Goal: Task Accomplishment & Management: Complete application form

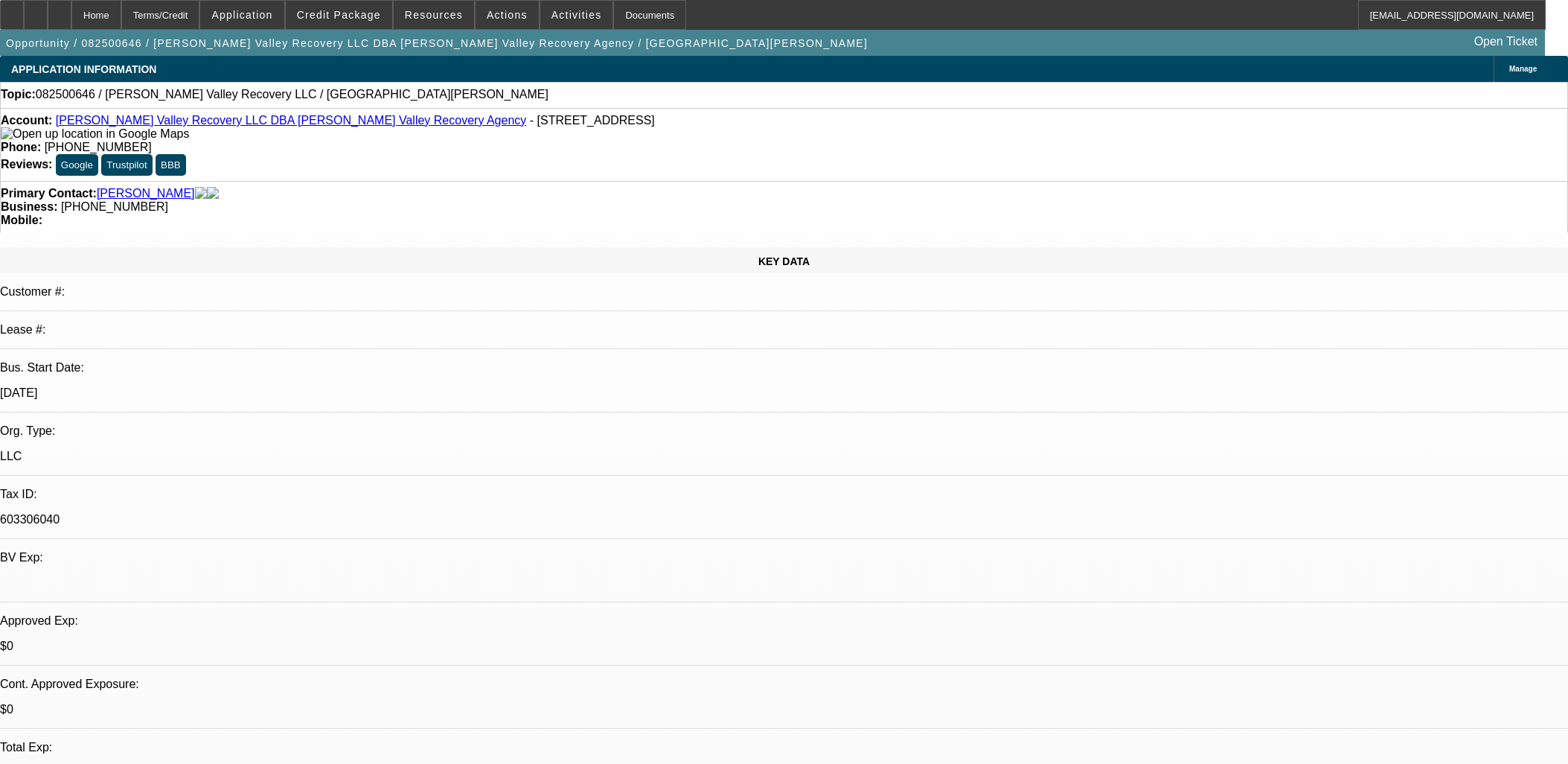
select select "0"
select select "2"
select select "0.1"
select select "4"
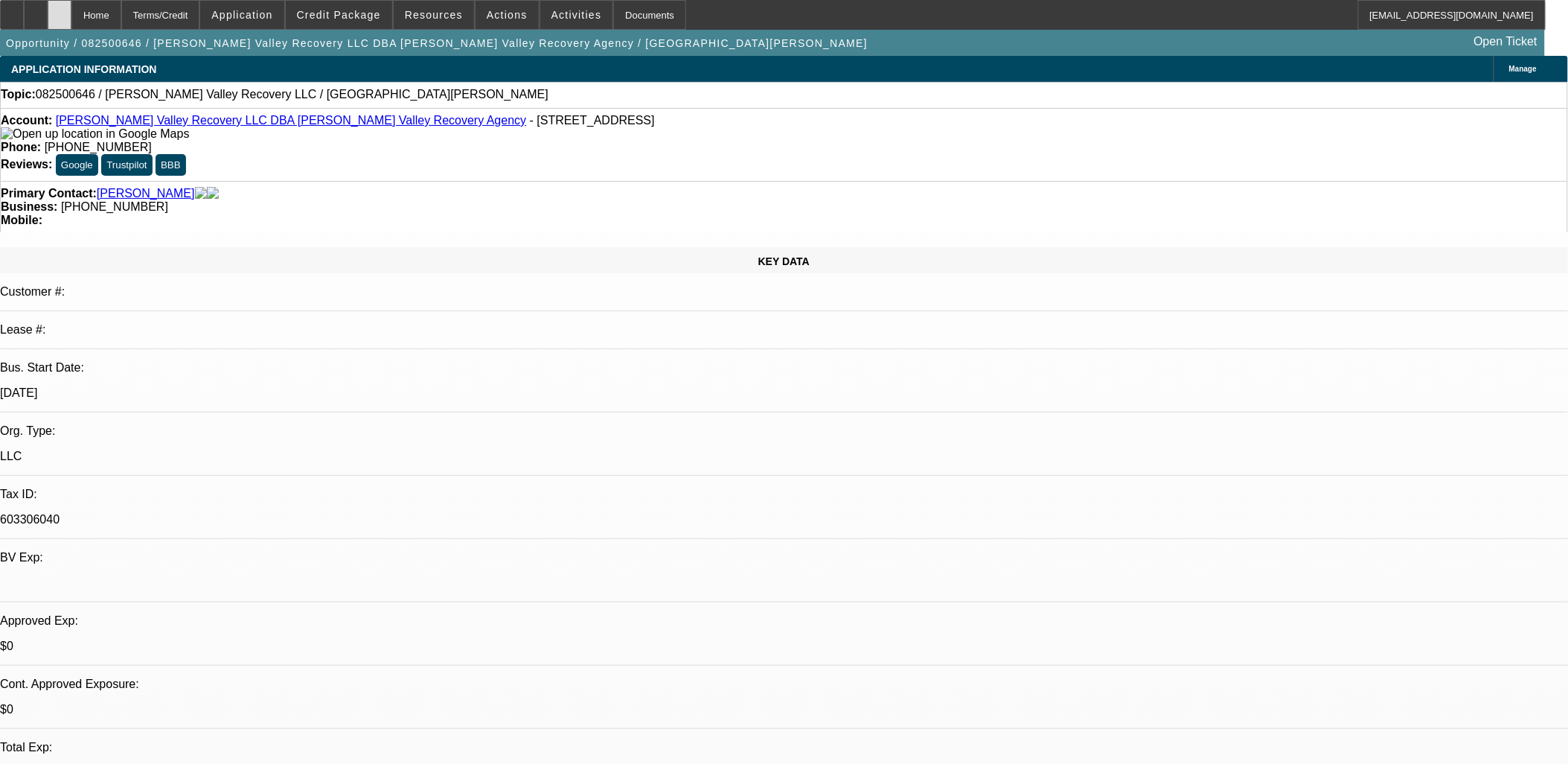
click at [59, 9] on icon at bounding box center [59, 9] width 0 height 0
select select "0"
select select "2"
select select "0.1"
select select "1"
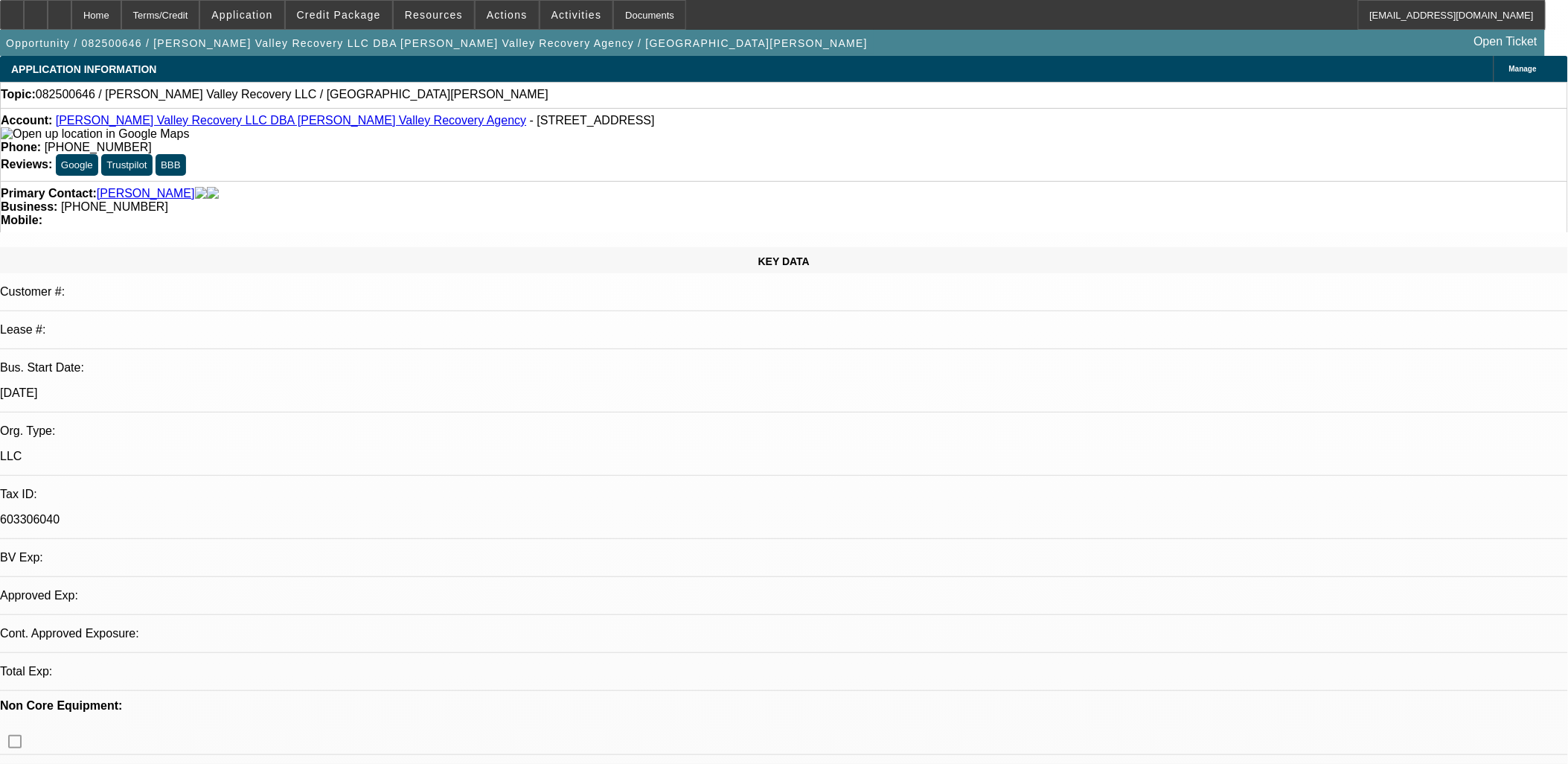
select select "2"
select select "4"
click at [47, 10] on div at bounding box center [36, 15] width 24 height 30
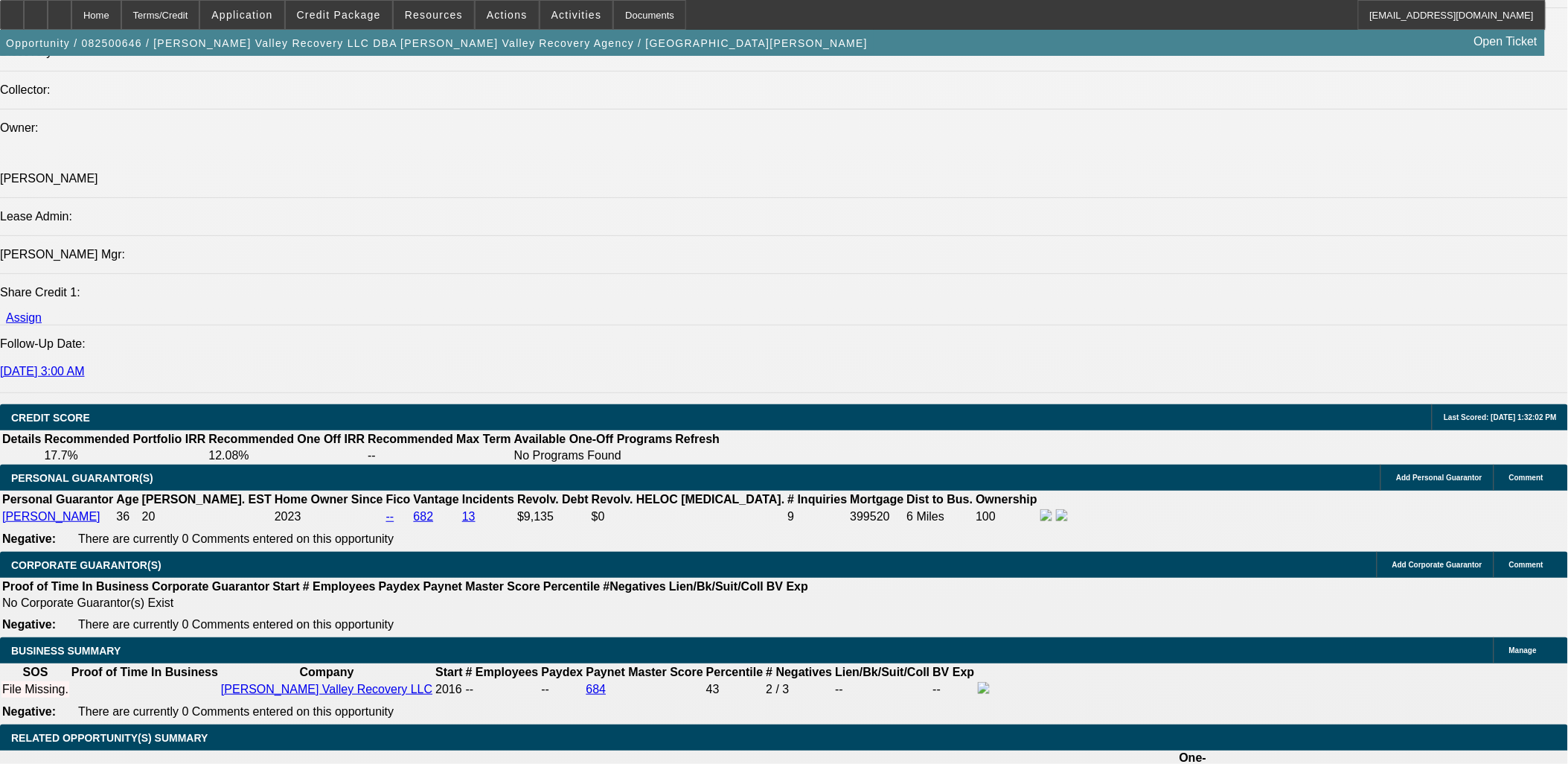
scroll to position [1985, 0]
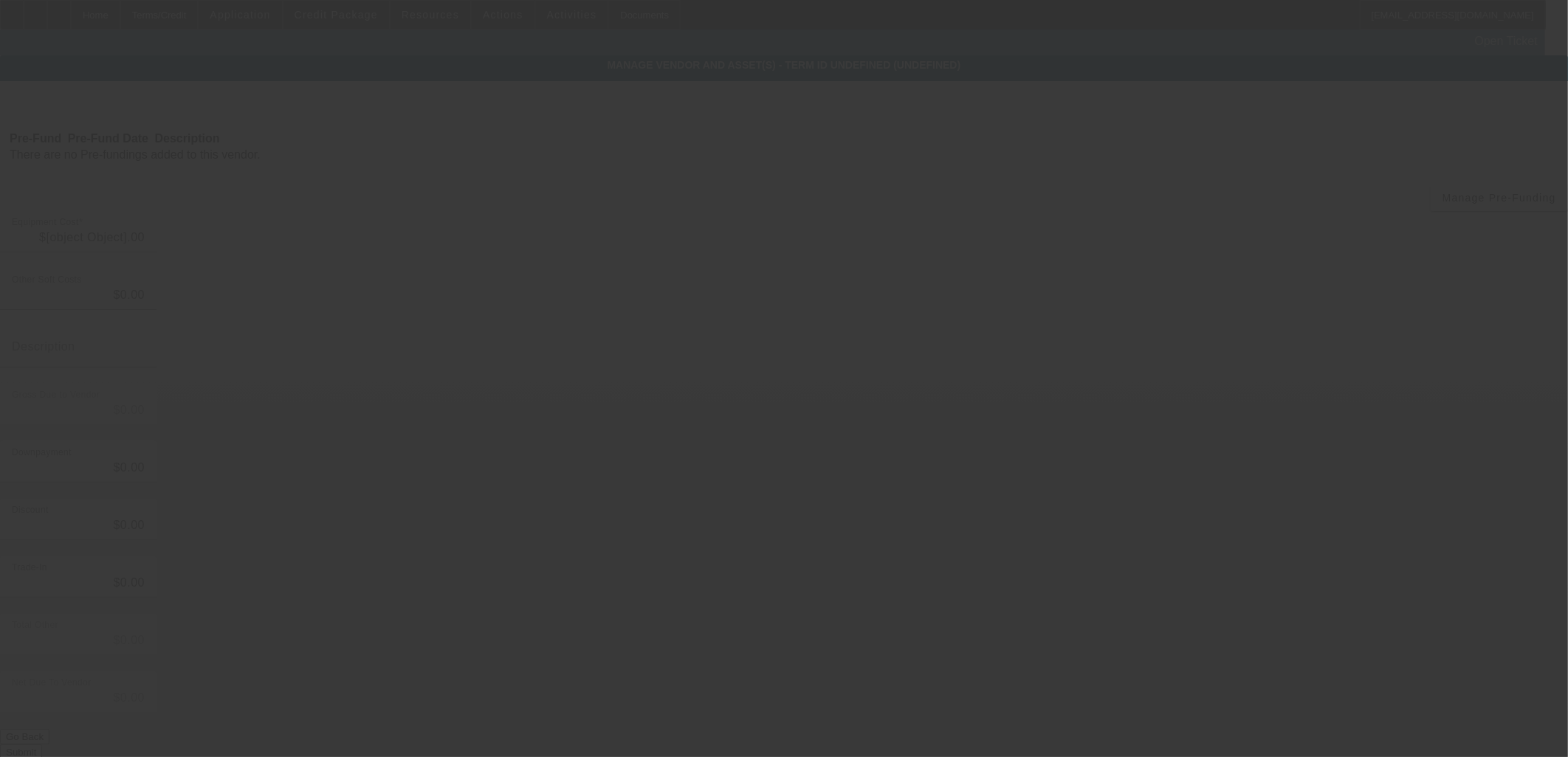
type input "$150,000.00"
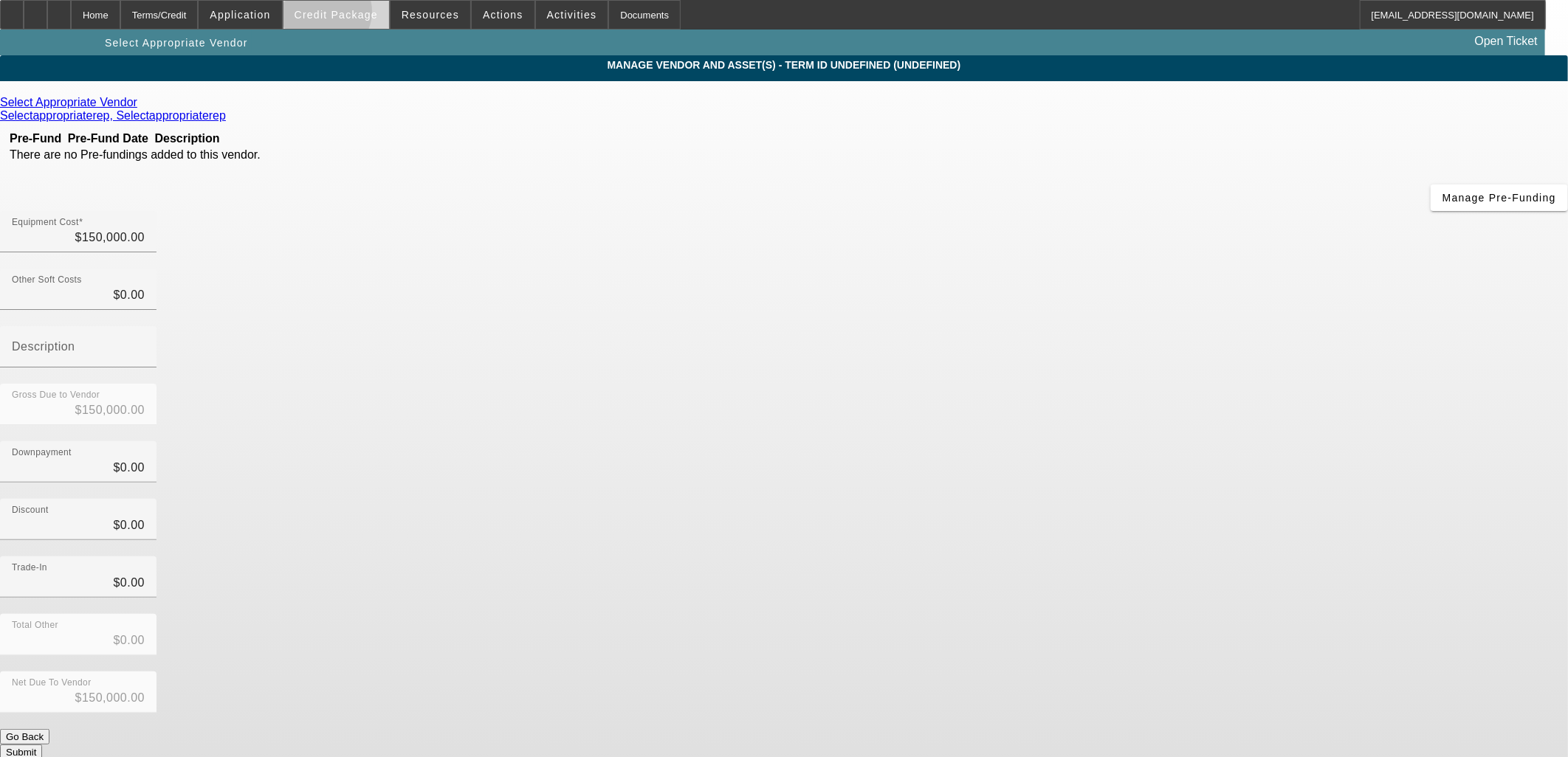
click at [351, 16] on span "Credit Package" at bounding box center [336, 15] width 84 height 12
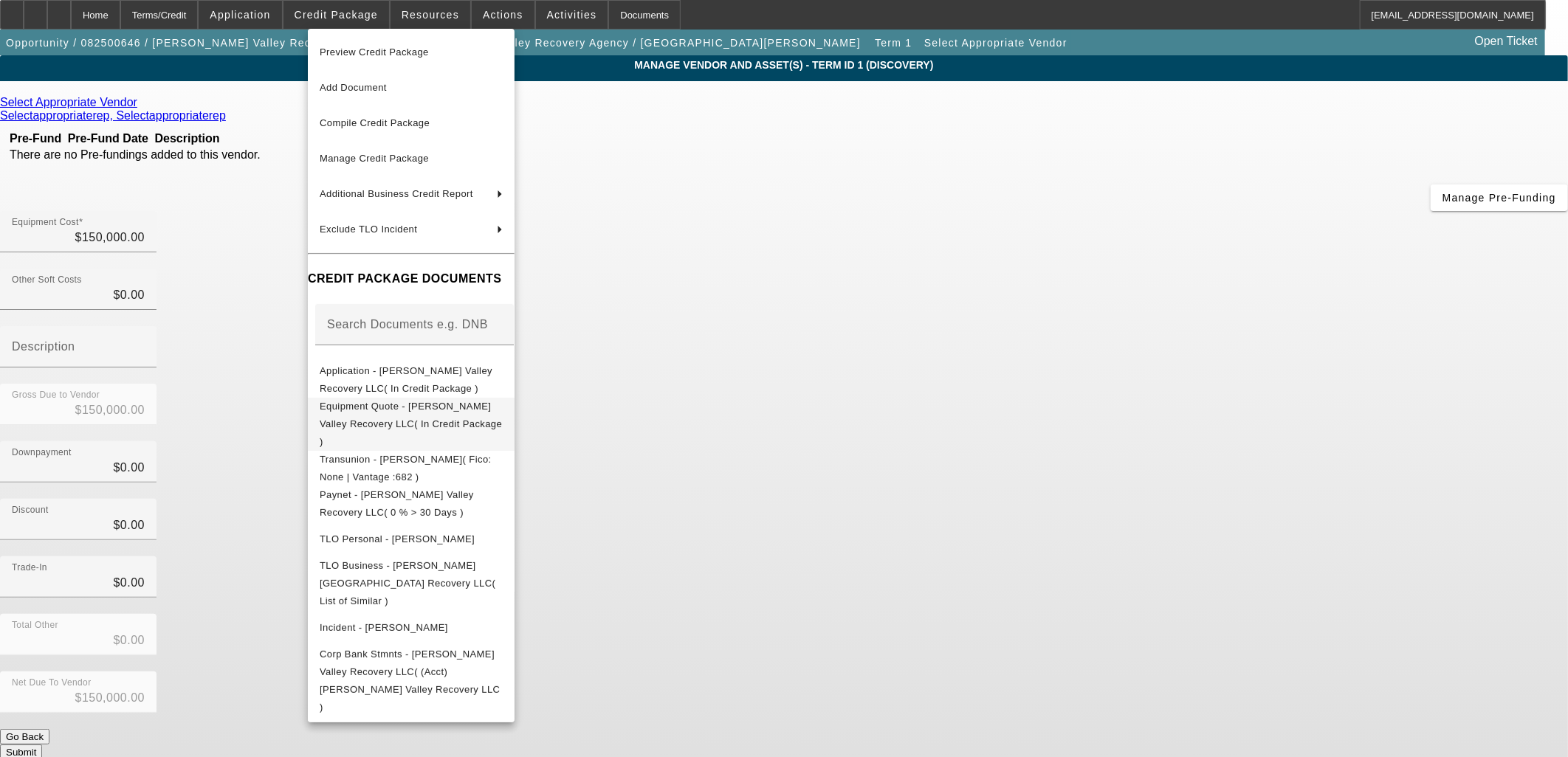
click at [380, 413] on span "Equipment Quote - Salinas Valley Recovery LLC( In Credit Package )" at bounding box center [411, 423] width 182 height 46
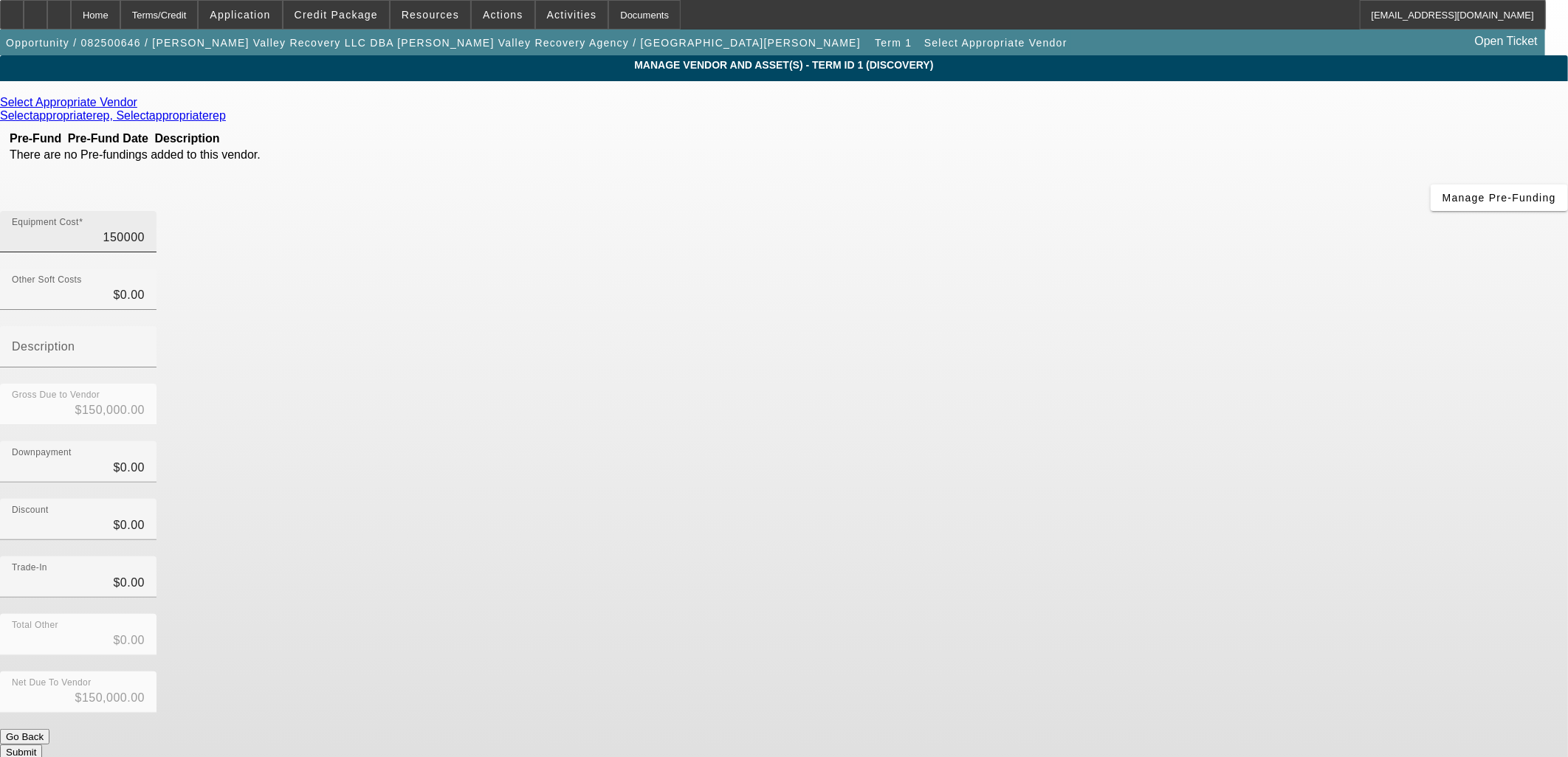
click at [145, 228] on input "150000" at bounding box center [78, 237] width 133 height 17
type input "1"
type input "$1.00"
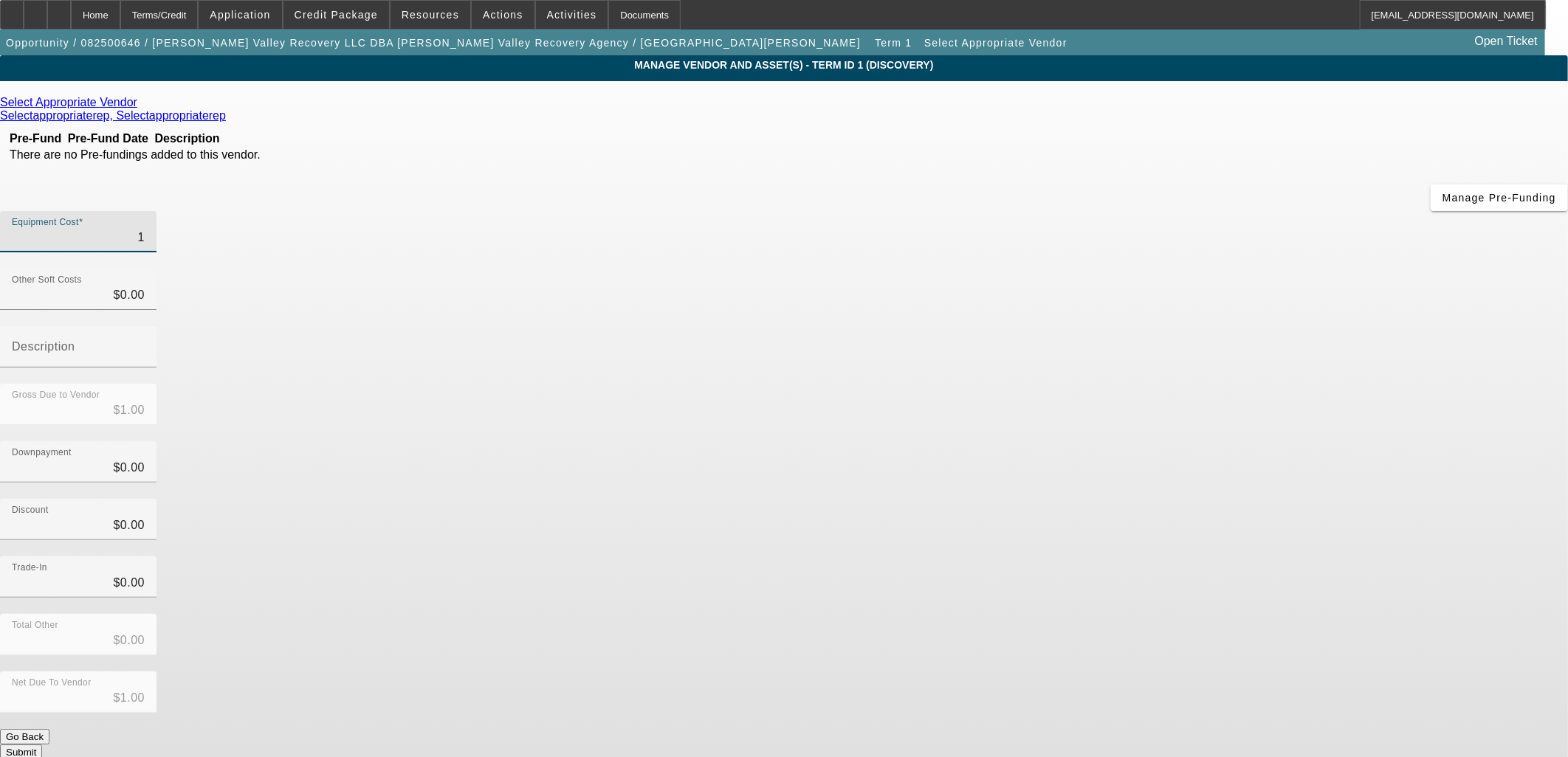
type input "11"
type input "$11.00"
type input "114"
type input "$114.00"
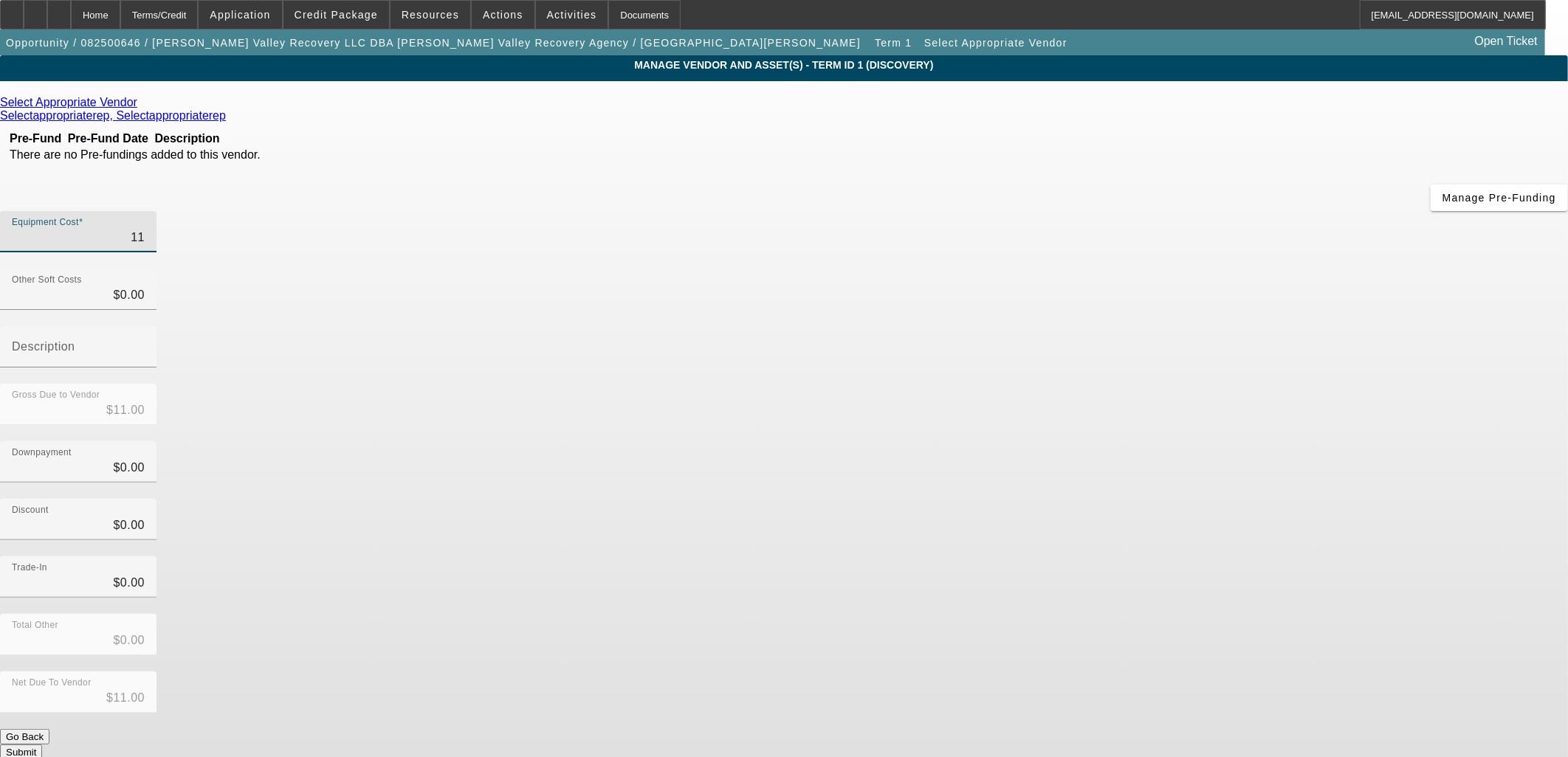
type input "$114.00"
type input "1140"
type input "$1,140.00"
type input "11407"
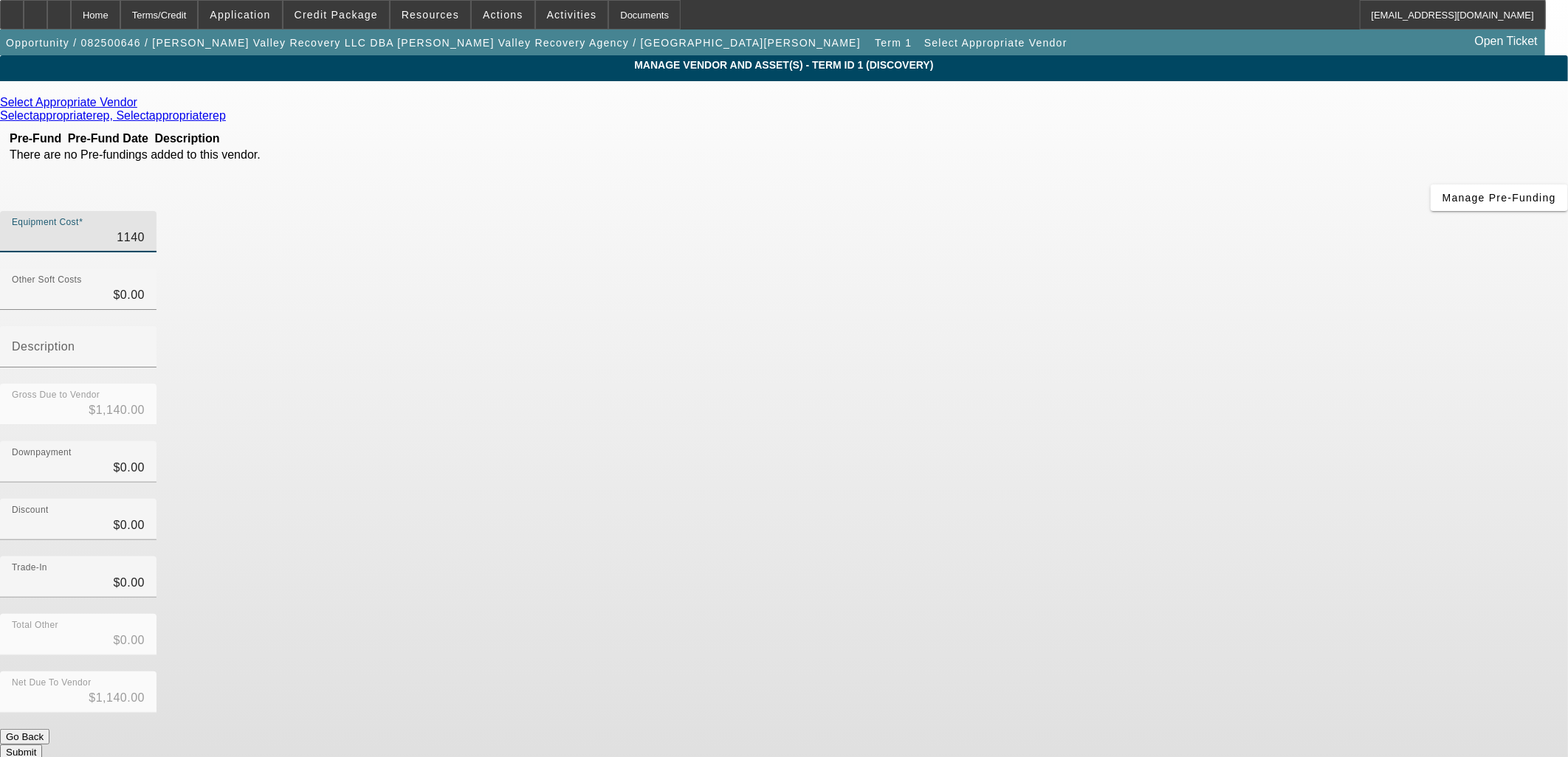
type input "$11,407.00"
type input "114070"
type input "$114,070.00"
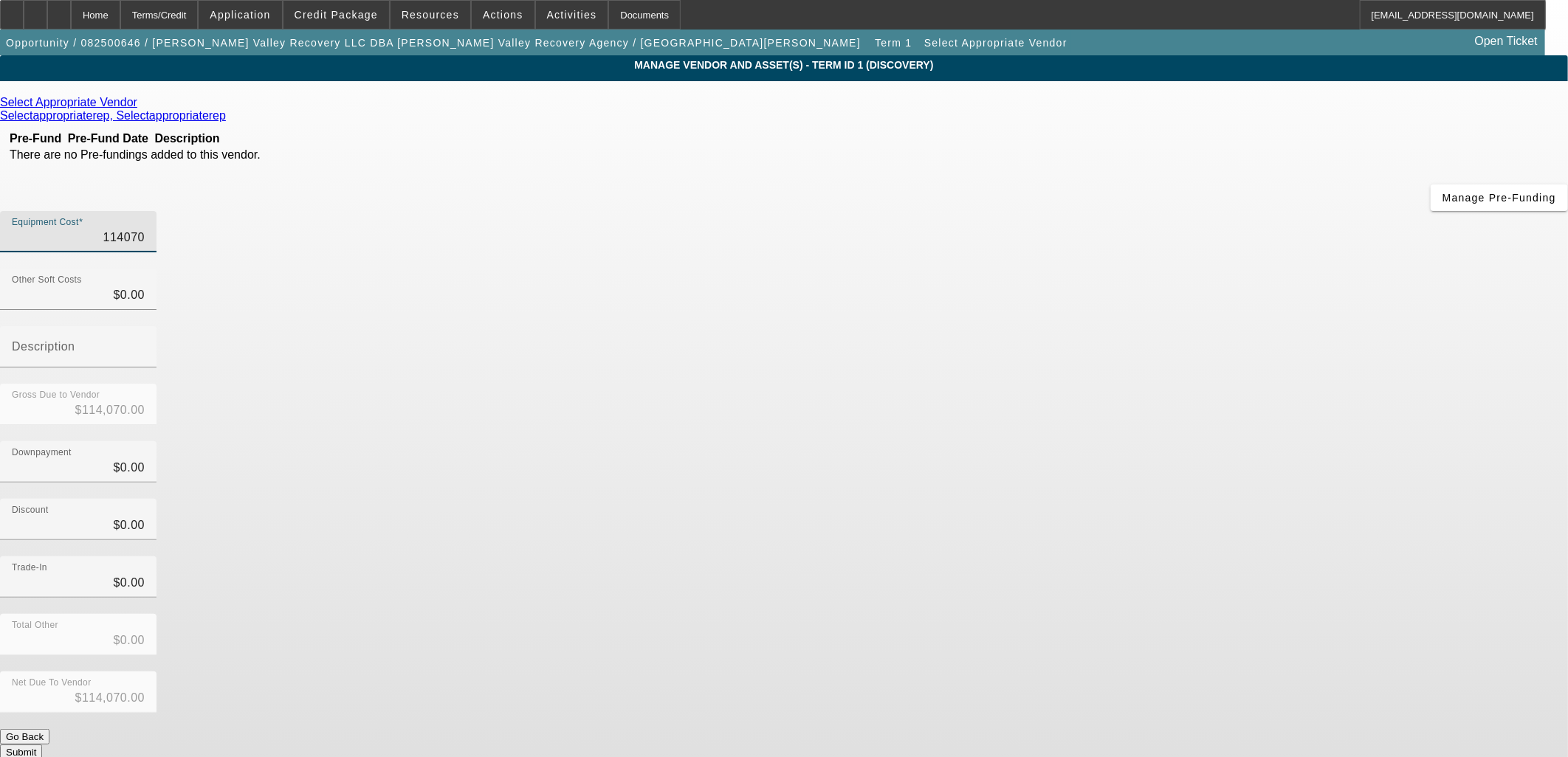
type input "$114,070.00"
click at [1117, 384] on div "Gross Due to Vendor $114,070.00" at bounding box center [784, 413] width 1568 height 57
click at [145, 286] on input "0" at bounding box center [78, 295] width 133 height 17
type input "1"
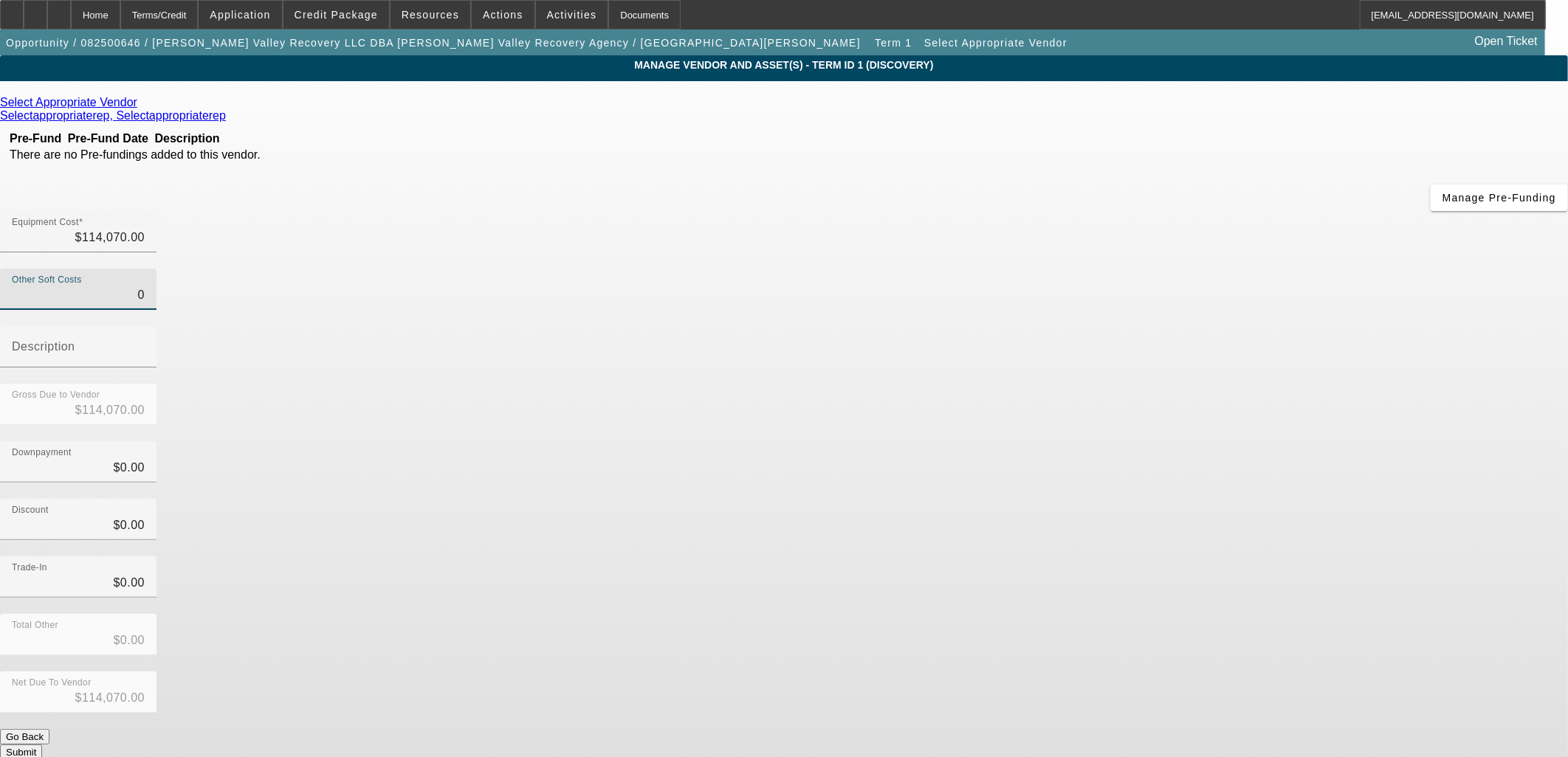
type input "$114,071.00"
type input "10"
type input "$114,080.00"
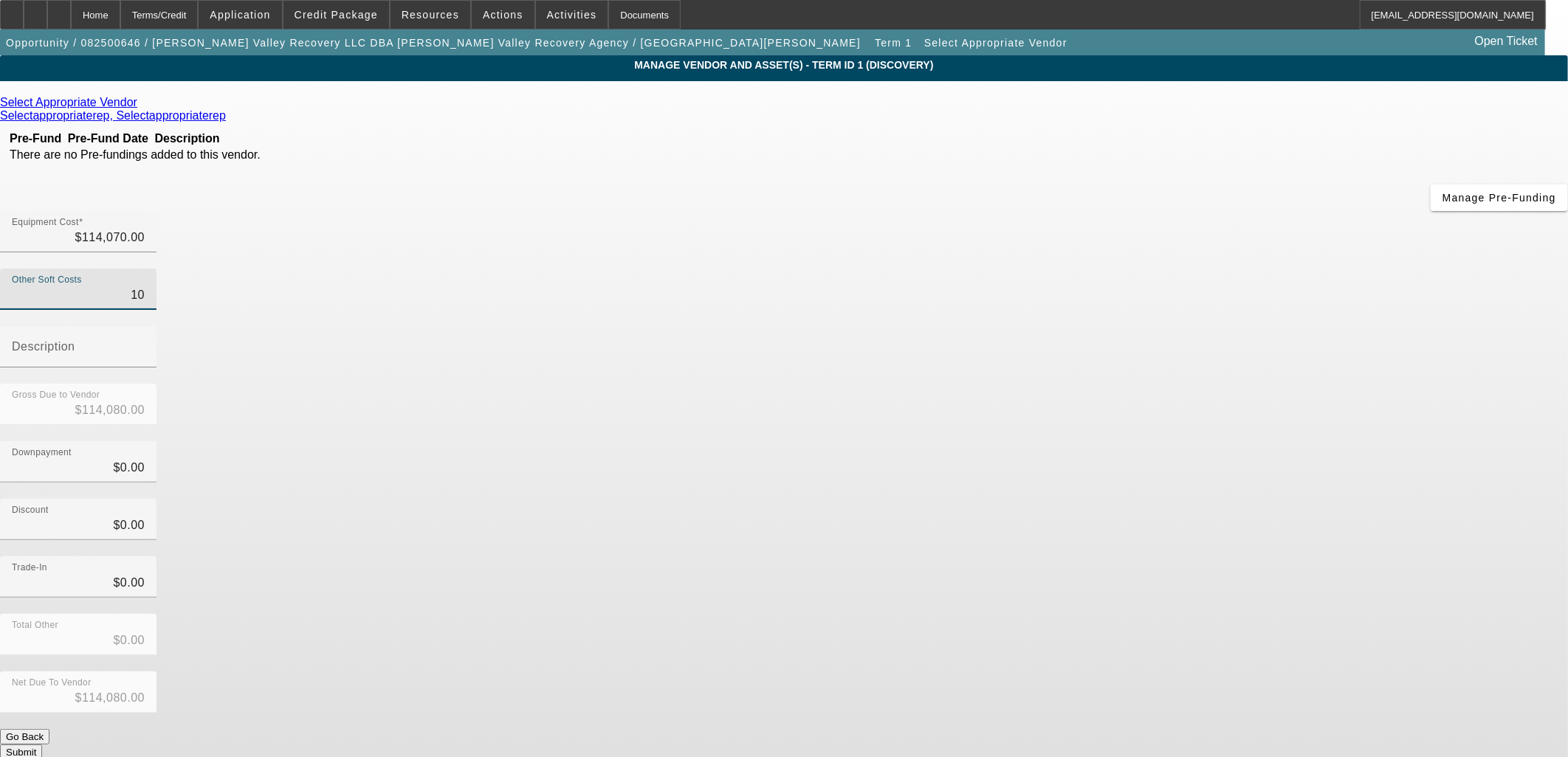
type input "105"
type input "$114,175.00"
type input "1054"
type input "$115,124.00"
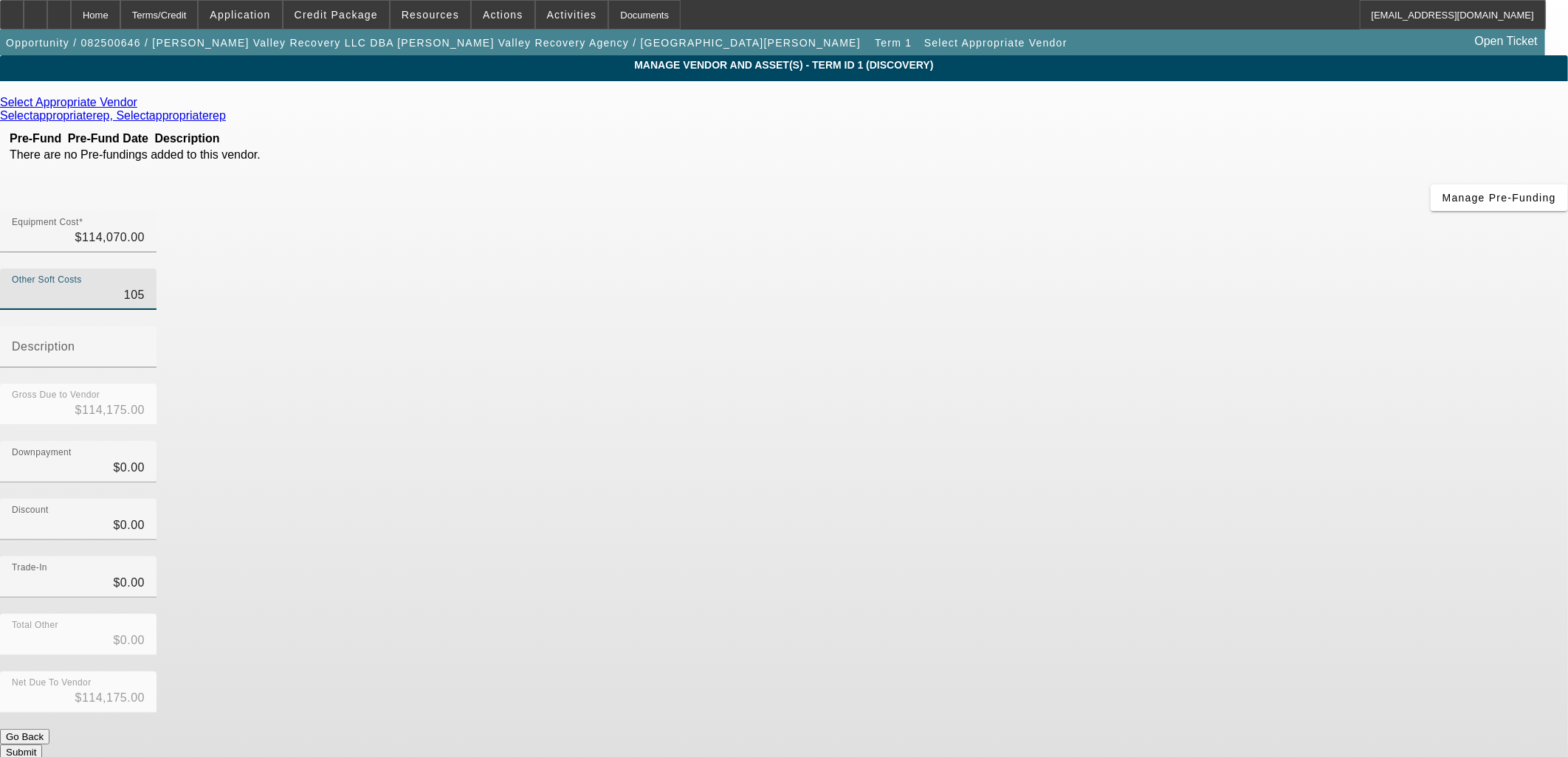
type input "$115,124.00"
type input "10549"
type input "$124,619.00"
type input "1054"
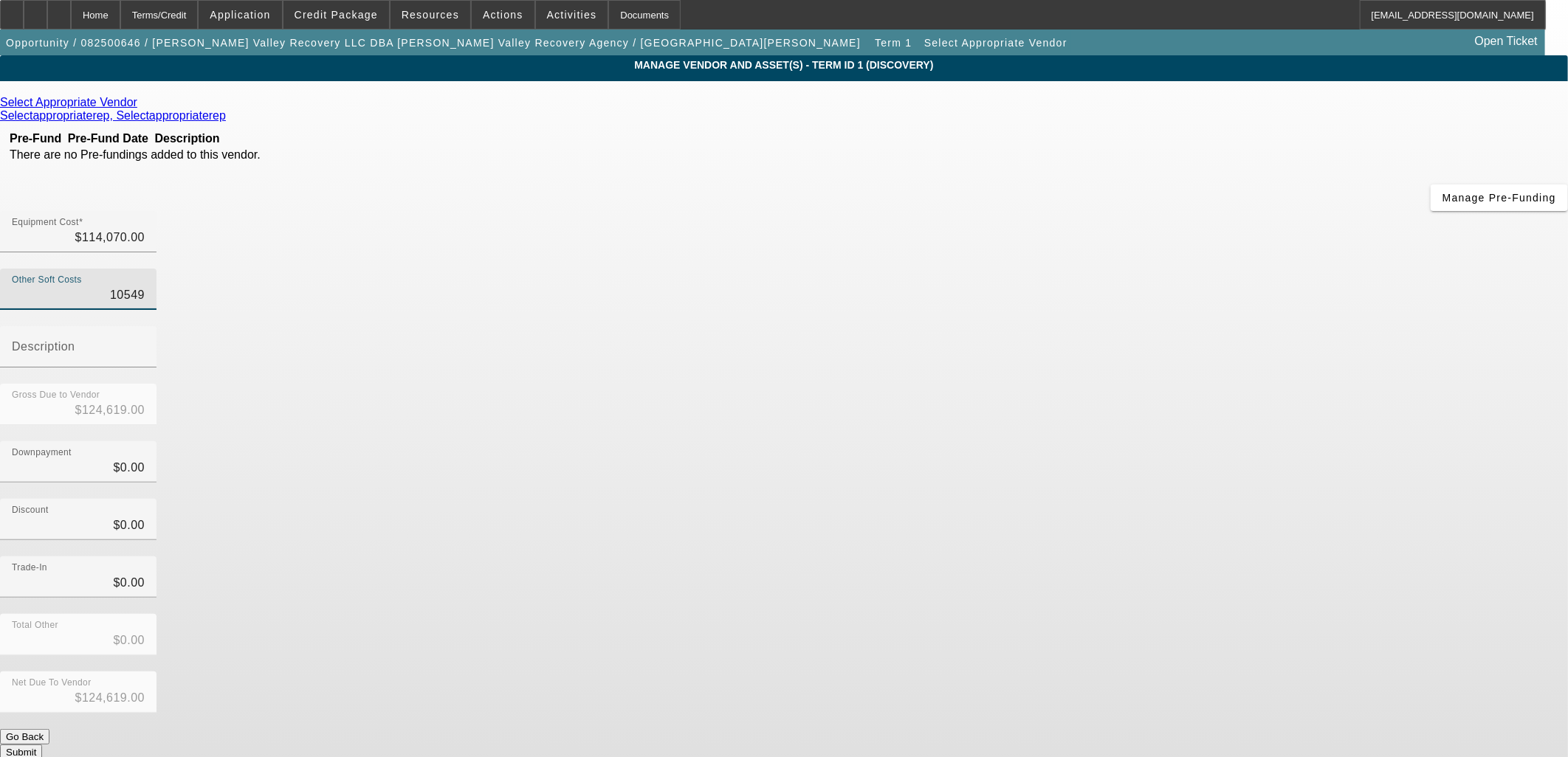
type input "$115,124.00"
type input "105"
type input "$114,175.00"
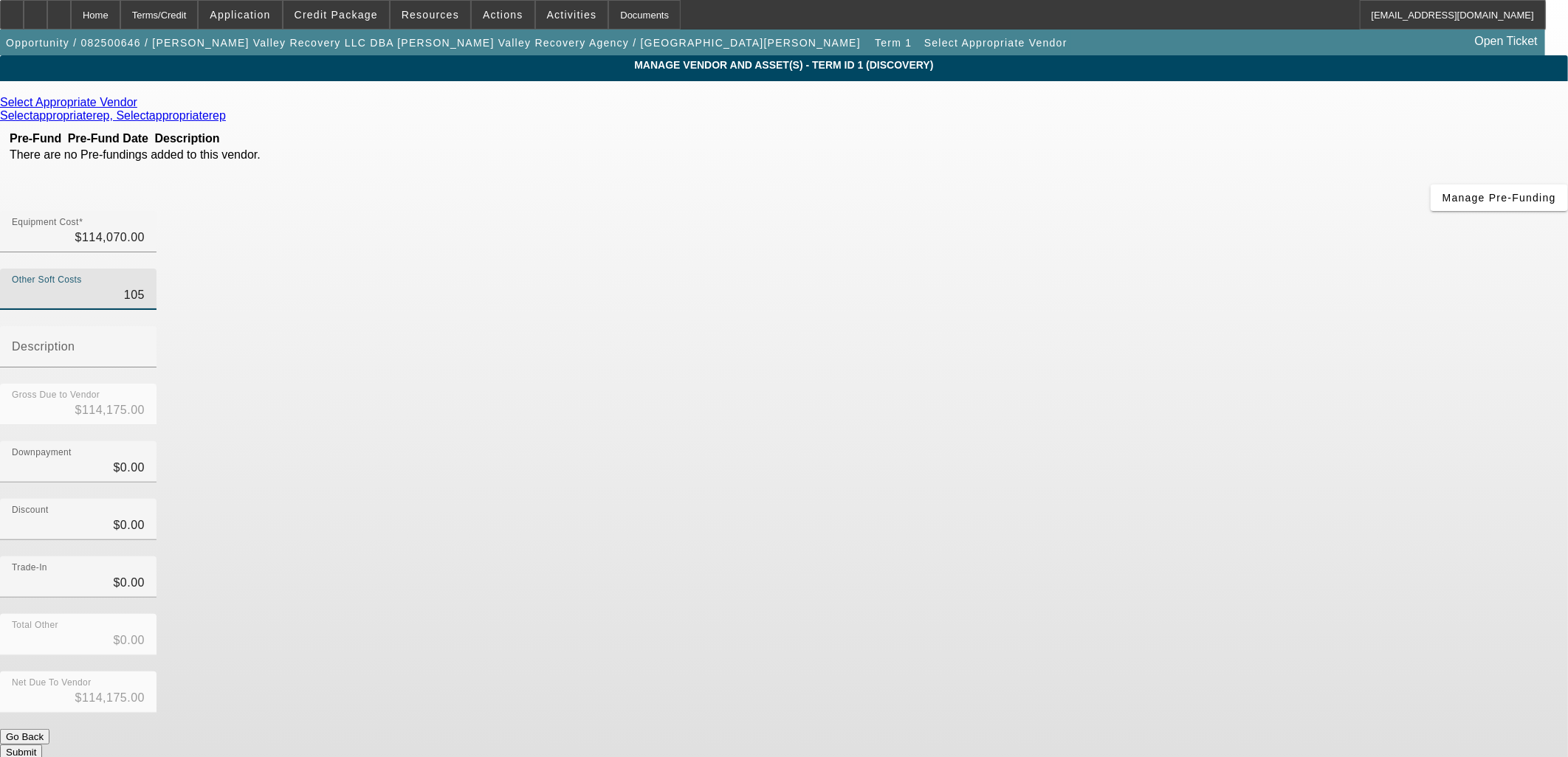
type input "10"
type input "$114,080.00"
type input "105"
type input "$114,175.00"
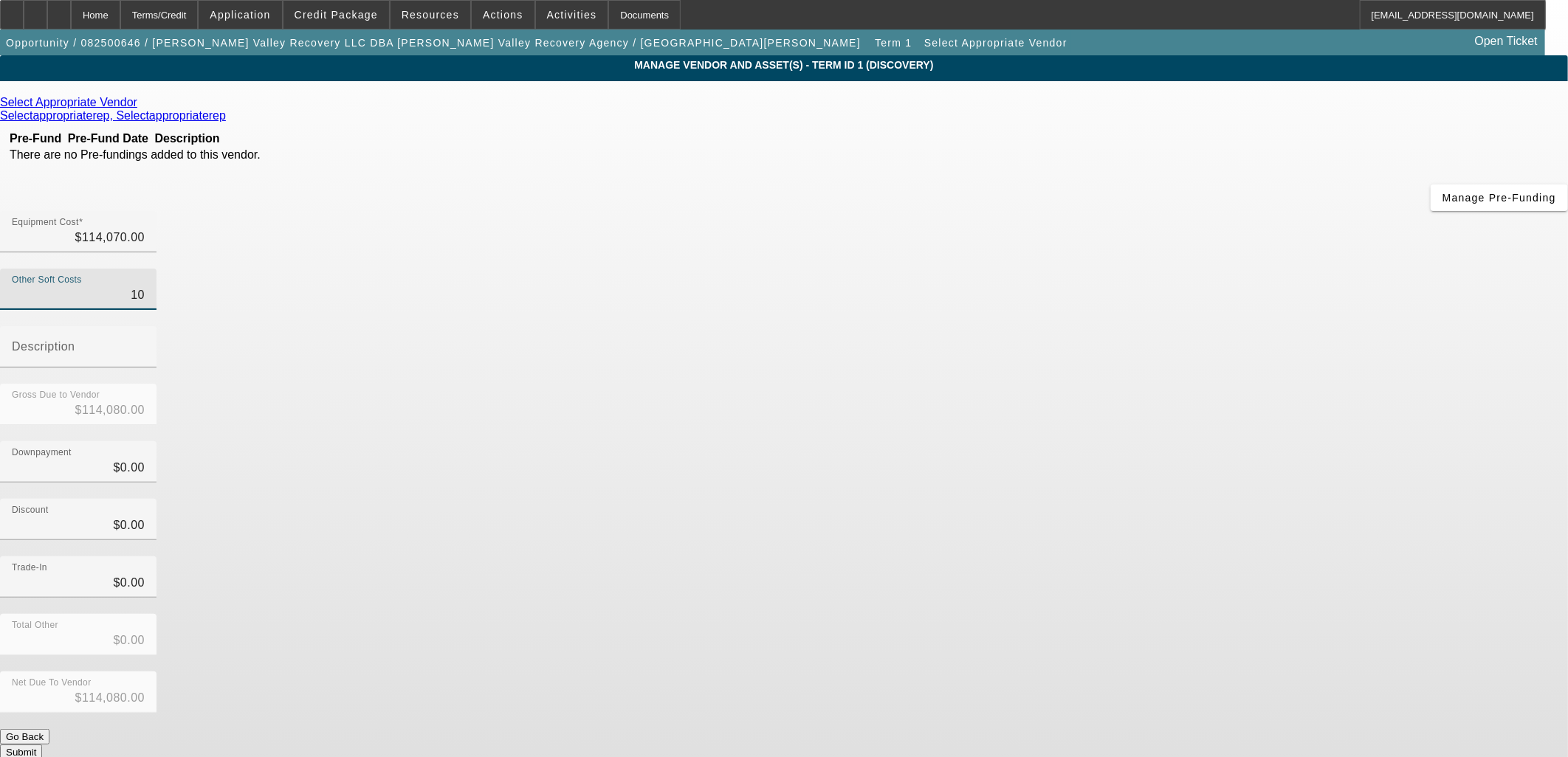
type input "$114,175.00"
type input "1059"
type input "$115,129.00"
type input "10596"
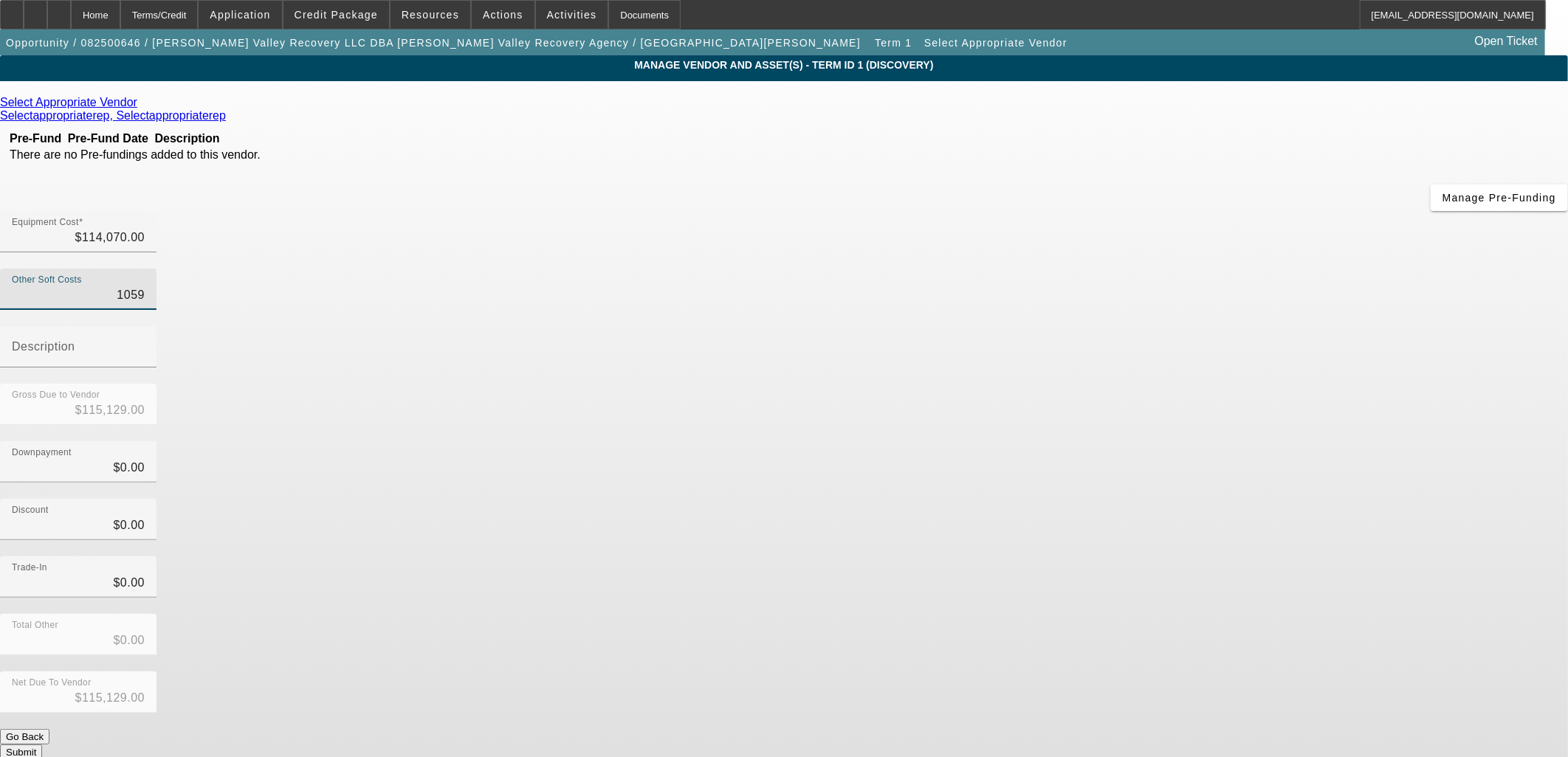
type input "$124,666.00"
type input "10596.4"
type input "$124,666.40"
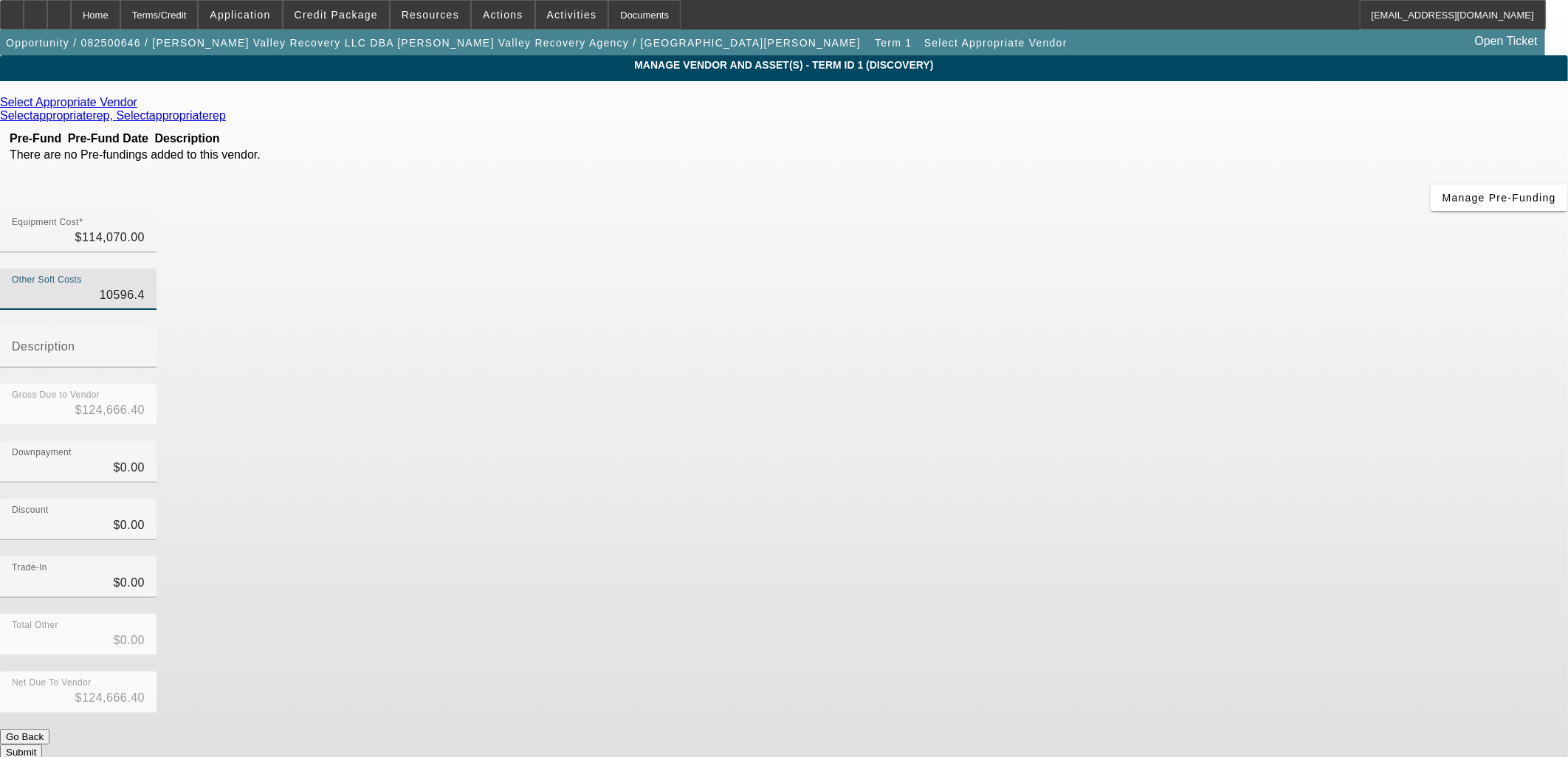
type input "10596.48"
type input "$124,666.48"
type input "$10,596.48"
click at [1082, 441] on div "Downpayment $0.00" at bounding box center [784, 470] width 1568 height 57
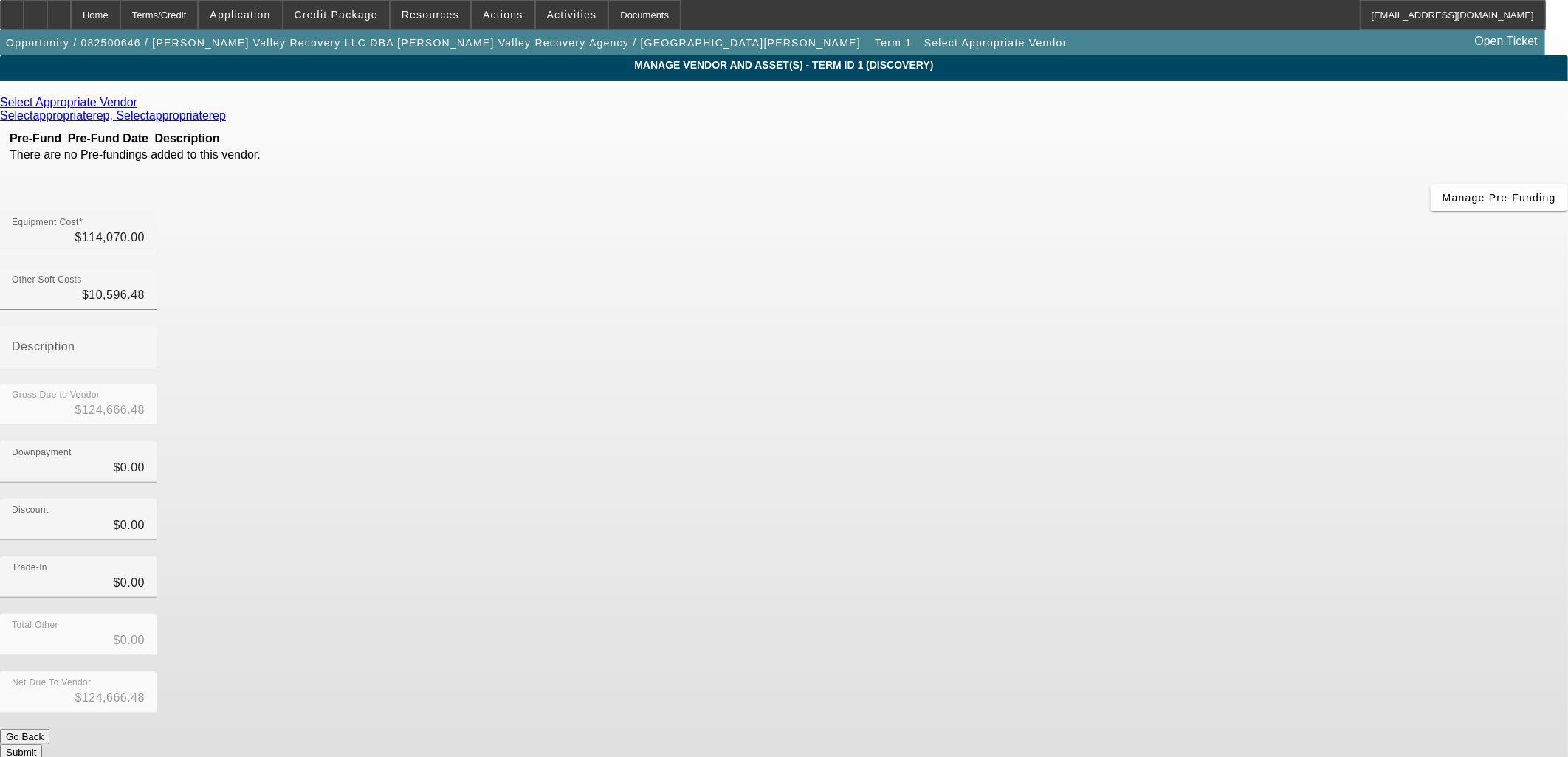
click at [141, 109] on icon at bounding box center [141, 102] width 0 height 13
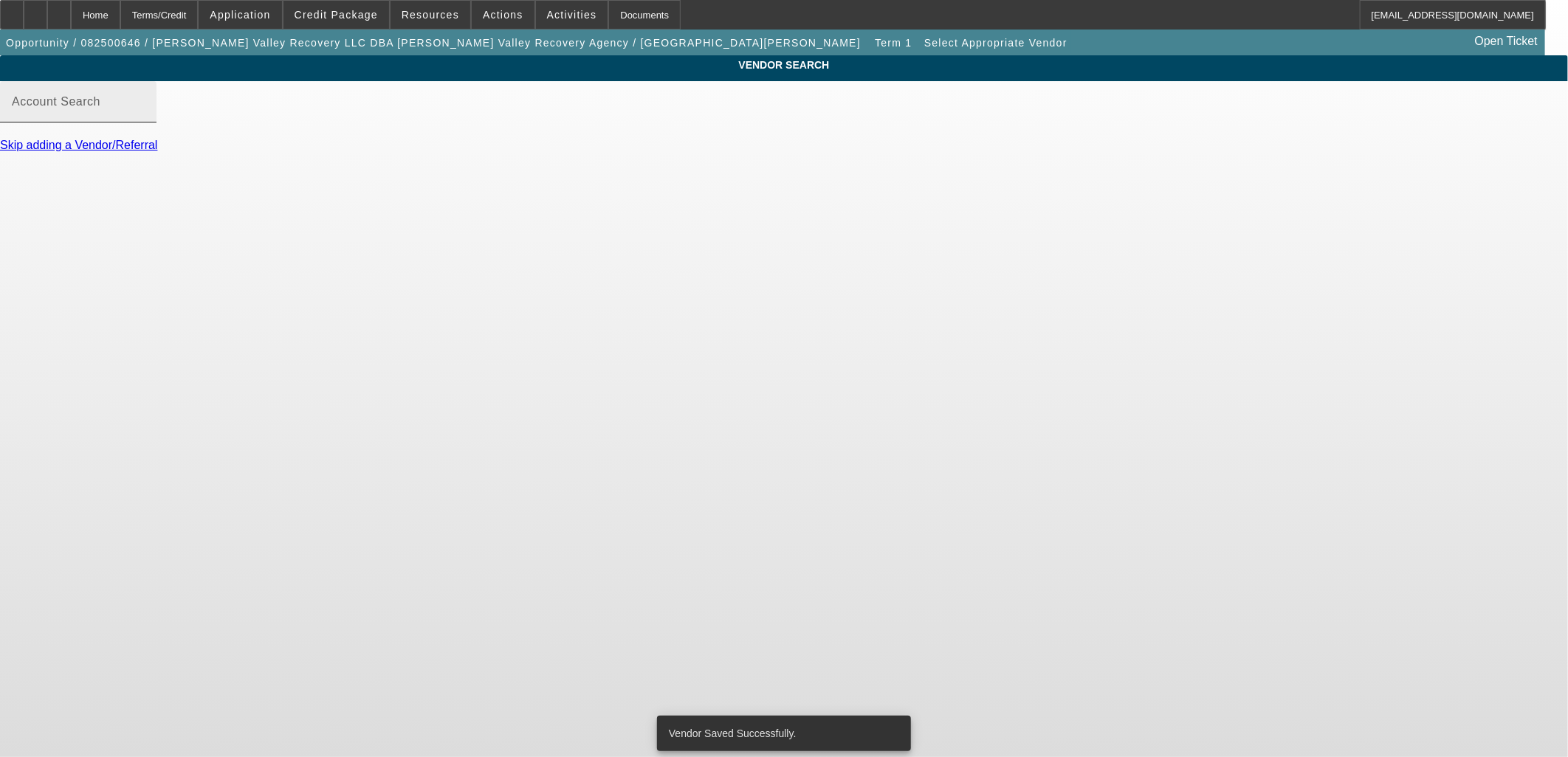
click at [145, 117] on input "Account Search" at bounding box center [78, 107] width 133 height 17
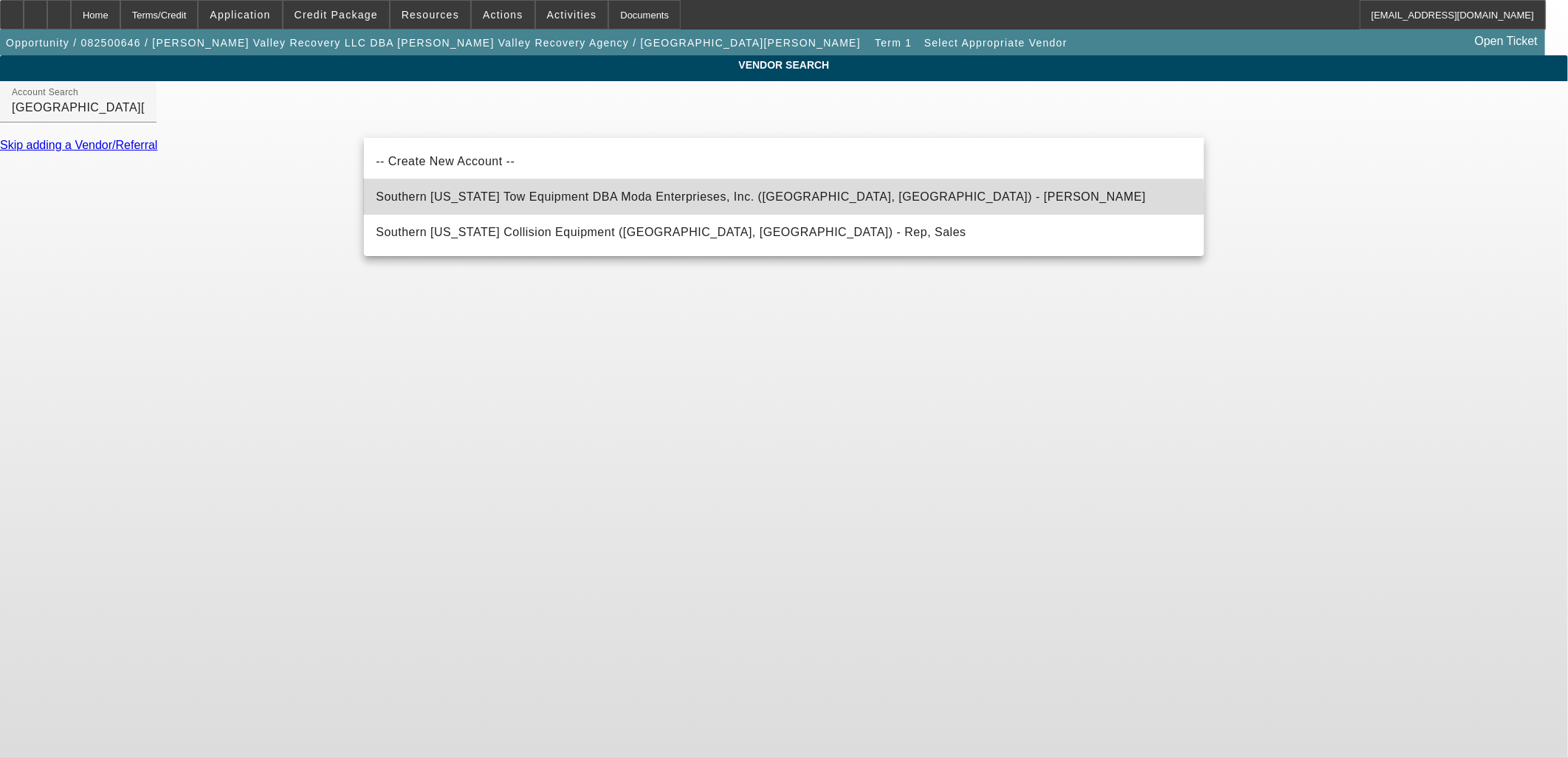
click at [587, 197] on span "Southern California Tow Equipment DBA Moda Enterprieses, Inc. (Anaheim, CA) - M…" at bounding box center [761, 197] width 770 height 13
type input "Southern California Tow Equipment DBA Moda Enterprieses, Inc. (Anaheim, CA) - M…"
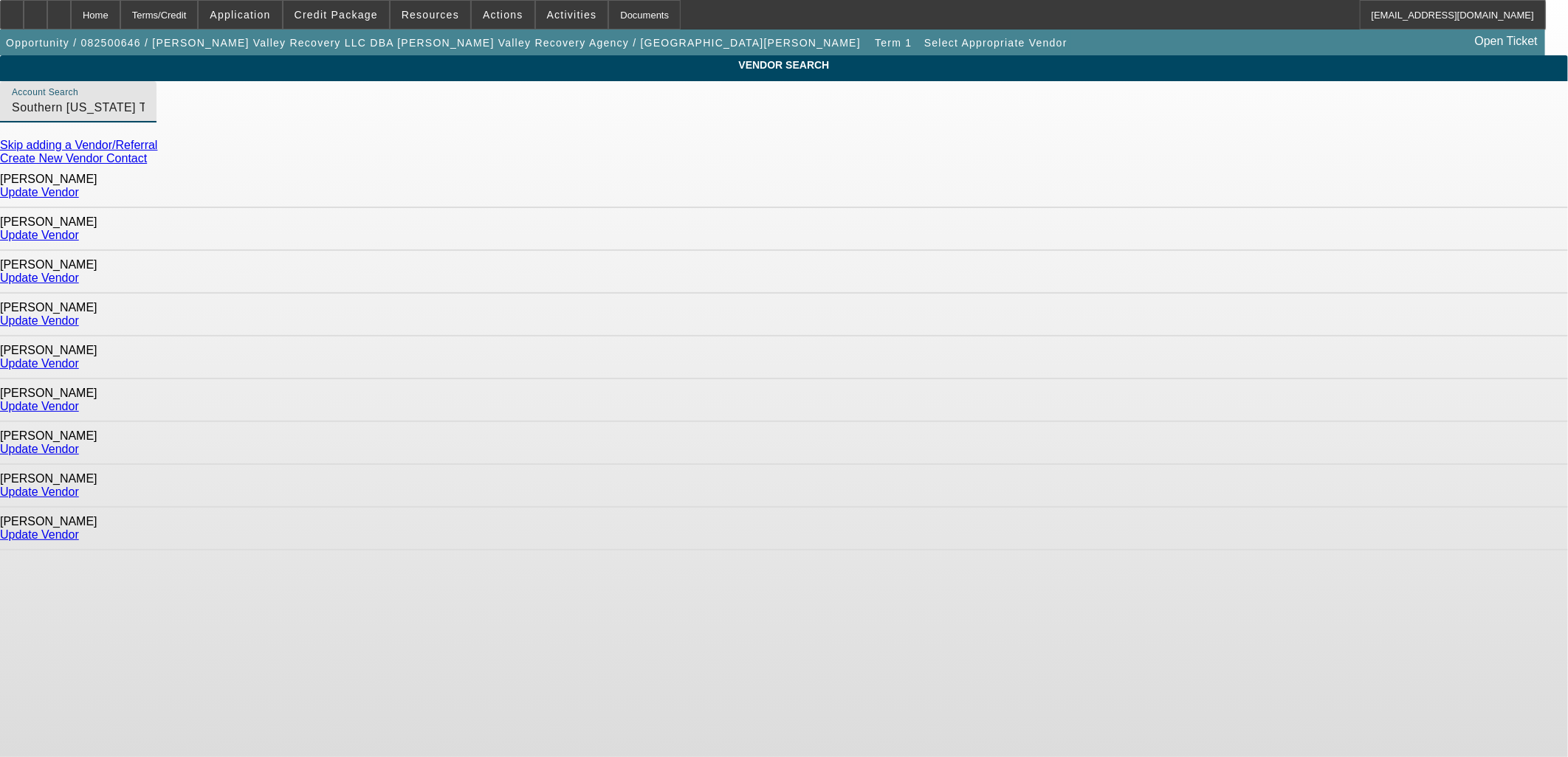
click at [79, 485] on link "Update Vendor" at bounding box center [40, 492] width 79 height 13
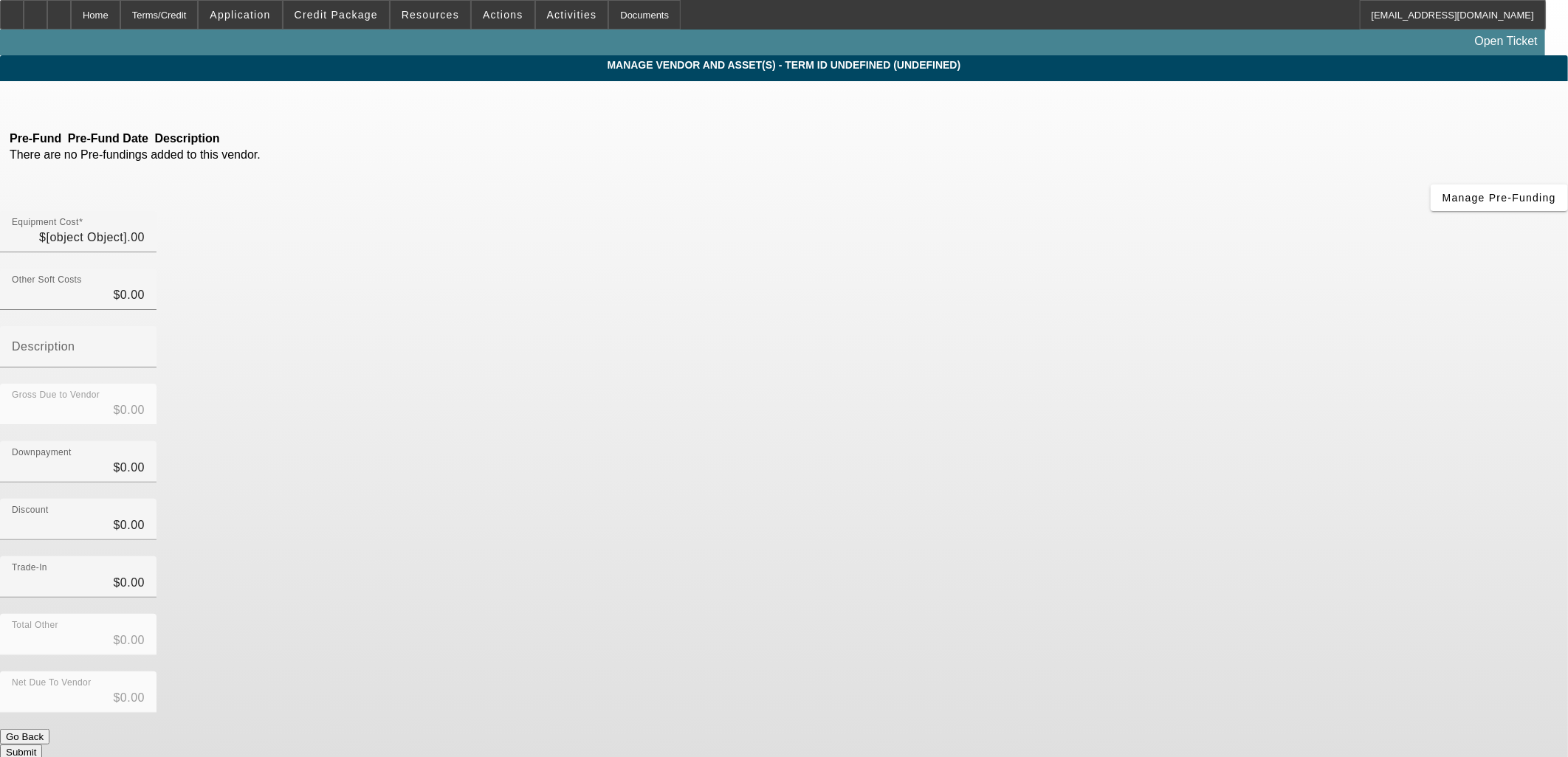
type input "$114,070.00"
type input "$10,596.48"
type input "$124,666.48"
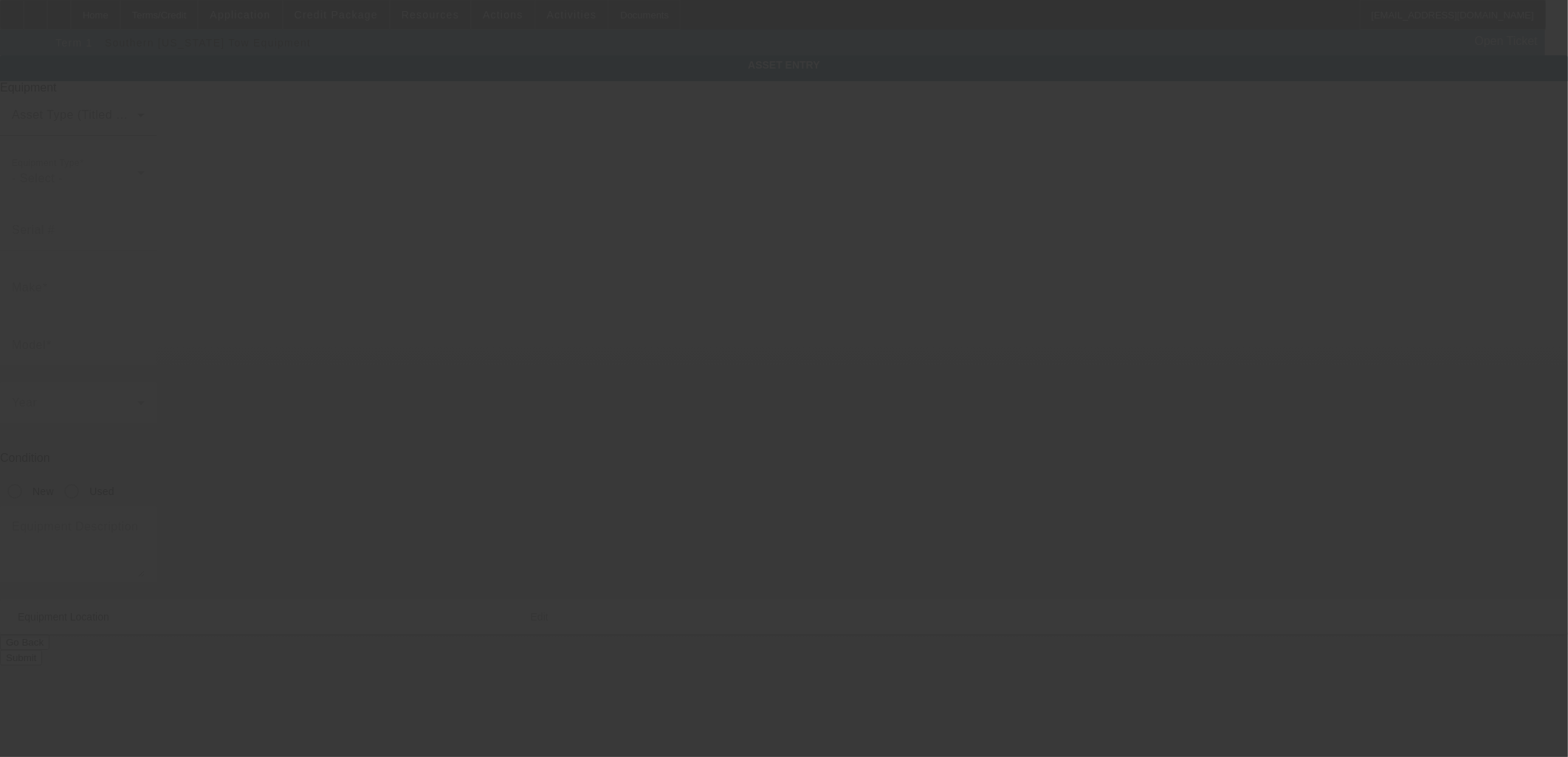
type textarea "2025 Peterbilt 536 Rollback ; Make: Peterbilt ; Model: 536"
type input "21925 Rosehart Way"
type input "Salinas"
type input "93908"
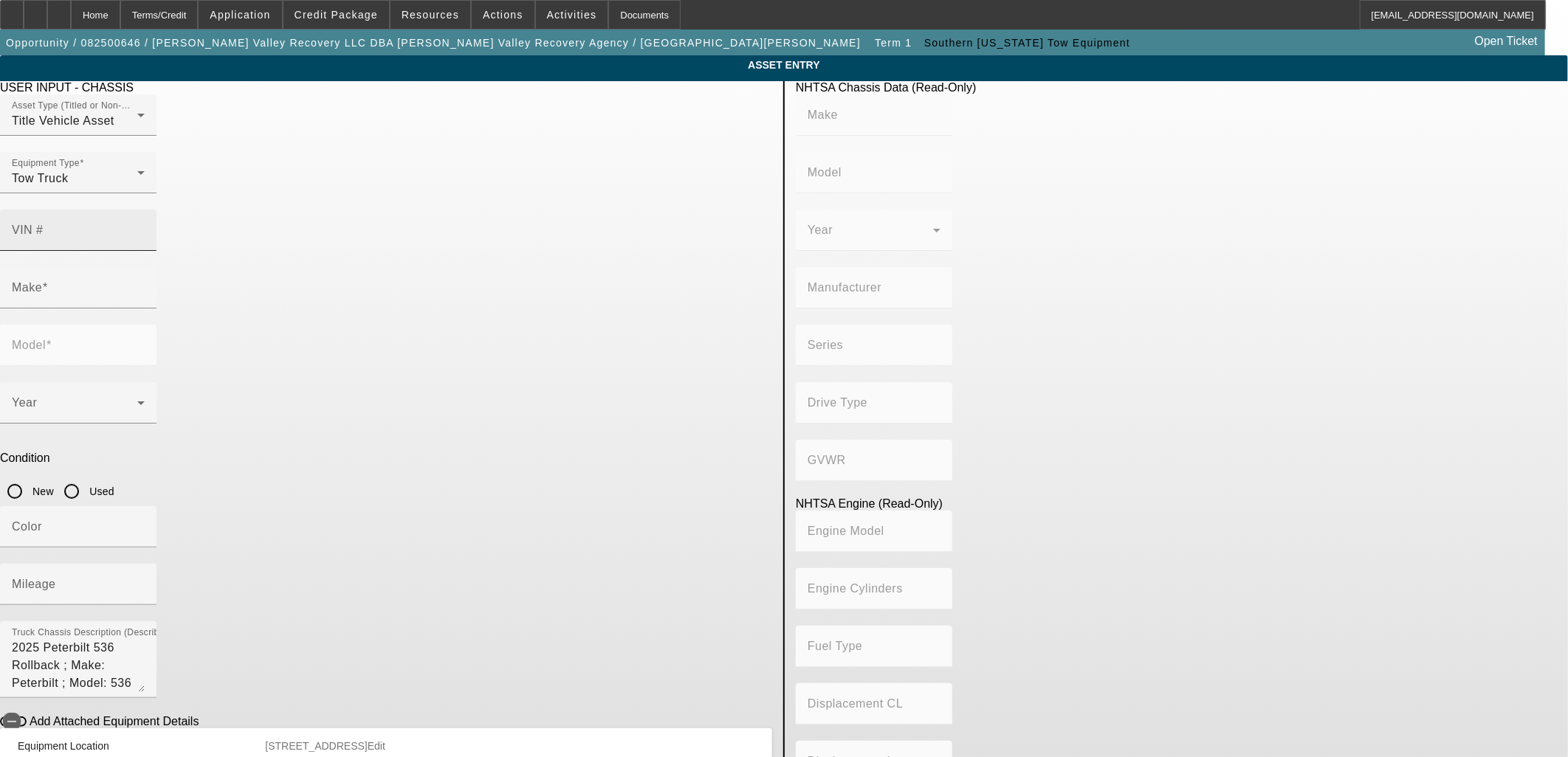
click at [145, 210] on div "VIN #" at bounding box center [78, 230] width 133 height 41
paste input "NP2HM6X1NM771504"
type input "2NP2HM6X1NM771504"
type input "PETERBILT"
type input "337"
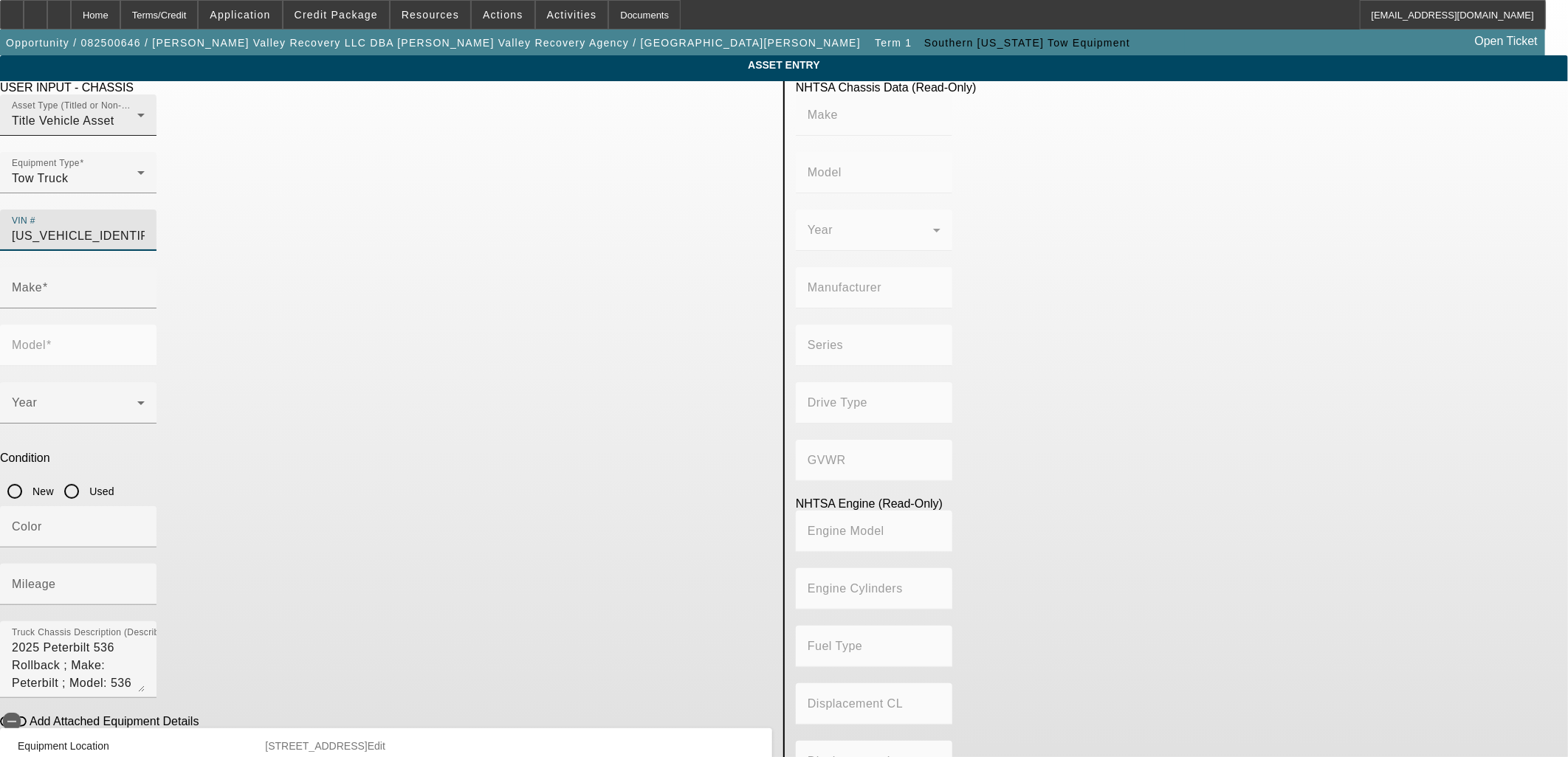
type input "PETERBILT MOTORS COMPANY"
type input "4x2"
type input "Class 6: 19,501 - 26,000 lb (8,845 - 11,794 kg)"
type input "PX-6/PX-7"
type input "6"
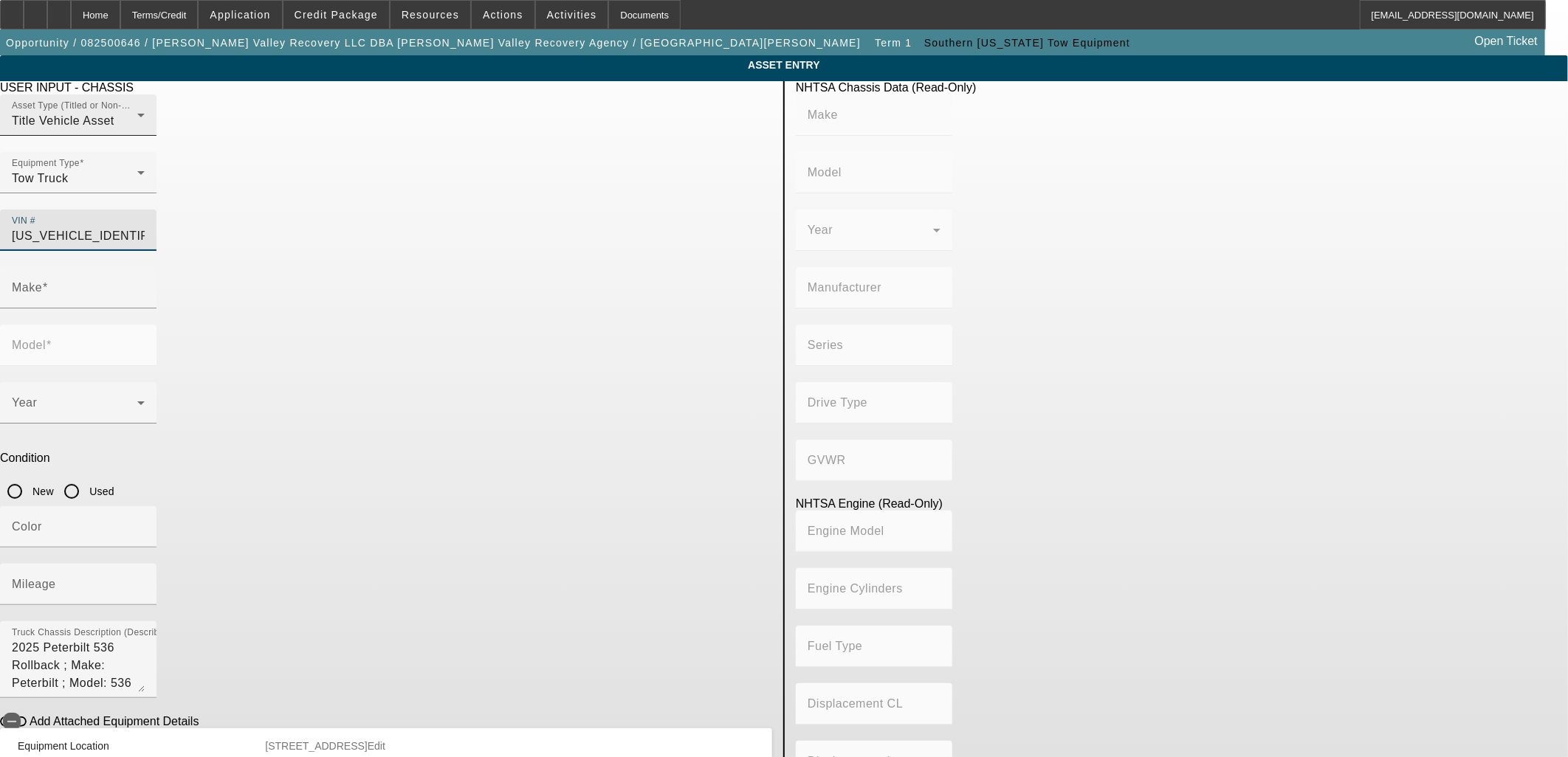
type input "Diesel"
type input "408.85908543470"
type input "6.7"
type input "PETERBILT"
type input "337"
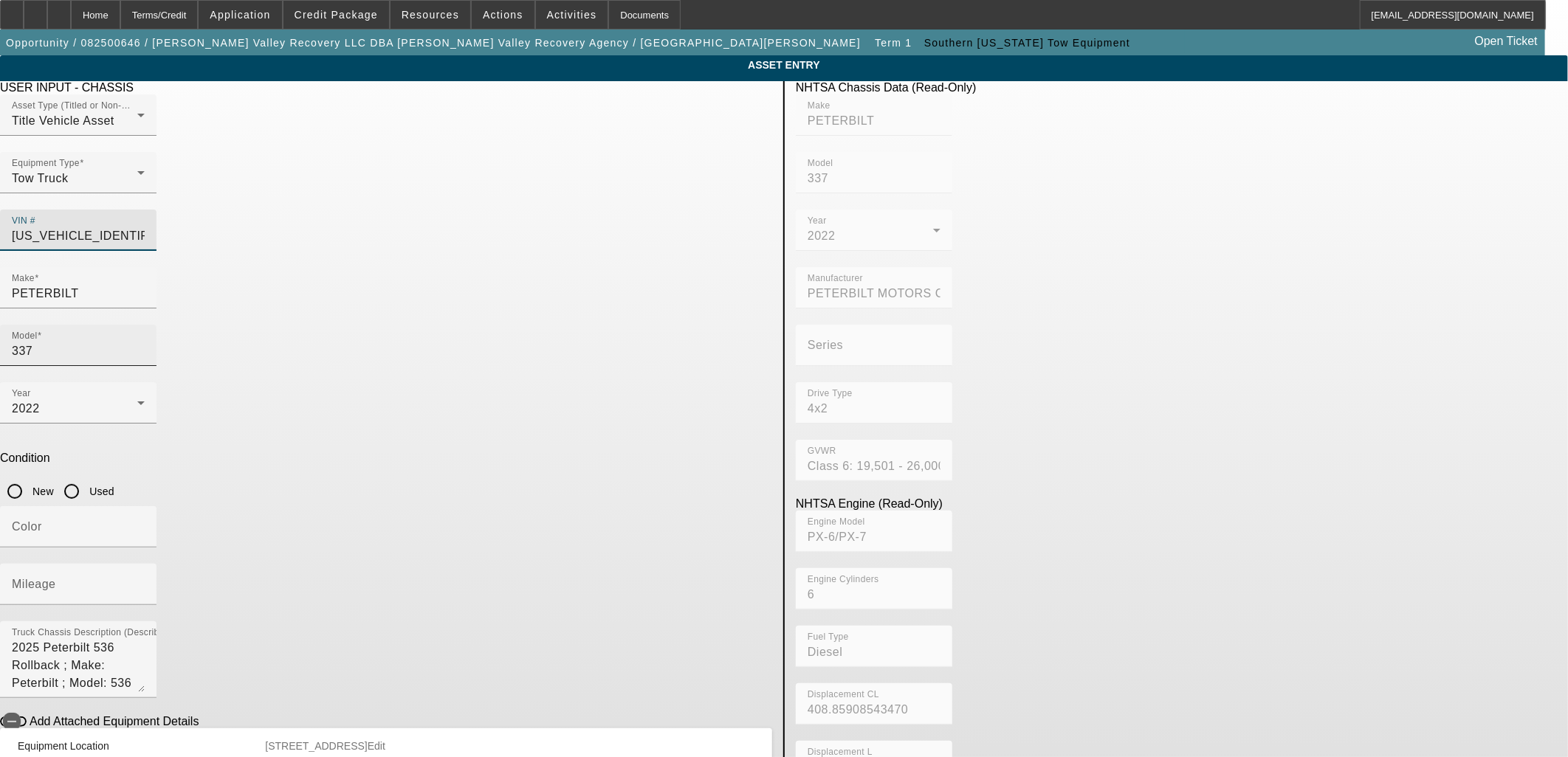
type input "2NP2HM6X1NM771504"
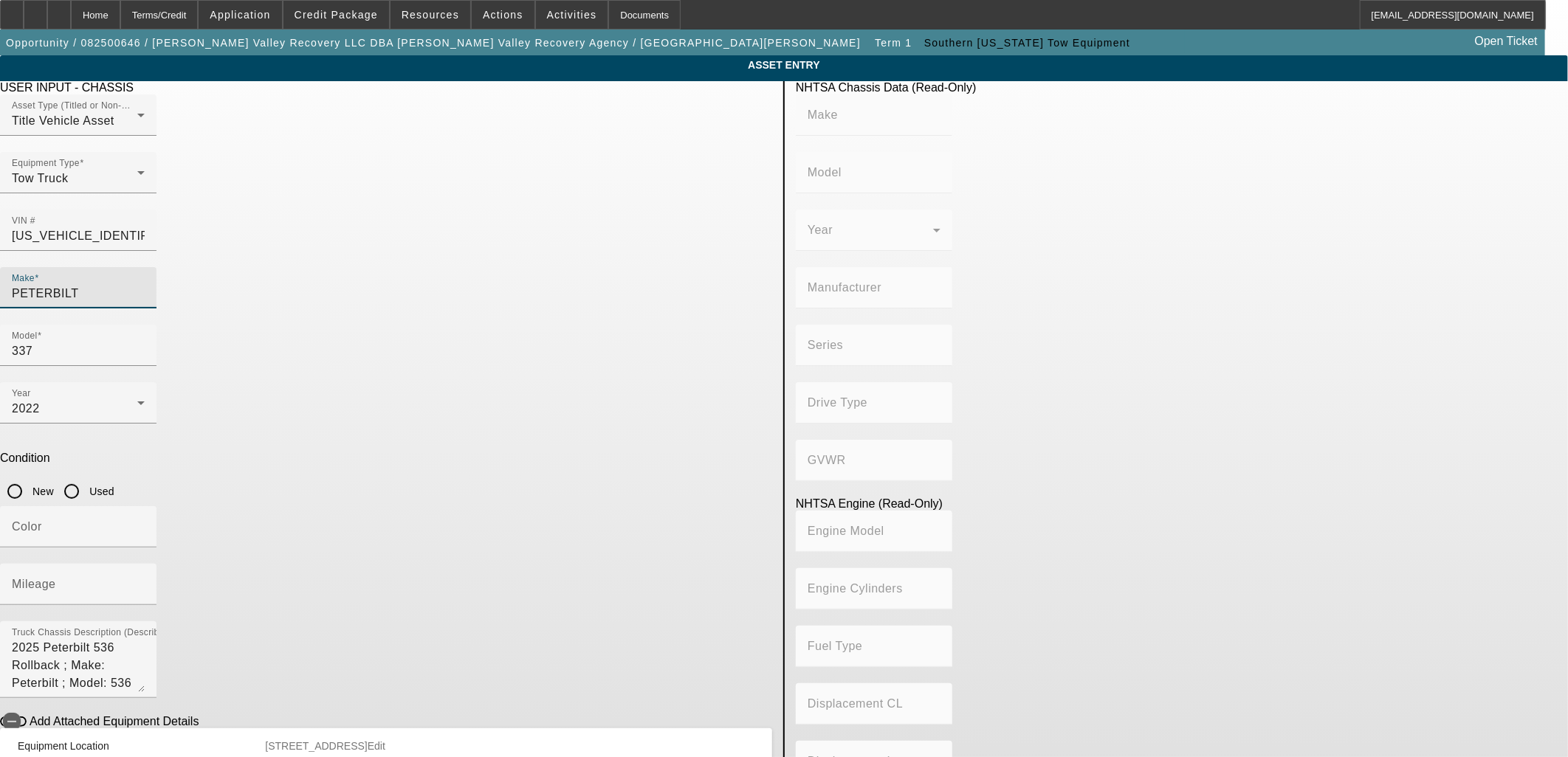
type input "PETERBILT"
type input "337"
type input "PETERBILT MOTORS COMPANY"
type input "4x2"
type input "Class 6: 19,501 - 26,000 lb (8,845 - 11,794 kg)"
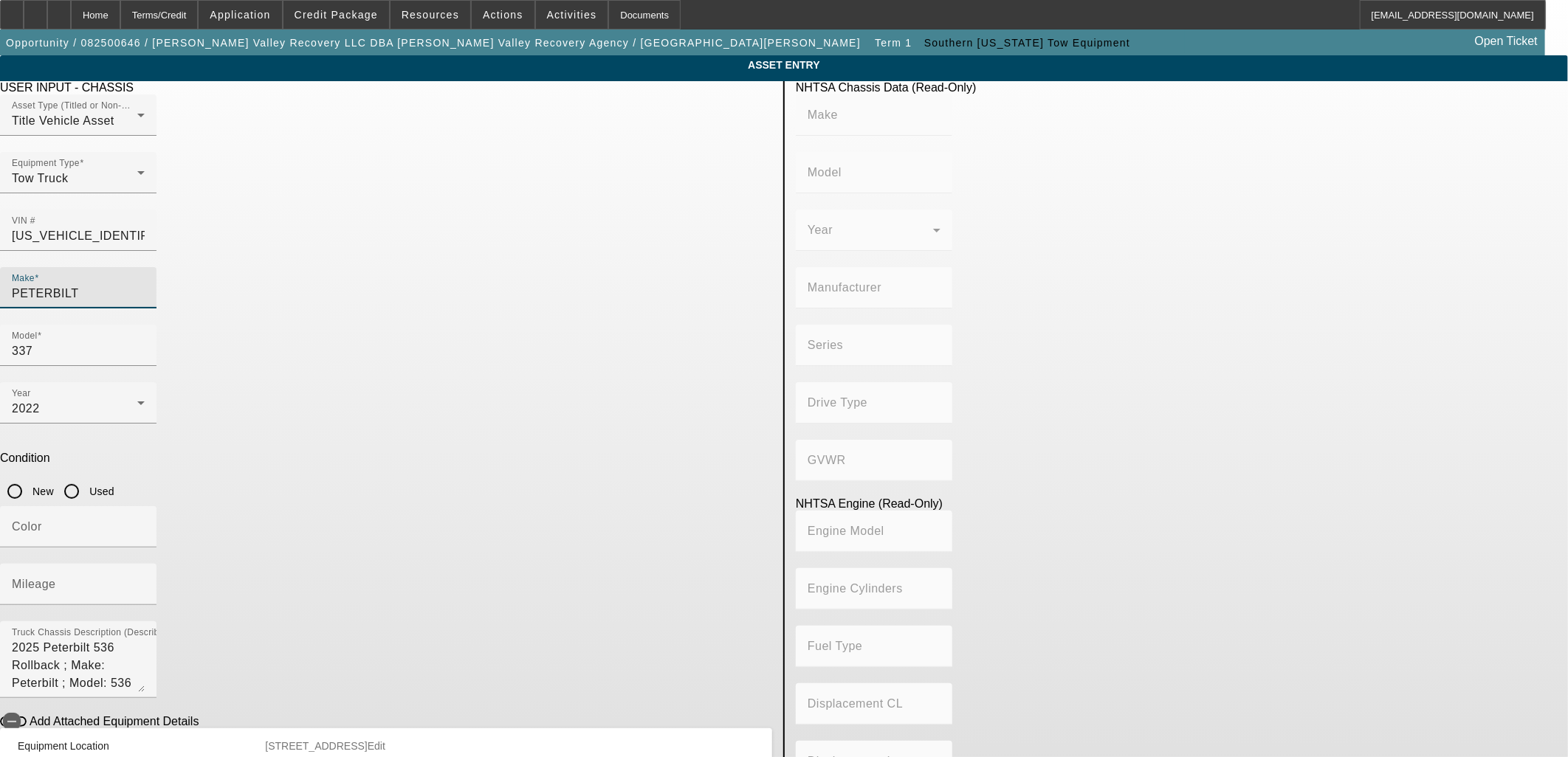
type input "PX-6/PX-7"
type input "6"
type input "Diesel"
type input "408.85908543470"
type input "6.7"
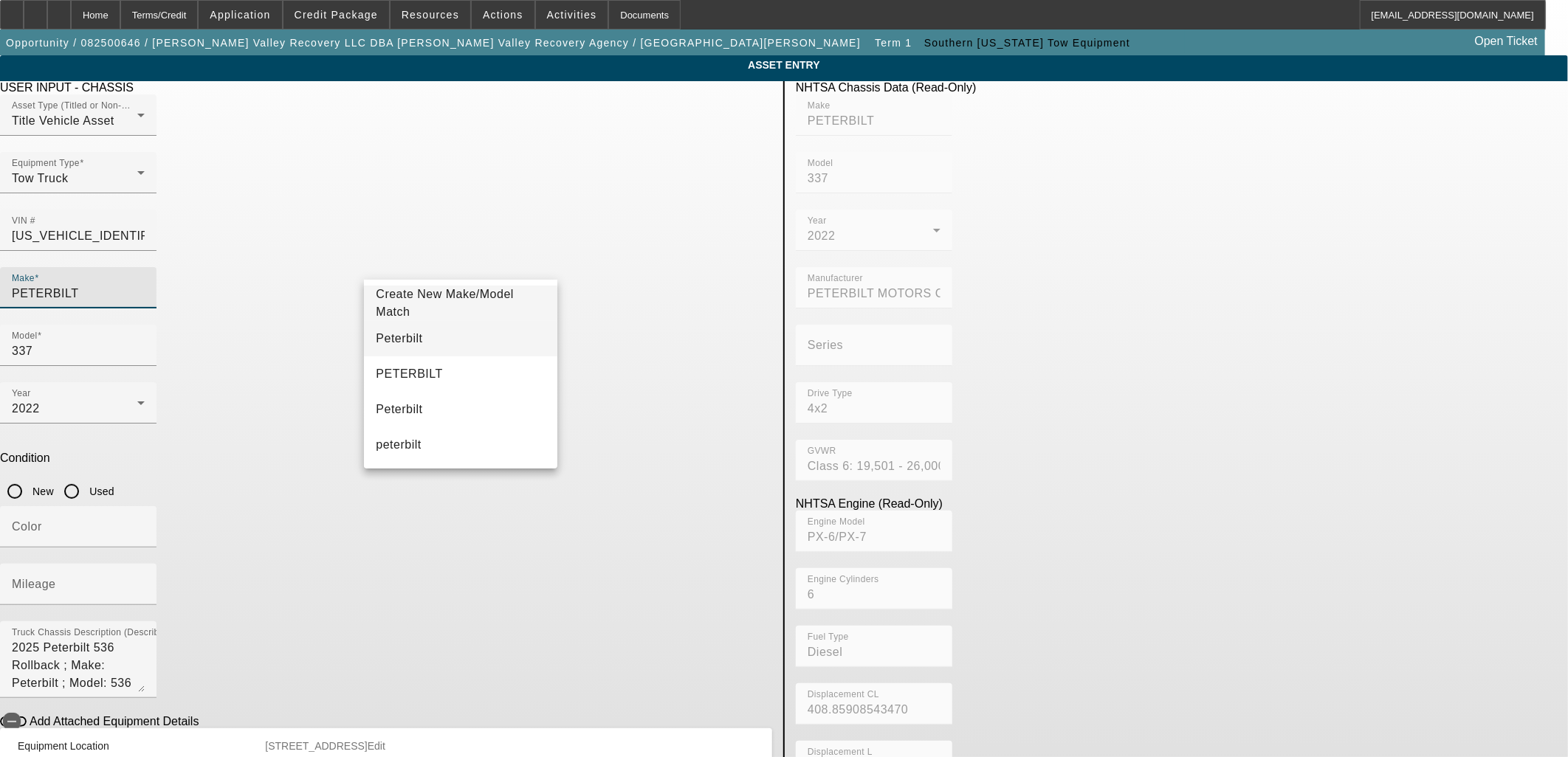
click at [431, 333] on mat-option "Peterbilt" at bounding box center [460, 338] width 193 height 35
type input "Peterbilt"
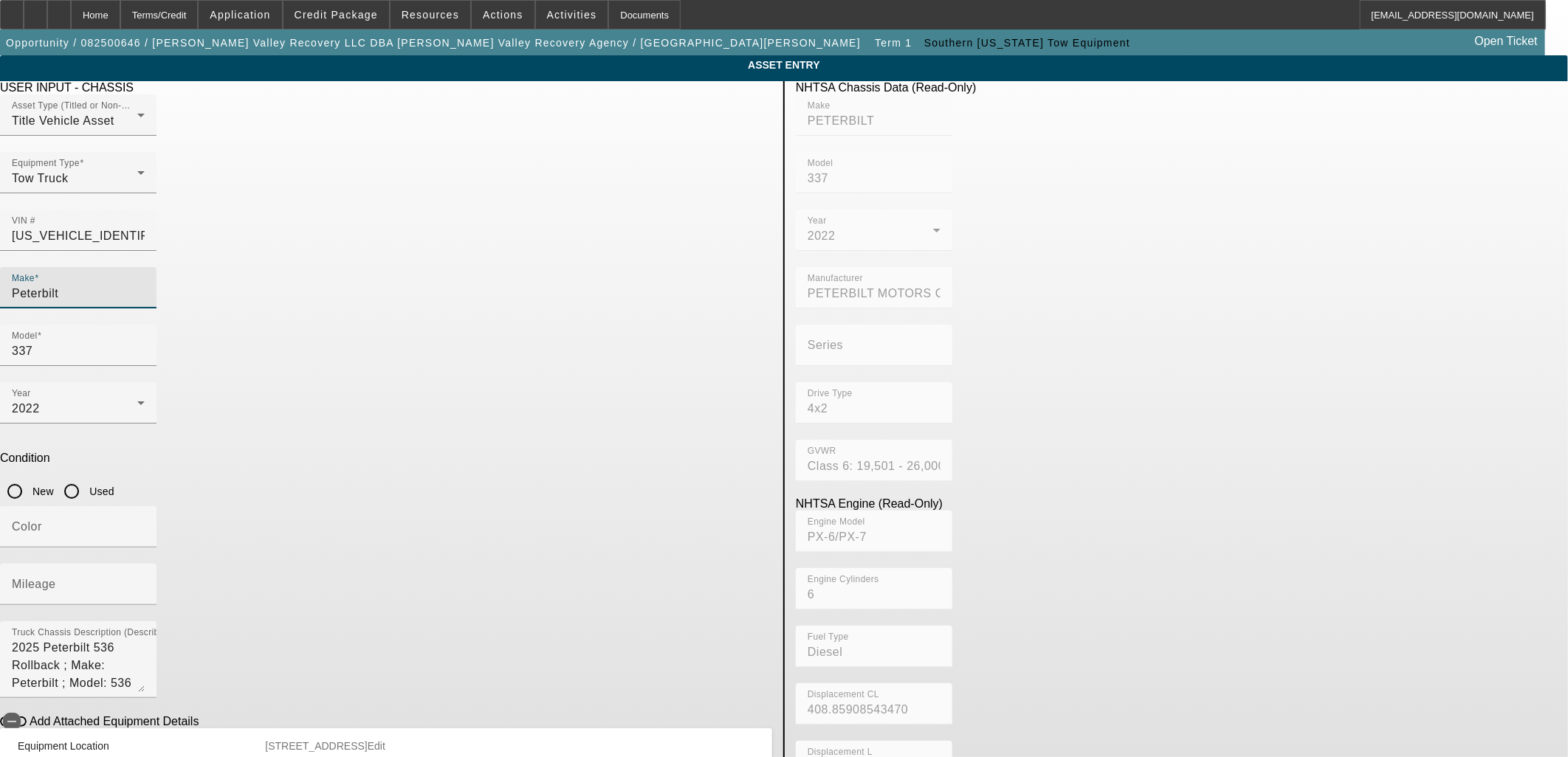
click at [87, 477] on input "Used" at bounding box center [72, 492] width 29 height 29
radio input "true"
click at [145, 524] on input "Color" at bounding box center [78, 532] width 133 height 17
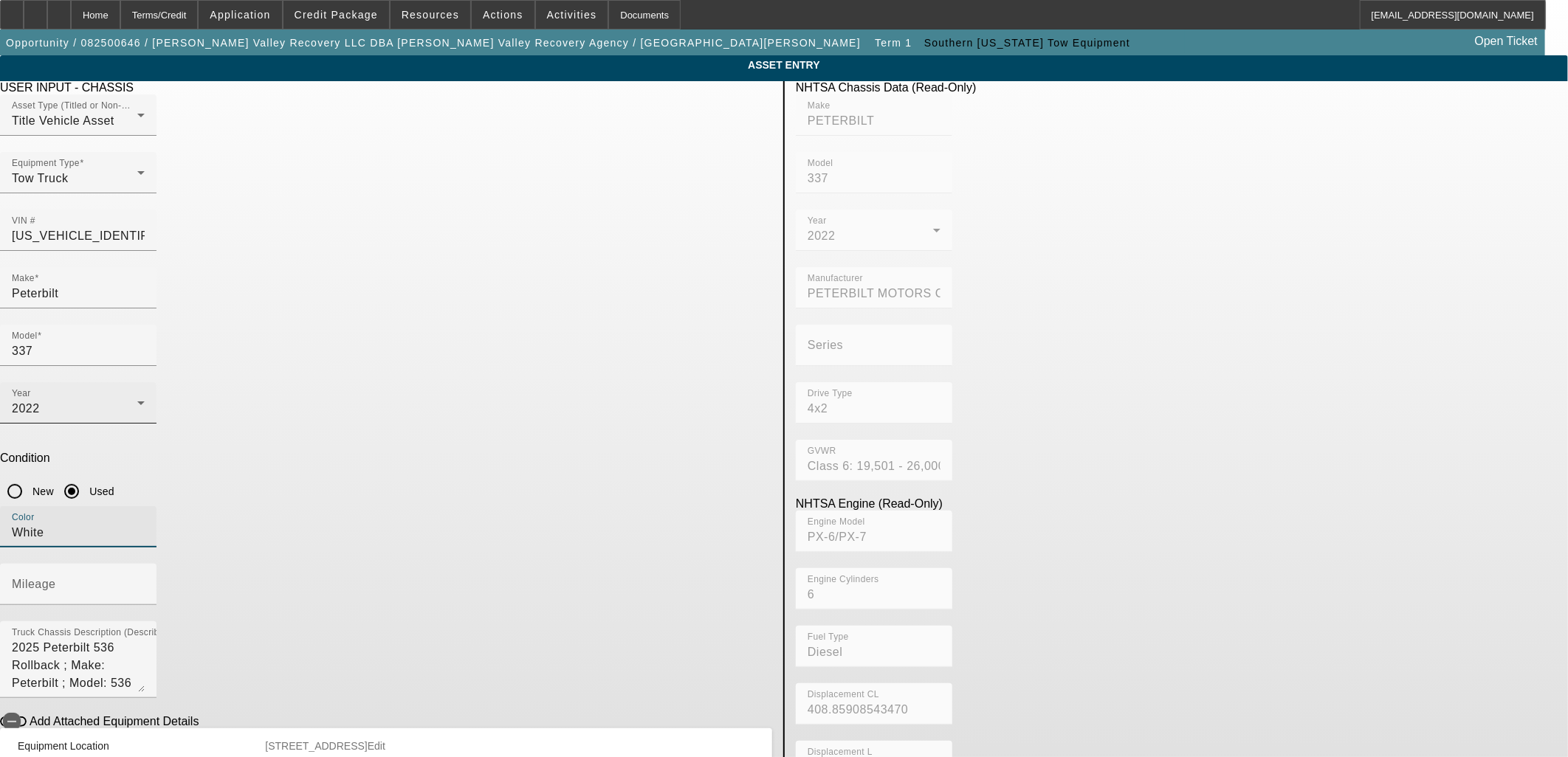
type input "White"
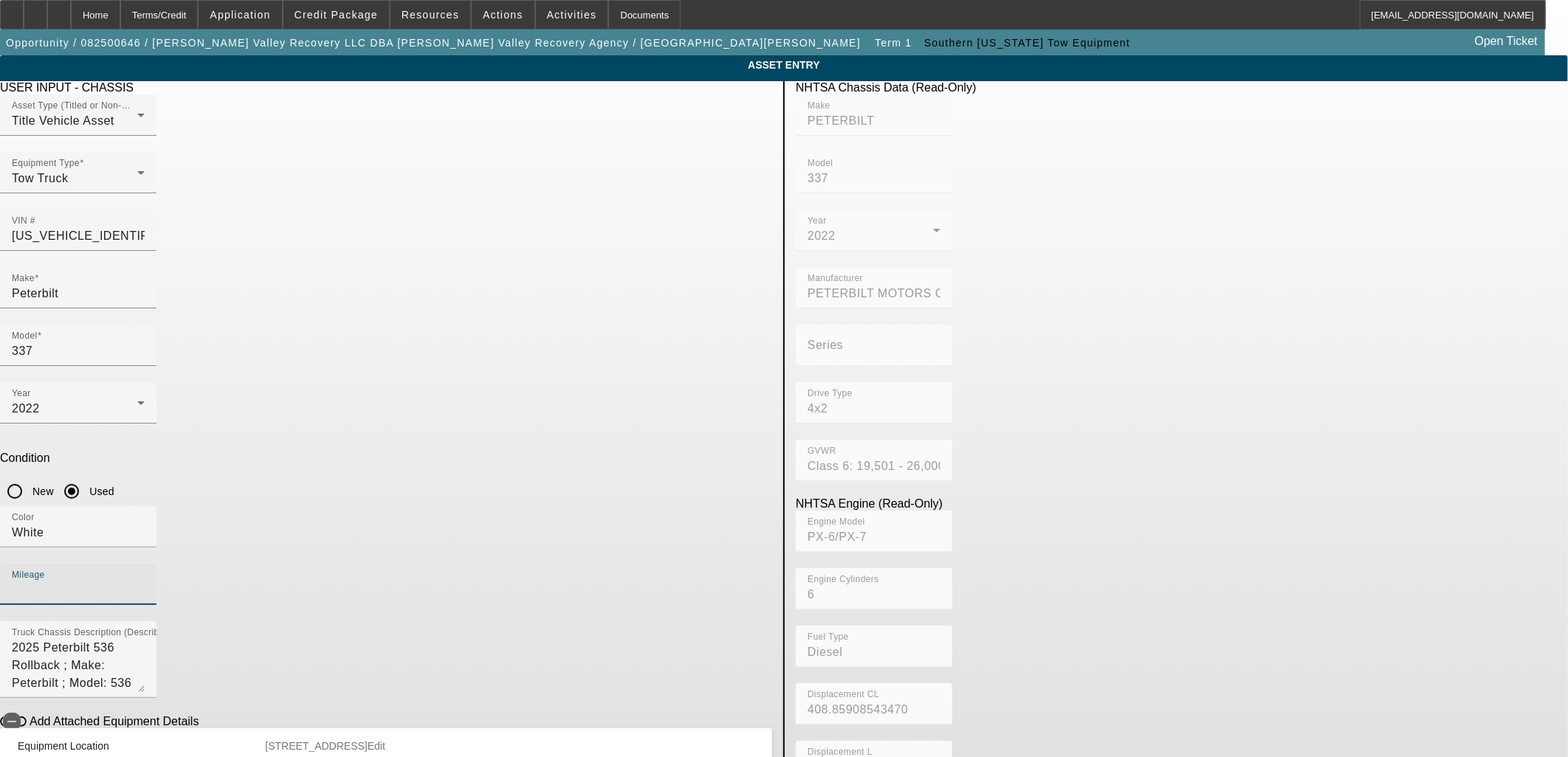
click at [145, 581] on input "Mileage" at bounding box center [78, 589] width 133 height 17
type input "75762"
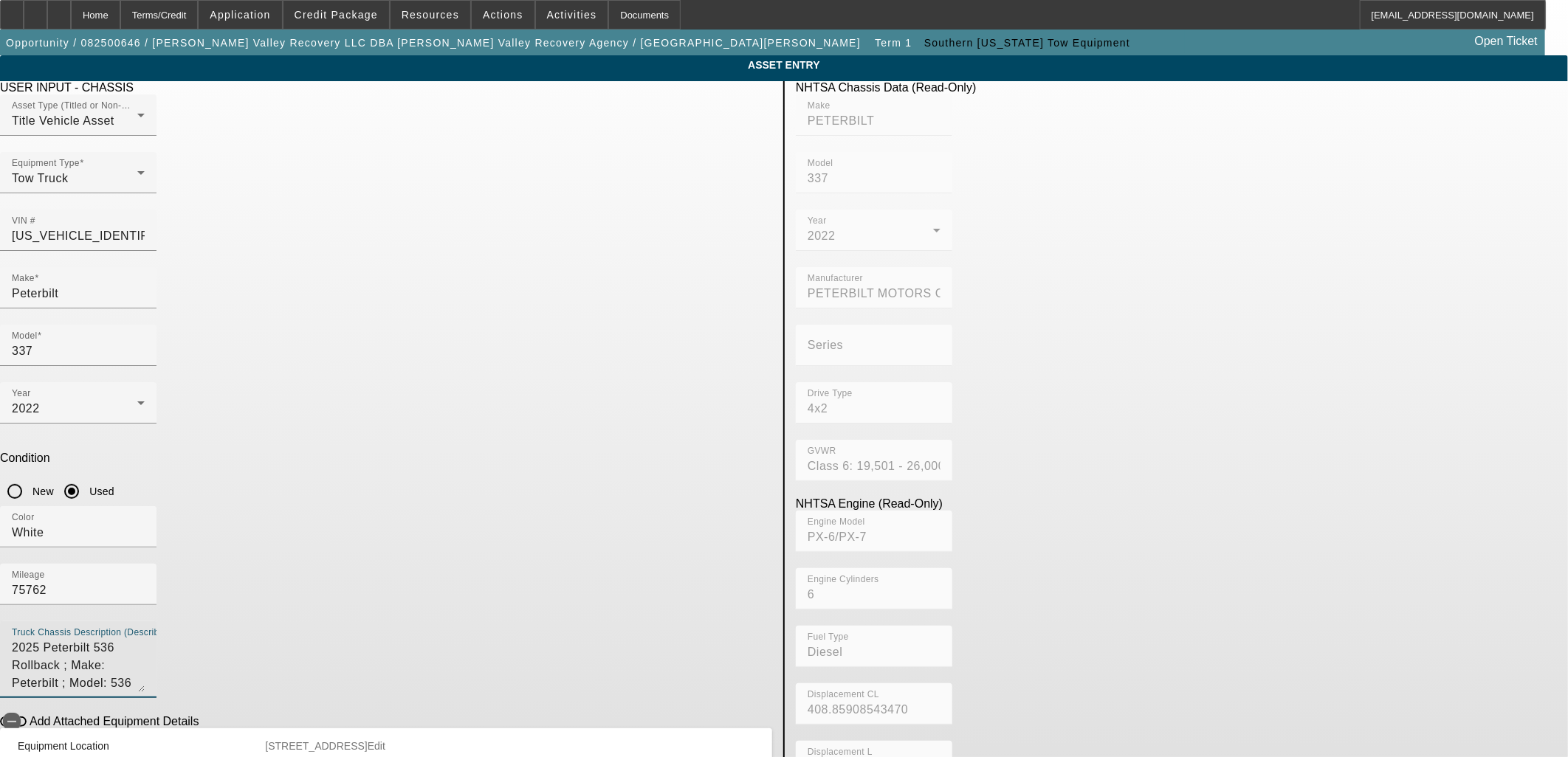
drag, startPoint x: 672, startPoint y: 458, endPoint x: 173, endPoint y: 371, distance: 506.5
click at [189, 402] on app-asset-collateral-manage "ASSET ENTRY Delete asset USER INPUT - CHASSIS Asset Type (Titled or Non-Titled)…" at bounding box center [784, 464] width 1568 height 818
type textarea "Rollback"
click at [20, 713] on span "button" at bounding box center [11, 721] width 18 height 17
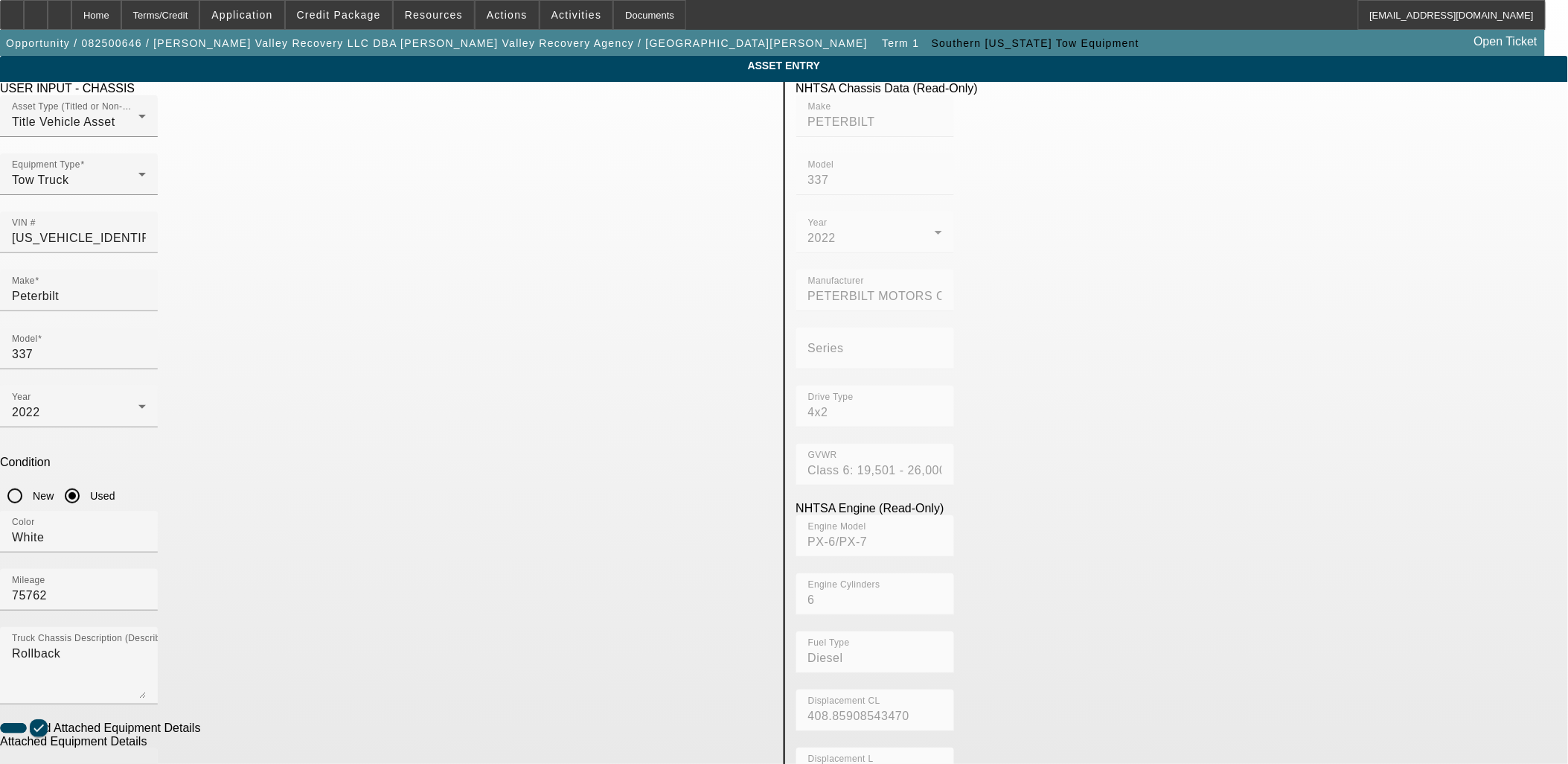
click at [146, 748] on div "Make" at bounding box center [79, 769] width 134 height 42
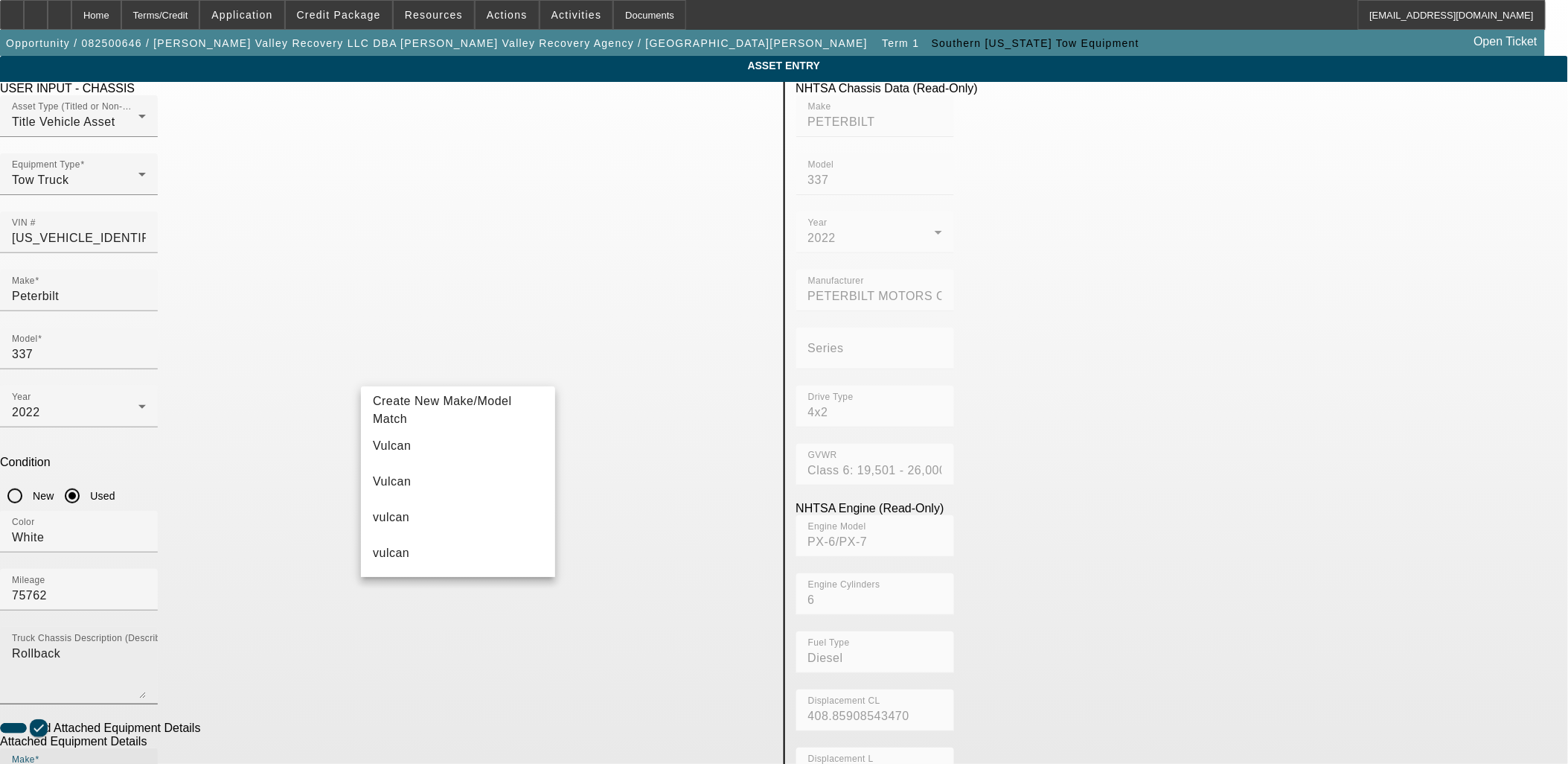
click at [402, 447] on span "Vulcan" at bounding box center [391, 445] width 38 height 18
type input "Vulcan"
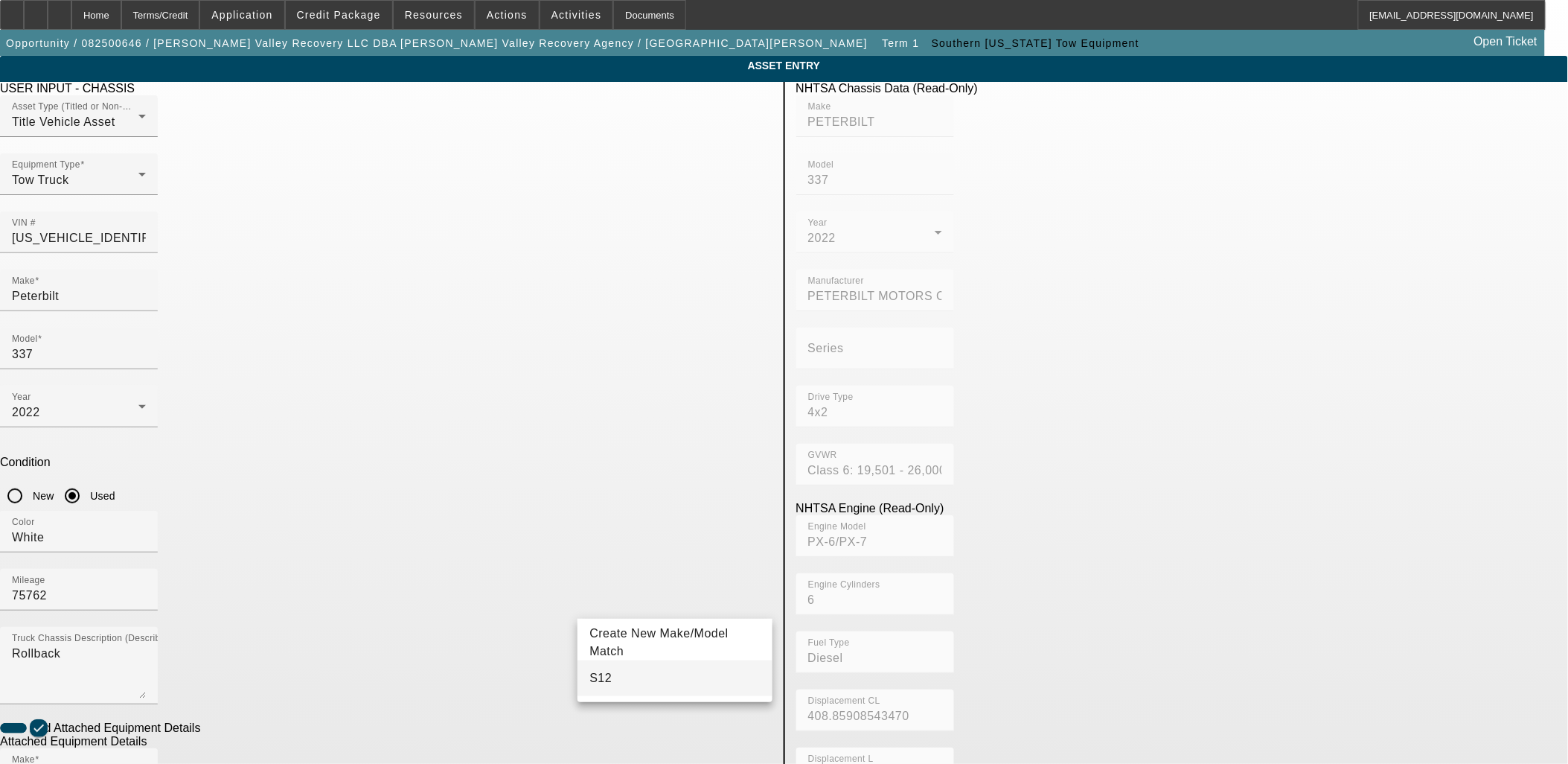
type input "S12"
click at [640, 674] on mat-option "S12" at bounding box center [674, 678] width 194 height 35
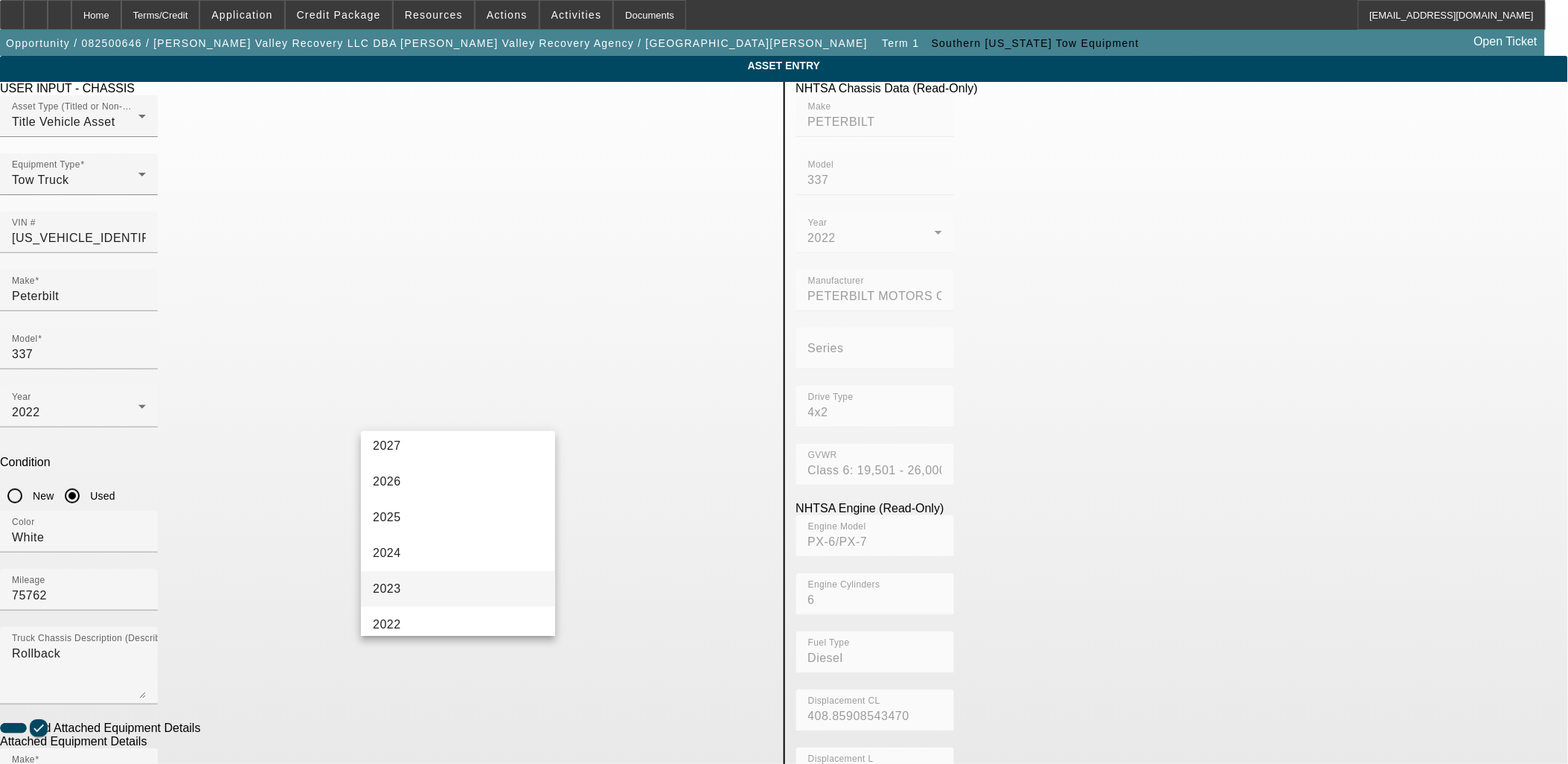
scroll to position [83, 0]
click at [470, 572] on mat-option "2022" at bounding box center [458, 586] width 194 height 35
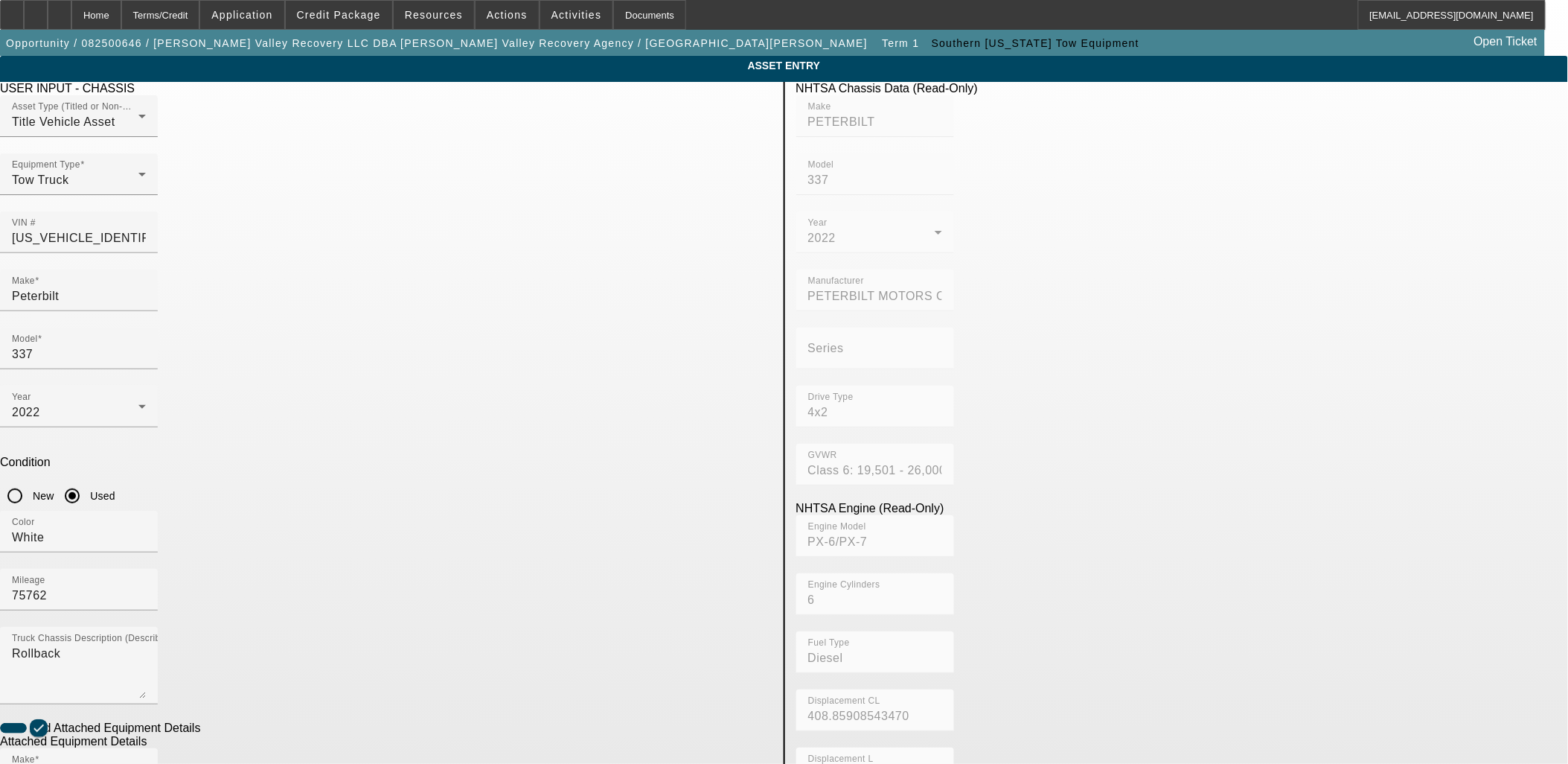
radio input "true"
paste input "ST12L2H214774"
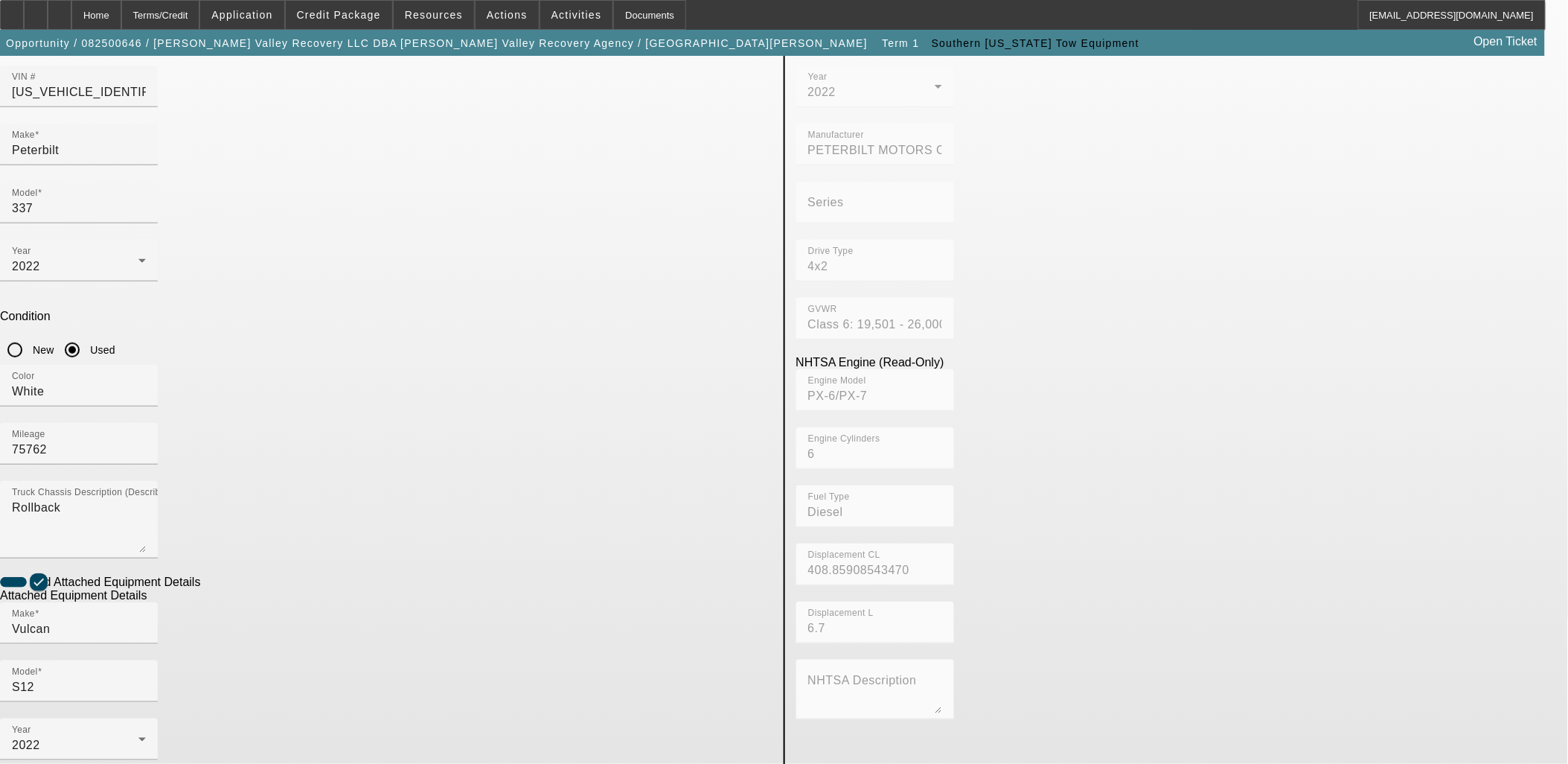
scroll to position [193, 0]
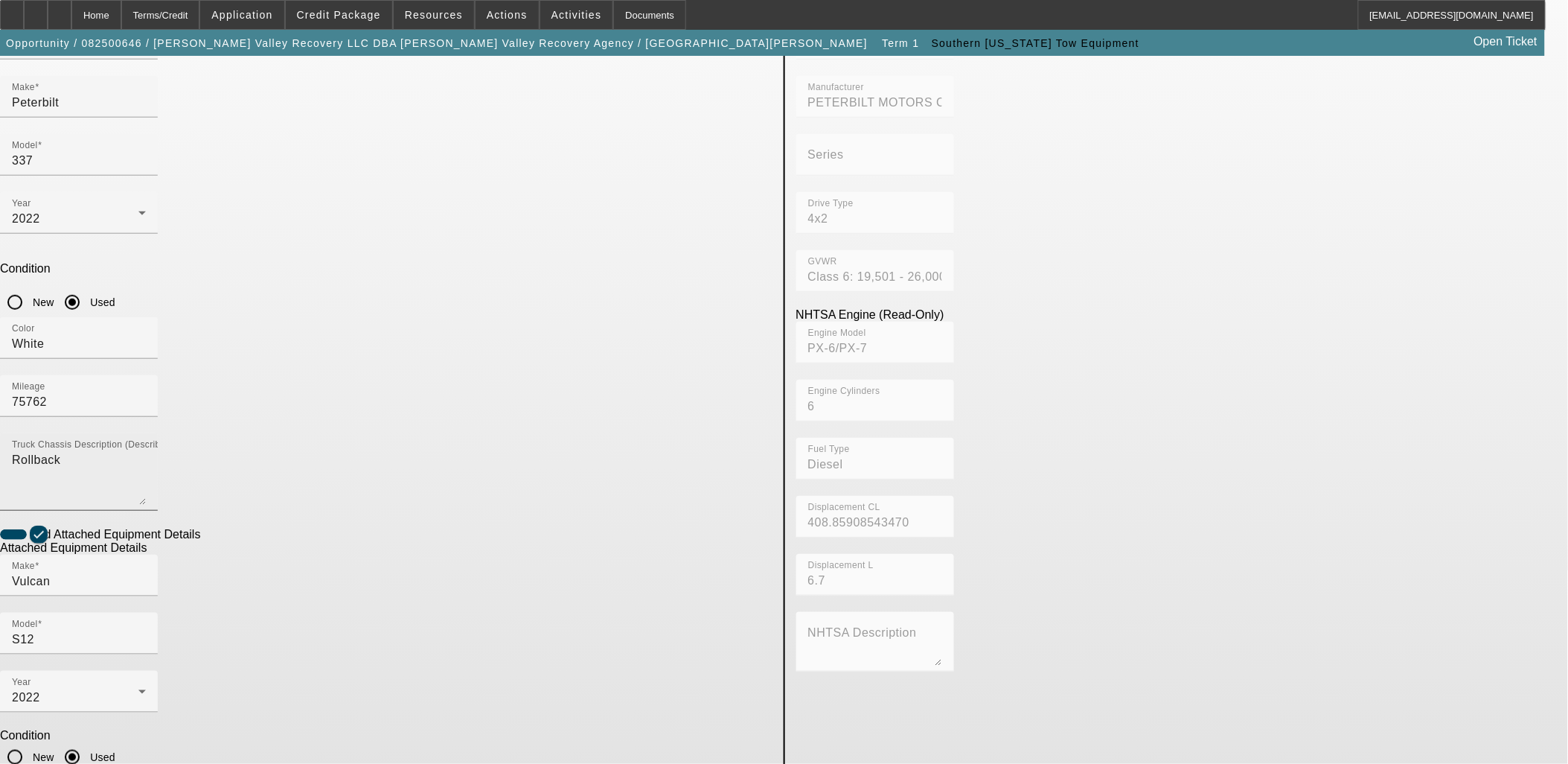
type input "ST12L2H214774"
click at [146, 451] on textarea "Rollback" at bounding box center [79, 478] width 134 height 54
drag, startPoint x: 451, startPoint y: 252, endPoint x: 113, endPoint y: 269, distance: 338.4
click at [125, 259] on app-asset-collateral-manage "ASSET ENTRY Delete asset USER INPUT - CHASSIS Asset Type (Titled or Non-Titled)…" at bounding box center [784, 441] width 1568 height 1159
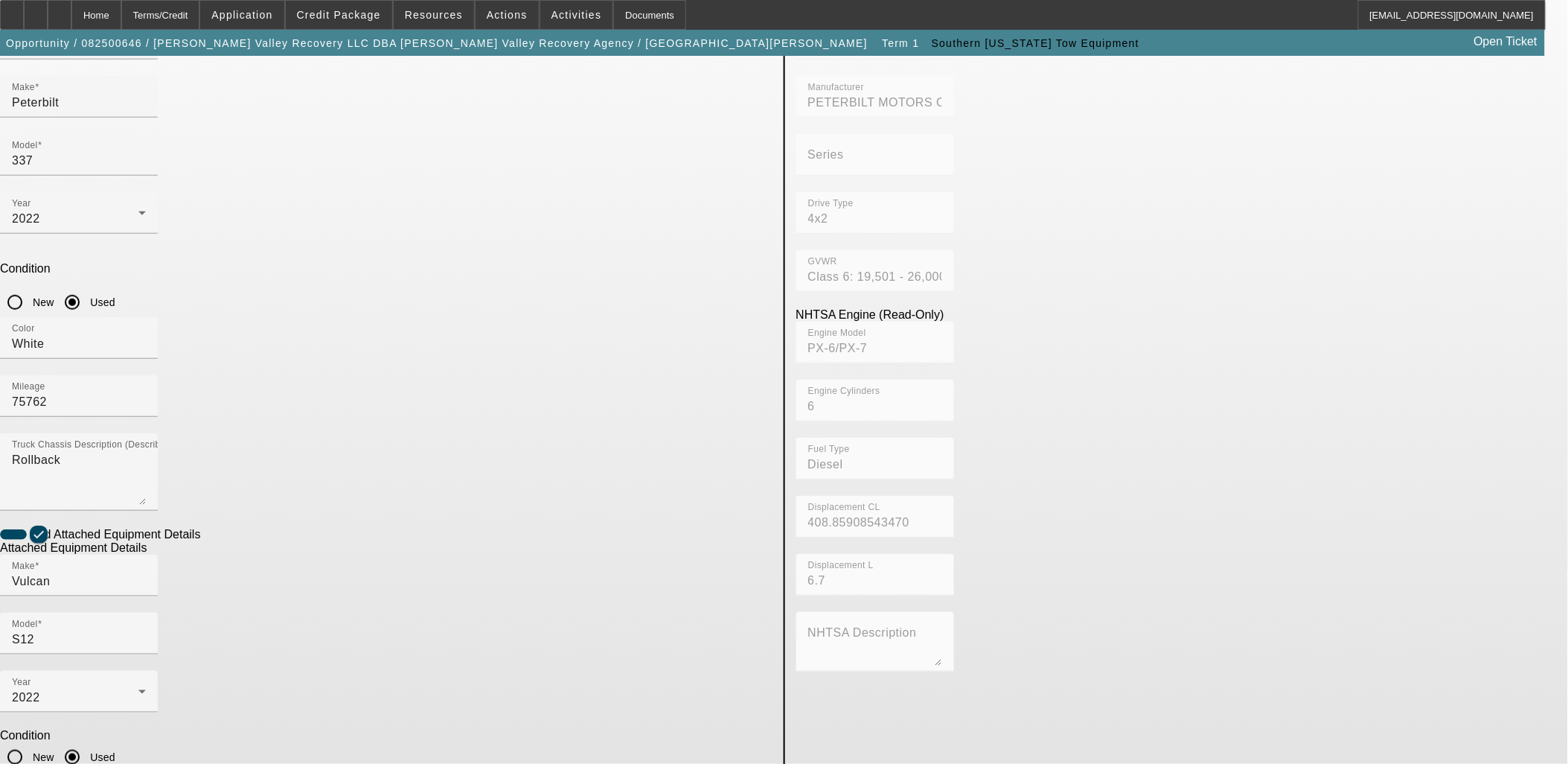
paste textarea "Rollback"
type textarea "Rollback"
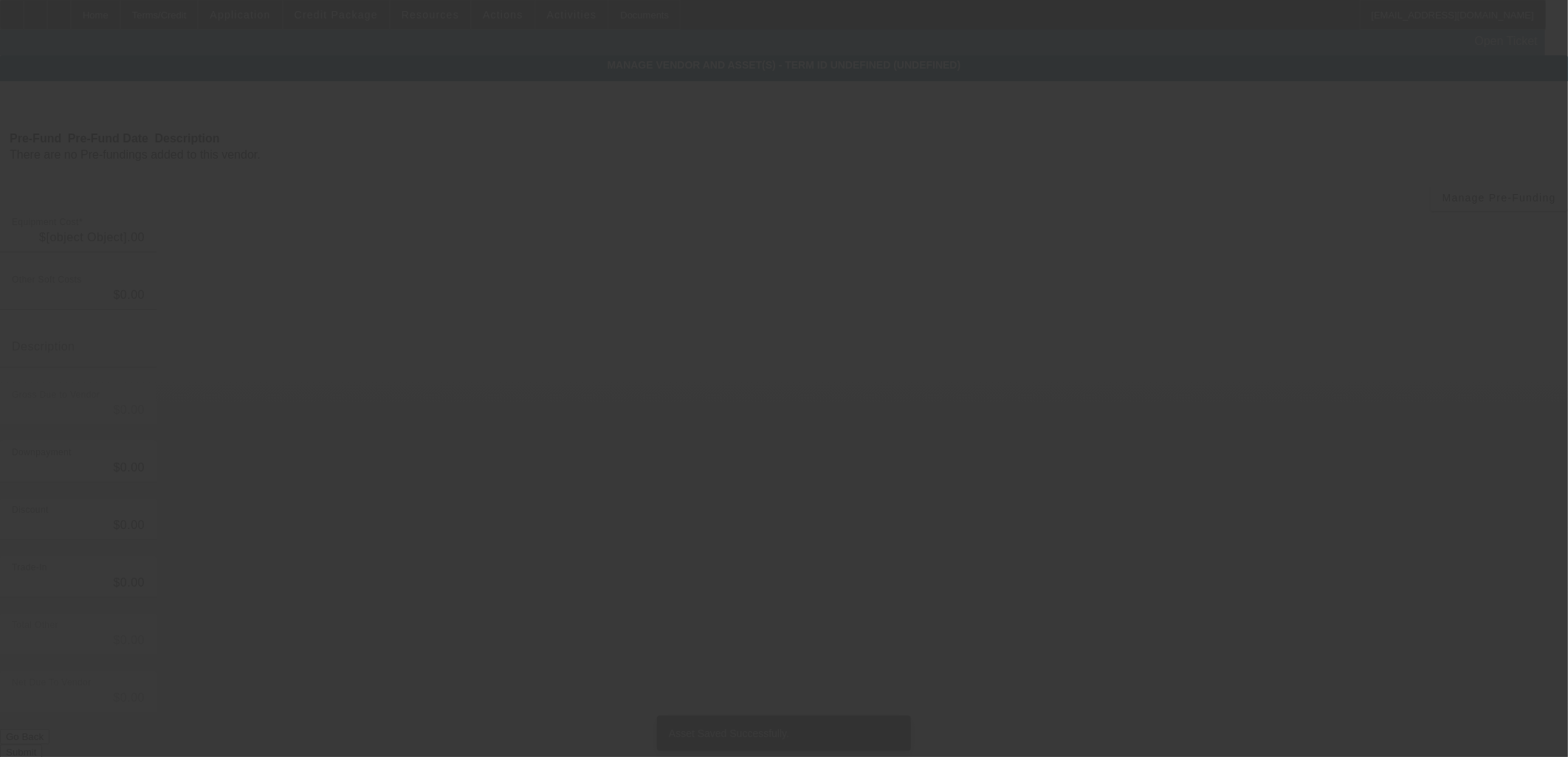
type input "$114,070.00"
type input "$10,596.48"
type input "$124,666.48"
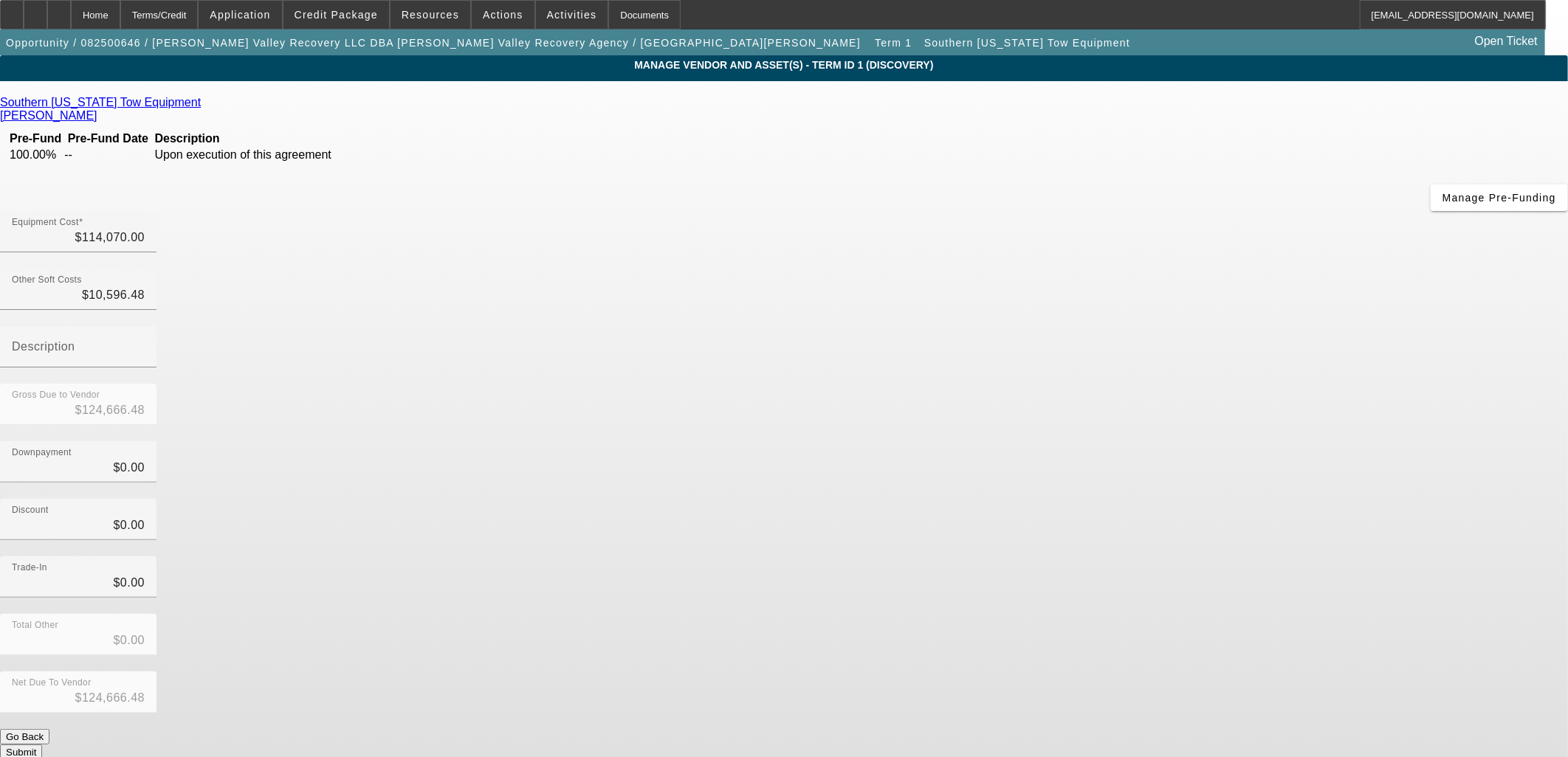
click at [42, 744] on button "Submit" at bounding box center [21, 751] width 42 height 16
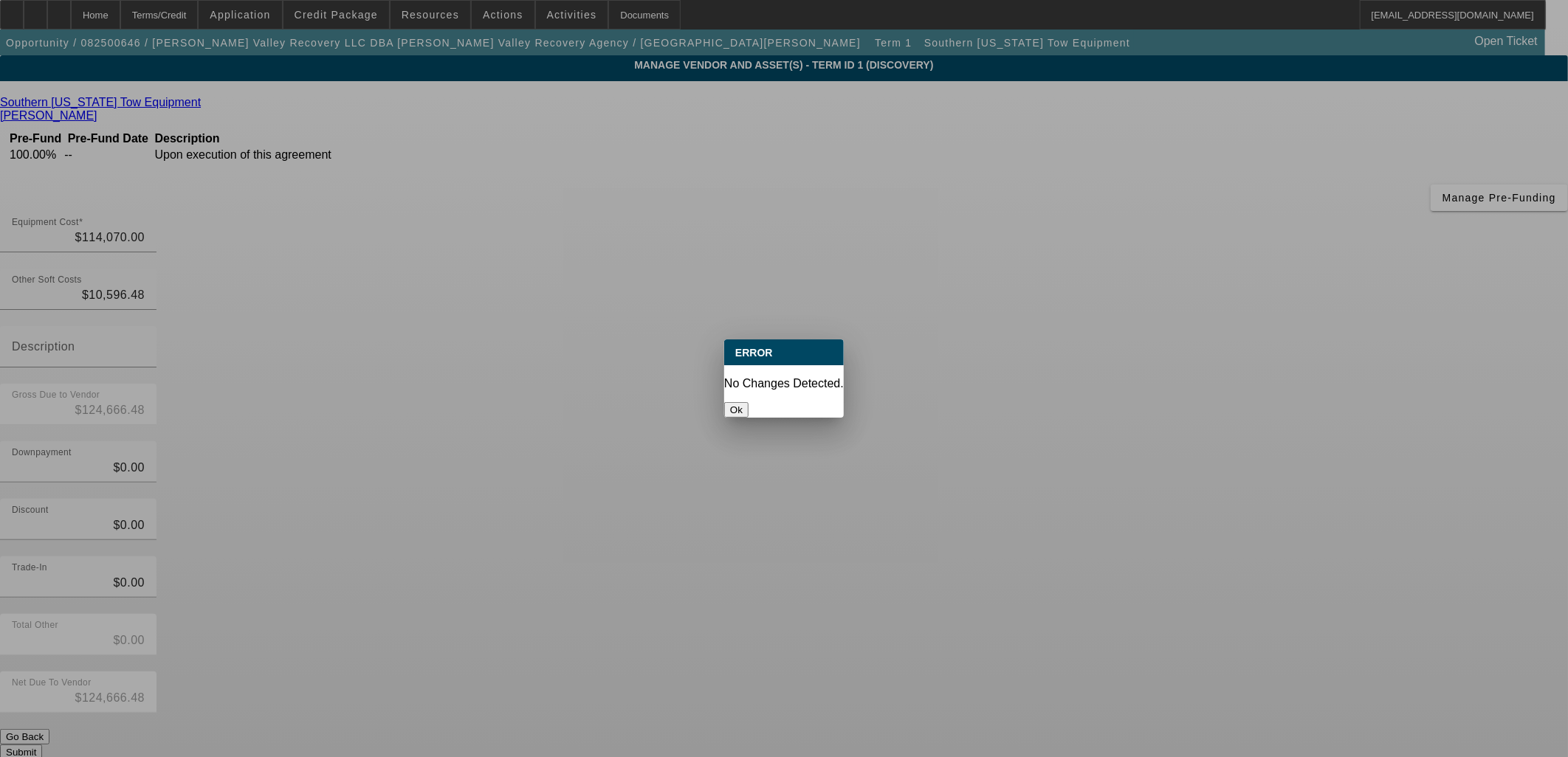
click at [748, 402] on button "Ok" at bounding box center [736, 410] width 24 height 16
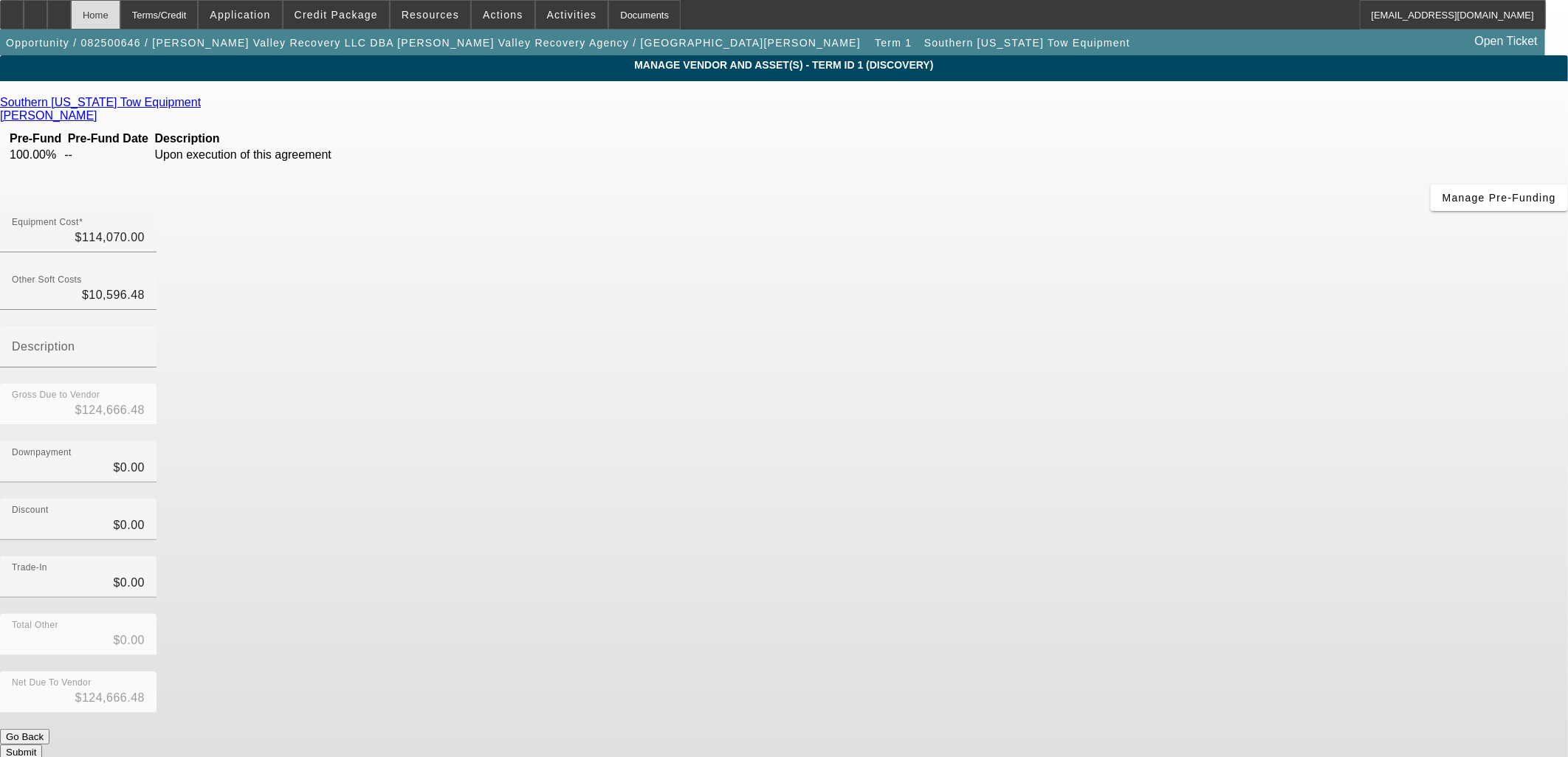
click at [121, 4] on div "Home" at bounding box center [96, 15] width 50 height 29
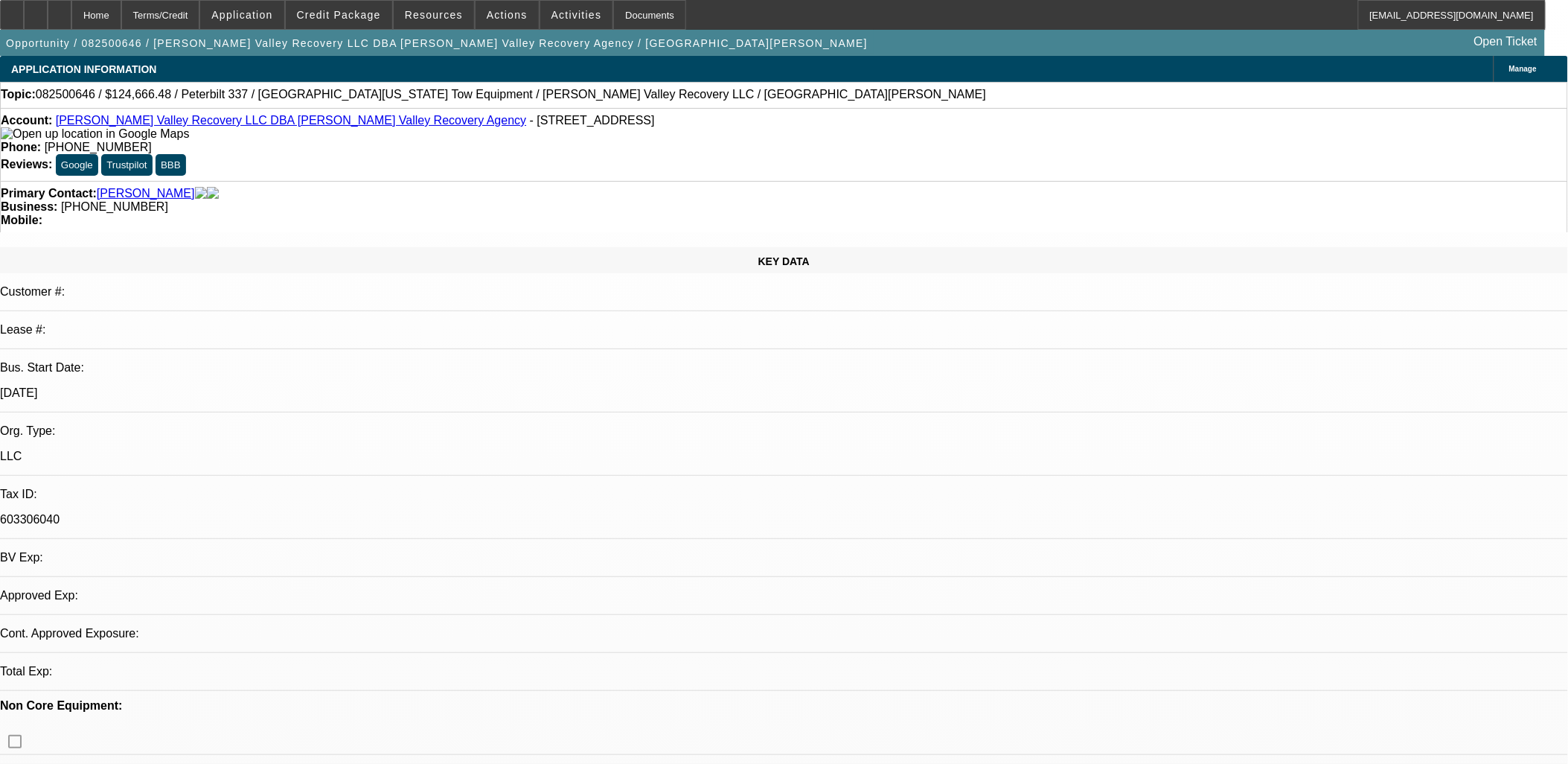
select select "0"
select select "2"
select select "0.1"
select select "4"
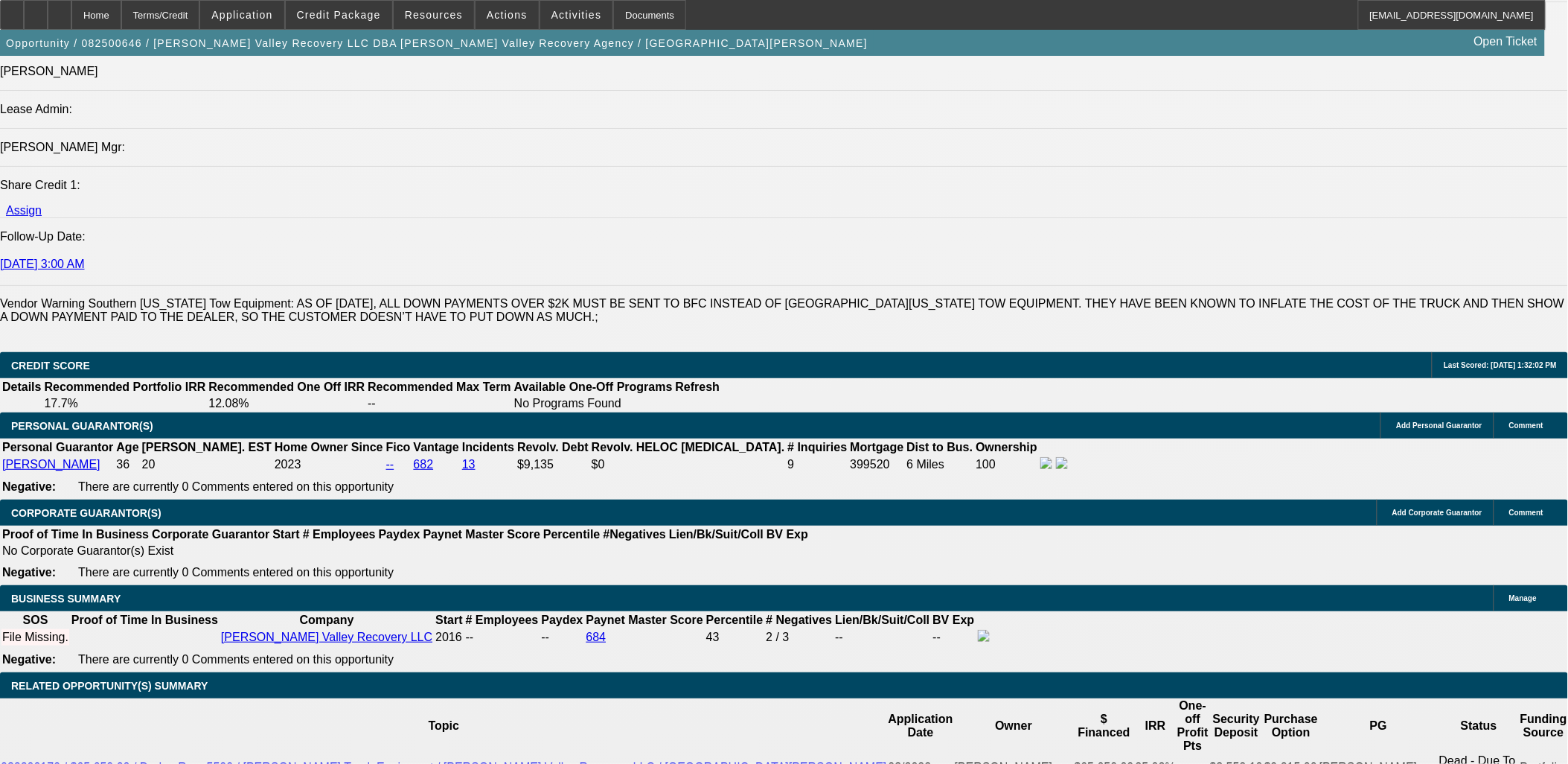
scroll to position [2151, 0]
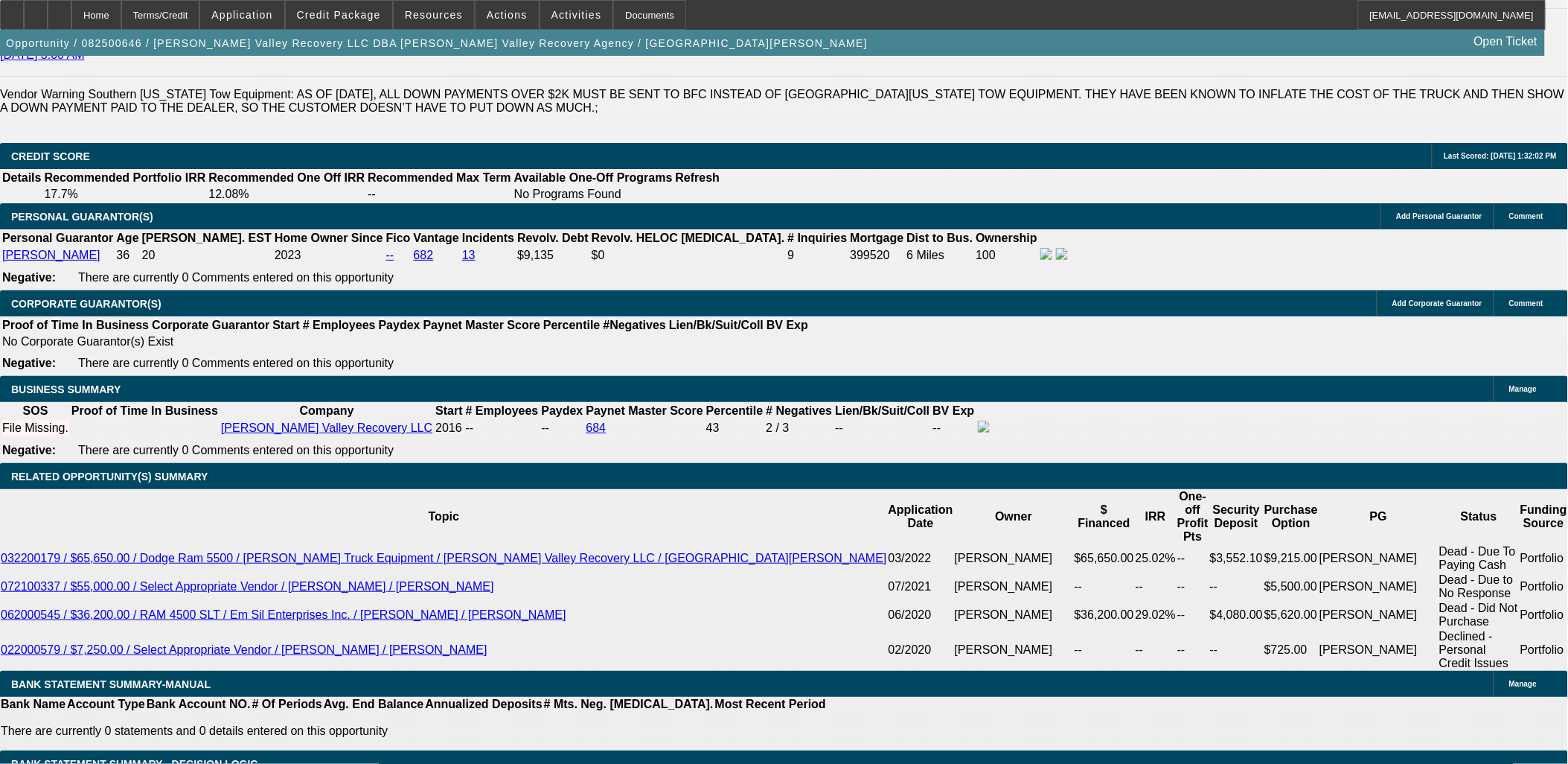
type input "$0.00"
type input "UNKNOWN"
drag, startPoint x: 315, startPoint y: 512, endPoint x: 358, endPoint y: 505, distance: 43.6
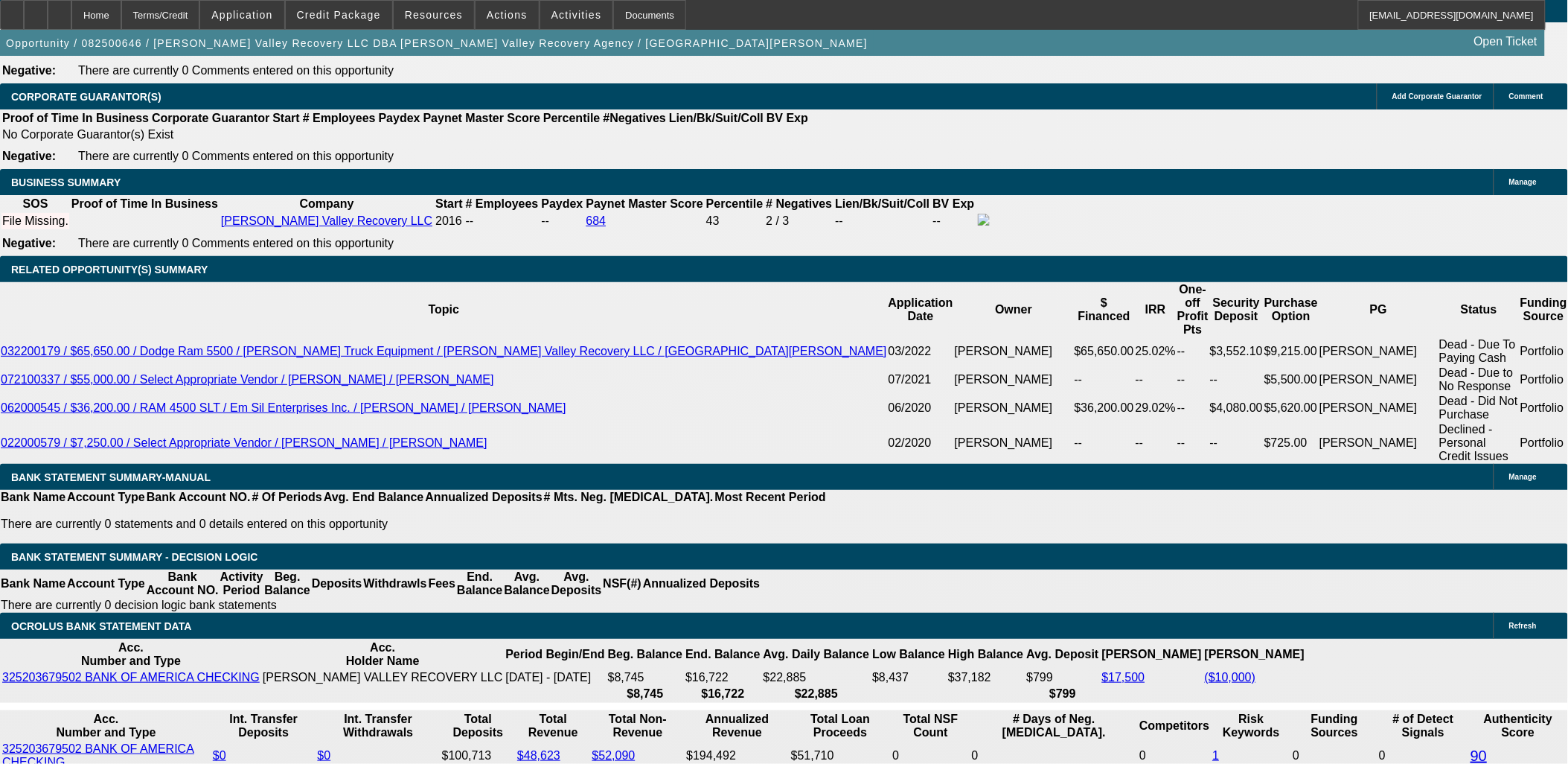
scroll to position [2482, 0]
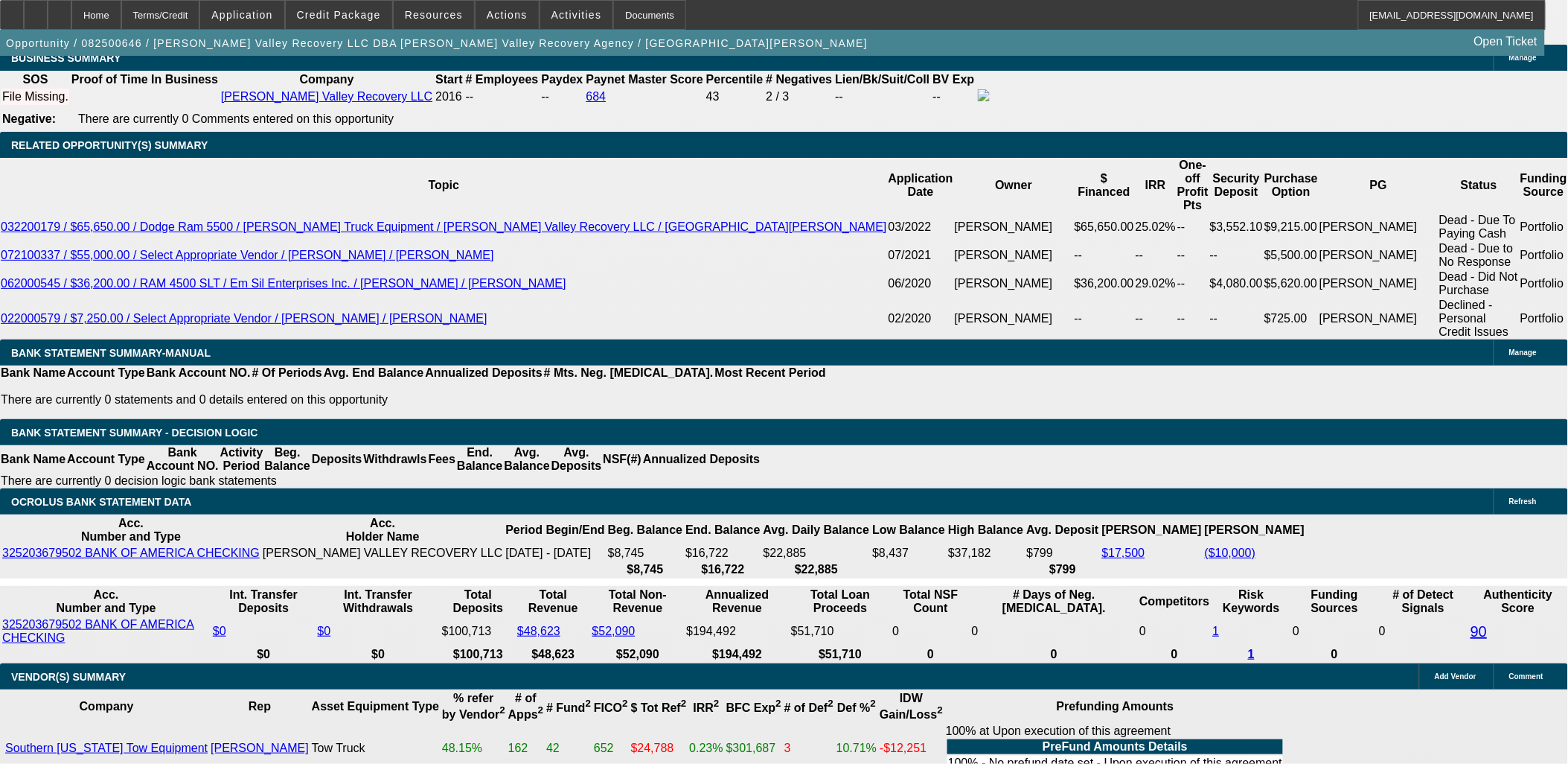
type input "48"
type input "12"
type input "$2,650.59"
type input "$5,301.18"
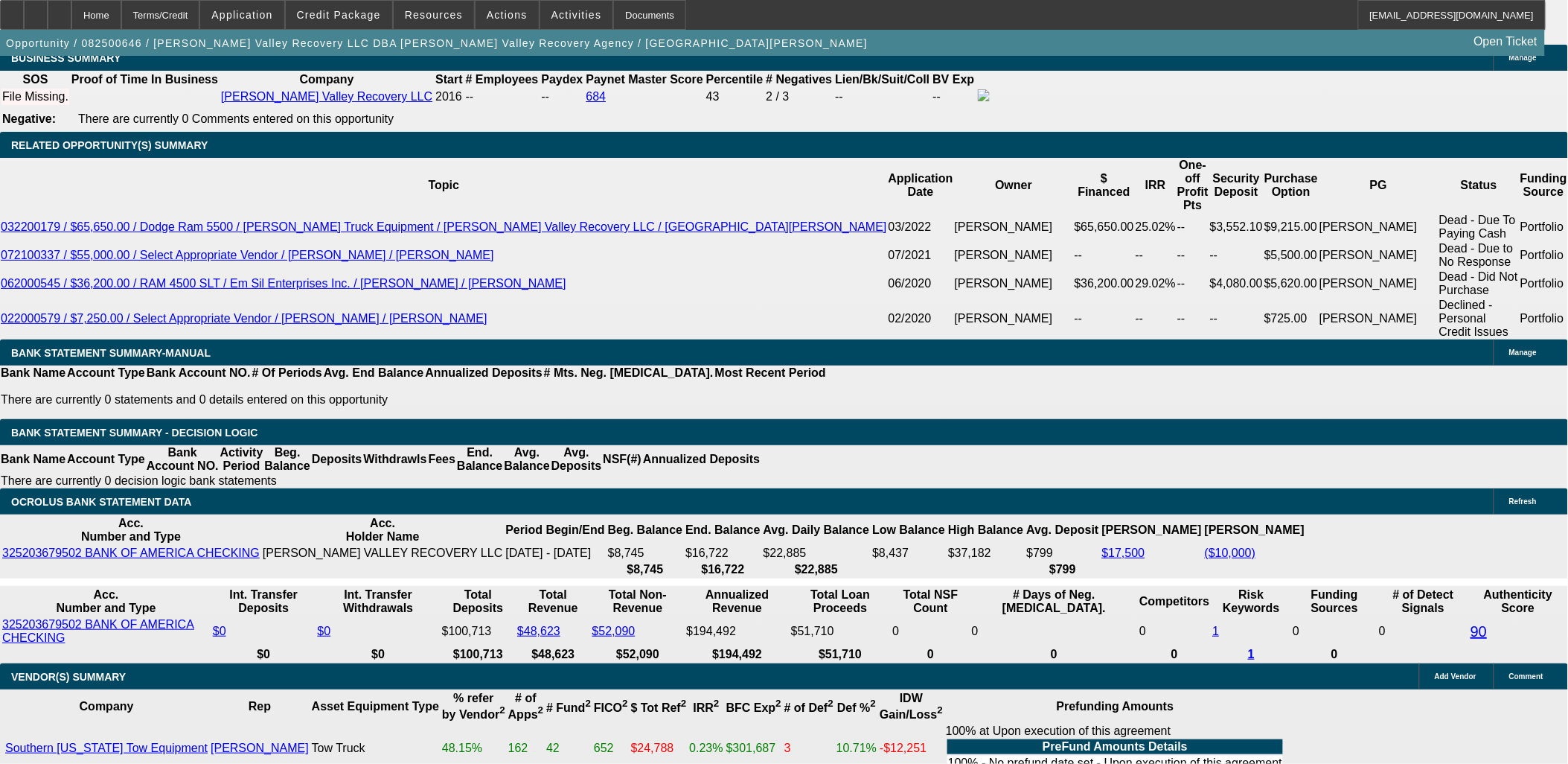
type input "$3,282.95"
type input "$6,565.90"
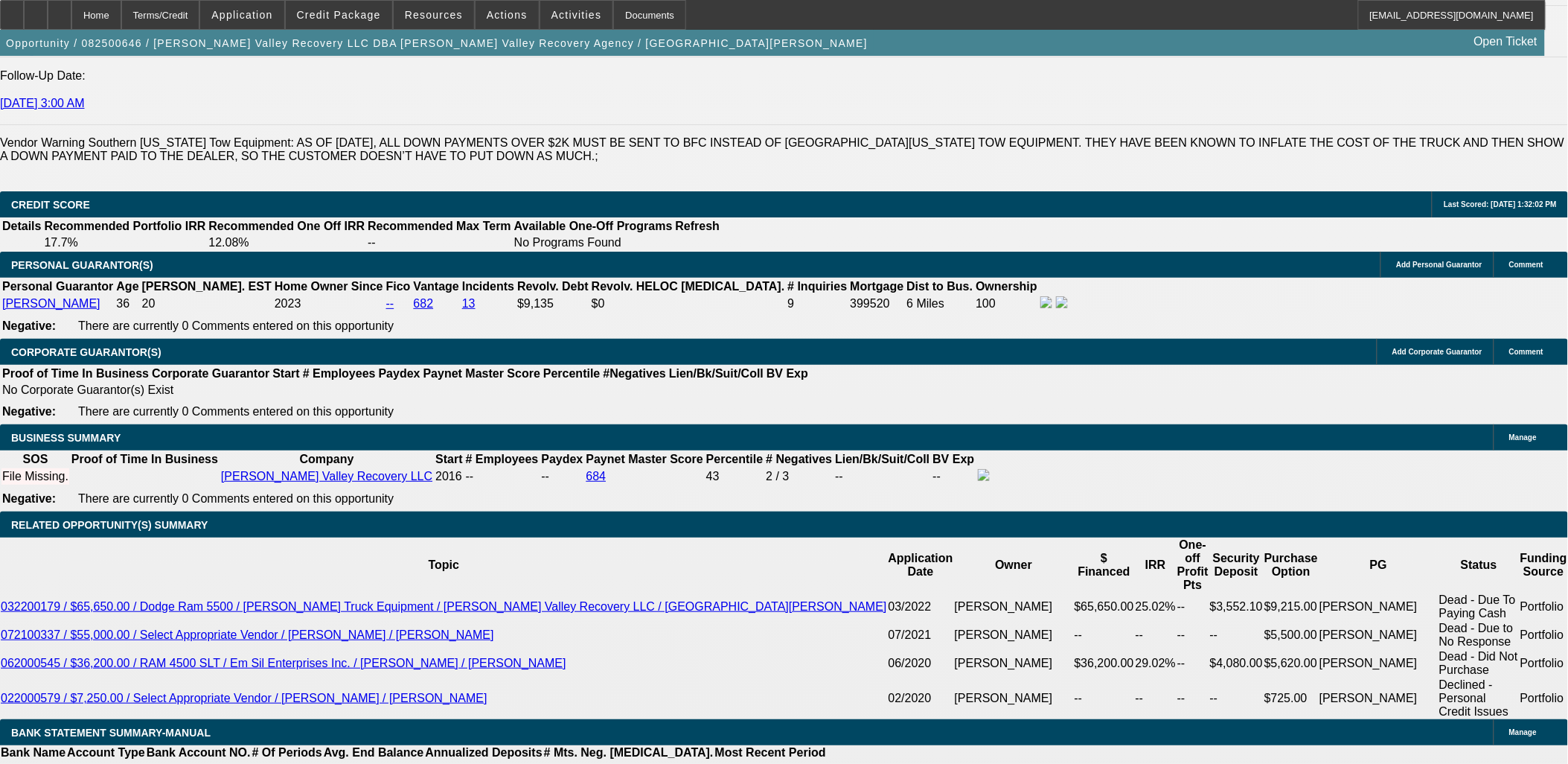
scroll to position [1985, 0]
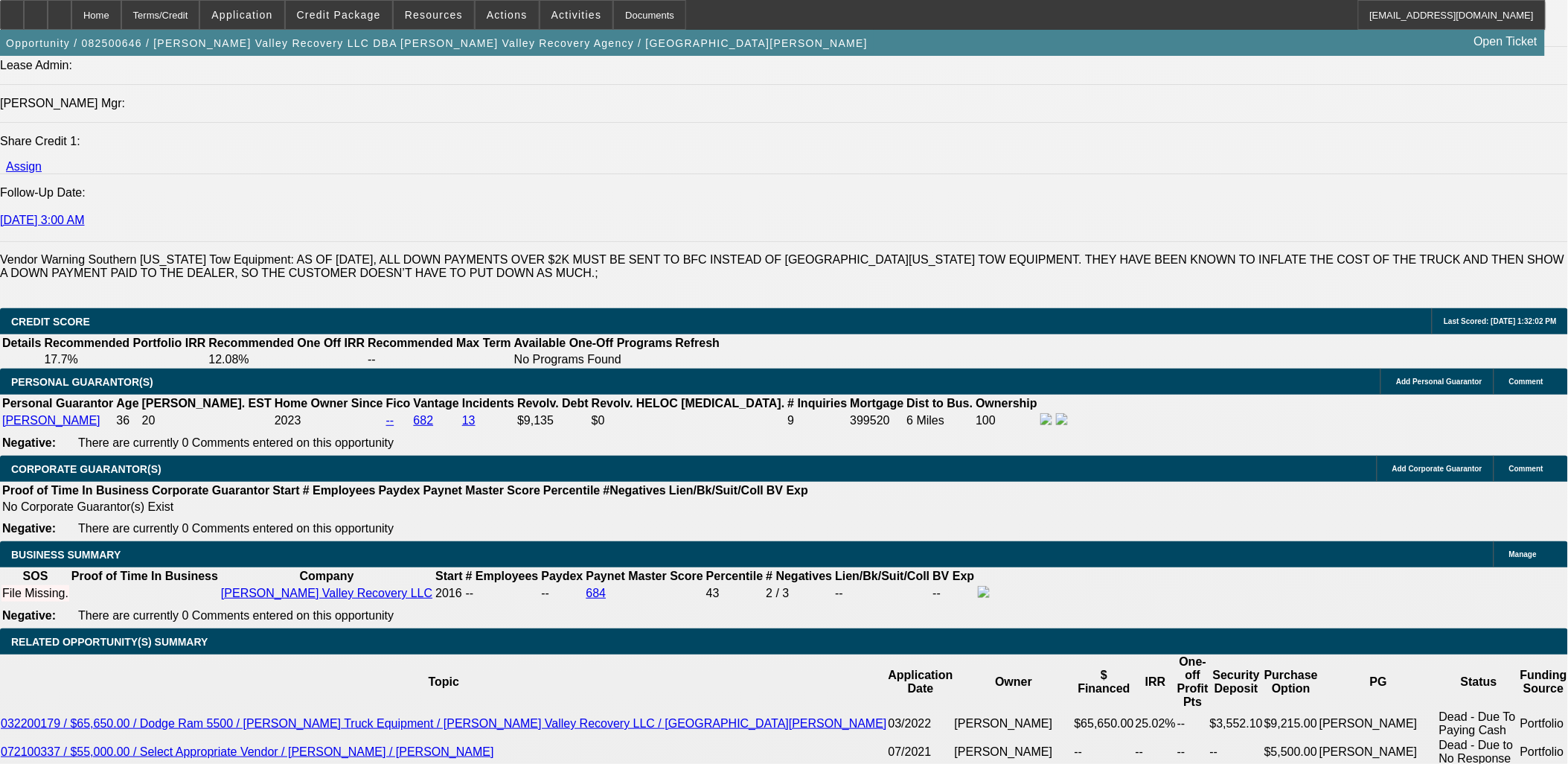
type input "12"
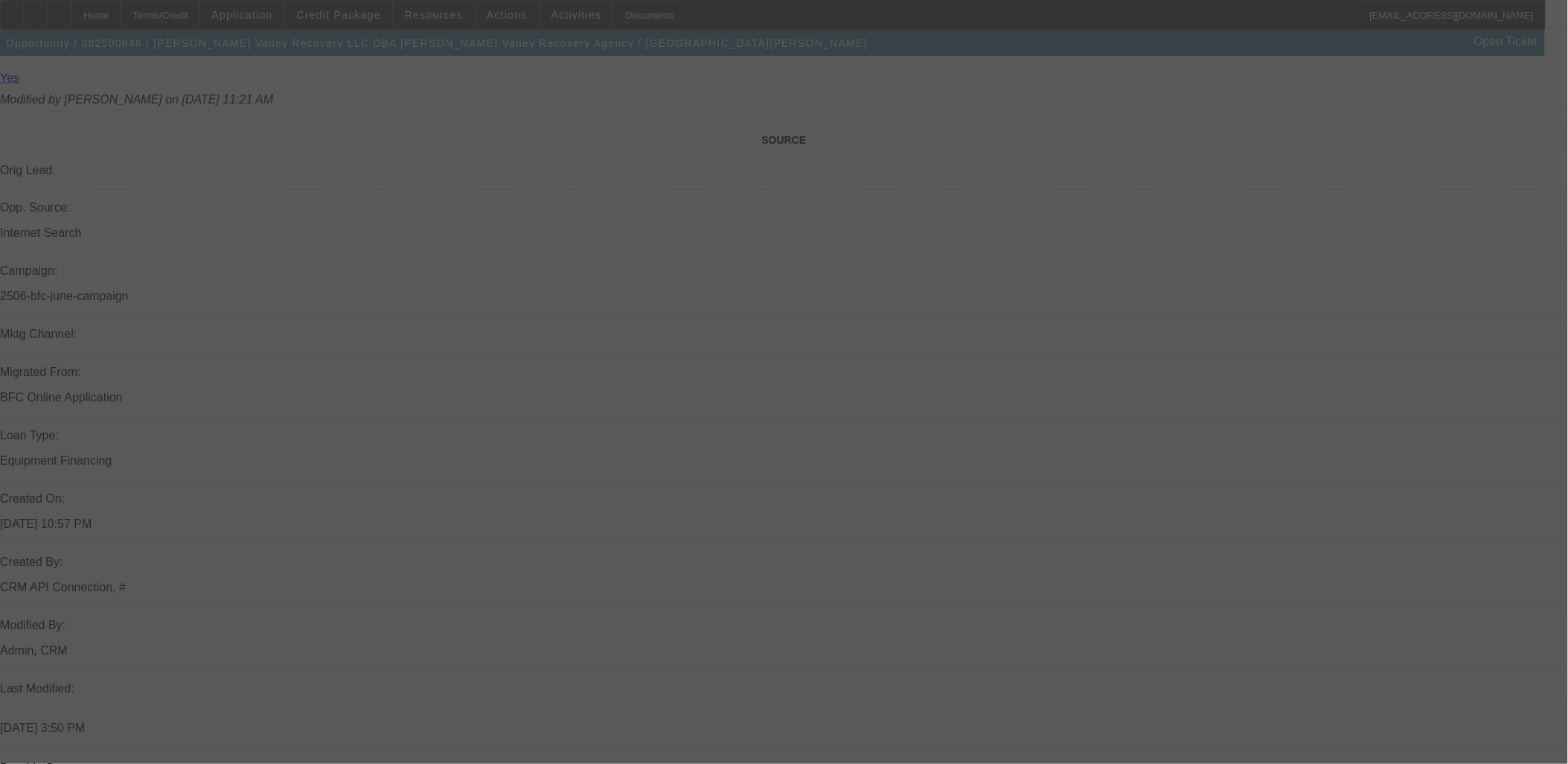
scroll to position [827, 0]
select select "0"
select select "2"
select select "0.1"
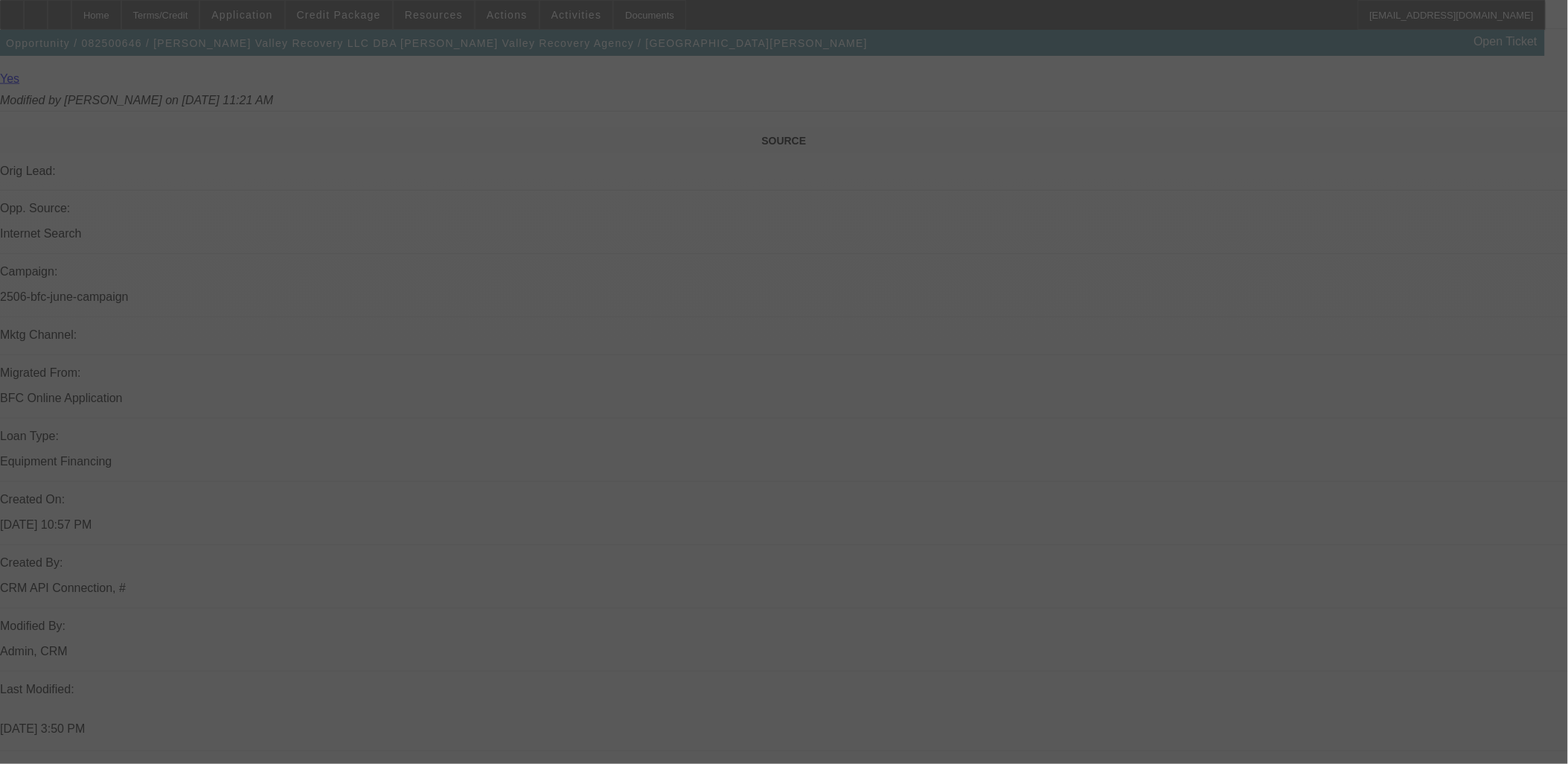
select select "4"
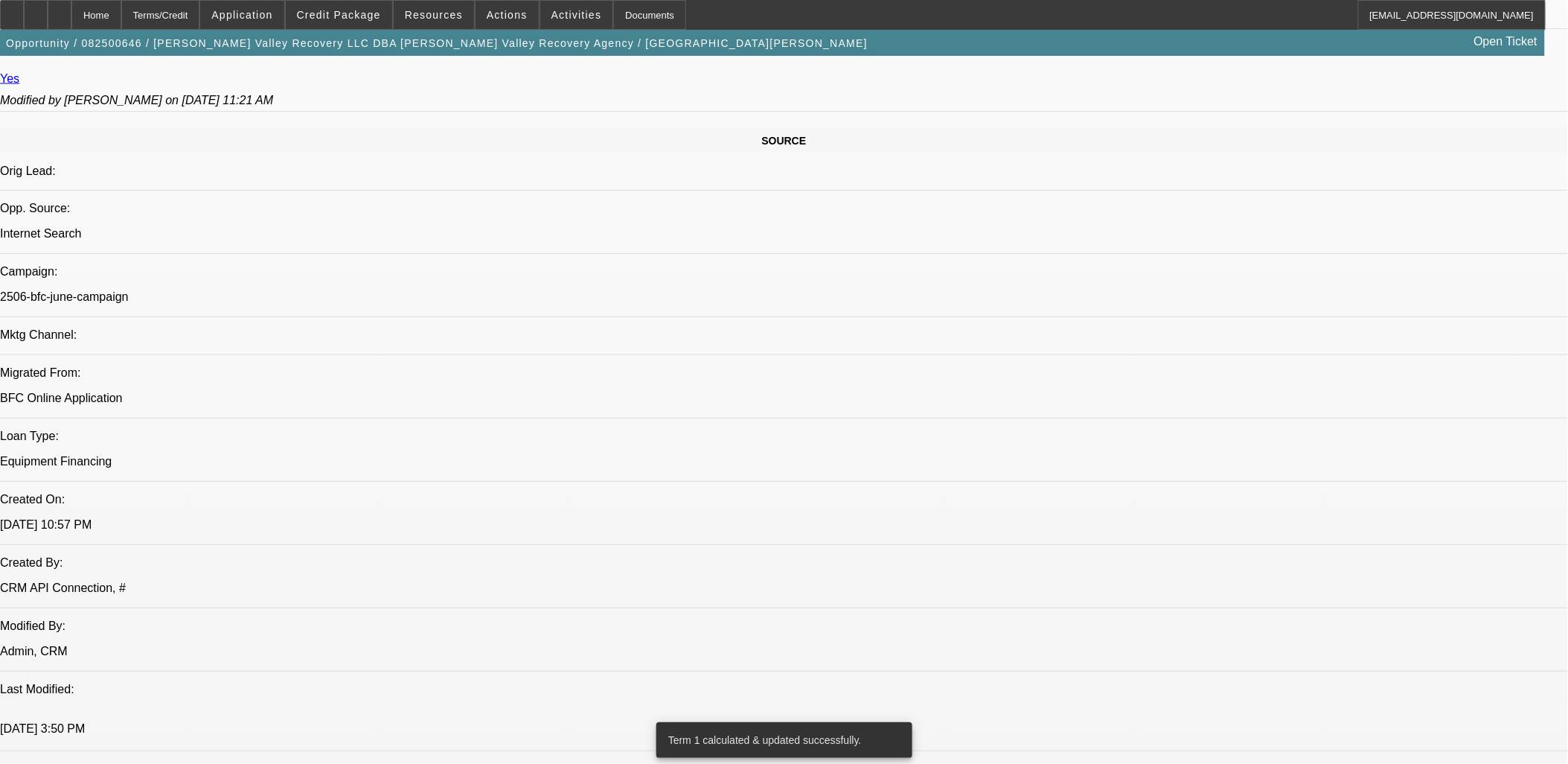
click at [47, 9] on div at bounding box center [36, 15] width 24 height 30
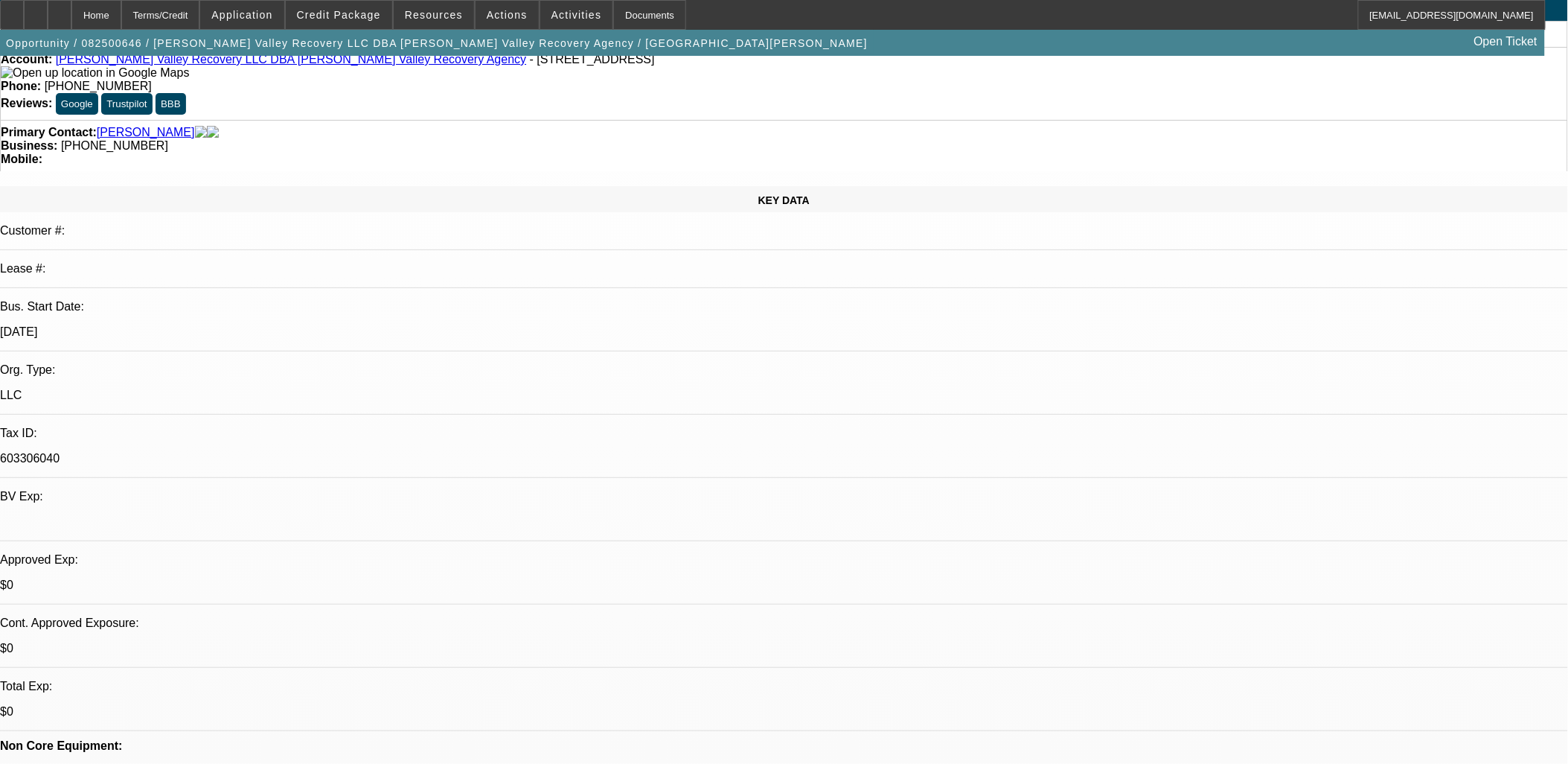
scroll to position [0, 0]
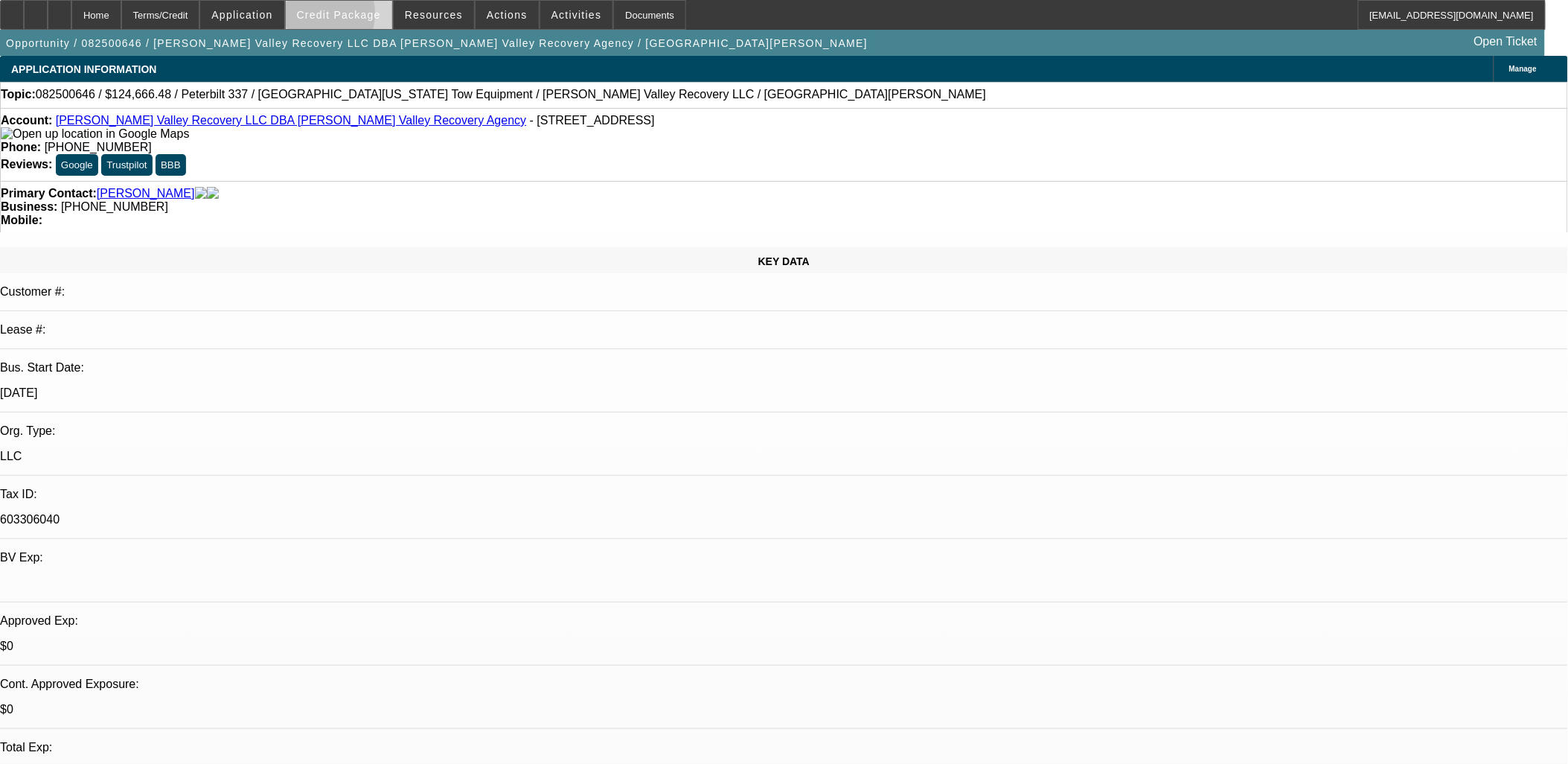
drag, startPoint x: 328, startPoint y: 17, endPoint x: 339, endPoint y: 24, distance: 13.0
click at [328, 18] on span "Credit Package" at bounding box center [339, 15] width 85 height 12
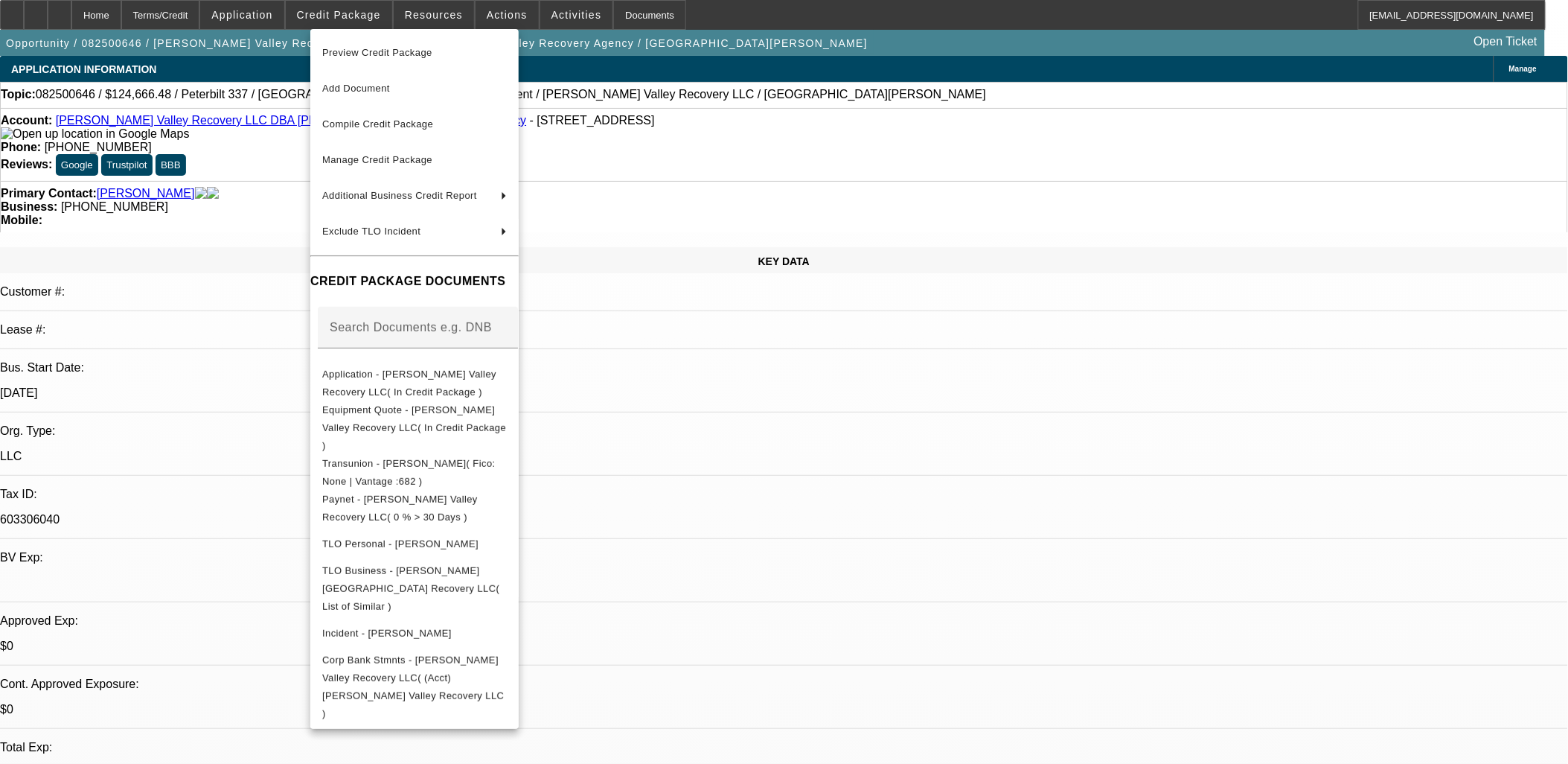
click at [376, 353] on div at bounding box center [418, 356] width 201 height 17
click at [380, 375] on span "Application - Salinas Valley Recovery LLC( In Credit Package )" at bounding box center [409, 382] width 174 height 29
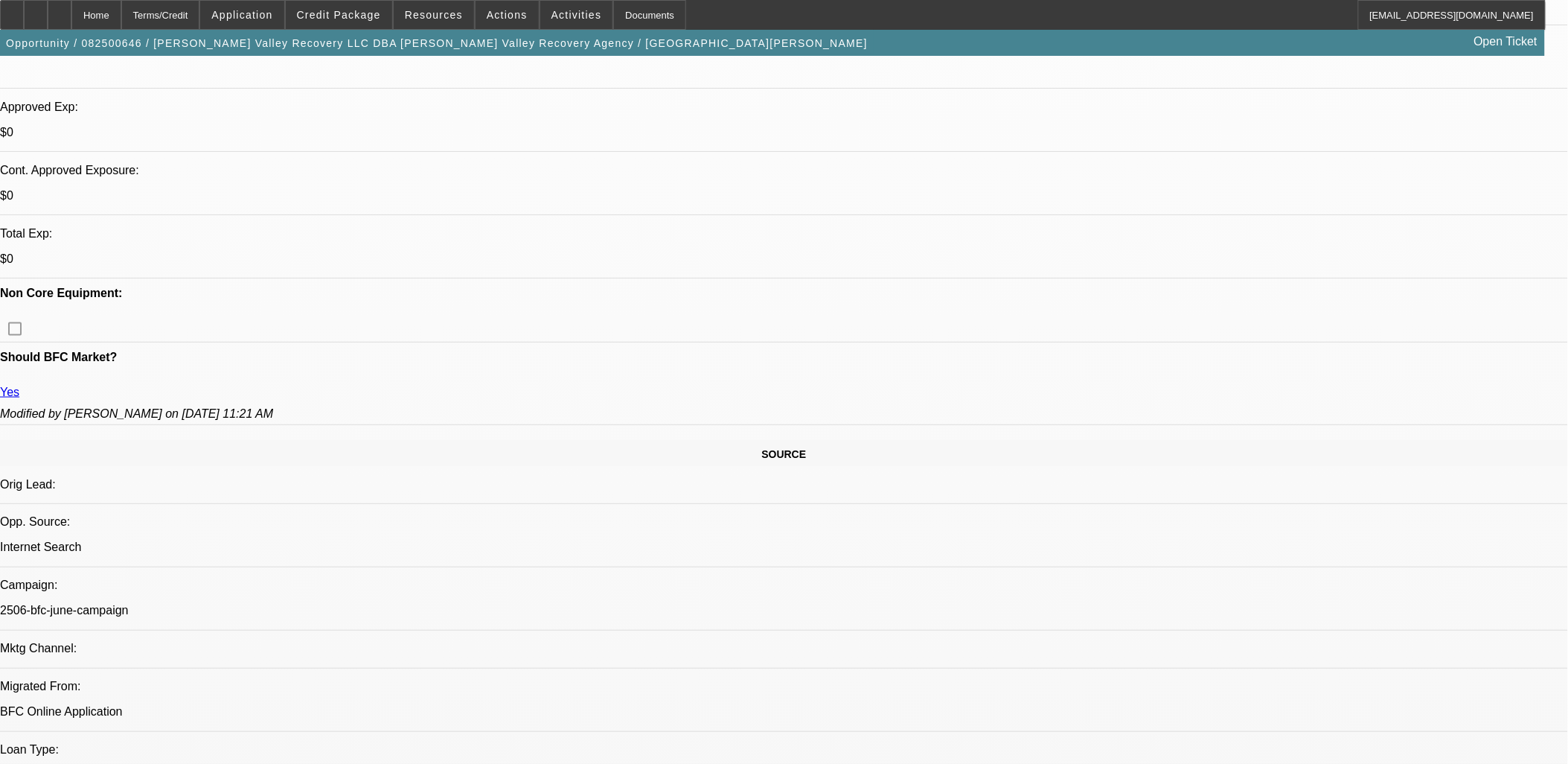
scroll to position [661, 0]
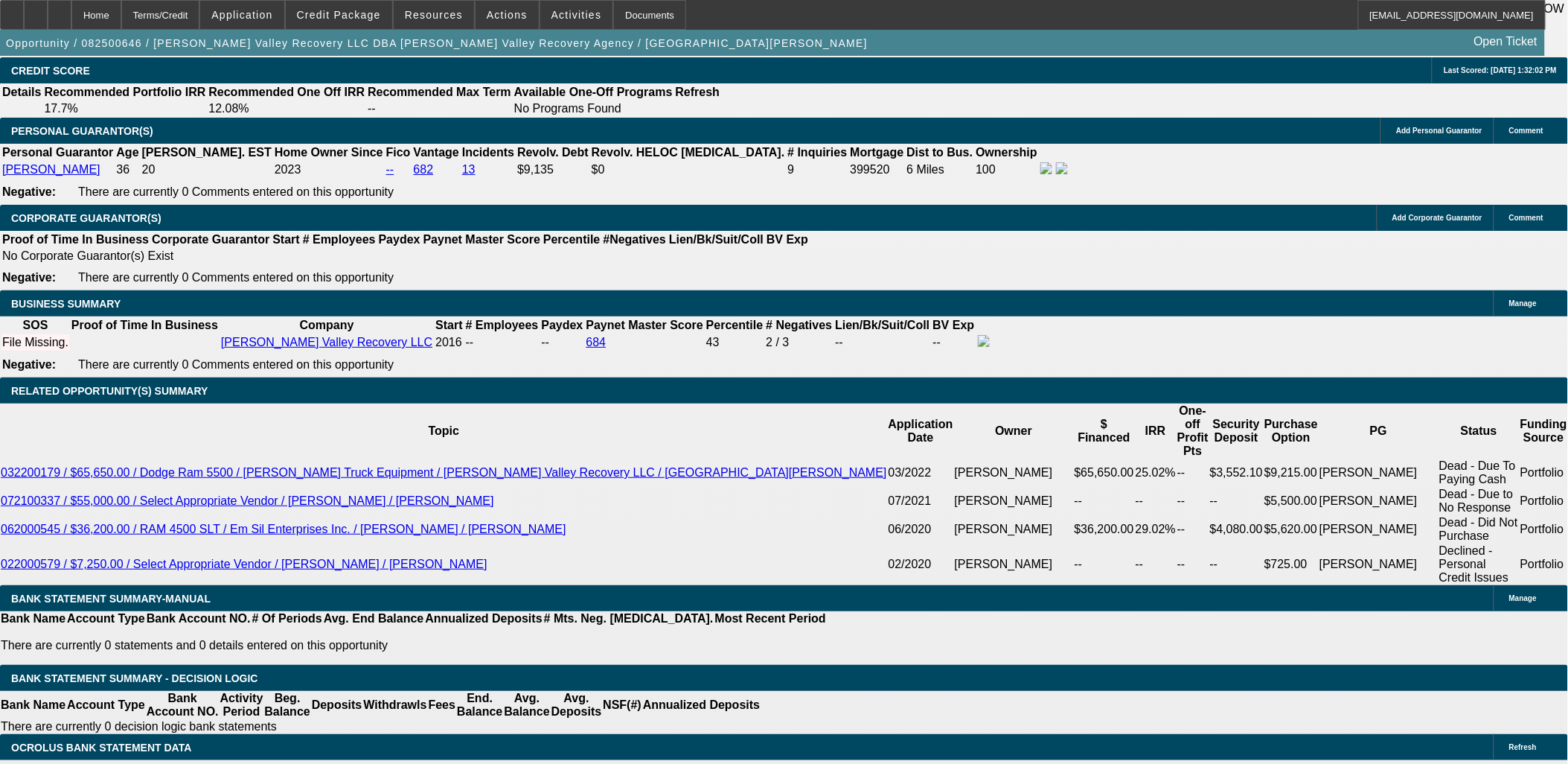
scroll to position [2316, 0]
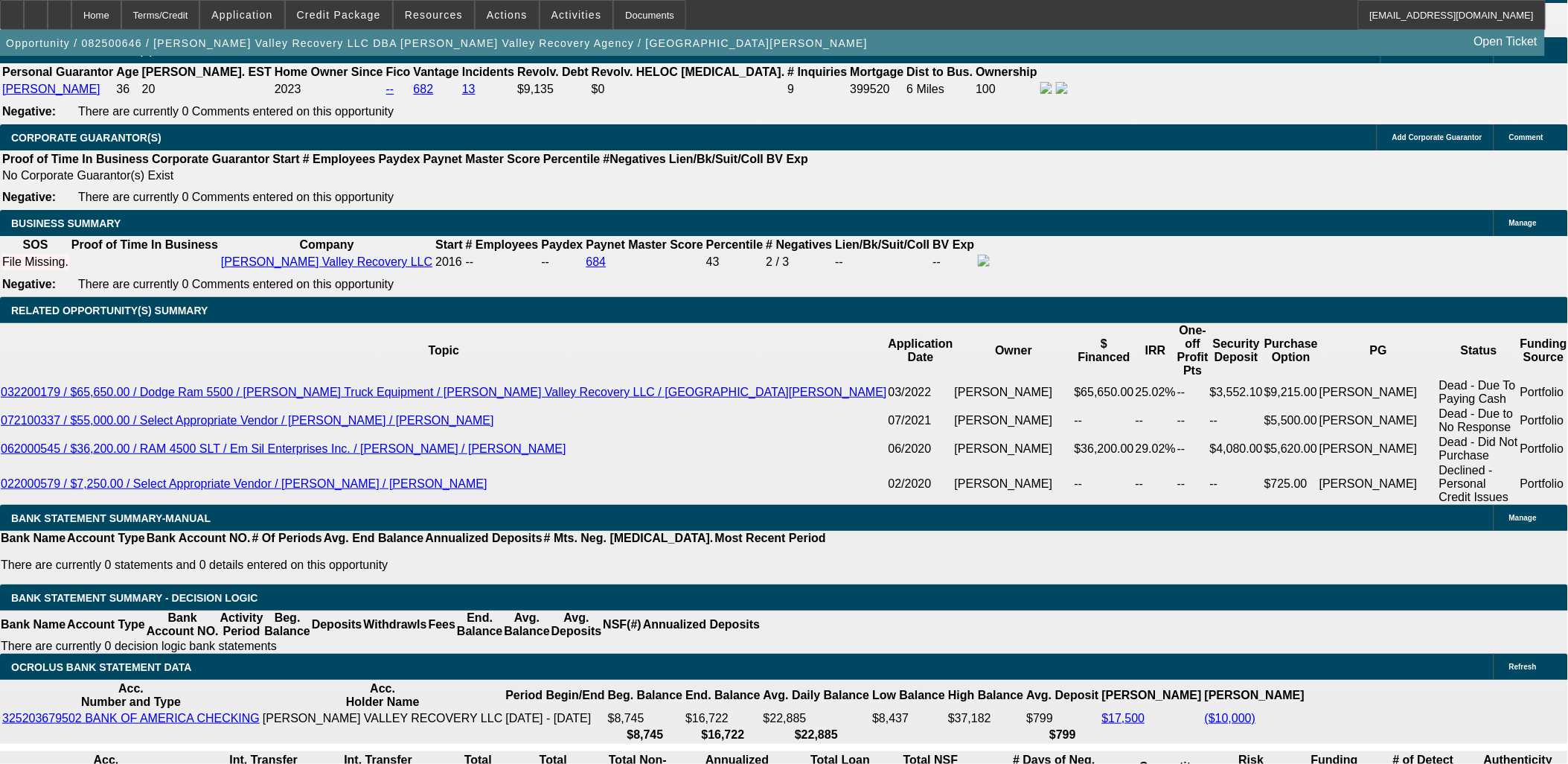
type input "UNKNOWN"
type input "13"
type input "$5,301.18"
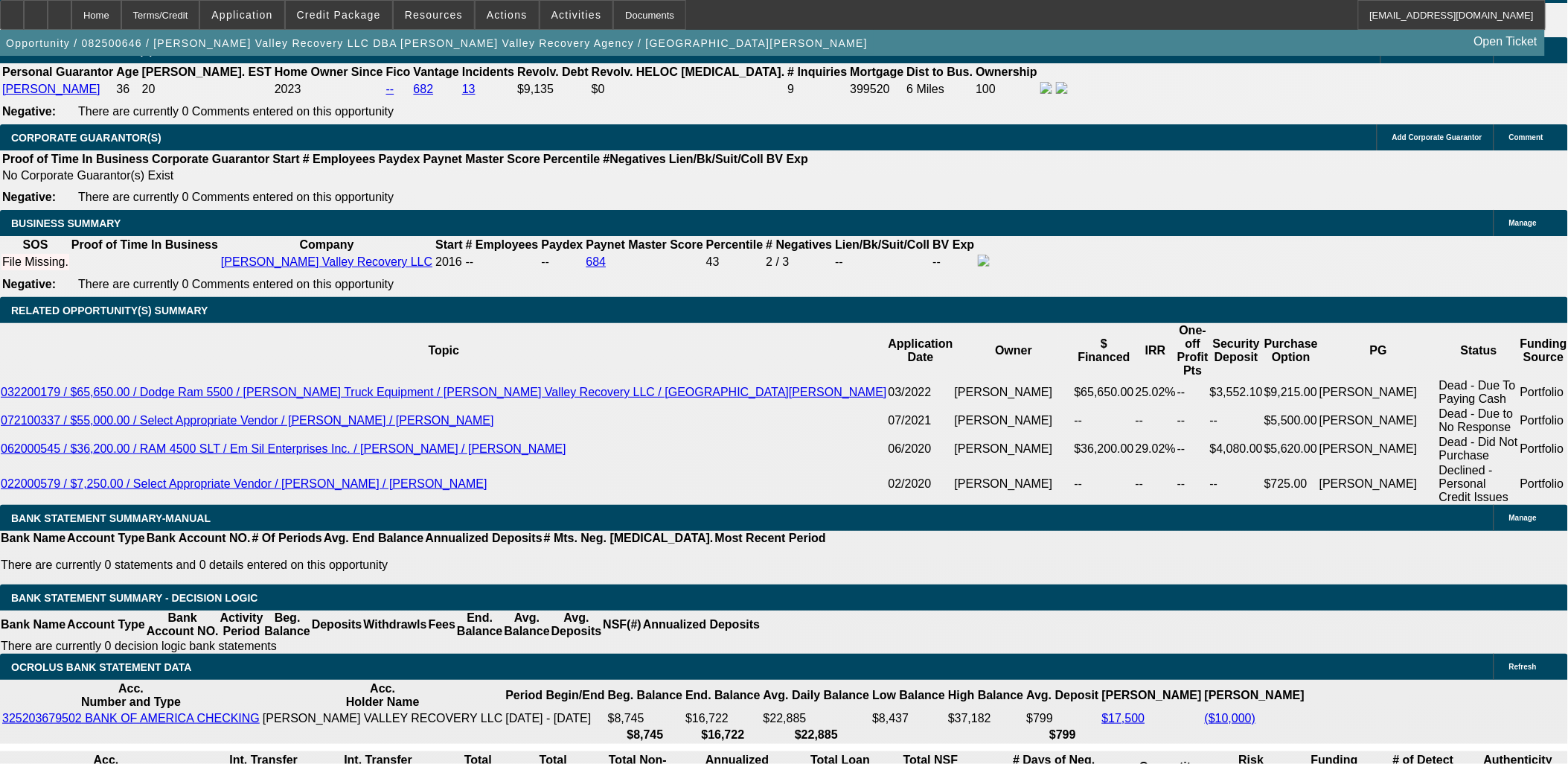
type input "$2,650.59"
type input "$6,688.98"
type input "$3,344.49"
type input "13"
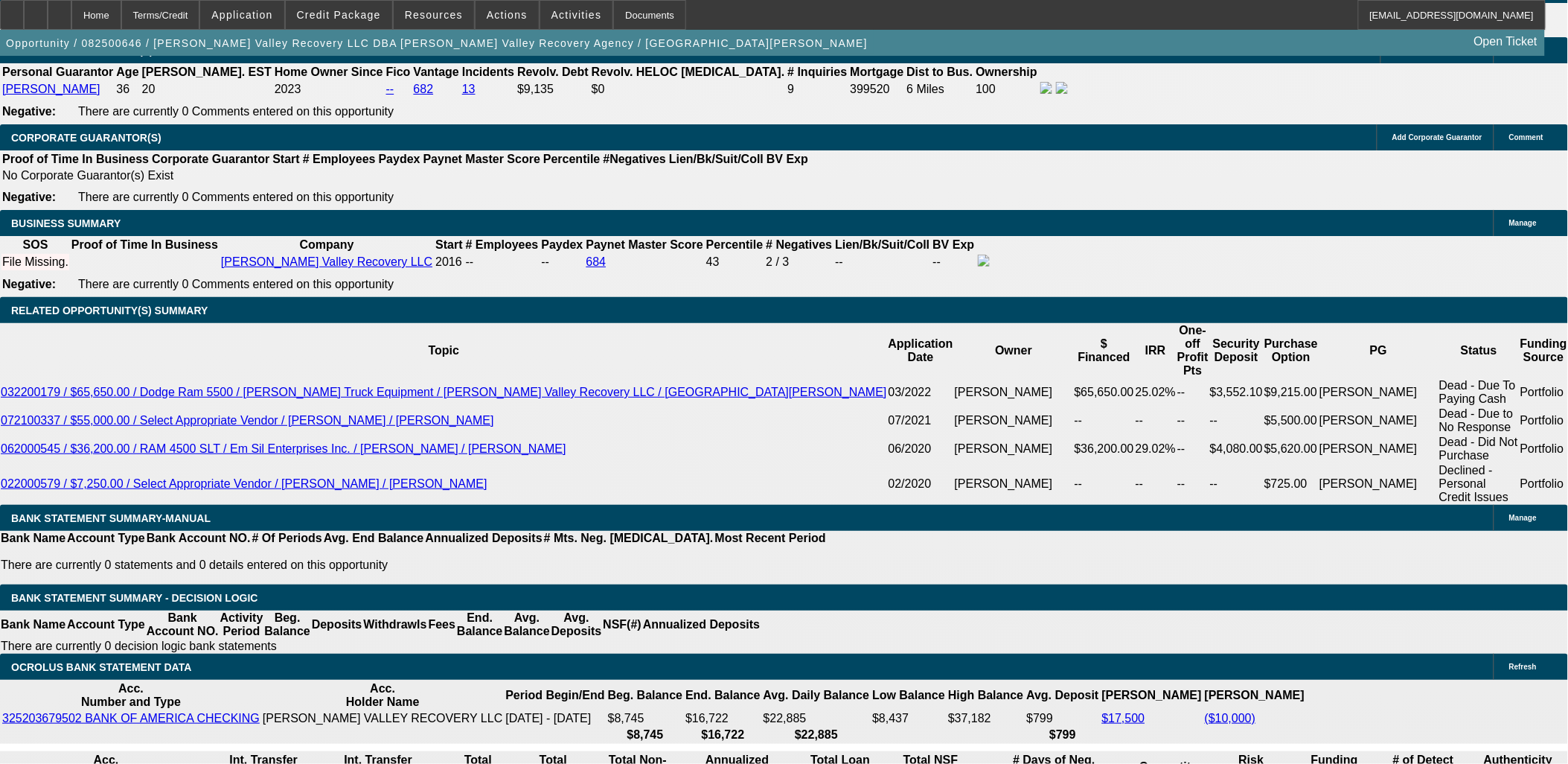
type input "33"
type input "$66.00"
type input "3345"
type input "$6,690.00"
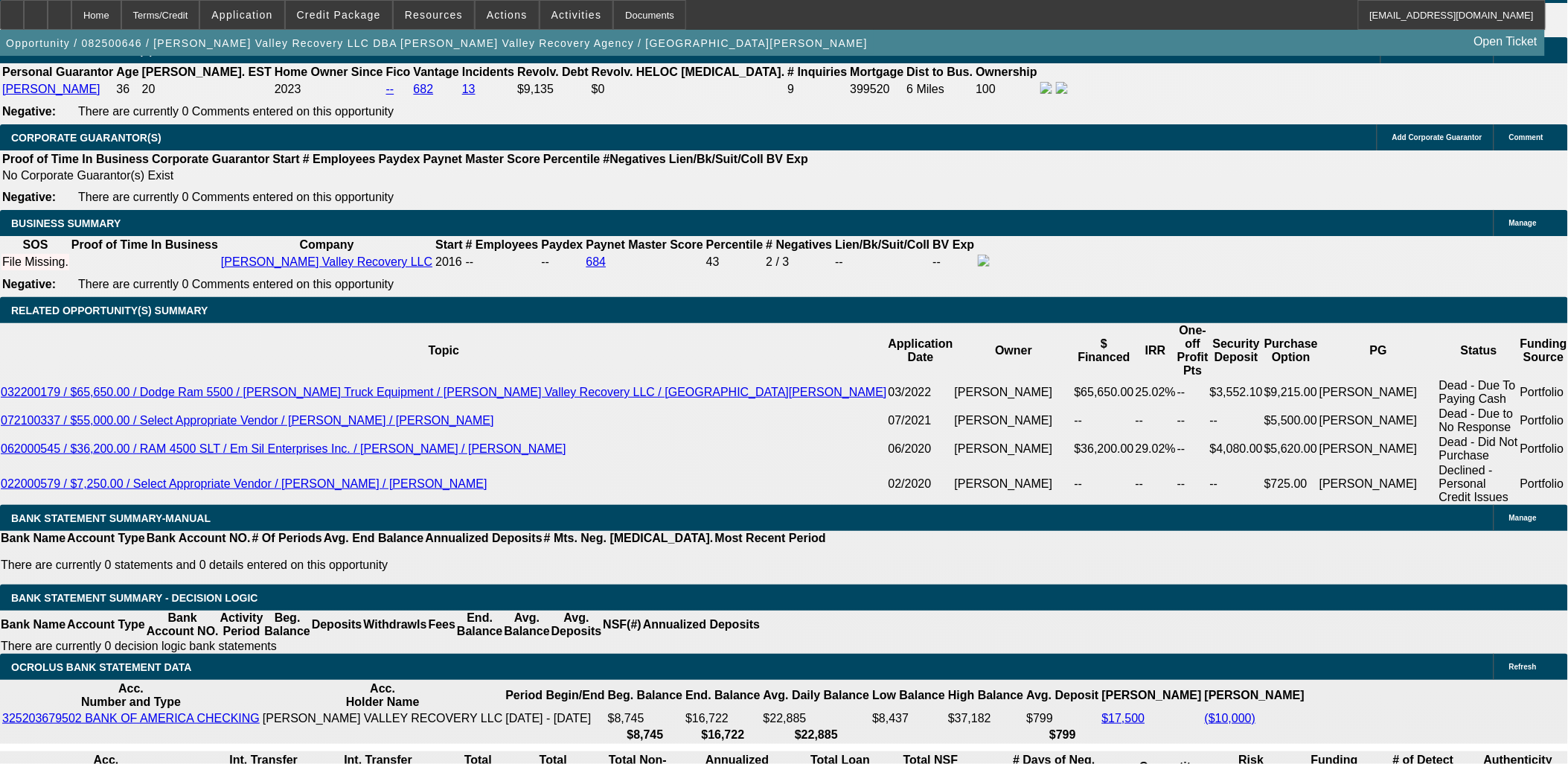
type input "13"
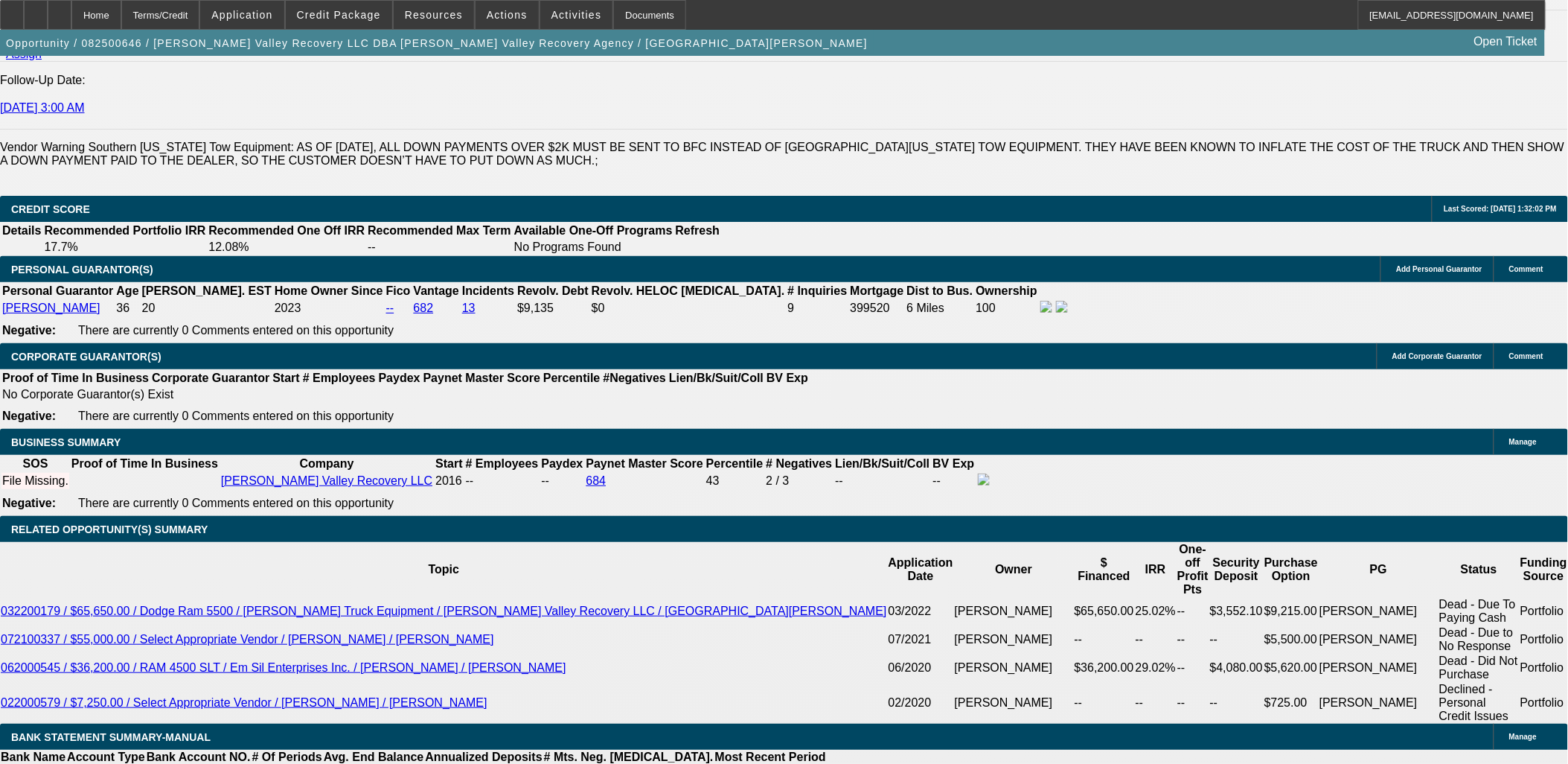
scroll to position [2068, 0]
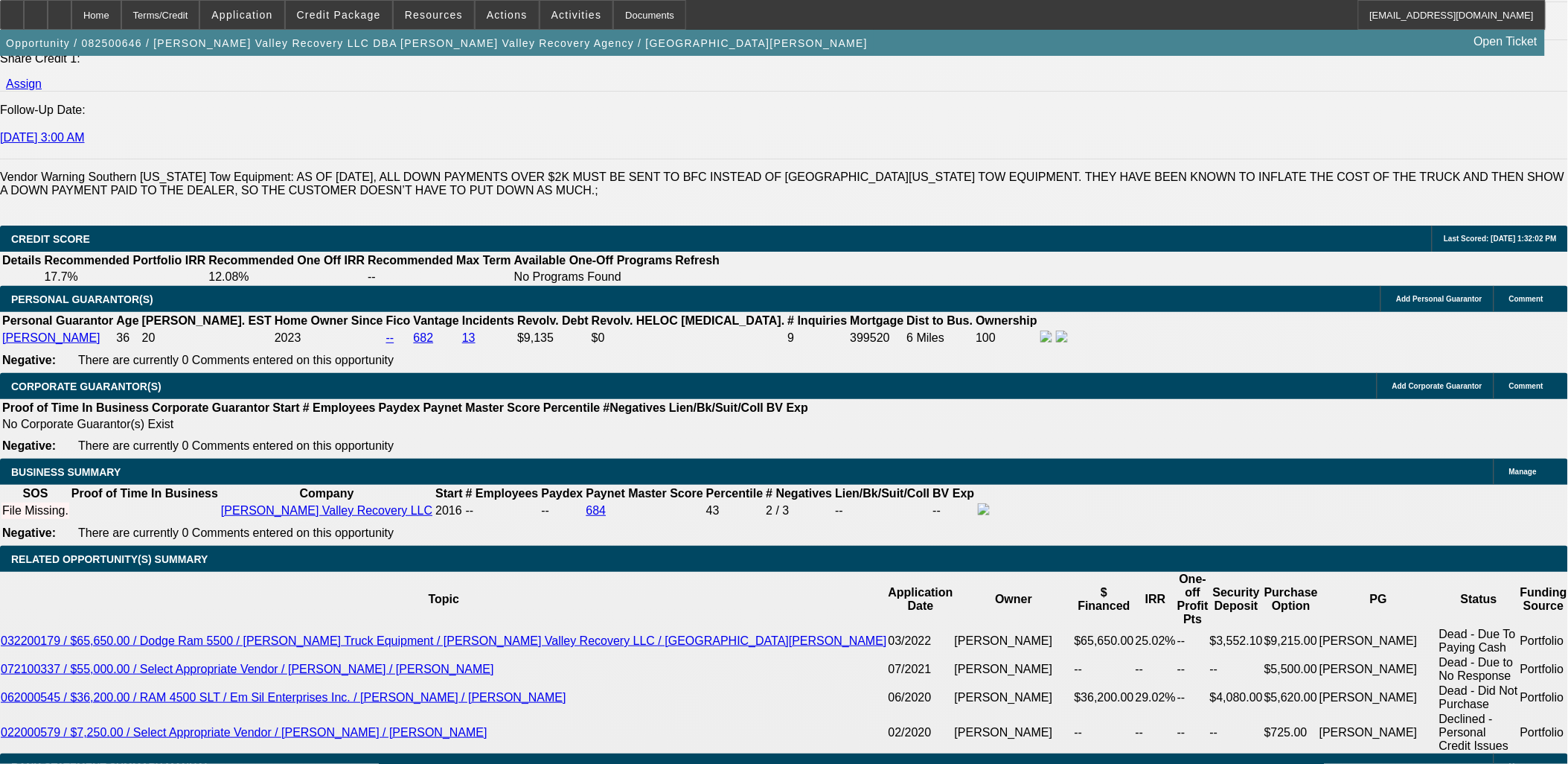
type input "$3,345.00"
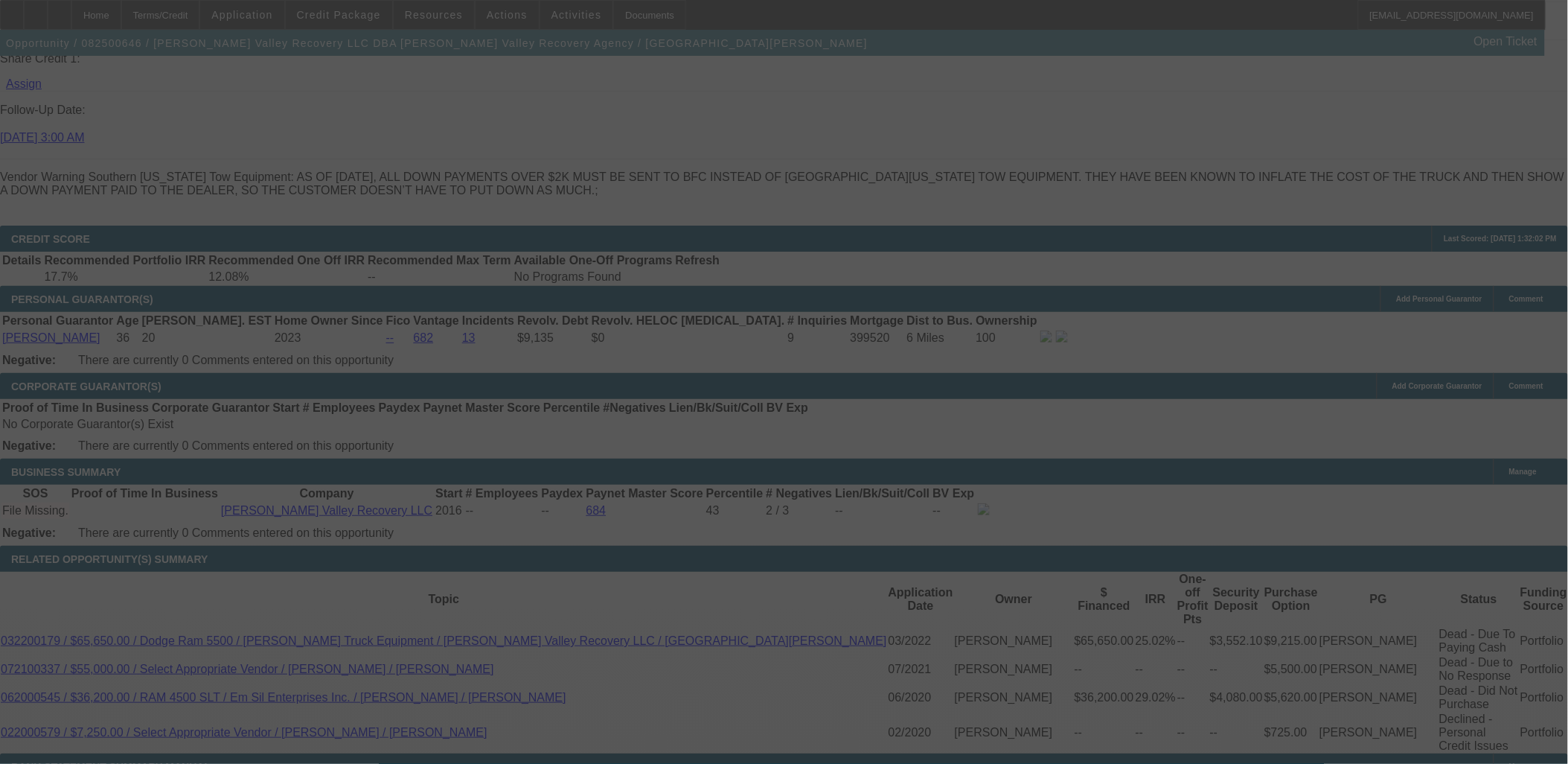
select select "0"
select select "2"
select select "0.1"
select select "4"
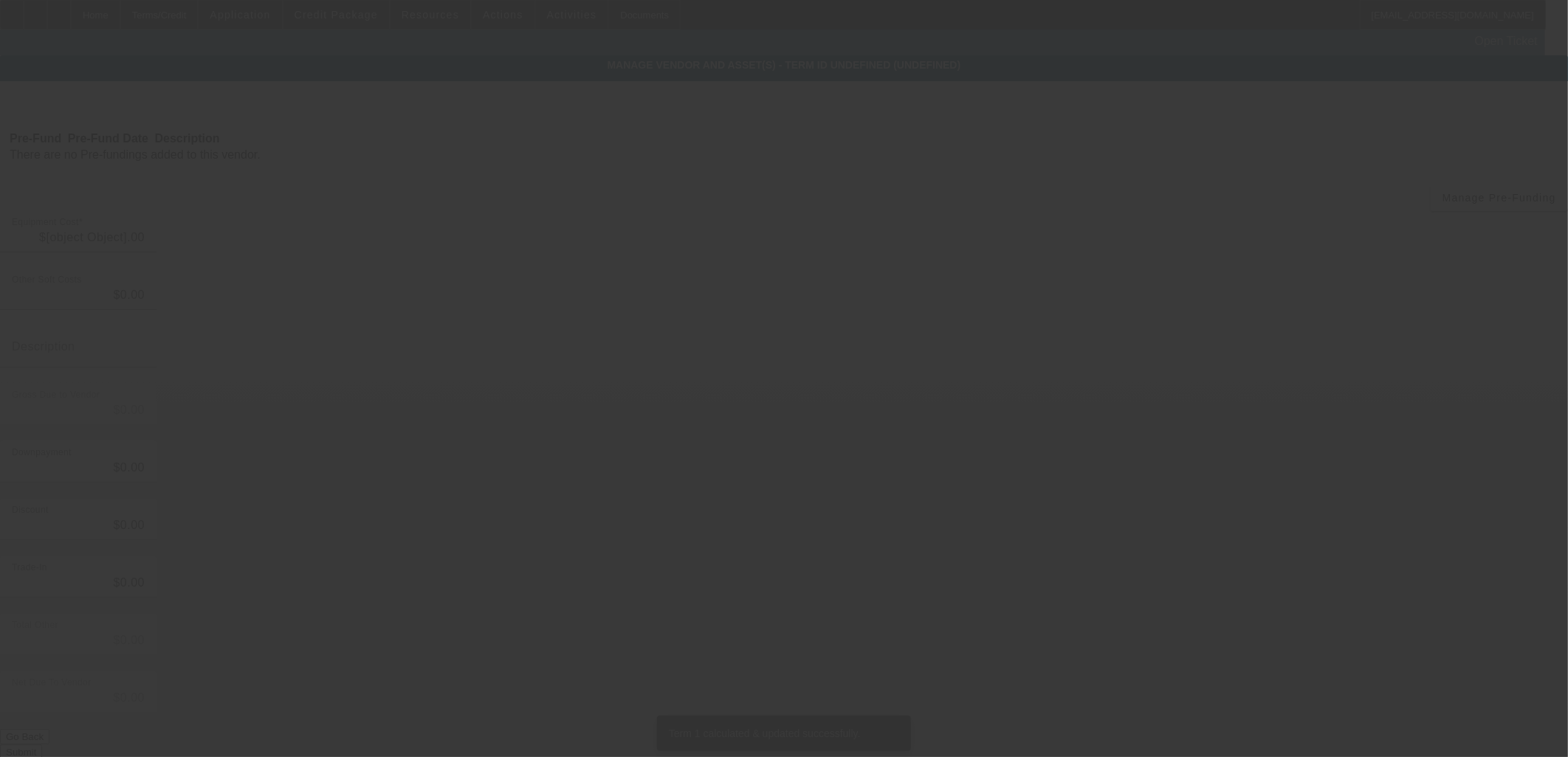
type input "$114,070.00"
type input "$10,596.48"
type input "$124,666.48"
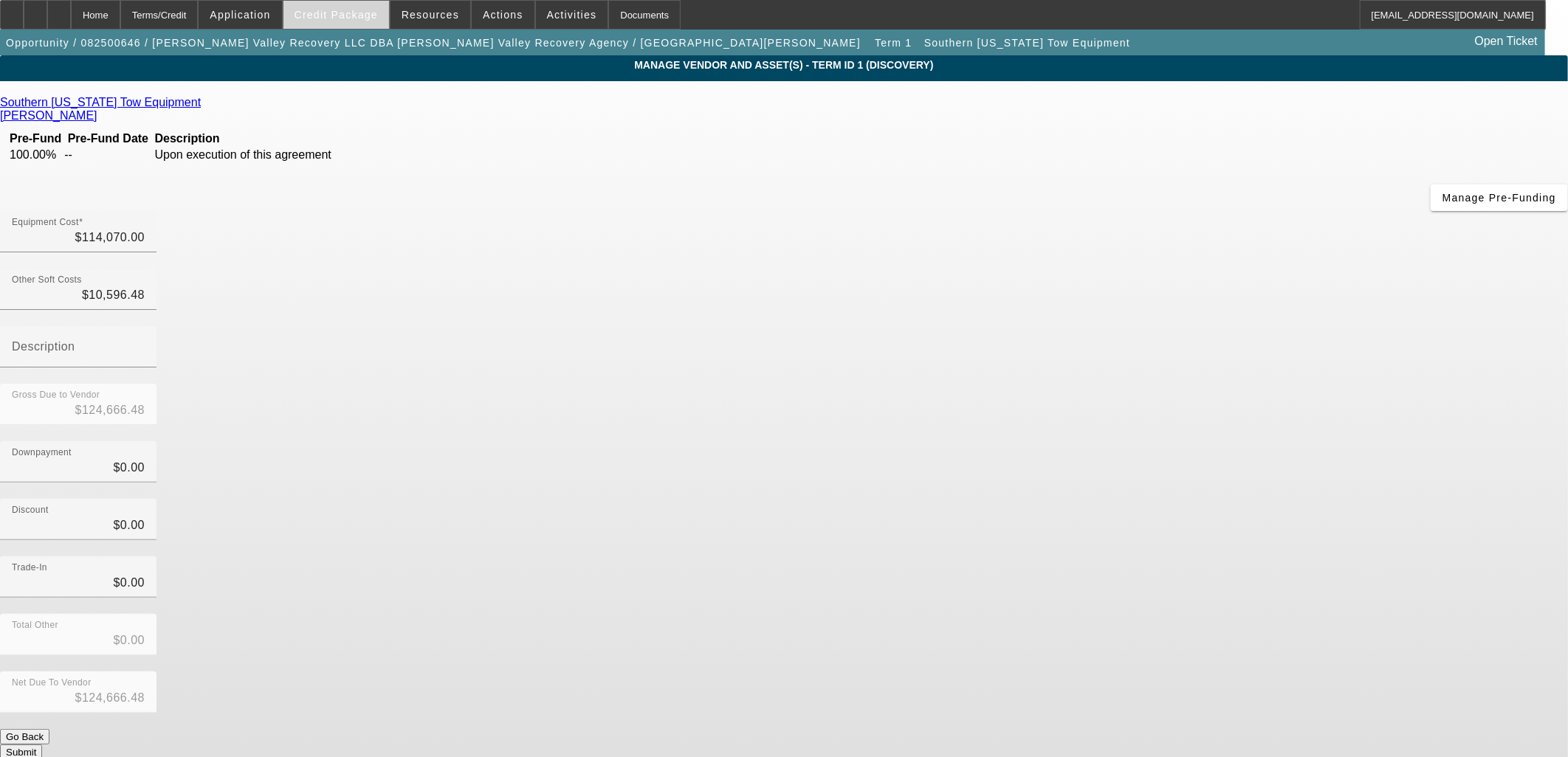
click at [328, 9] on span "Credit Package" at bounding box center [336, 15] width 84 height 12
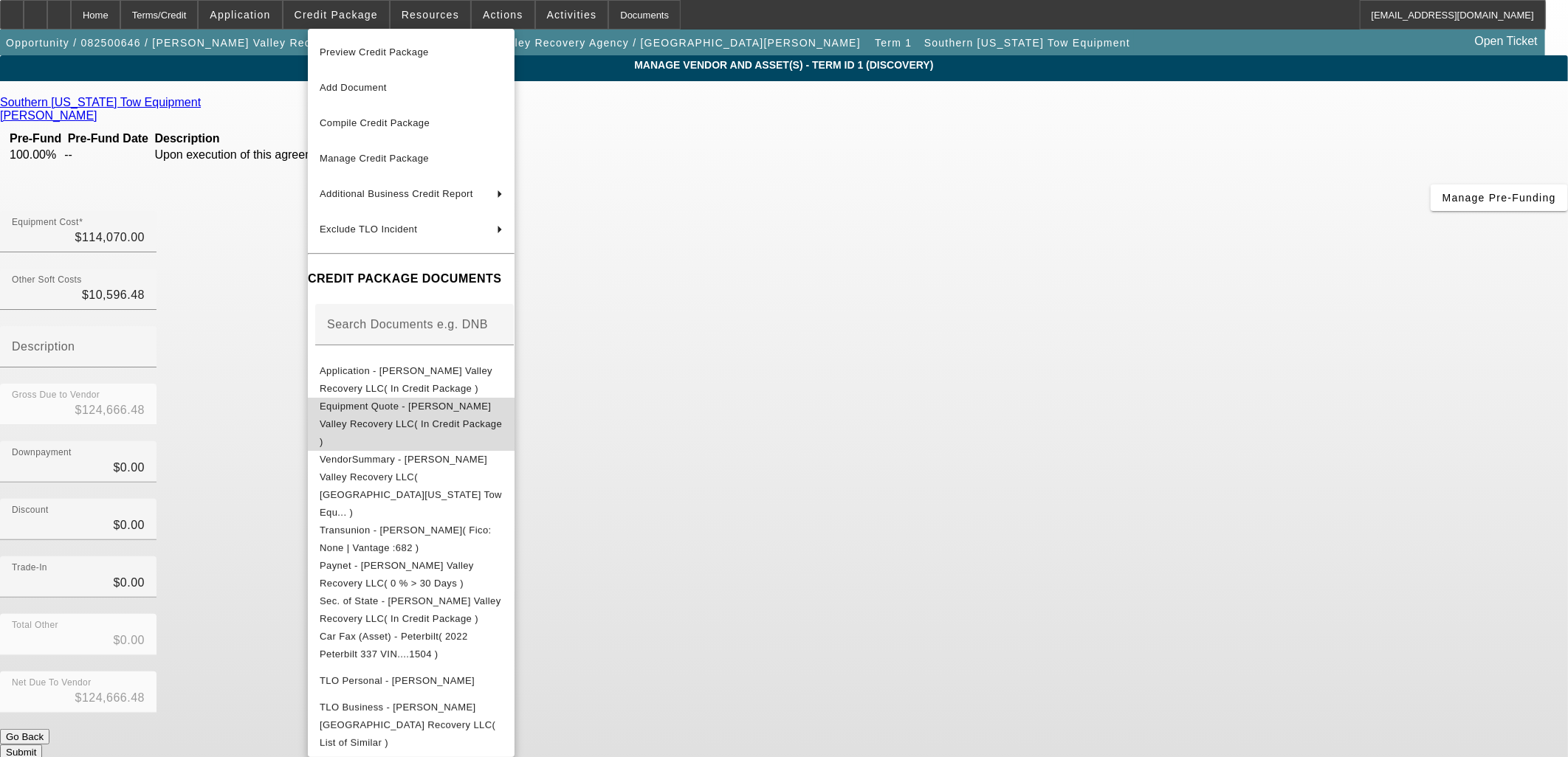
click at [352, 407] on span "Equipment Quote - Salinas Valley Recovery LLC( In Credit Package )" at bounding box center [411, 423] width 182 height 46
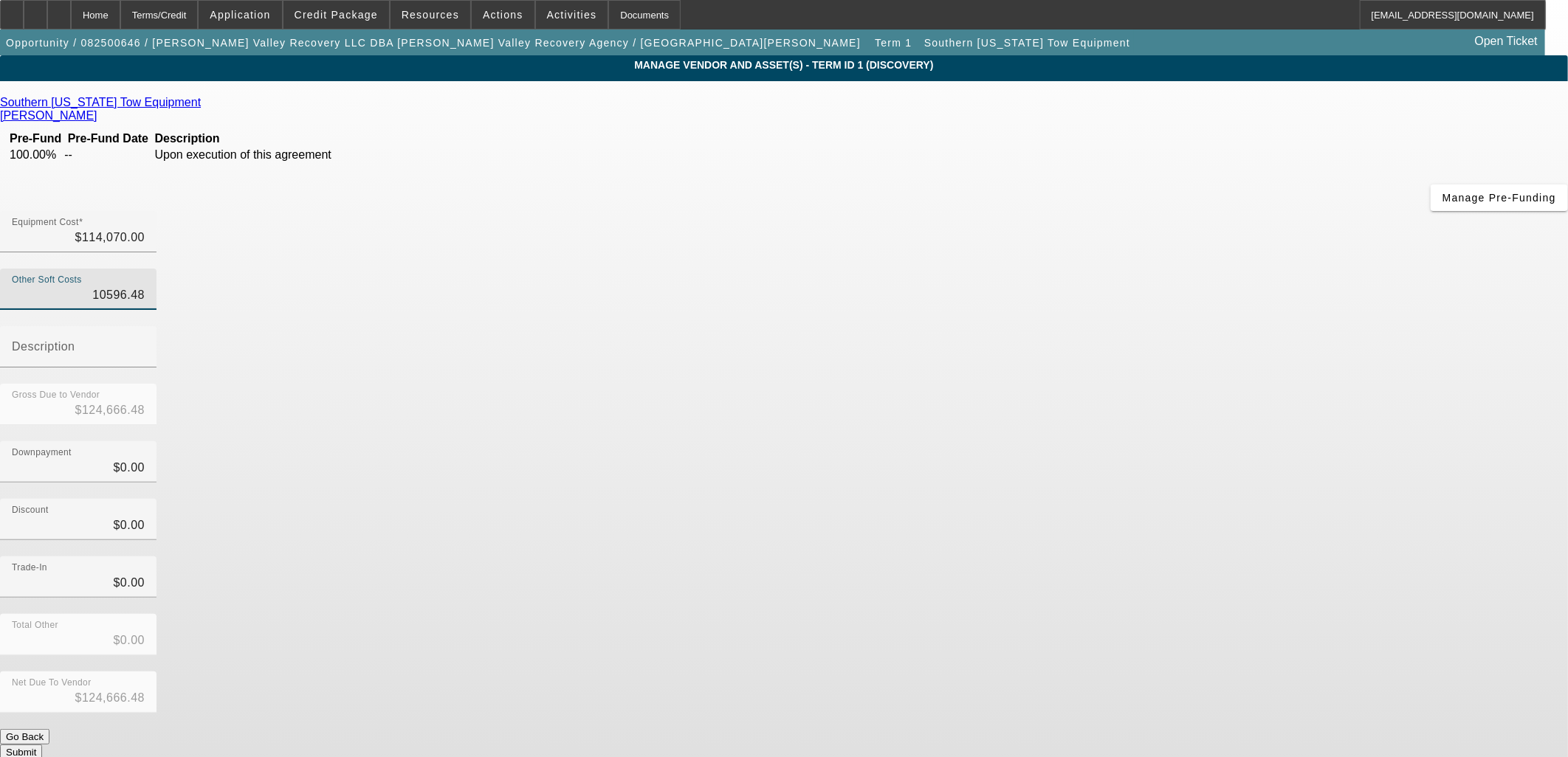
click at [145, 286] on input "10596.48" at bounding box center [78, 295] width 133 height 17
type input "4"
type input "$114,074.00"
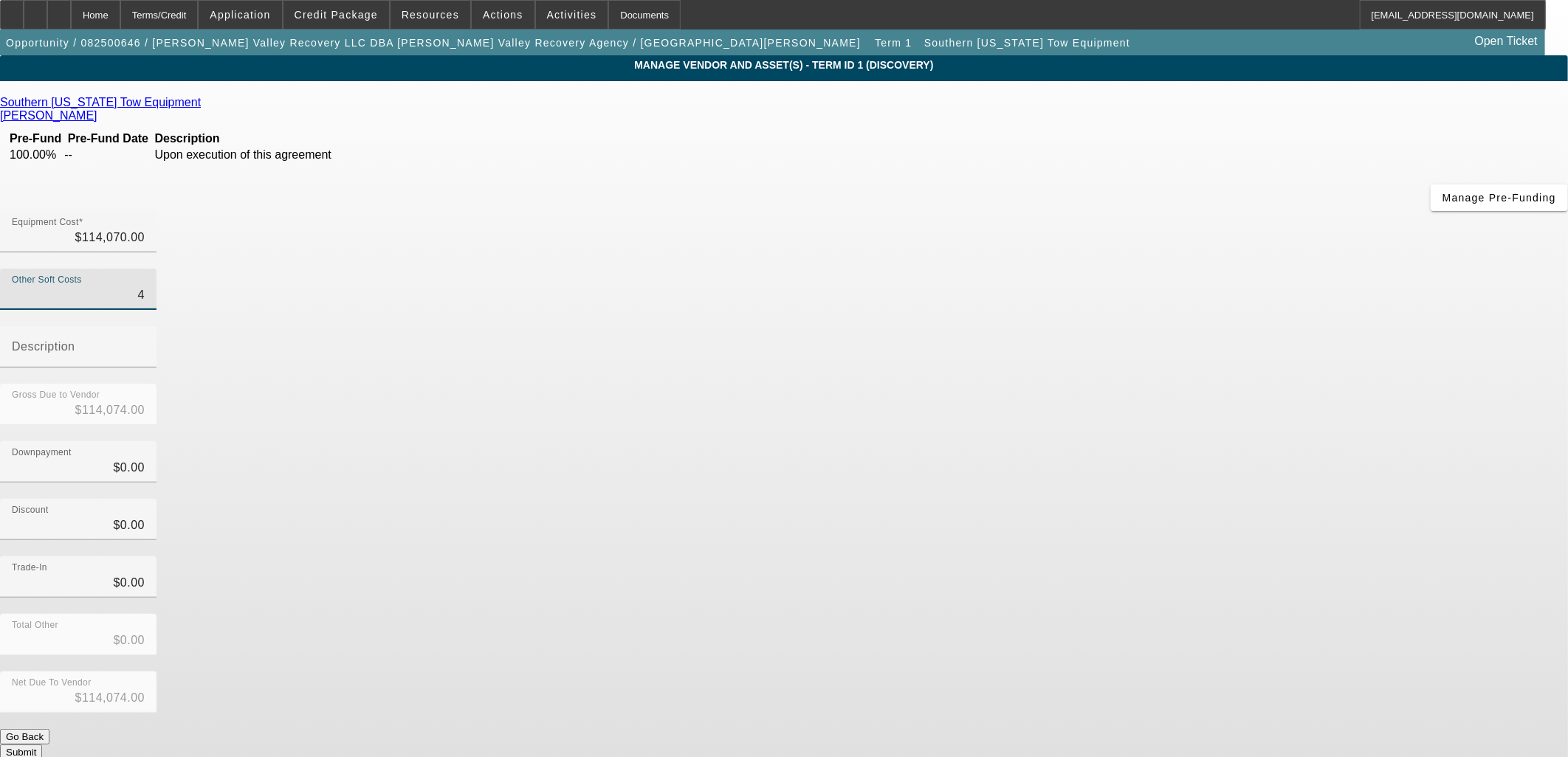
type input "45"
type input "$114,115.00"
type input "$45.00"
click at [1231, 348] on app-vendor-asset-manage "MANAGE VENDOR AND ASSET(S) - Term ID 1 (Discovery) Remove Vendor Southern Calif…" at bounding box center [784, 451] width 1568 height 792
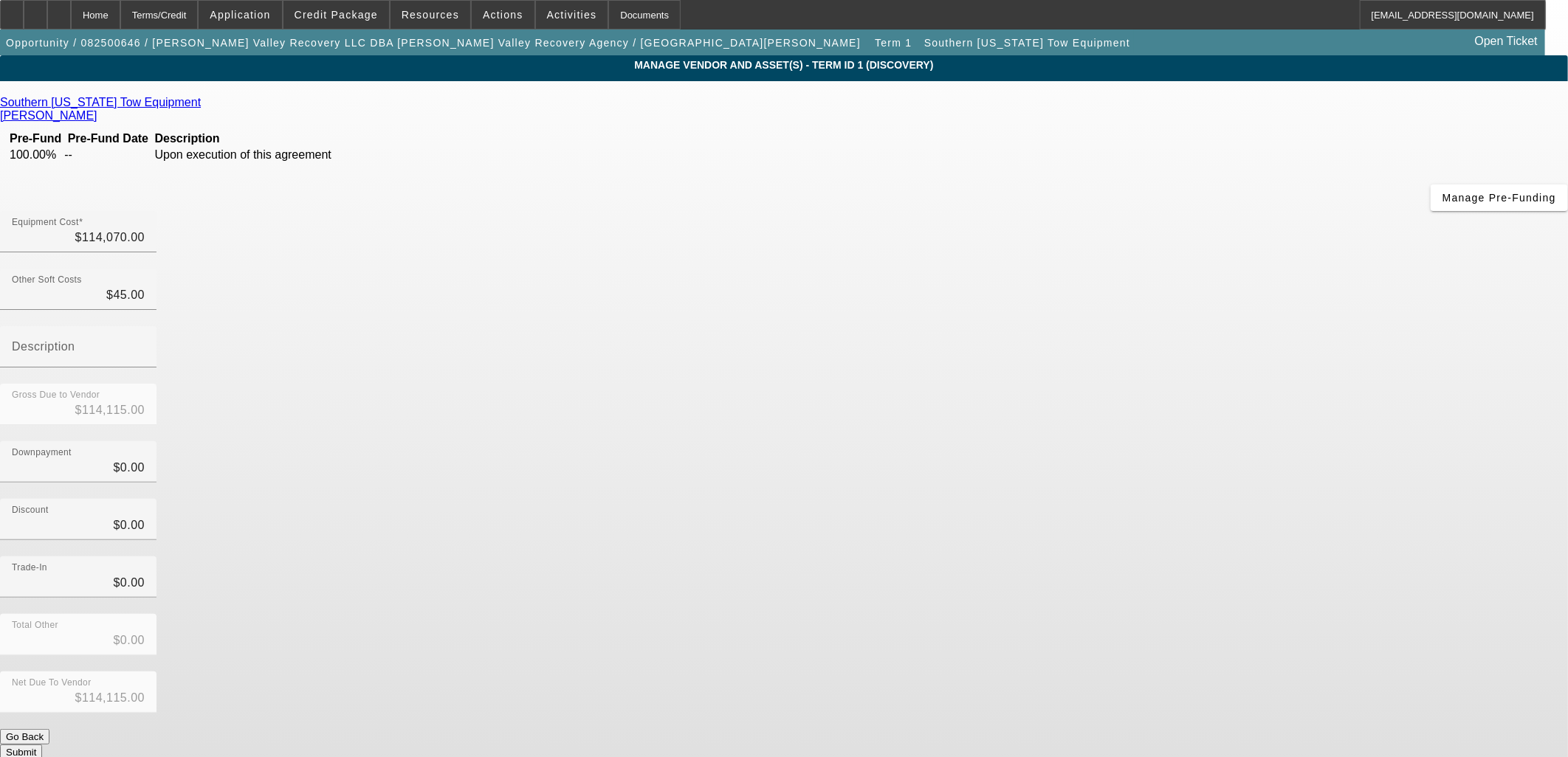
click at [42, 744] on button "Submit" at bounding box center [21, 751] width 42 height 16
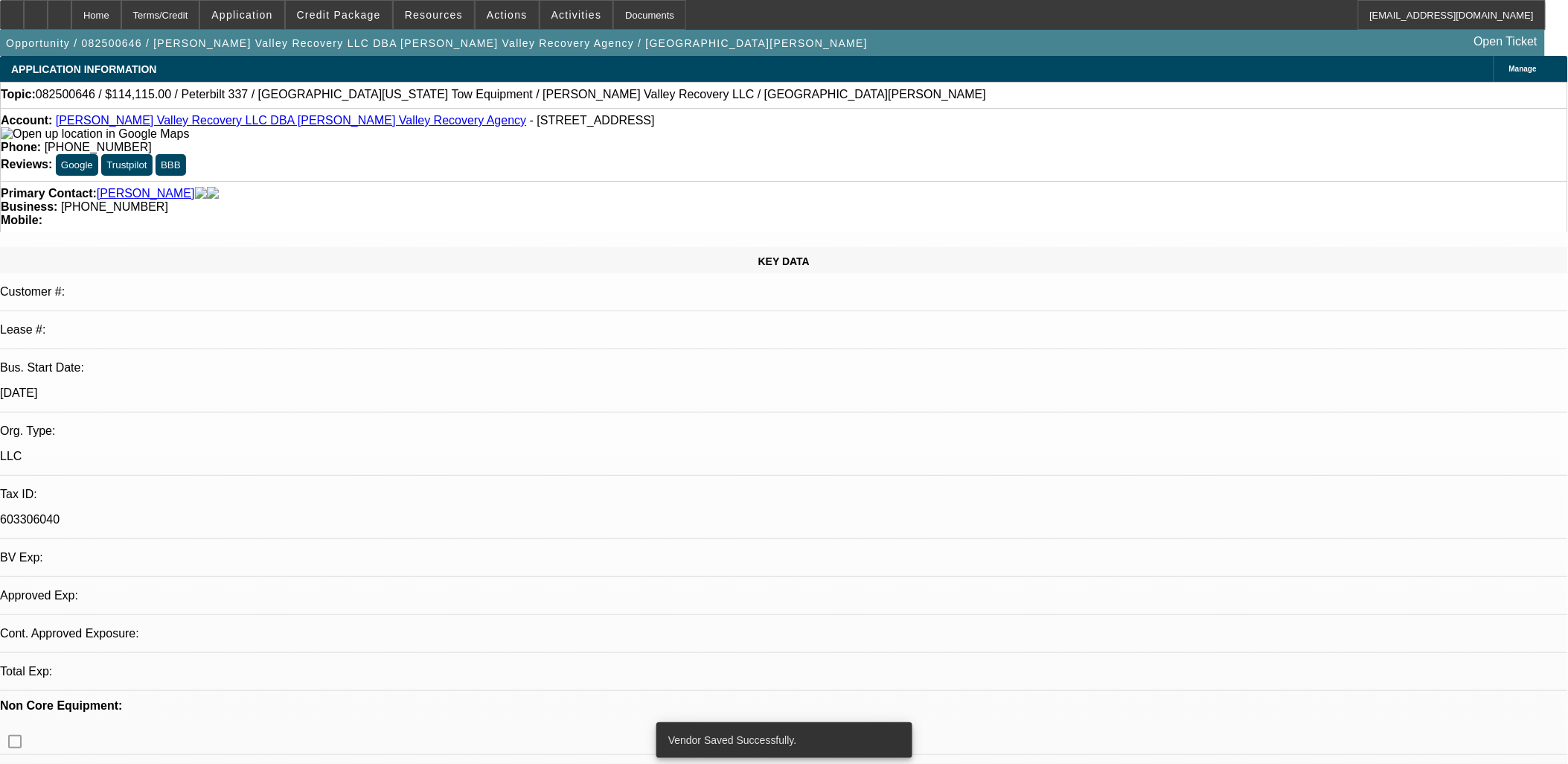
select select "0"
select select "2"
select select "0.1"
select select "4"
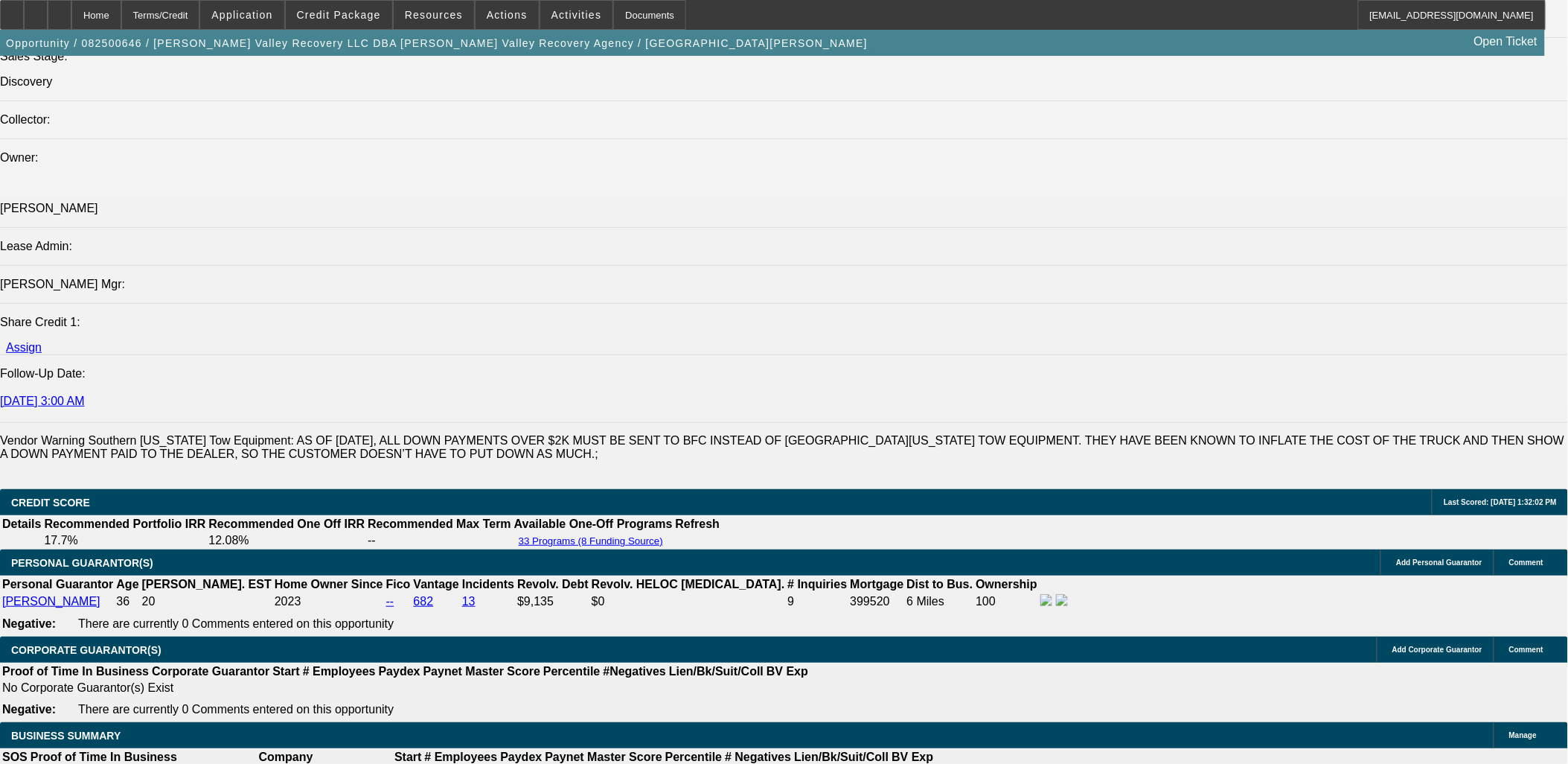
scroll to position [2151, 0]
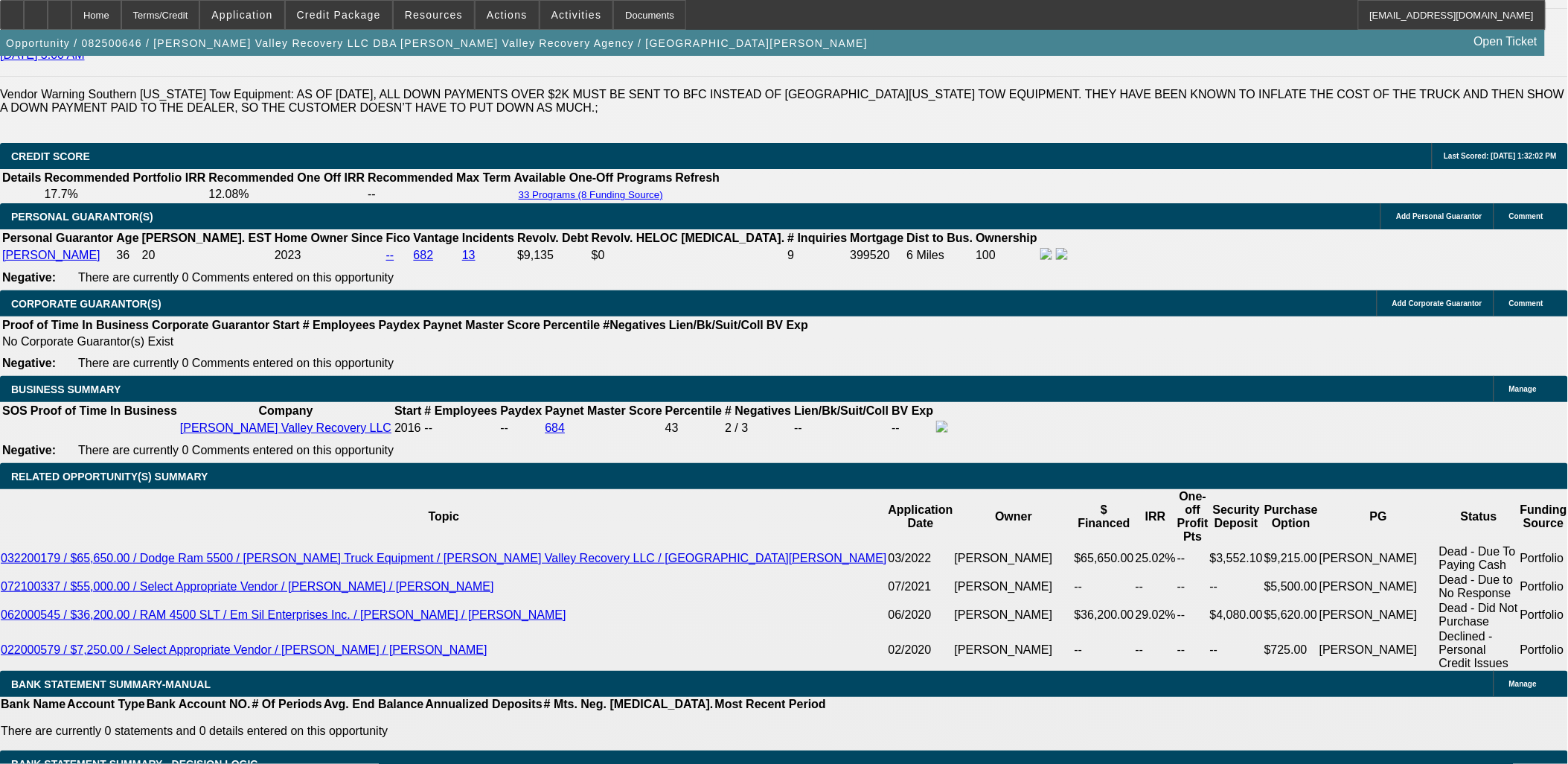
type input "3100"
type input "$6,200.00"
type input "UNKNOWN"
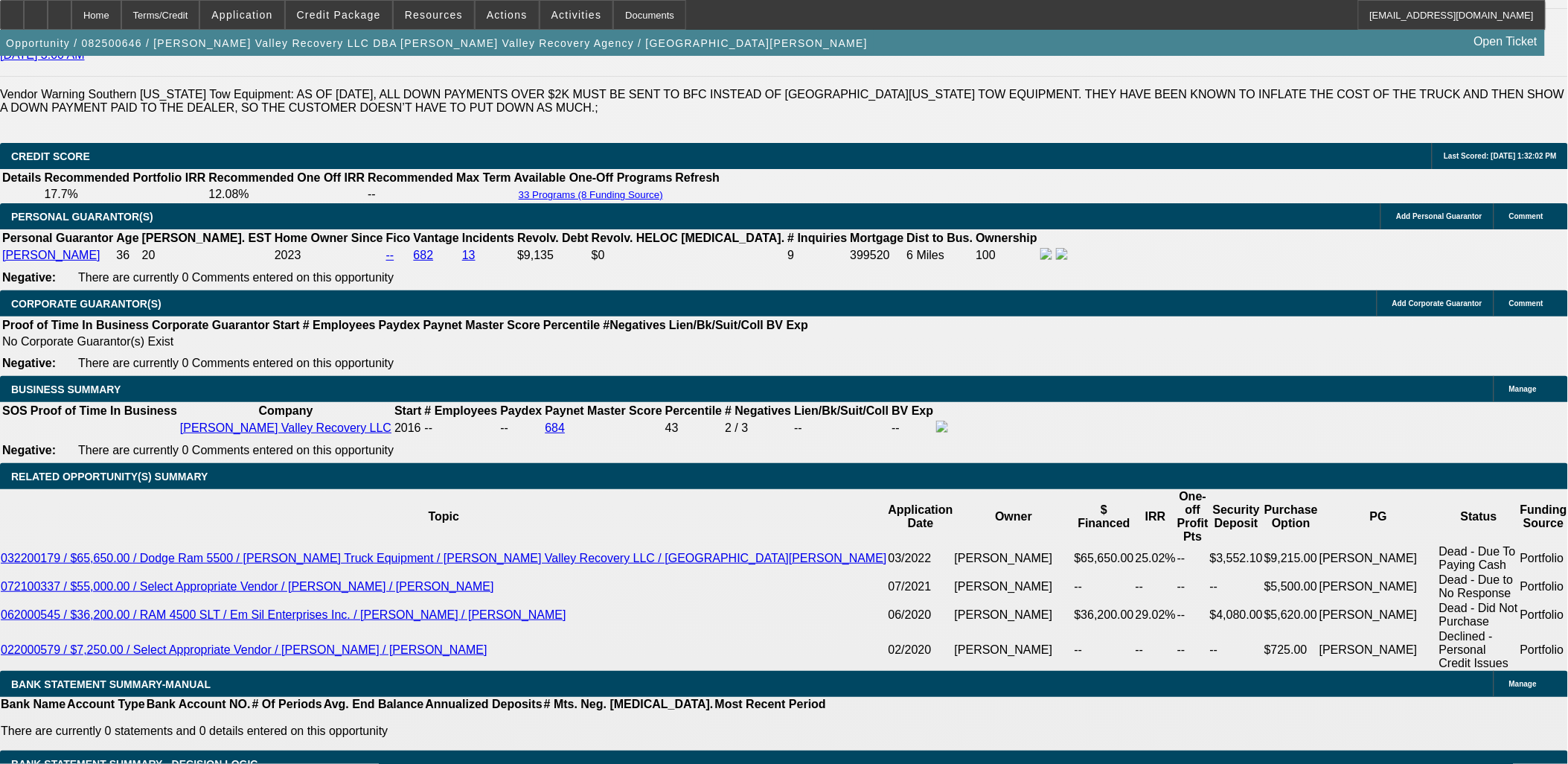
type input "13.7"
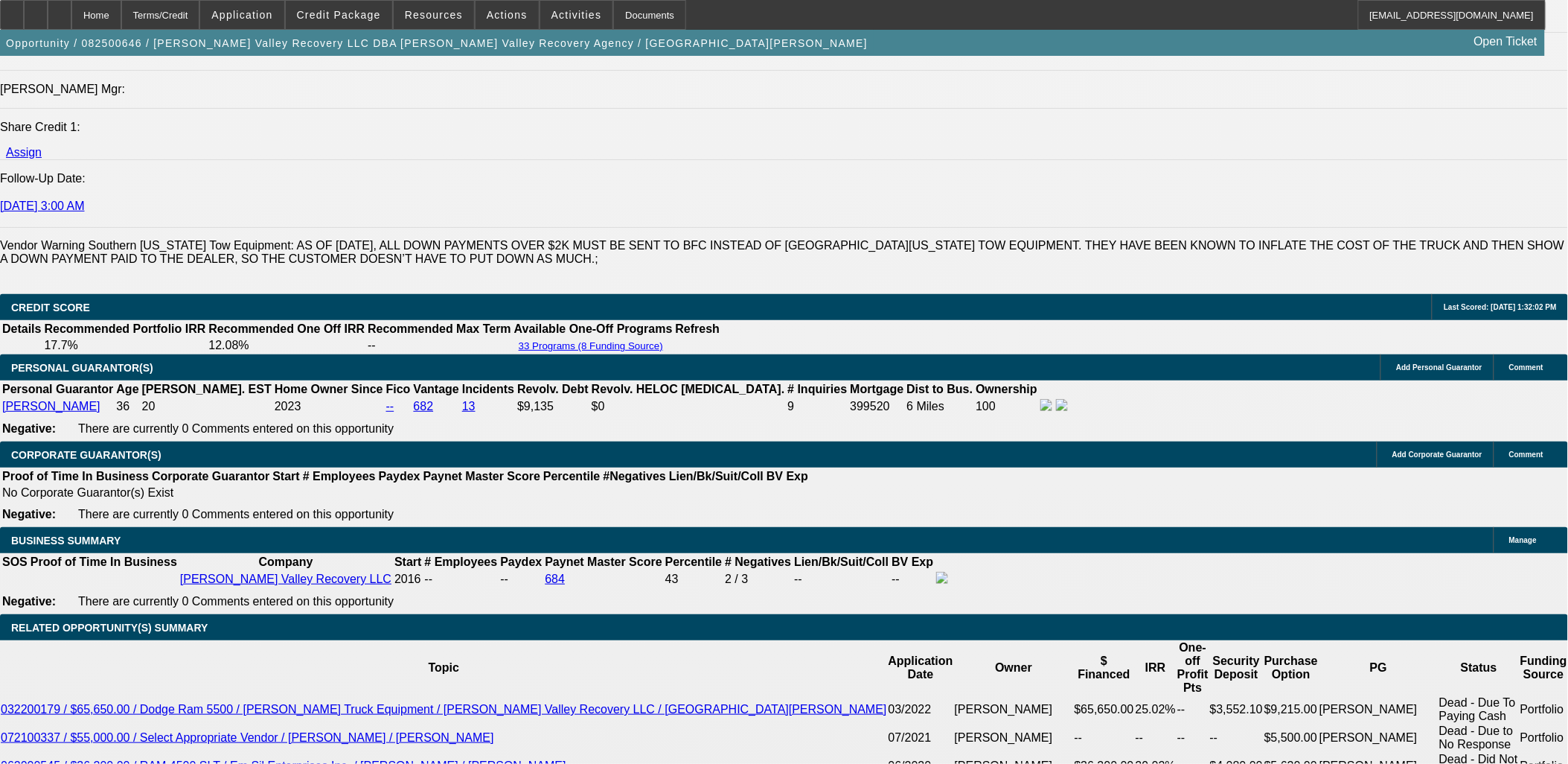
scroll to position [1985, 0]
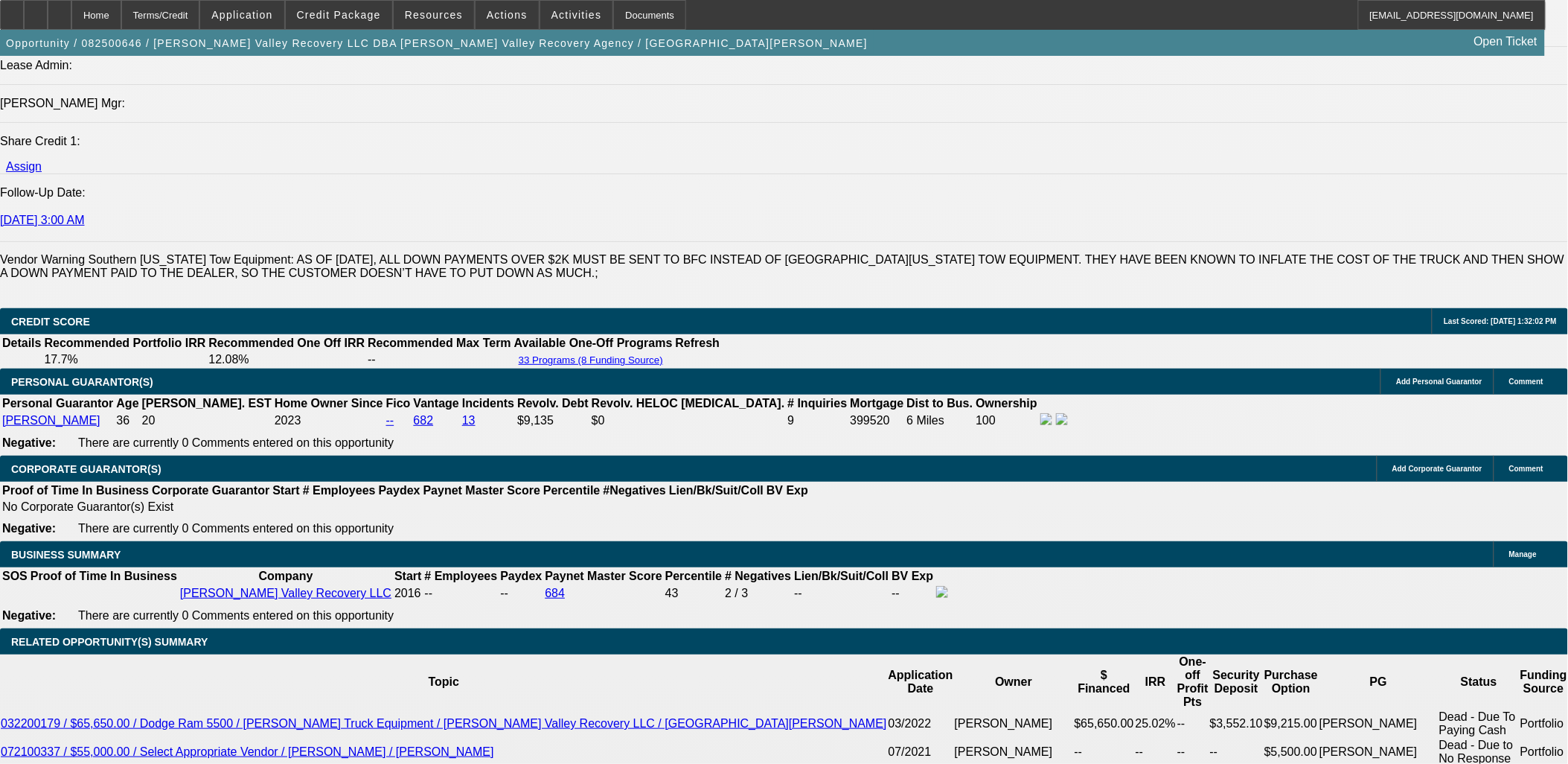
type input "$3,100.00"
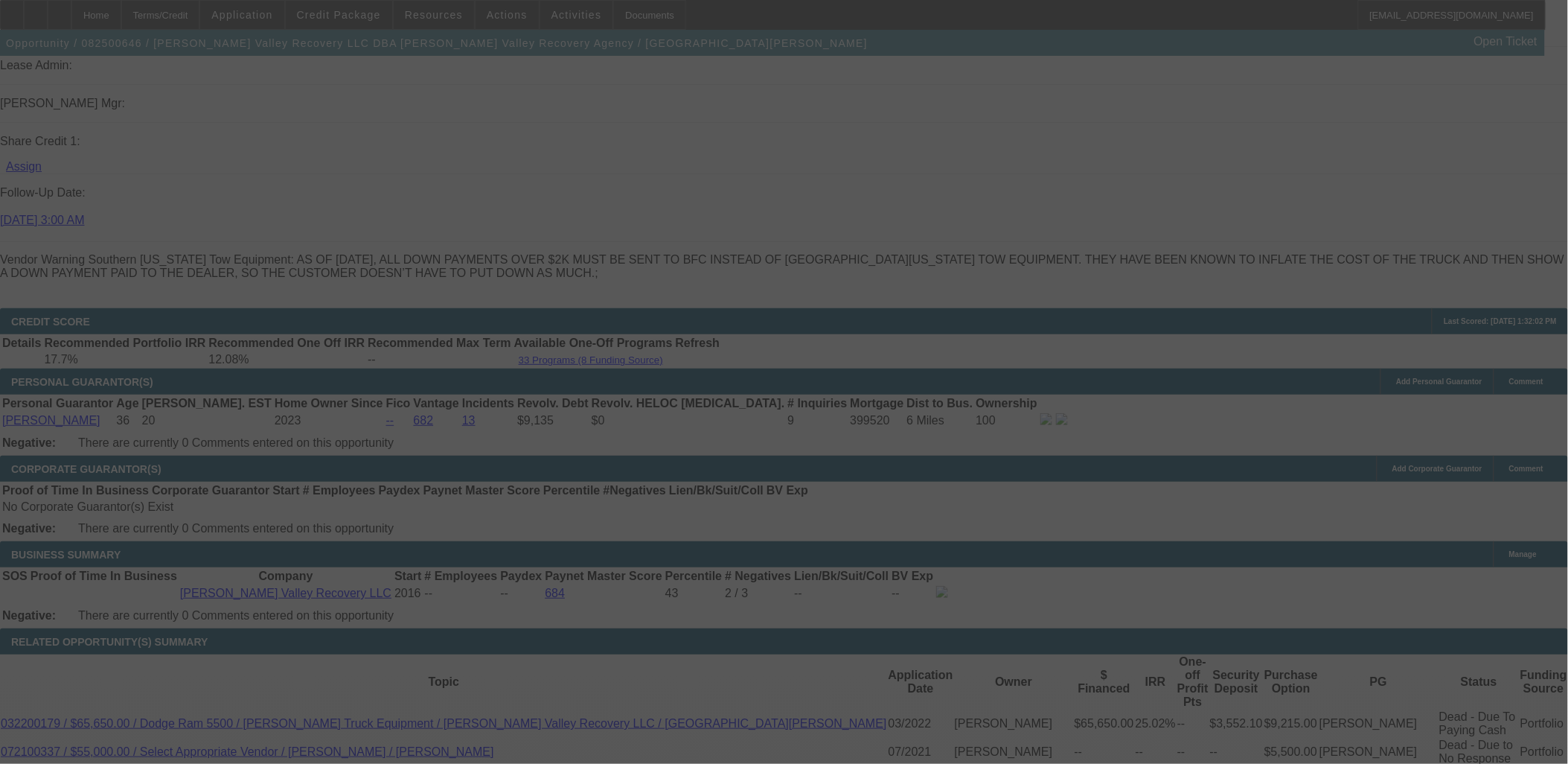
scroll to position [2035, 0]
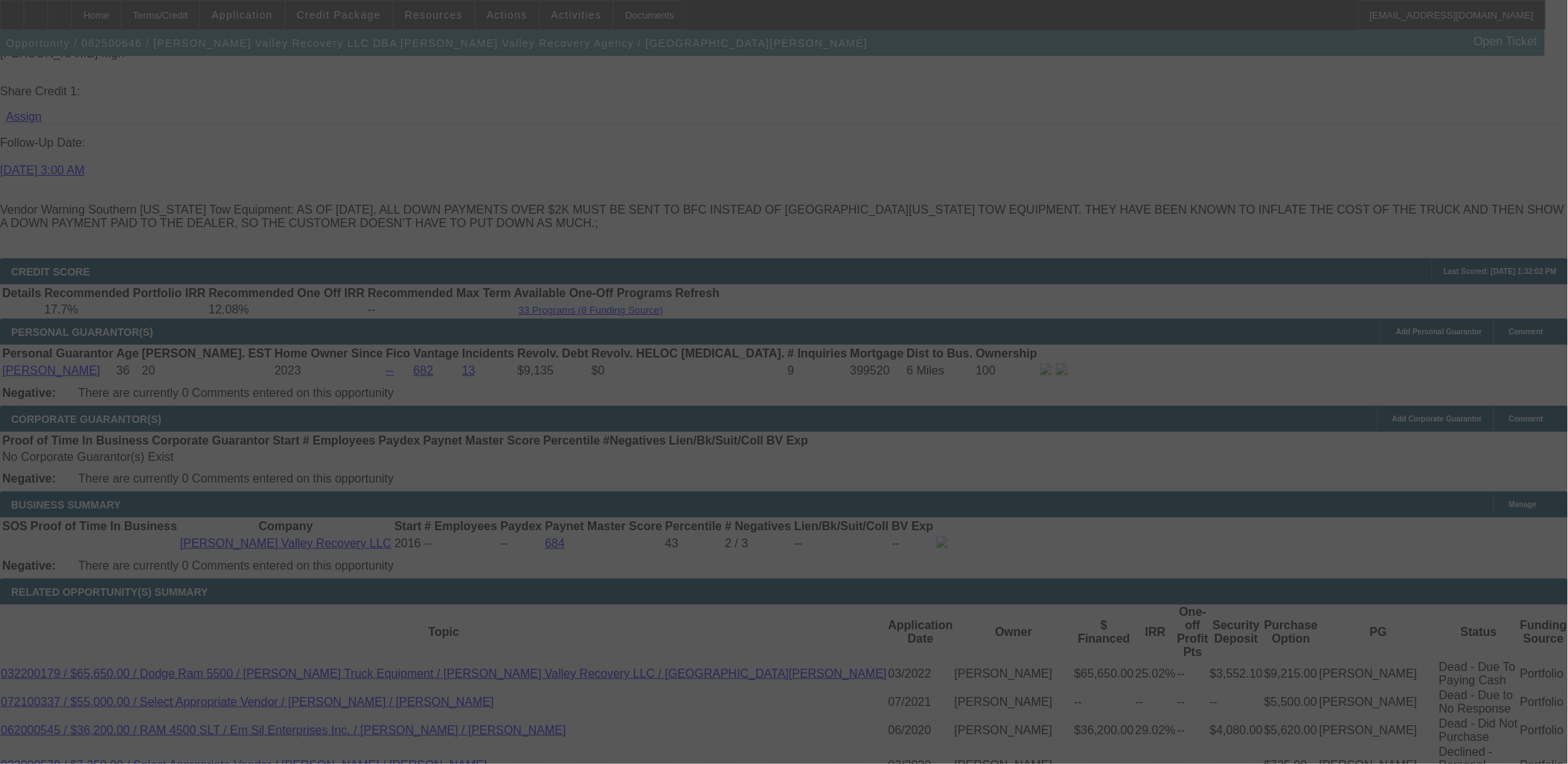
select select "0"
select select "2"
select select "0.1"
select select "4"
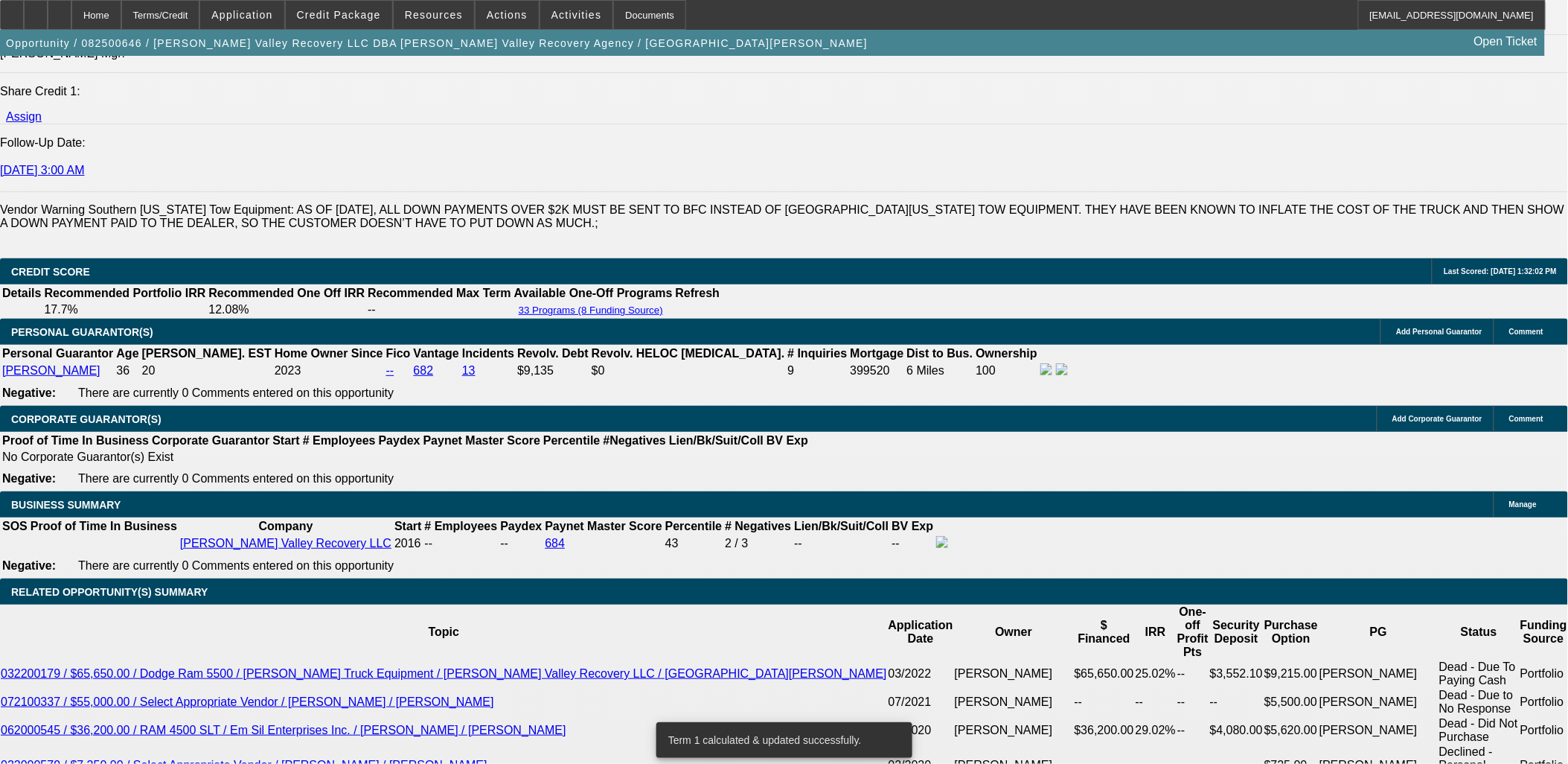
select select "0.1"
type input "$11,411.50"
type input "UNKNOWN"
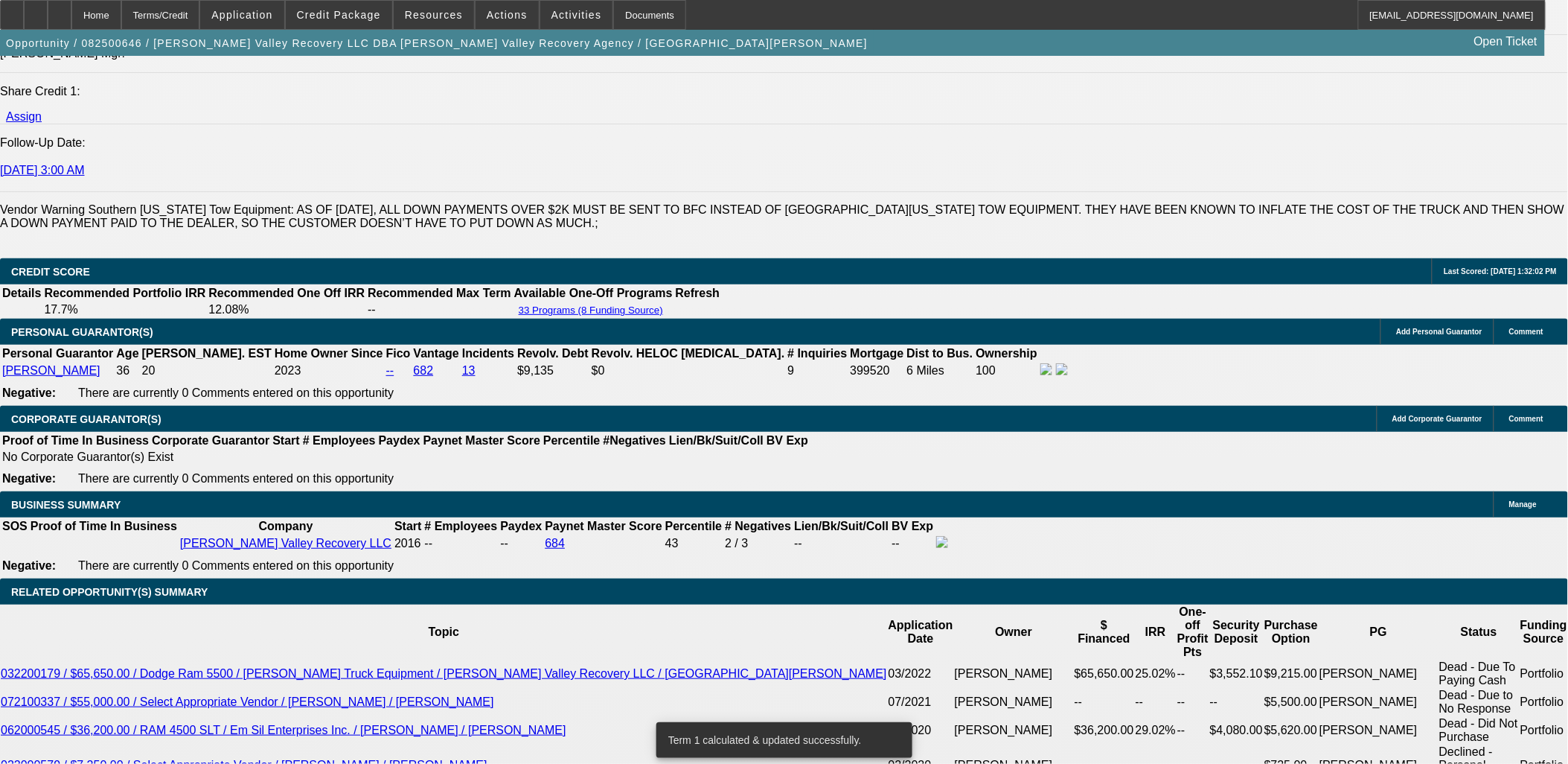
type input "$5,580.04"
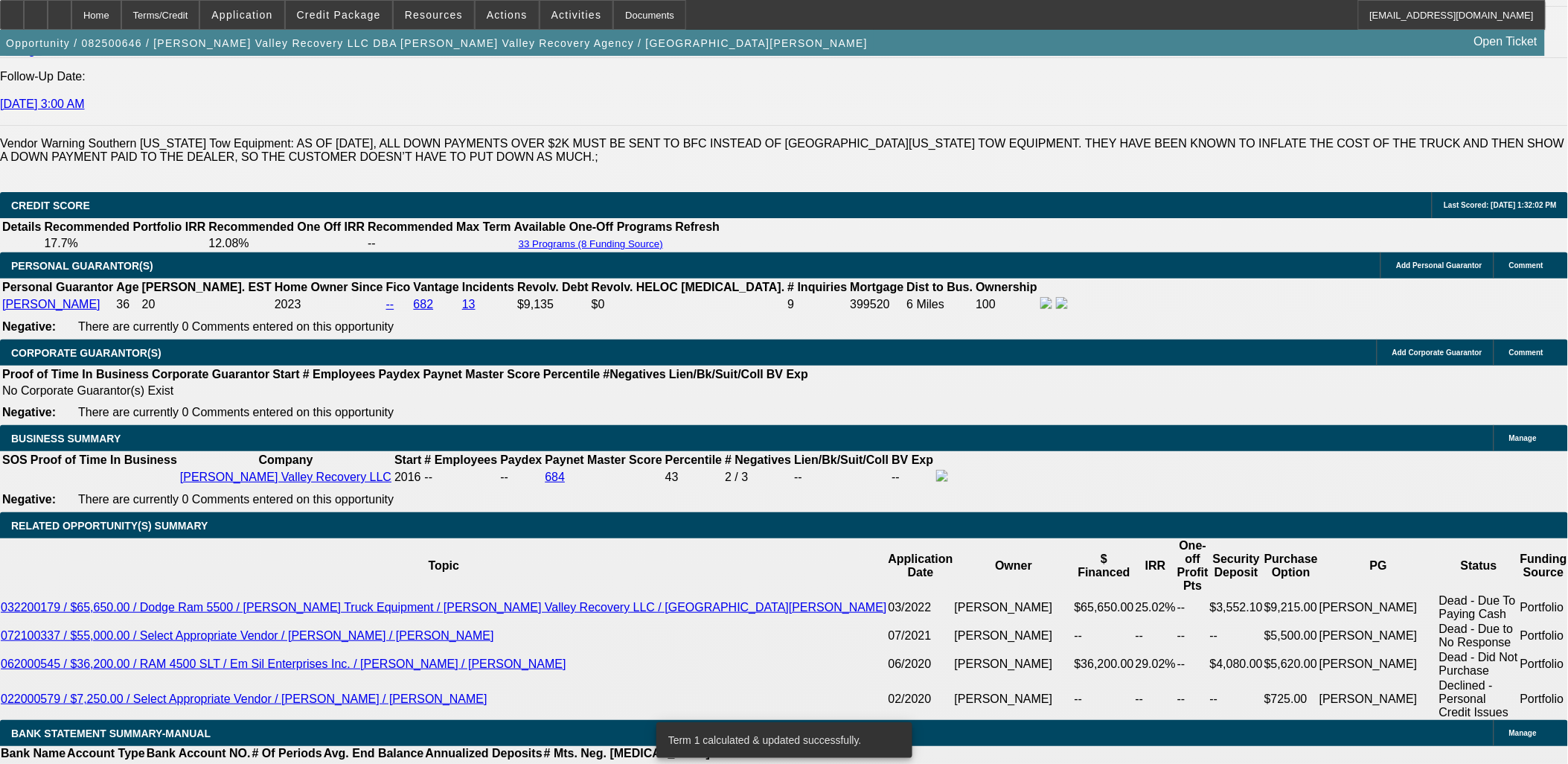
scroll to position [2117, 0]
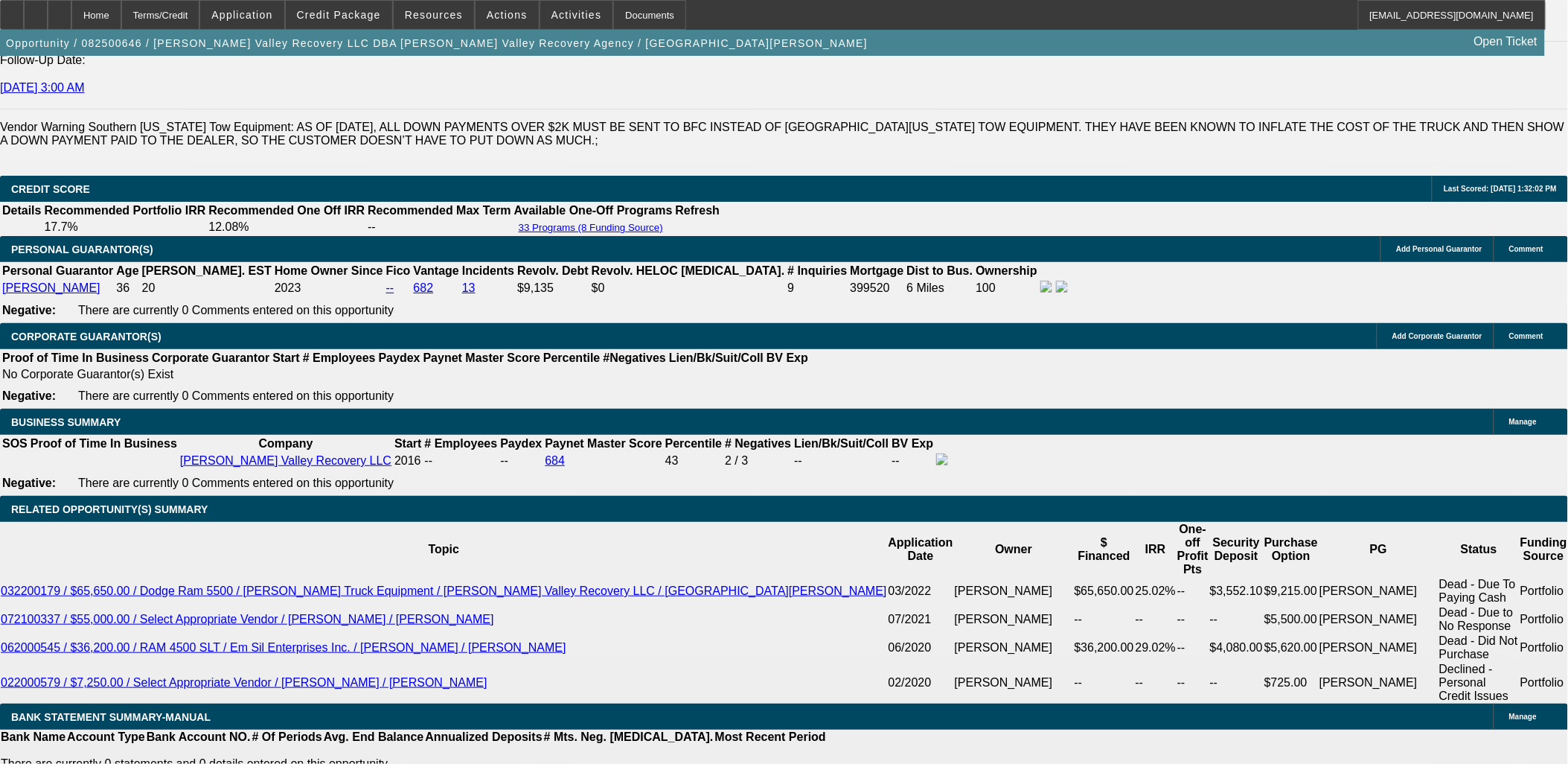
type input "2"
type input "$4.00"
type input "2800"
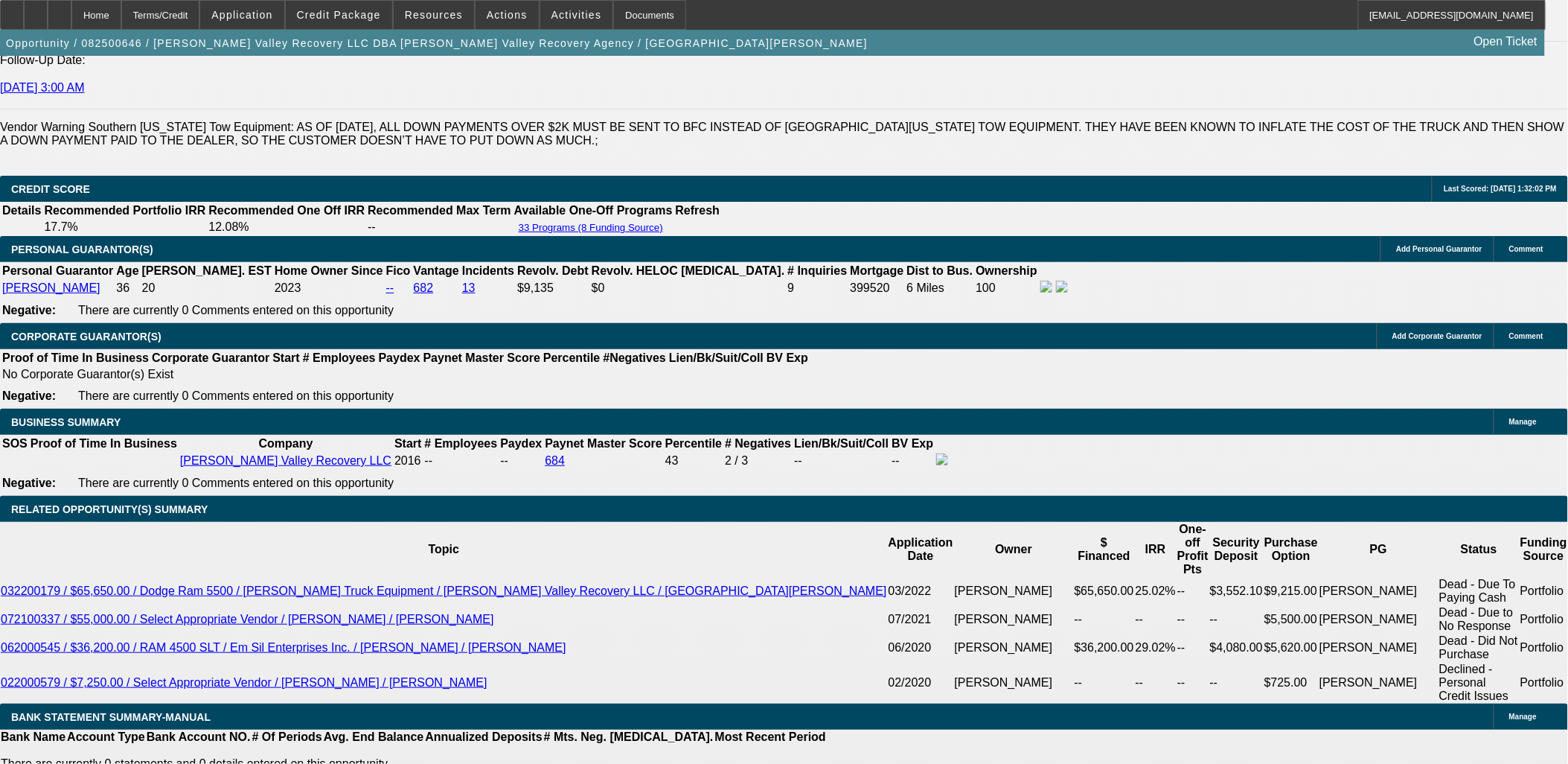
type input "$5,600.00"
type input "13.9"
type input "$2,800.00"
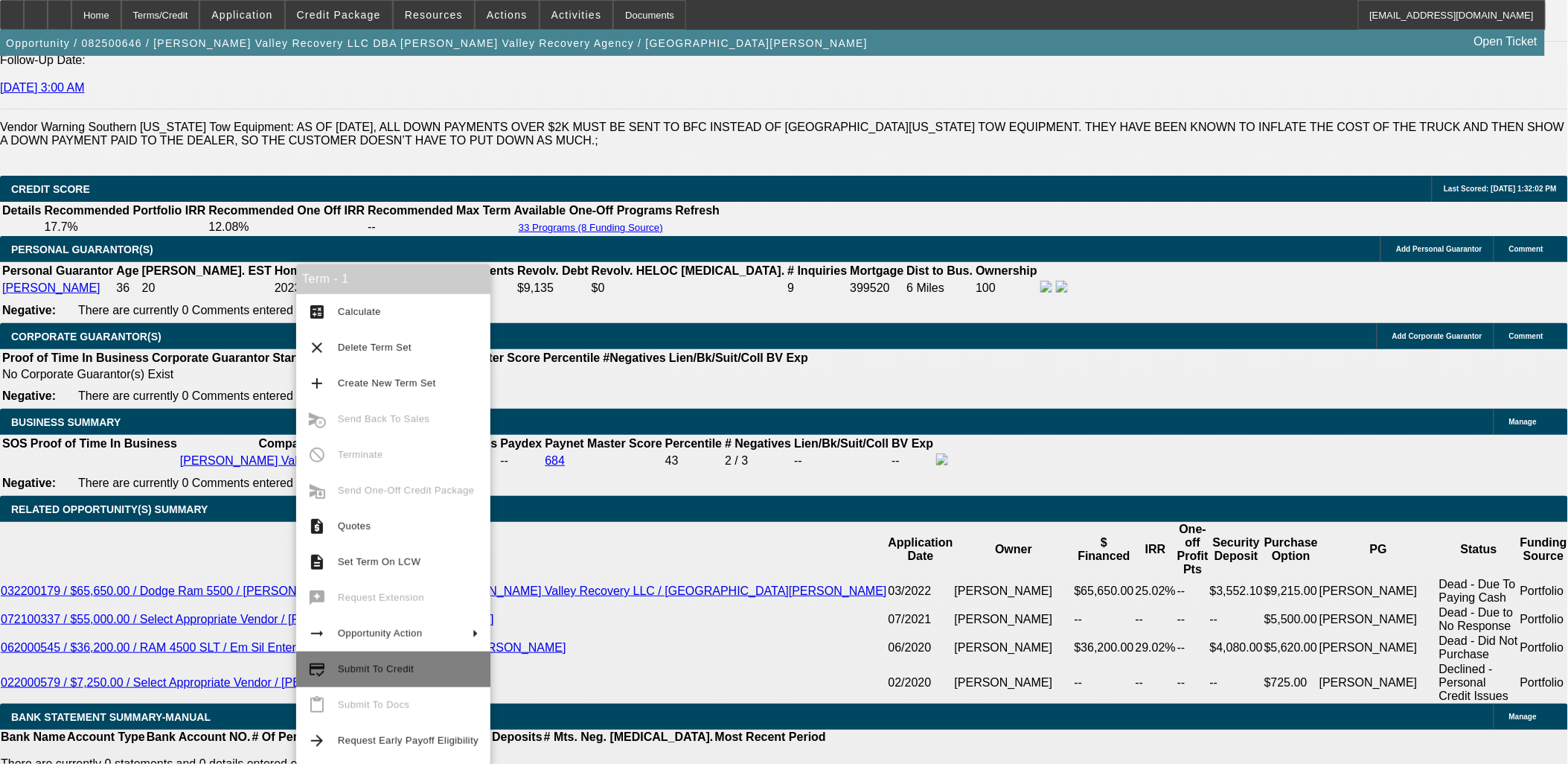
click at [354, 666] on span "Submit To Credit" at bounding box center [376, 669] width 76 height 11
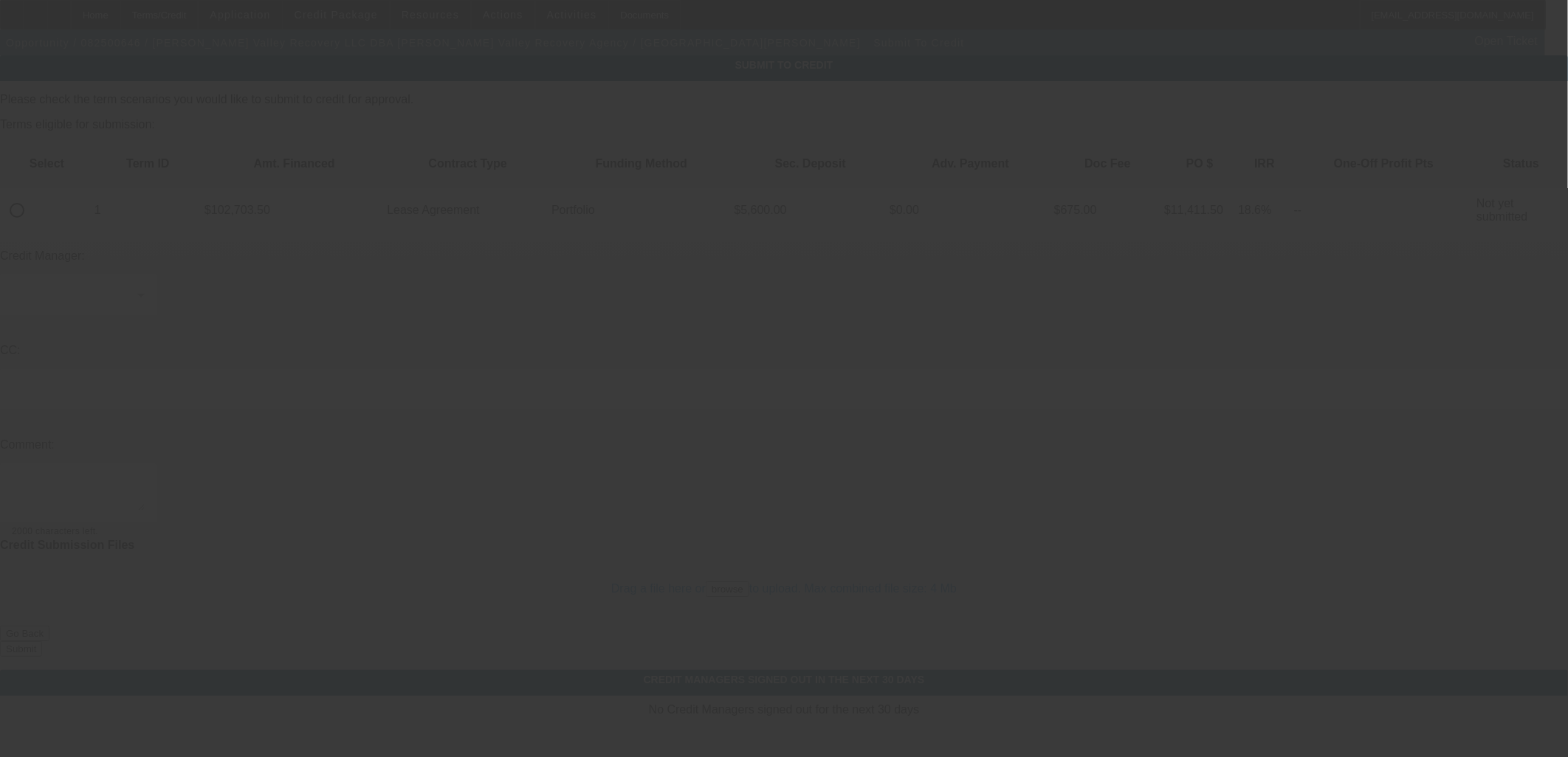
click at [143, 10] on div at bounding box center [784, 378] width 1568 height 757
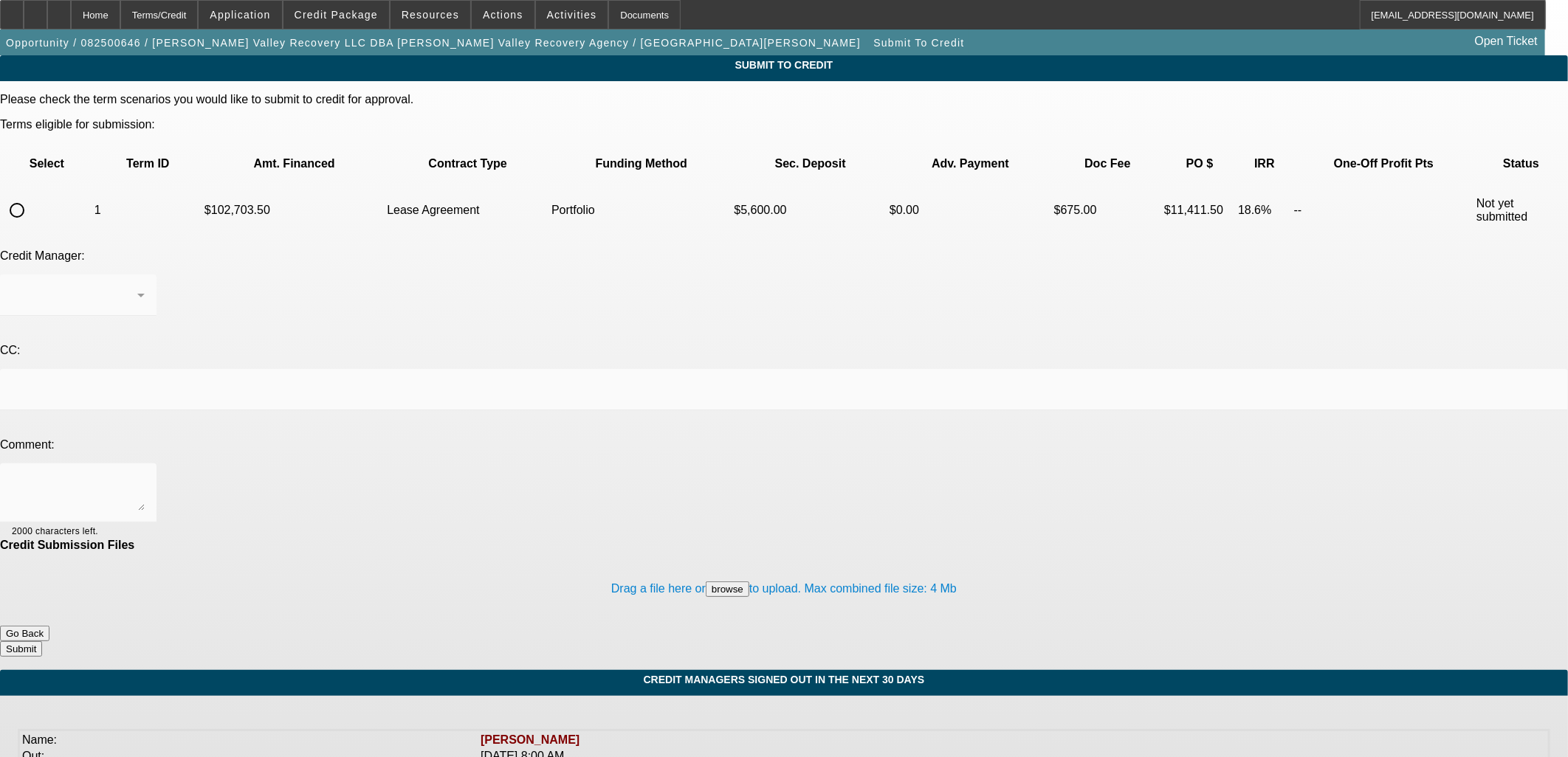
click at [135, 17] on div at bounding box center [784, 378] width 1568 height 757
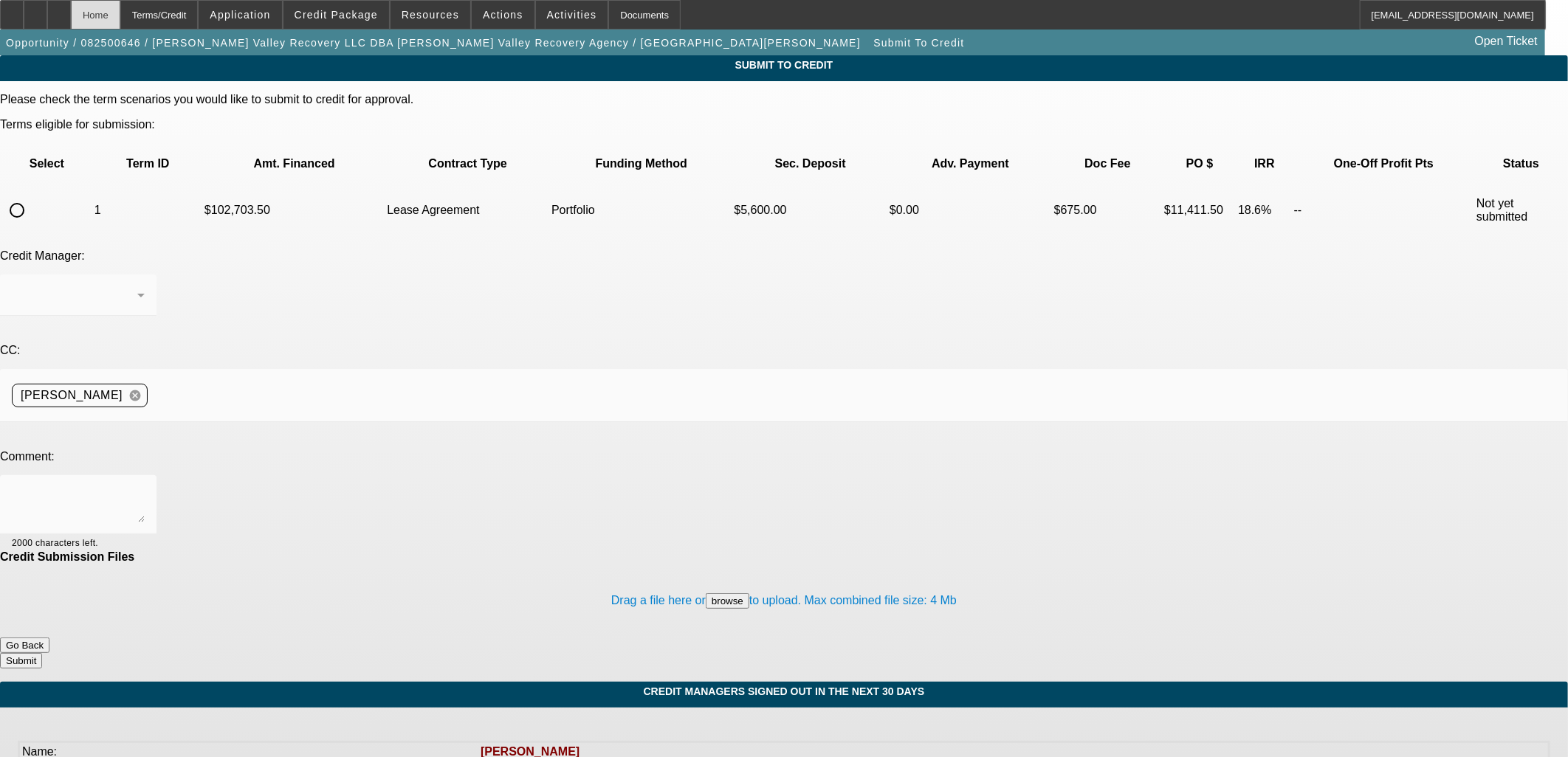
click at [121, 15] on div "Home" at bounding box center [96, 15] width 50 height 29
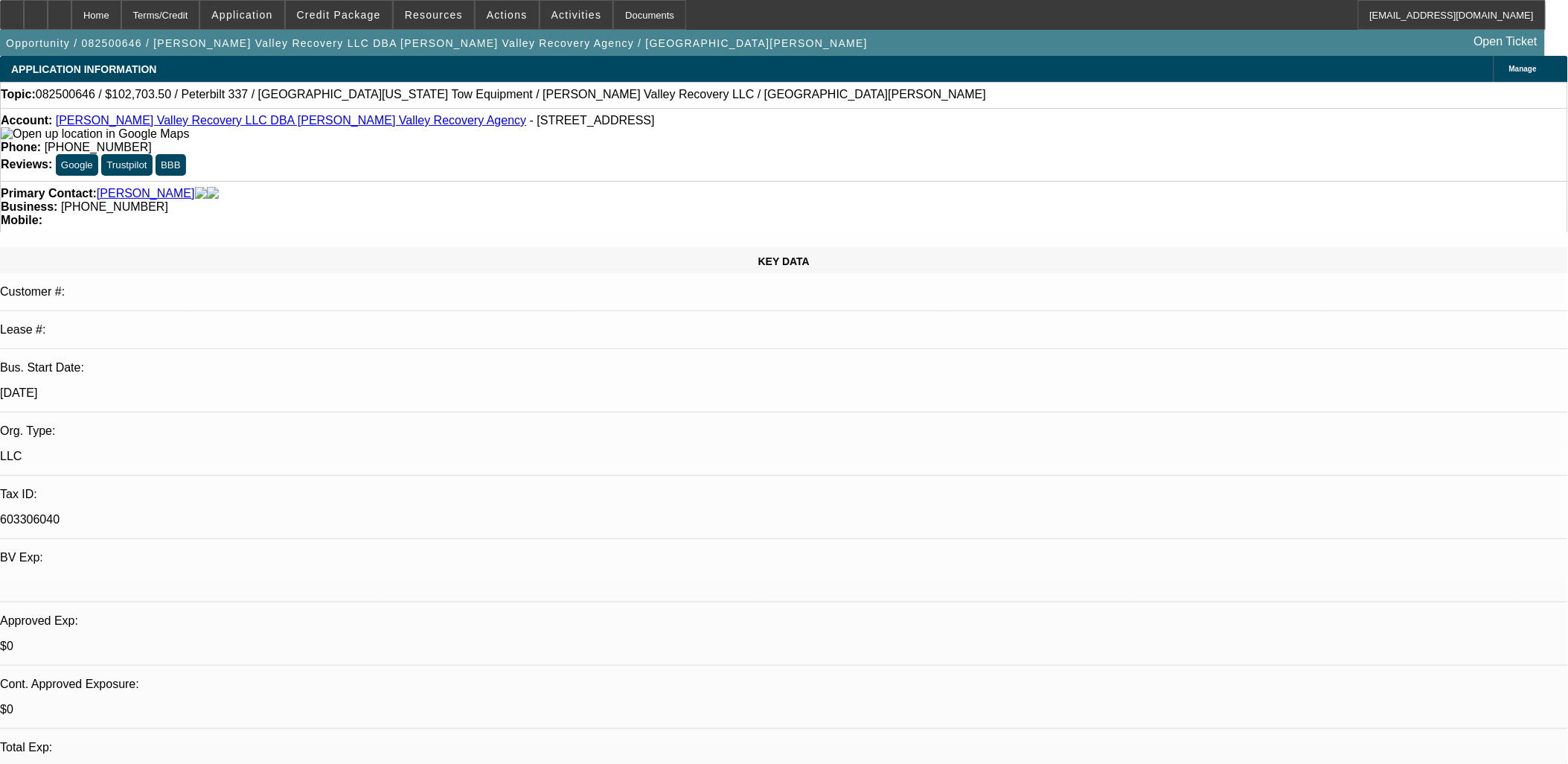
drag, startPoint x: 1486, startPoint y: 484, endPoint x: 1058, endPoint y: 471, distance: 428.2
copy div "Anthony Argueta has four tow trucks in his fleet and needs to add a fifth rollb…"
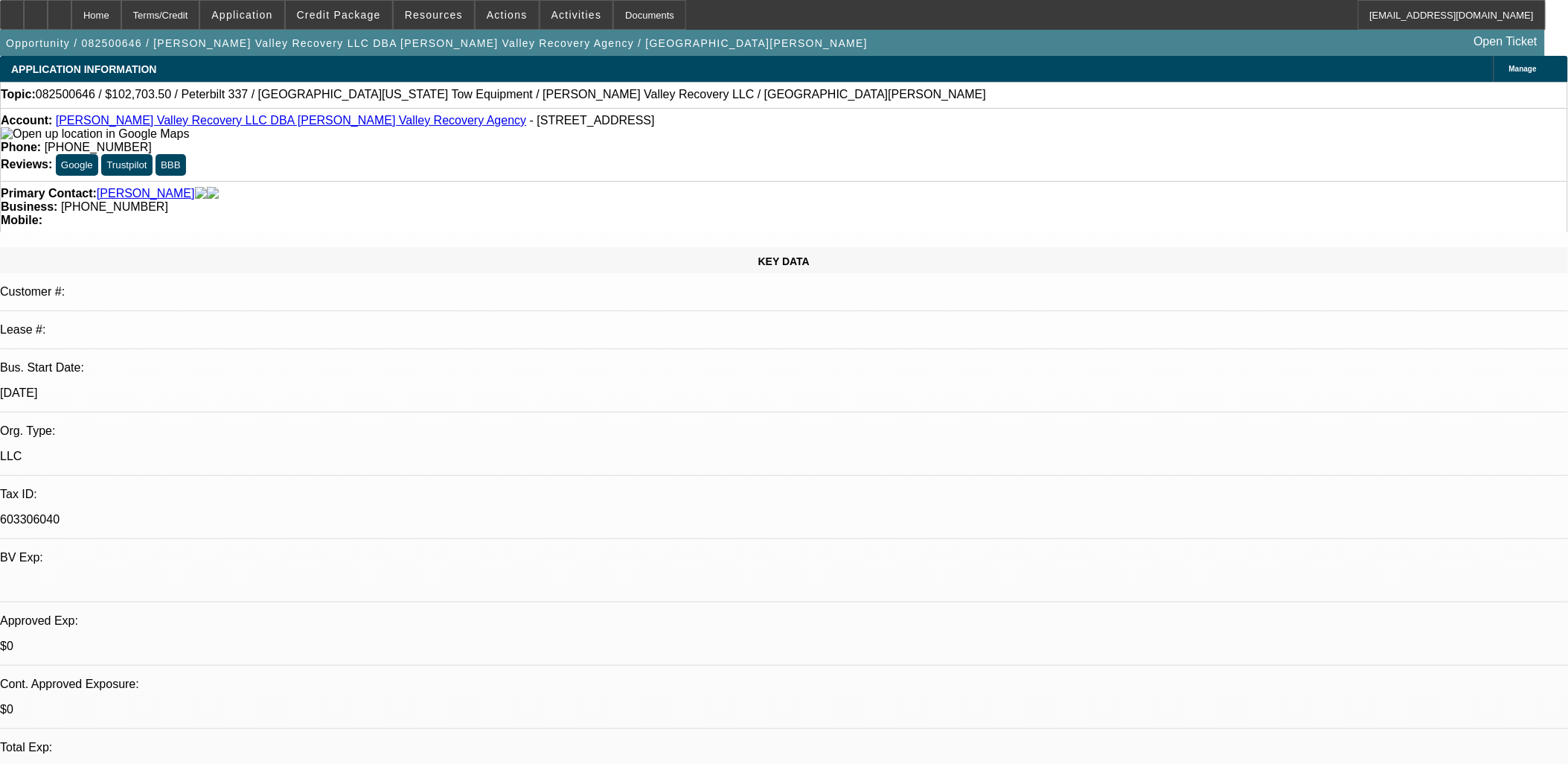
paste textarea "Anthony Argueta has four tow trucks in his fleet and needs to add a fifth rollb…"
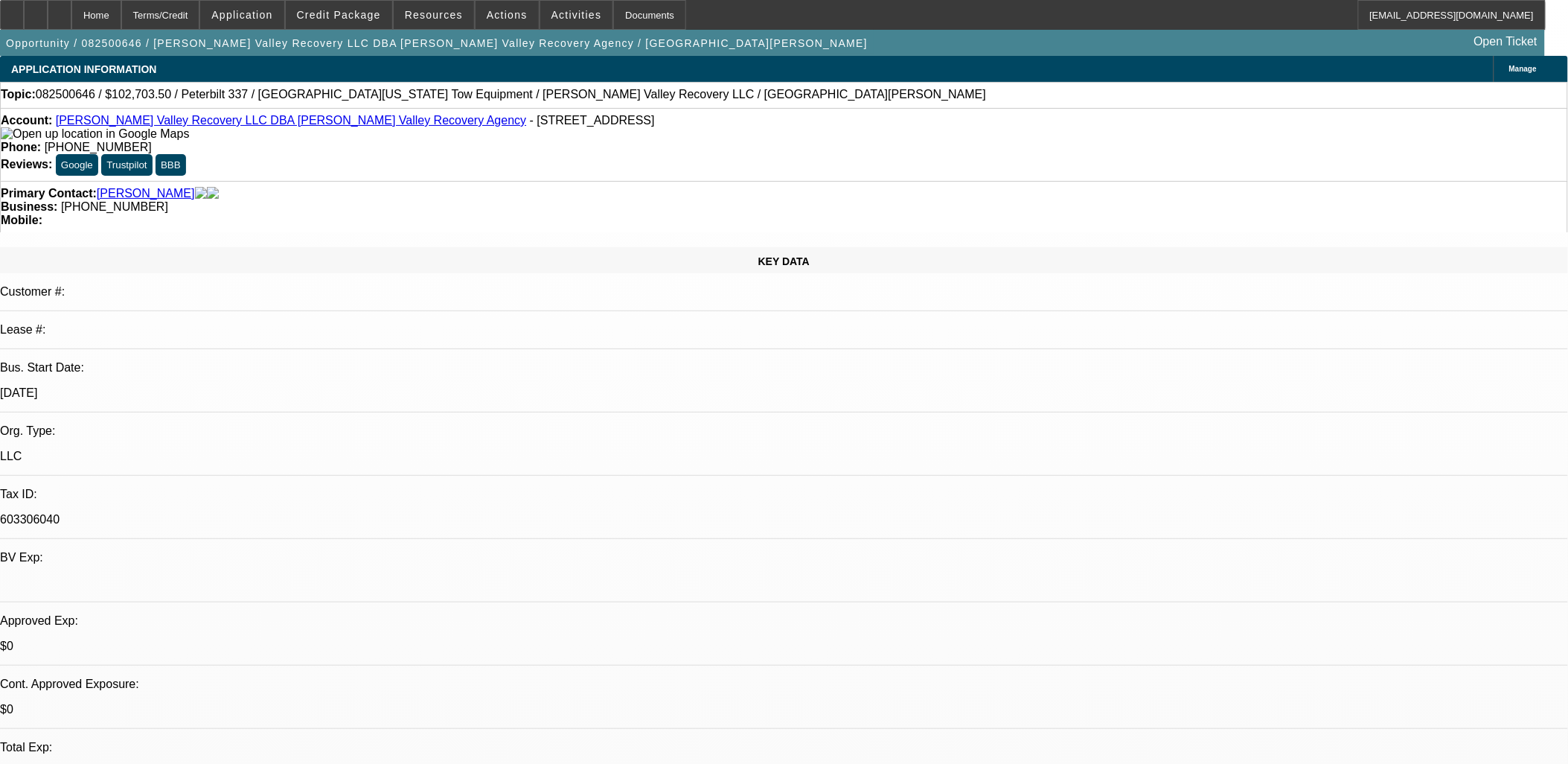
drag, startPoint x: 1382, startPoint y: 300, endPoint x: 1476, endPoint y: 362, distance: 112.6
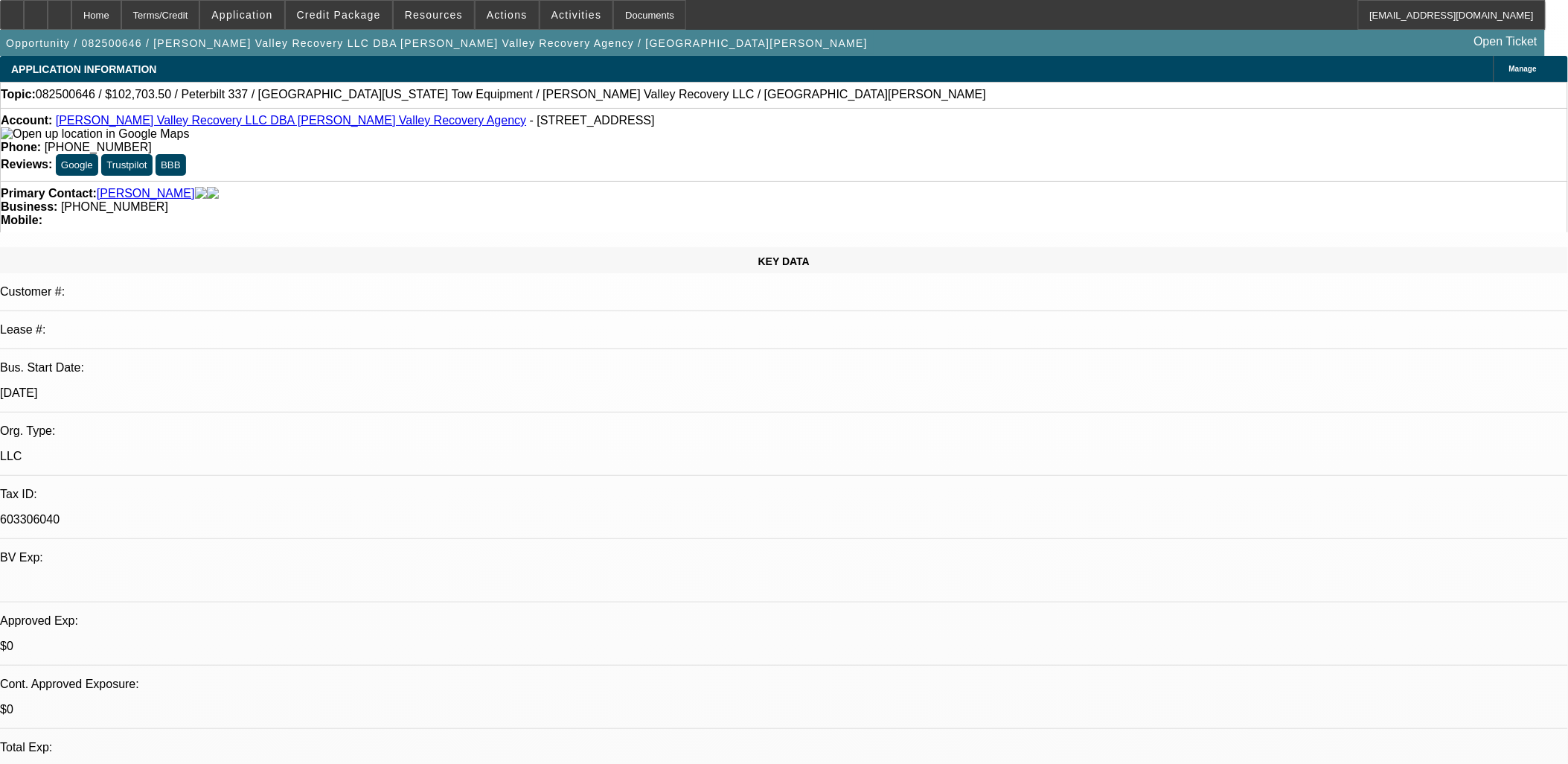
drag, startPoint x: 1274, startPoint y: 295, endPoint x: 1252, endPoint y: 296, distance: 22.0
drag, startPoint x: 1225, startPoint y: 301, endPoint x: 1367, endPoint y: 373, distance: 159.2
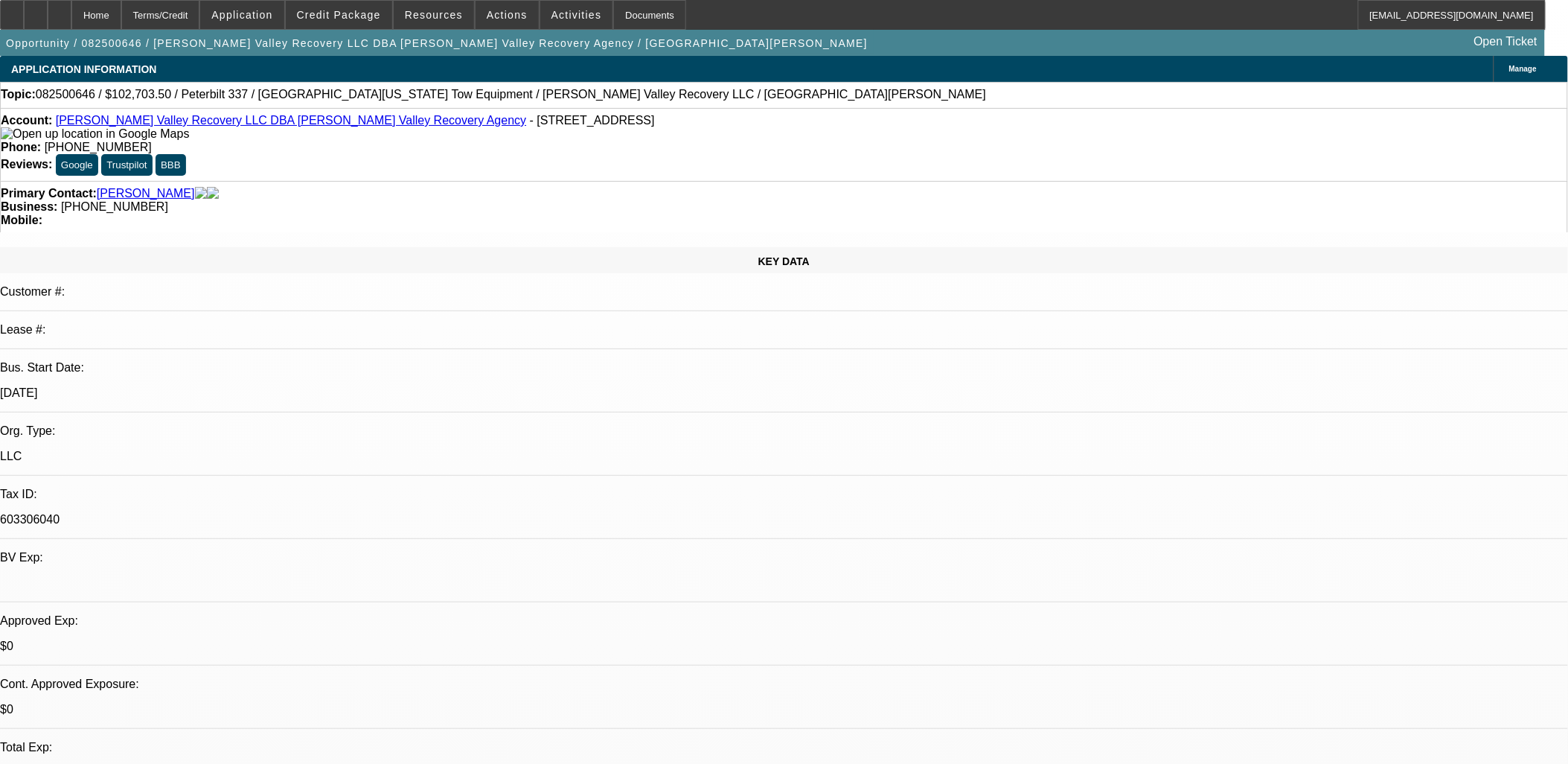
drag, startPoint x: 1210, startPoint y: 303, endPoint x: 1535, endPoint y: 262, distance: 327.6
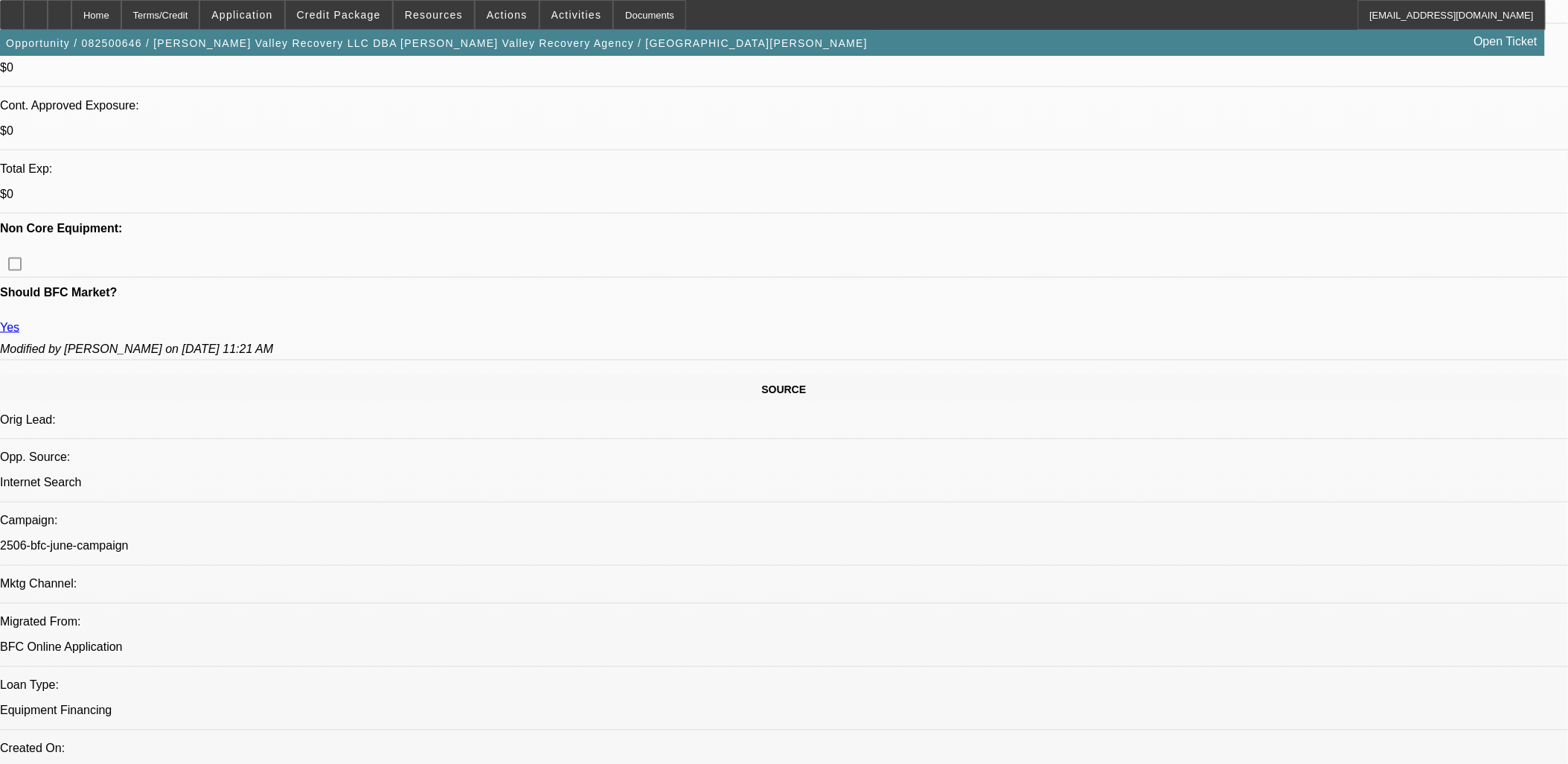
drag, startPoint x: 1207, startPoint y: 307, endPoint x: 1433, endPoint y: 291, distance: 226.6
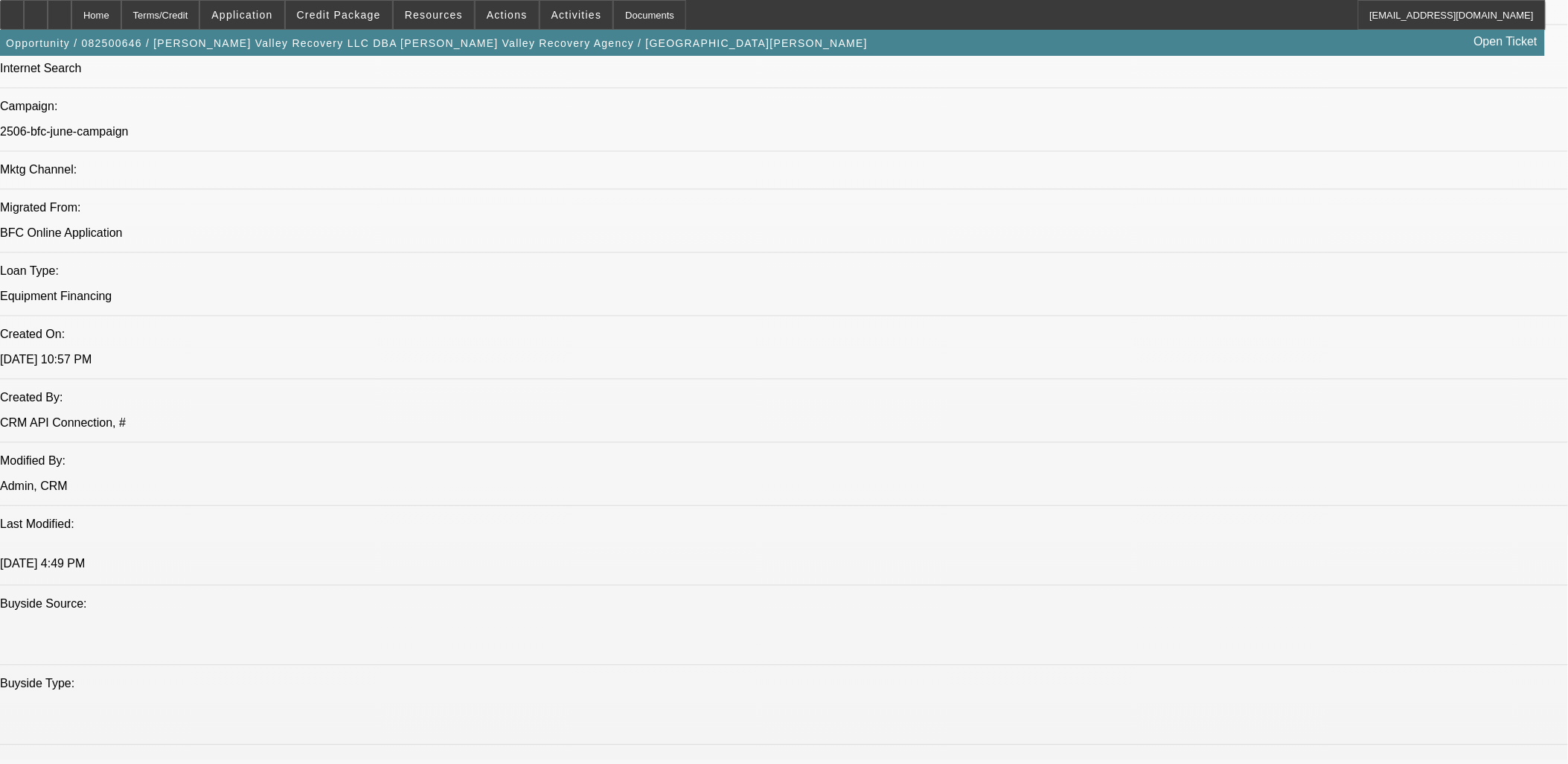
drag, startPoint x: 1202, startPoint y: 306, endPoint x: 1341, endPoint y: 301, distance: 139.1
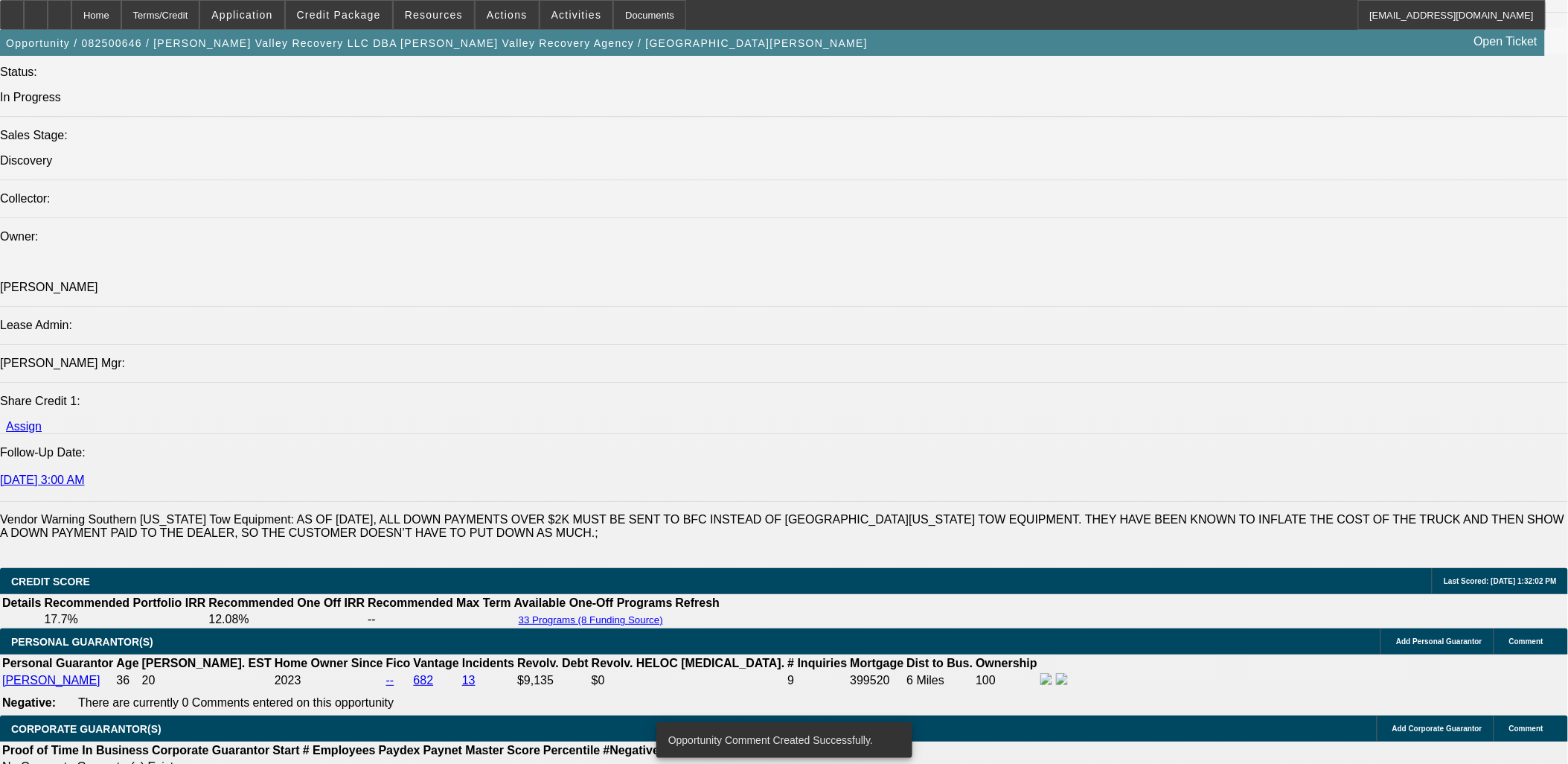
scroll to position [1737, 0]
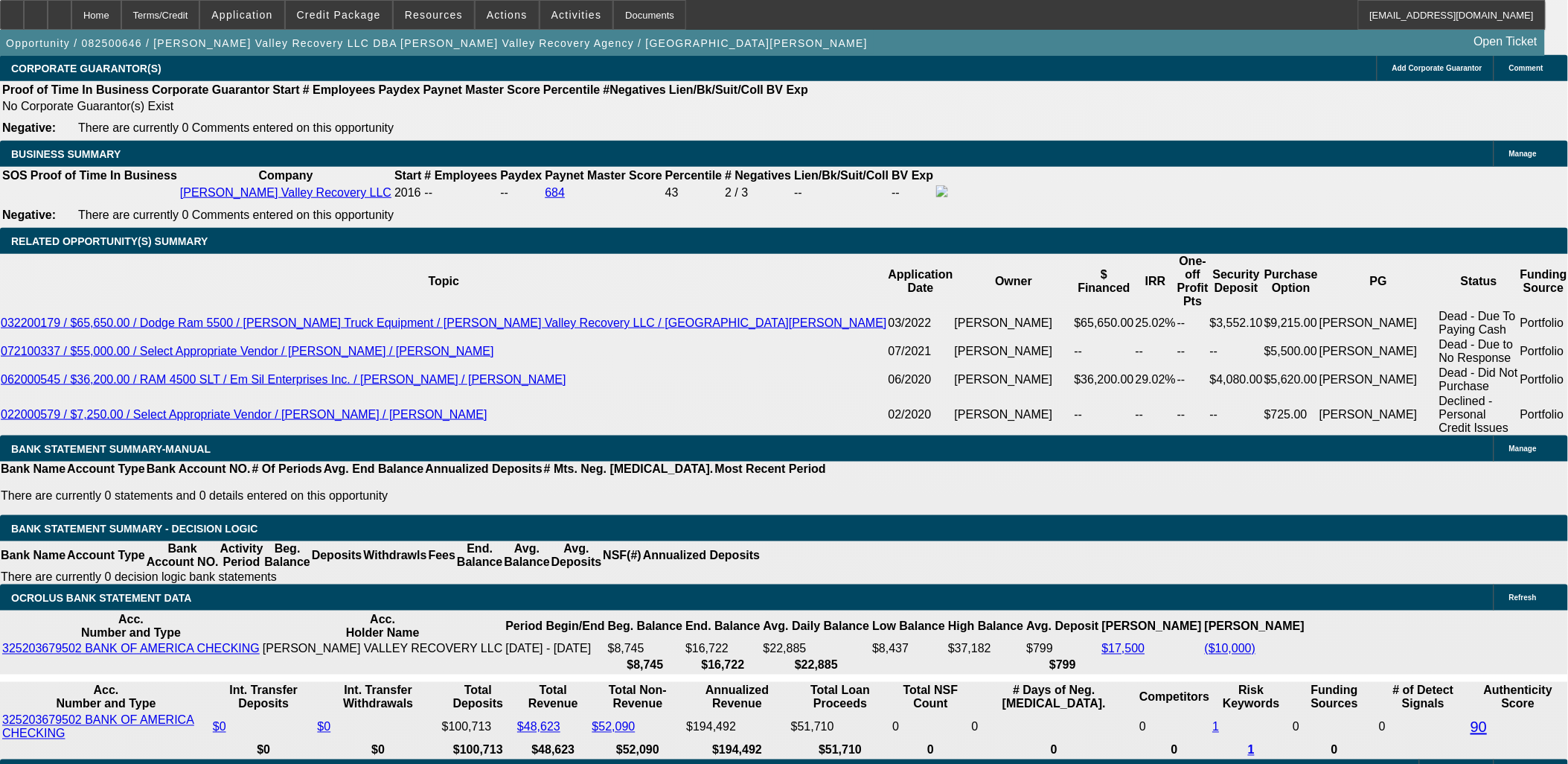
scroll to position [2233, 0]
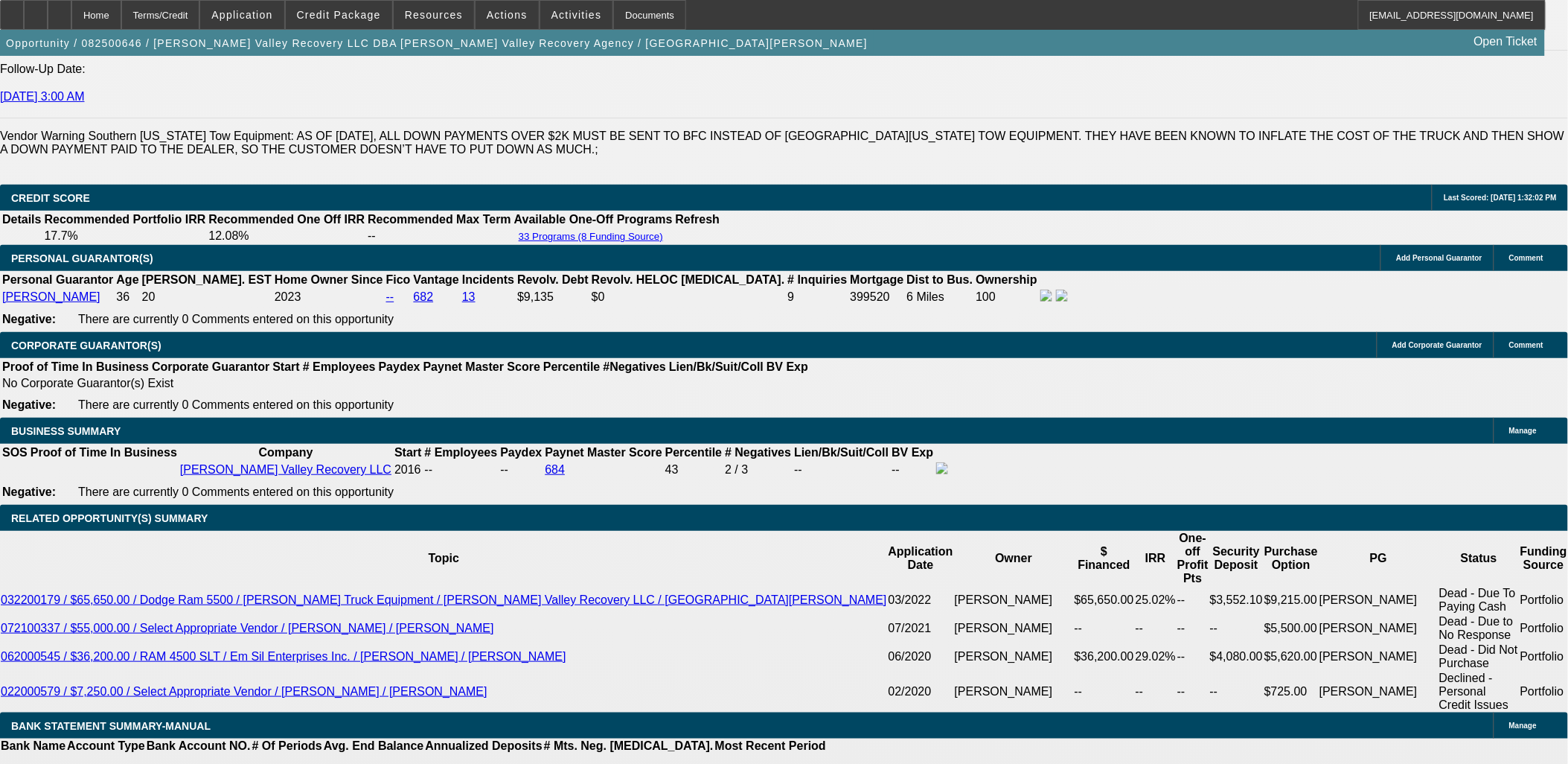
scroll to position [1985, 0]
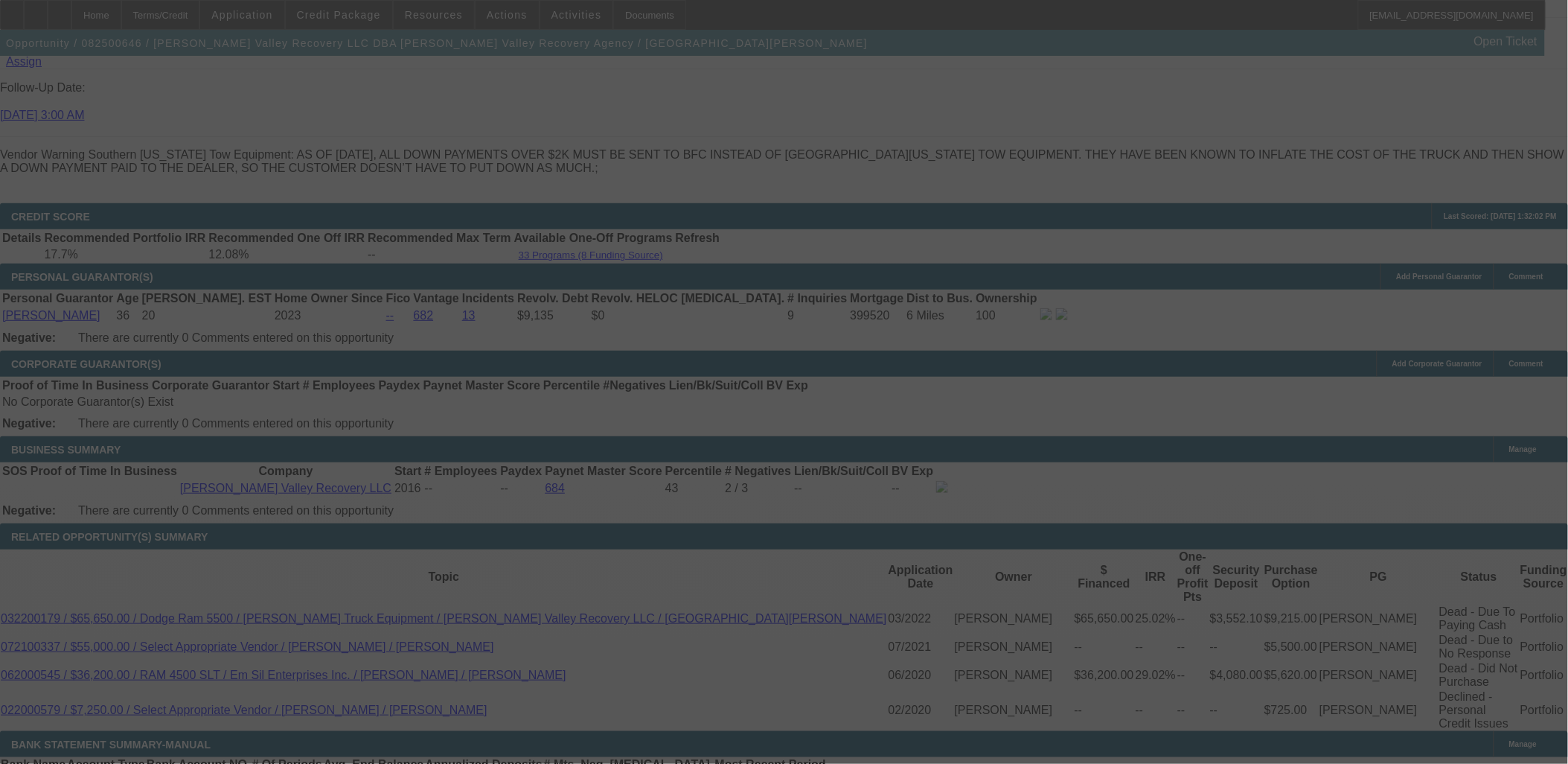
scroll to position [2233, 0]
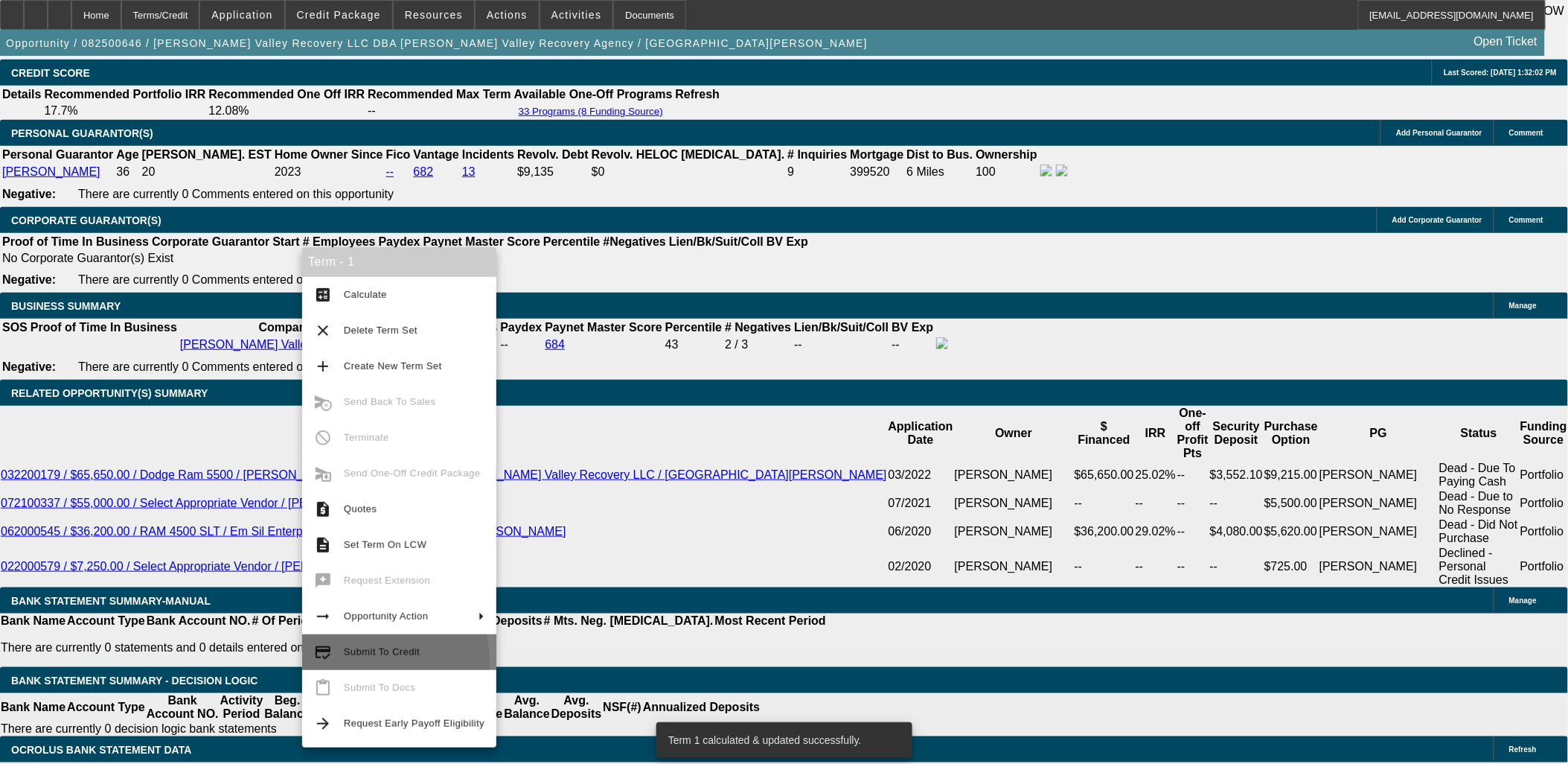
click at [390, 660] on span "Submit To Credit" at bounding box center [413, 652] width 140 height 18
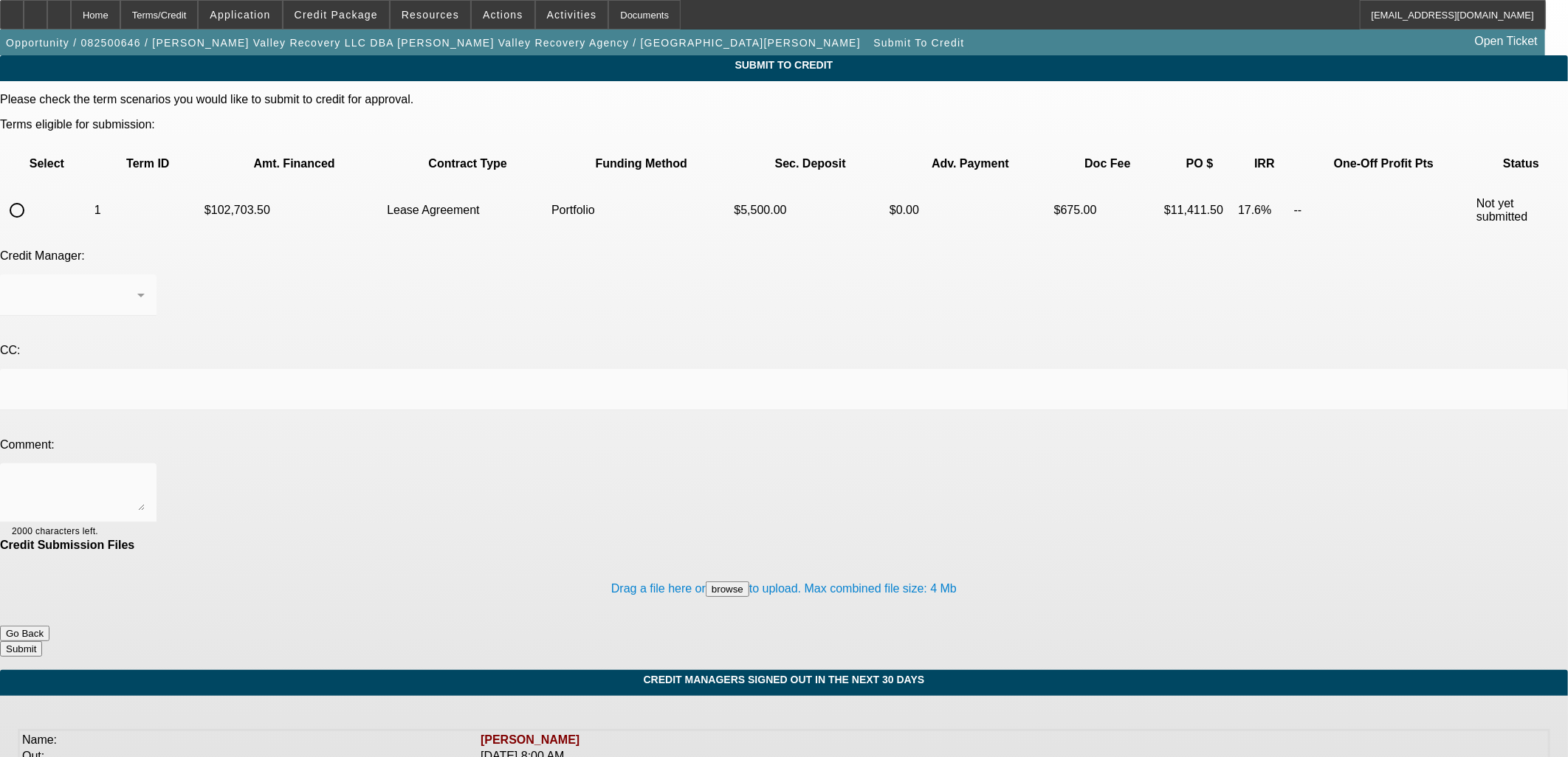
click at [64, 157] on div at bounding box center [784, 378] width 1568 height 757
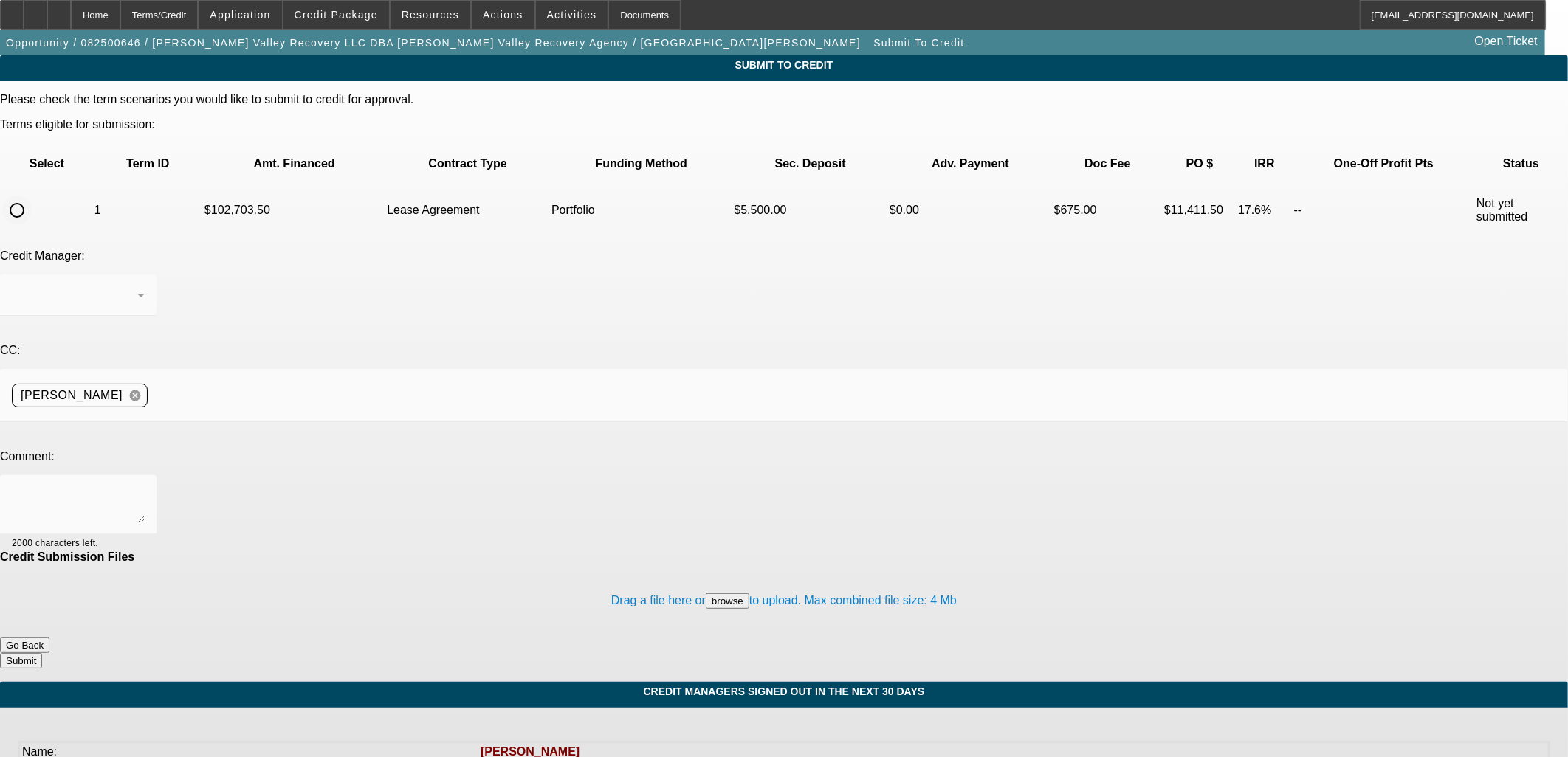
click at [31, 195] on input "radio" at bounding box center [17, 210] width 29 height 29
click at [137, 286] on div "Arida, George" at bounding box center [75, 295] width 125 height 17
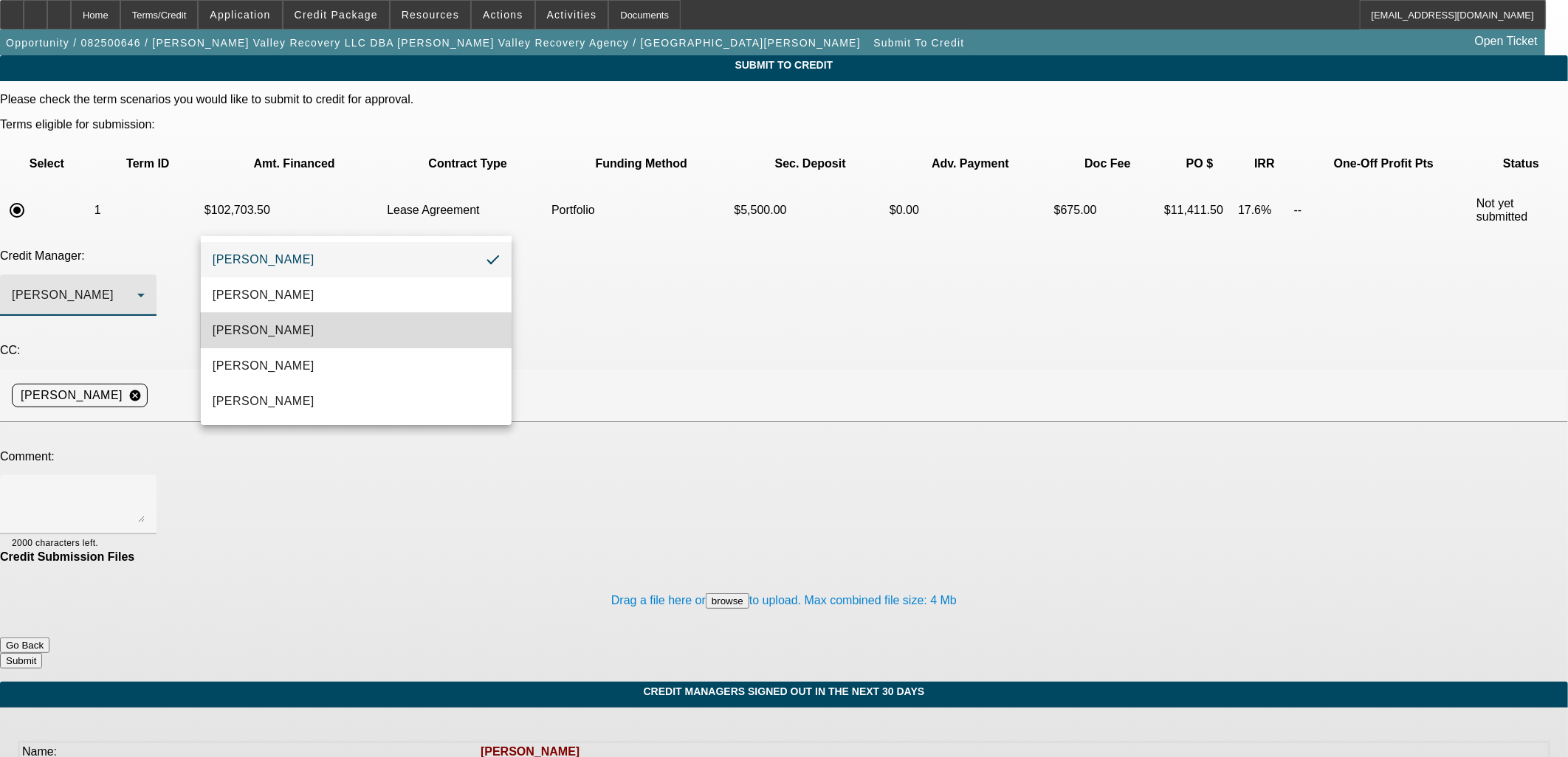
click at [295, 332] on mat-option "Arida, Michael" at bounding box center [356, 331] width 310 height 35
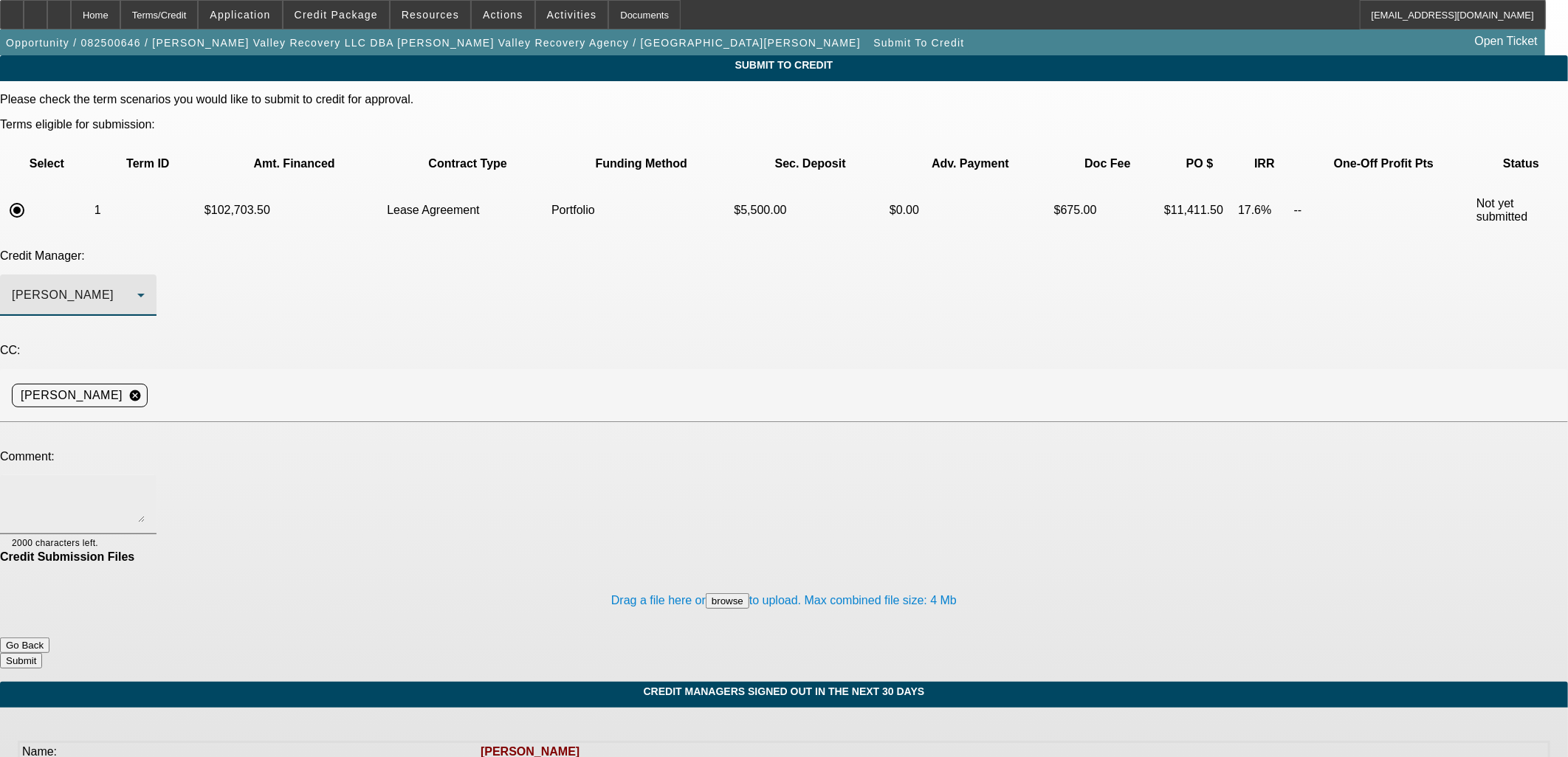
click at [145, 475] on div at bounding box center [78, 505] width 133 height 59
click at [42, 653] on button "Submit" at bounding box center [21, 660] width 42 height 16
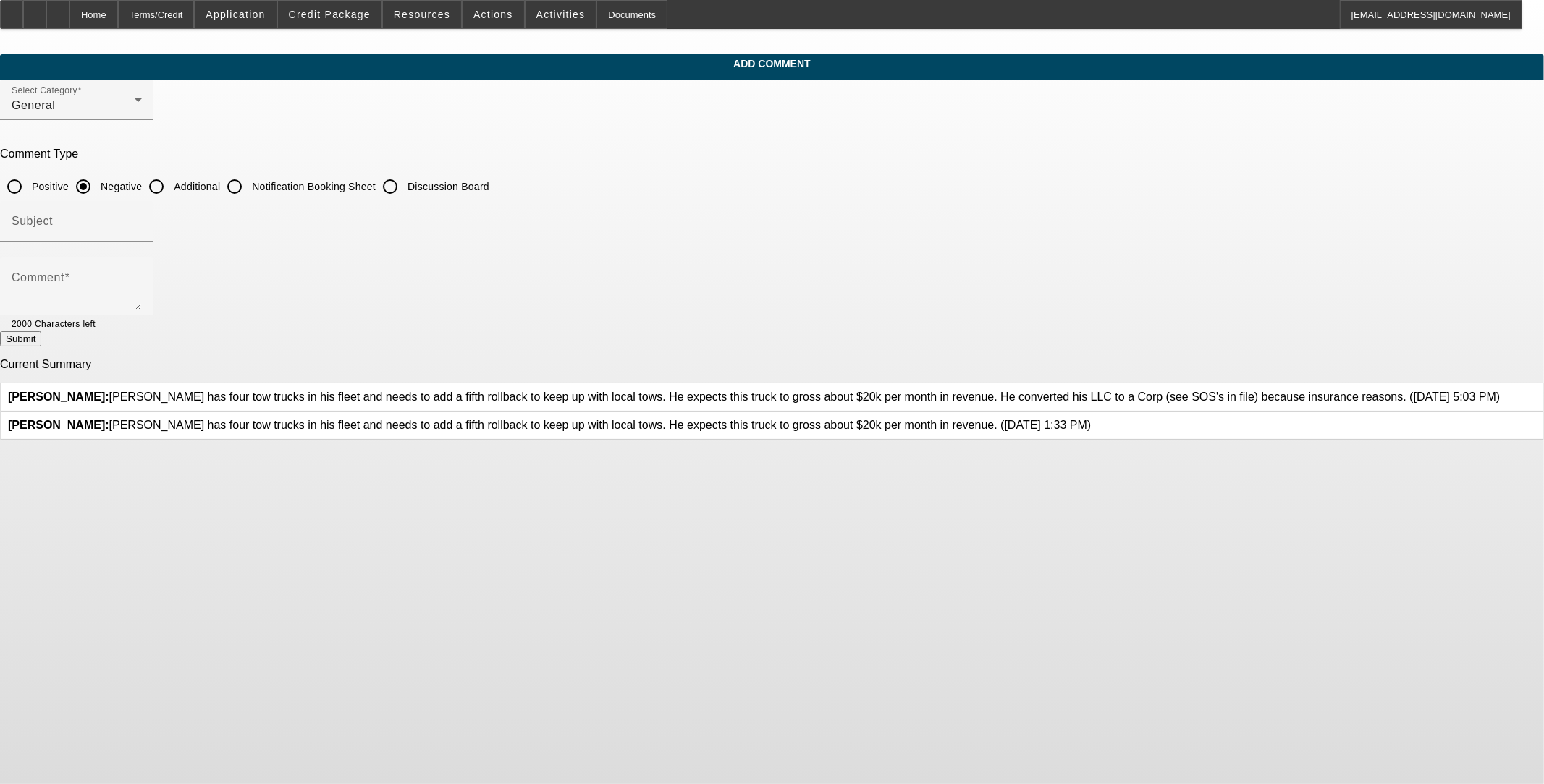
click at [641, 419] on link at bounding box center [1090, 419] width 0 height 0
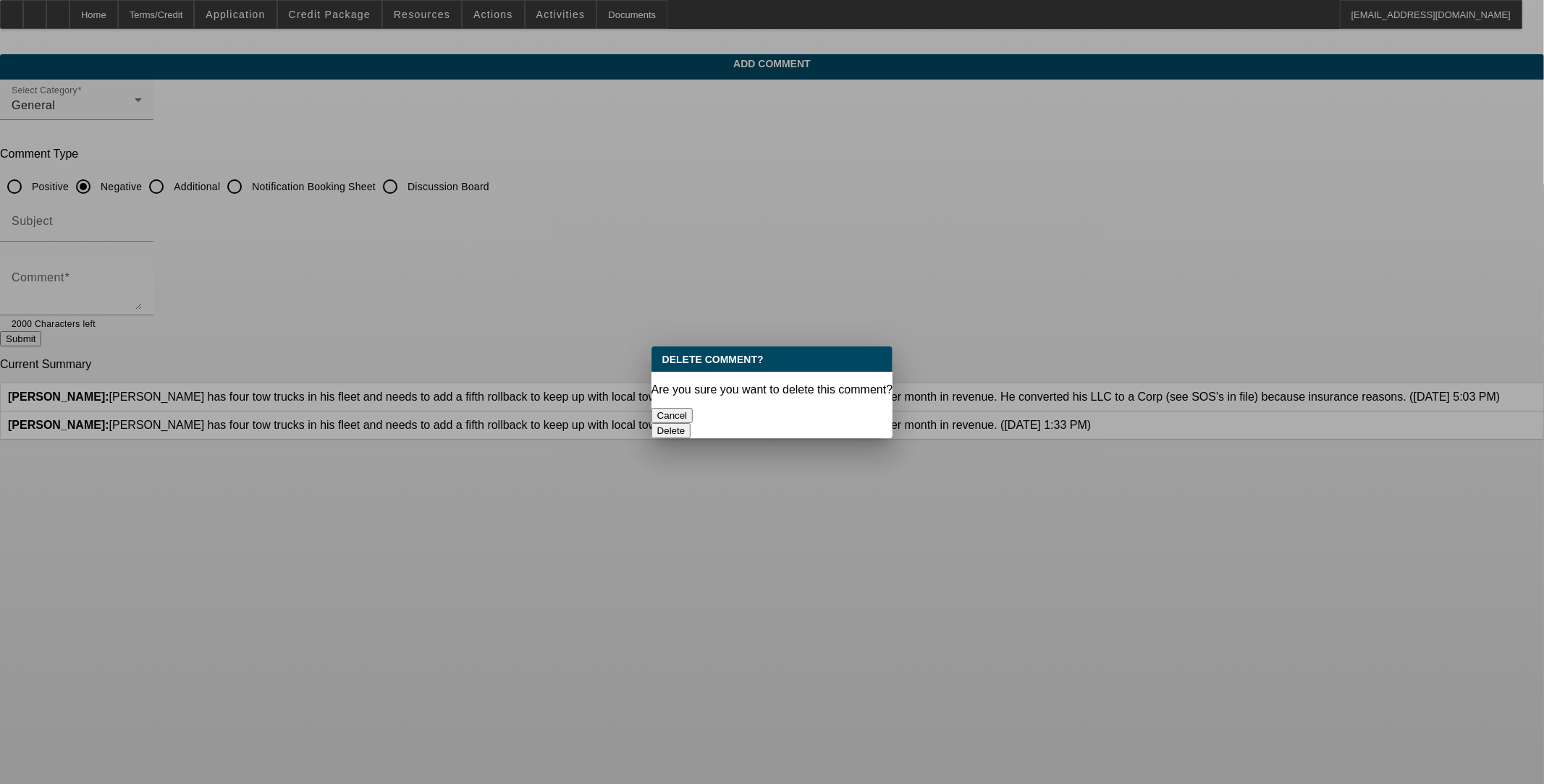
click at [641, 424] on button "Delete" at bounding box center [671, 431] width 40 height 15
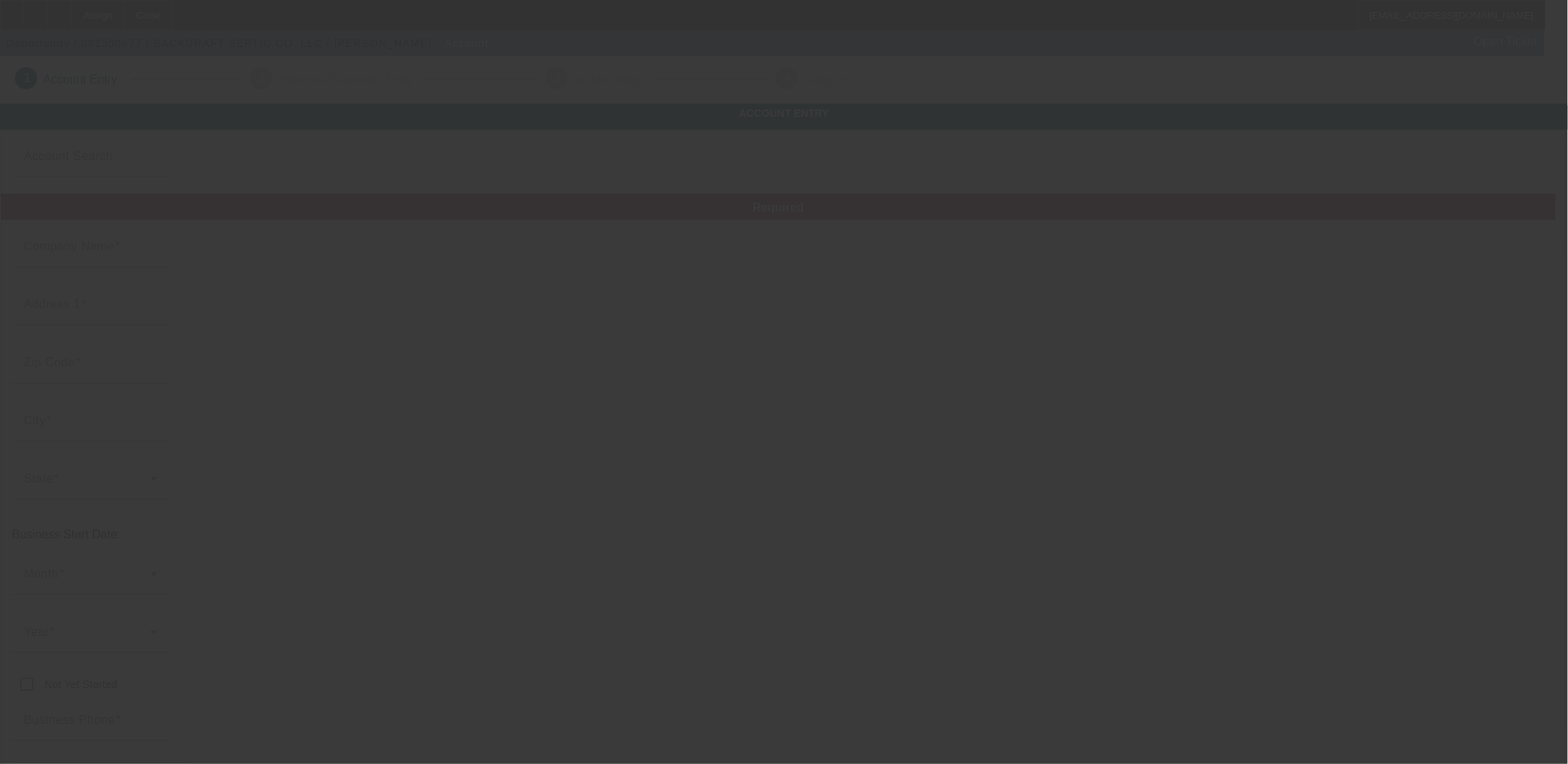
type input "BACKDRAFT SEPTIC CO. LLC"
type input "10458 Chisum Rd"
type input "76266"
type input "Sanger"
type input "[PHONE_NUMBER]"
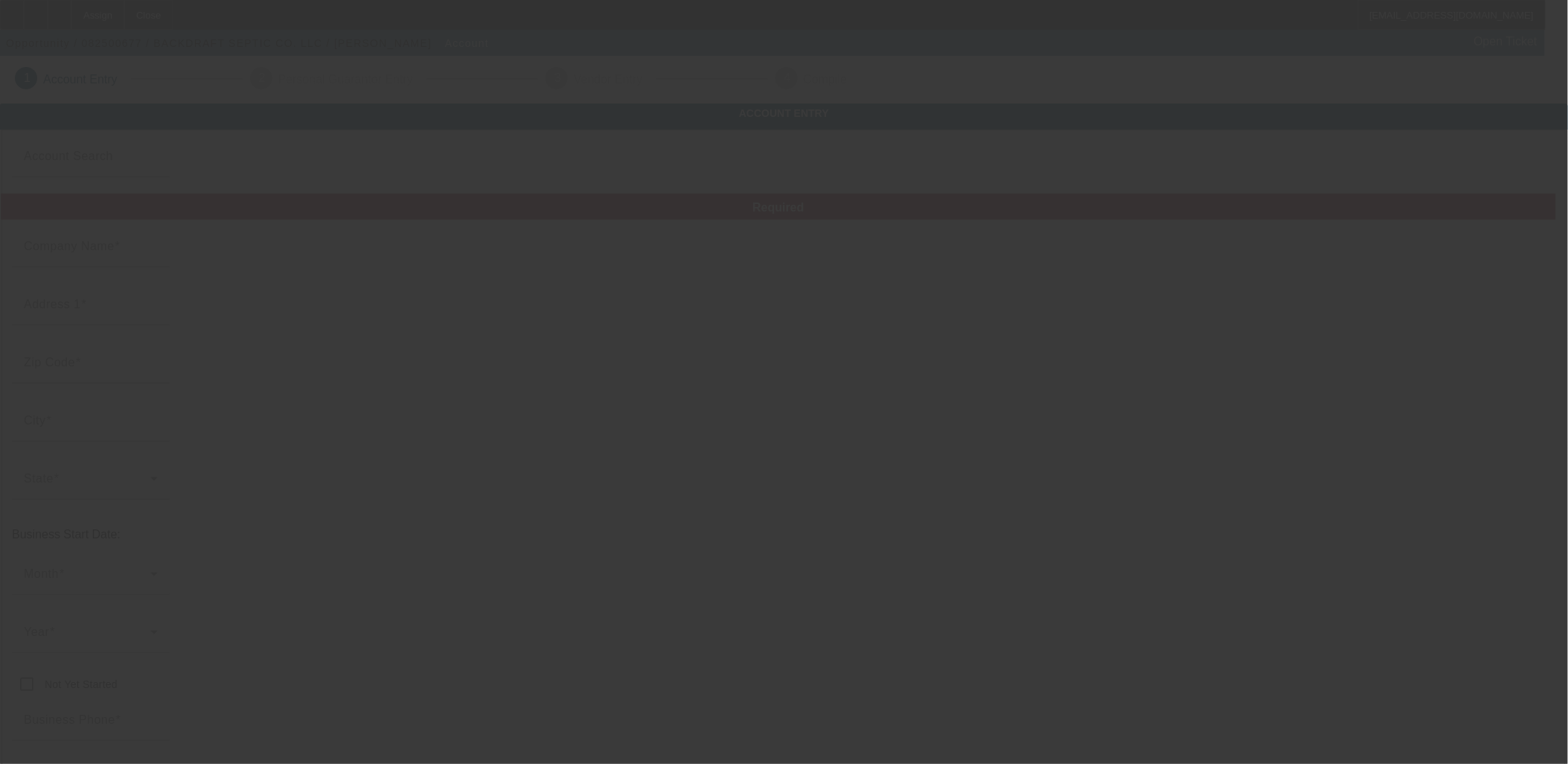
type input "[EMAIL_ADDRESS][DOMAIN_NAME]"
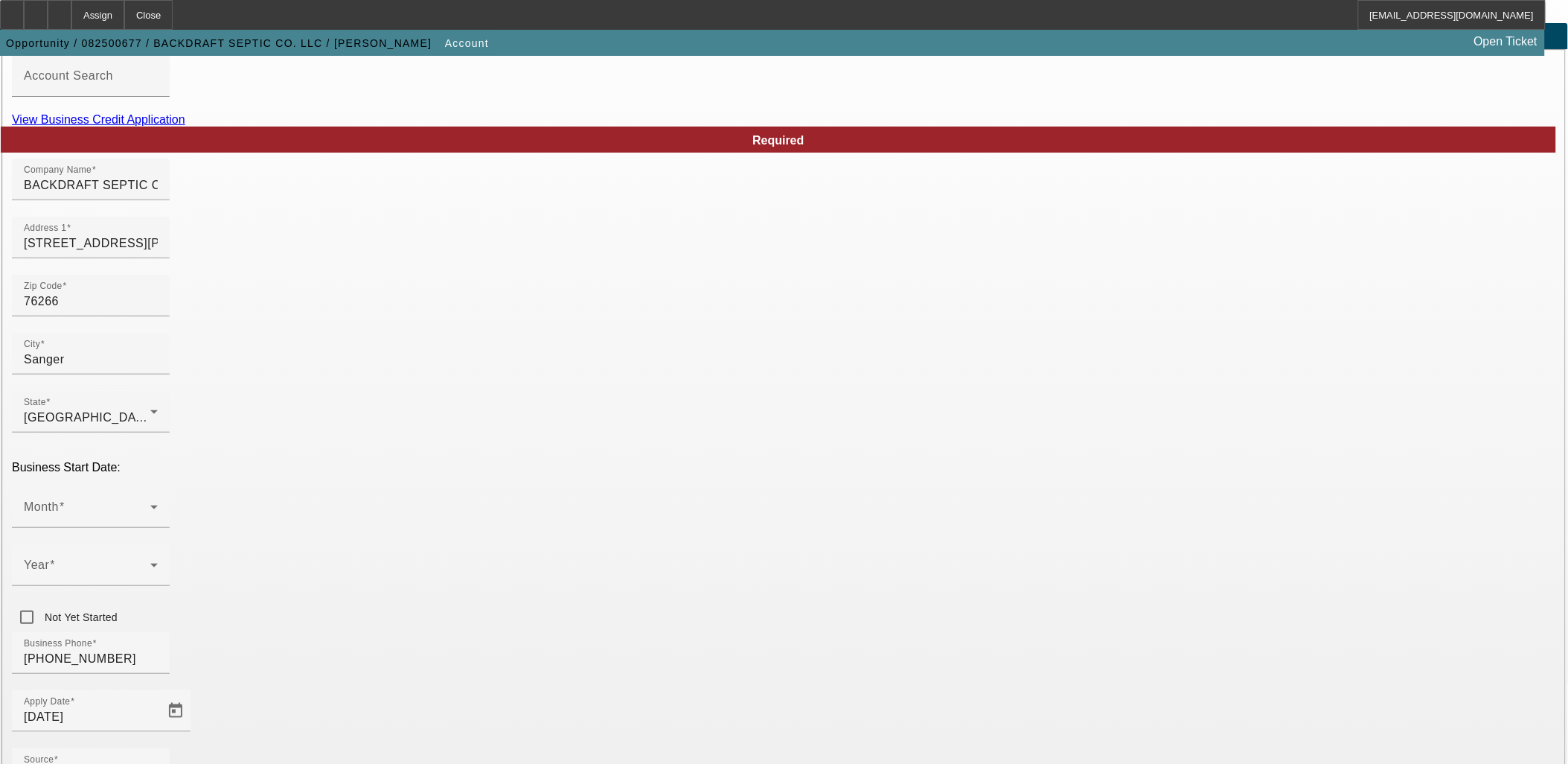
scroll to position [165, 0]
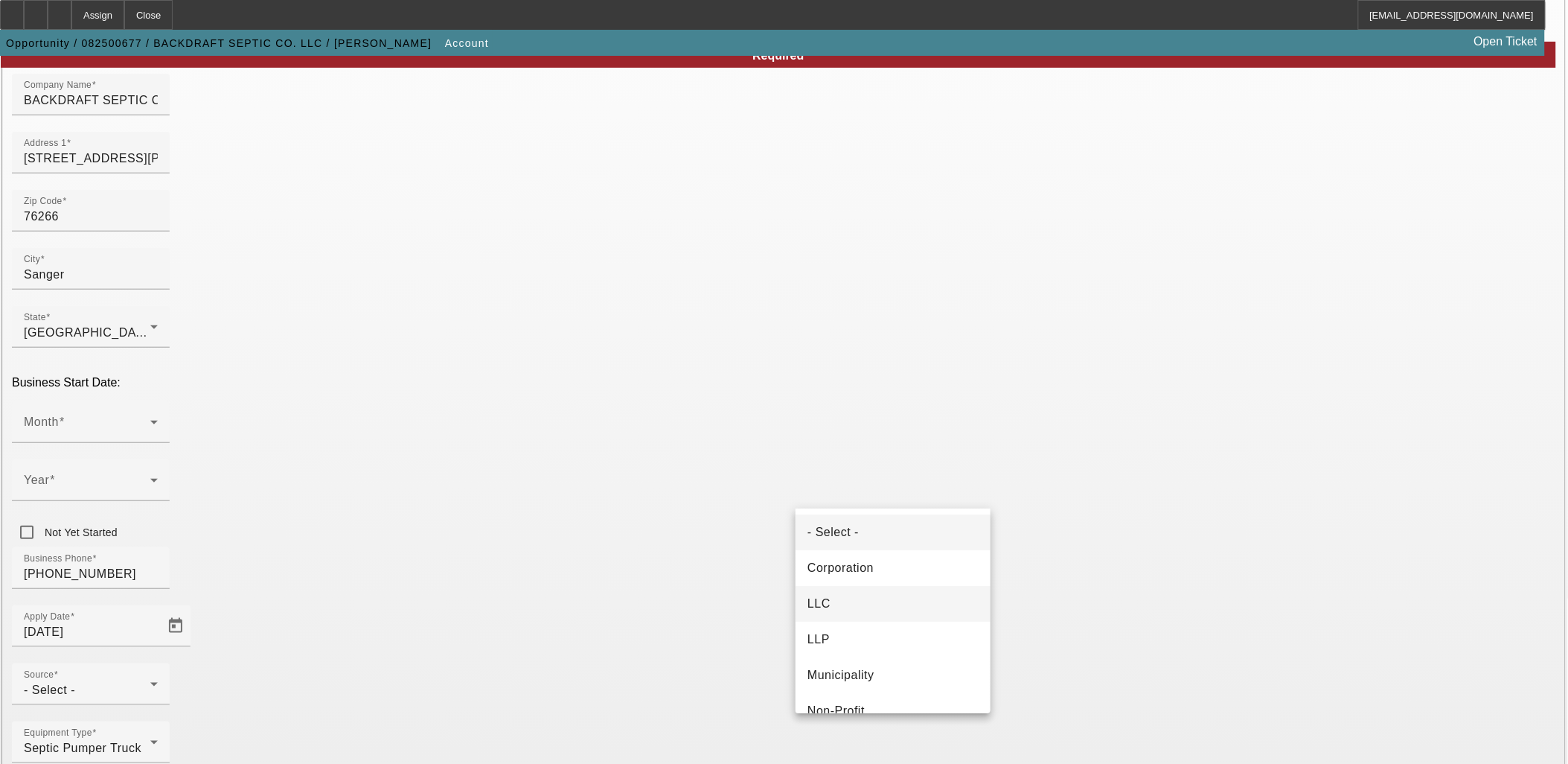
click at [872, 605] on mat-option "LLC" at bounding box center [893, 603] width 195 height 35
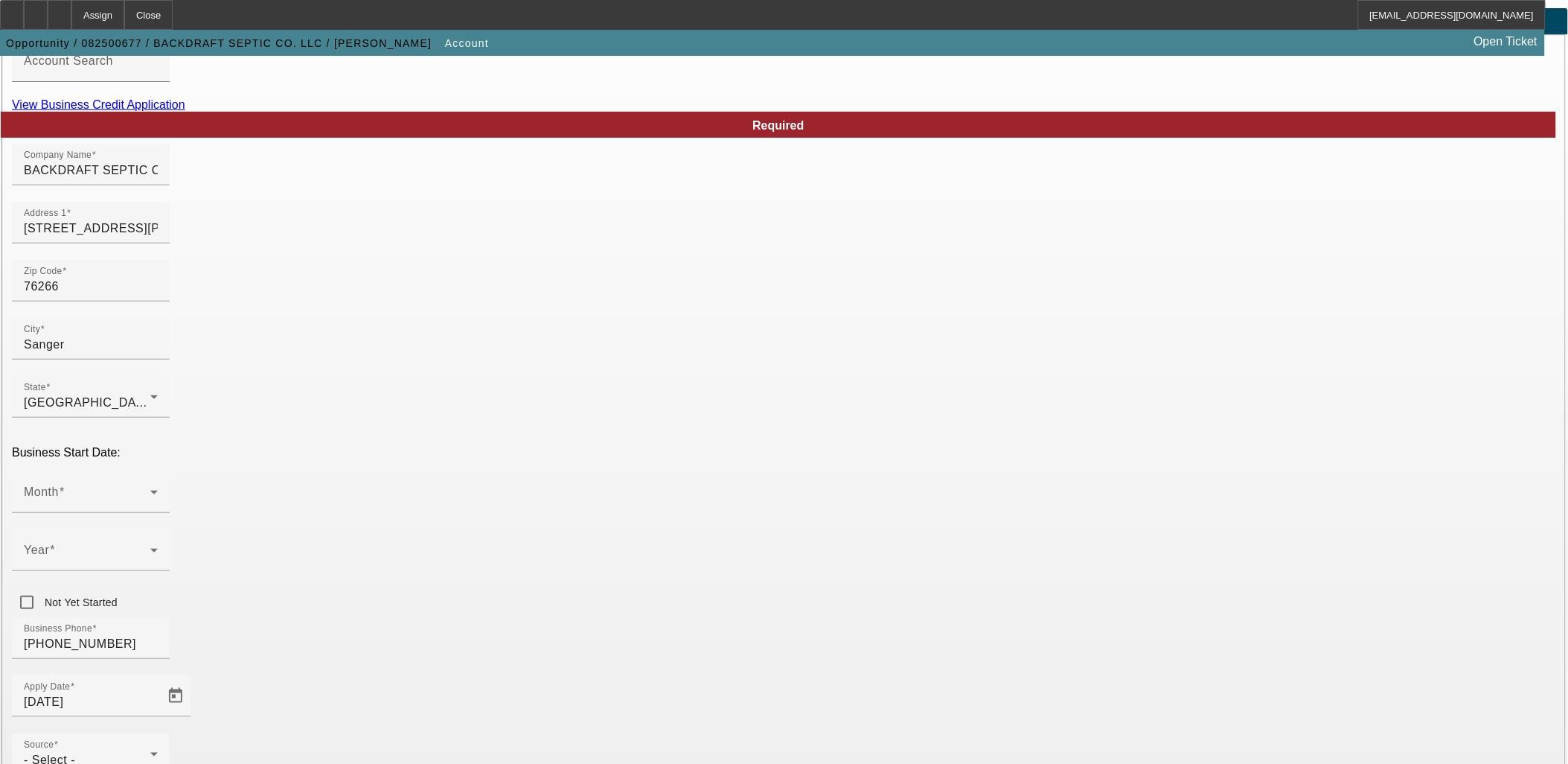
scroll to position [0, 0]
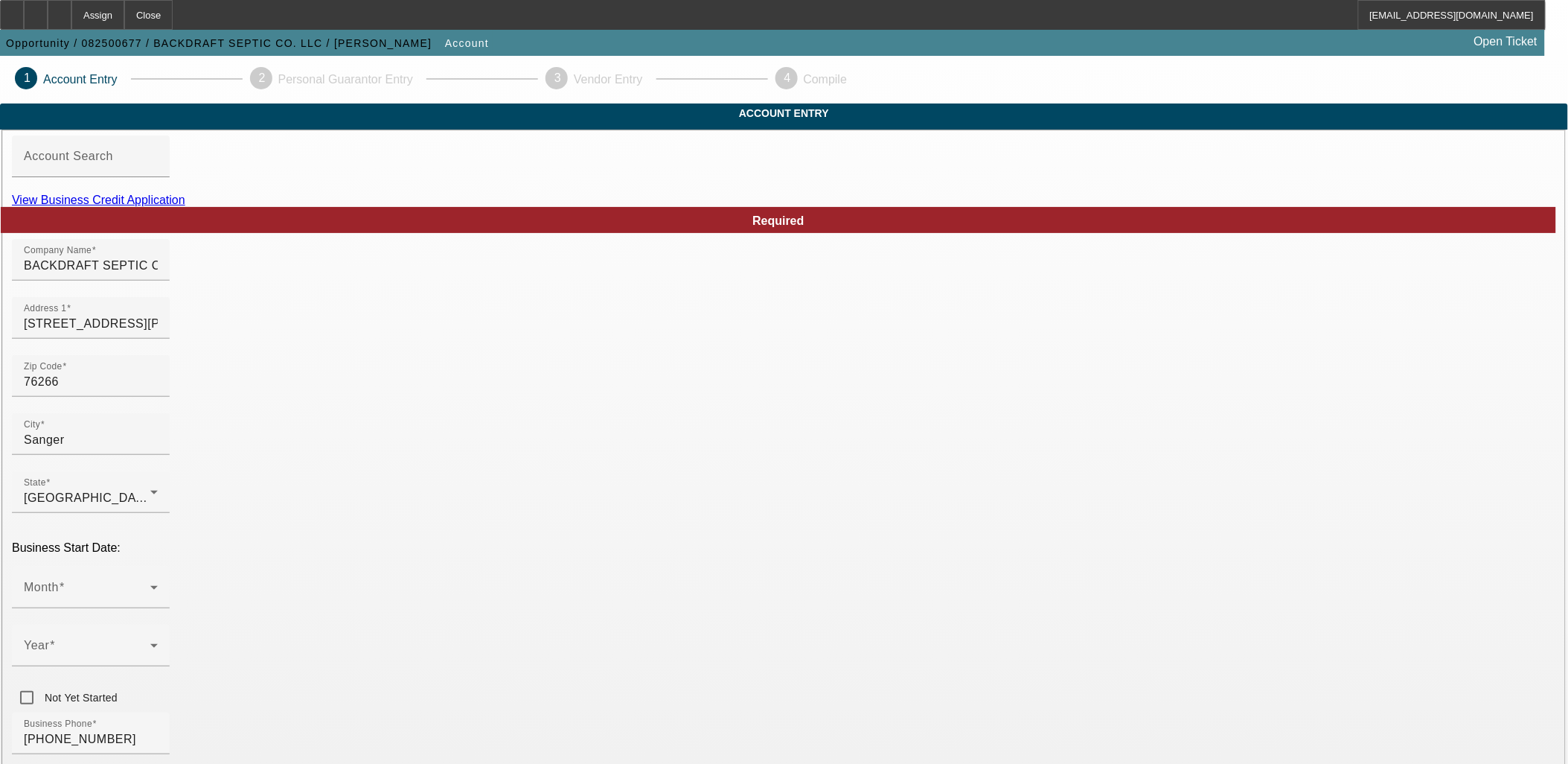
click at [185, 206] on link "View Business Credit Application" at bounding box center [98, 200] width 174 height 13
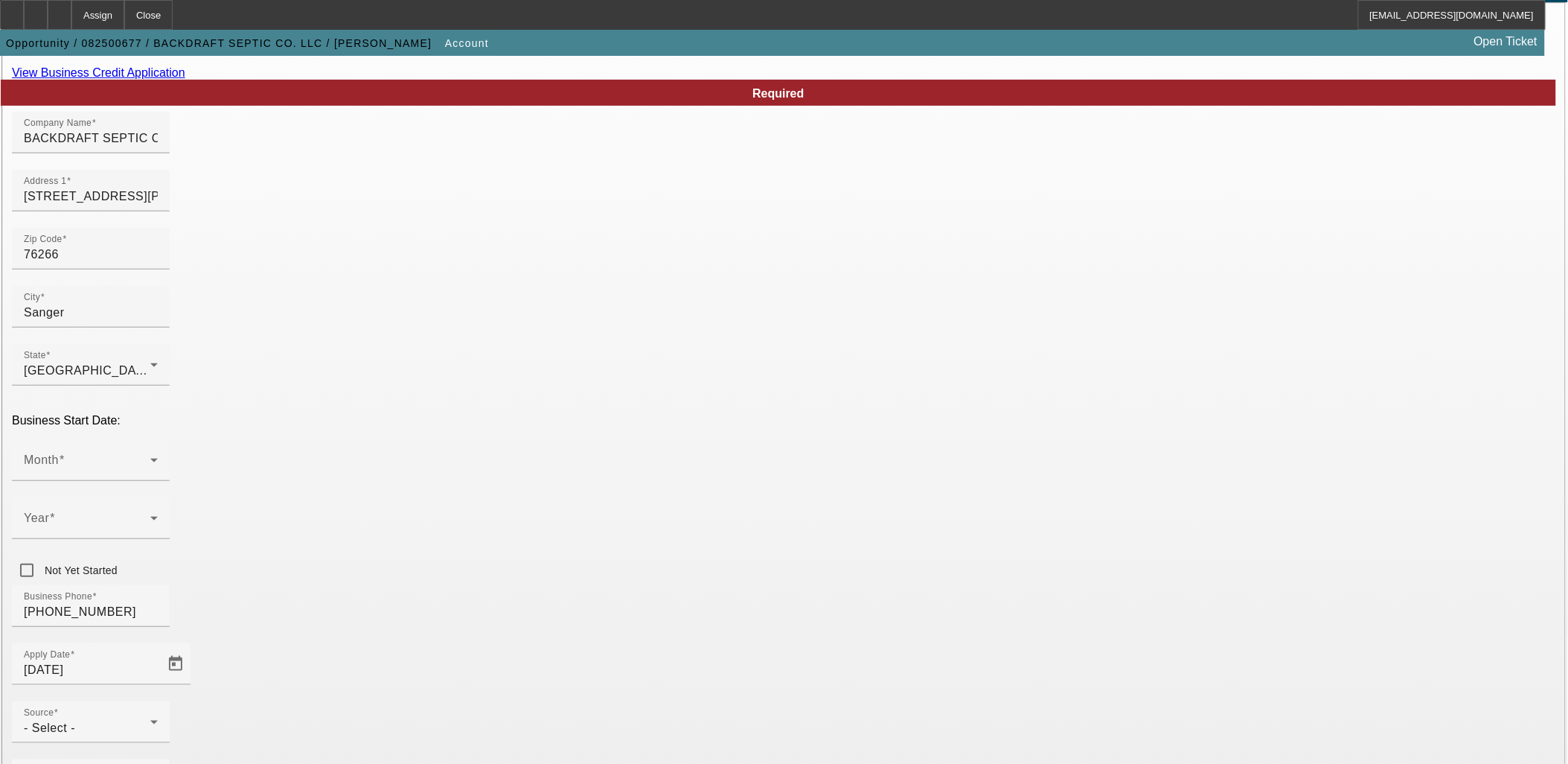
scroll to position [165, 0]
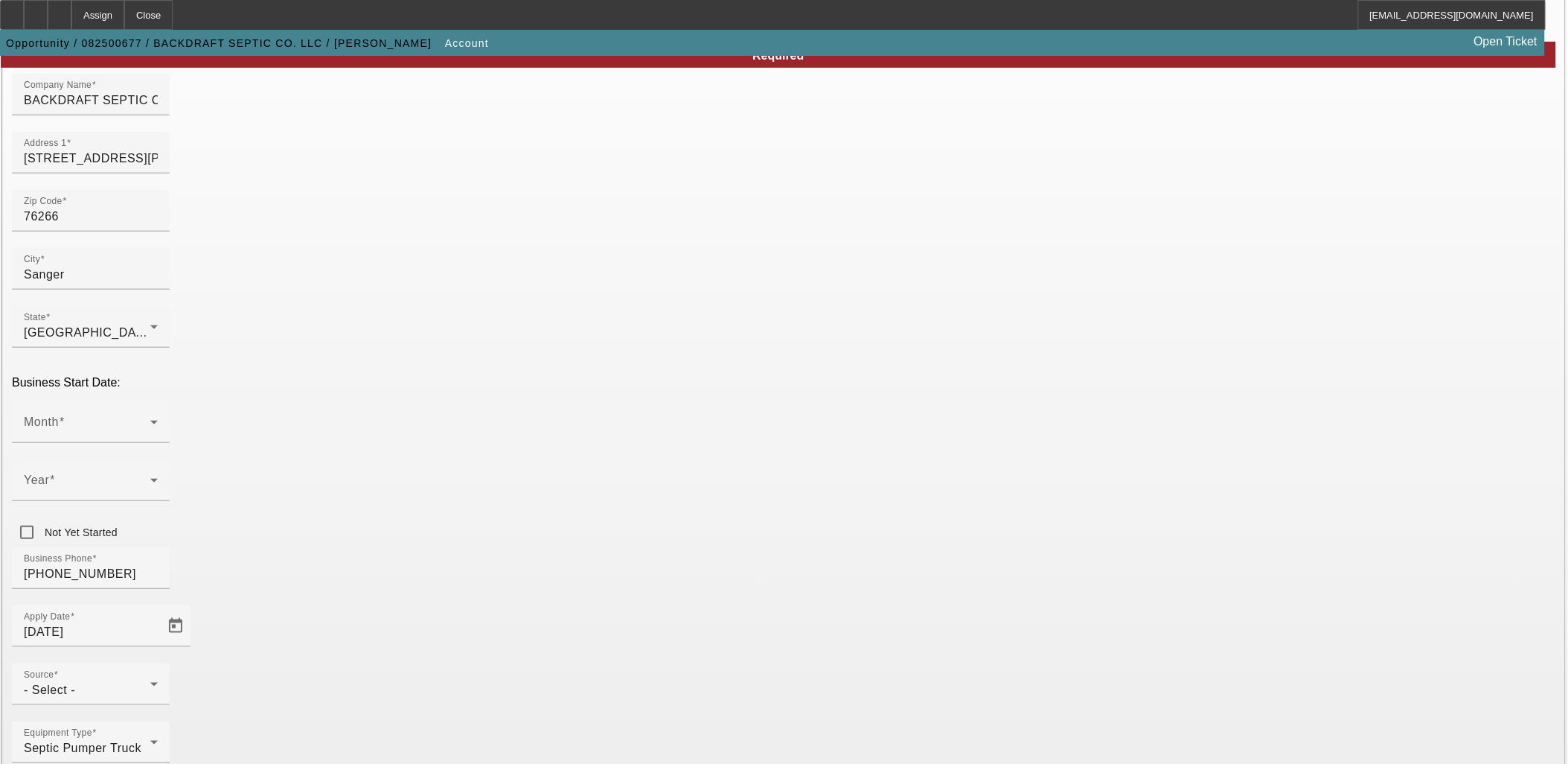
type input "392082249"
click at [150, 419] on span at bounding box center [87, 428] width 126 height 18
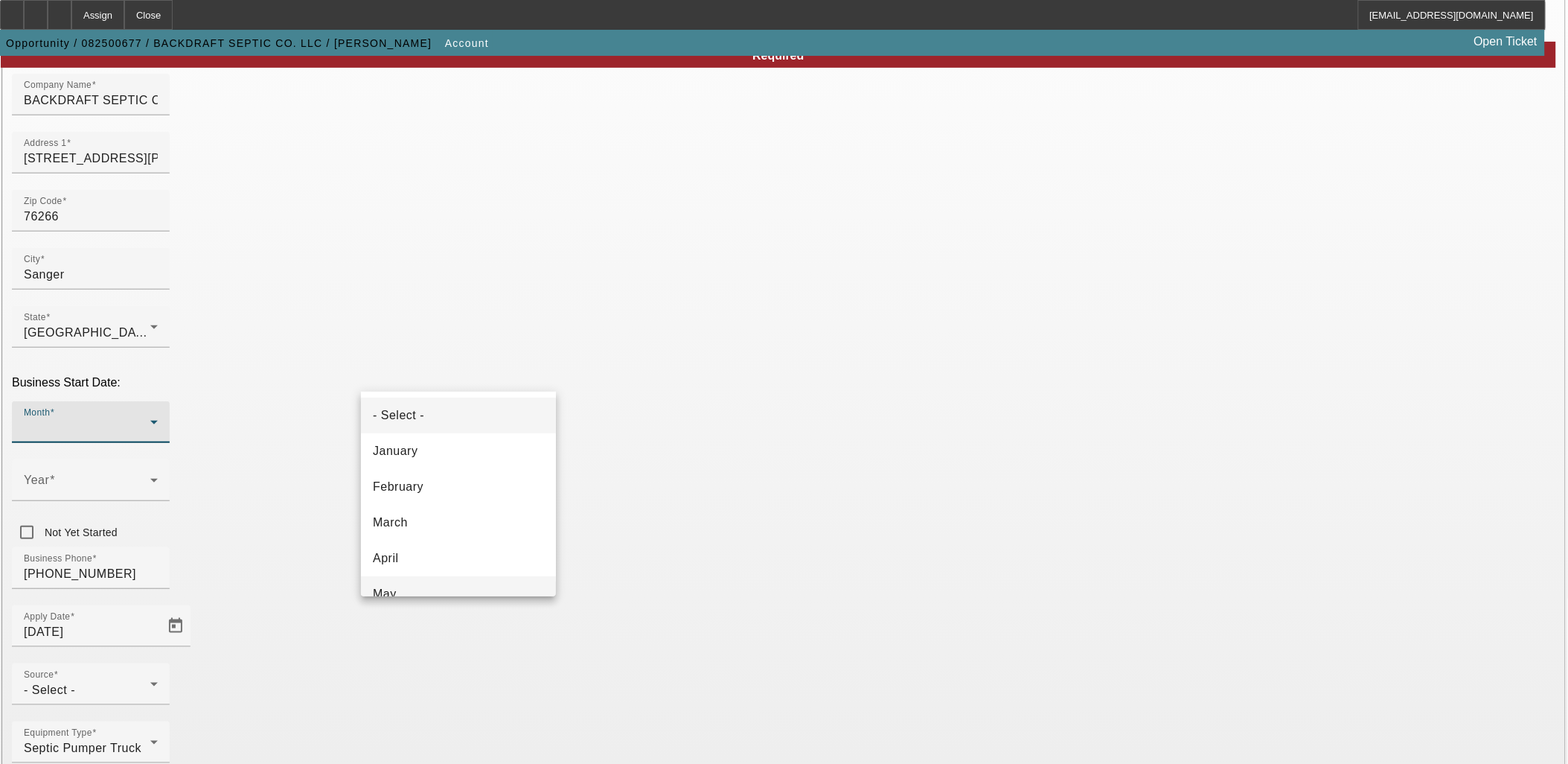
click at [440, 578] on mat-option "May" at bounding box center [459, 594] width 195 height 35
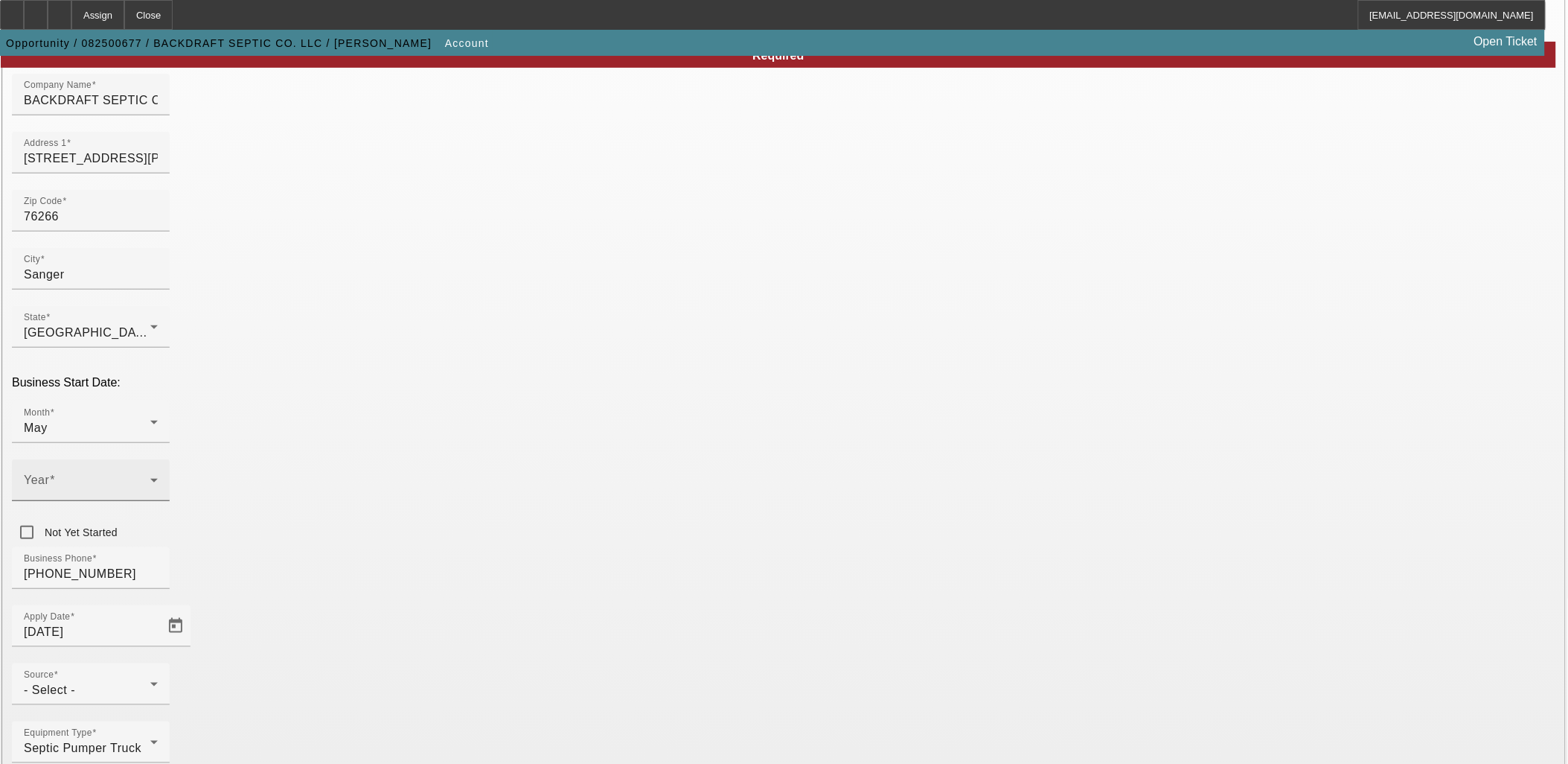
click at [158, 459] on div "Year" at bounding box center [91, 480] width 134 height 42
drag, startPoint x: 597, startPoint y: 451, endPoint x: 804, endPoint y: 548, distance: 228.6
click at [598, 450] on mat-option "2025" at bounding box center [621, 440] width 86 height 35
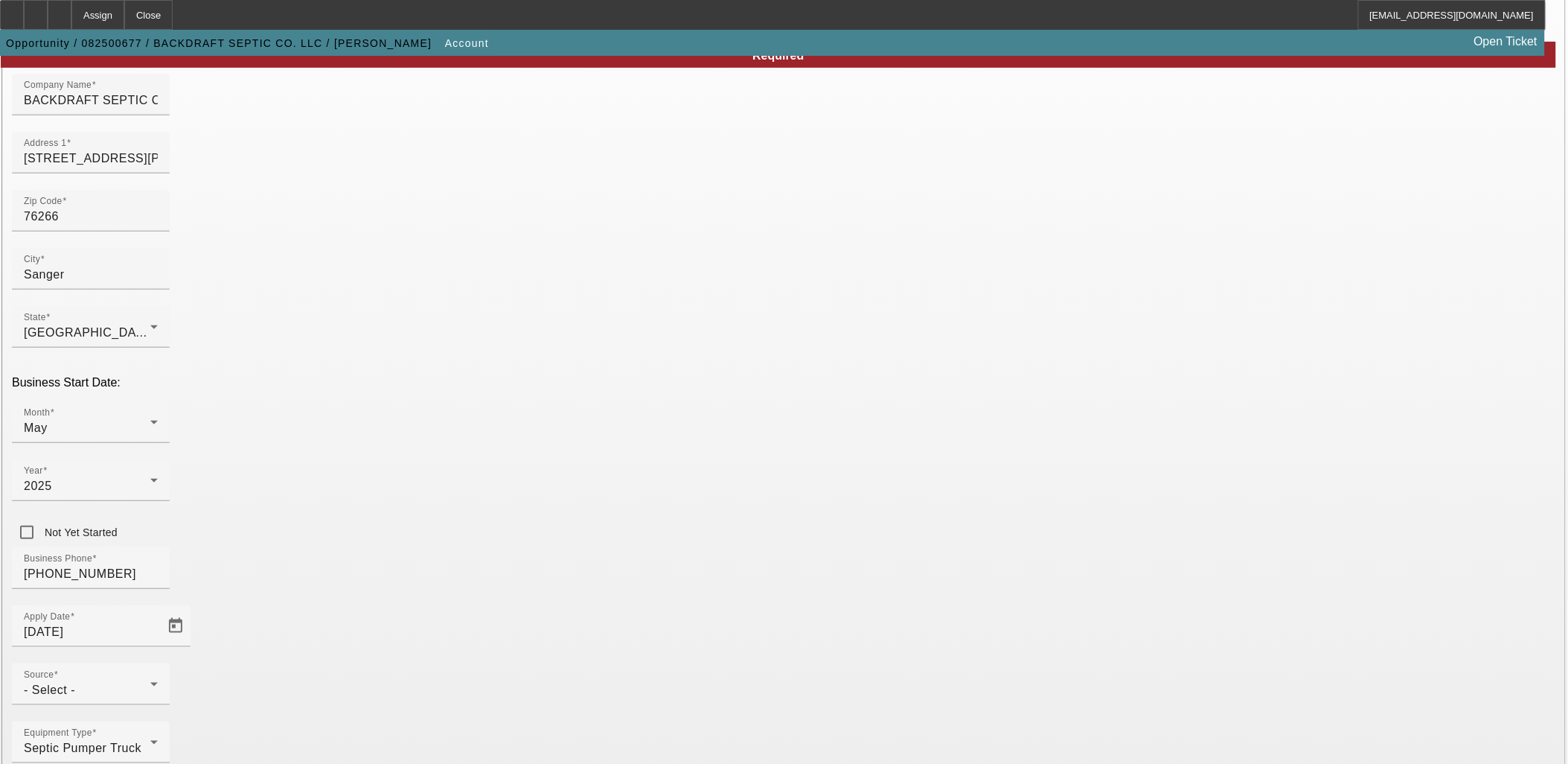
click at [150, 681] on div "- Select -" at bounding box center [87, 690] width 126 height 18
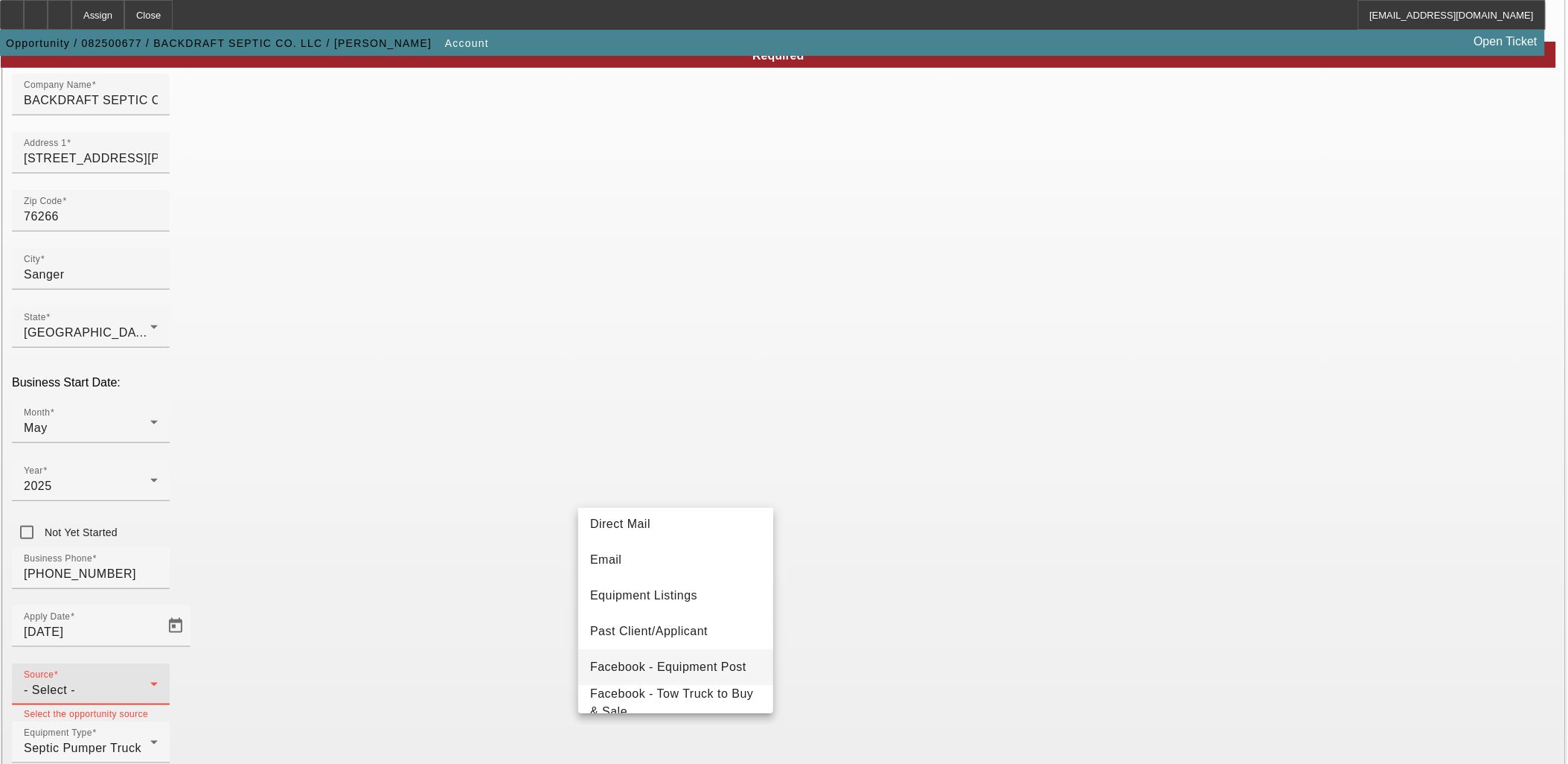
scroll to position [529, 0]
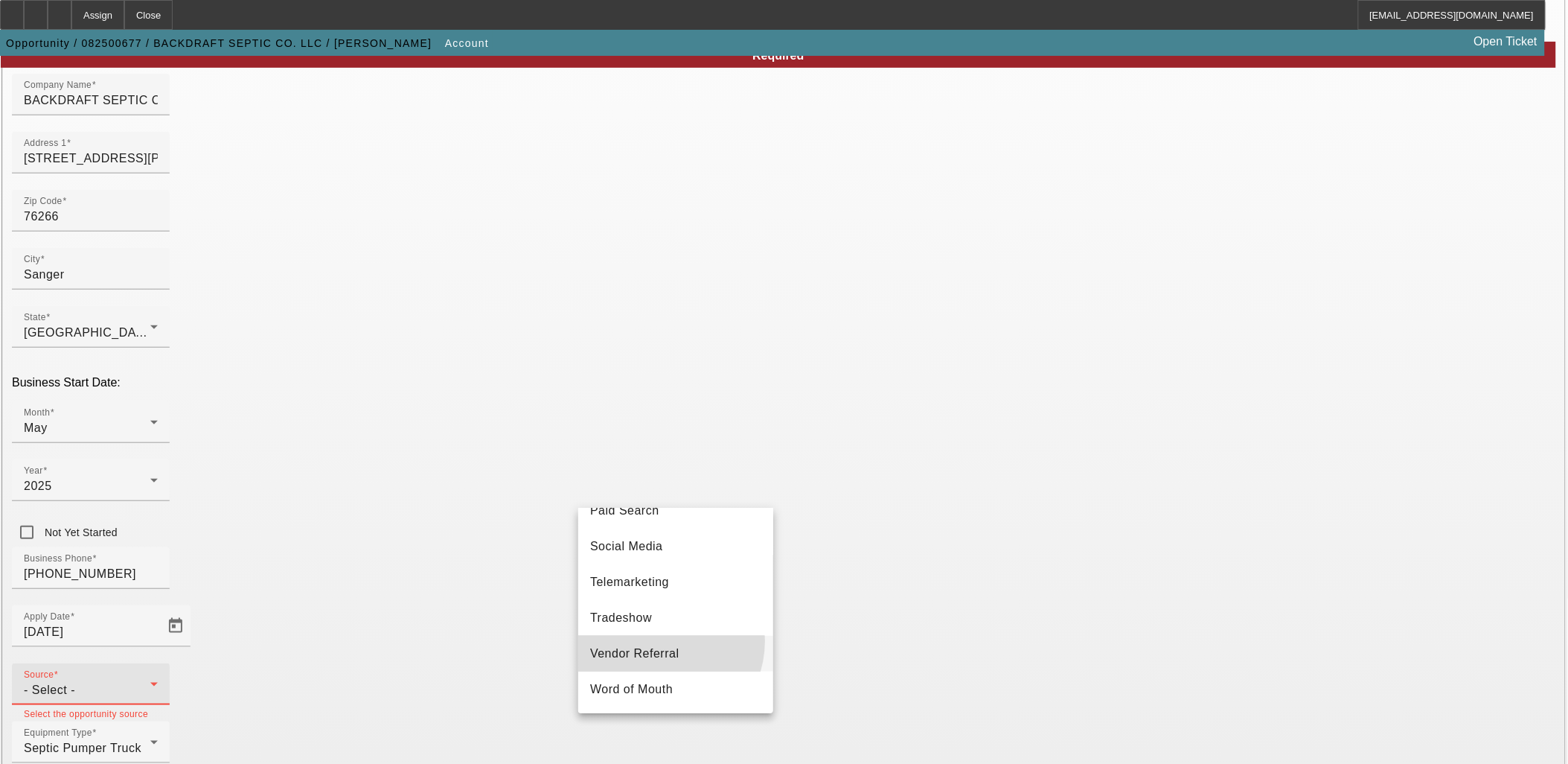
click at [656, 642] on mat-option "Vendor Referral" at bounding box center [675, 653] width 195 height 35
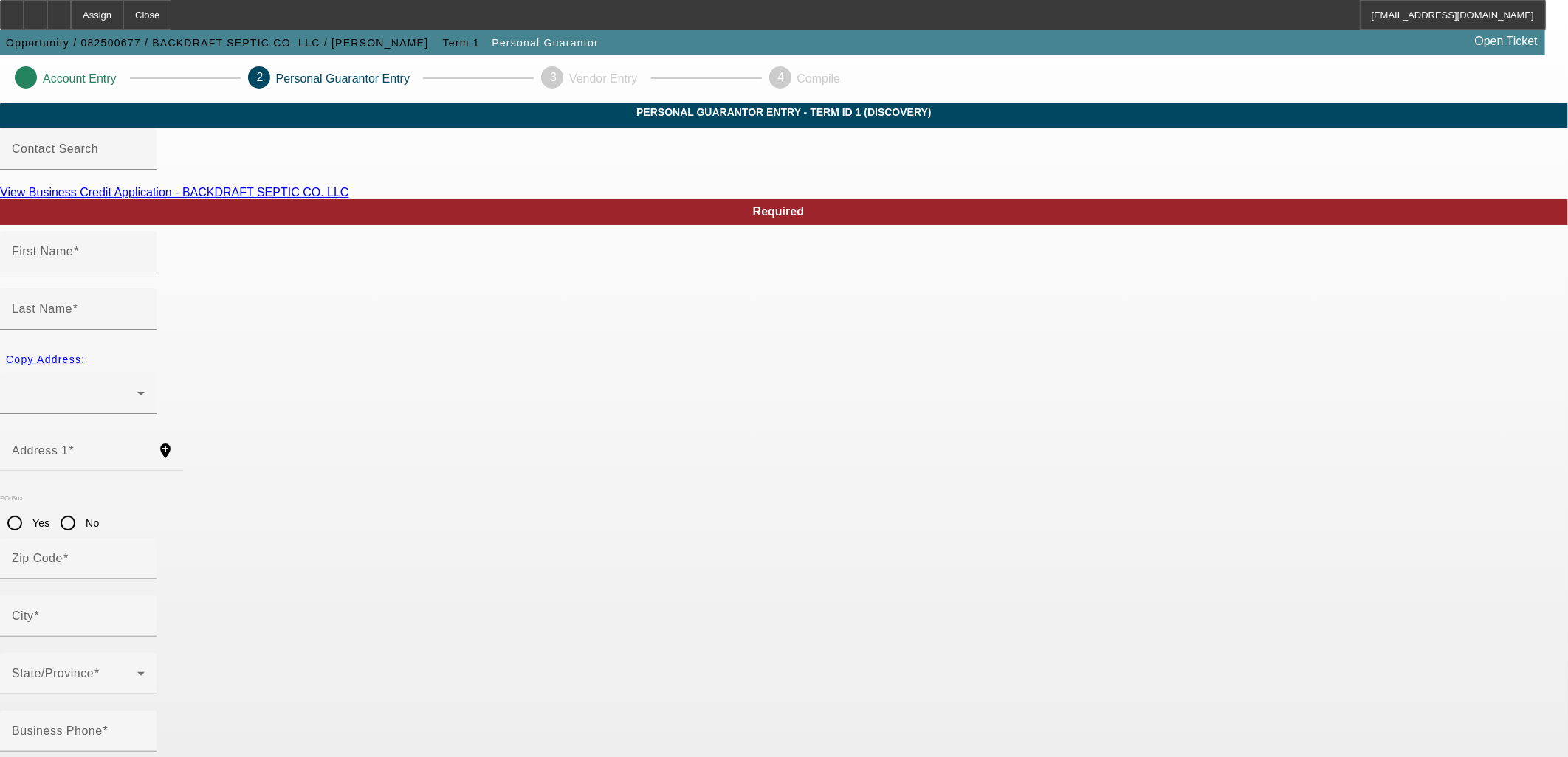
type input "Chase"
type input "Cashion"
radio input "true"
type input "(940) 395-2210"
type input "628-10-8726"
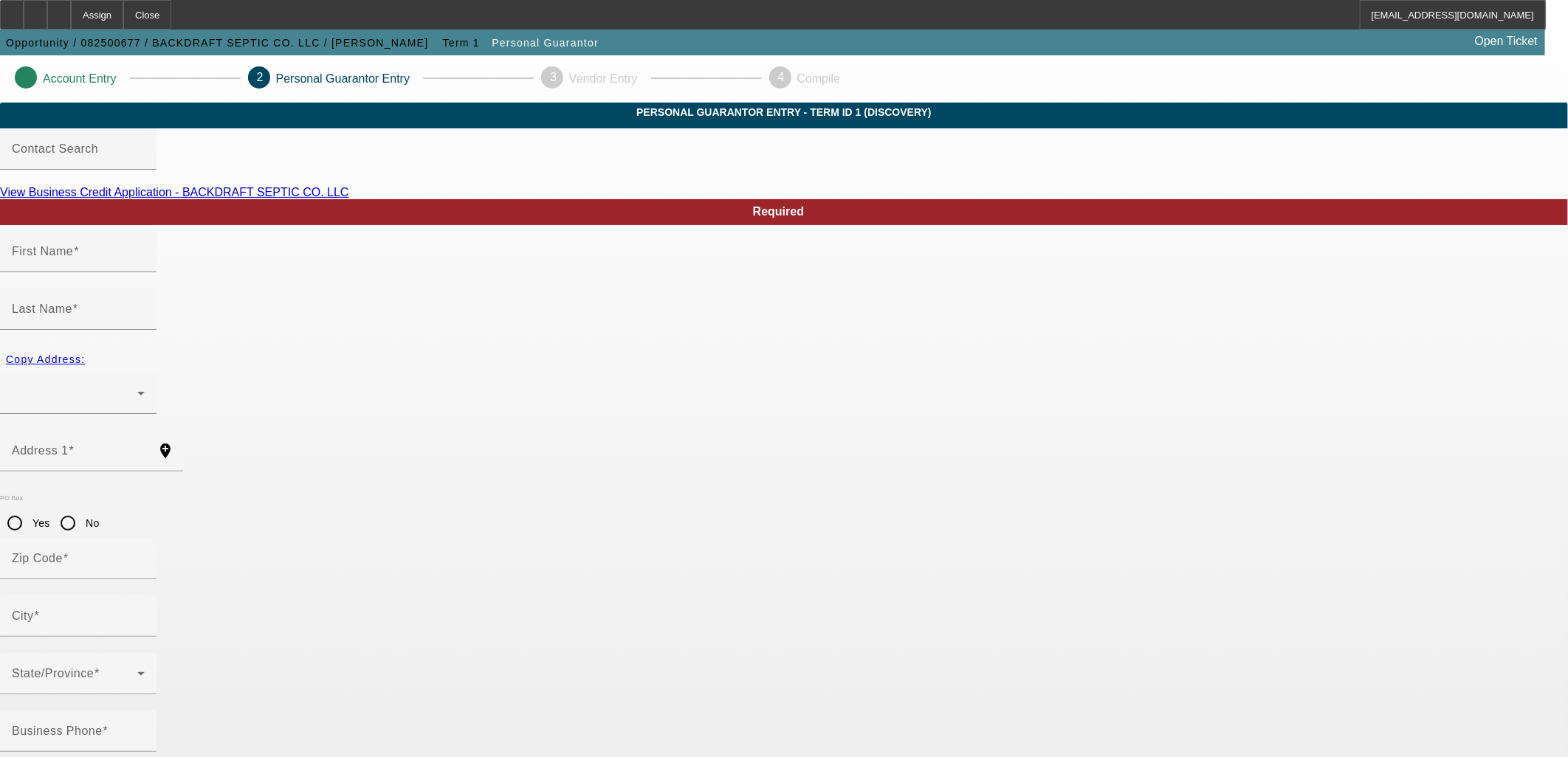
type input "cashionchase@yahoo.com"
click at [348, 199] on link "View Business Credit Application - BACKDRAFT SEPTIC CO. LLC" at bounding box center [174, 192] width 348 height 13
click at [137, 384] on div at bounding box center [75, 392] width 125 height 17
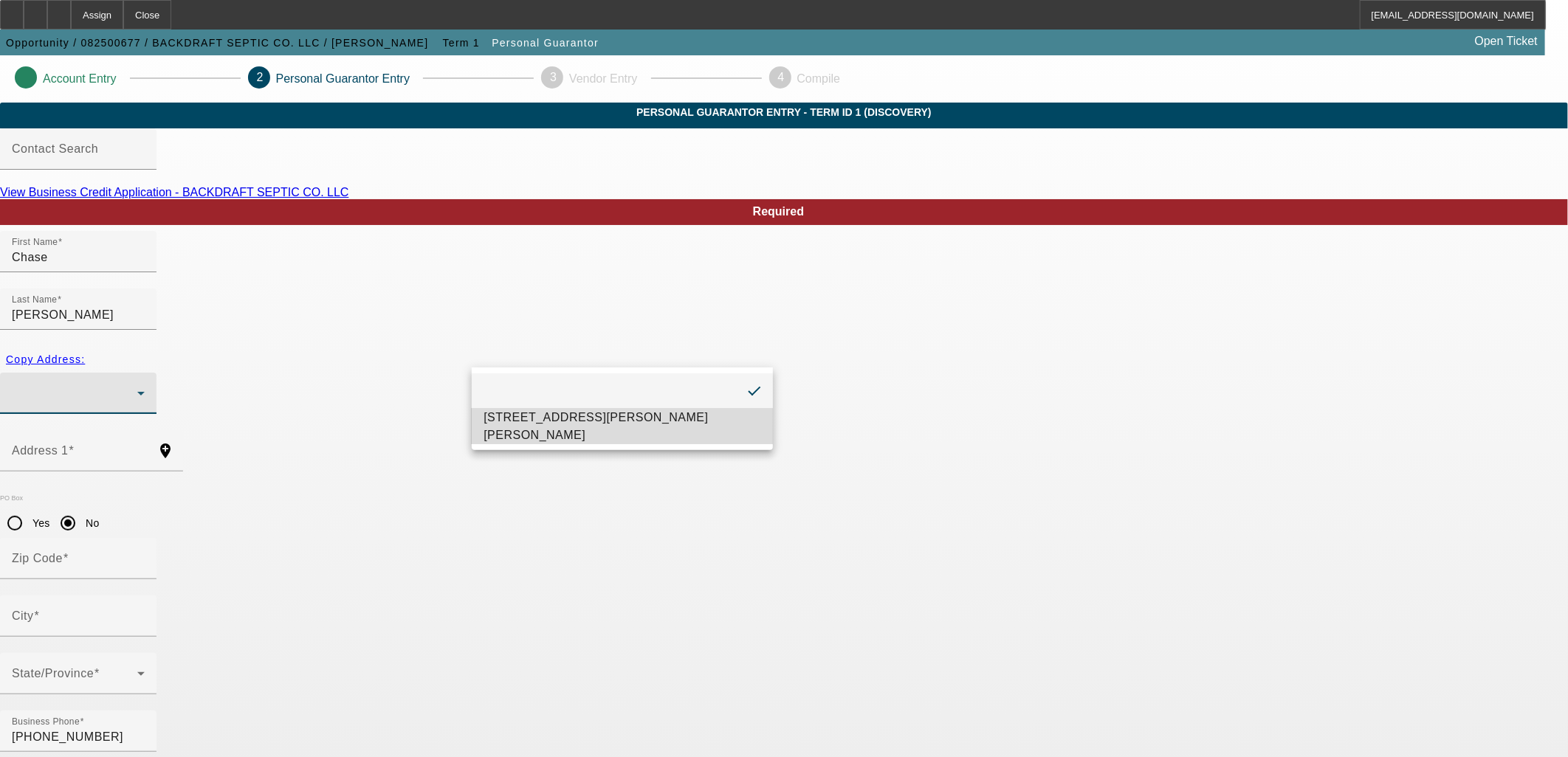
click at [569, 412] on mat-option "10458 Chisum Rd Sanger, TX 76266" at bounding box center [622, 426] width 301 height 35
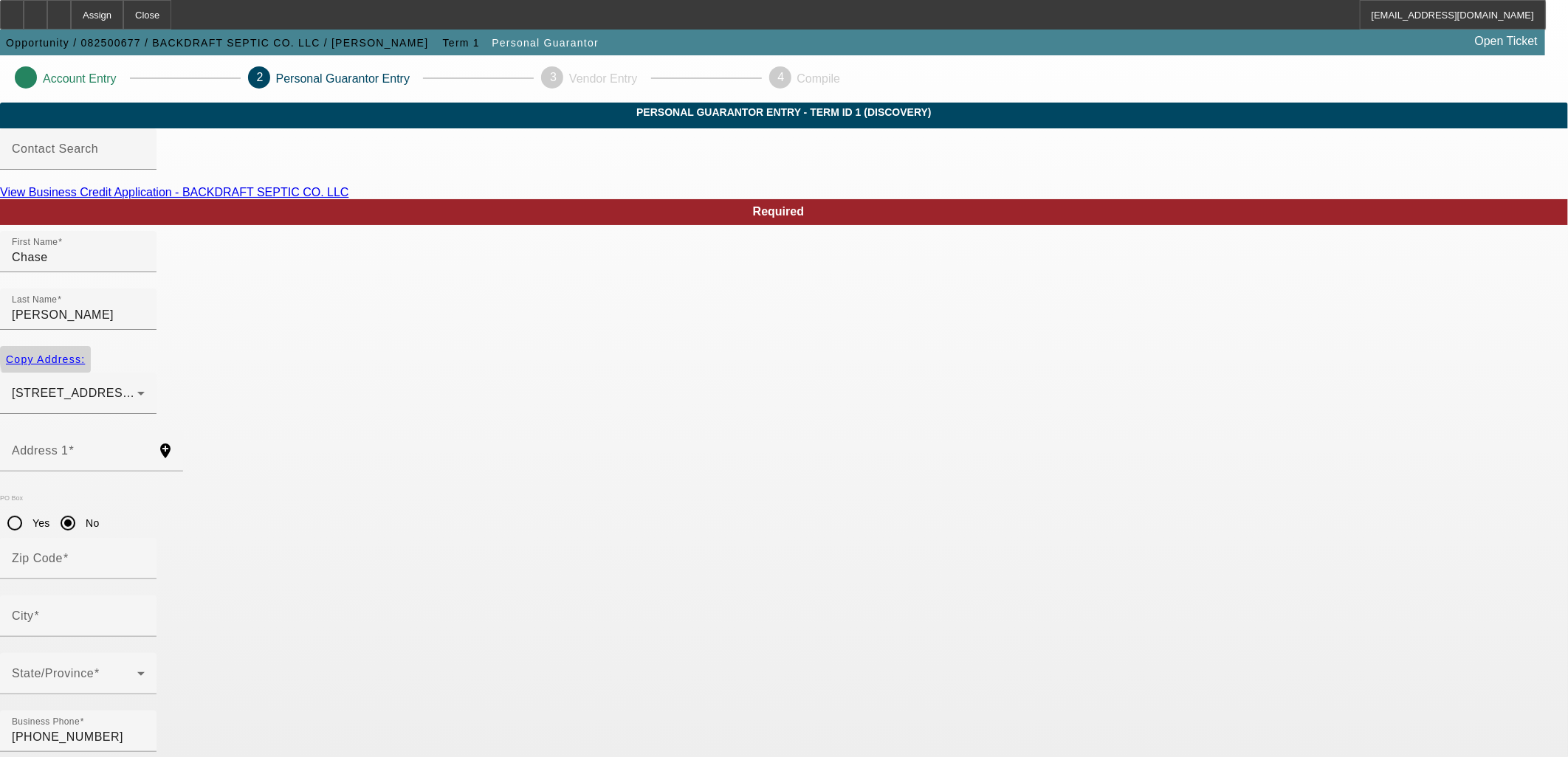
click at [85, 354] on span "Copy Address:" at bounding box center [45, 359] width 79 height 12
type input "10458 Chisum Rd"
radio input "false"
type input "76266"
type input "Sanger"
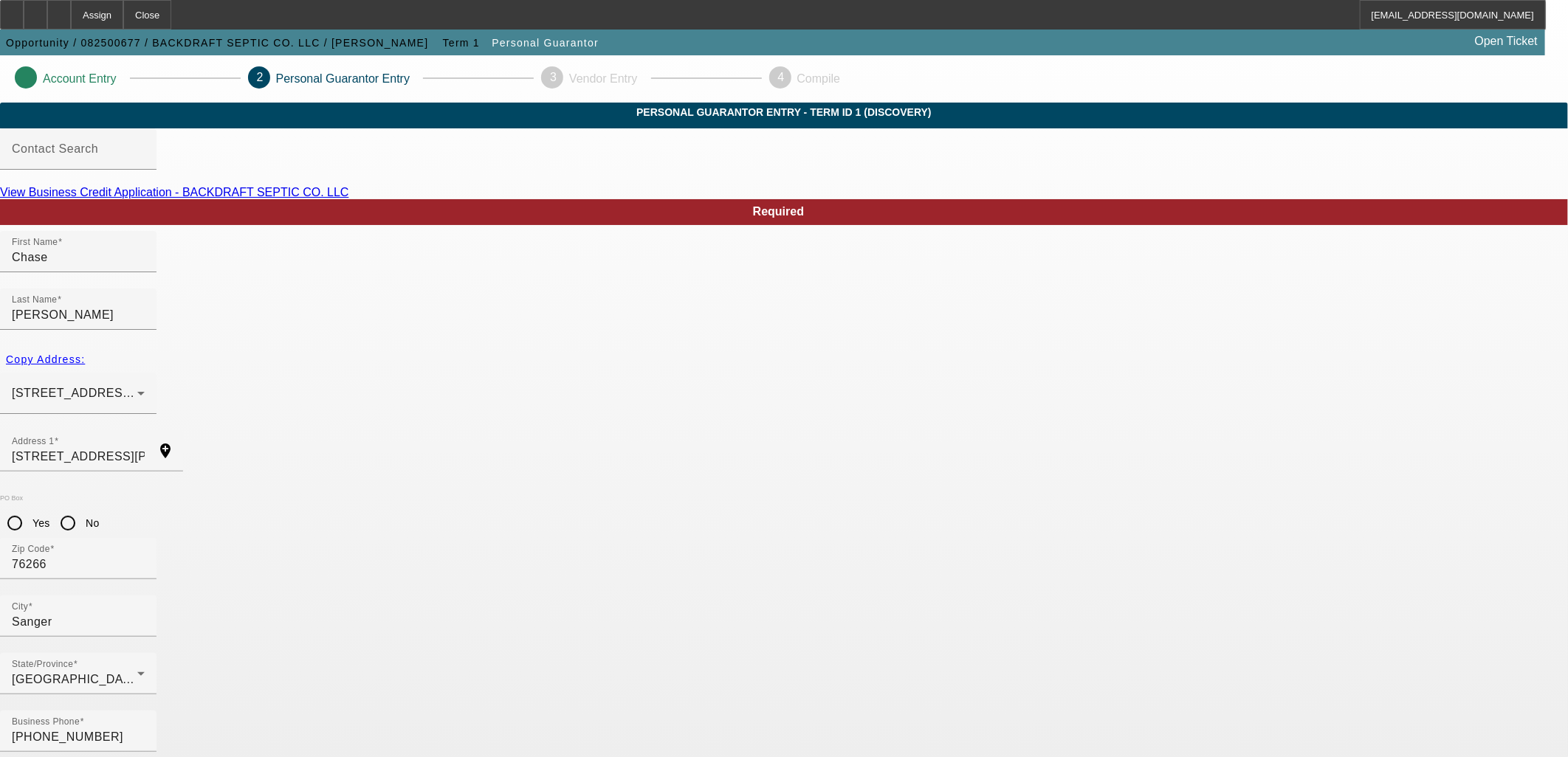
type input "100"
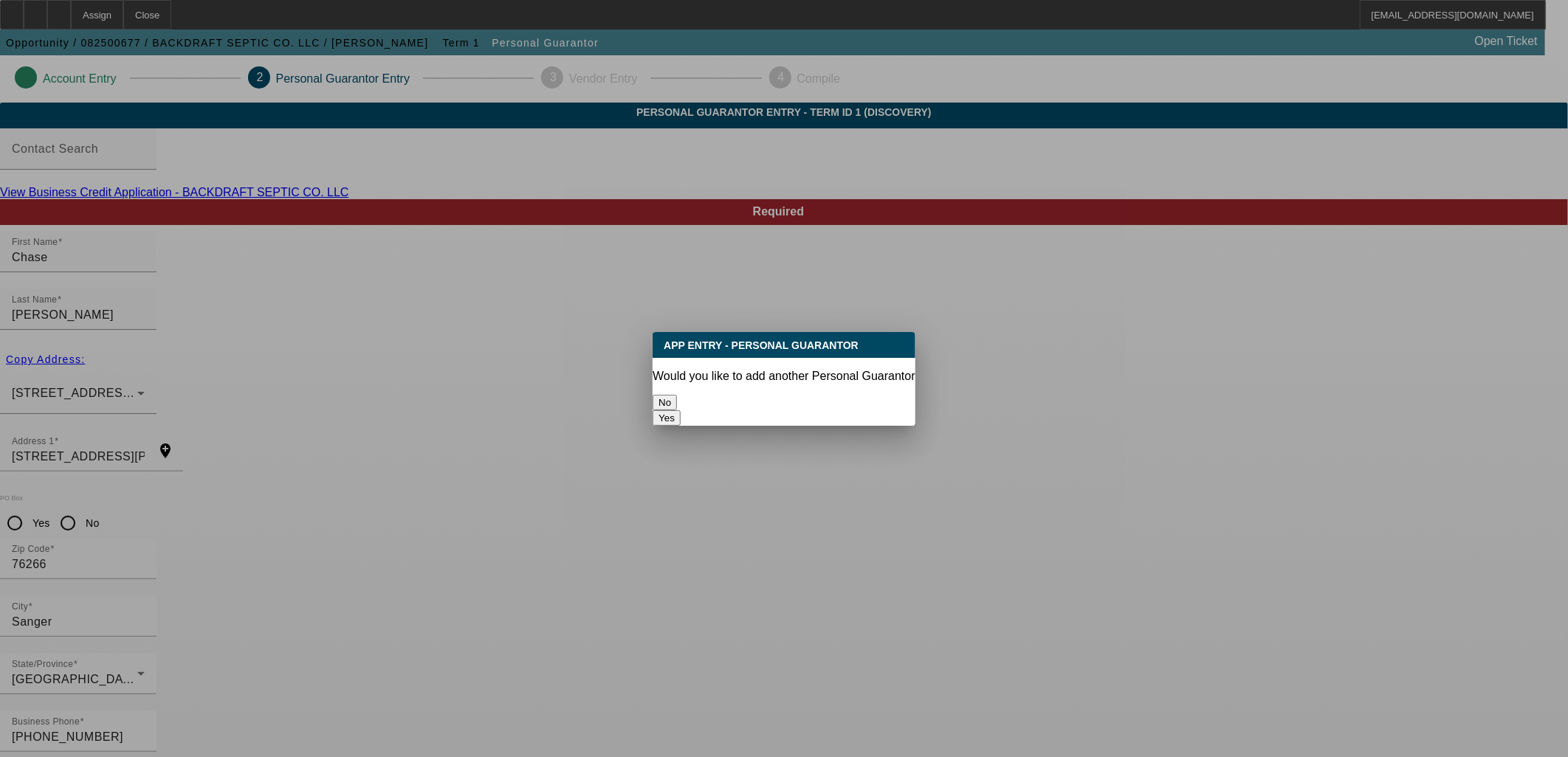
click at [677, 395] on button "No" at bounding box center [664, 402] width 24 height 16
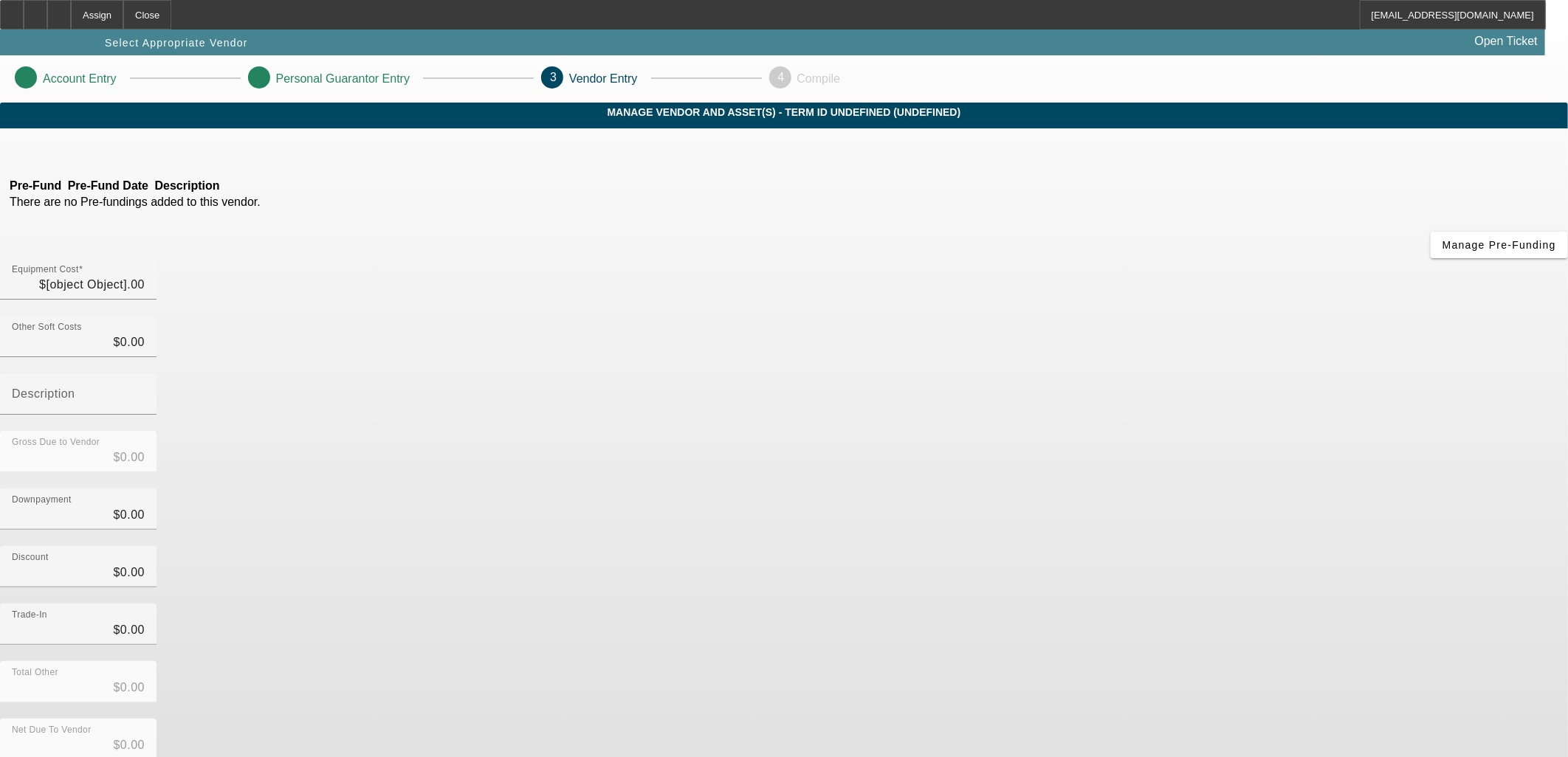
type input "$95,000.00"
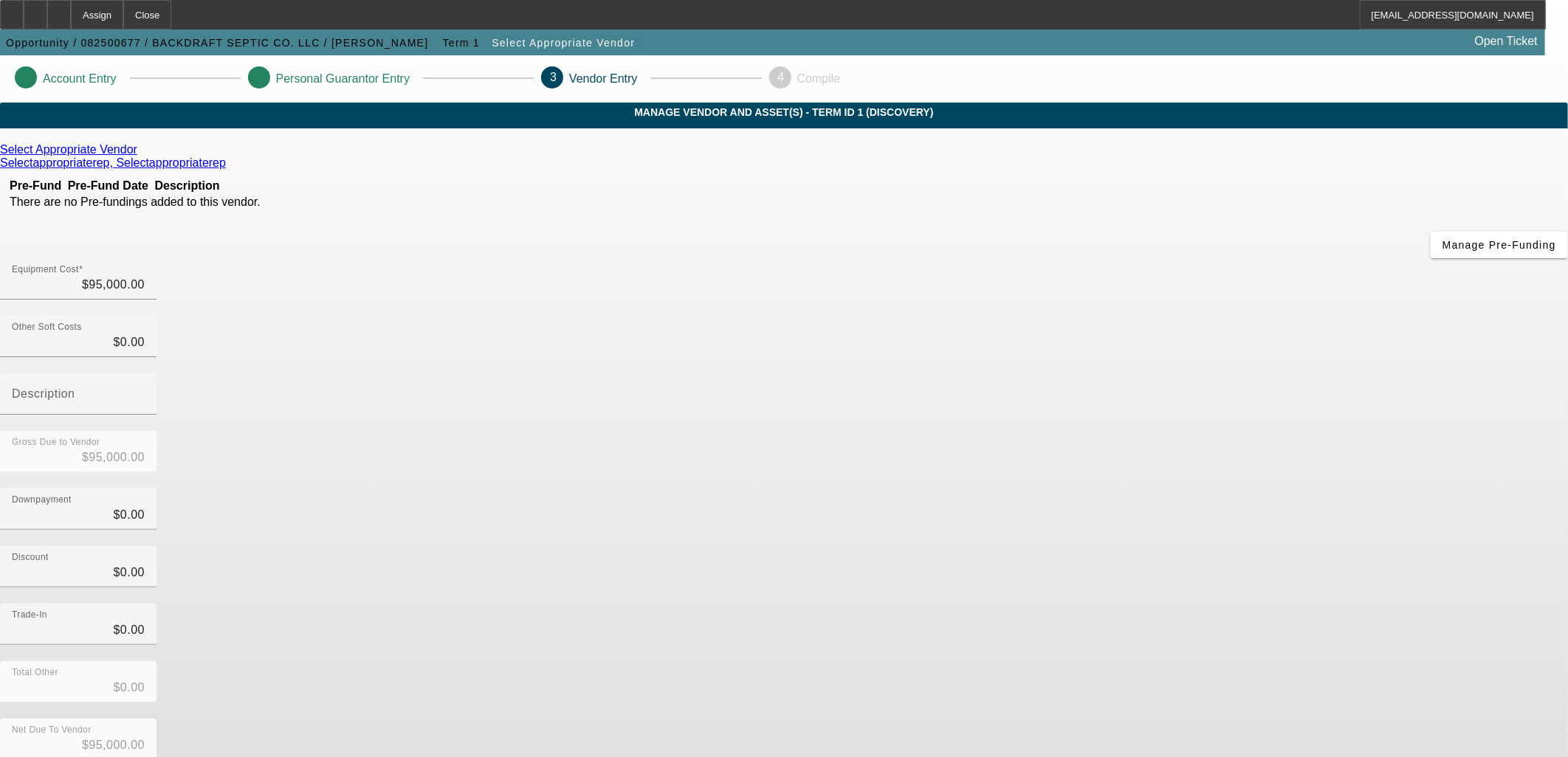
click at [141, 156] on icon at bounding box center [141, 149] width 0 height 13
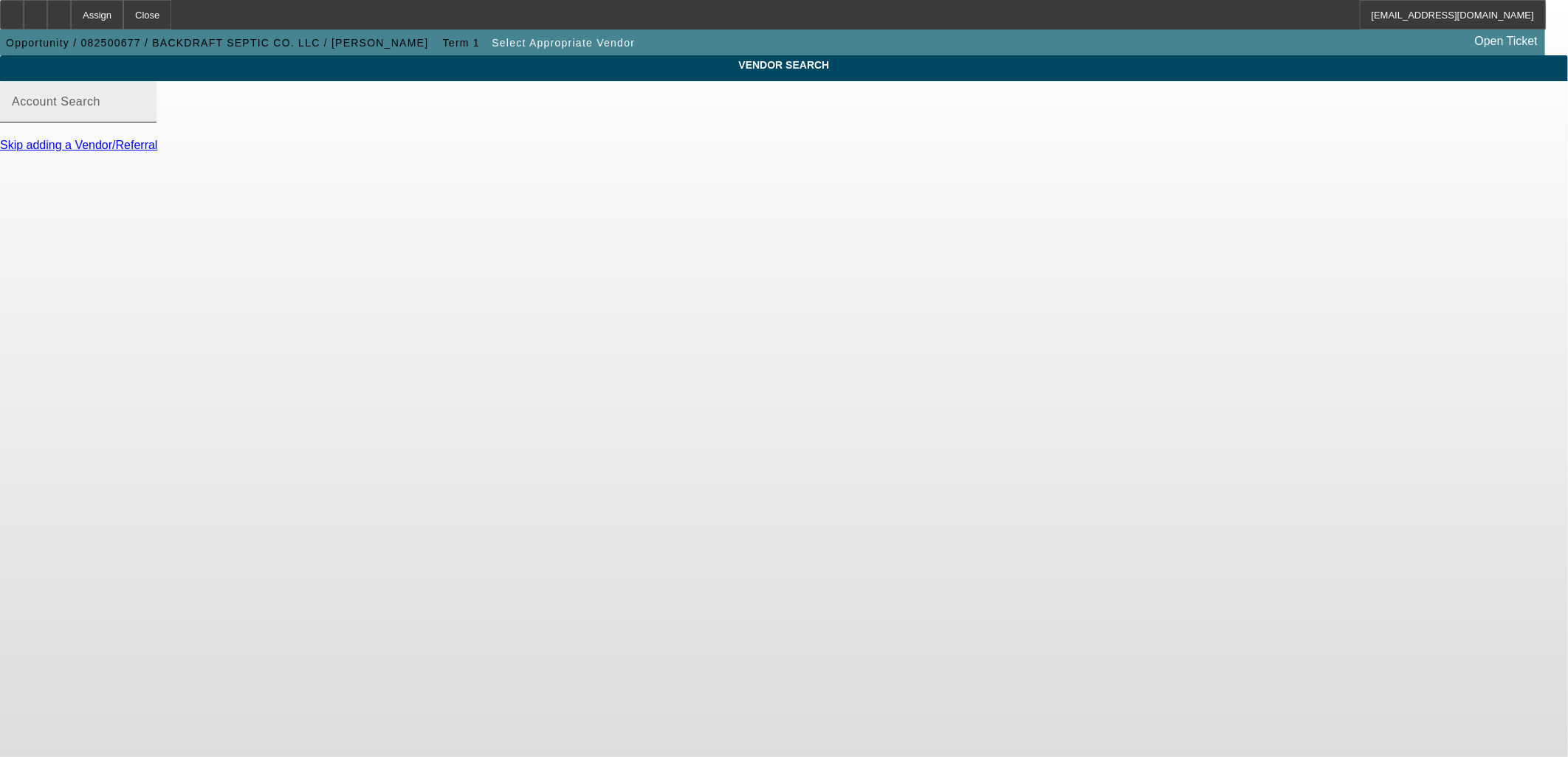
click at [145, 117] on input "Account Search" at bounding box center [78, 107] width 133 height 17
type input "c"
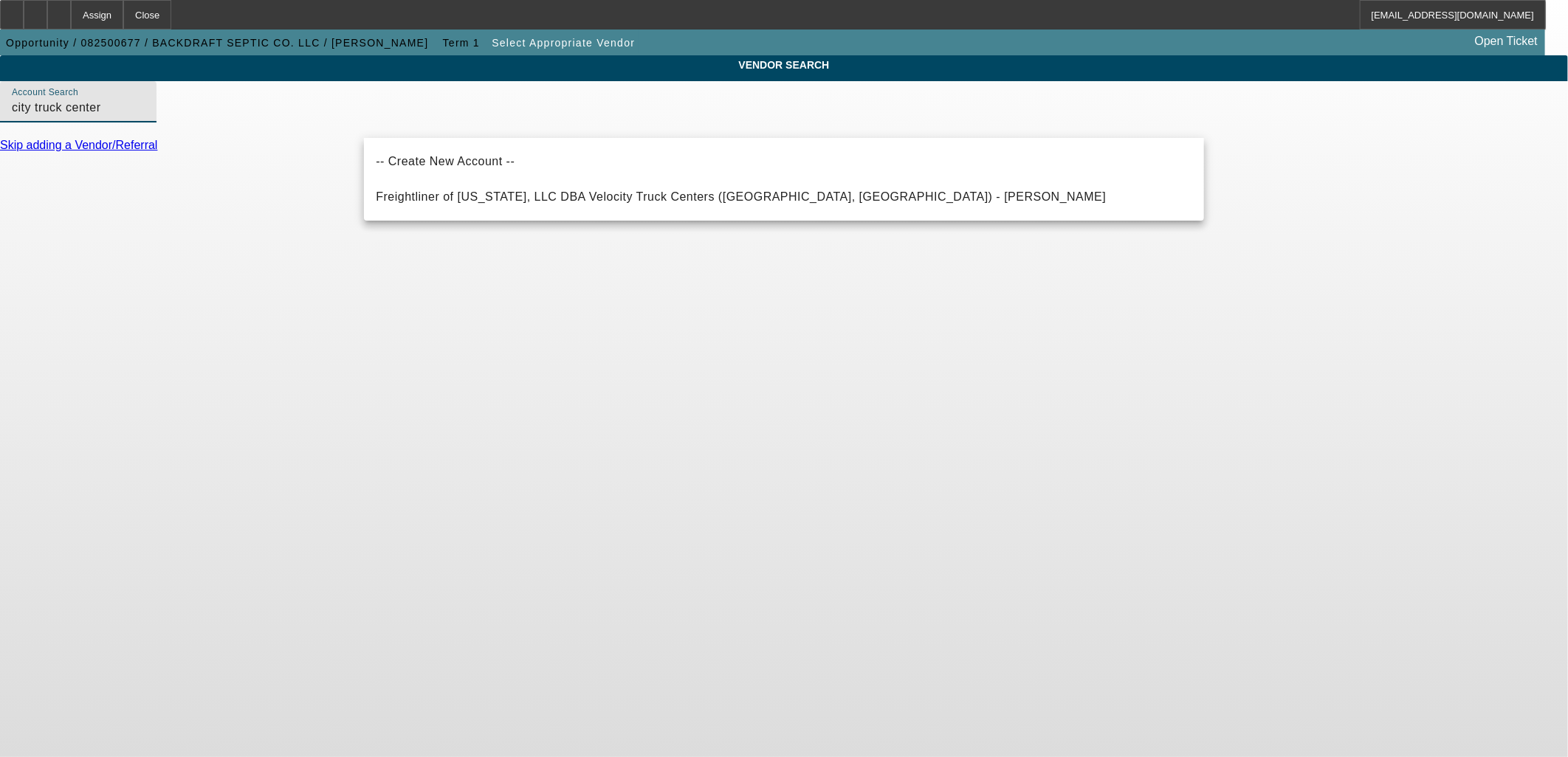
drag, startPoint x: 415, startPoint y: 121, endPoint x: 651, endPoint y: 103, distance: 236.7
click at [145, 106] on div "Account Search city truck center" at bounding box center [78, 101] width 133 height 41
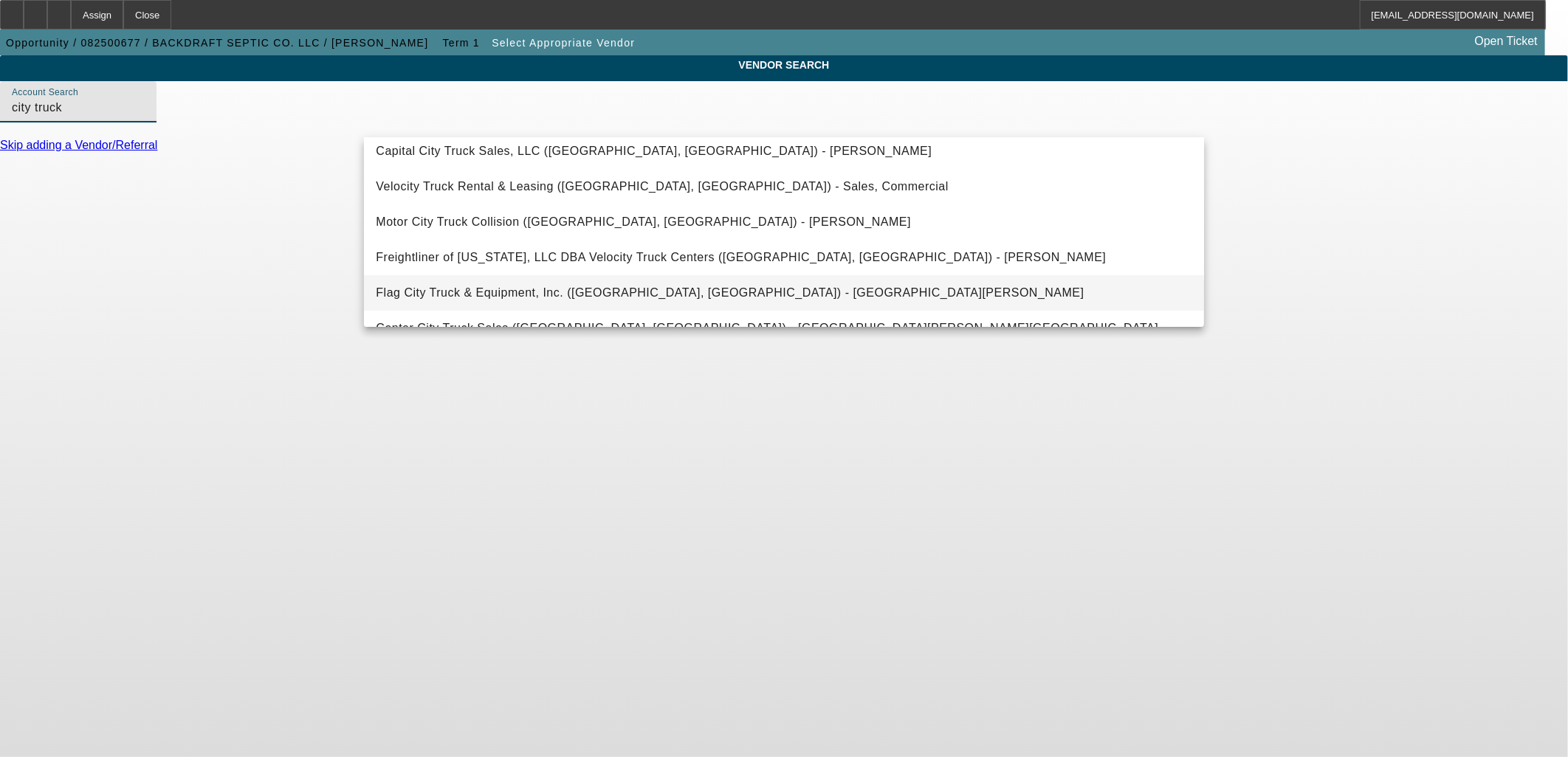
scroll to position [70, 0]
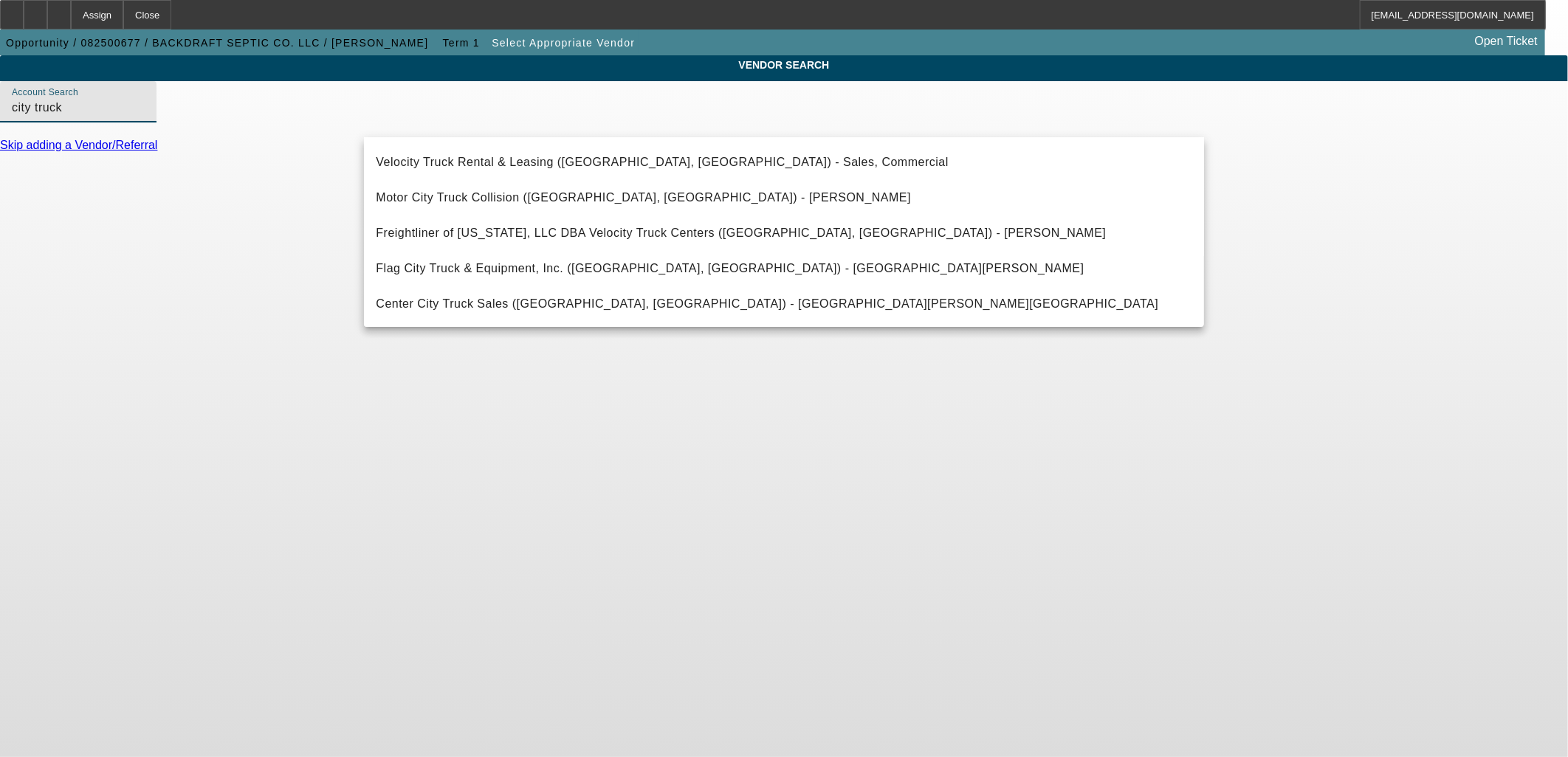
drag, startPoint x: 379, startPoint y: 123, endPoint x: 0, endPoint y: 94, distance: 380.1
click at [0, 96] on html "Assign Close MHendrix@beaconfunding.com Opportunity / 082500677 / BACKDRAFT SEP…" at bounding box center [784, 378] width 1568 height 757
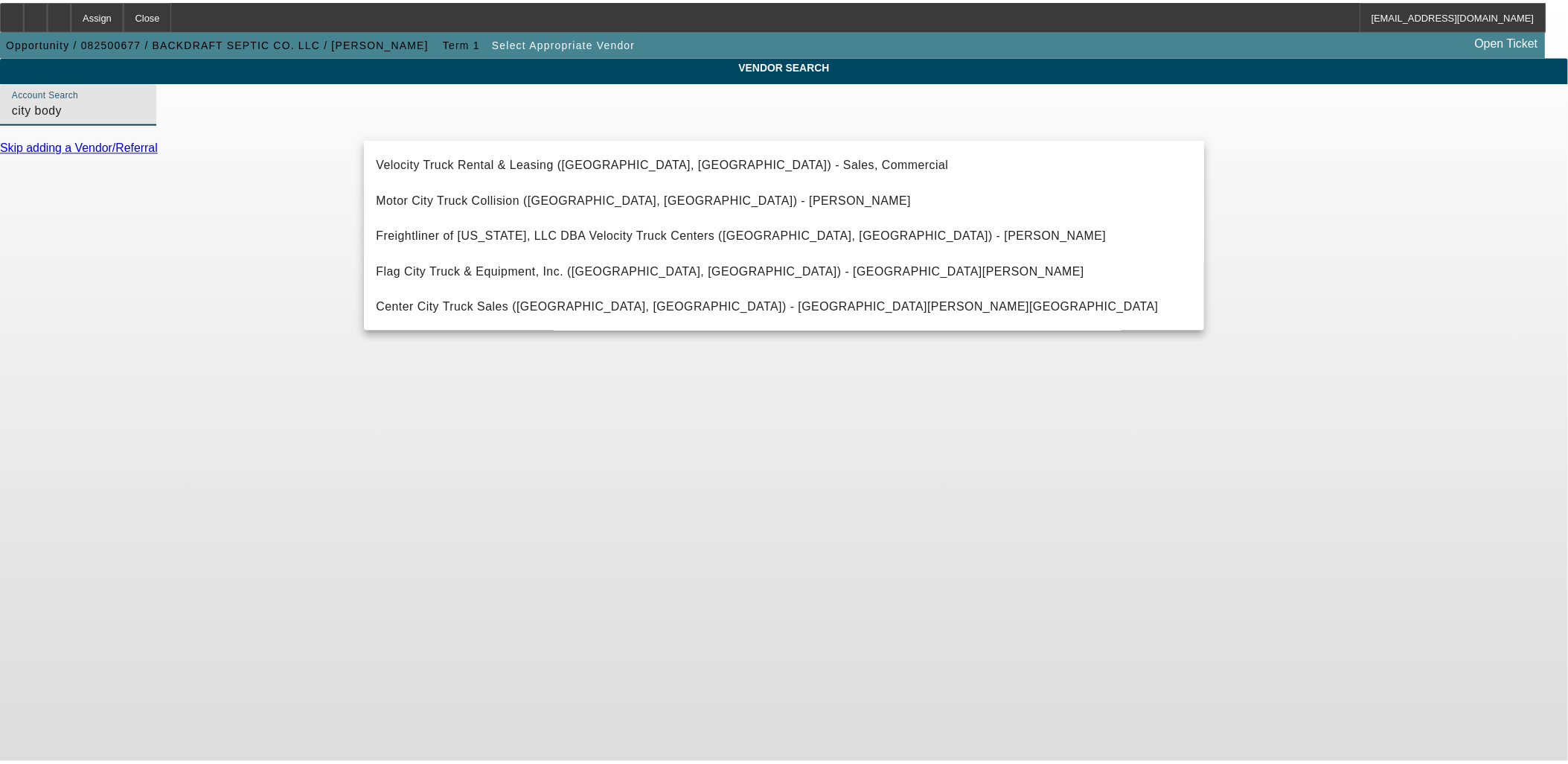
scroll to position [0, 0]
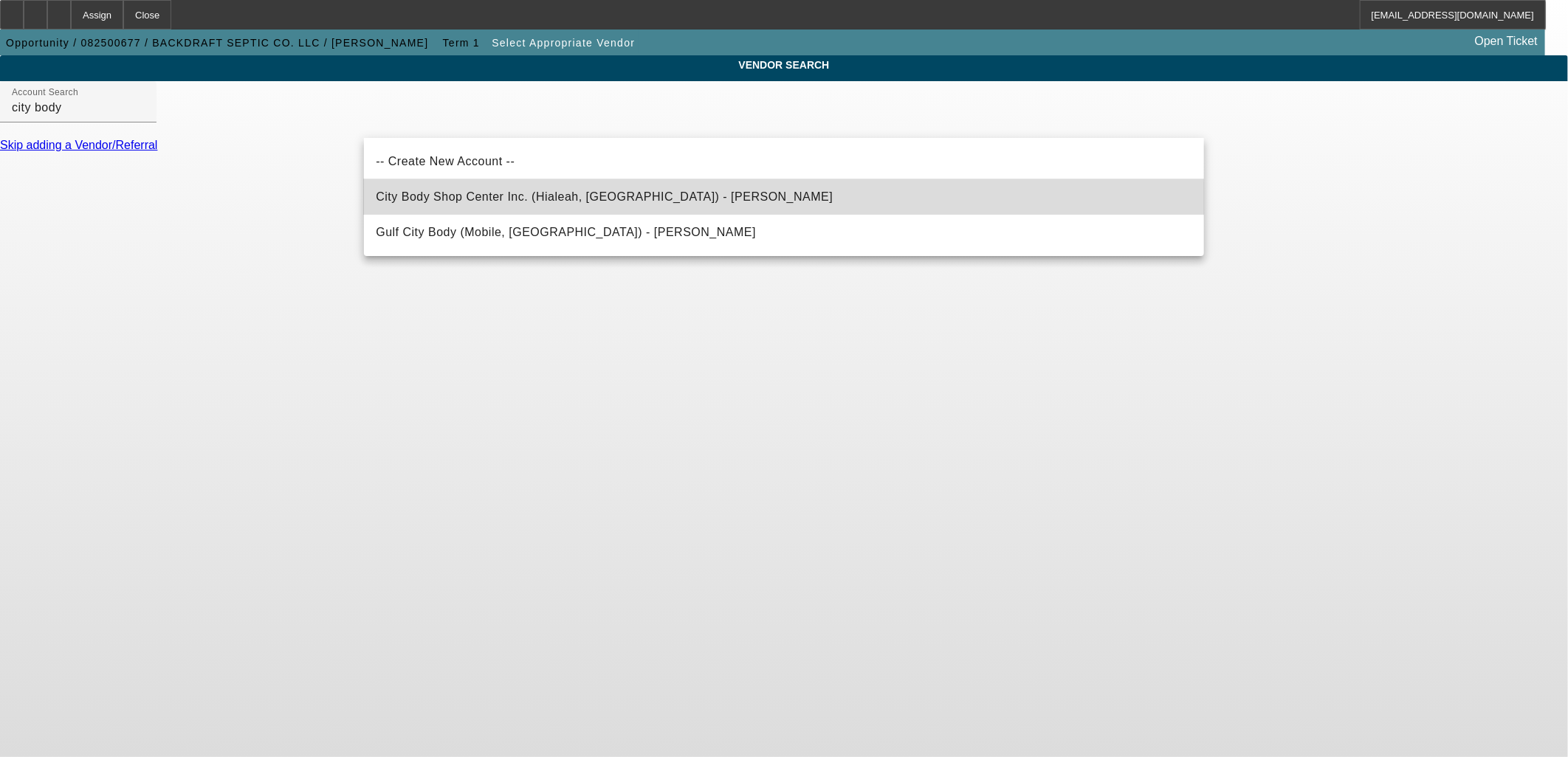
click at [542, 204] on span "City Body Shop Center Inc. (Hialeah, FL) - De Castro, Jorge" at bounding box center [604, 196] width 457 height 17
type input "City Body Shop Center Inc. (Hialeah, FL) - De Castro, Jorge"
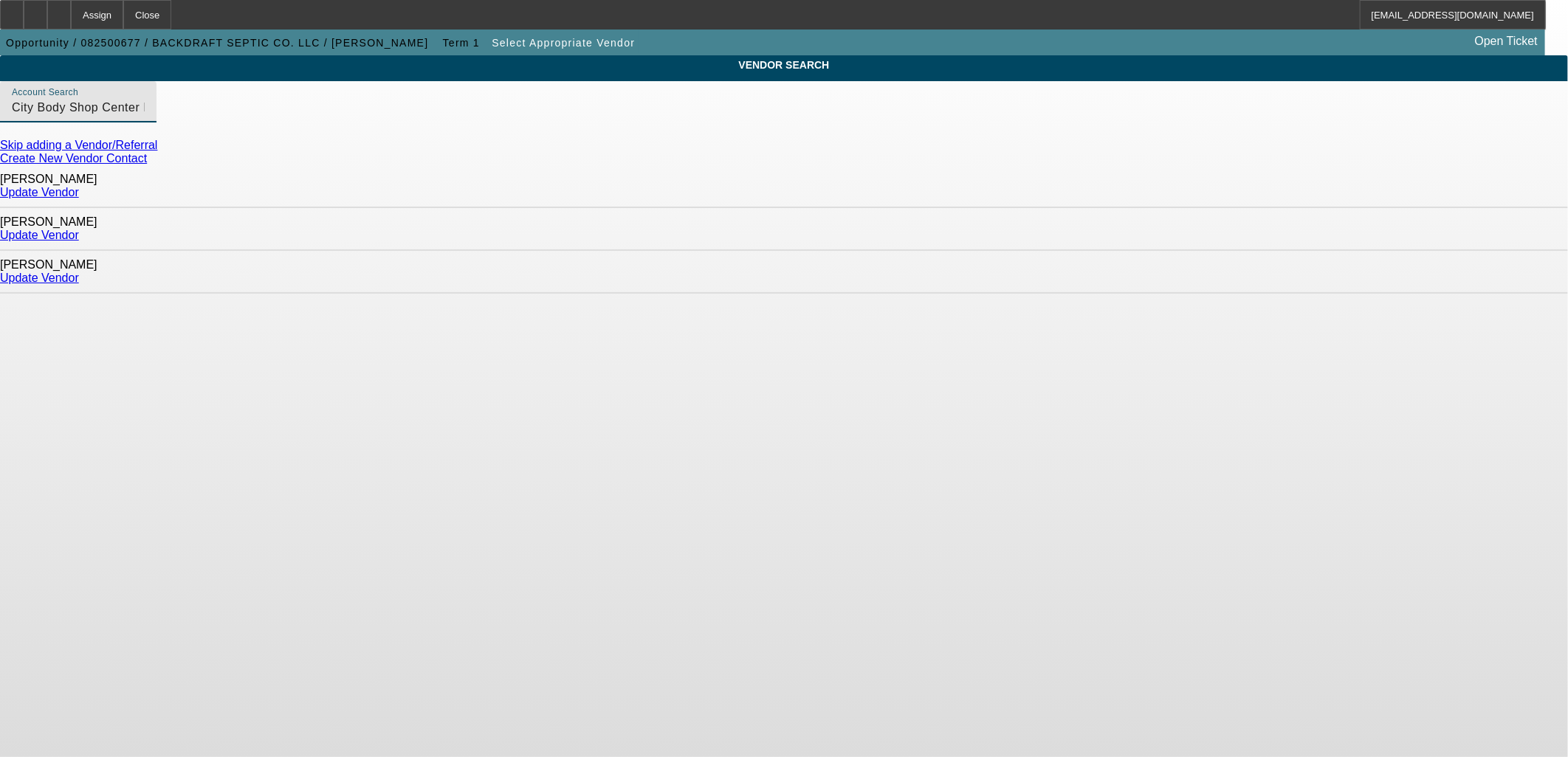
click at [79, 272] on link "Update Vendor" at bounding box center [40, 278] width 79 height 13
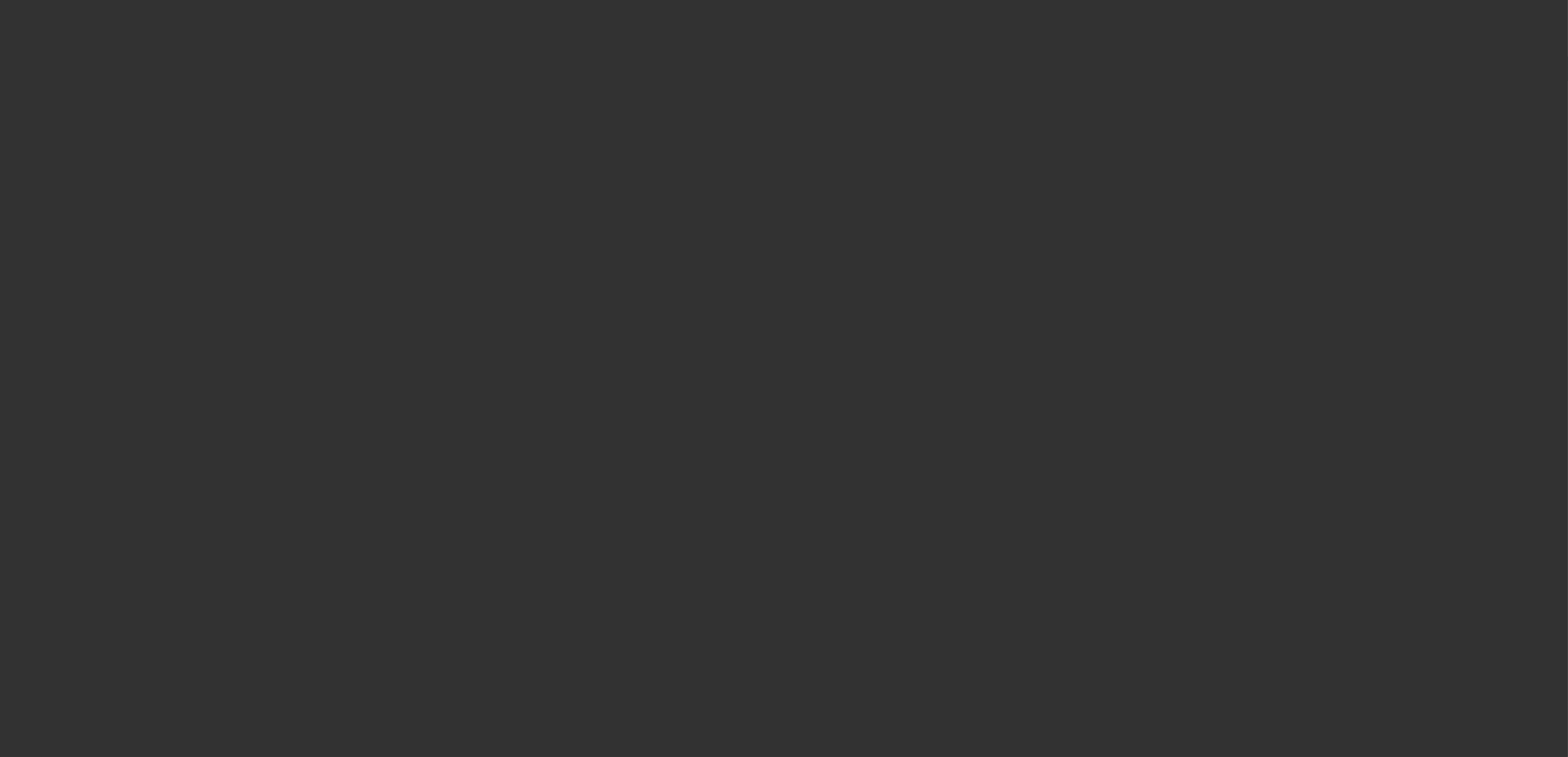
type input "$95,000.00"
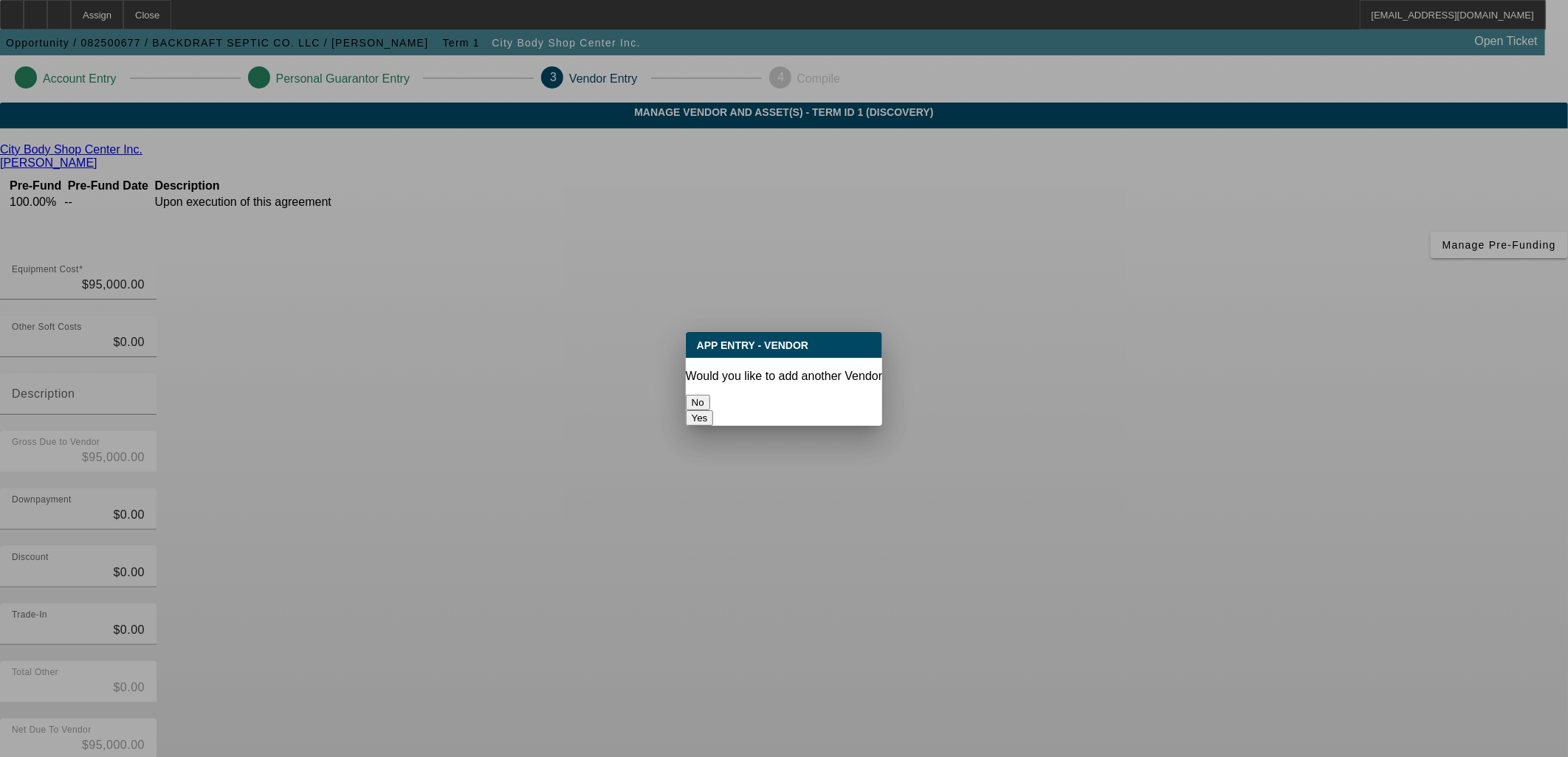
click at [710, 399] on button "No" at bounding box center [697, 402] width 24 height 16
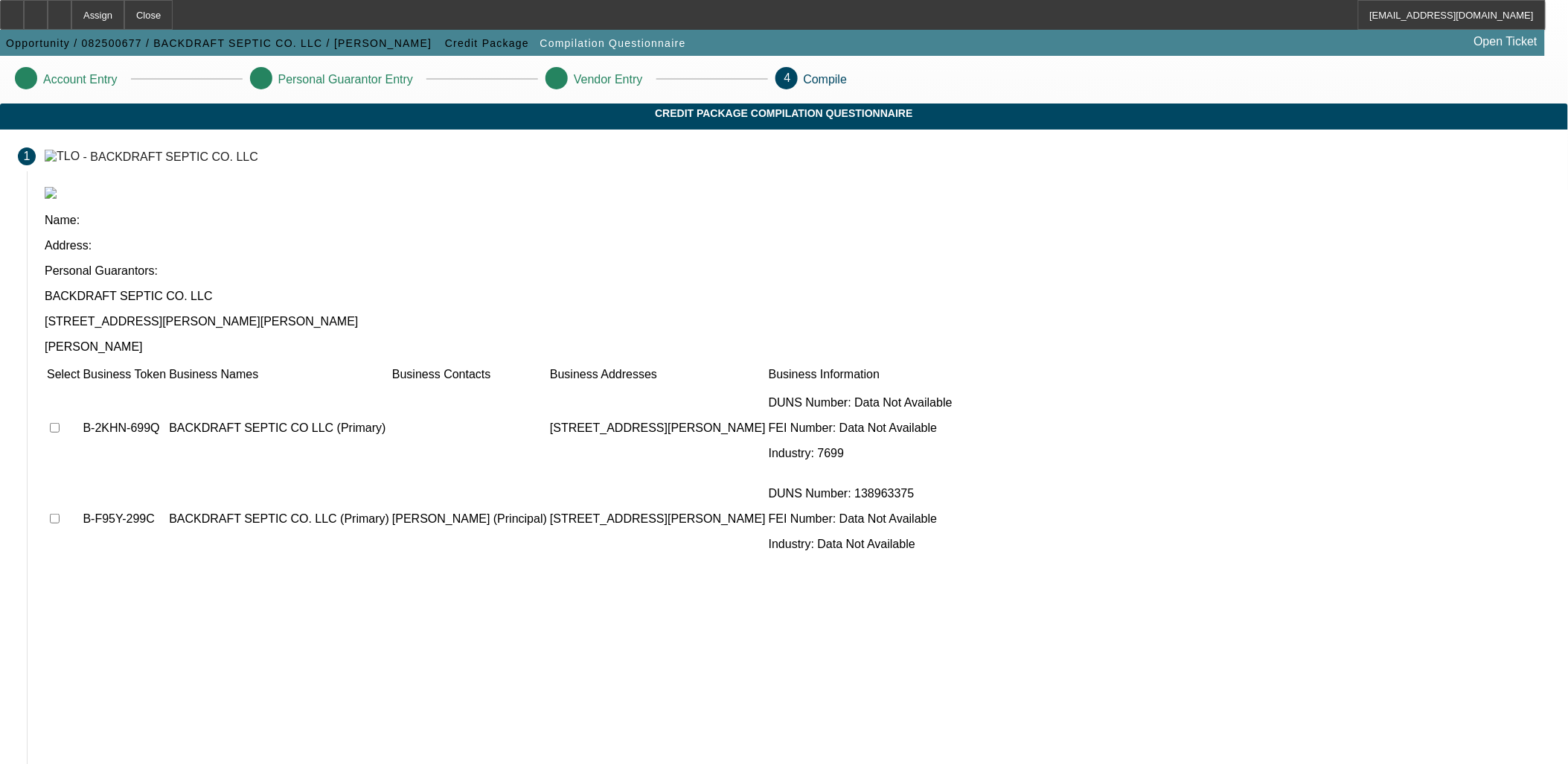
click at [59, 514] on input "checkbox" at bounding box center [55, 519] width 9 height 9
checkbox input "true"
click at [59, 423] on input "checkbox" at bounding box center [55, 428] width 9 height 9
checkbox input "true"
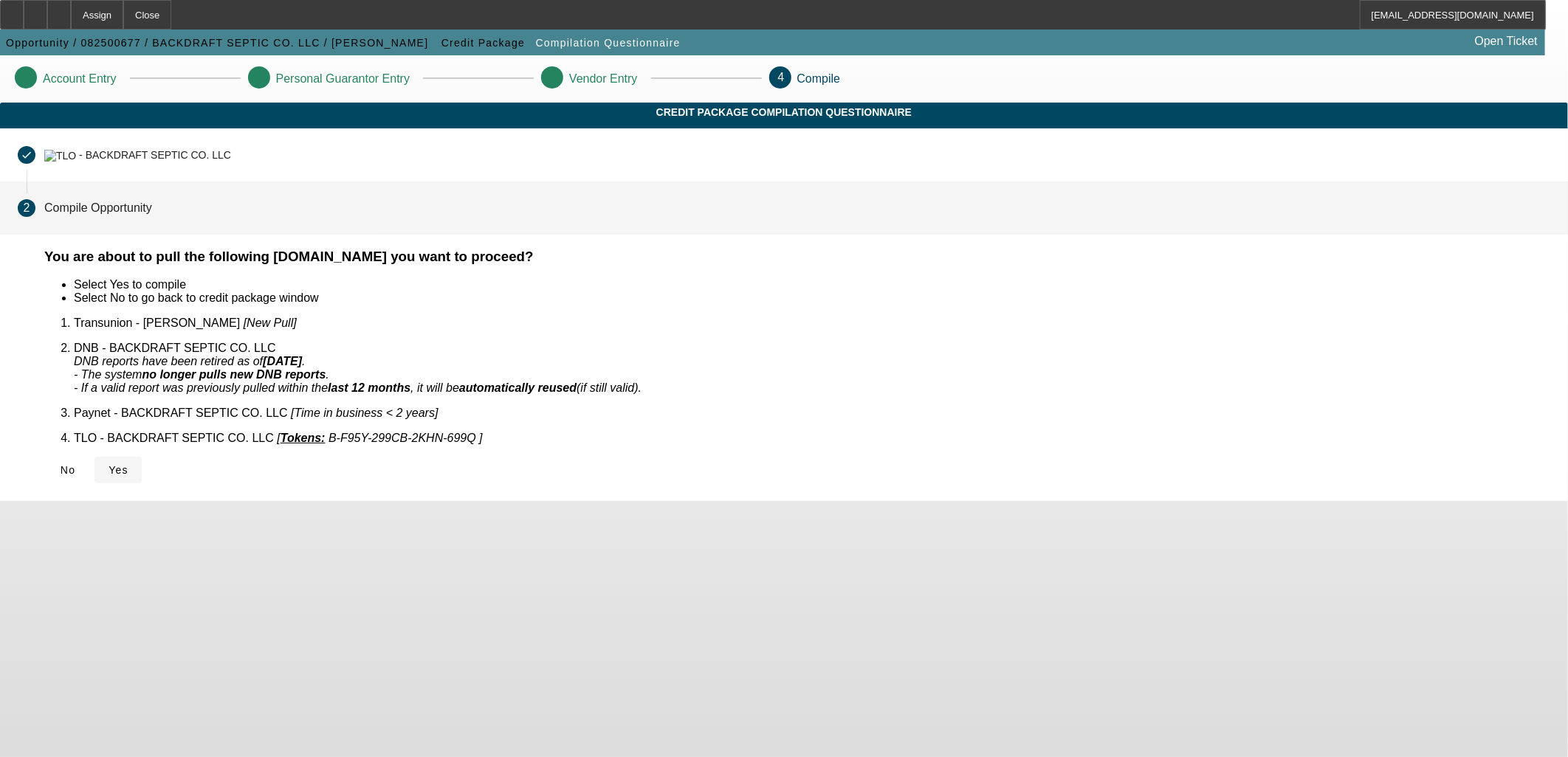
click at [128, 464] on span "Yes" at bounding box center [119, 470] width 20 height 12
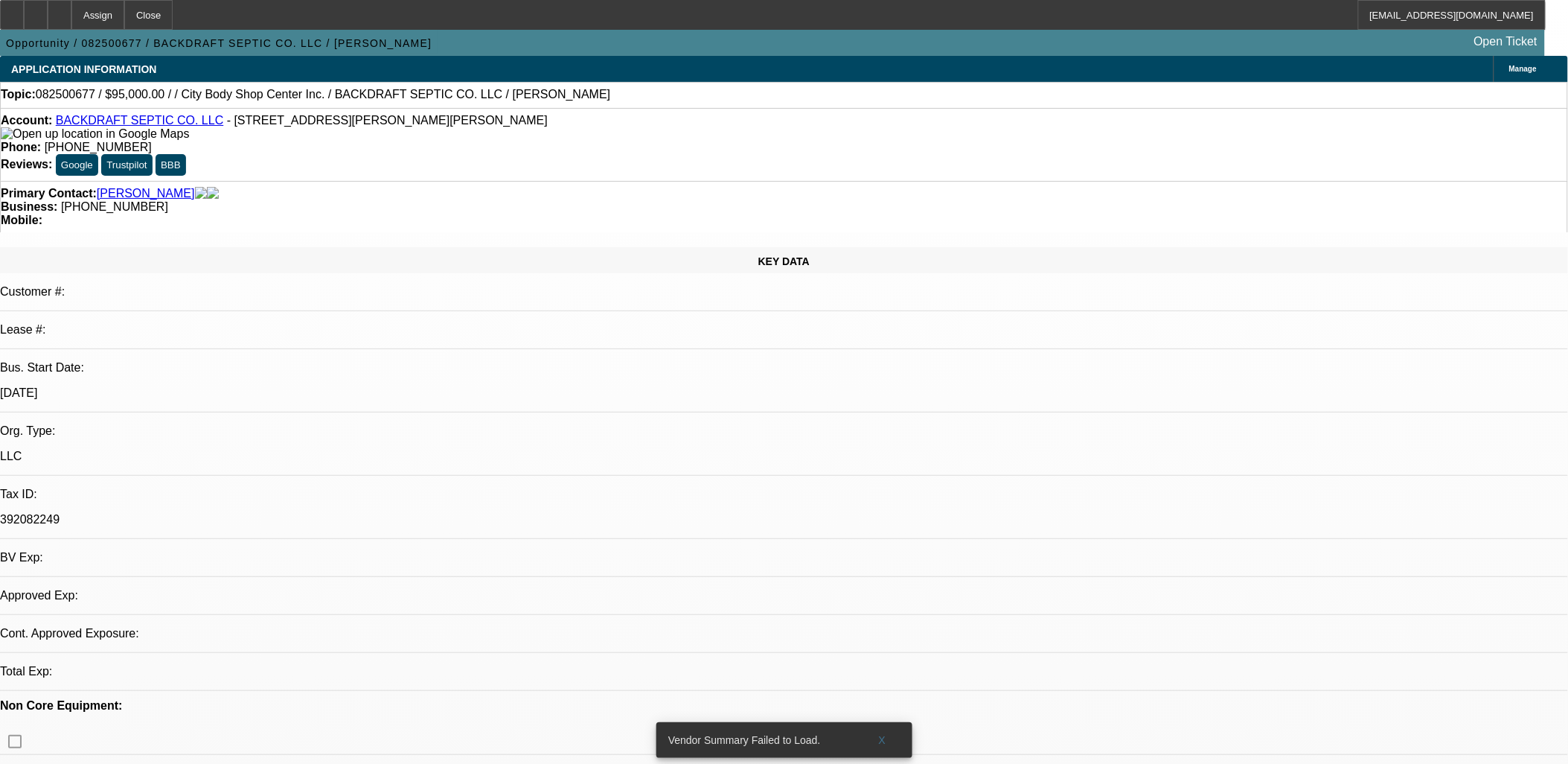
select select "0"
select select "2"
select select "0.1"
select select "4"
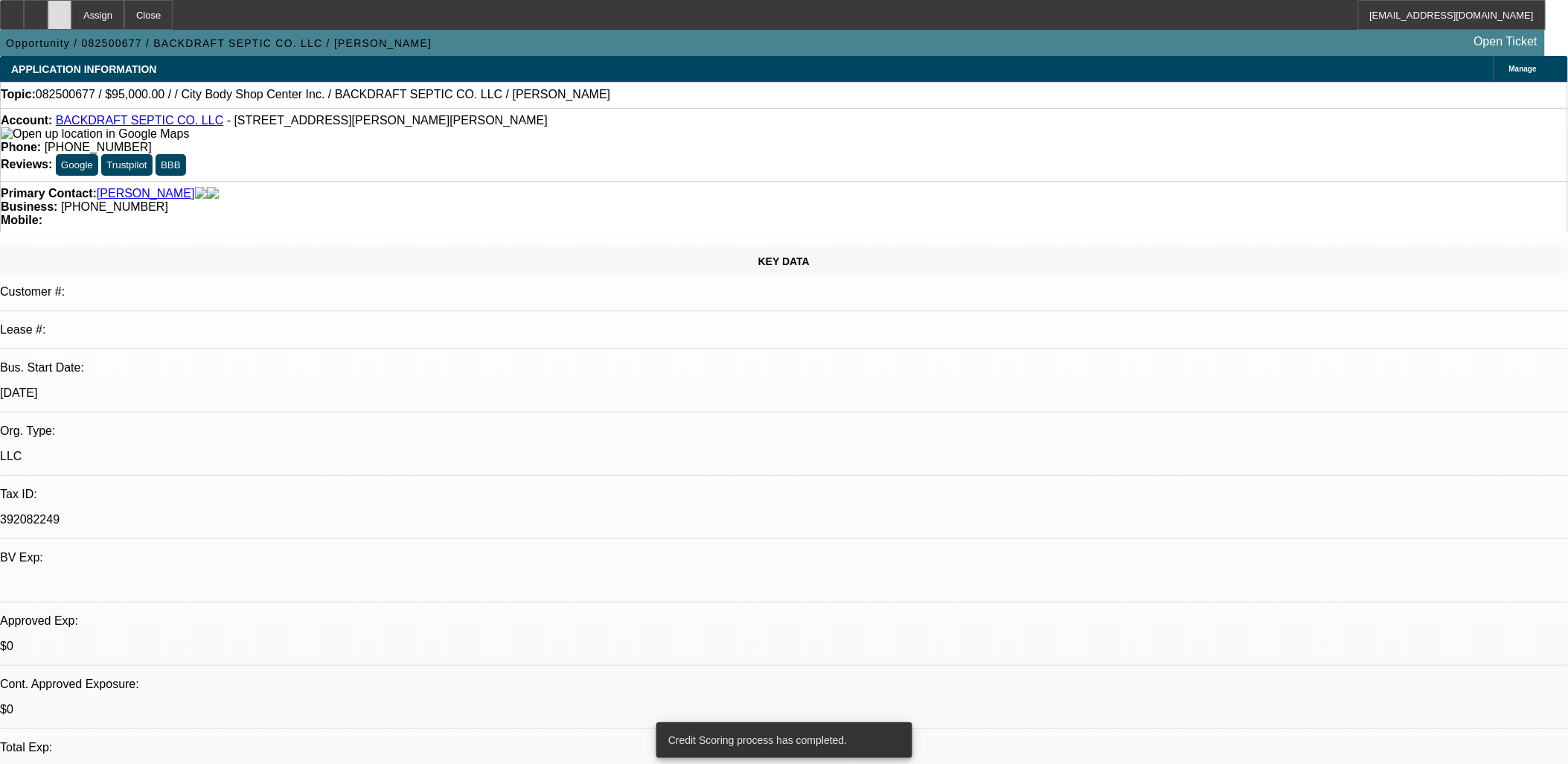
click at [59, 9] on icon at bounding box center [59, 9] width 0 height 0
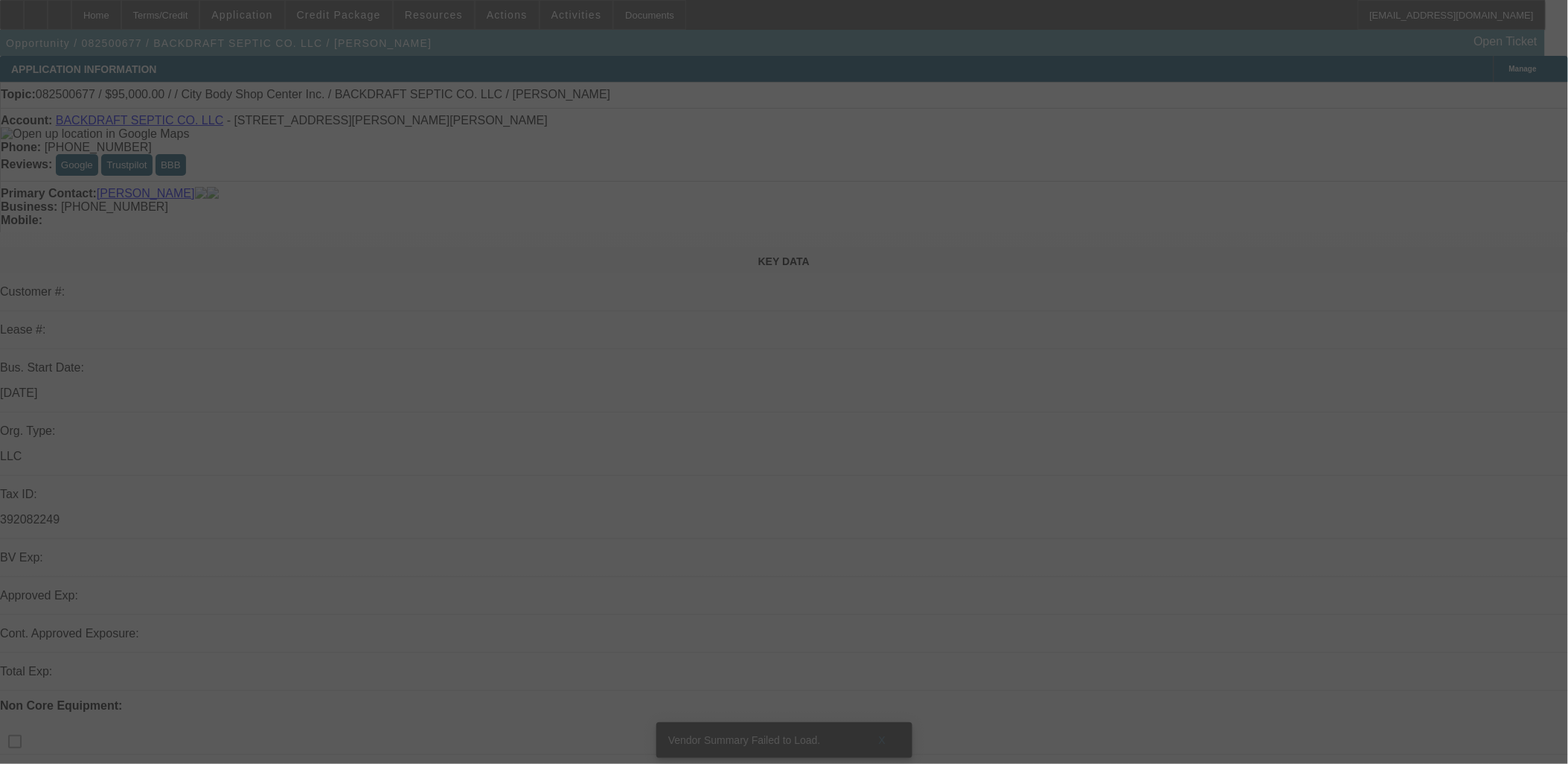
select select "0"
select select "2"
select select "0.1"
select select "4"
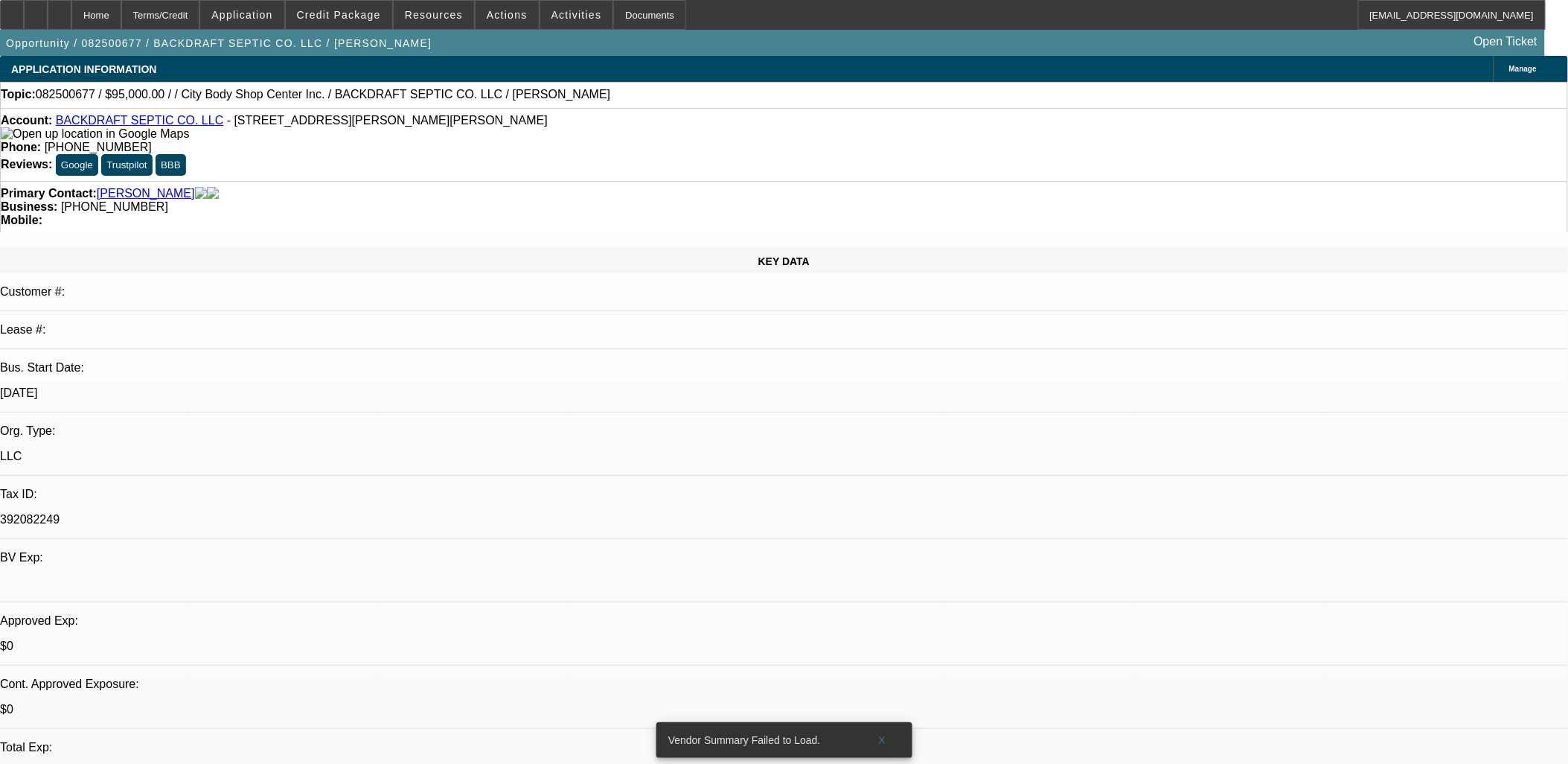
scroll to position [83, 0]
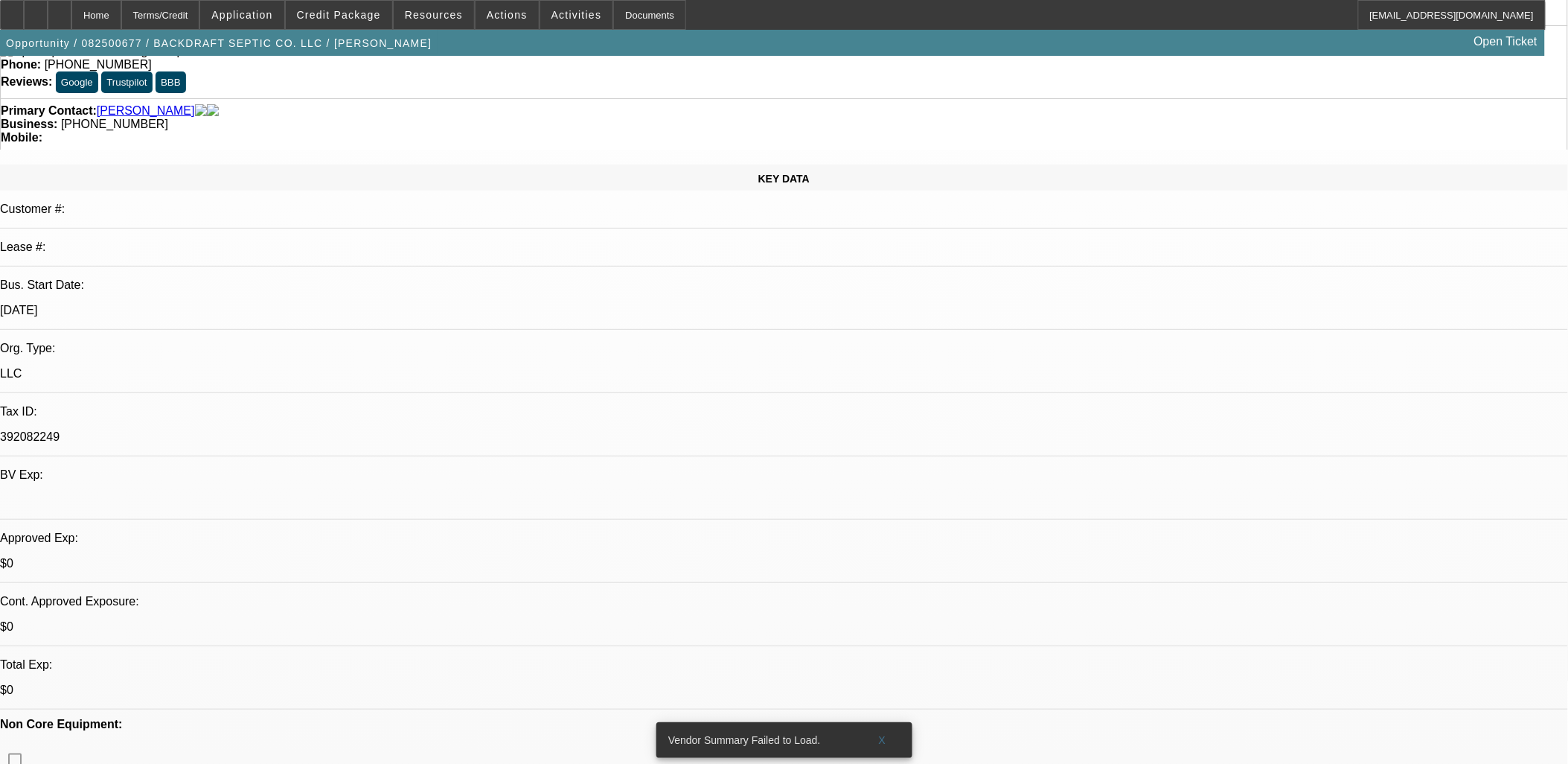
click at [272, 13] on span "Application" at bounding box center [242, 15] width 61 height 12
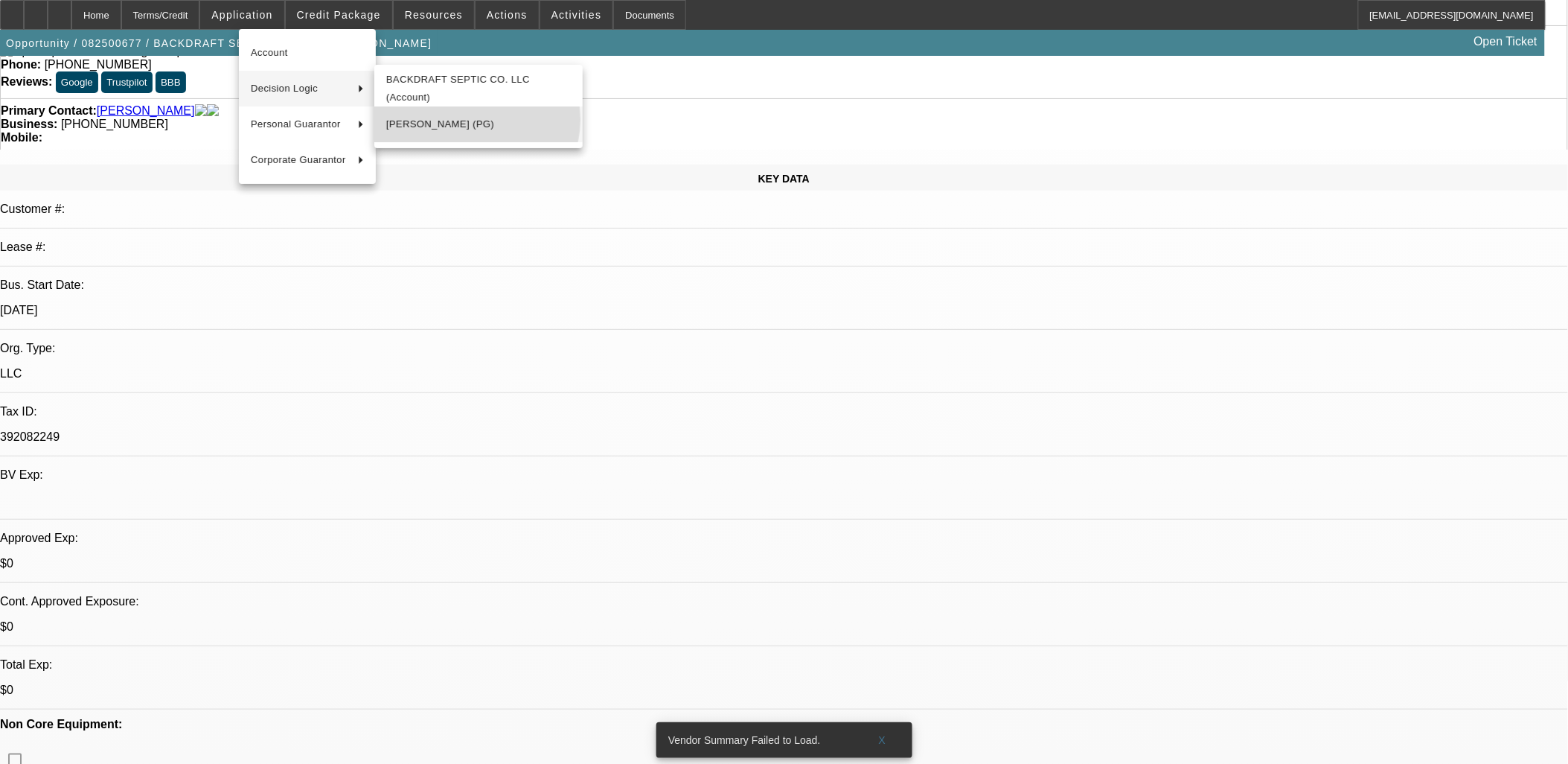
click at [464, 119] on span "Chase Cashion (PG)" at bounding box center [478, 124] width 185 height 18
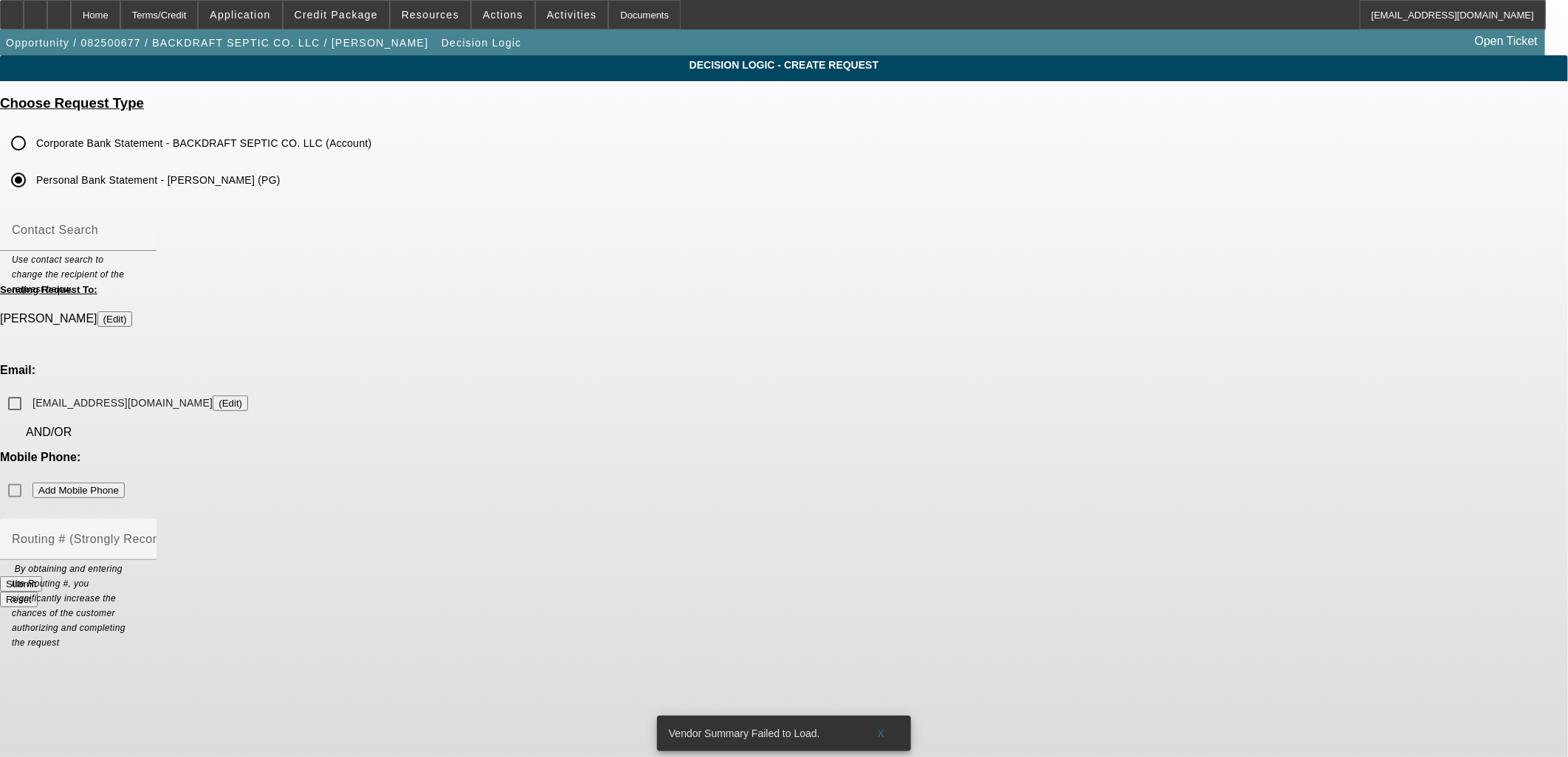
click at [248, 395] on label "cashionchase@yahoo.com (Edit)" at bounding box center [138, 402] width 218 height 16
click at [29, 389] on input "cashionchase@yahoo.com (Edit)" at bounding box center [15, 403] width 29 height 29
click at [42, 576] on button "Submit" at bounding box center [21, 584] width 42 height 16
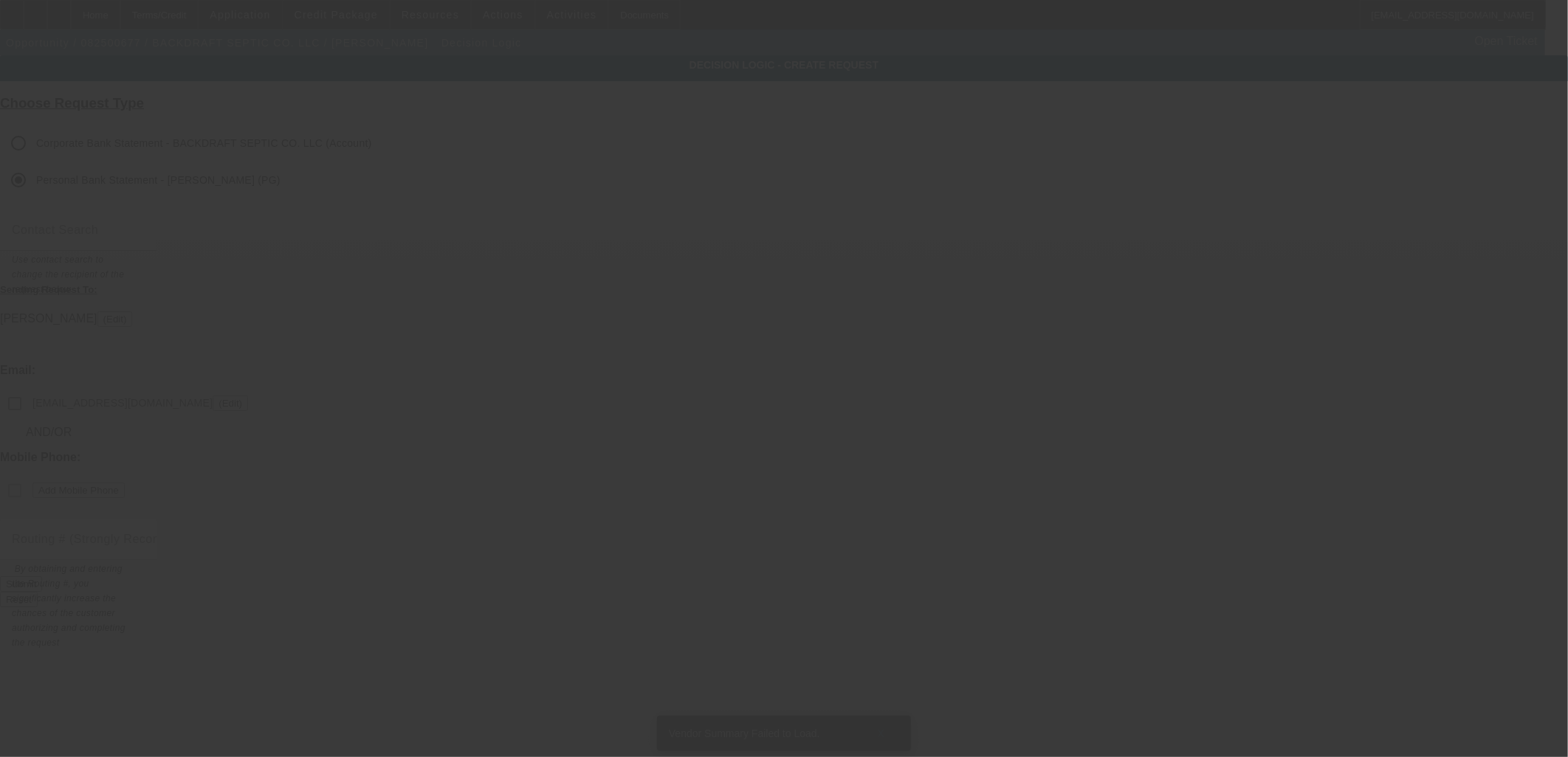
checkbox input "false"
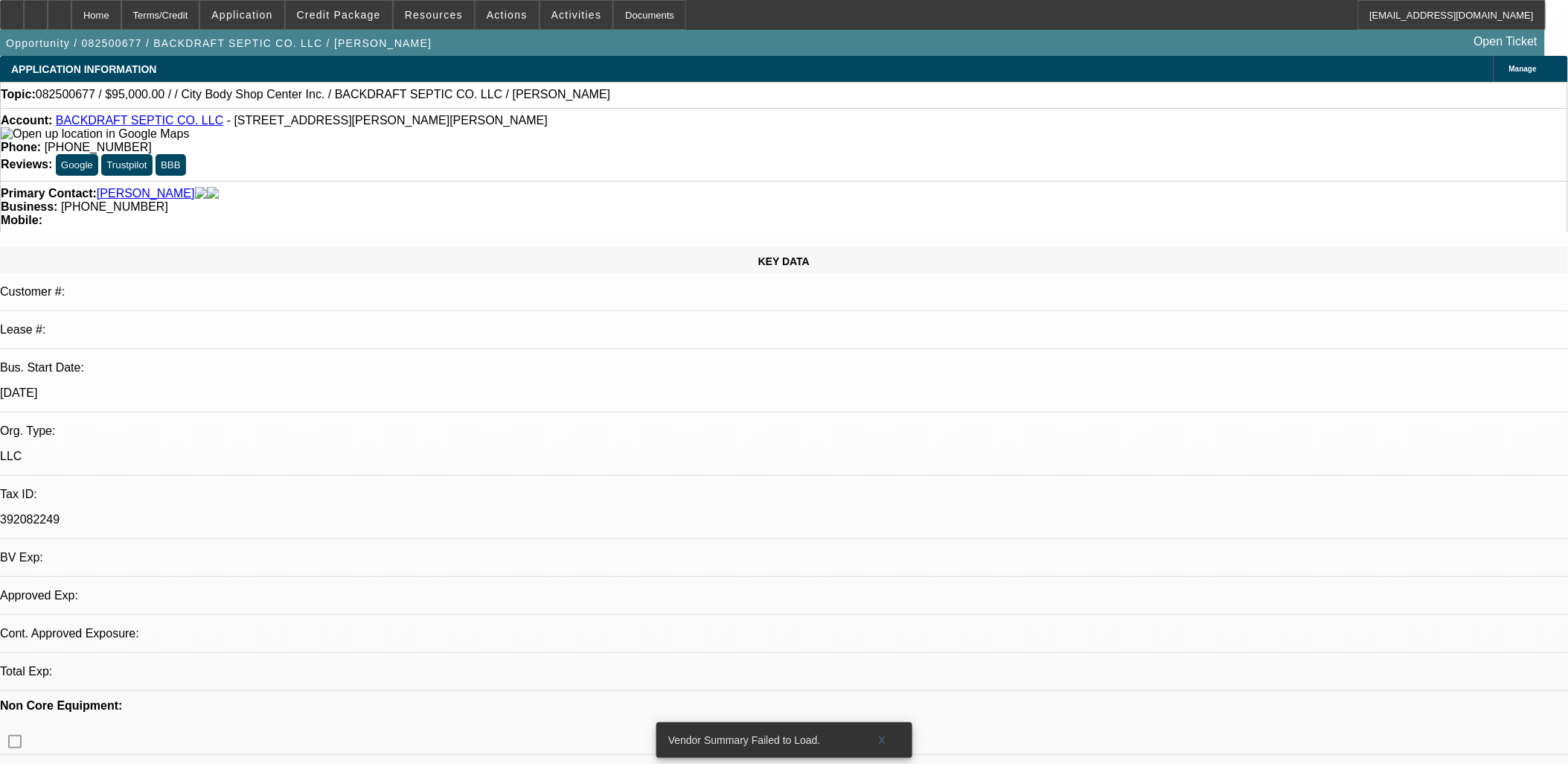
select select "0"
select select "2"
select select "0.1"
select select "4"
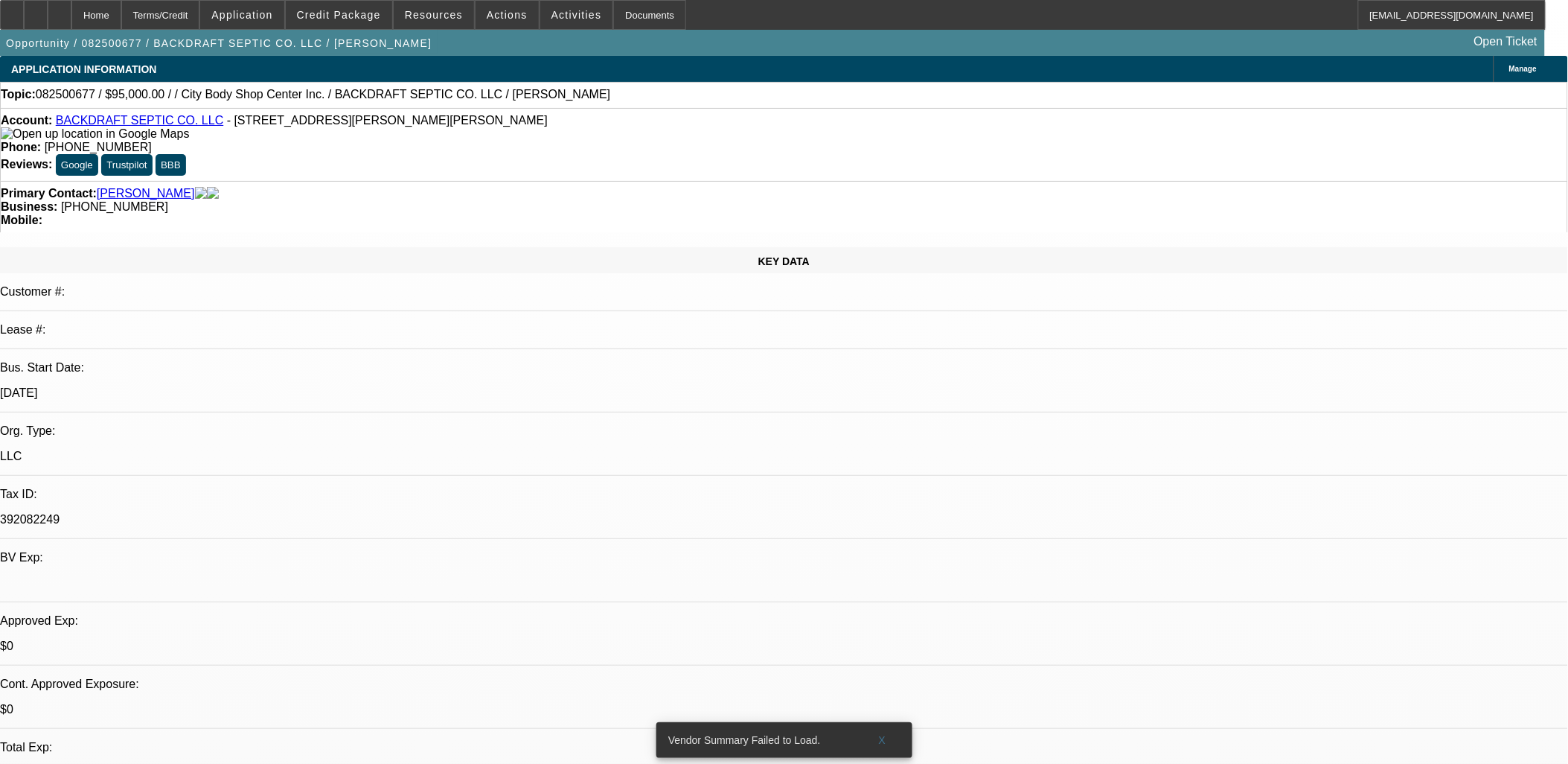
click at [567, 26] on span at bounding box center [577, 15] width 73 height 35
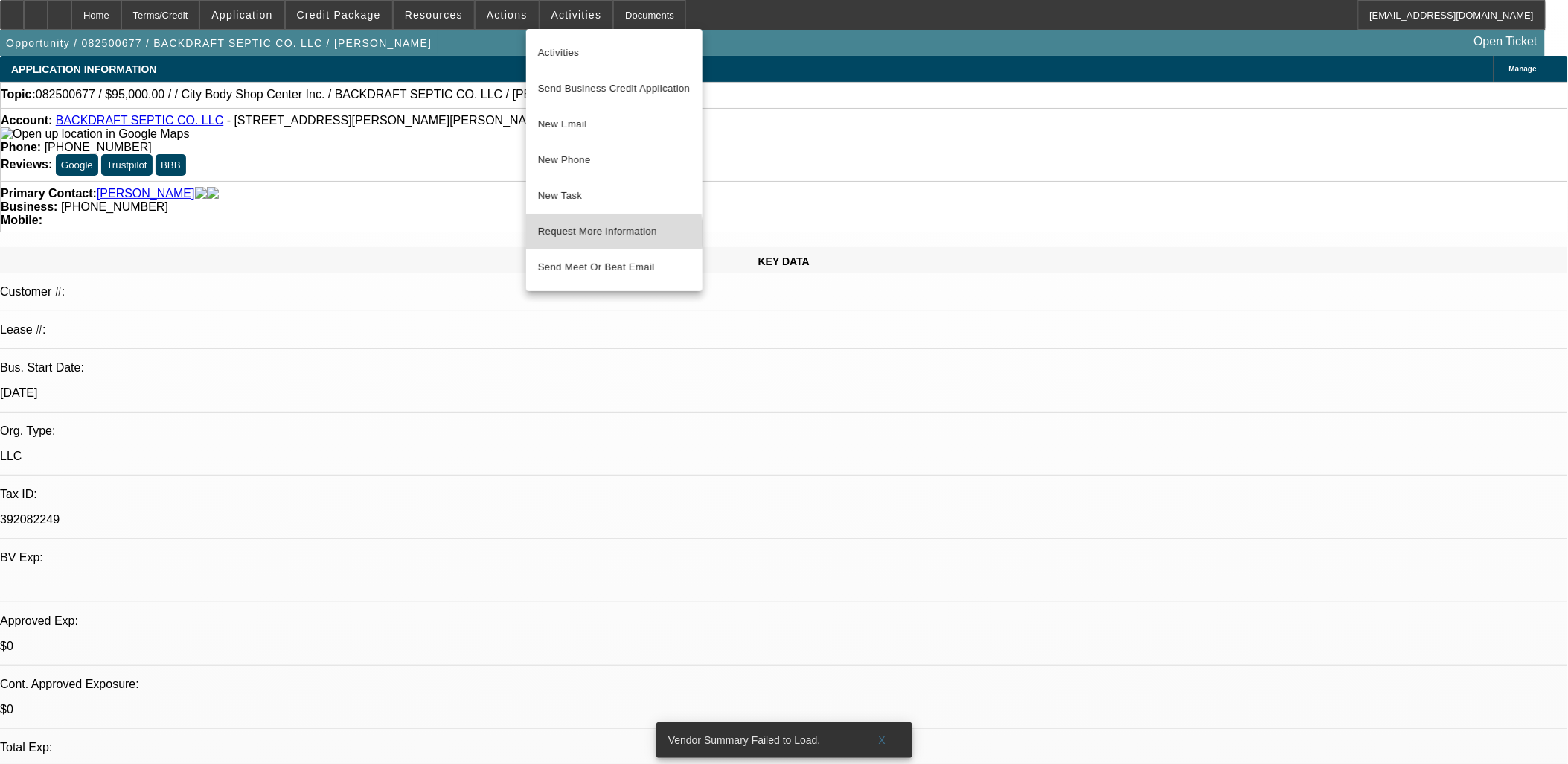
click at [593, 233] on span "Request More Information" at bounding box center [614, 231] width 152 height 18
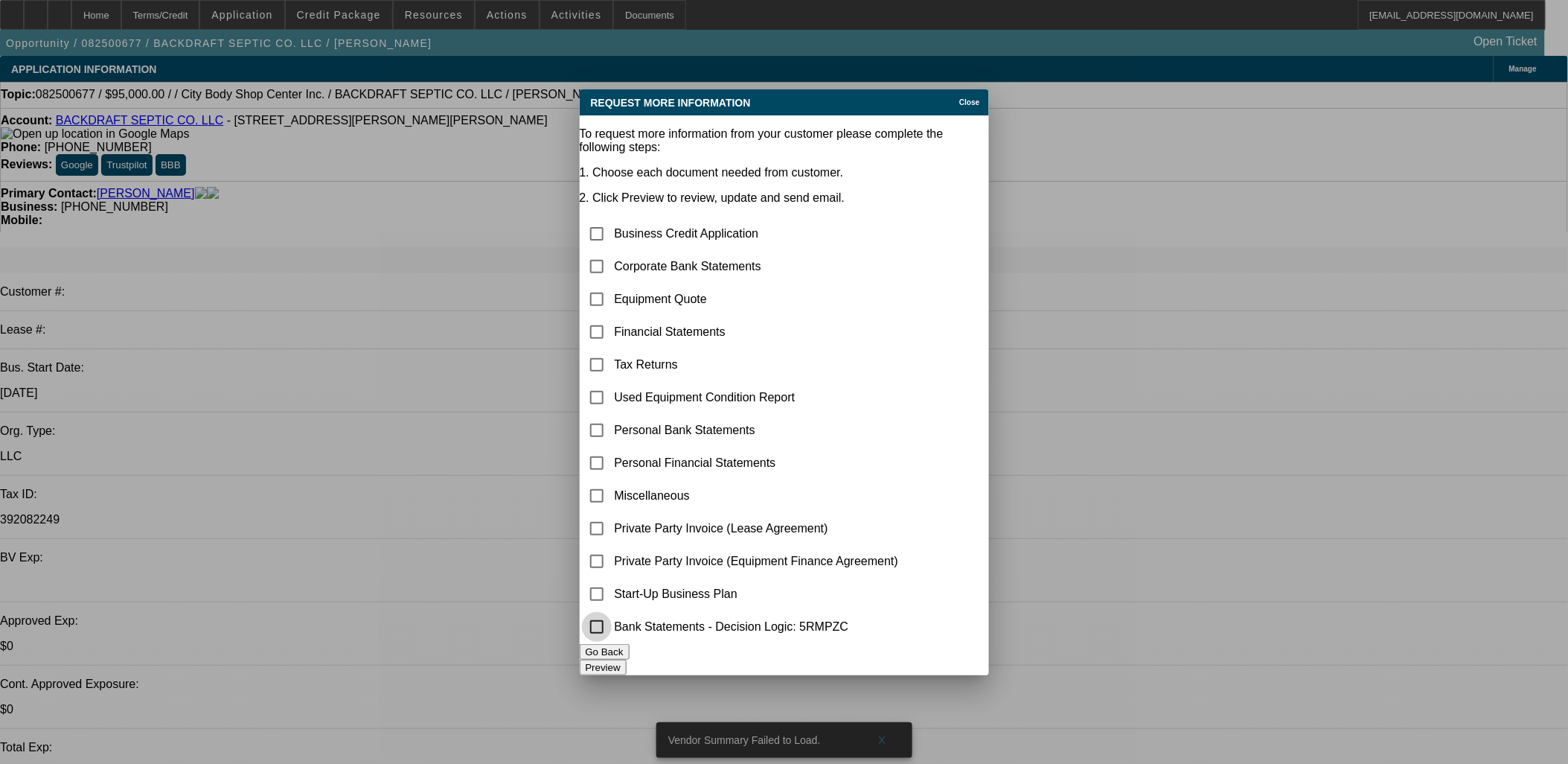
click at [606, 621] on input "checkbox" at bounding box center [596, 627] width 30 height 30
checkbox input "true"
click at [627, 665] on button "Preview" at bounding box center [603, 667] width 46 height 16
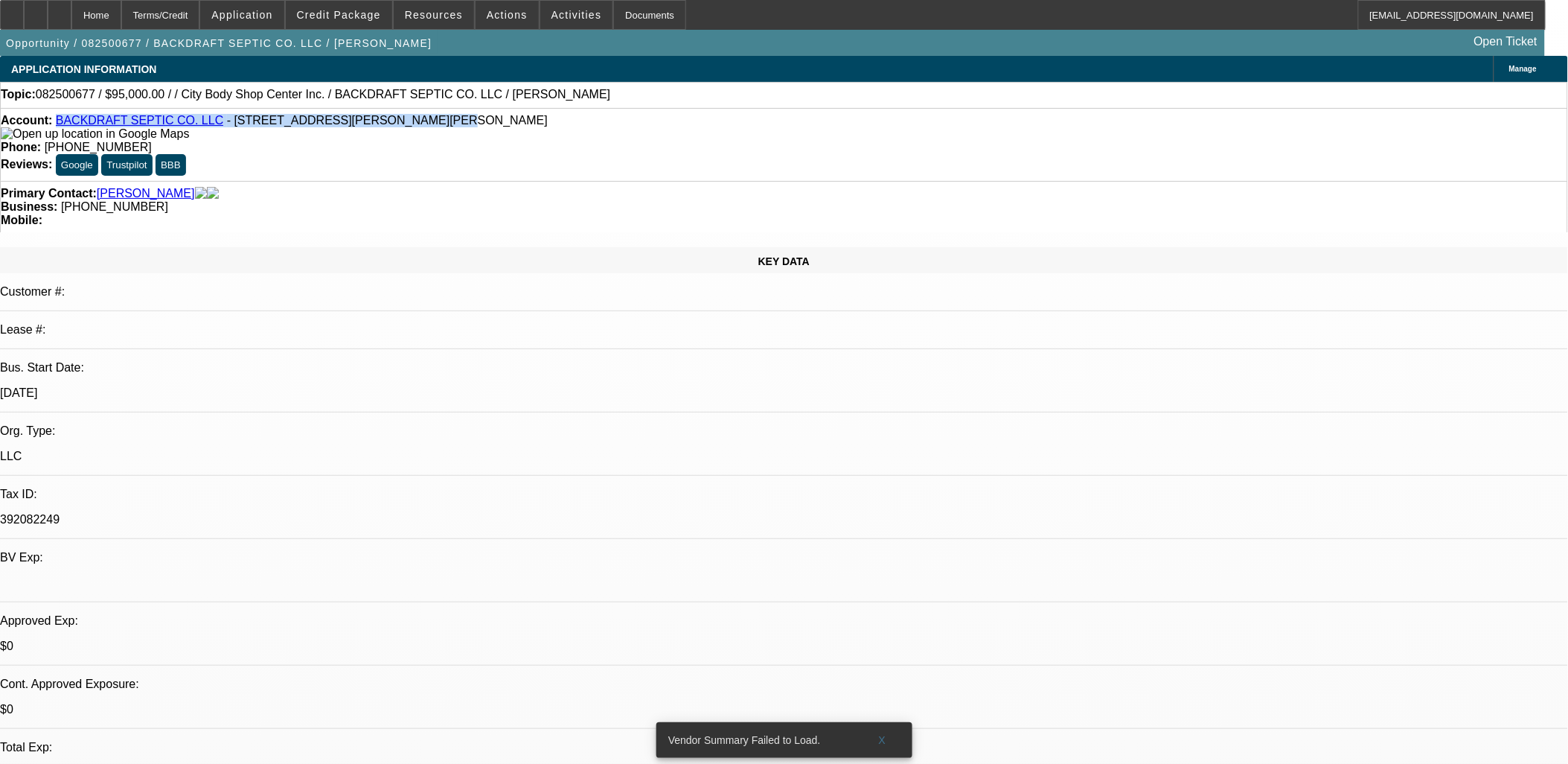
drag, startPoint x: 382, startPoint y: 126, endPoint x: 69, endPoint y: 120, distance: 313.1
click at [69, 120] on div "Account: BACKDRAFT SEPTIC CO. LLC - 10458 Chisum Rd, Sanger, TX 76266" at bounding box center [784, 127] width 1566 height 27
copy div "BACKDRAFT SEPTIC CO. LLC - 10458 Chisum Rd, Sanger, TX 76266"
click at [72, 16] on div at bounding box center [59, 15] width 24 height 30
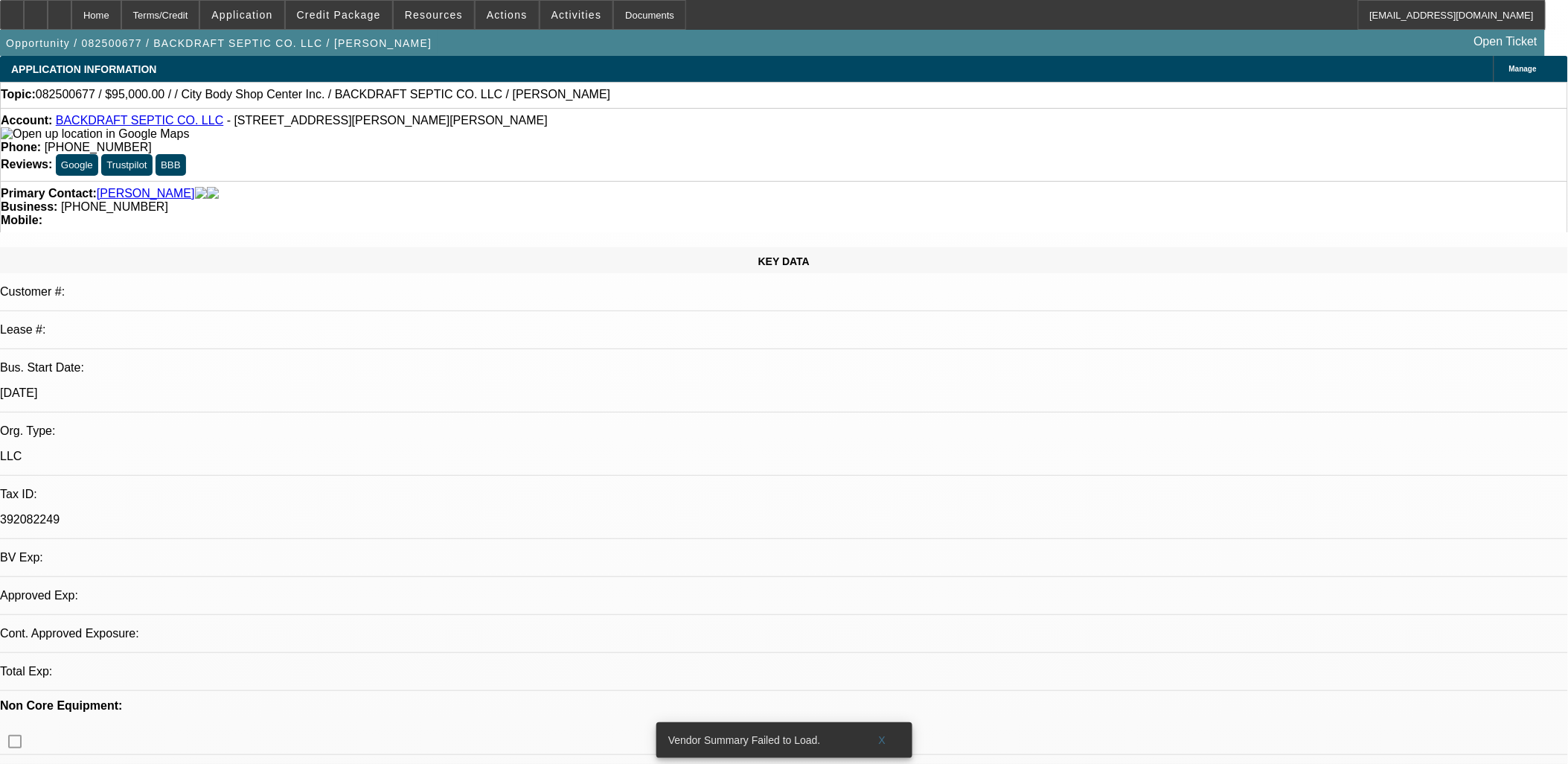
select select "0"
select select "2"
select select "0.1"
select select "4"
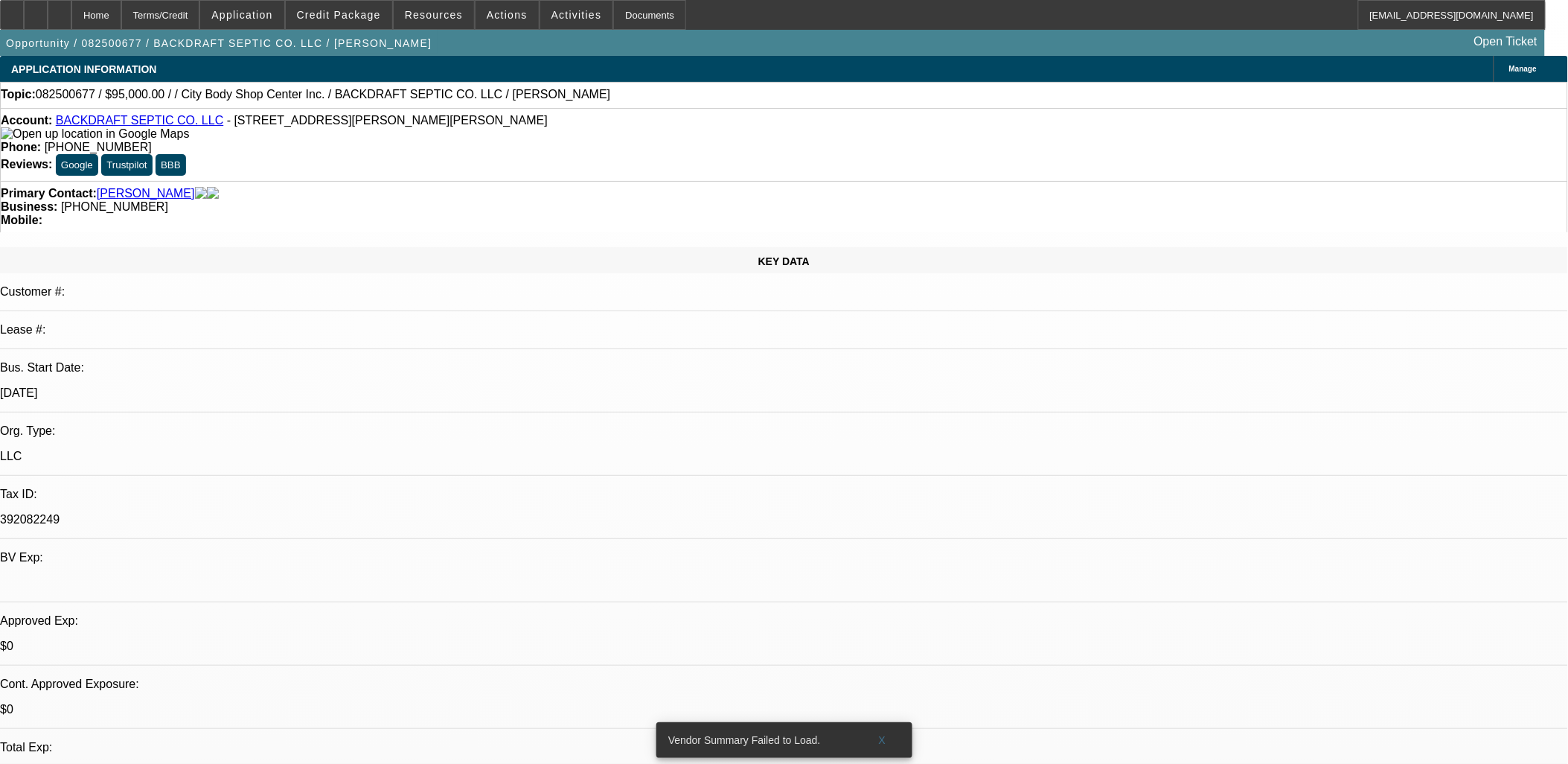
click at [47, 12] on div at bounding box center [36, 15] width 24 height 30
click at [883, 733] on span at bounding box center [882, 740] width 47 height 35
radio input "true"
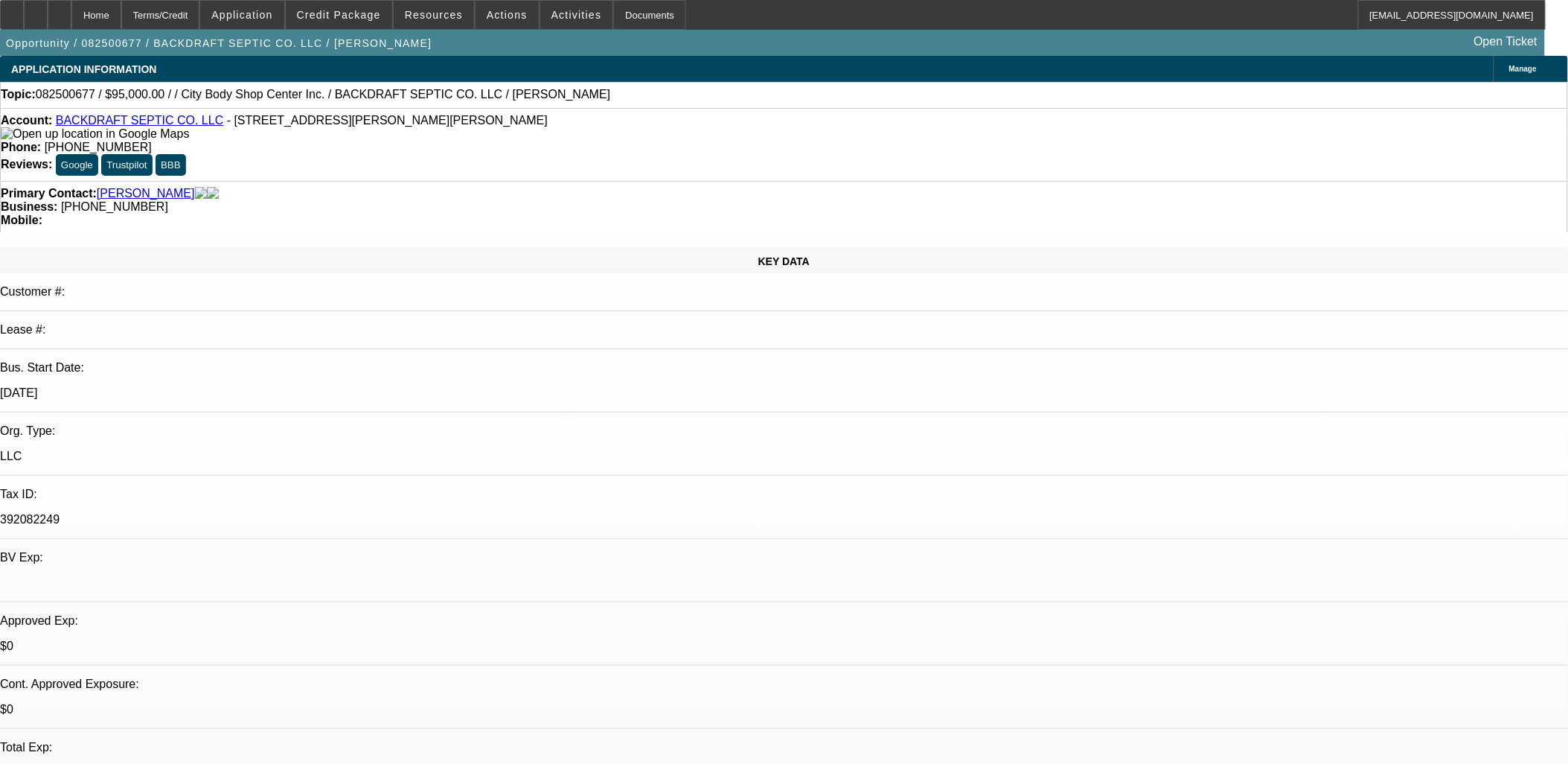
type textarea "n"
type textarea "req'd banks from custy, and quote from vendor"
radio input "true"
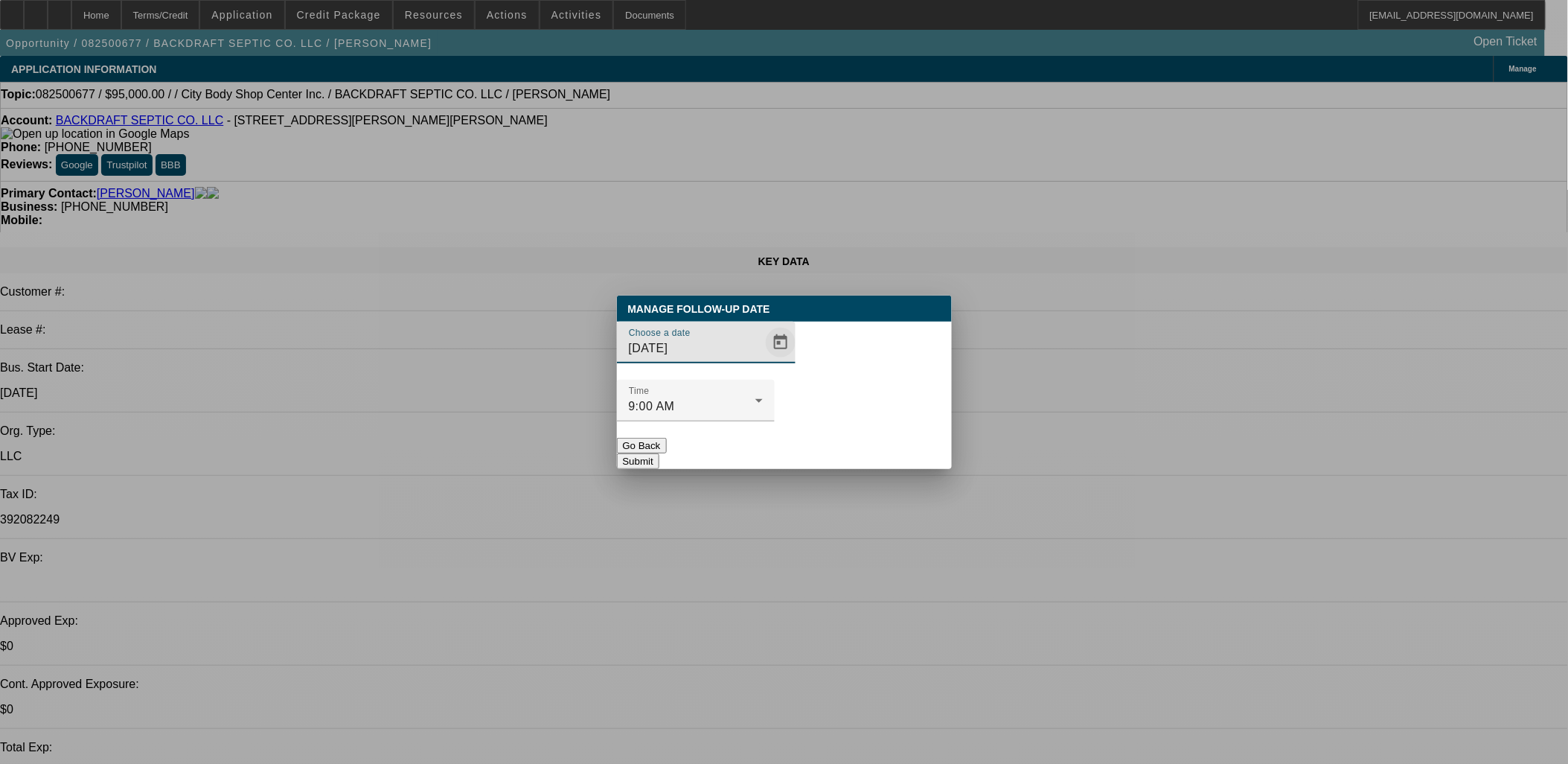
click at [763, 361] on span "Open calendar" at bounding box center [780, 342] width 35 height 35
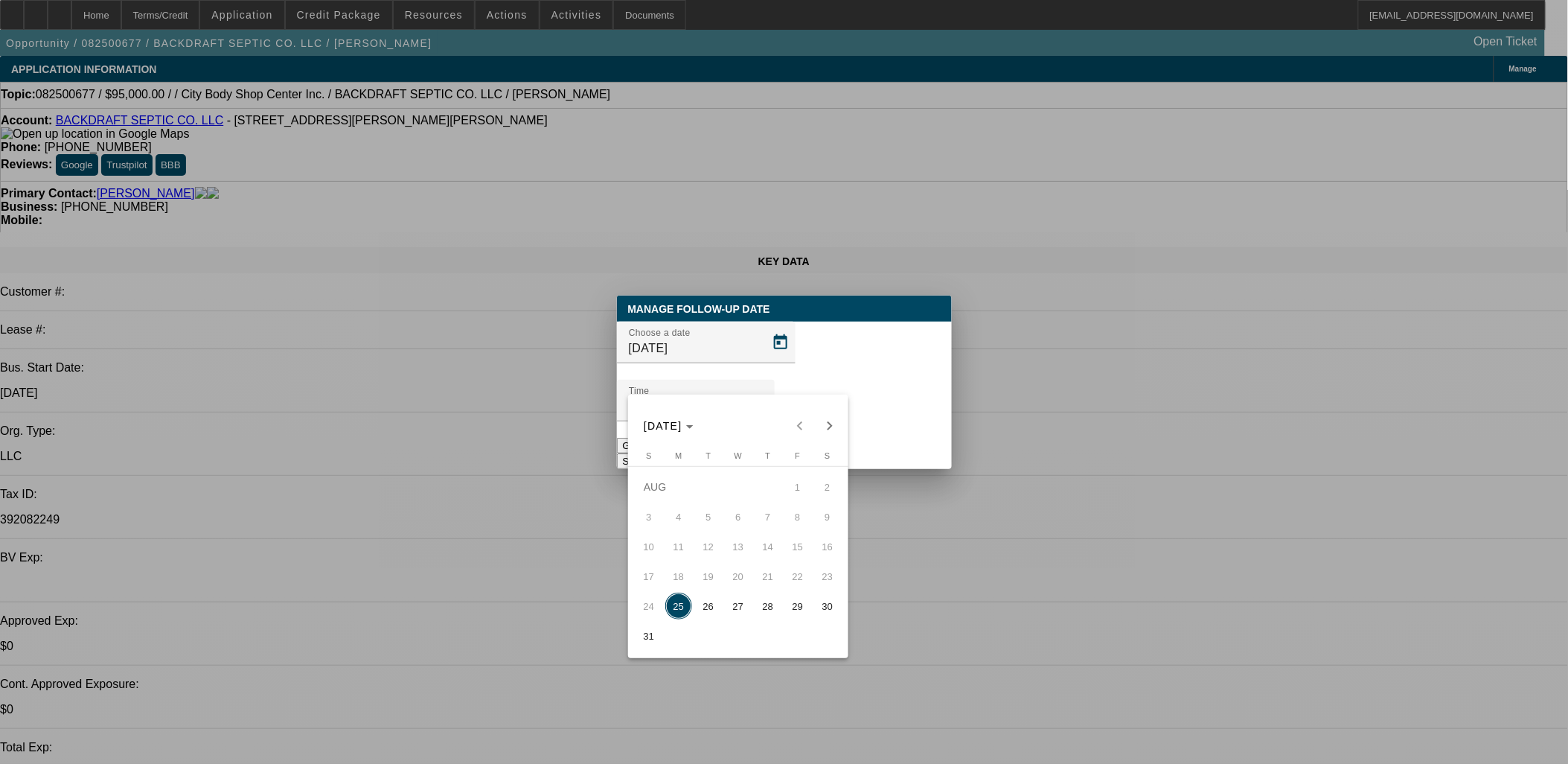
click at [735, 609] on span "27" at bounding box center [738, 606] width 27 height 27
type input "[DATE]"
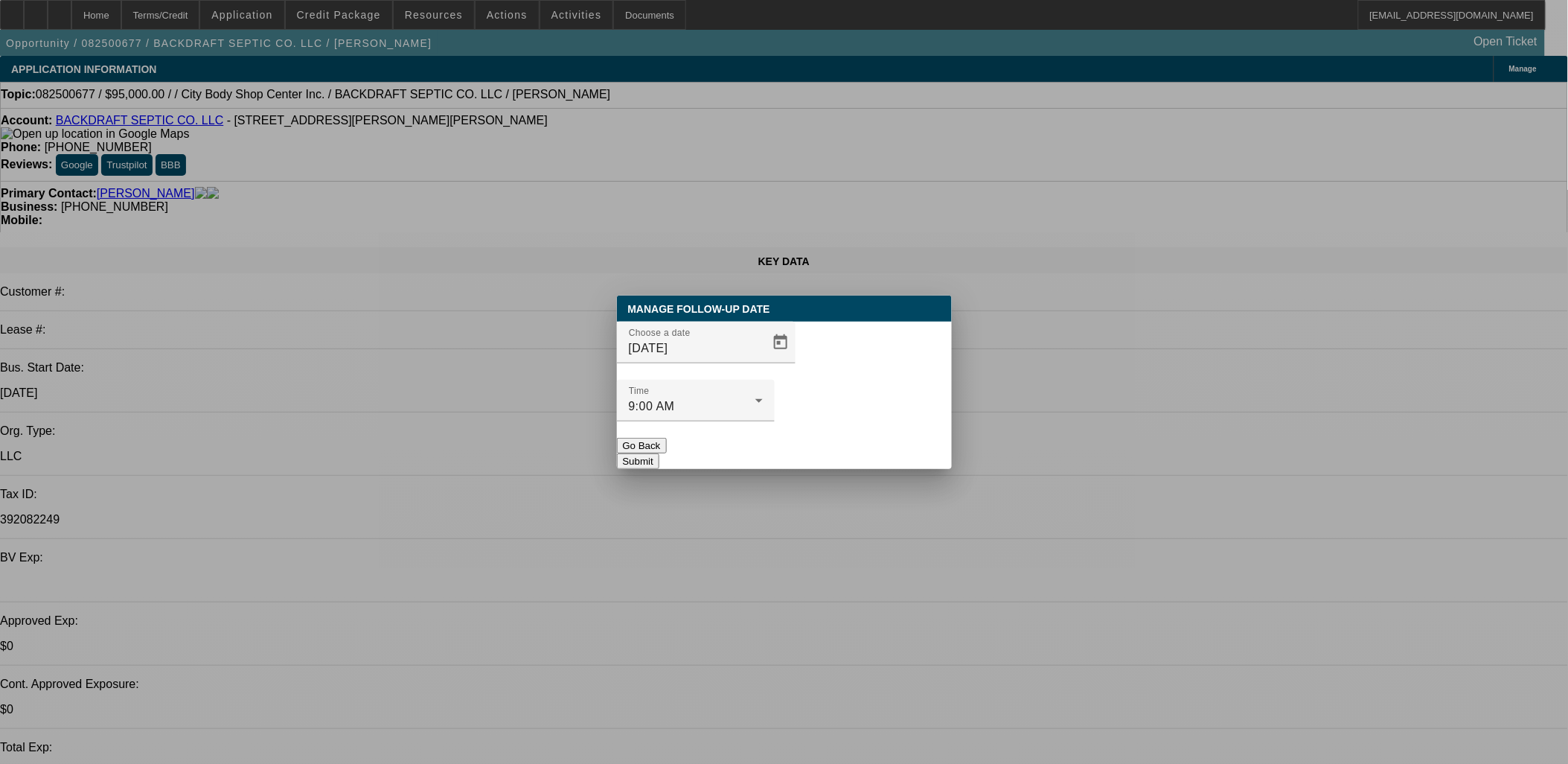
click at [660, 454] on button "Submit" at bounding box center [638, 461] width 43 height 16
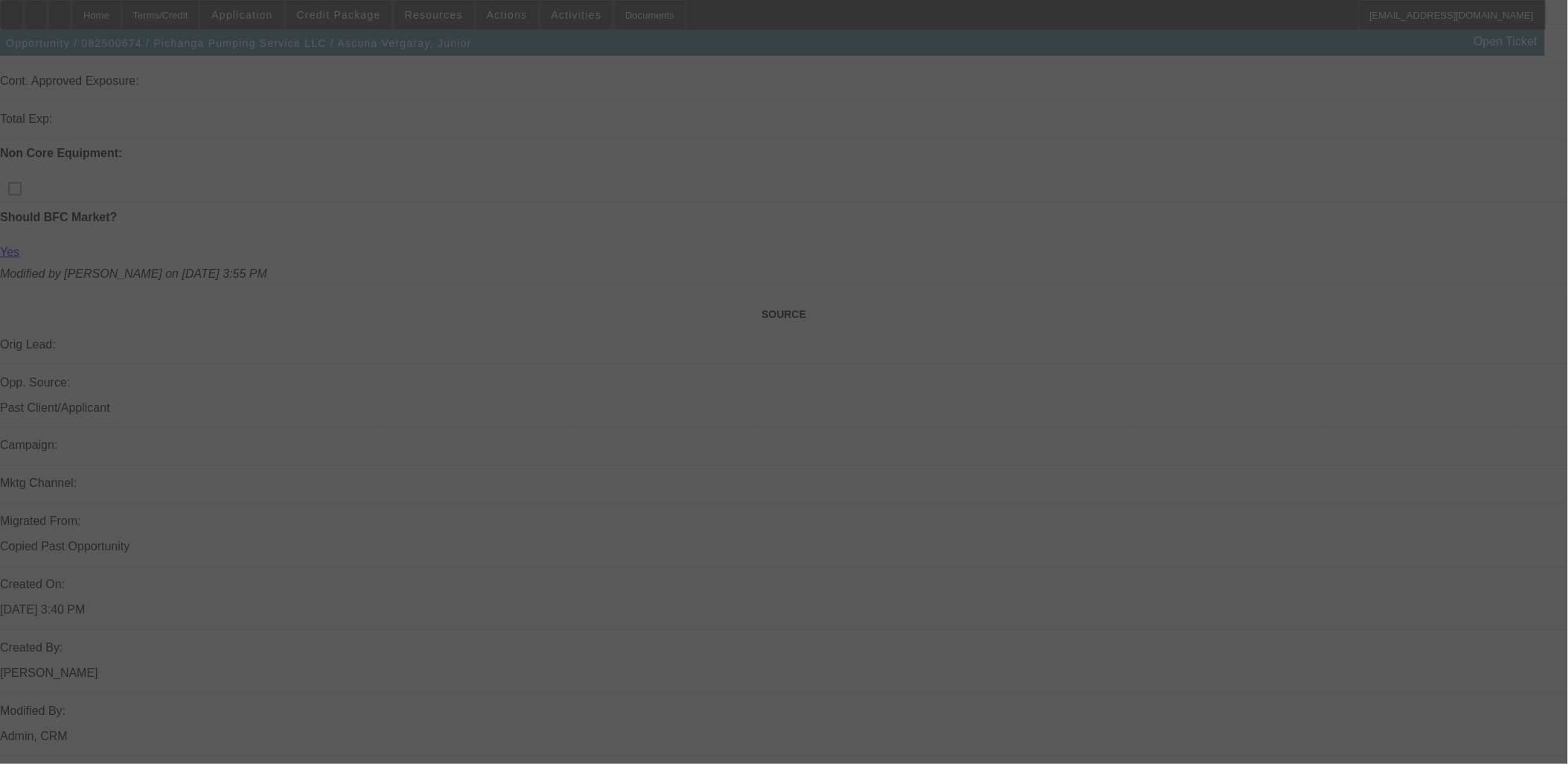
scroll to position [578, 0]
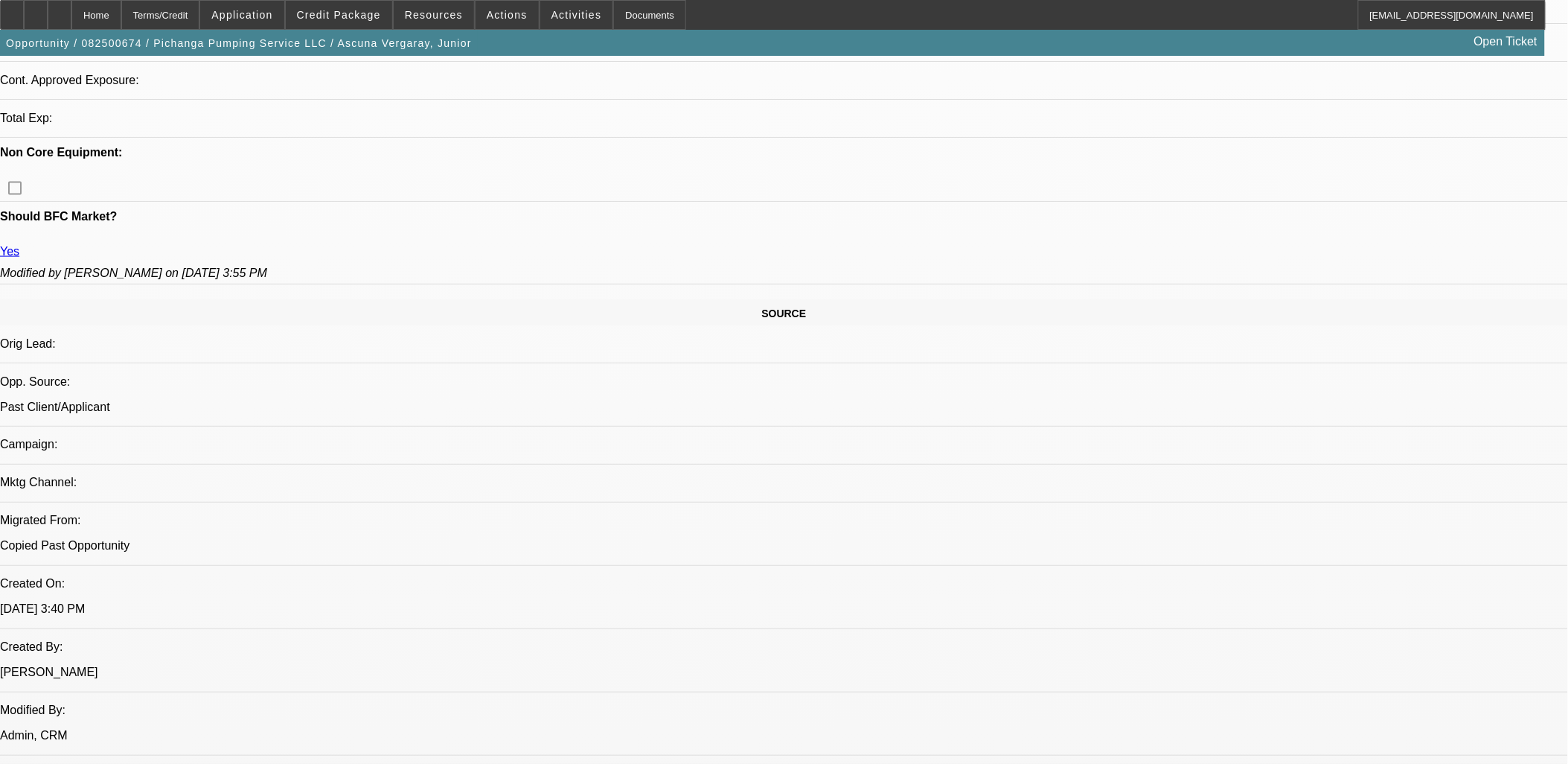
select select "0"
select select "2"
select select "0.1"
select select "1"
select select "2"
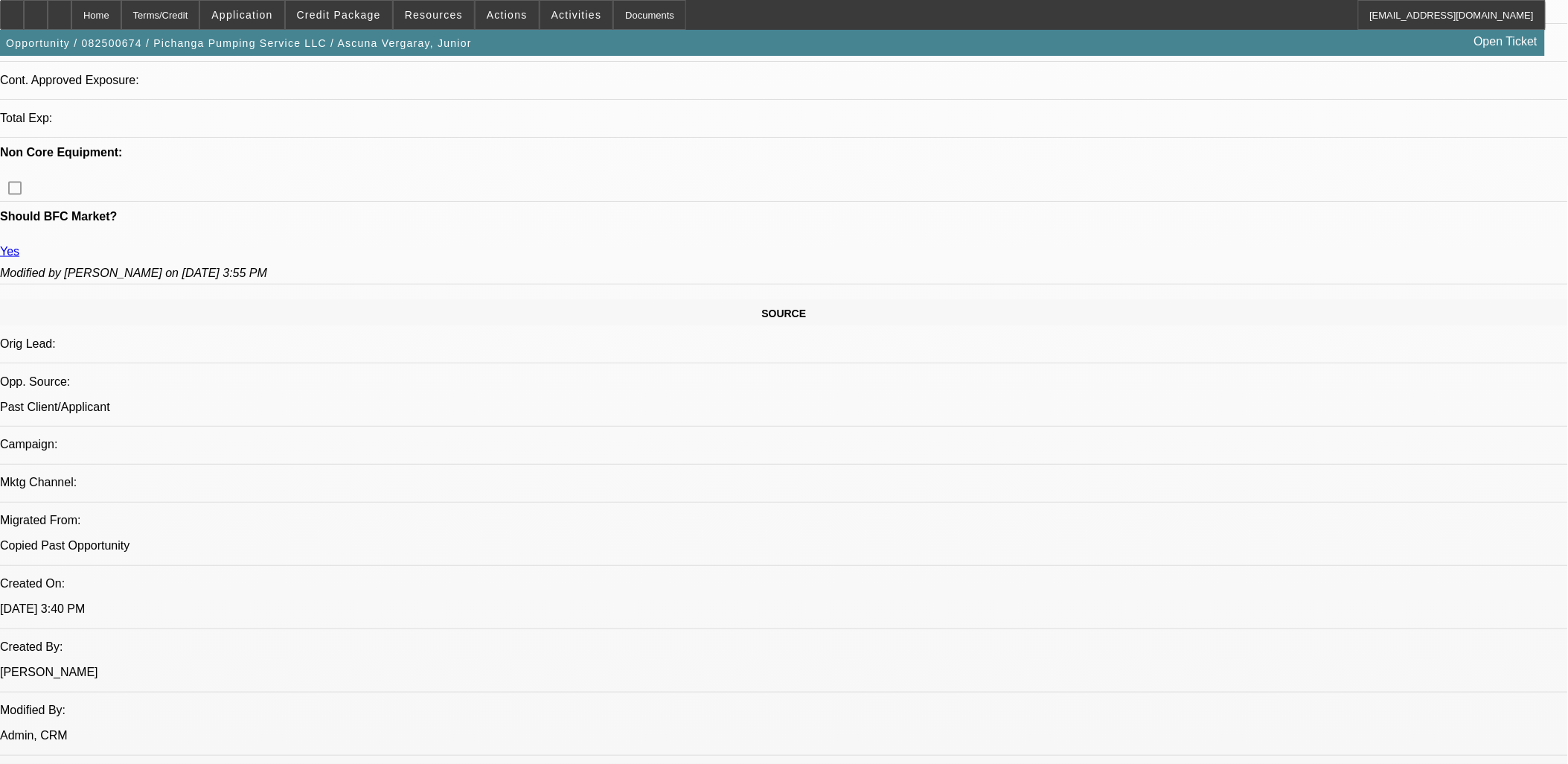
select select "4"
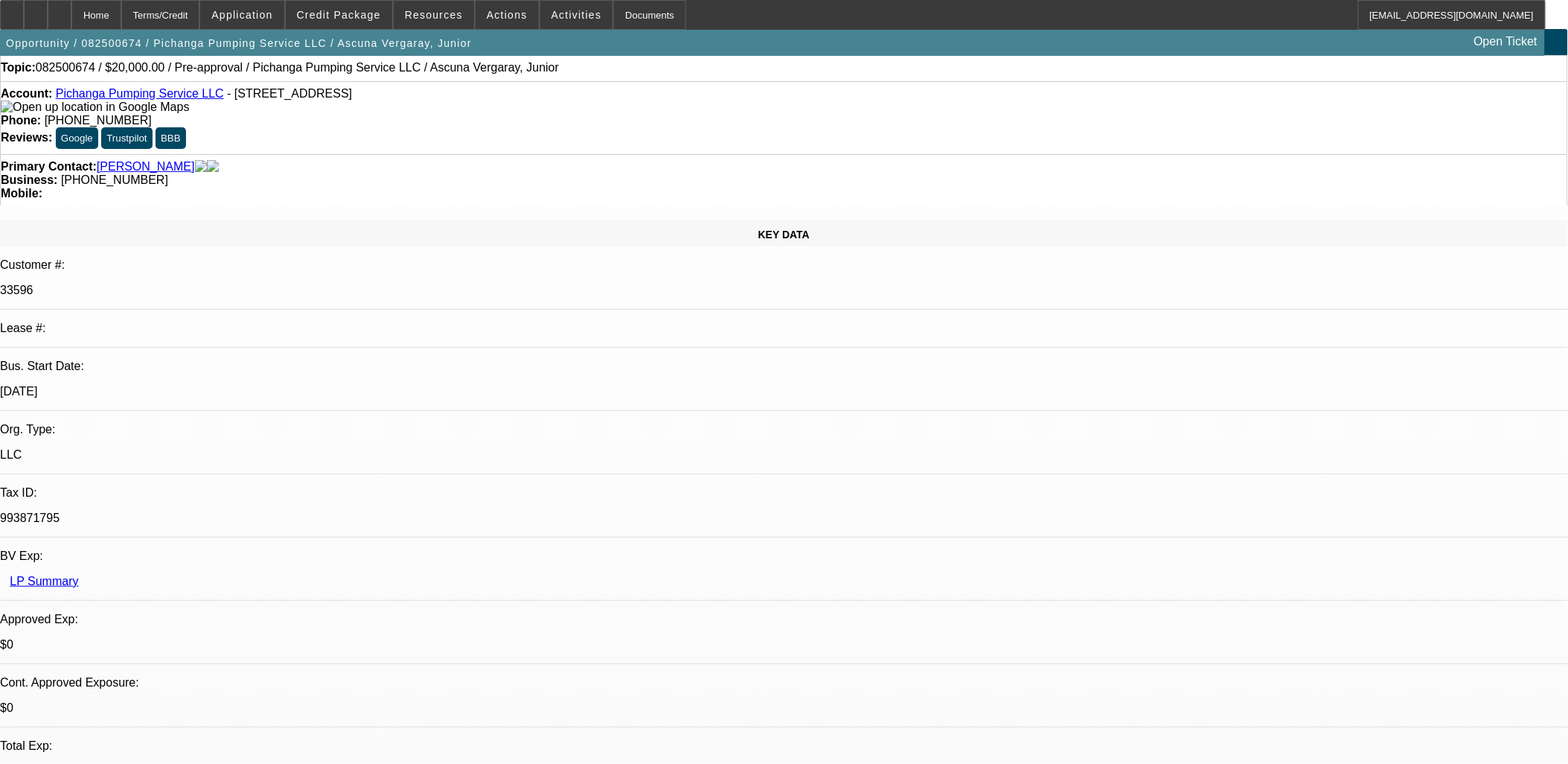
scroll to position [0, 0]
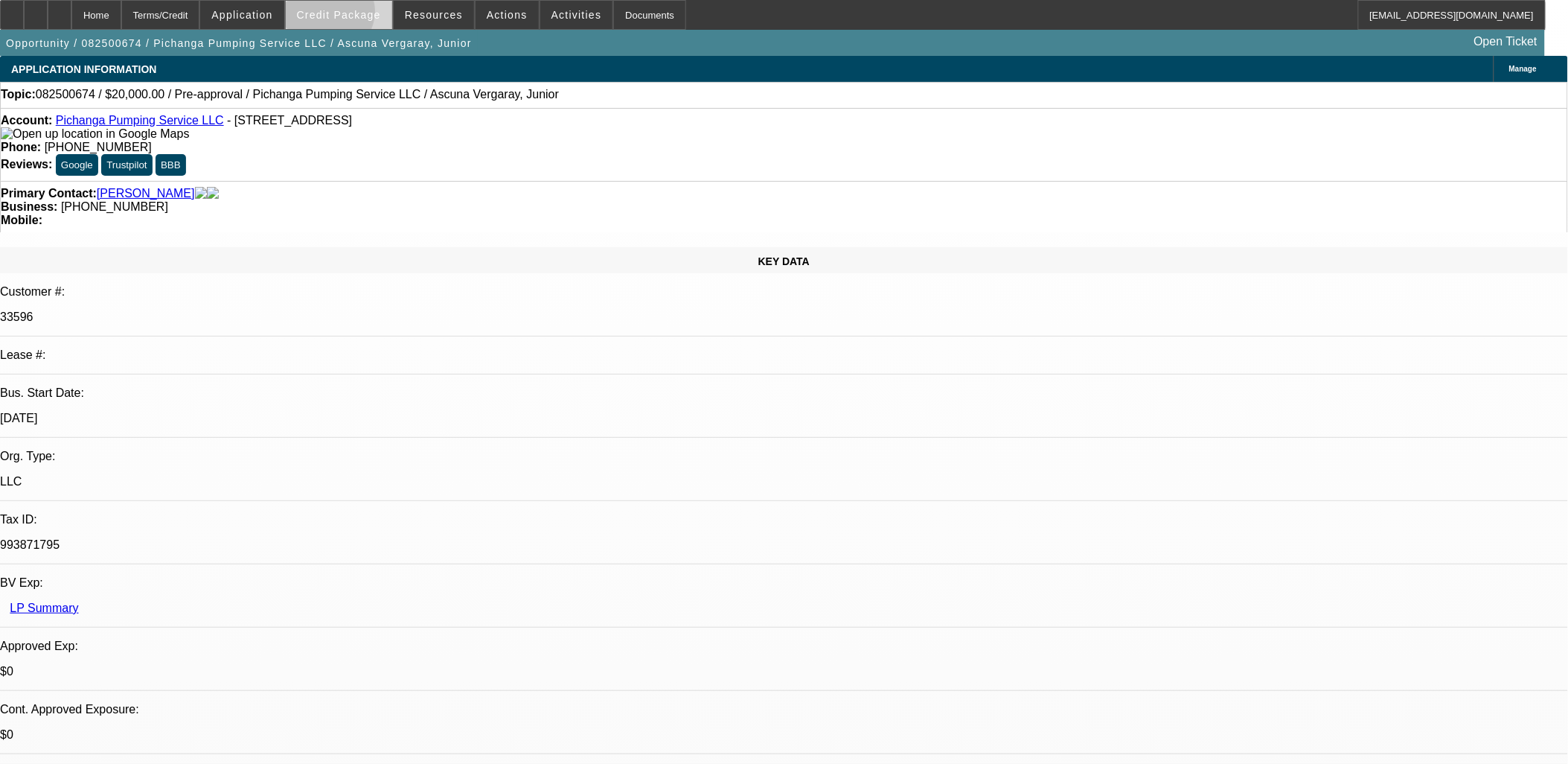
click at [353, 13] on span "Credit Package" at bounding box center [339, 15] width 85 height 12
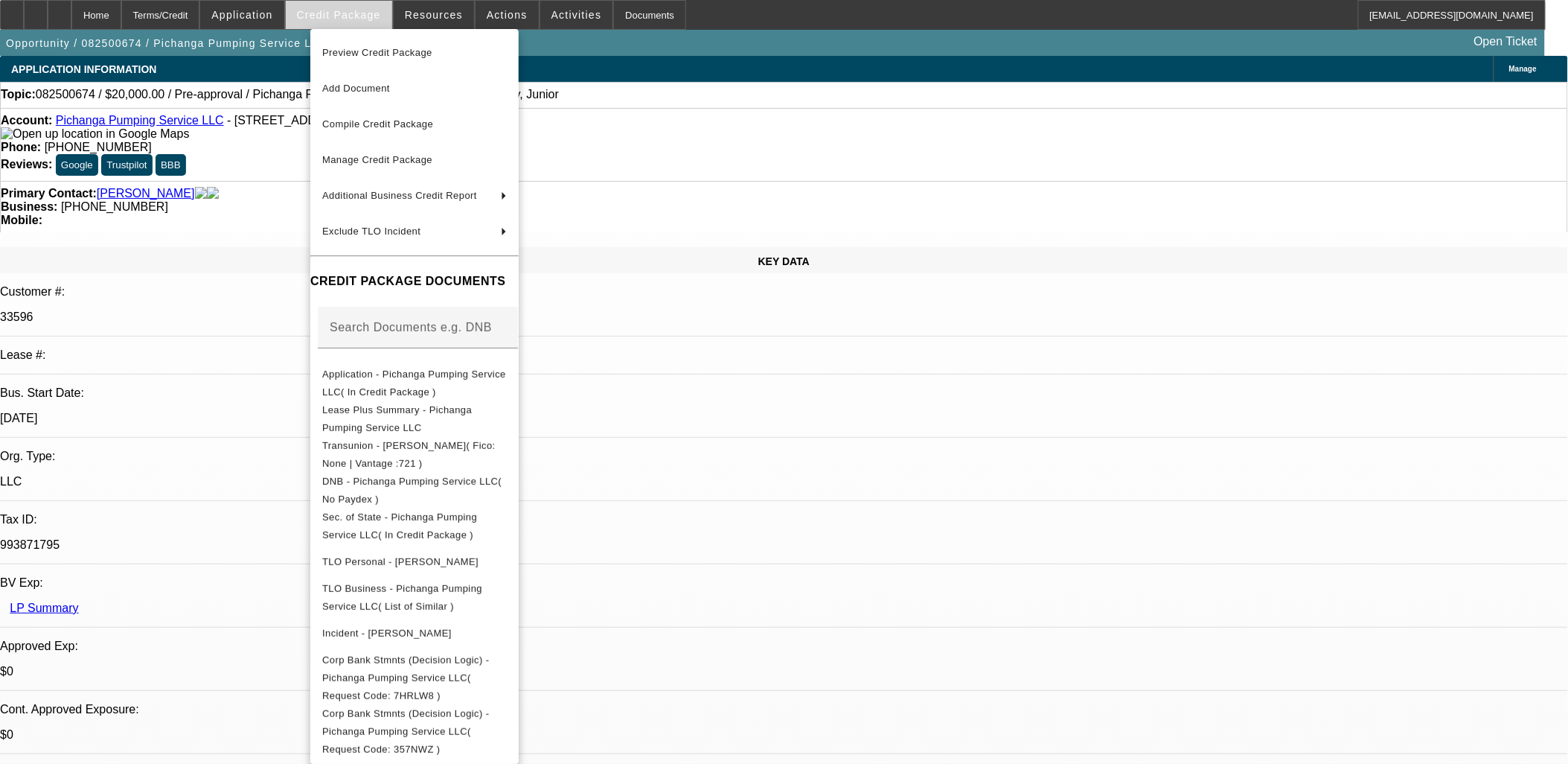
click at [353, 15] on div at bounding box center [784, 382] width 1568 height 764
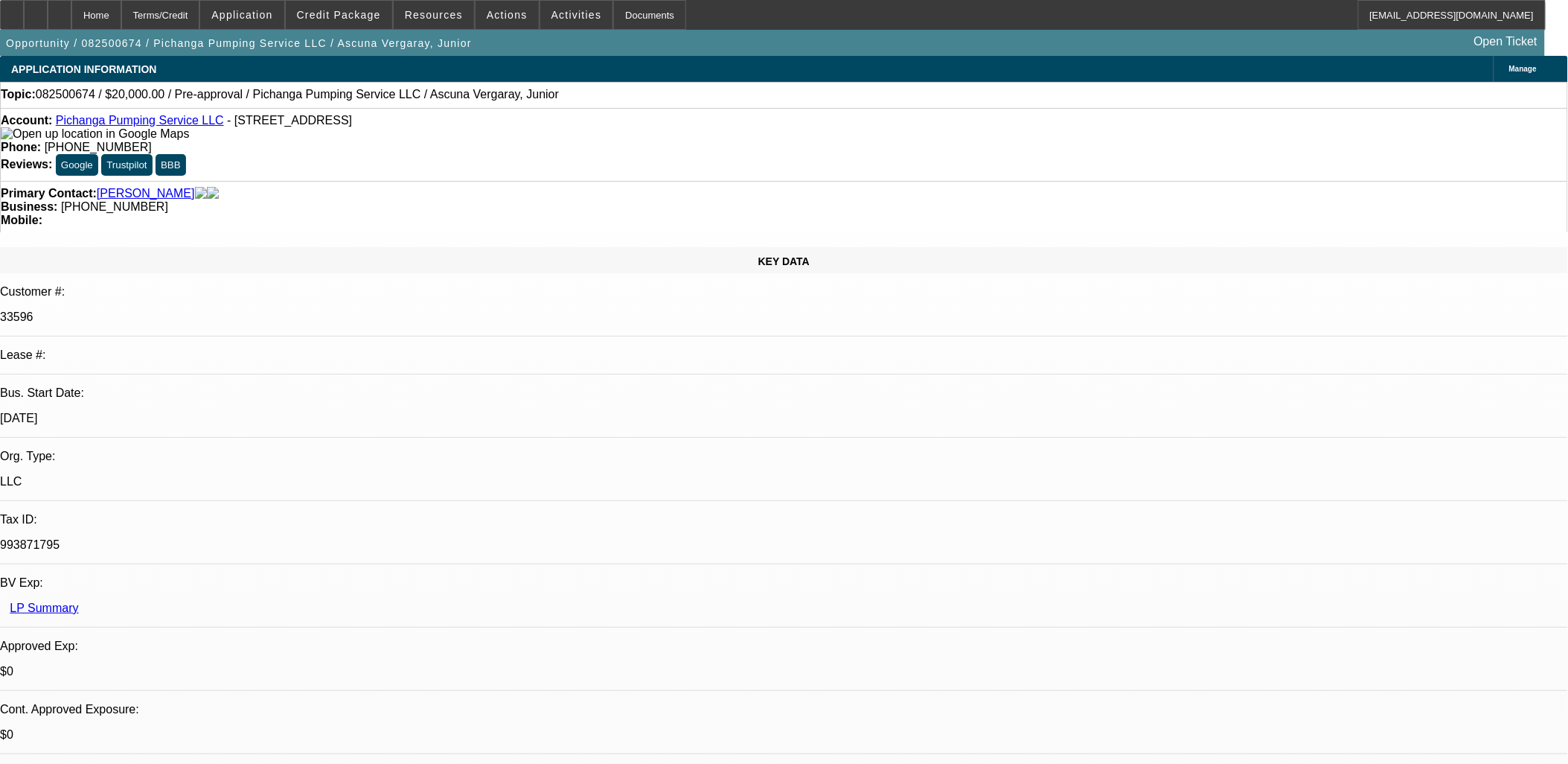
scroll to position [114, 0]
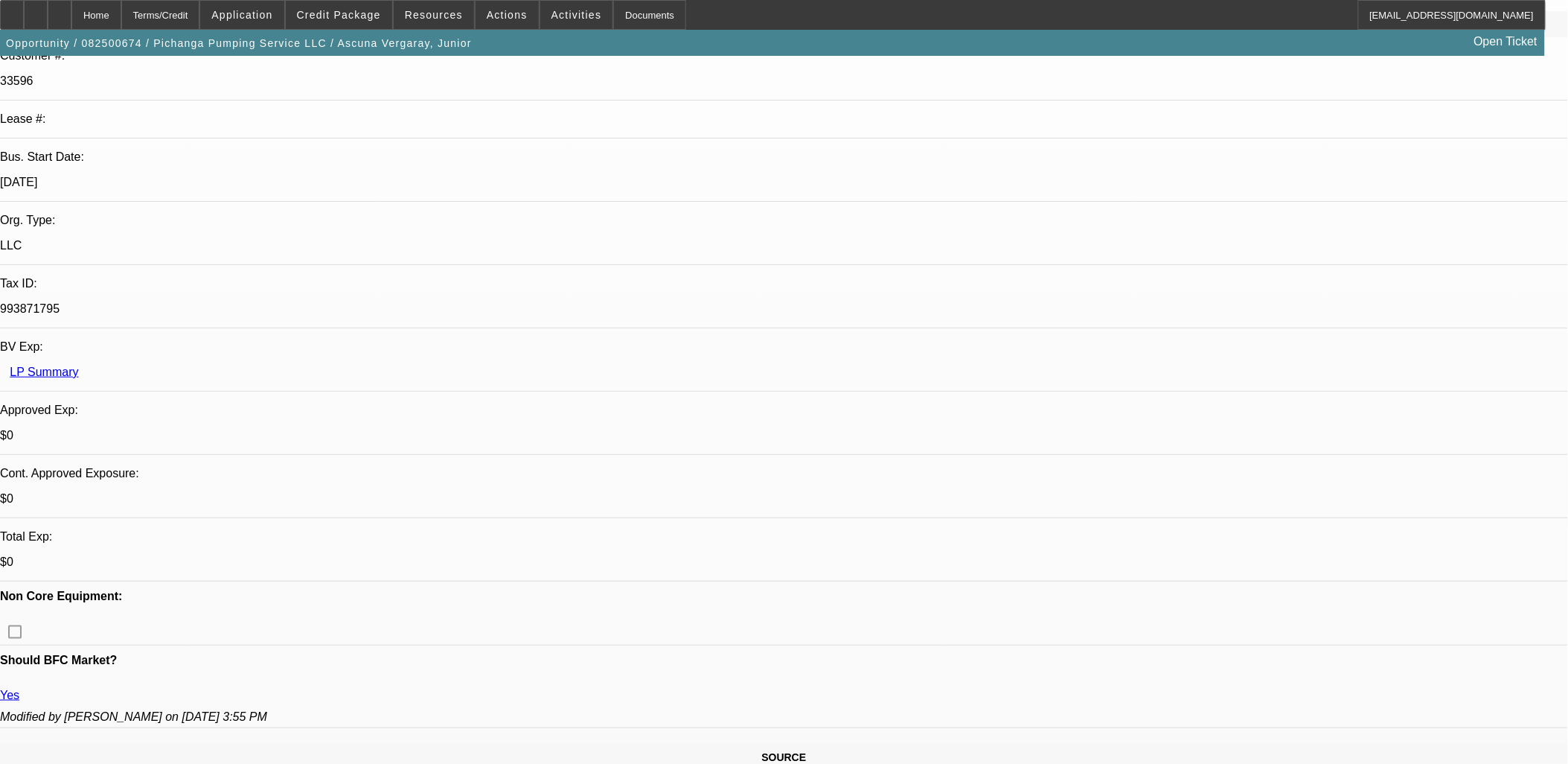
scroll to position [578, 0]
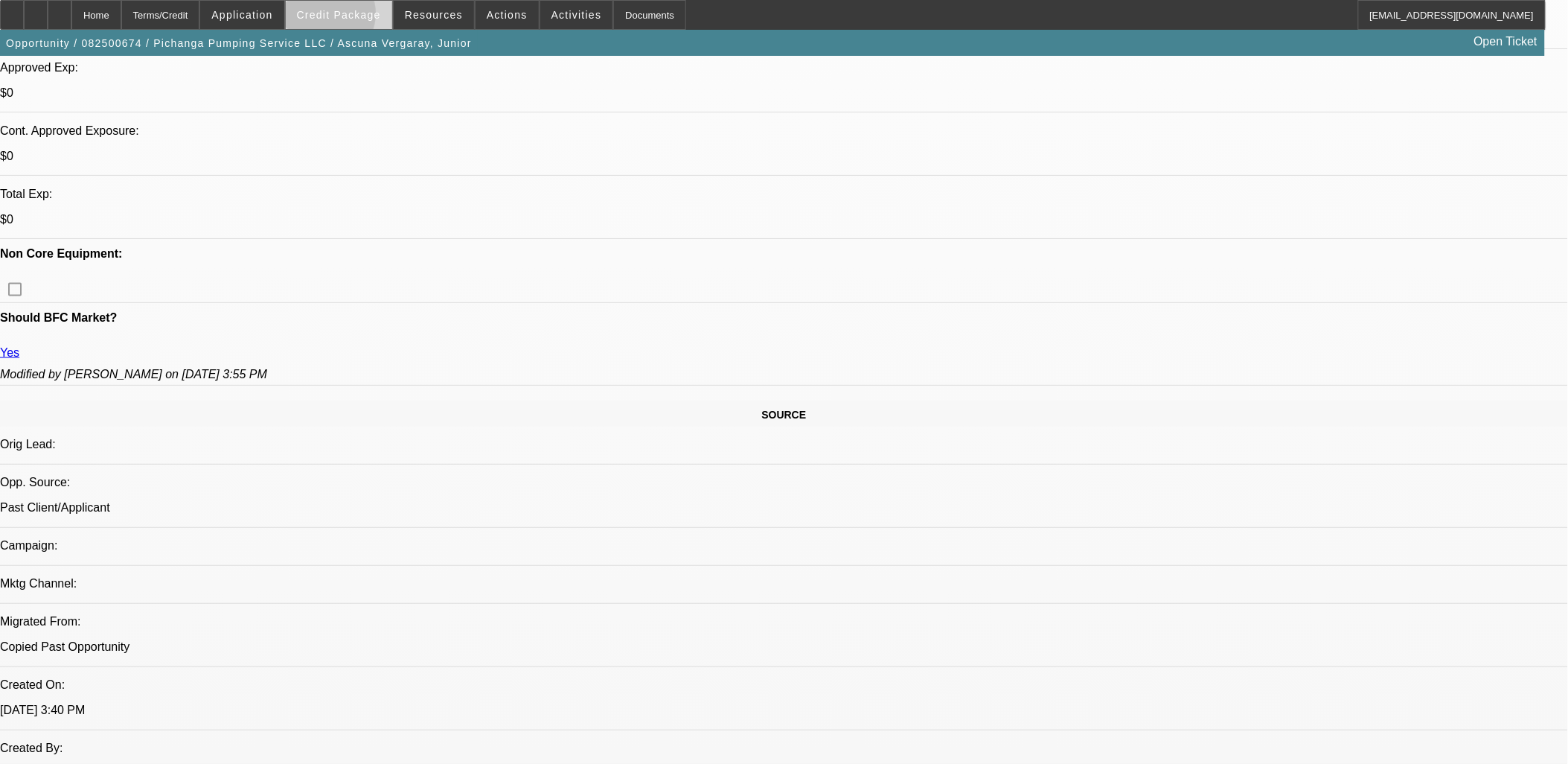
click at [348, 17] on span "Credit Package" at bounding box center [339, 15] width 85 height 12
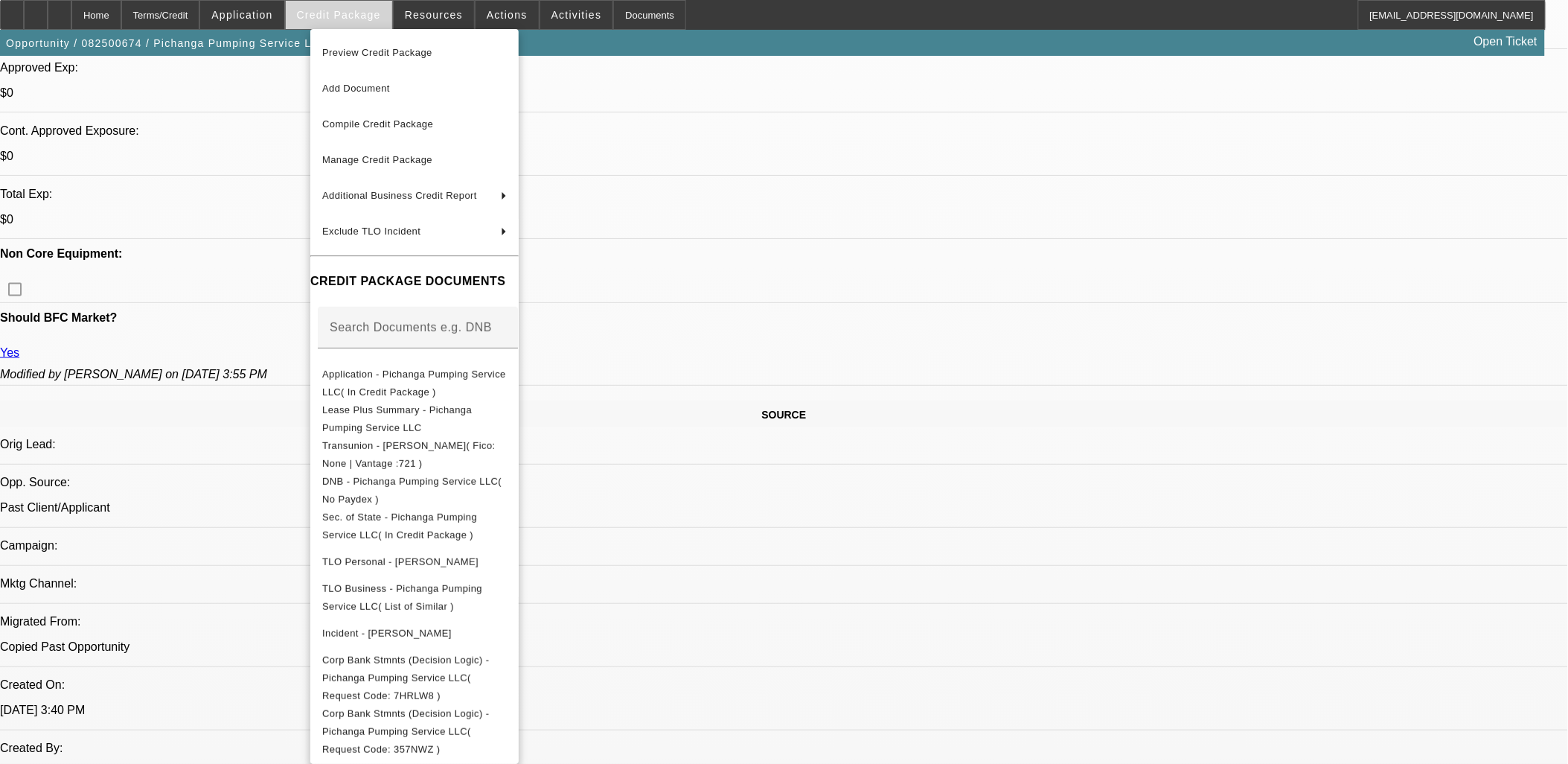
click at [348, 17] on div at bounding box center [784, 382] width 1568 height 764
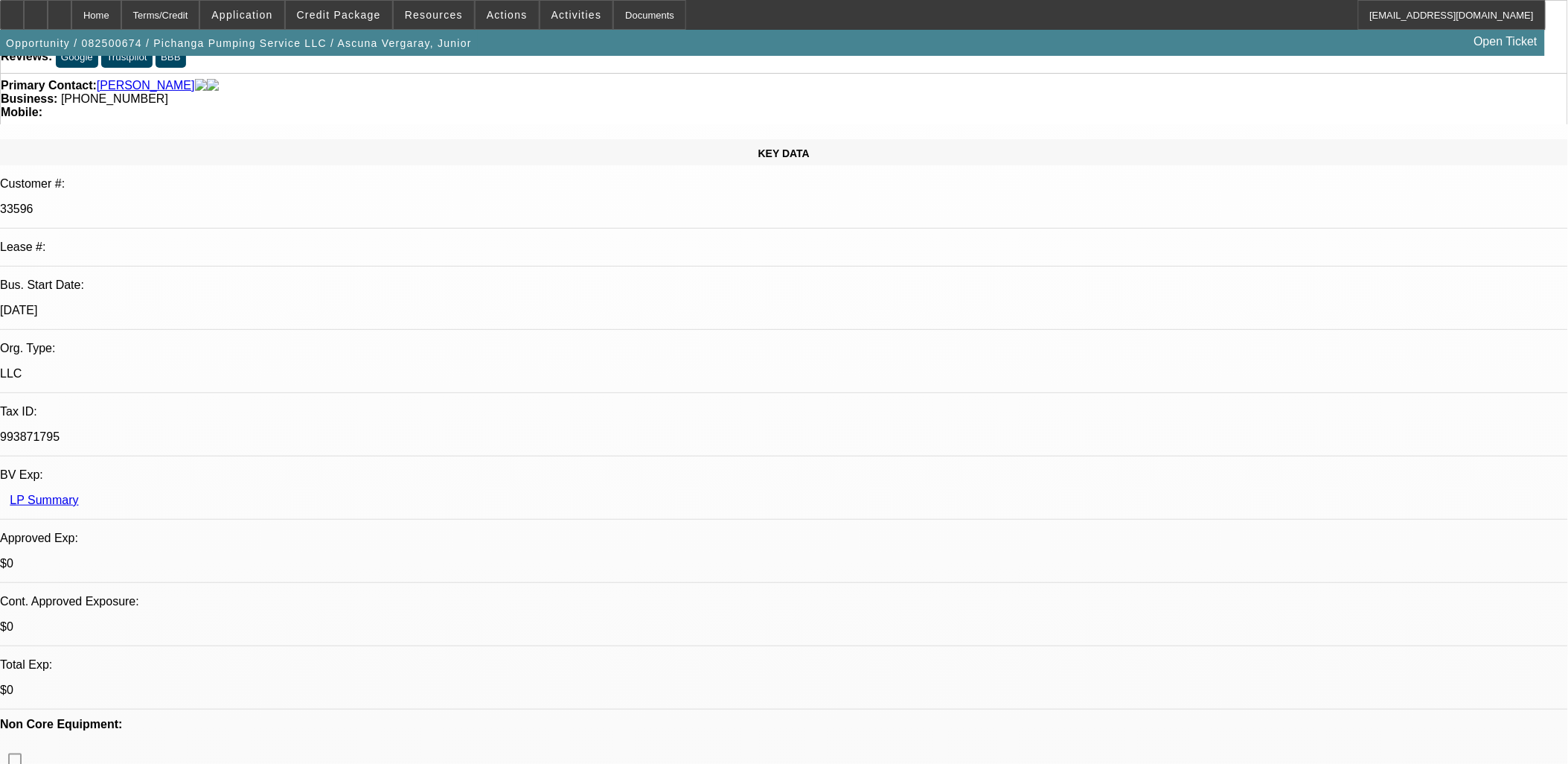
scroll to position [0, 0]
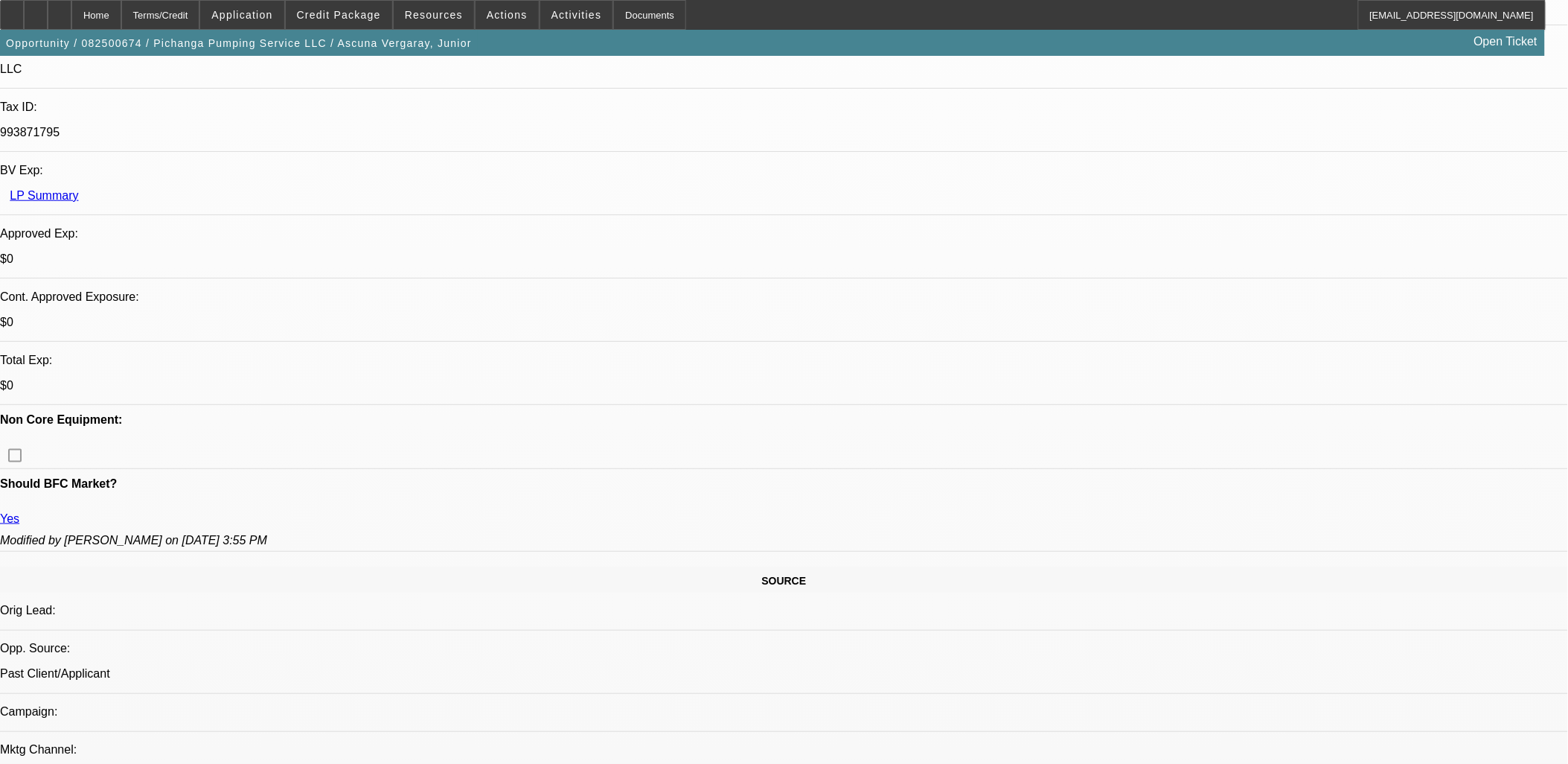
scroll to position [496, 0]
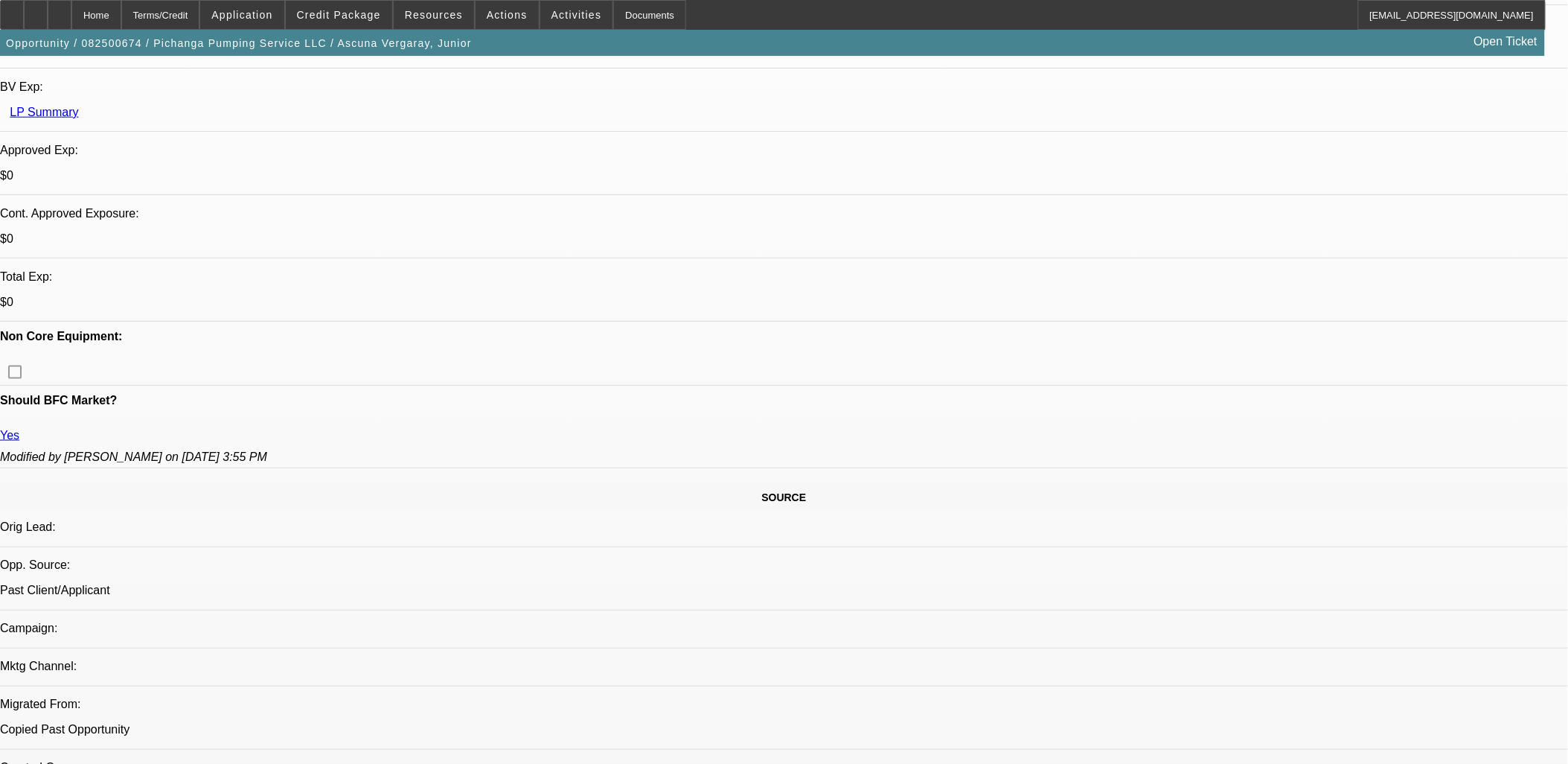
drag, startPoint x: 367, startPoint y: 23, endPoint x: 365, endPoint y: 16, distance: 7.3
click at [366, 20] on span at bounding box center [339, 15] width 107 height 35
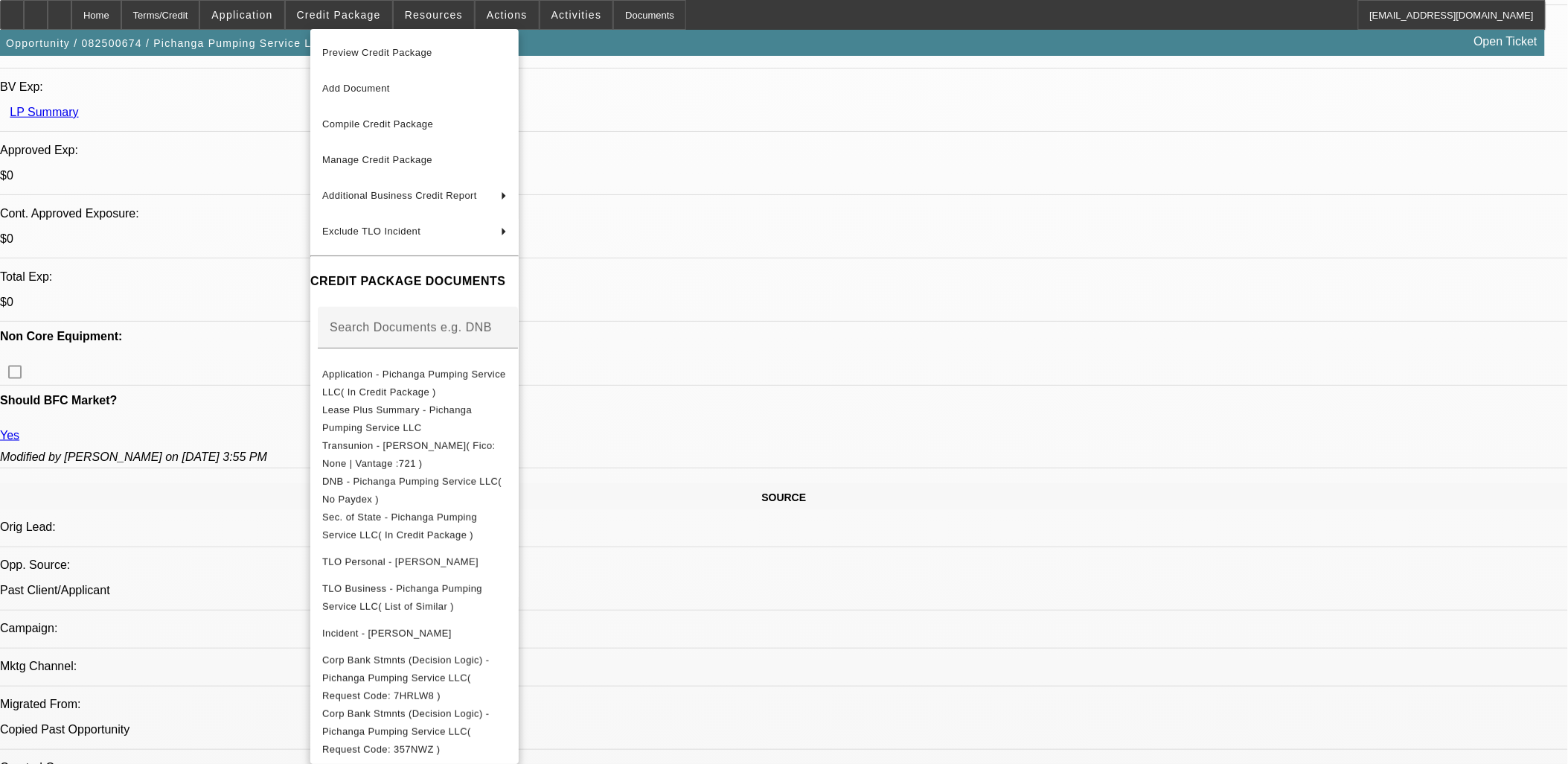
click at [918, 507] on div at bounding box center [784, 382] width 1568 height 764
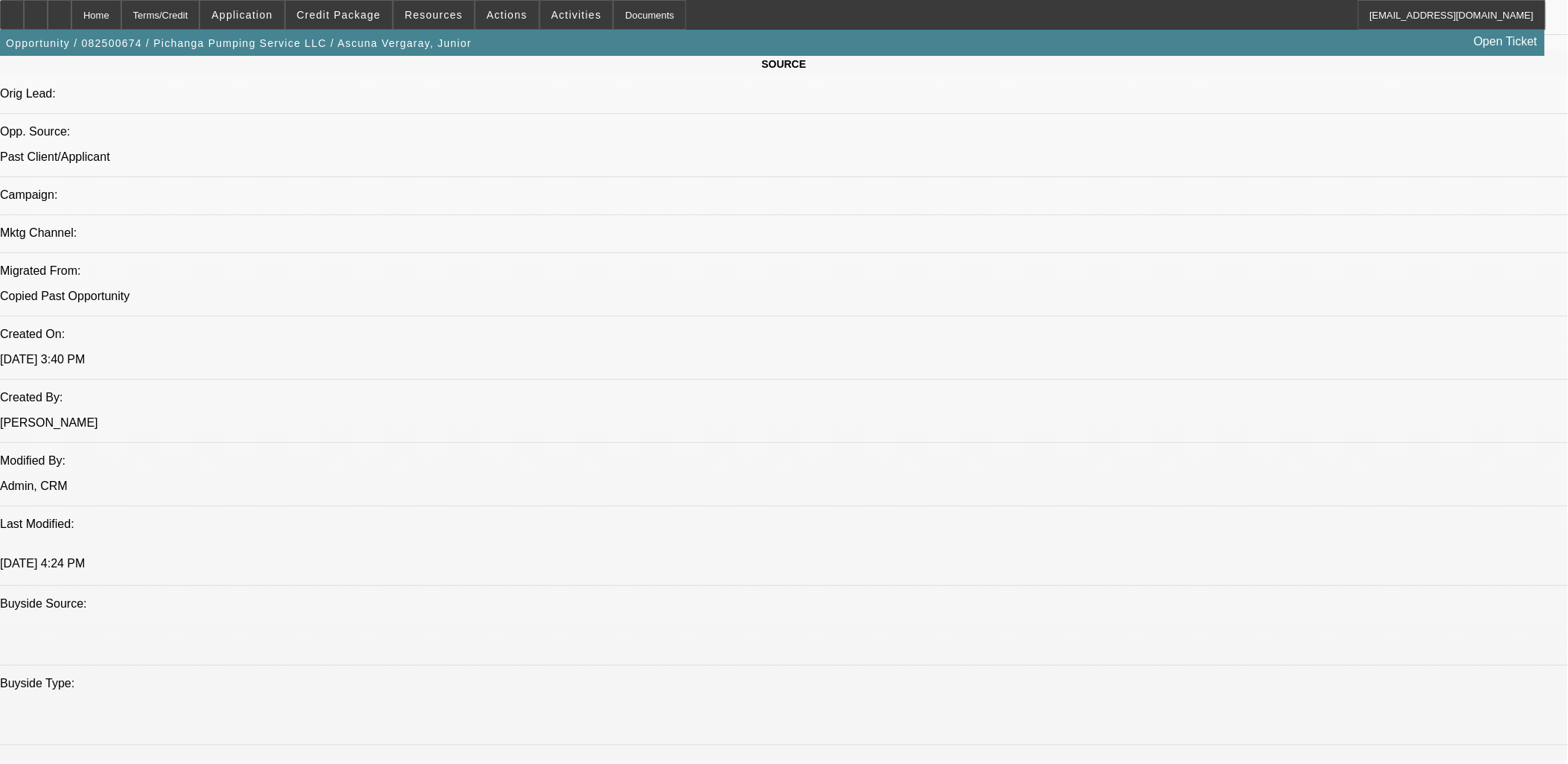
scroll to position [993, 0]
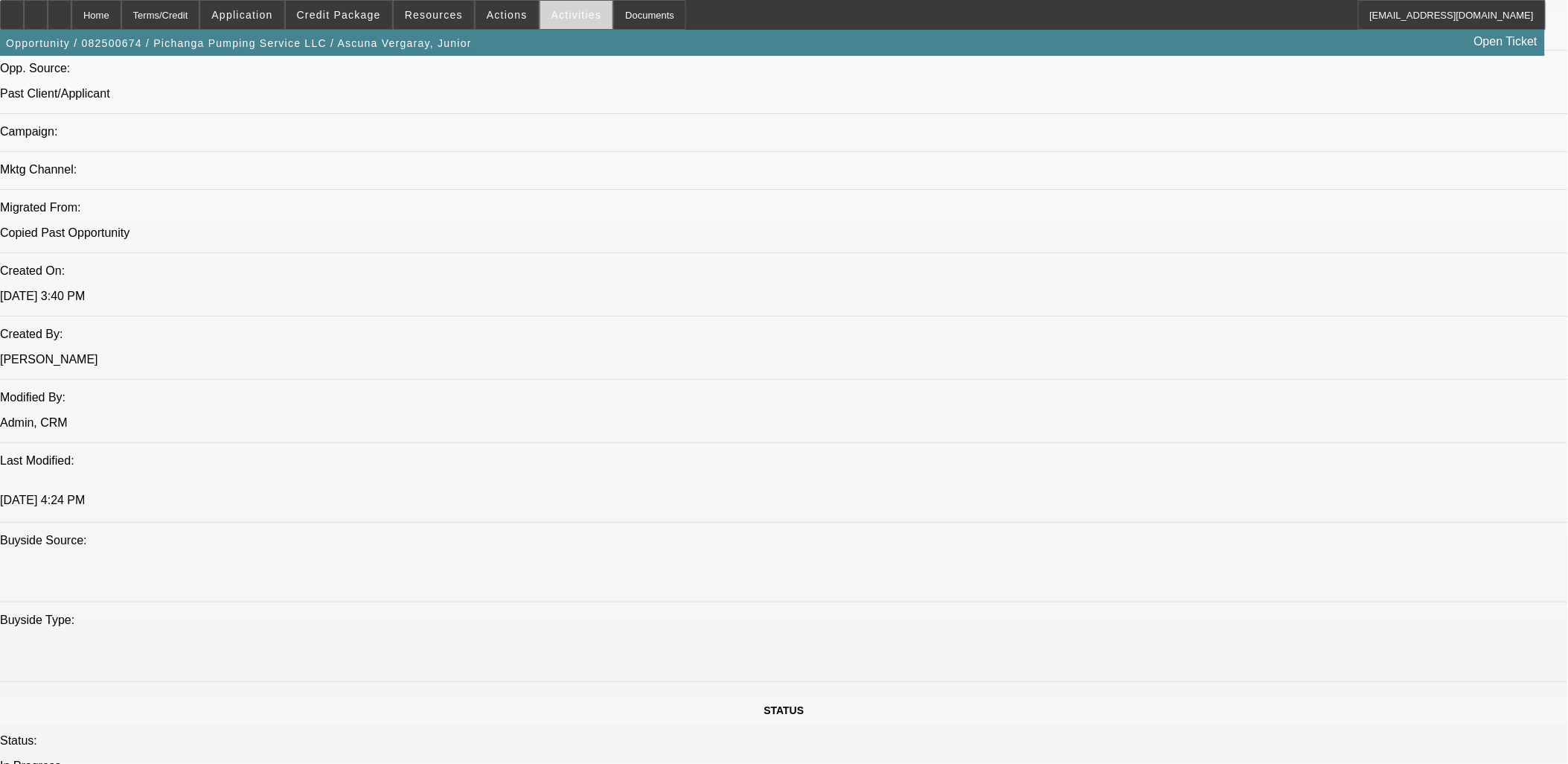
click at [556, 10] on span "Activities" at bounding box center [577, 15] width 50 height 12
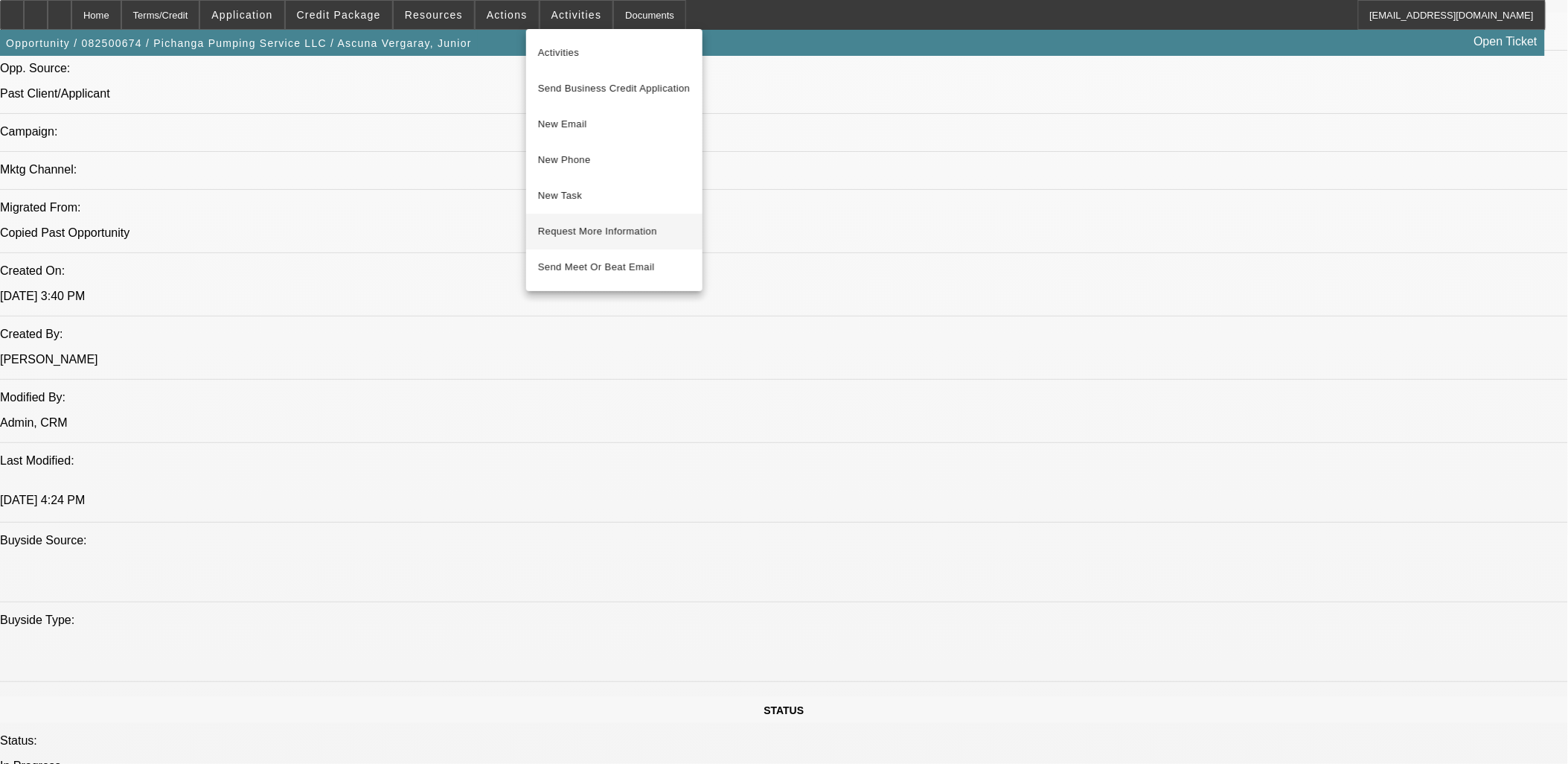
click at [590, 220] on button "Request More Information" at bounding box center [614, 231] width 176 height 35
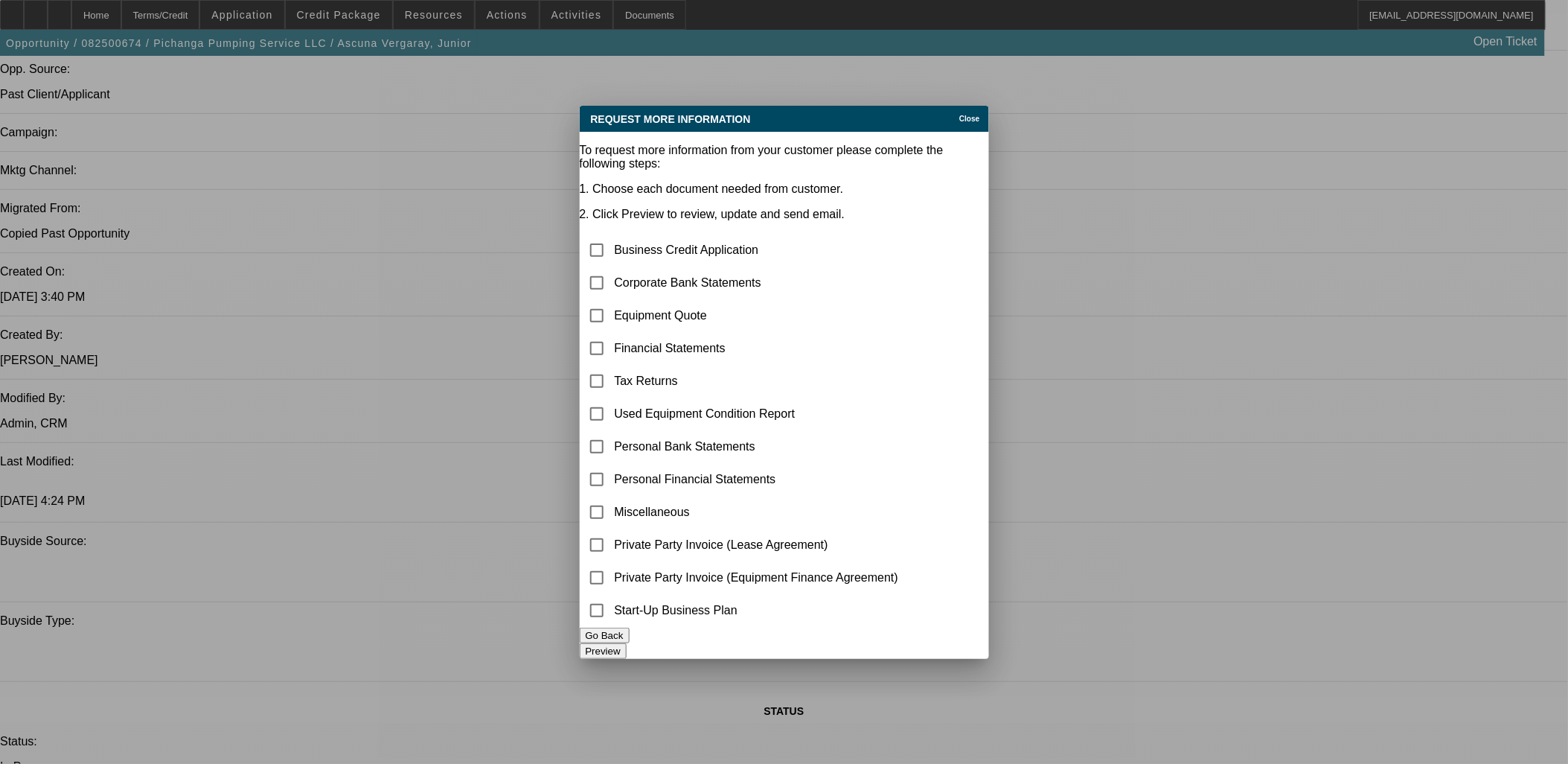
scroll to position [0, 0]
click at [612, 301] on input "checkbox" at bounding box center [596, 316] width 30 height 30
checkbox input "true"
click at [627, 643] on button "Preview" at bounding box center [603, 651] width 46 height 16
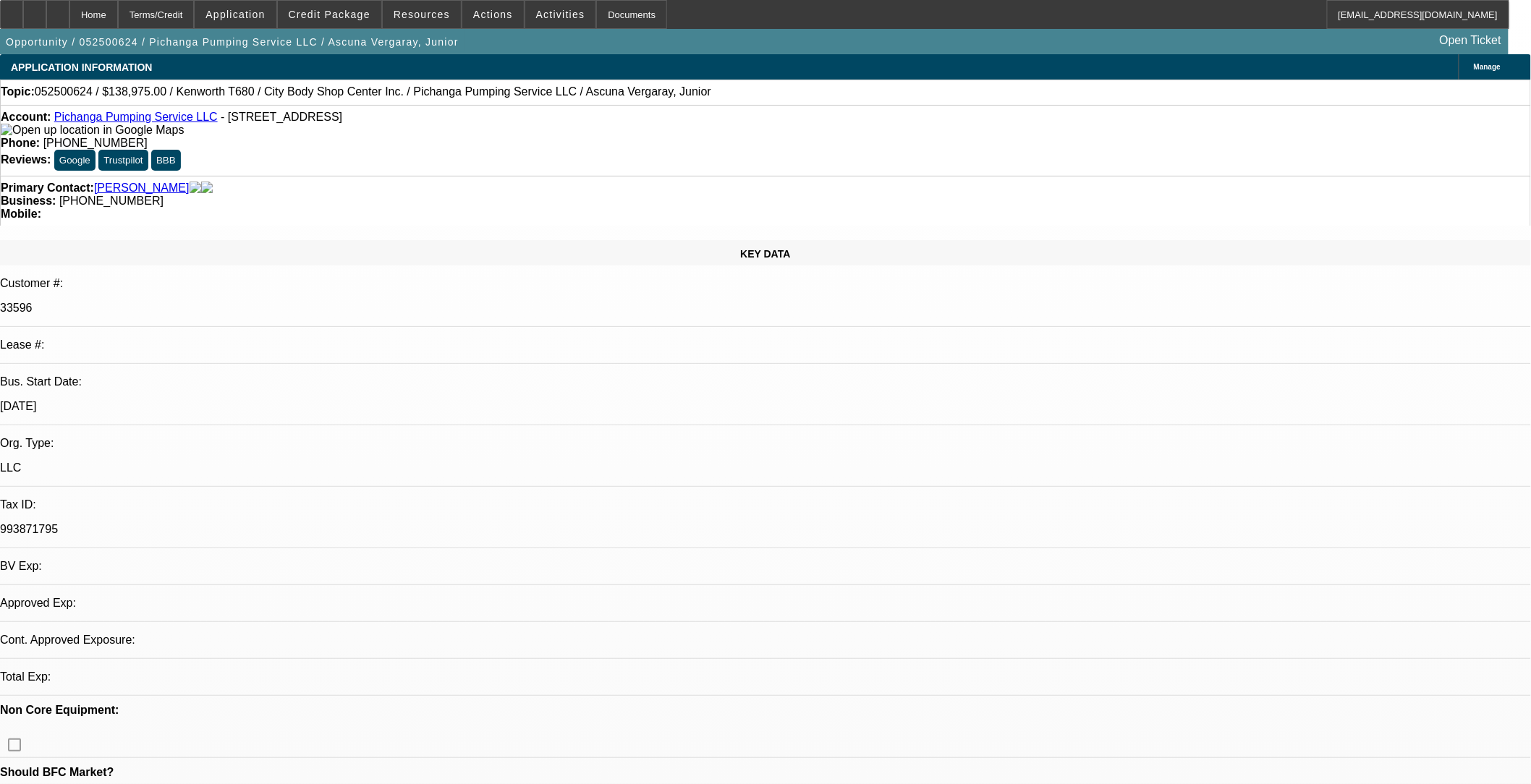
select select "0.15"
select select "2"
select select "0.1"
select select "0.15"
select select "2"
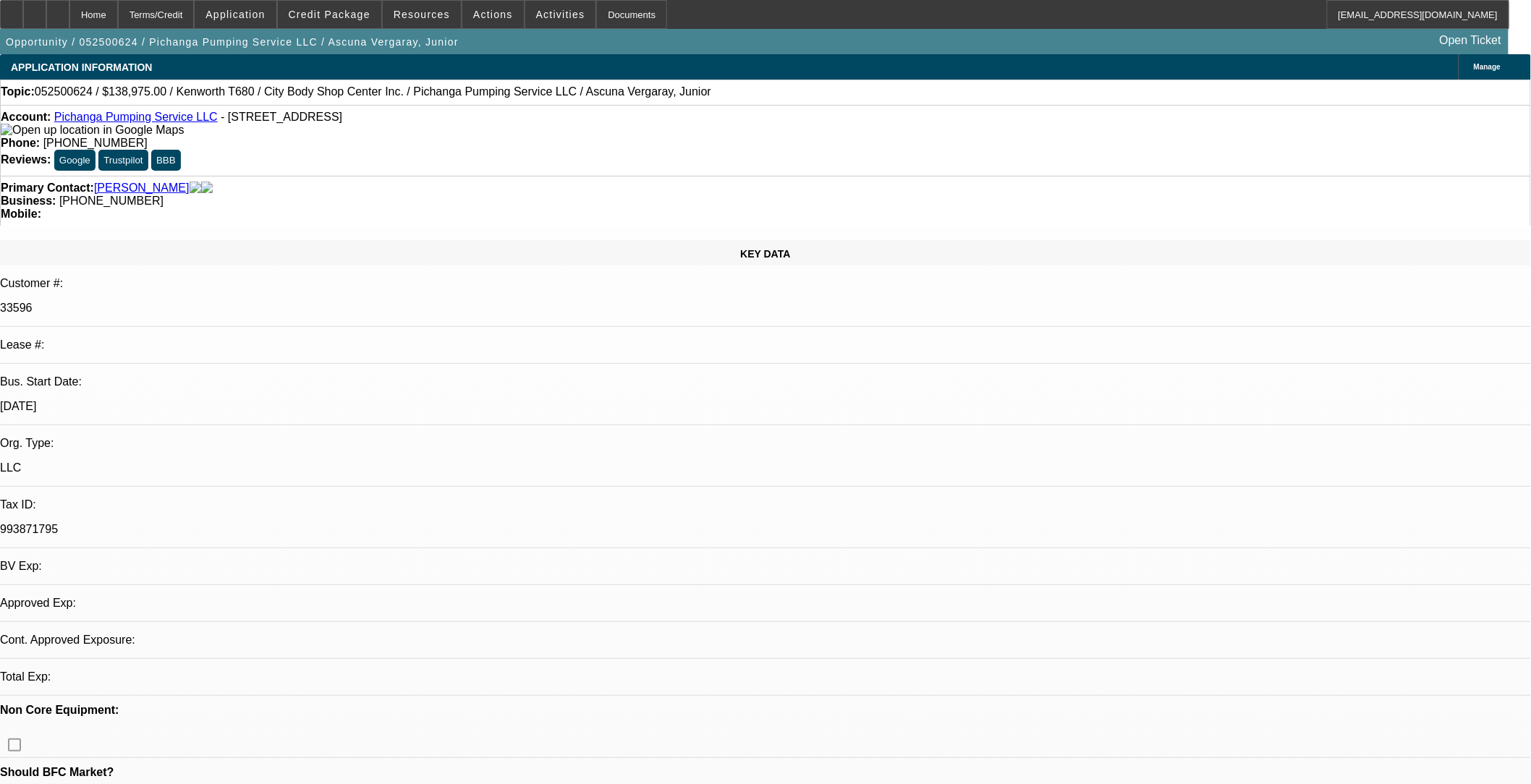
select select "0.1"
select select "1"
select select "2"
select select "4"
select select "1"
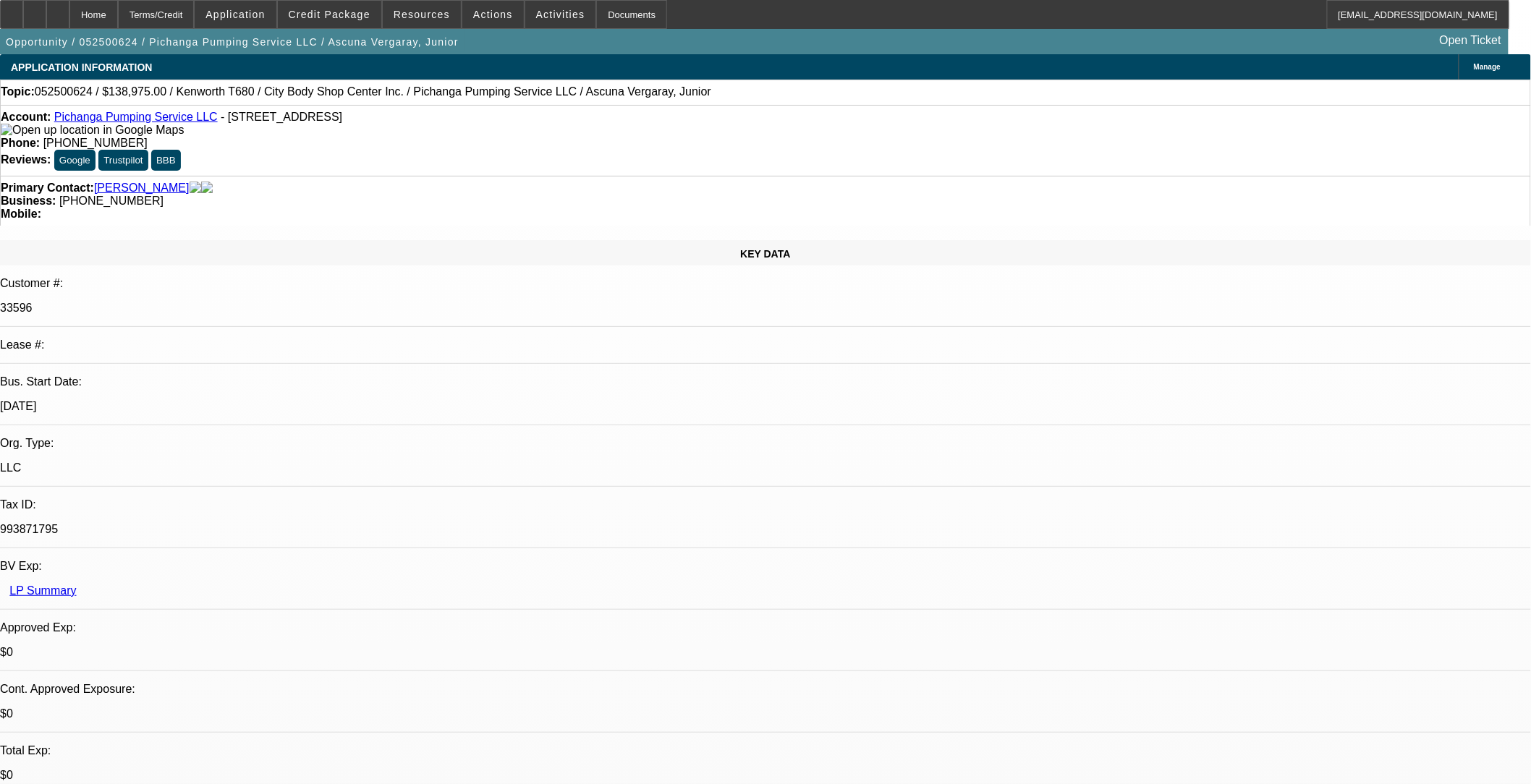
select select "2"
select select "4"
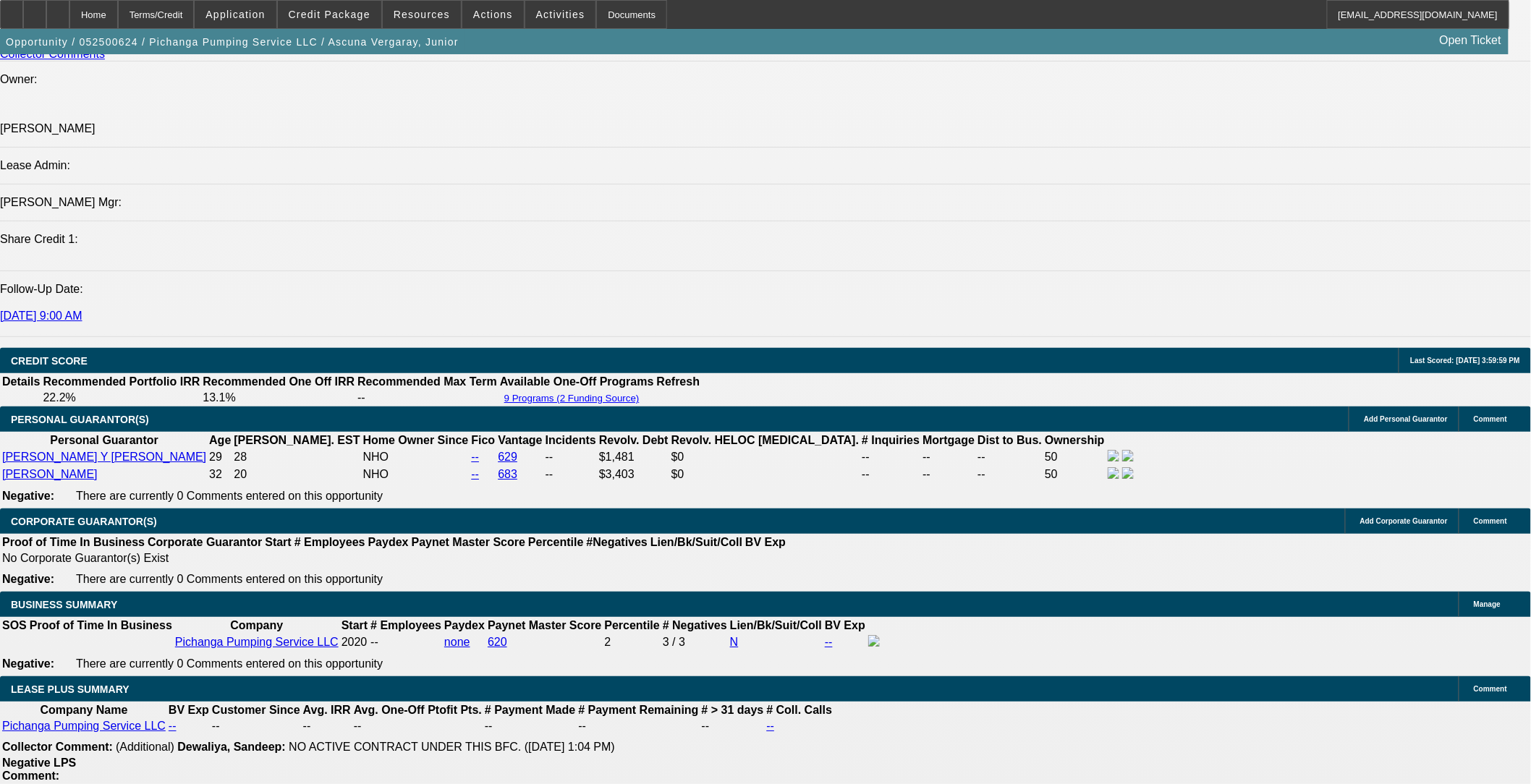
scroll to position [2090, 0]
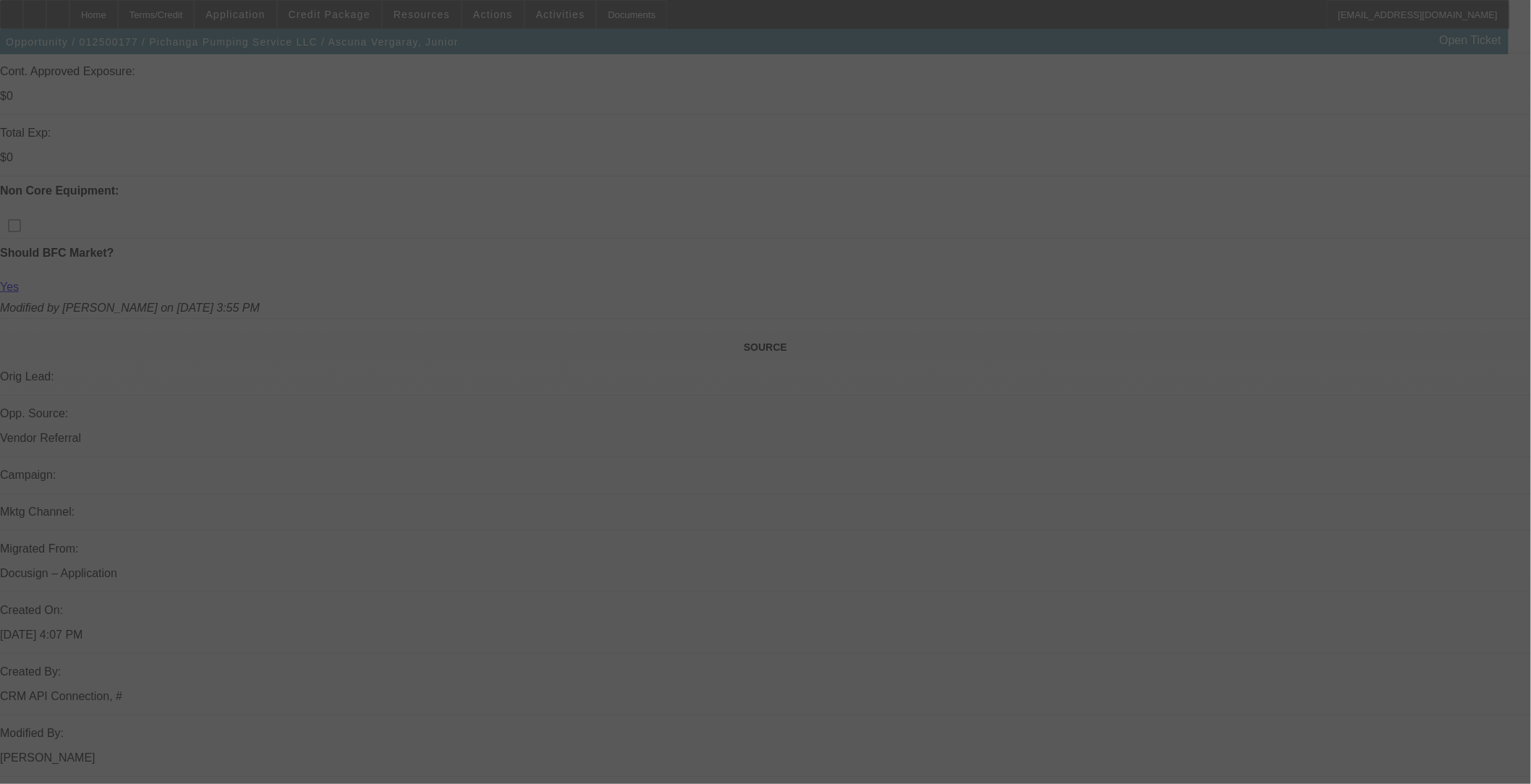
scroll to position [1849, 0]
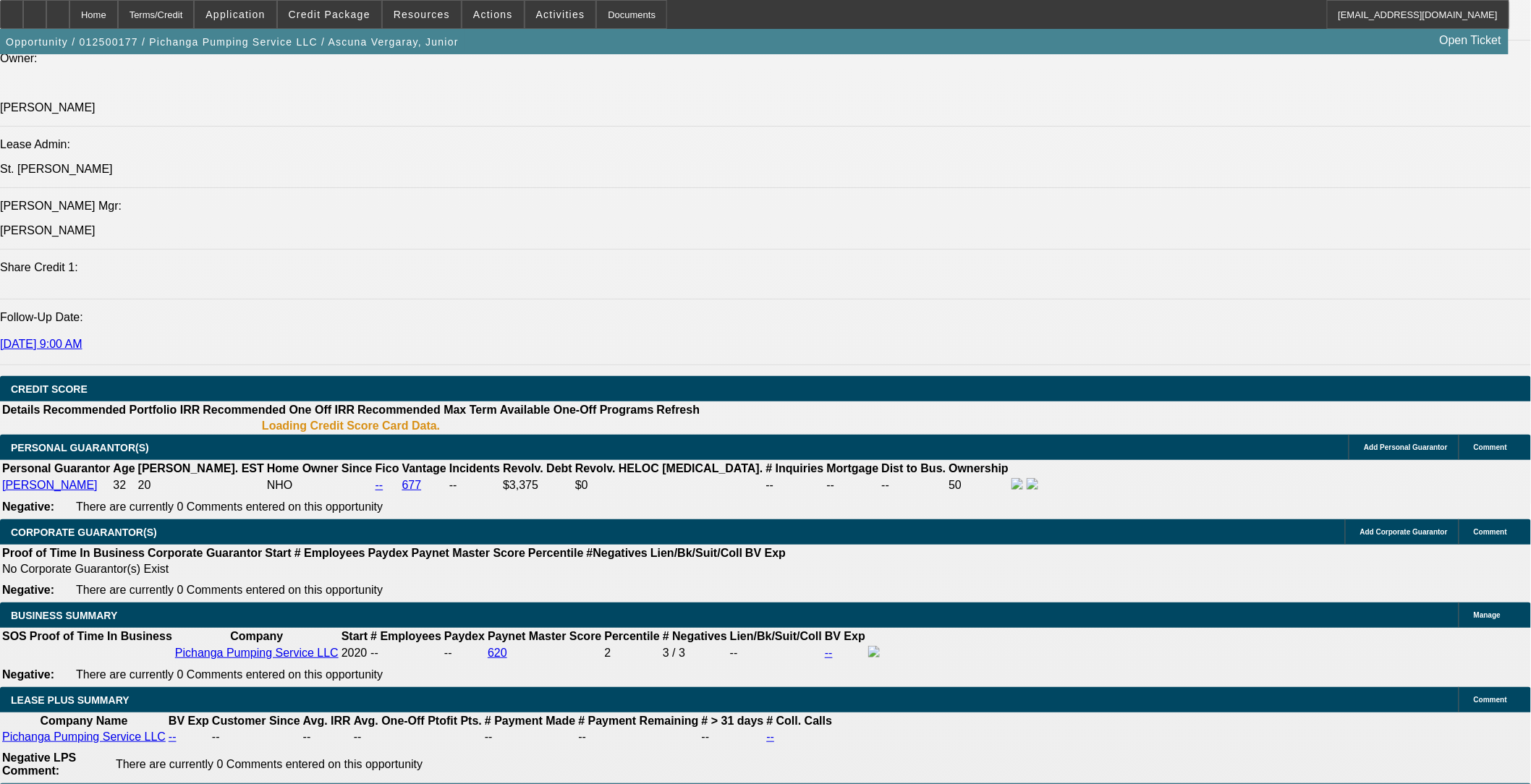
select select "0"
select select "1.5"
select select "0.1"
select select "0"
select select "2"
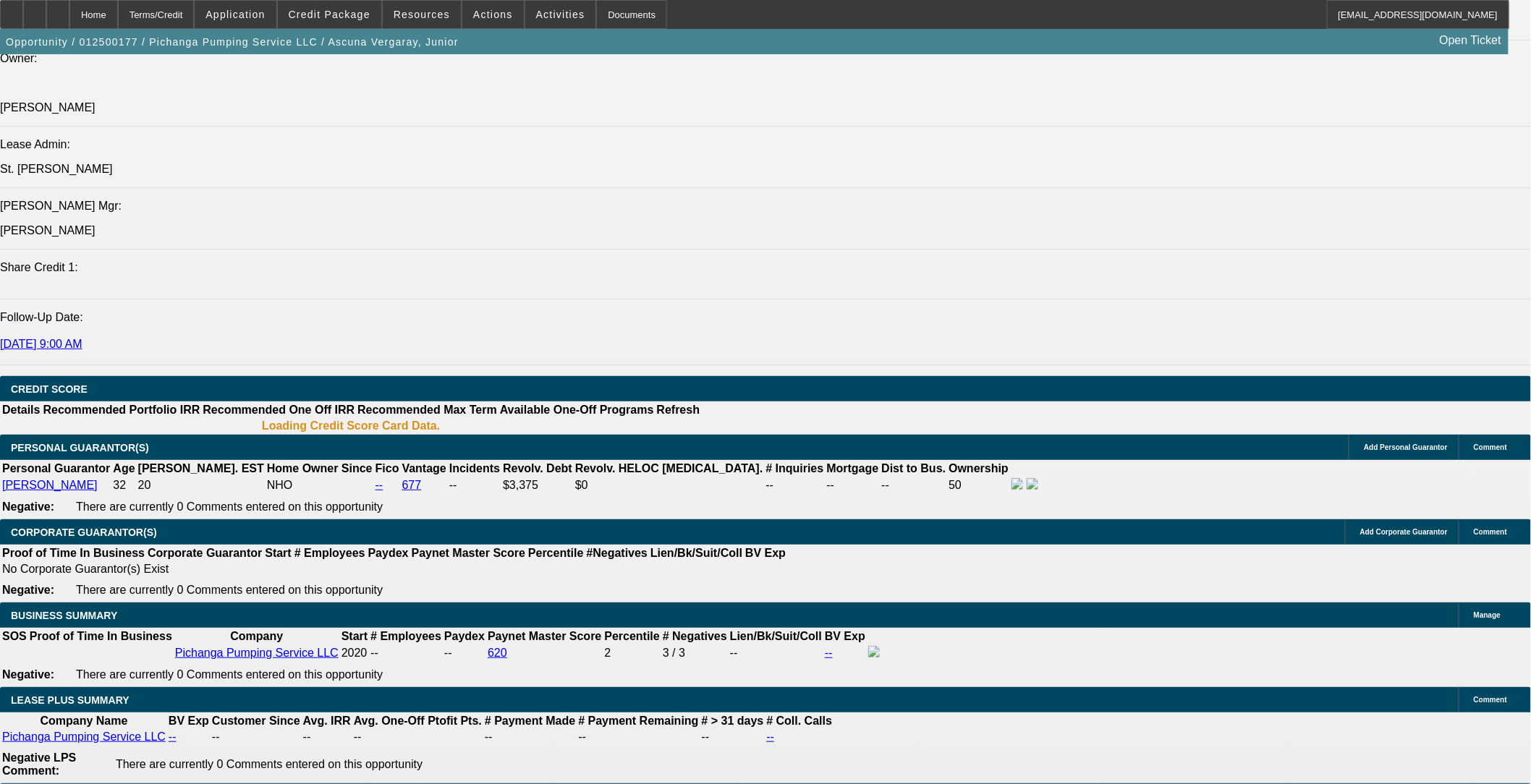
select select "0.1"
select select "0"
select select "2"
select select "0.1"
select select "0"
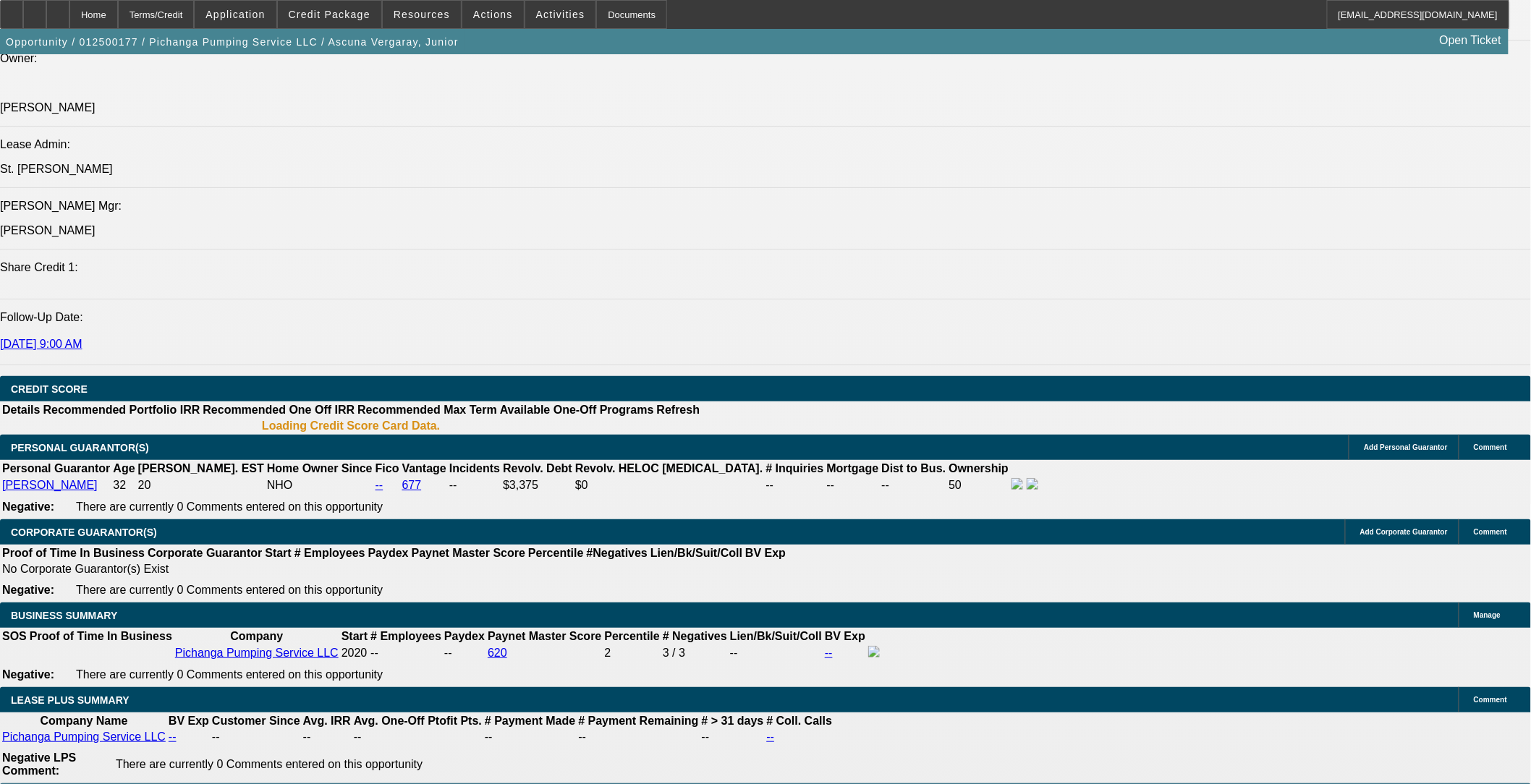
select select "0"
select select "0.1"
select select "1"
select select "2"
select select "4"
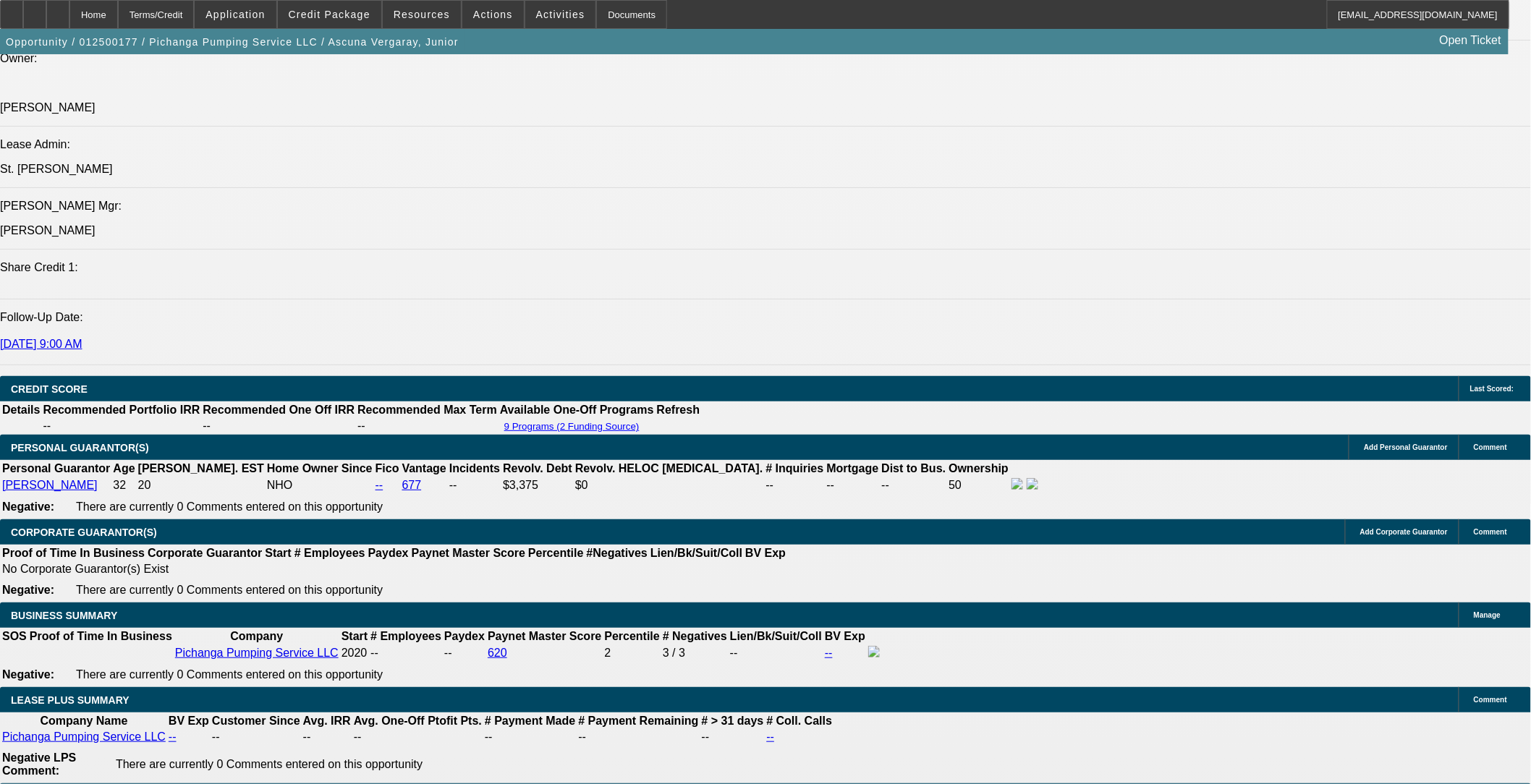
select select "1"
select select "2"
select select "4"
select select "1"
select select "2"
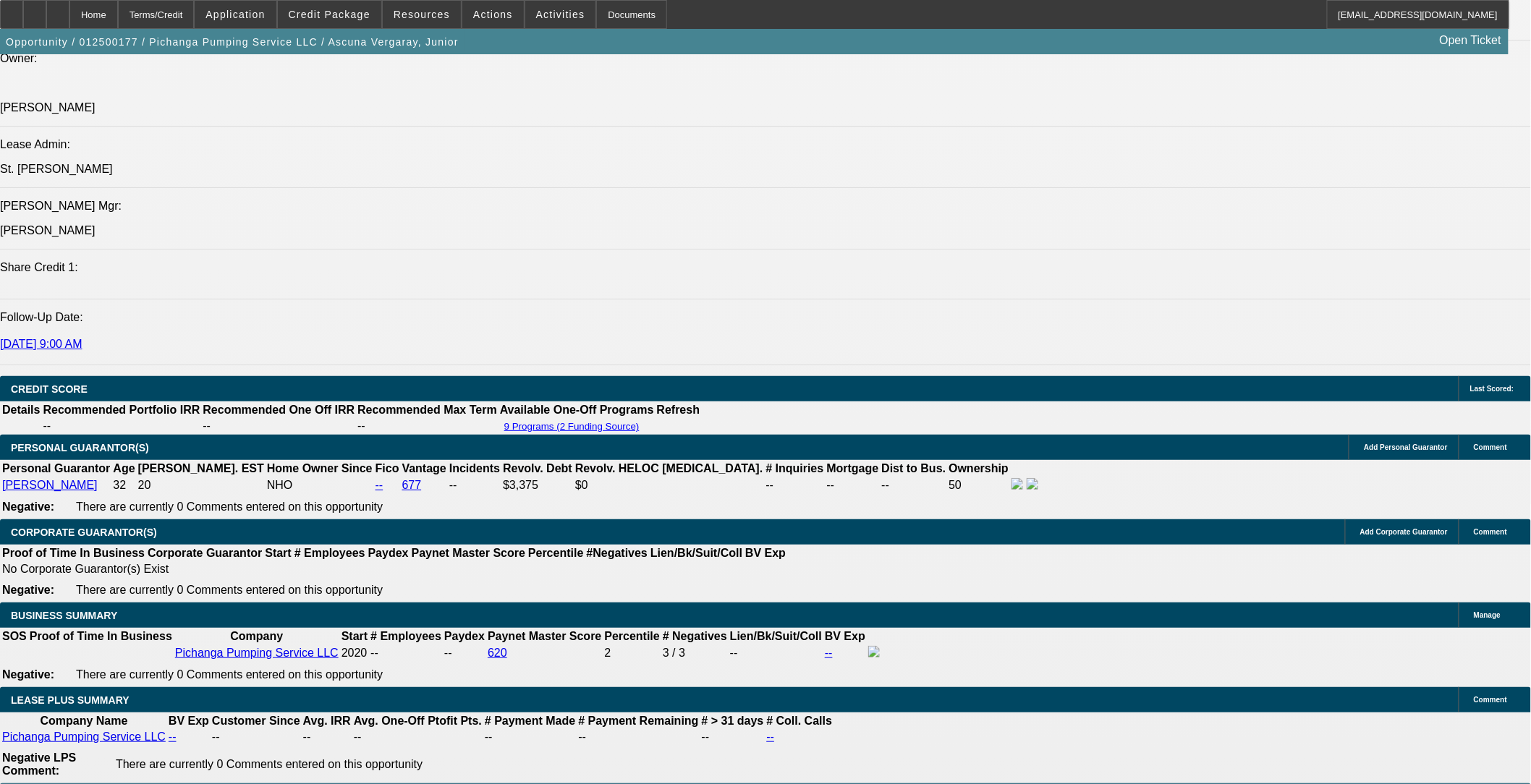
select select "4"
select select "1"
select select "3"
select select "4"
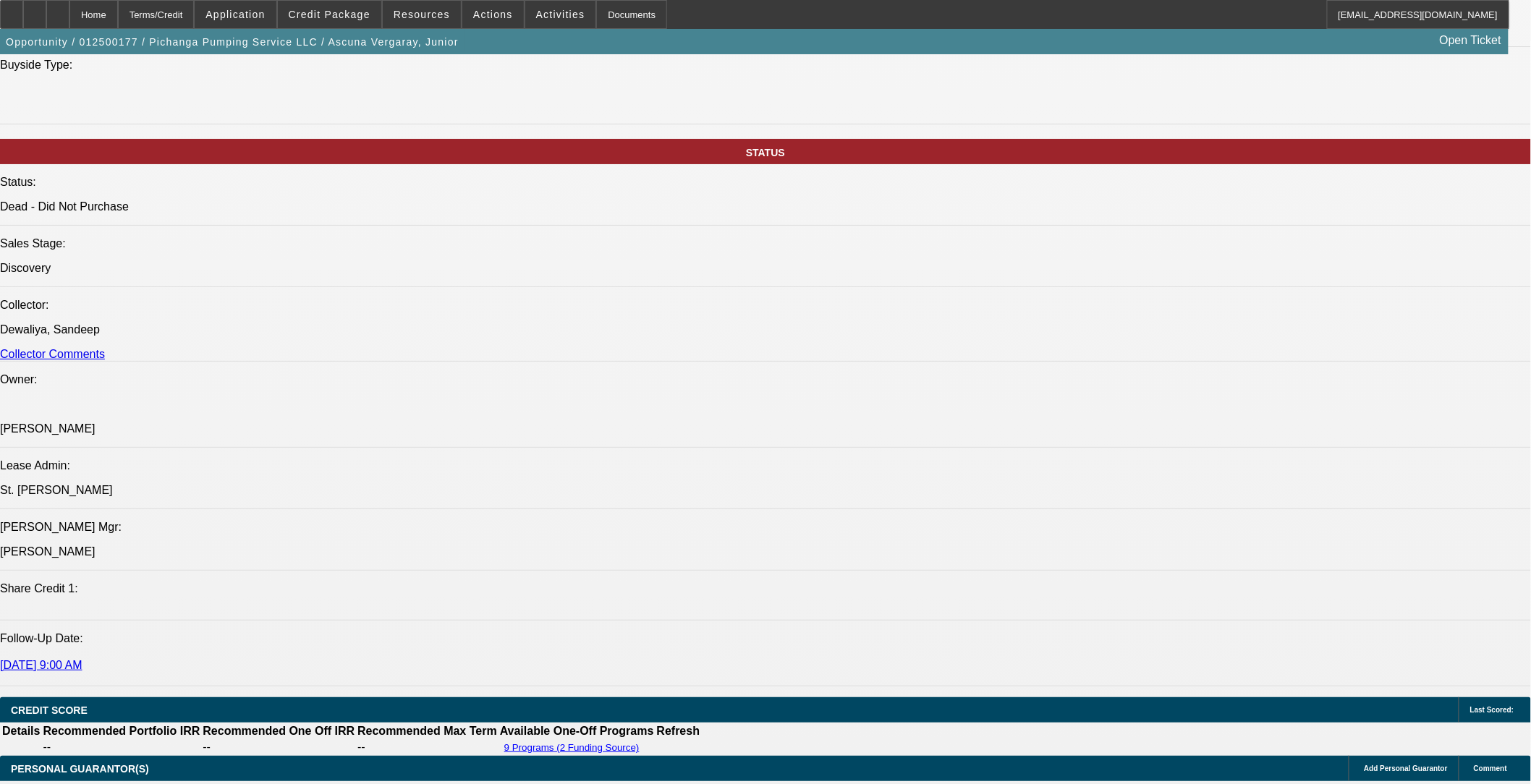
scroll to position [1952, 0]
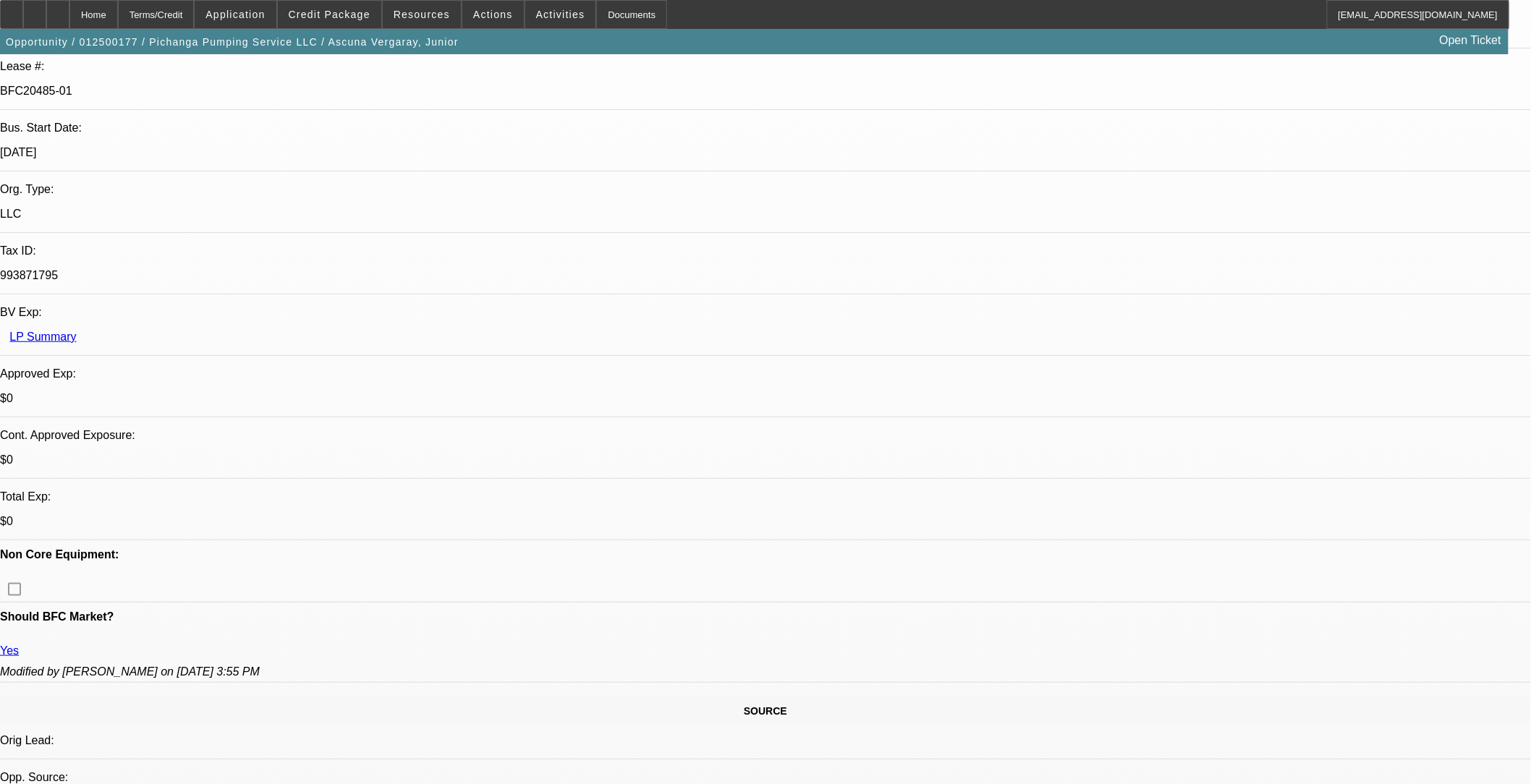
scroll to position [80, 0]
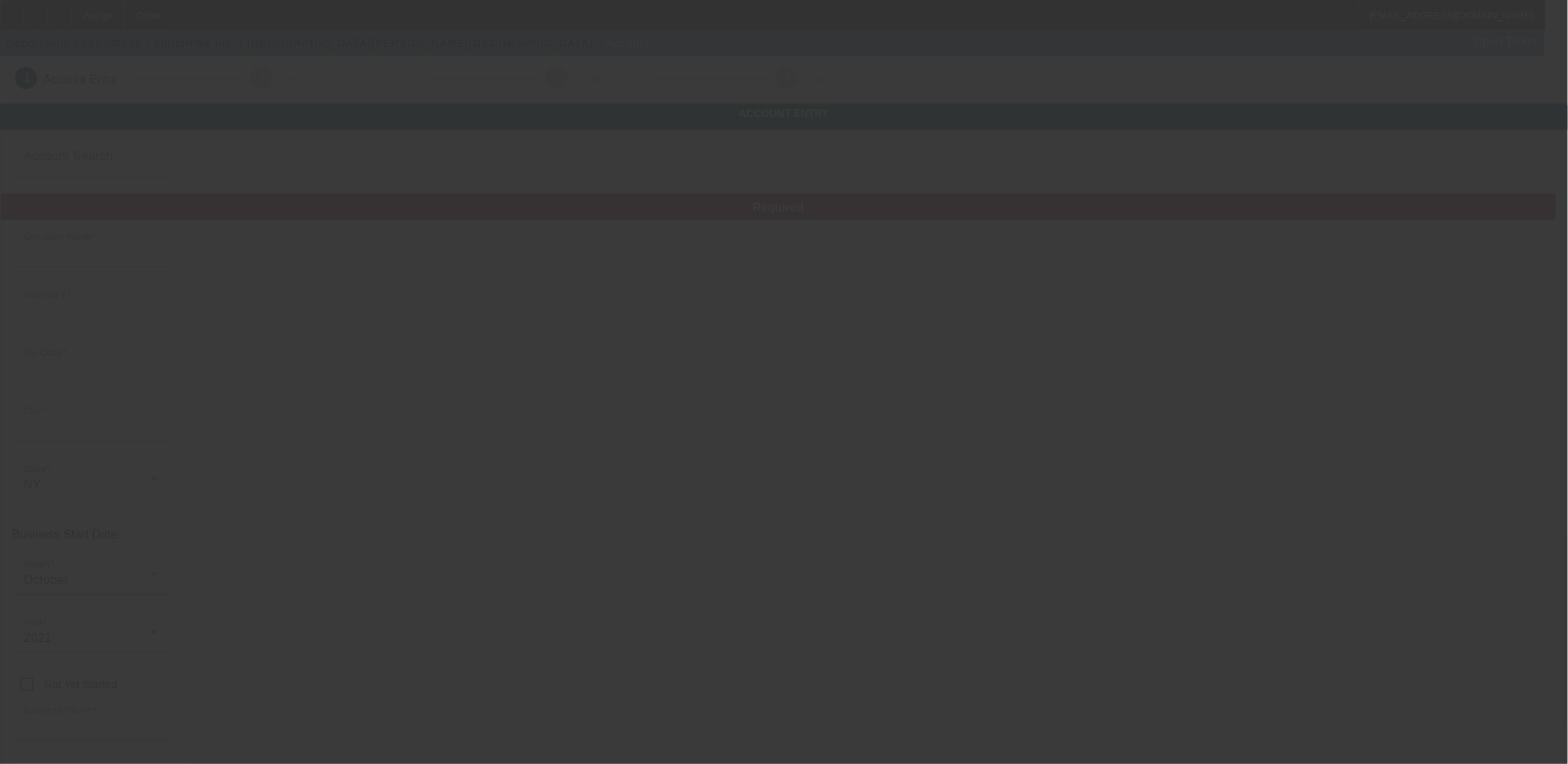
type input "ShirtsRWe Inc."
type input "801 Tilden St"
type input "10467"
type input "Bronx"
type input "(845) 659-1868"
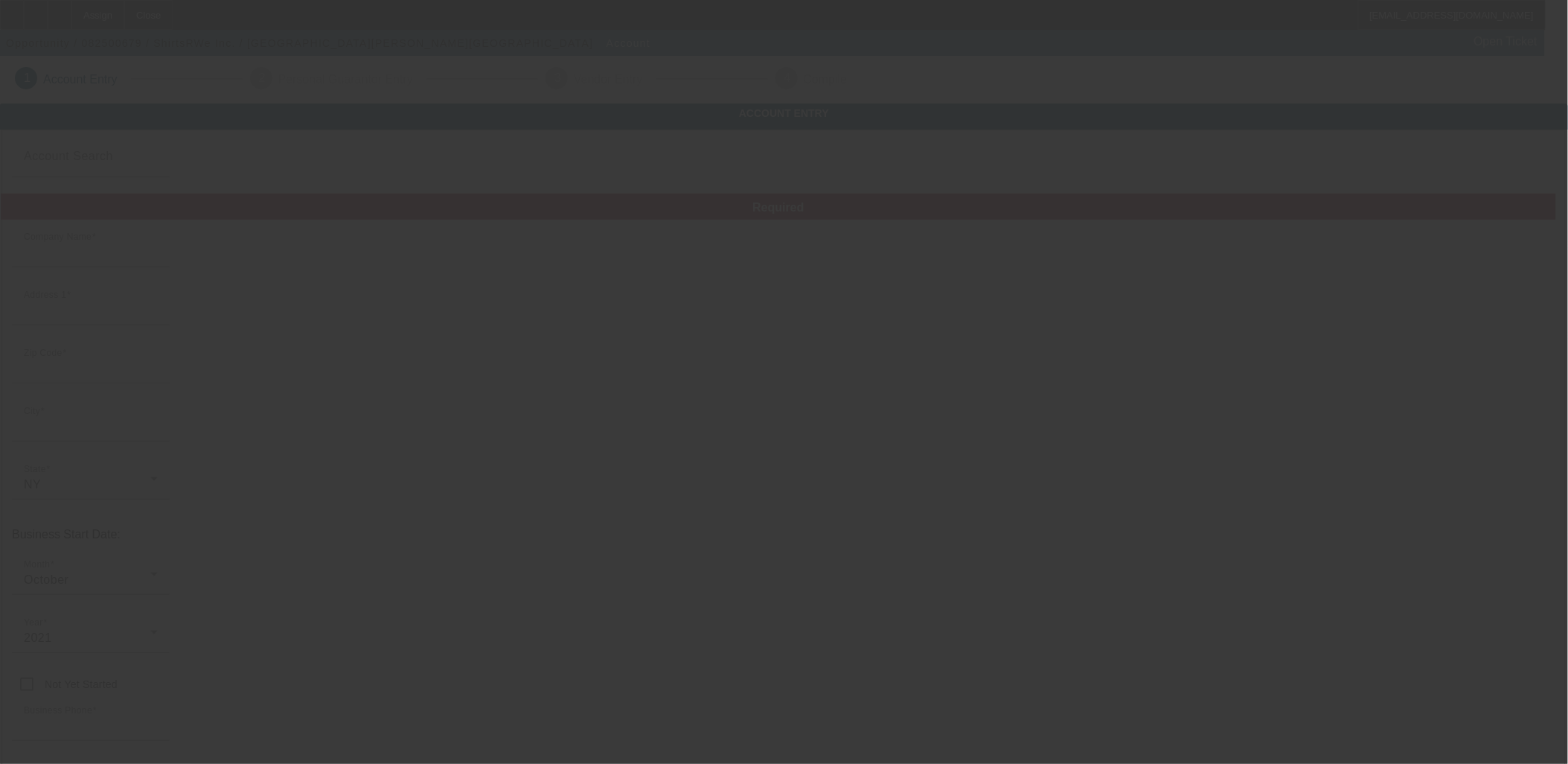
type input "Apt 18H"
type input "shirtsrwe@gmail.com"
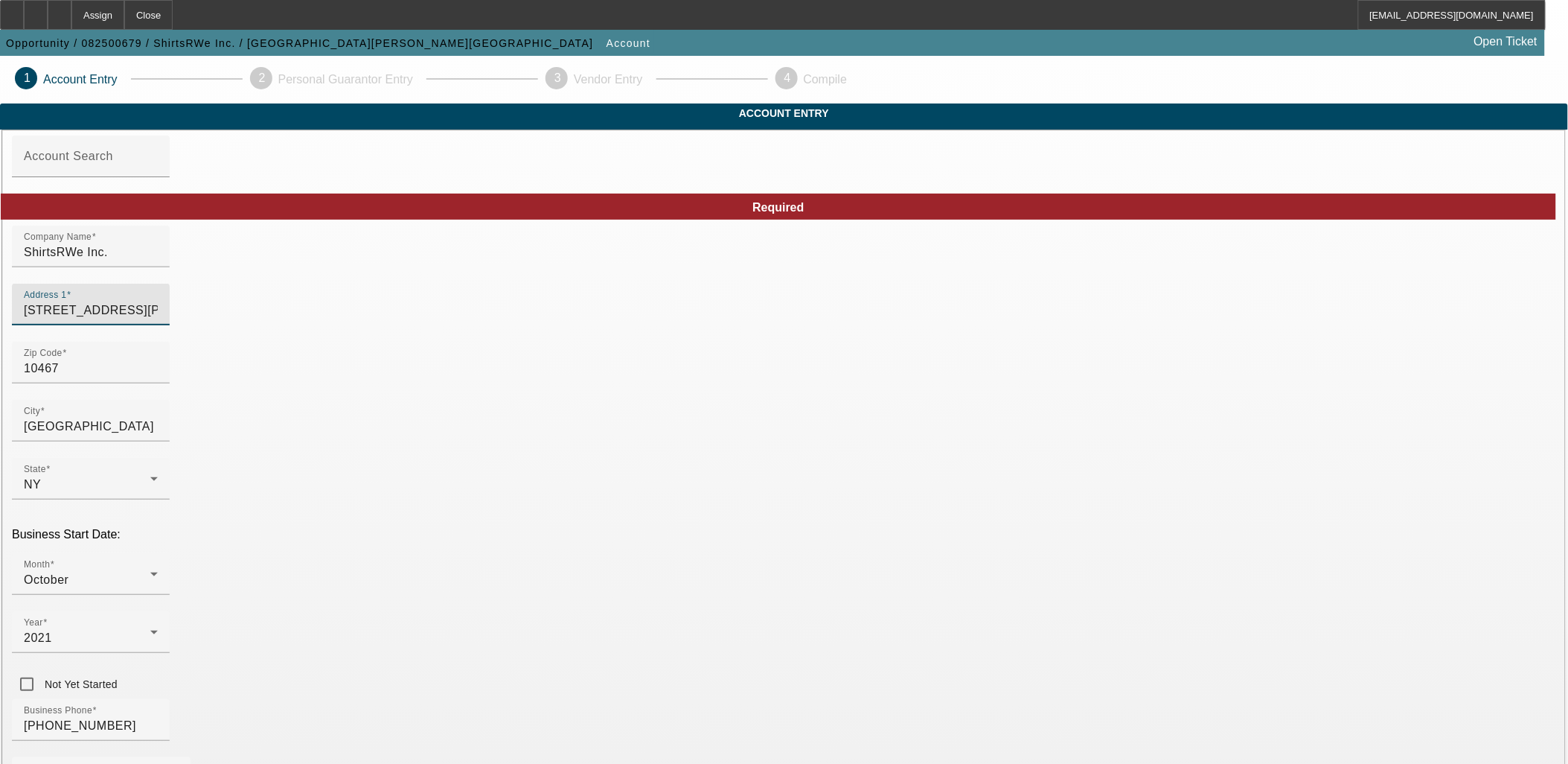
drag, startPoint x: 448, startPoint y: 336, endPoint x: 173, endPoint y: 330, distance: 275.1
type input "250 East Sandford Blvd"
click at [170, 400] on div at bounding box center [91, 392] width 158 height 17
click at [158, 384] on div "Zip Code 10467" at bounding box center [91, 362] width 134 height 42
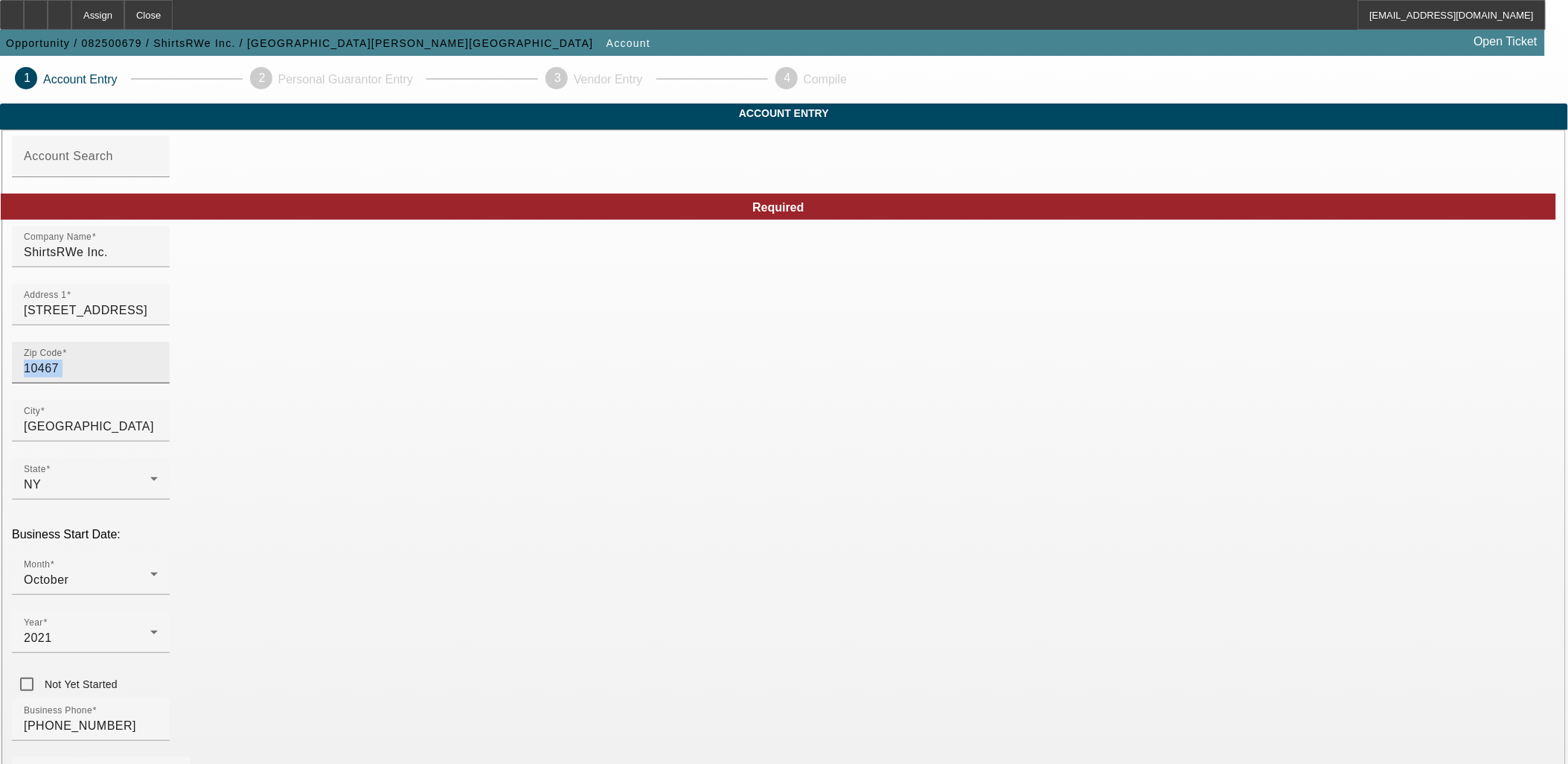
click at [158, 384] on div "Zip Code 10467" at bounding box center [91, 362] width 134 height 42
click at [158, 377] on input "10467" at bounding box center [91, 368] width 134 height 18
type input "10"
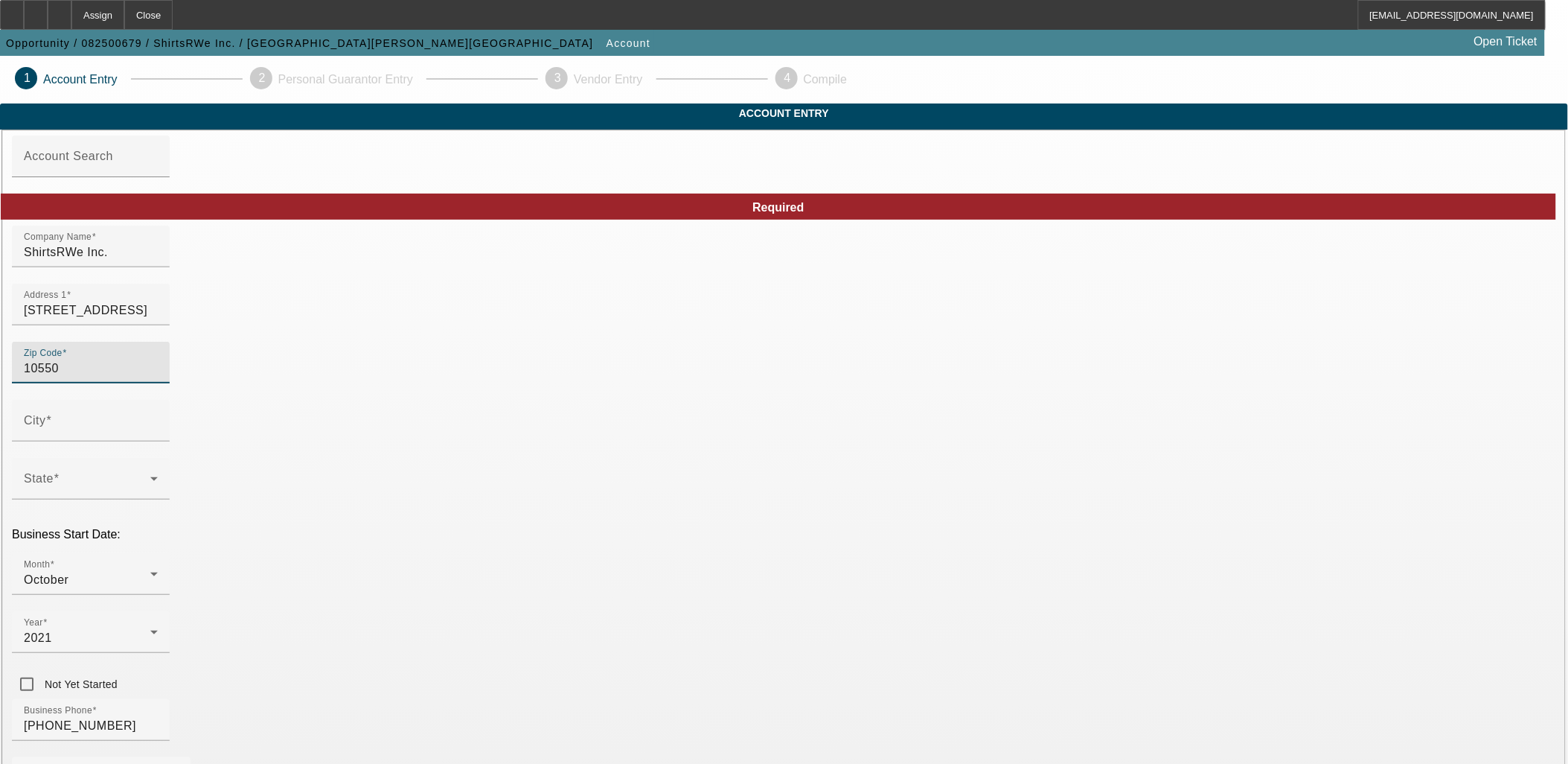
type input "10550"
type input "Mount Vernon"
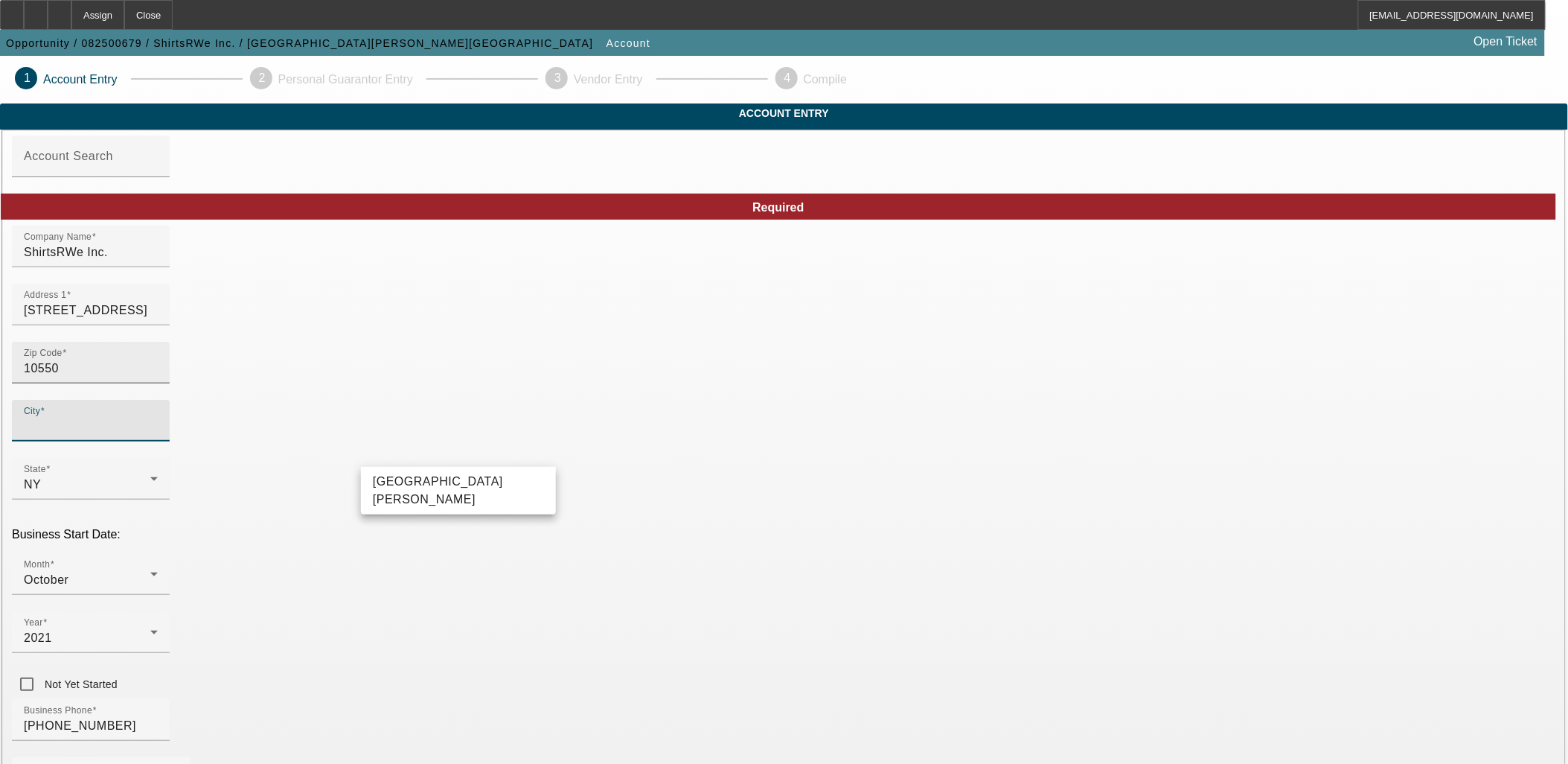
type input "Westchester"
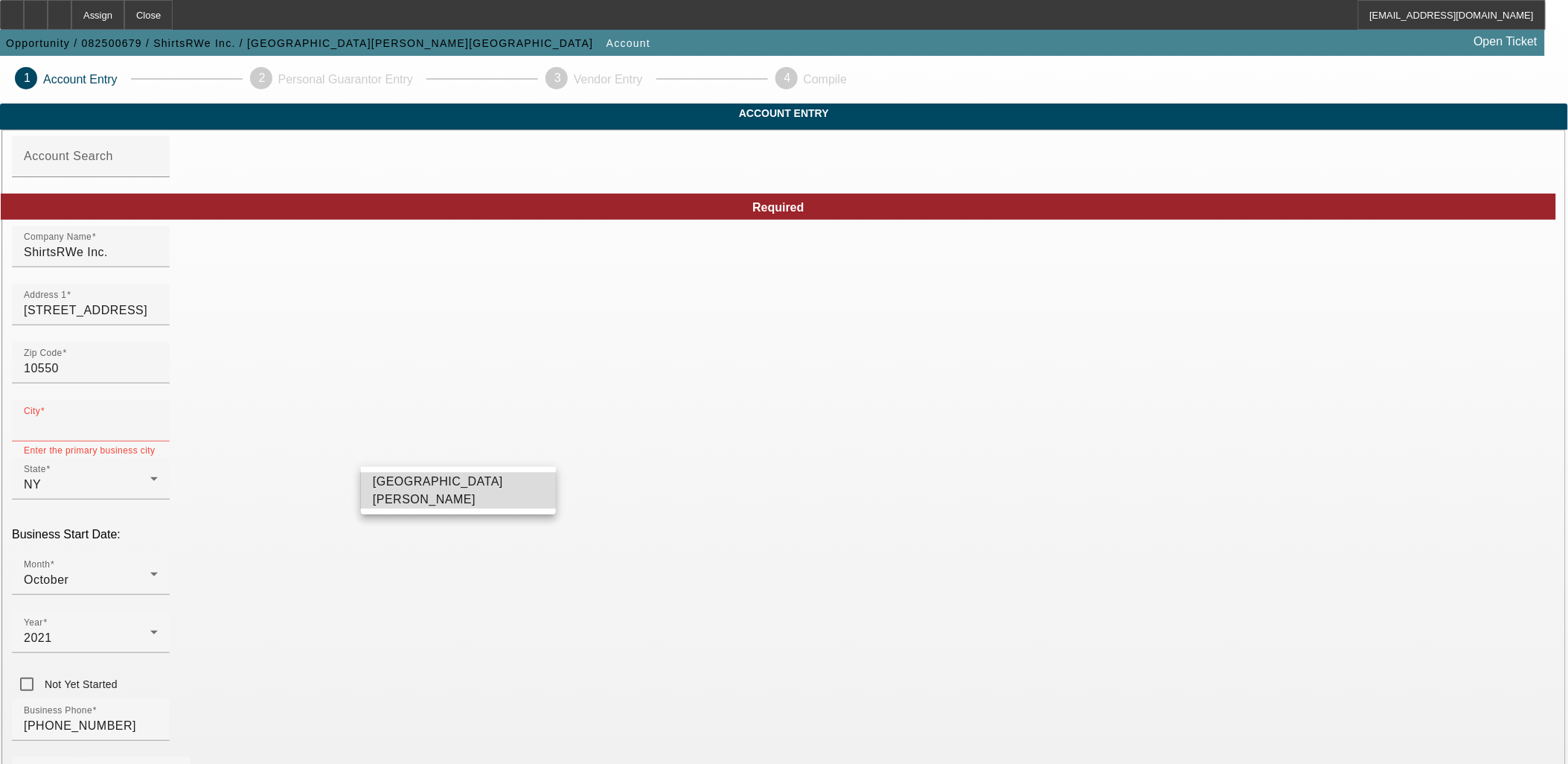
click at [406, 497] on span "Mount Vernon" at bounding box center [458, 491] width 171 height 35
type input "Mount Vernon"
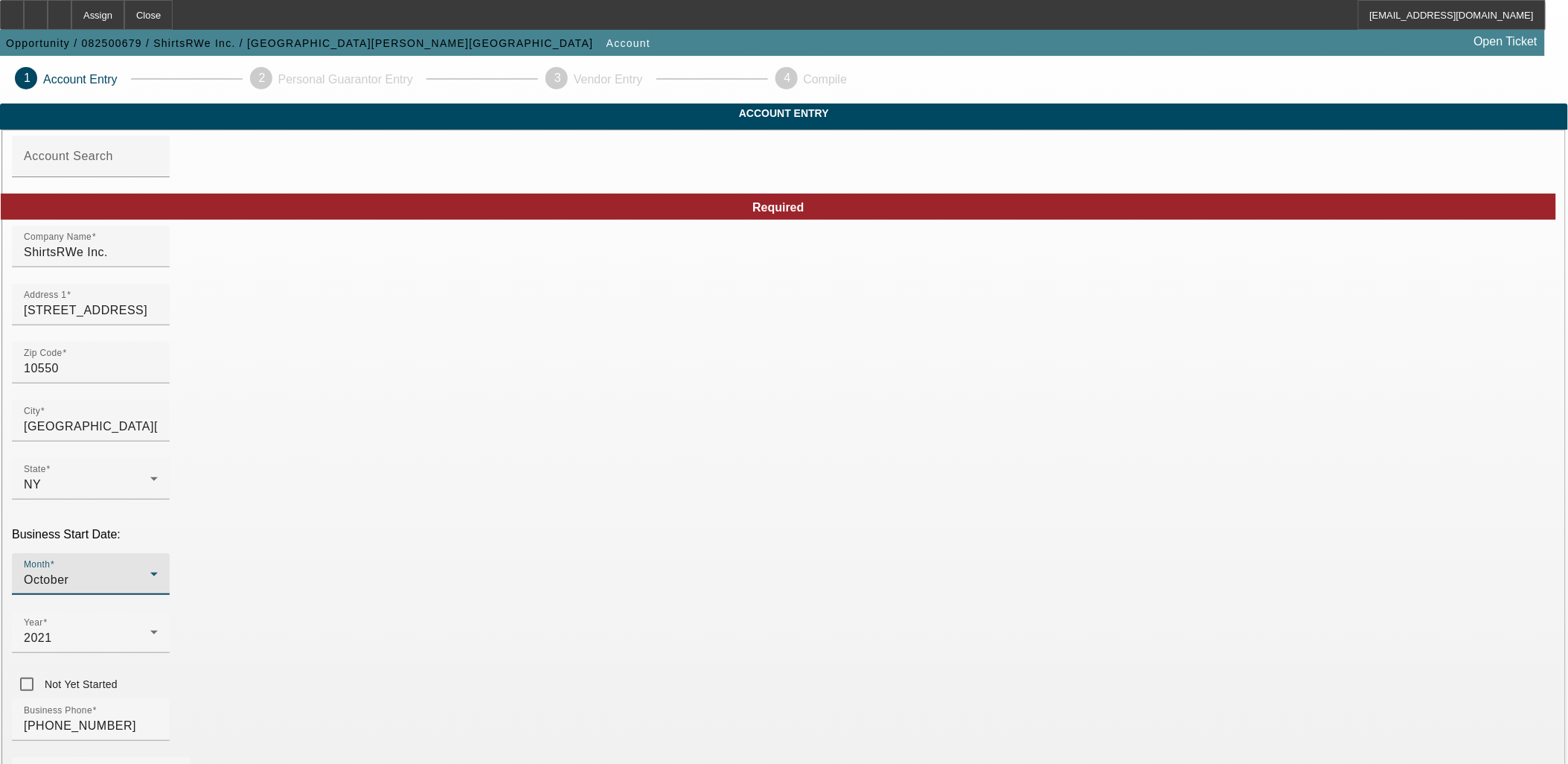
click at [150, 571] on div "October" at bounding box center [87, 579] width 126 height 18
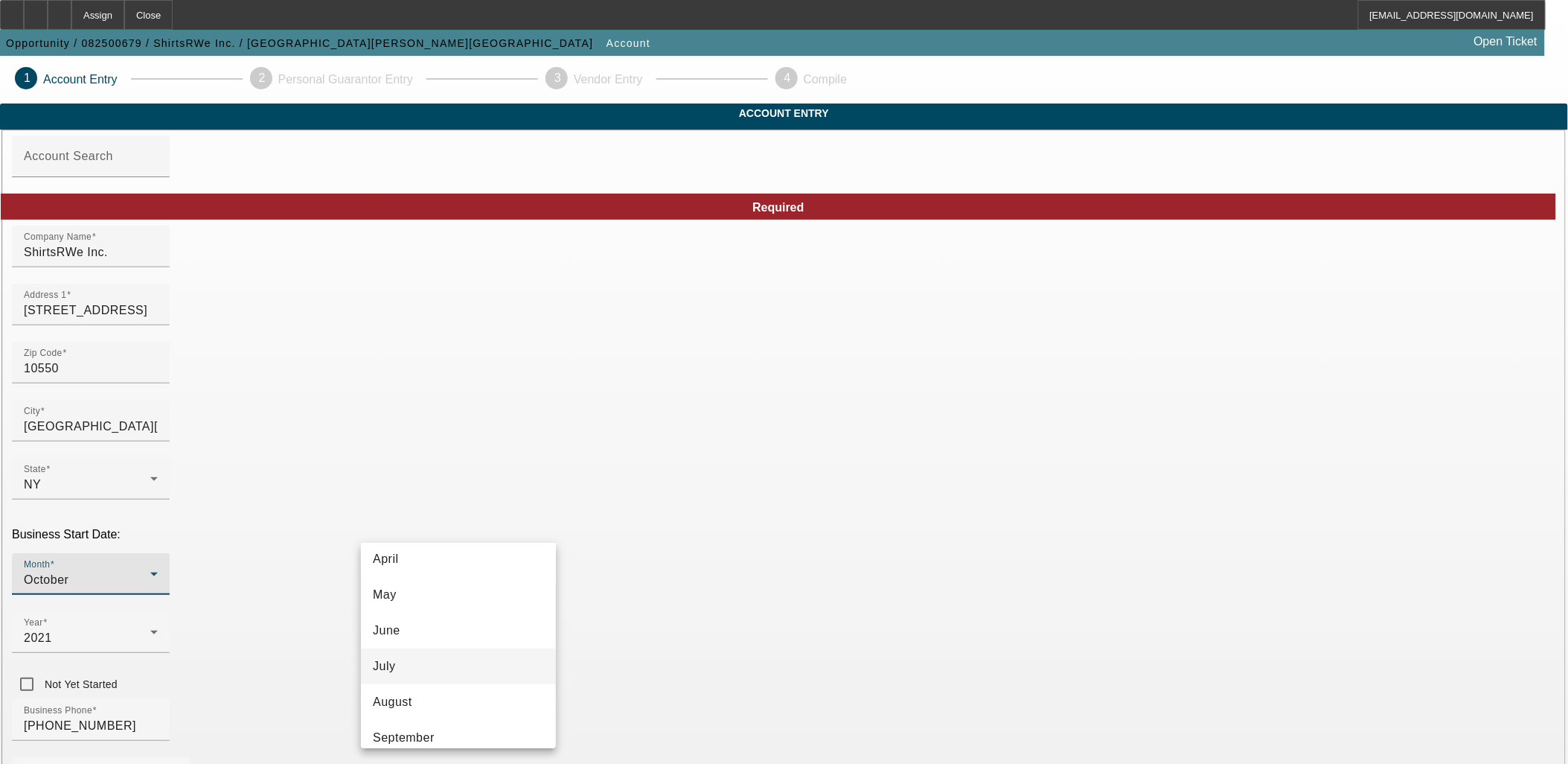
scroll to position [112, 0]
click at [445, 637] on mat-option "May" at bounding box center [459, 634] width 195 height 35
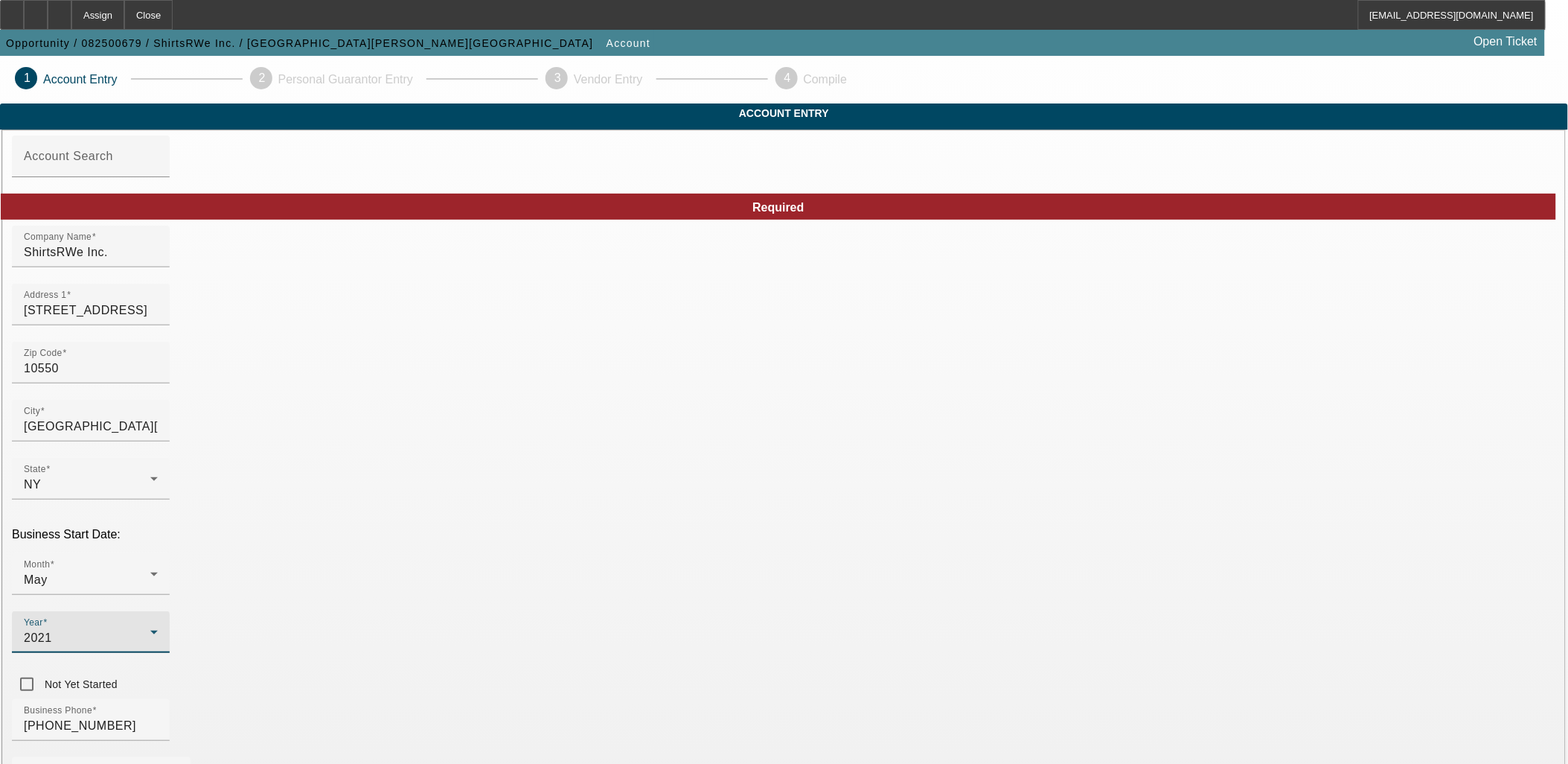
click at [52, 631] on span "2021" at bounding box center [38, 638] width 28 height 13
click at [601, 685] on span "2020" at bounding box center [604, 684] width 28 height 18
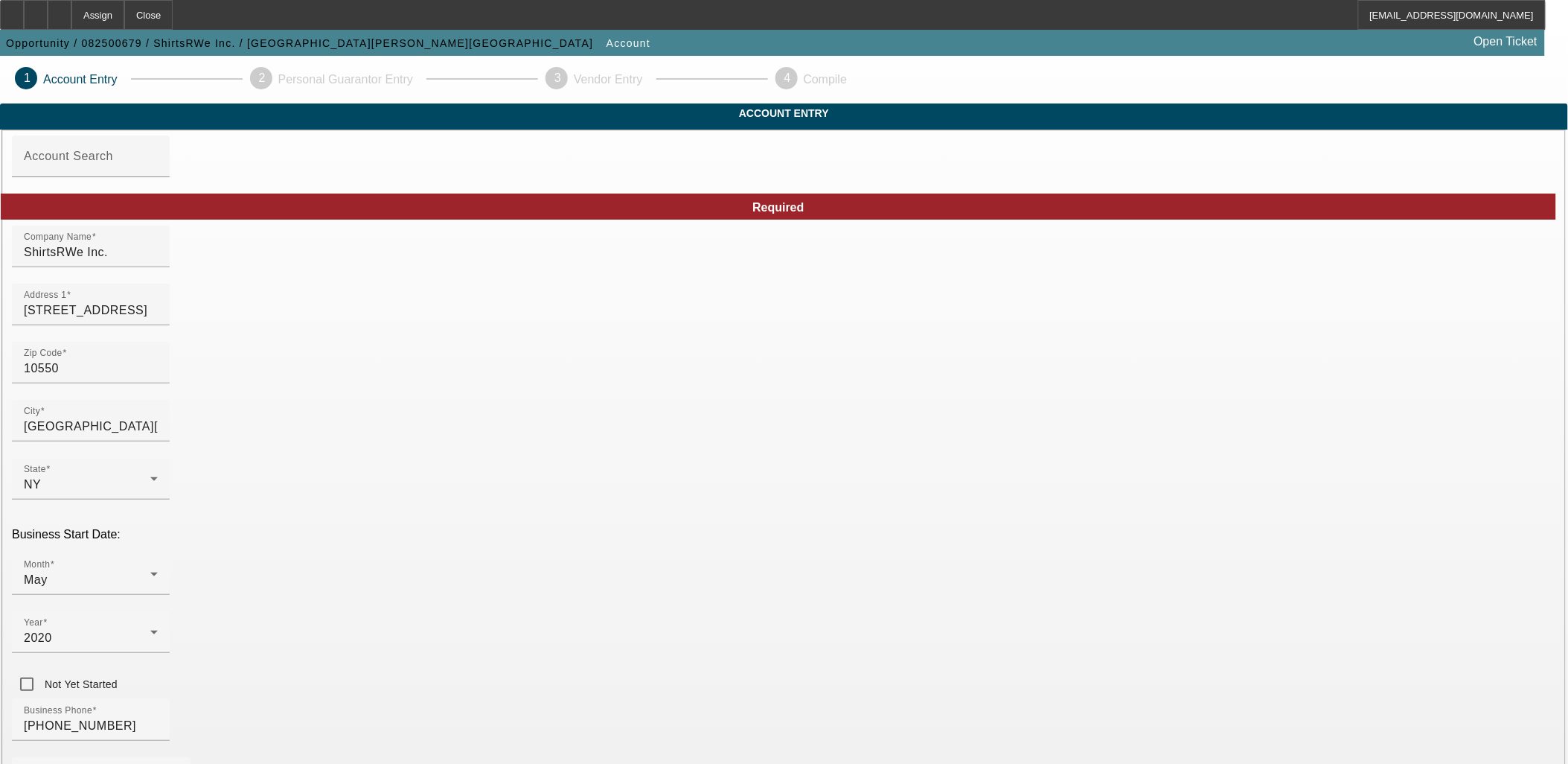
paste input "873803591"
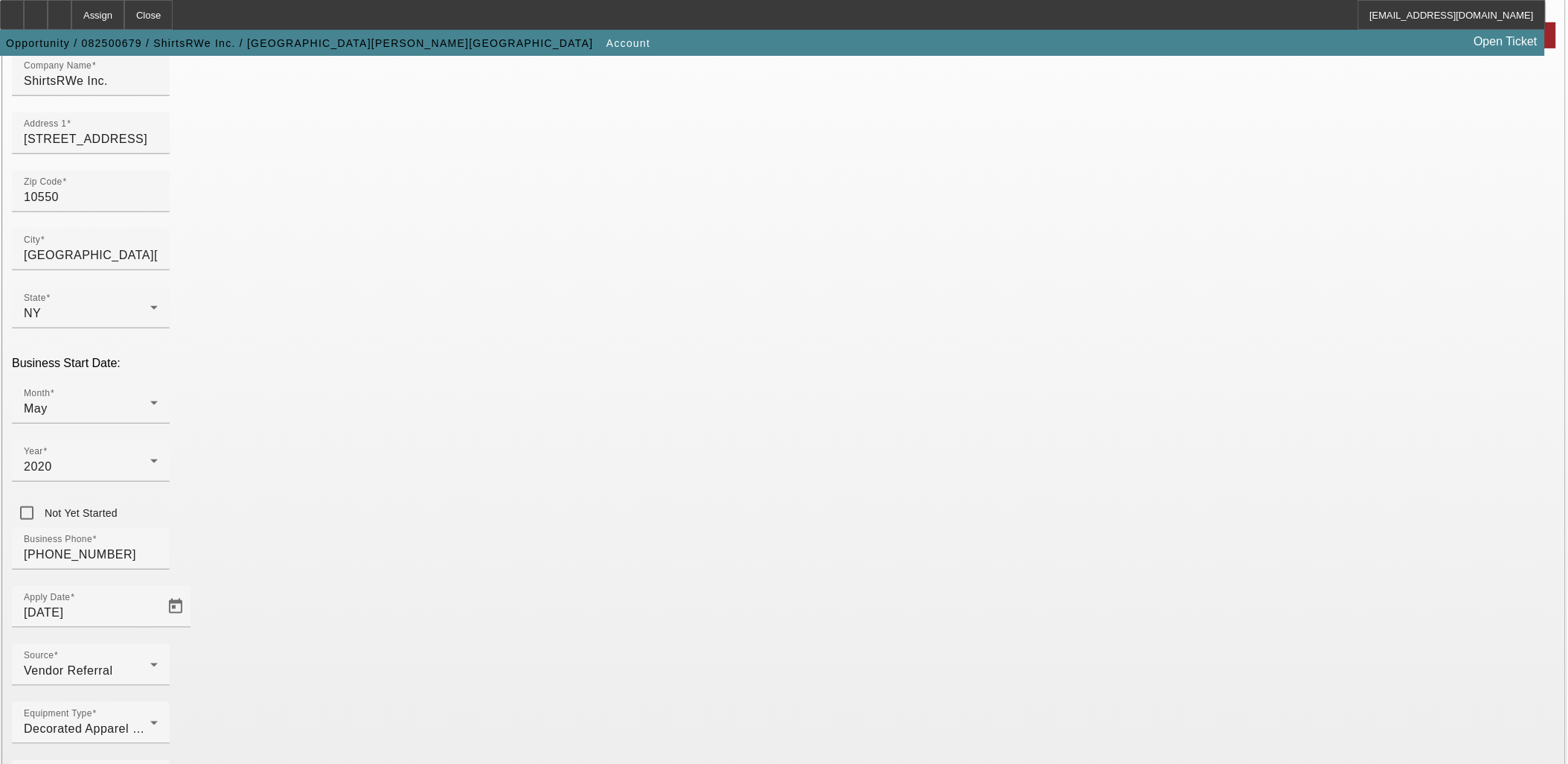
type input "873803591"
paste input "WWW.SHIRTSRWE.COM"
type input "WWW.SHIRTSRWE.COM"
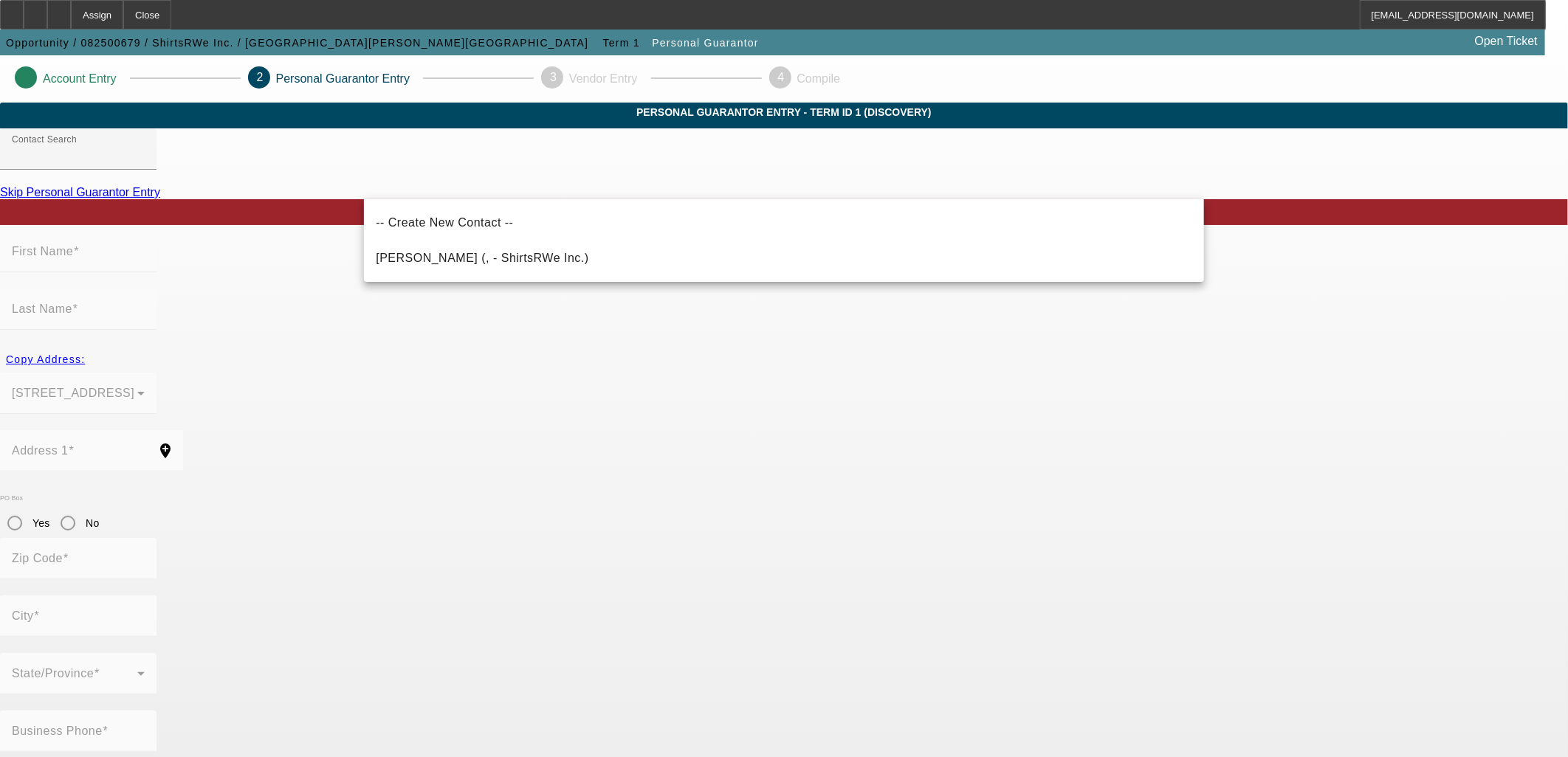
click at [495, 254] on span "Braxton, Craig (, - ShirtsRWe Inc.)" at bounding box center [482, 258] width 213 height 13
type input "Braxton, Craig (, - ShirtsRWe Inc.)"
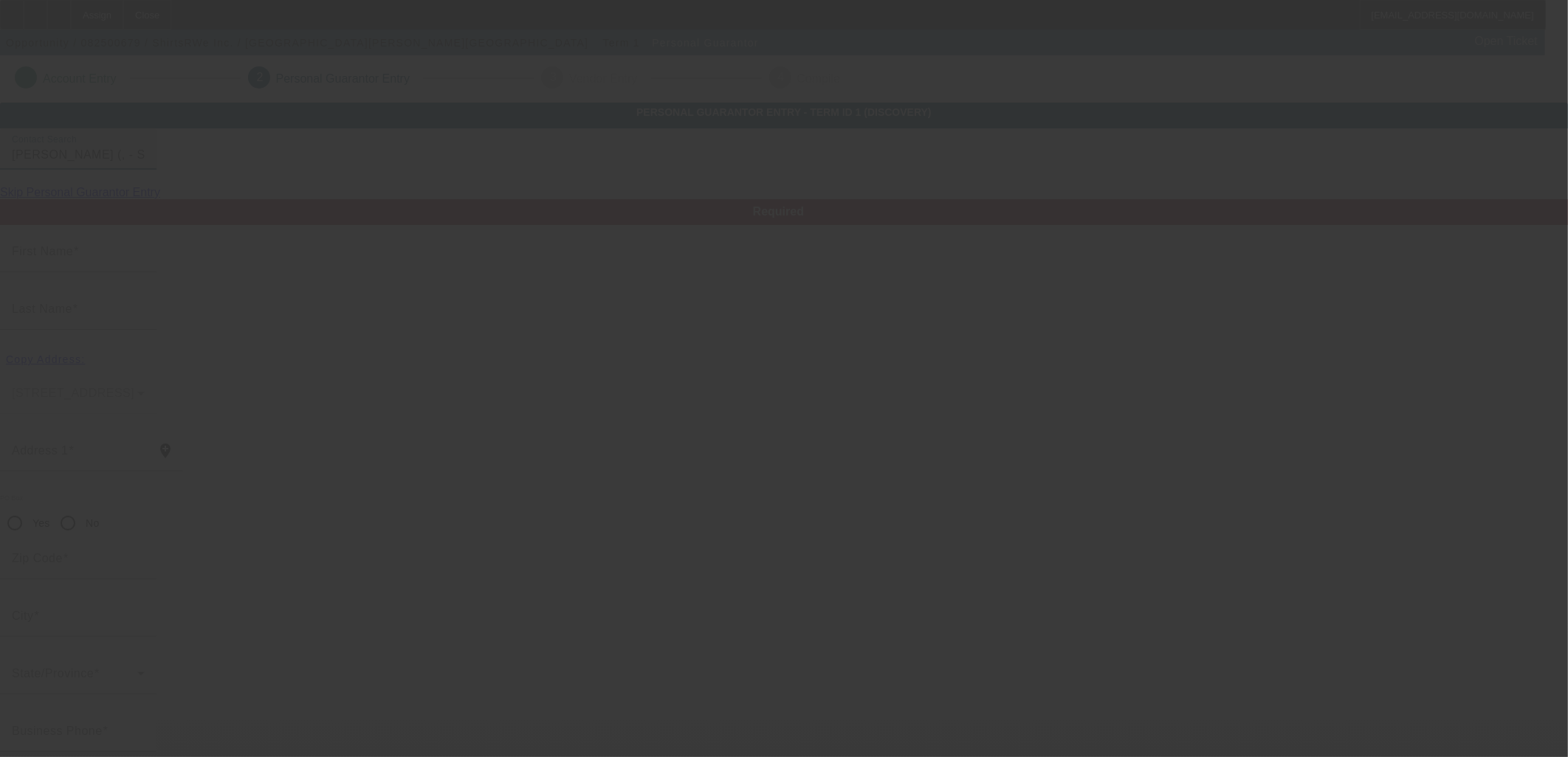
type input "Craig"
type input "Braxton"
radio input "true"
type input "(845) 659-1868"
type input "shirtsrwe@gmail.com"
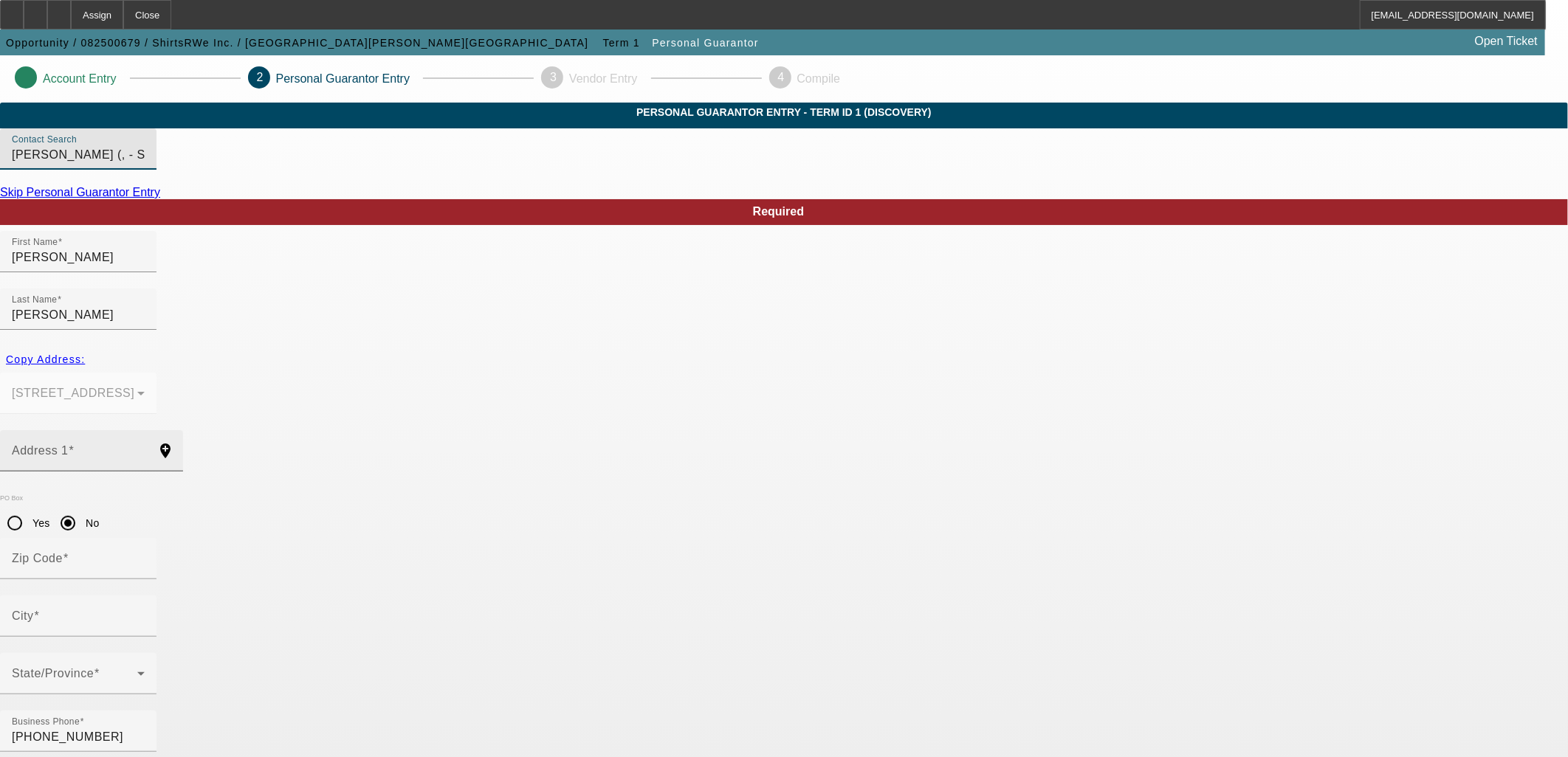
click at [145, 430] on div "Address 1" at bounding box center [78, 450] width 133 height 41
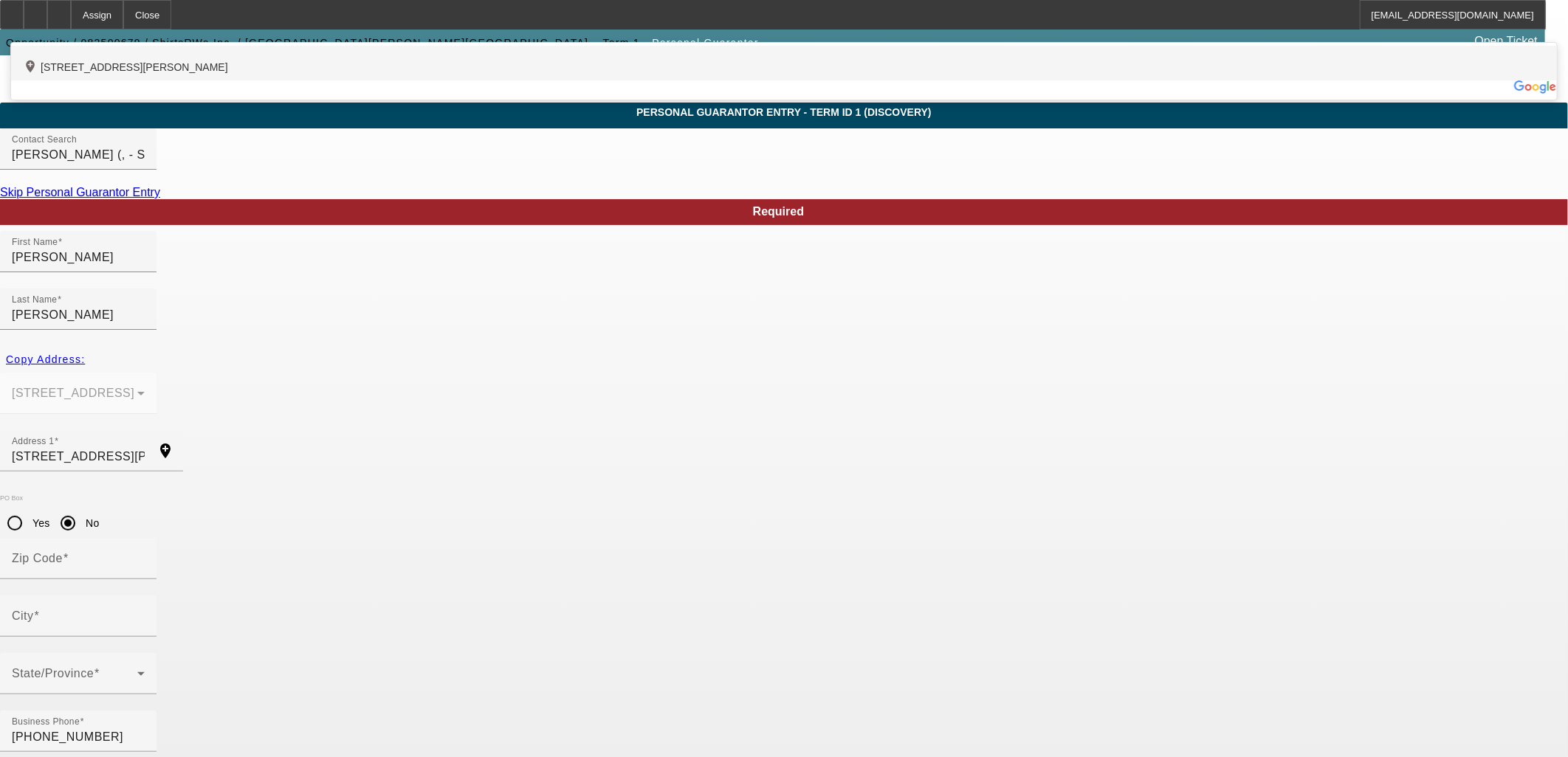
click at [540, 80] on div "add_location 801 Tilden Street, , NY 10467, US" at bounding box center [784, 64] width 1546 height 35
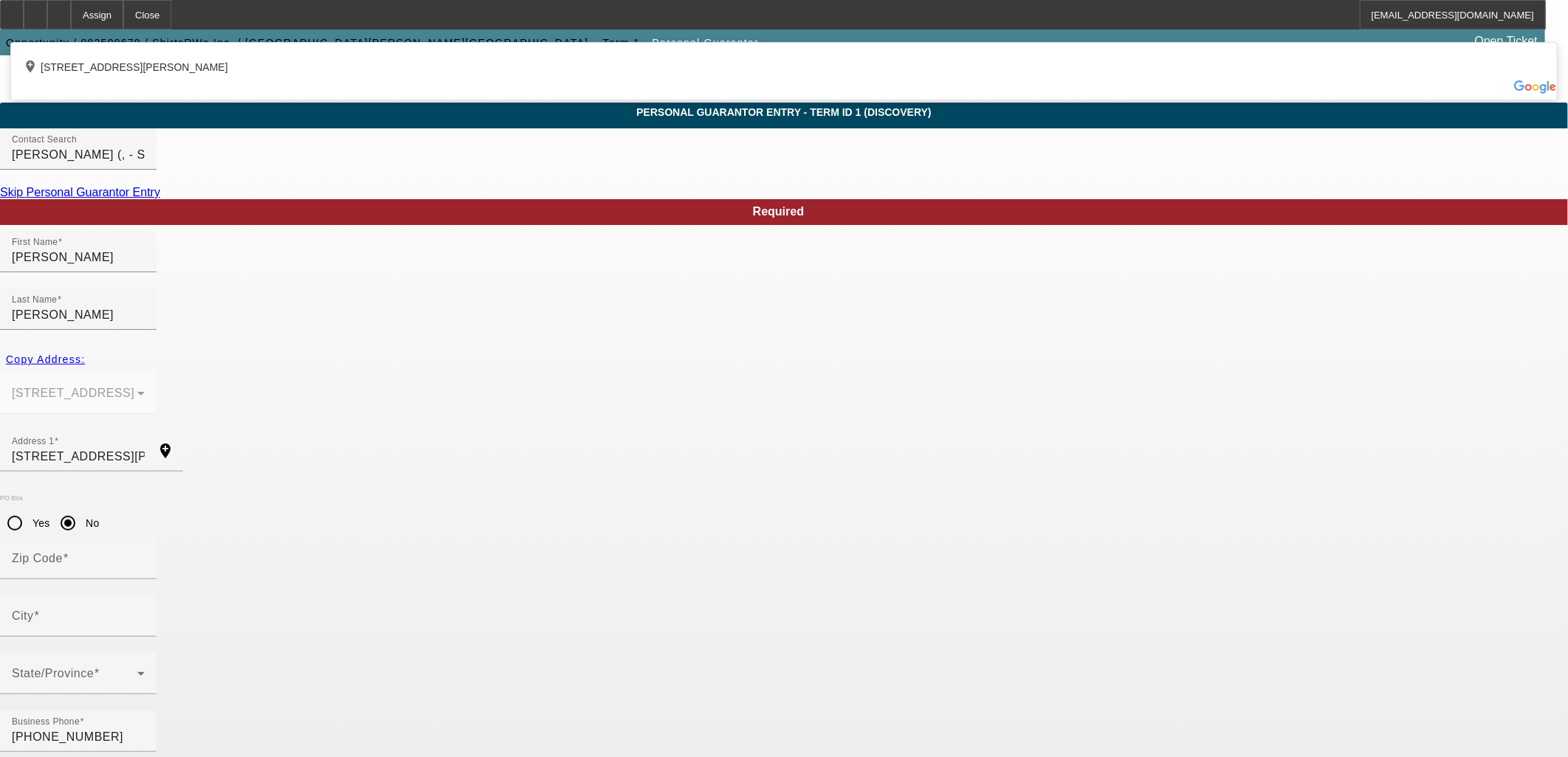
type input "801 Tilden Street"
type input "10467"
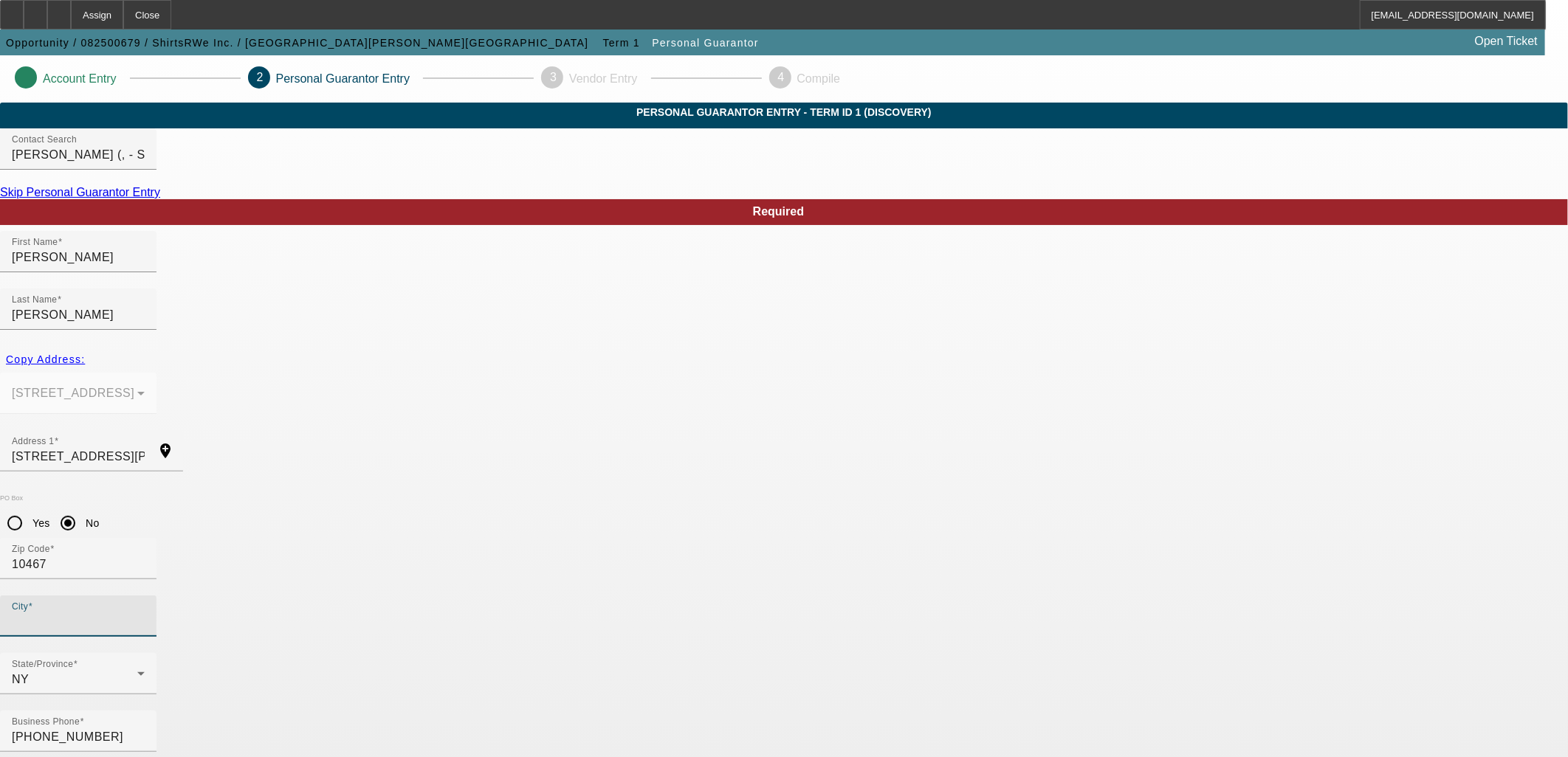
click at [145, 613] on input "City" at bounding box center [78, 622] width 133 height 17
type input "G"
type input "Bronx"
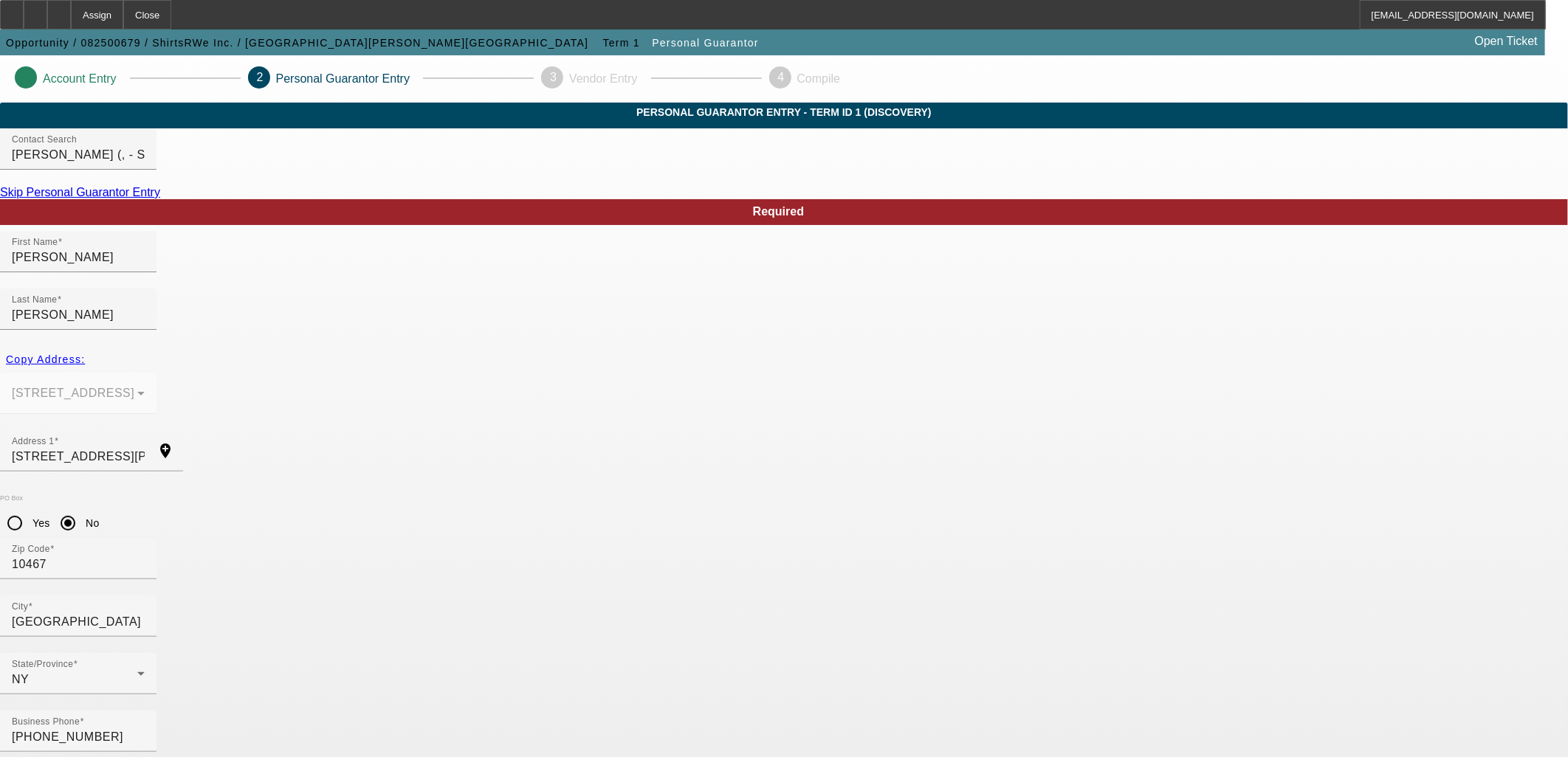
type input "100"
type input "131-48-3458"
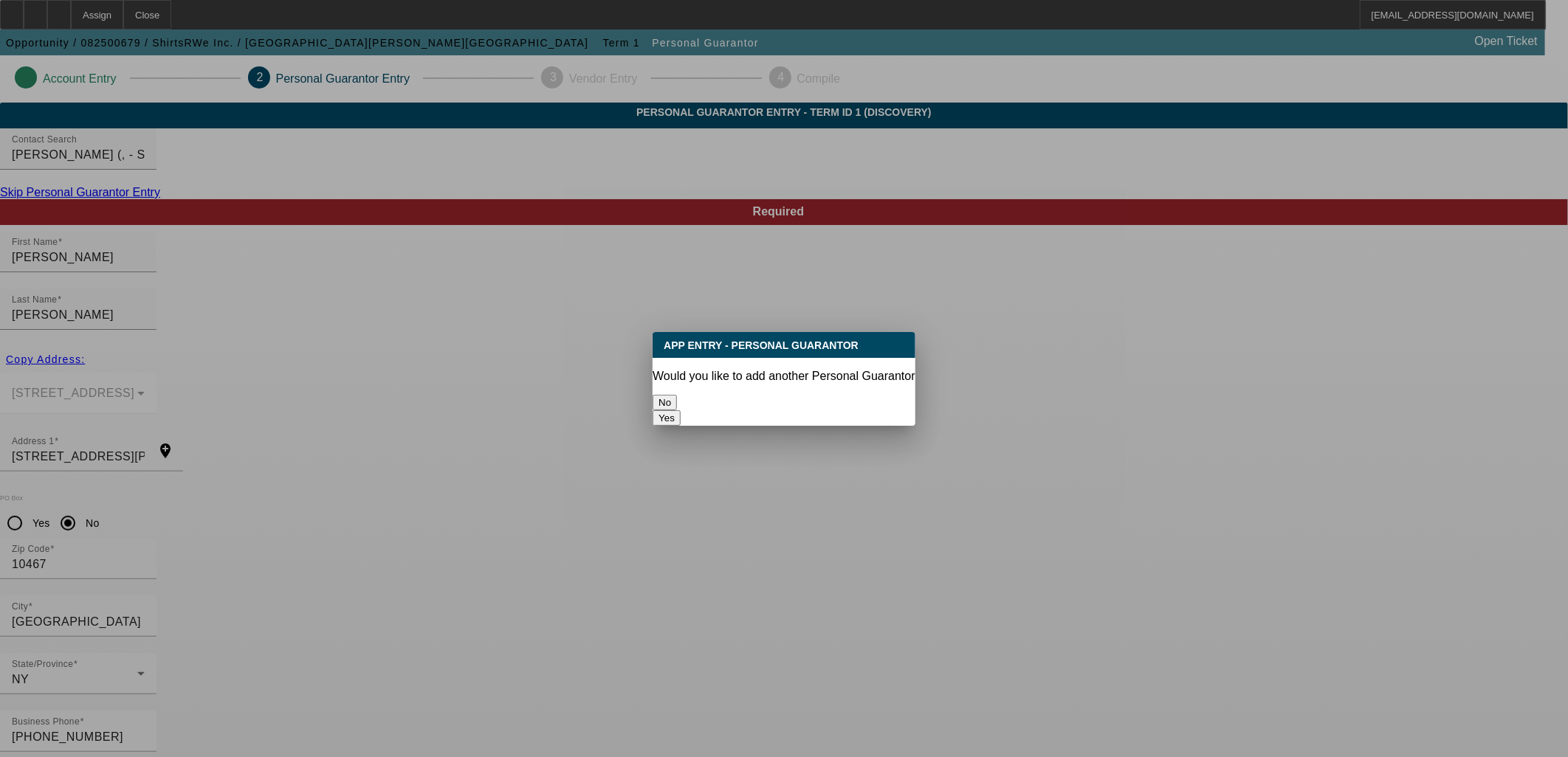
click at [731, 395] on div "No" at bounding box center [783, 402] width 262 height 16
click at [677, 395] on button "No" at bounding box center [664, 402] width 24 height 16
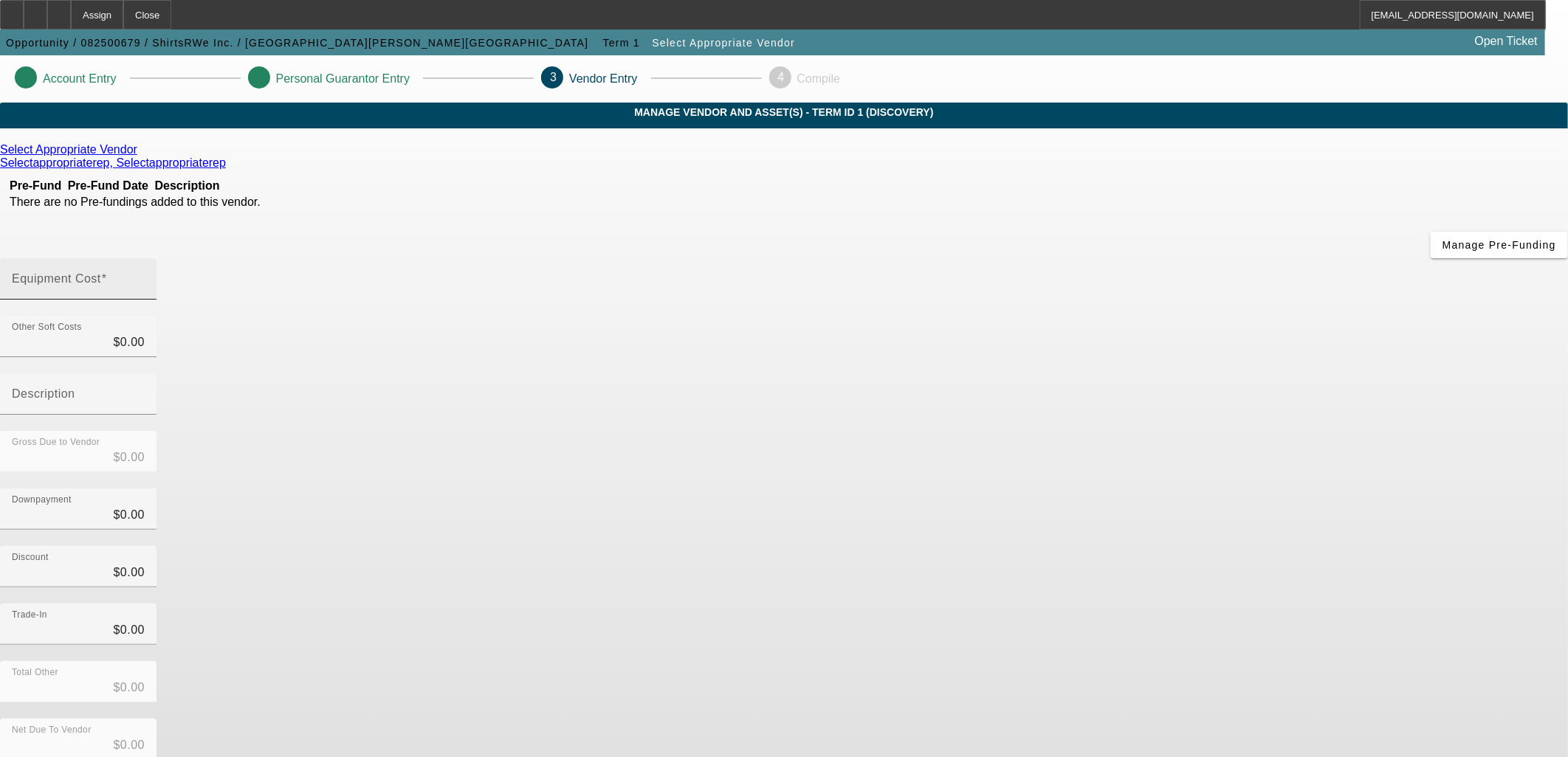
click at [145, 276] on input "Equipment Cost" at bounding box center [78, 285] width 133 height 17
type input "5"
type input "$5.00"
type input "55"
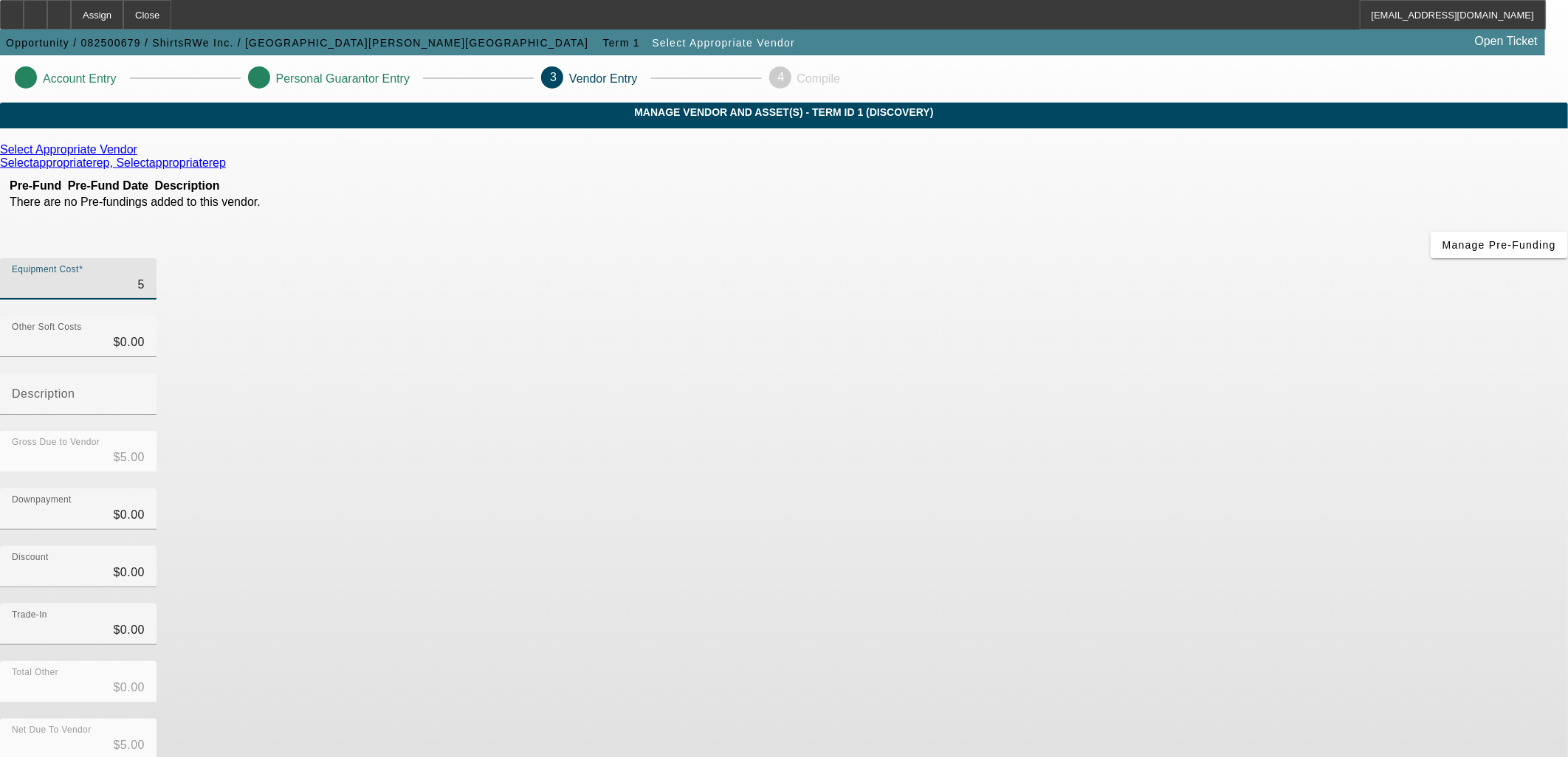
type input "$55.00"
type input "550"
type input "$550.00"
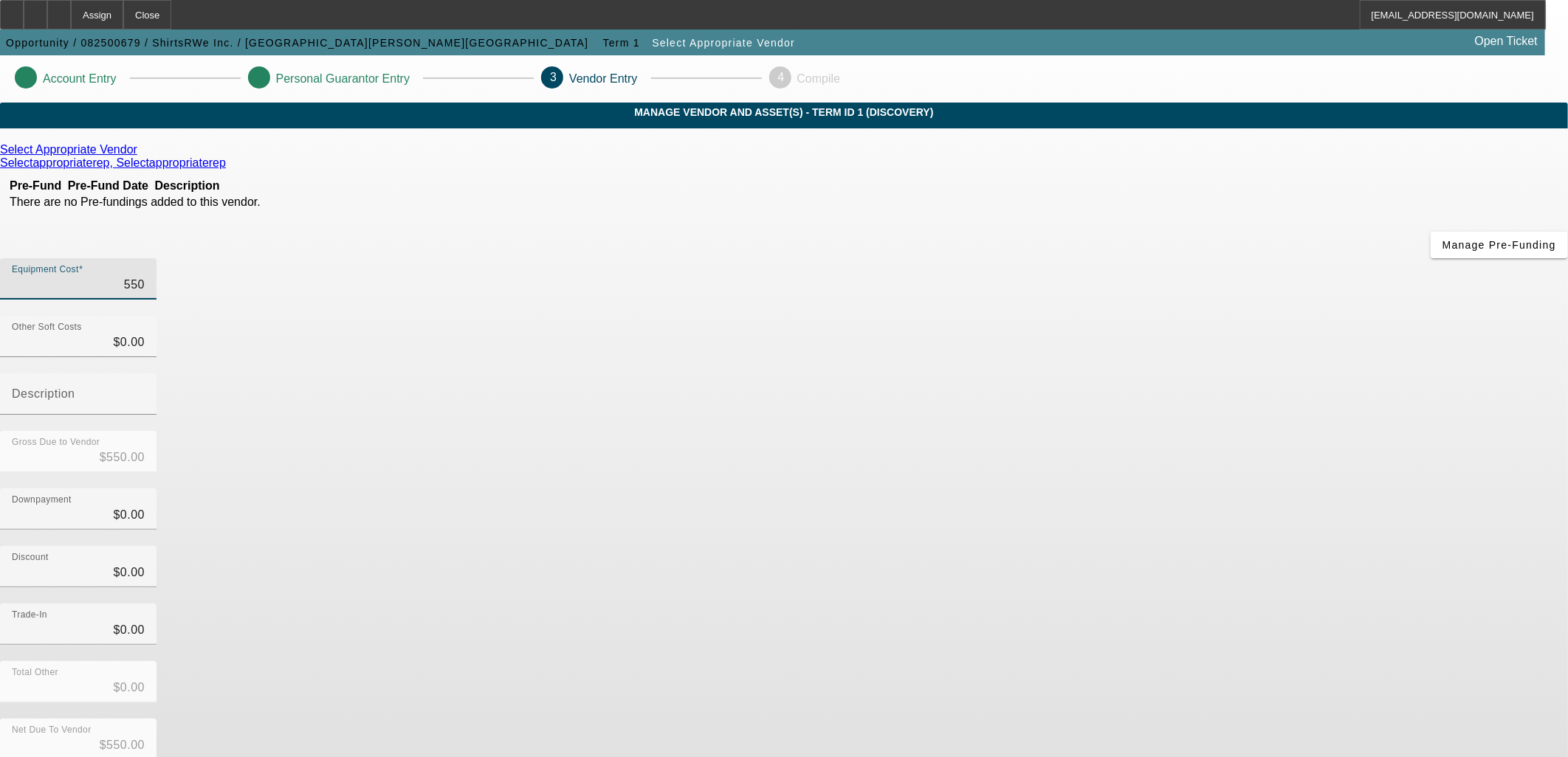
type input "5500"
type input "$5,500.00"
type input "55000"
type input "$55,000.00"
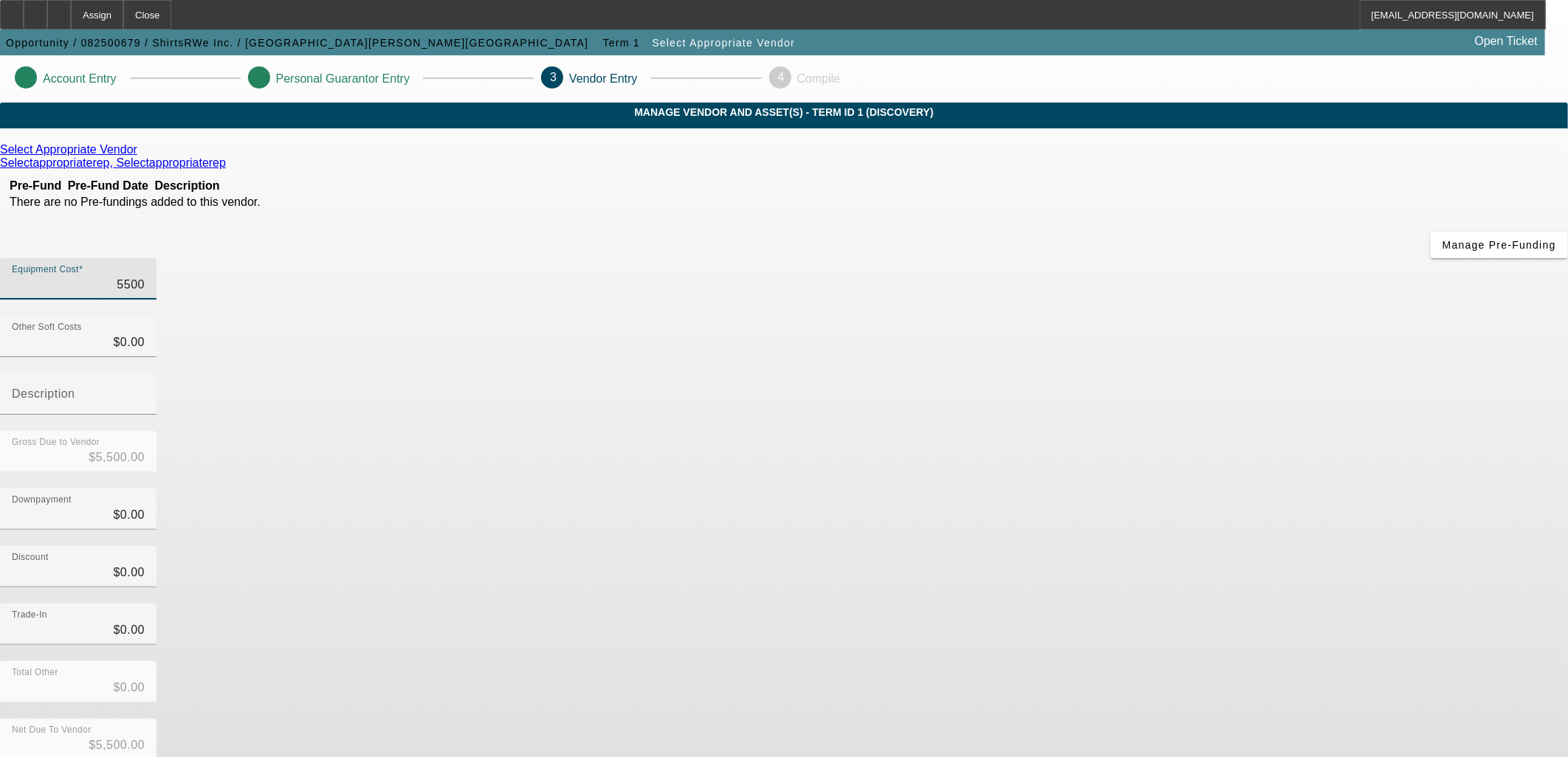
type input "$55,000.00"
click at [141, 156] on icon at bounding box center [141, 149] width 0 height 13
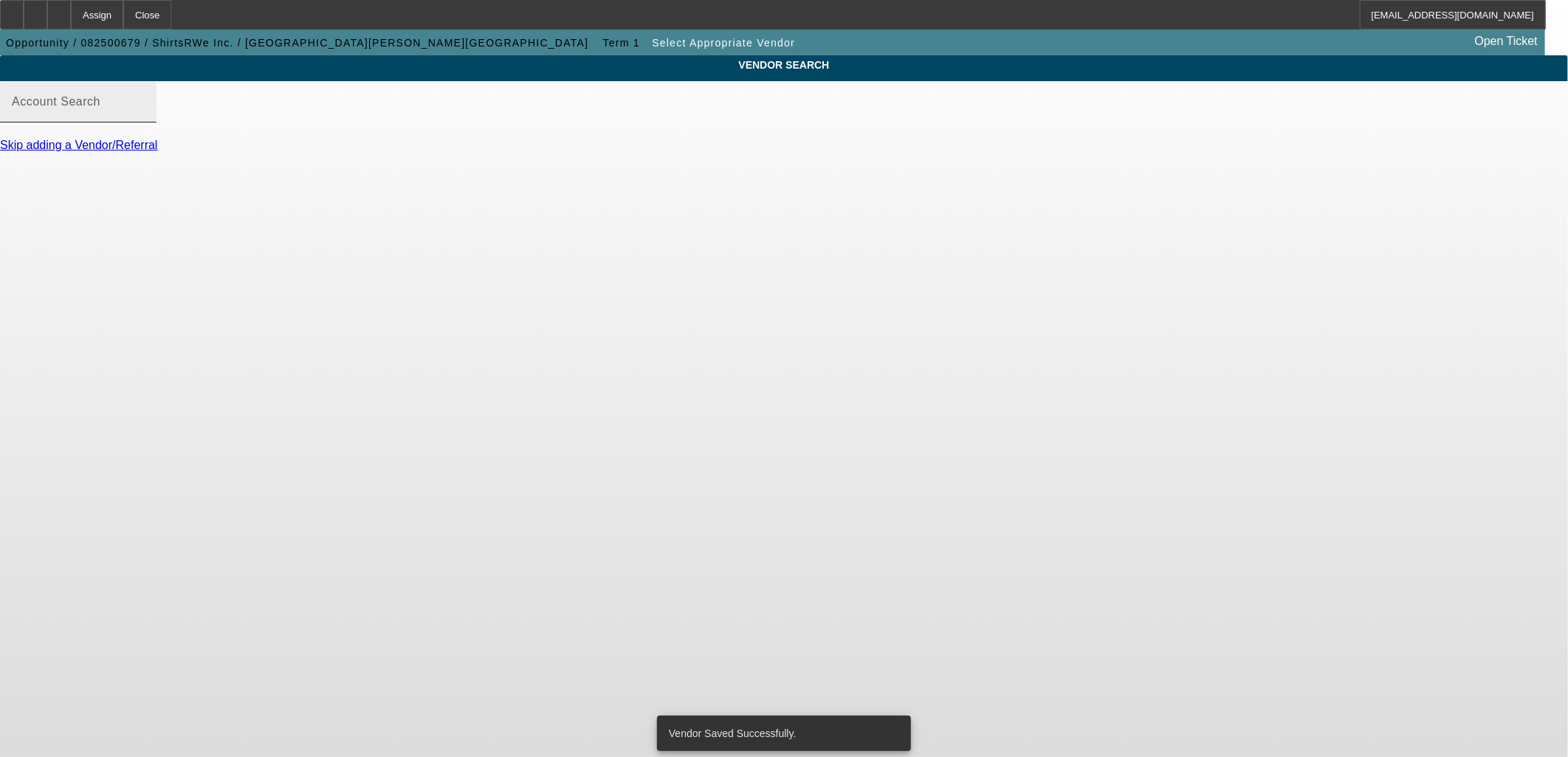
click at [145, 106] on div "Account Search" at bounding box center [78, 101] width 133 height 41
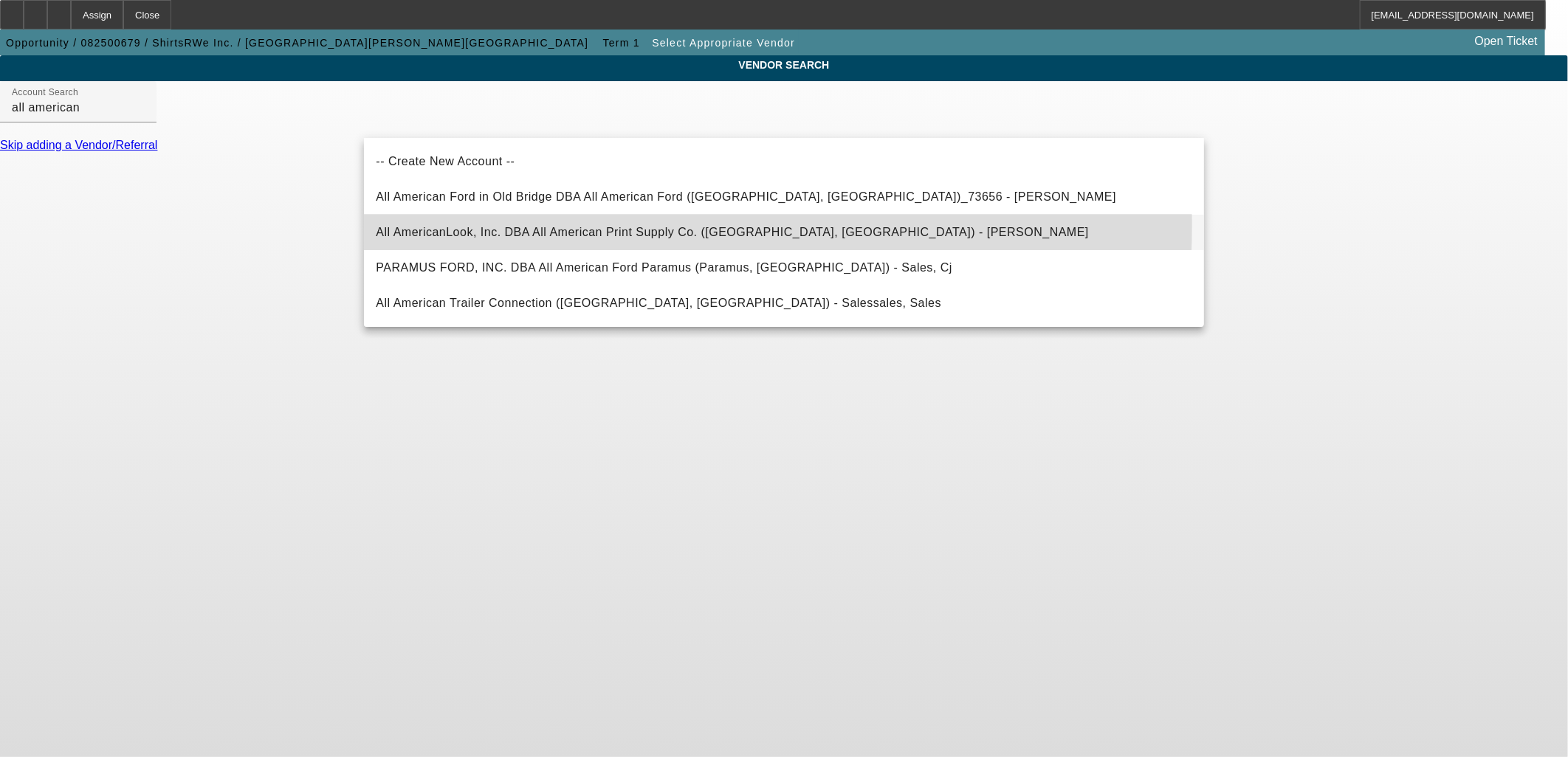
click at [517, 224] on span "All AmericanLook, Inc. DBA All American Print Supply Co. (Philadelphia, PA) - L…" at bounding box center [732, 232] width 713 height 17
type input "All AmericanLook, Inc. DBA All American Print Supply Co. (Philadelphia, PA) - L…"
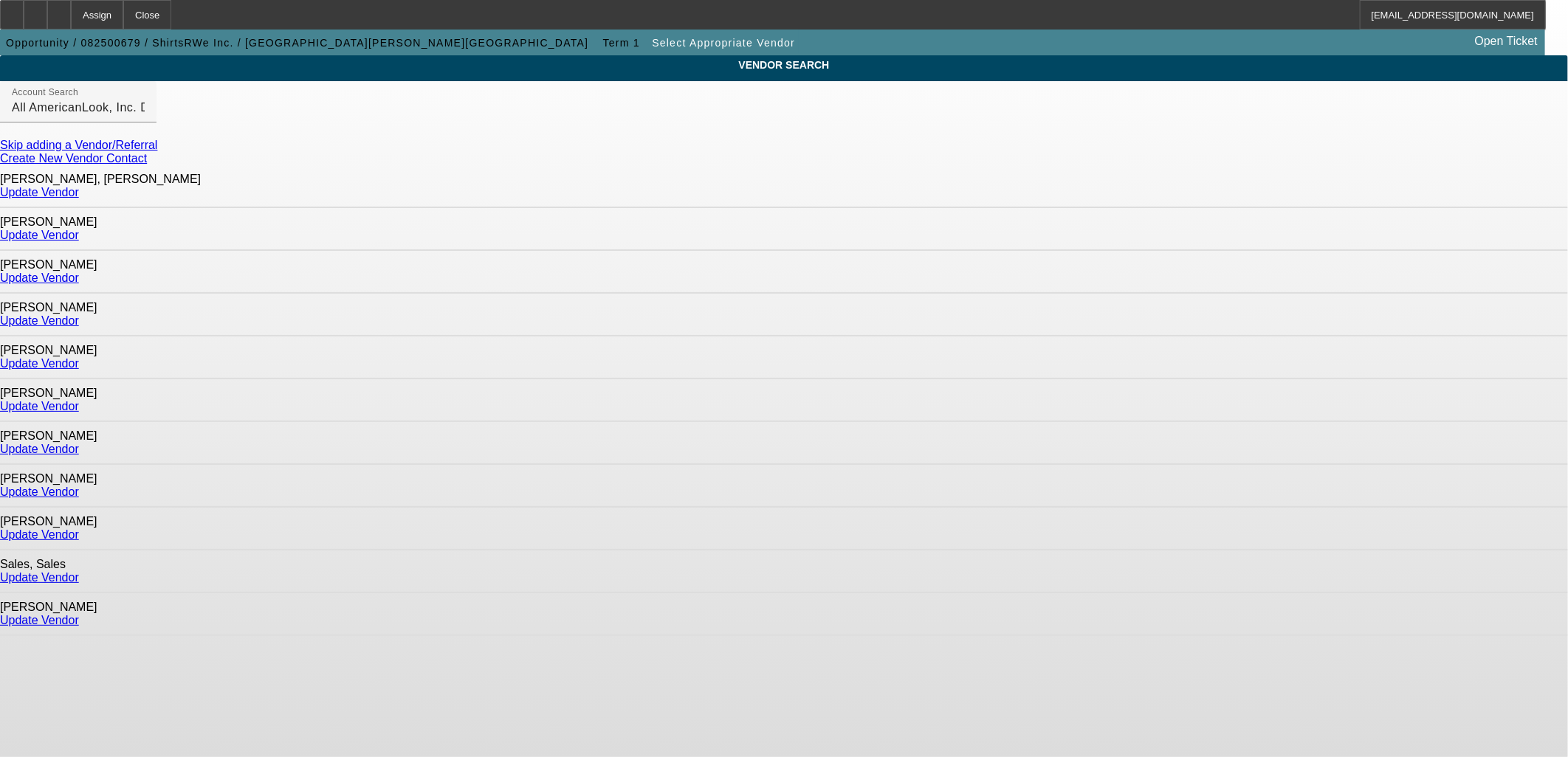
click at [79, 443] on link "Update Vendor" at bounding box center [40, 449] width 79 height 13
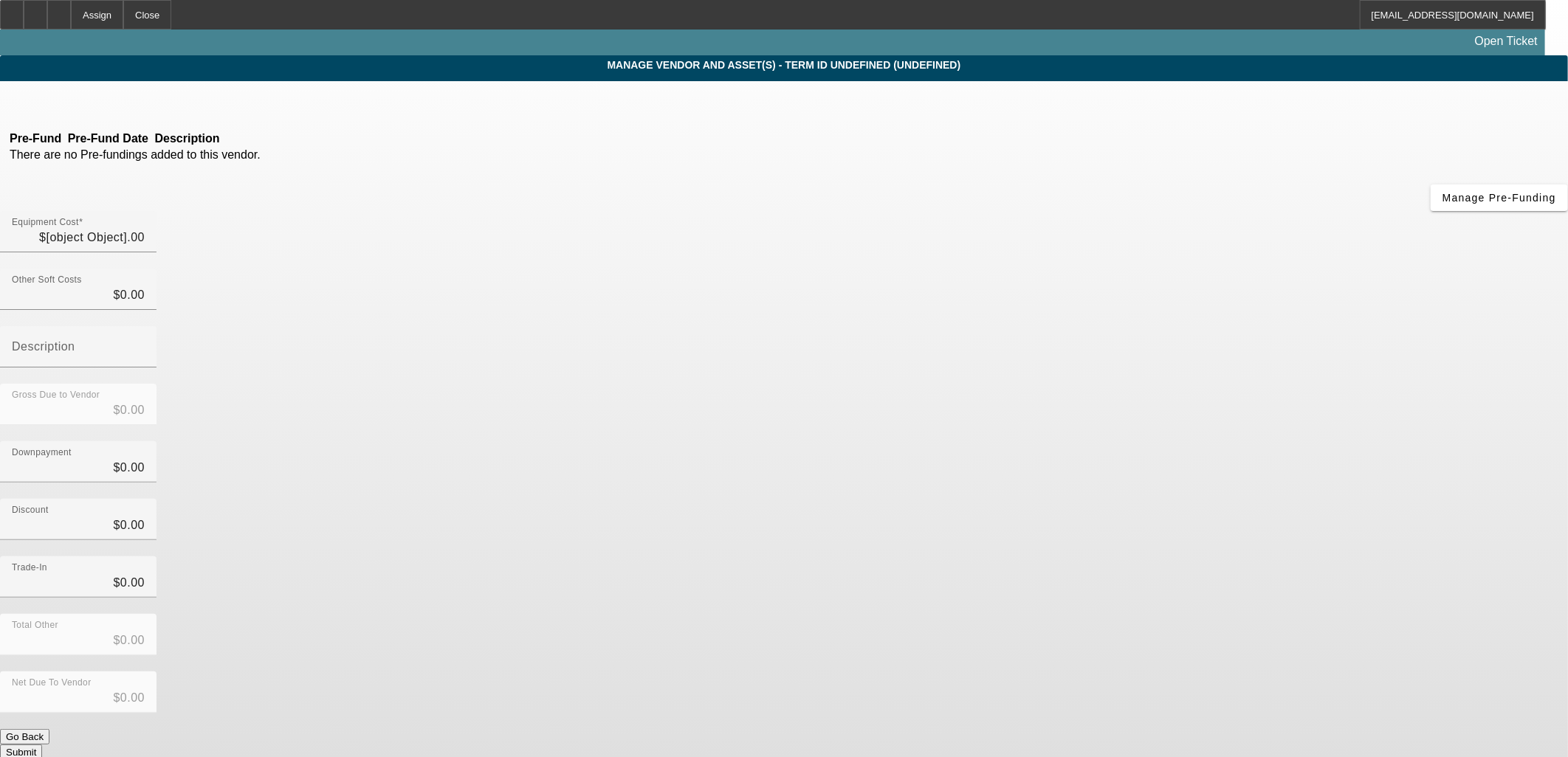
type input "$55,000.00"
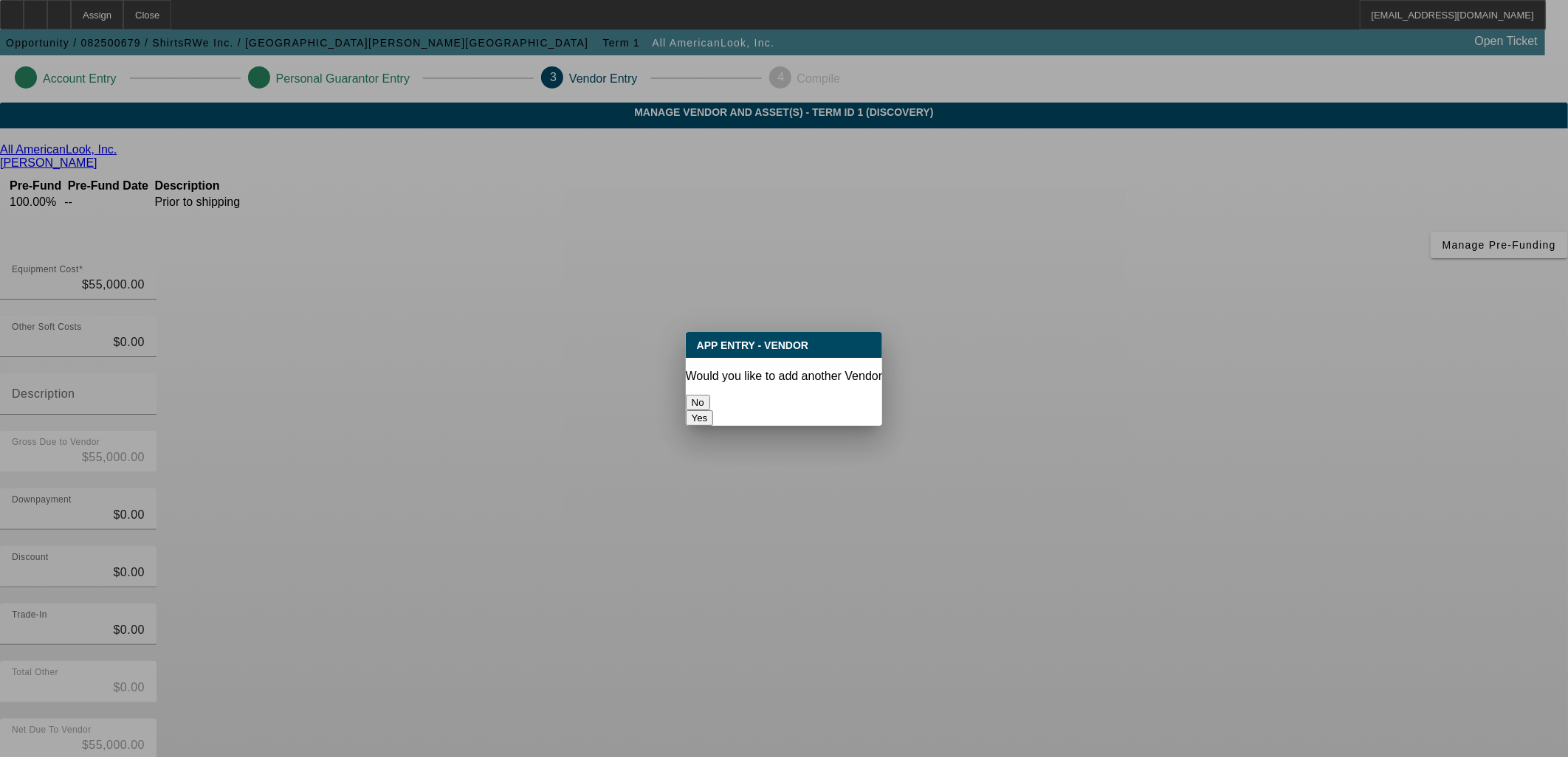
click at [710, 395] on button "No" at bounding box center [697, 402] width 24 height 16
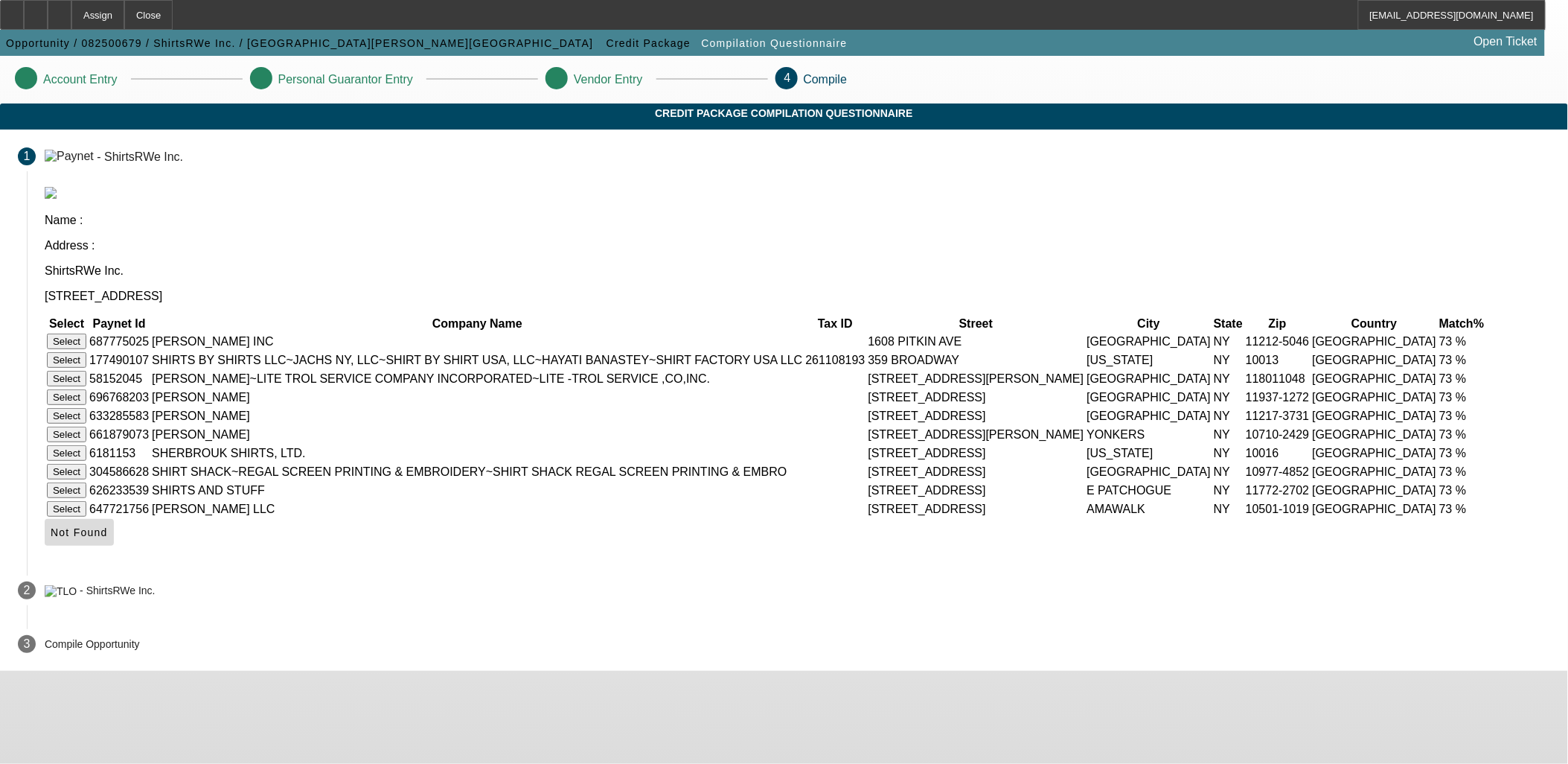
click at [50, 538] on icon at bounding box center [50, 532] width 0 height 12
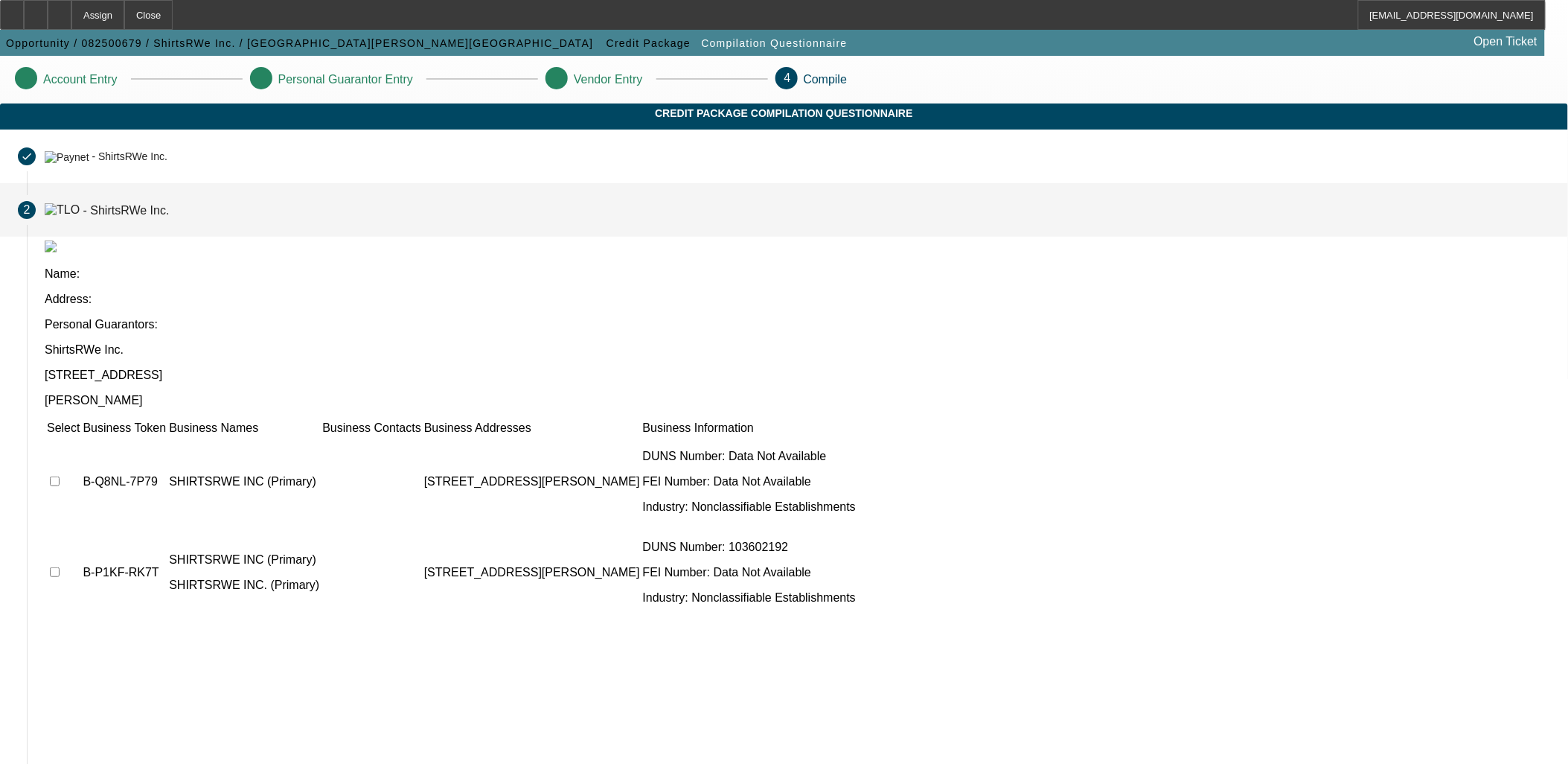
click at [59, 477] on input "checkbox" at bounding box center [55, 481] width 9 height 9
checkbox input "true"
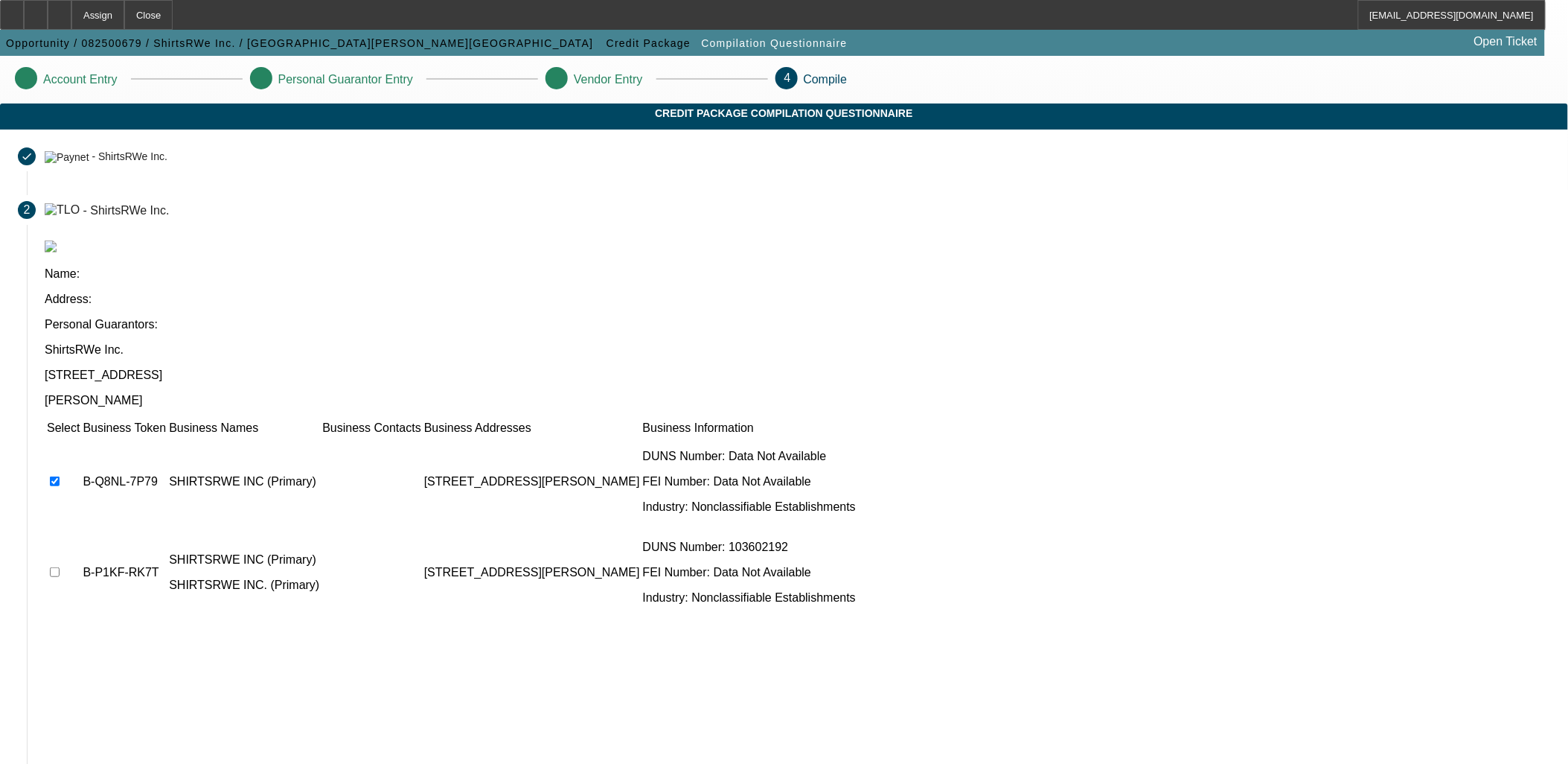
click at [81, 528] on td at bounding box center [63, 573] width 34 height 89
click at [59, 567] on input "checkbox" at bounding box center [55, 572] width 9 height 9
checkbox input "true"
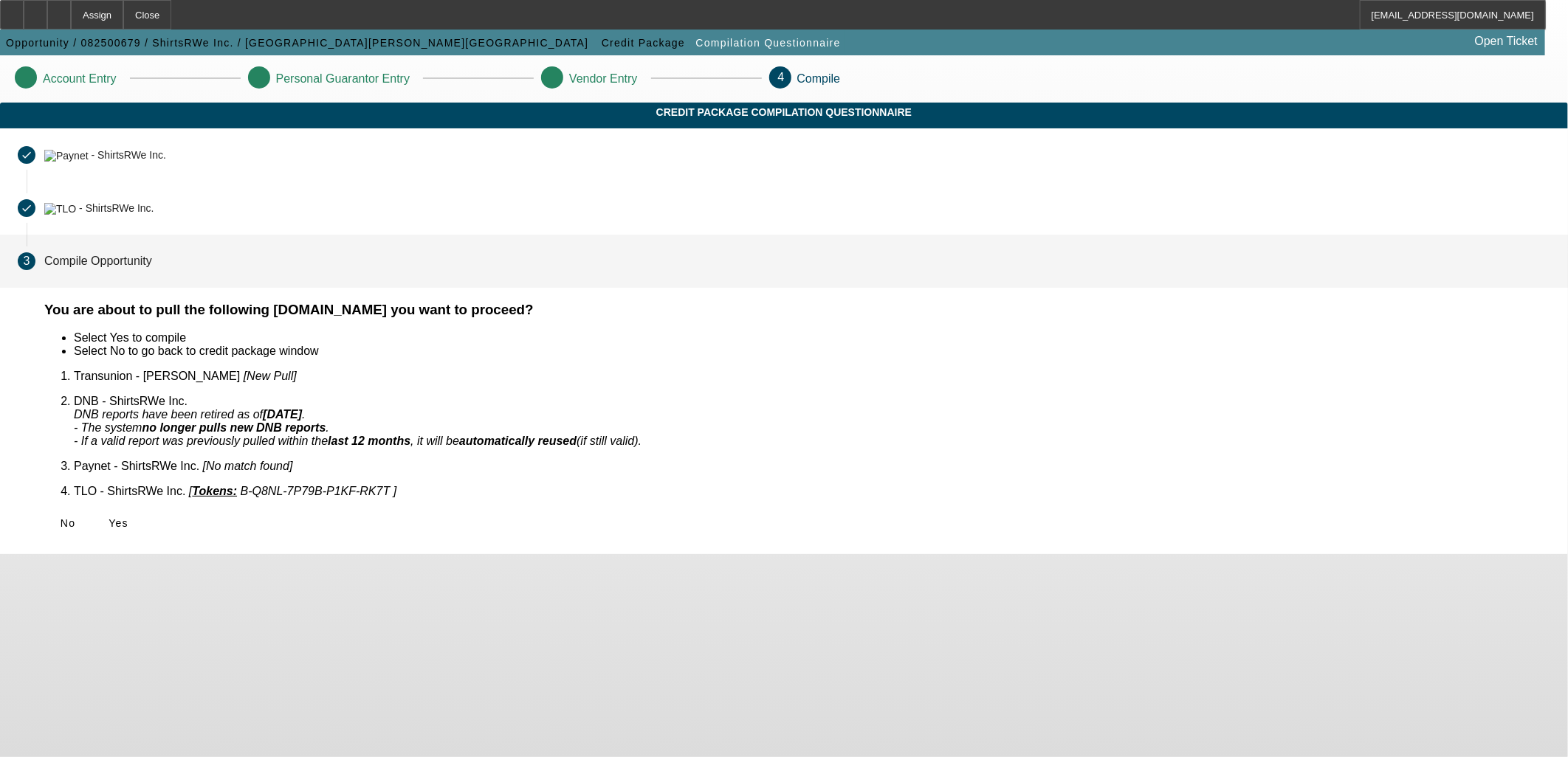
click at [109, 518] on icon at bounding box center [109, 523] width 0 height 12
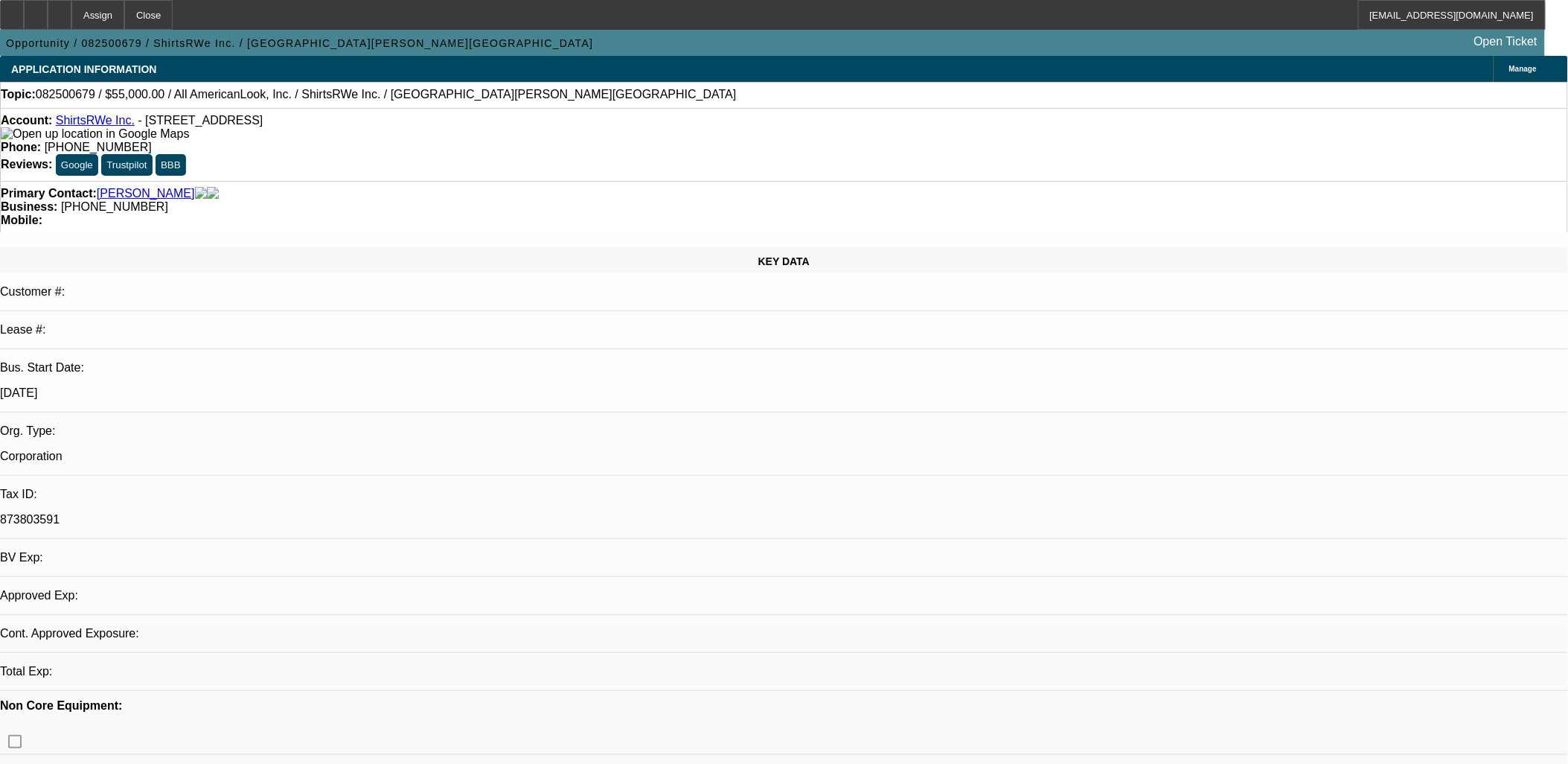
select select "0"
select select "2"
select select "0.1"
select select "4"
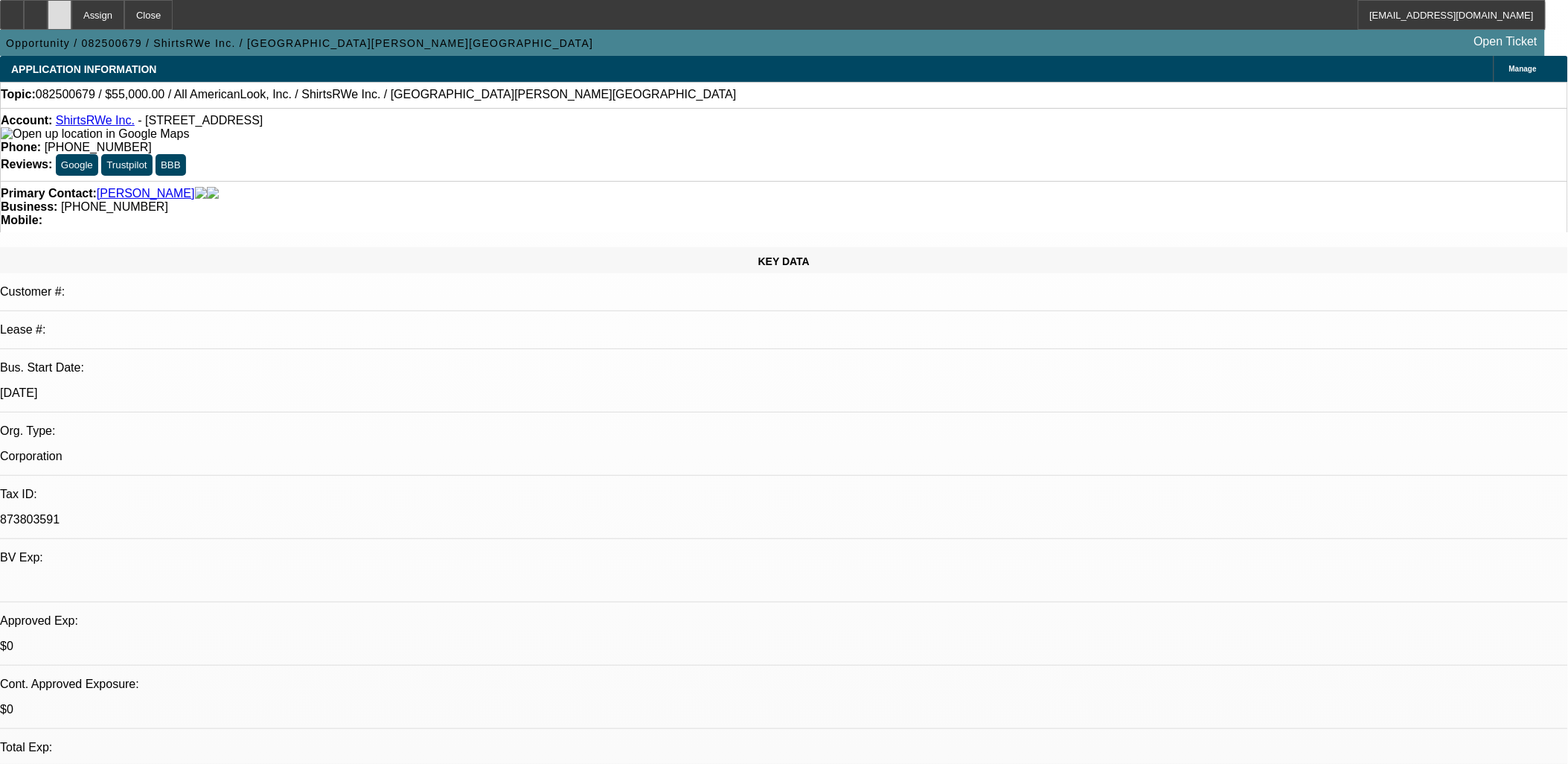
click at [59, 9] on icon at bounding box center [59, 9] width 0 height 0
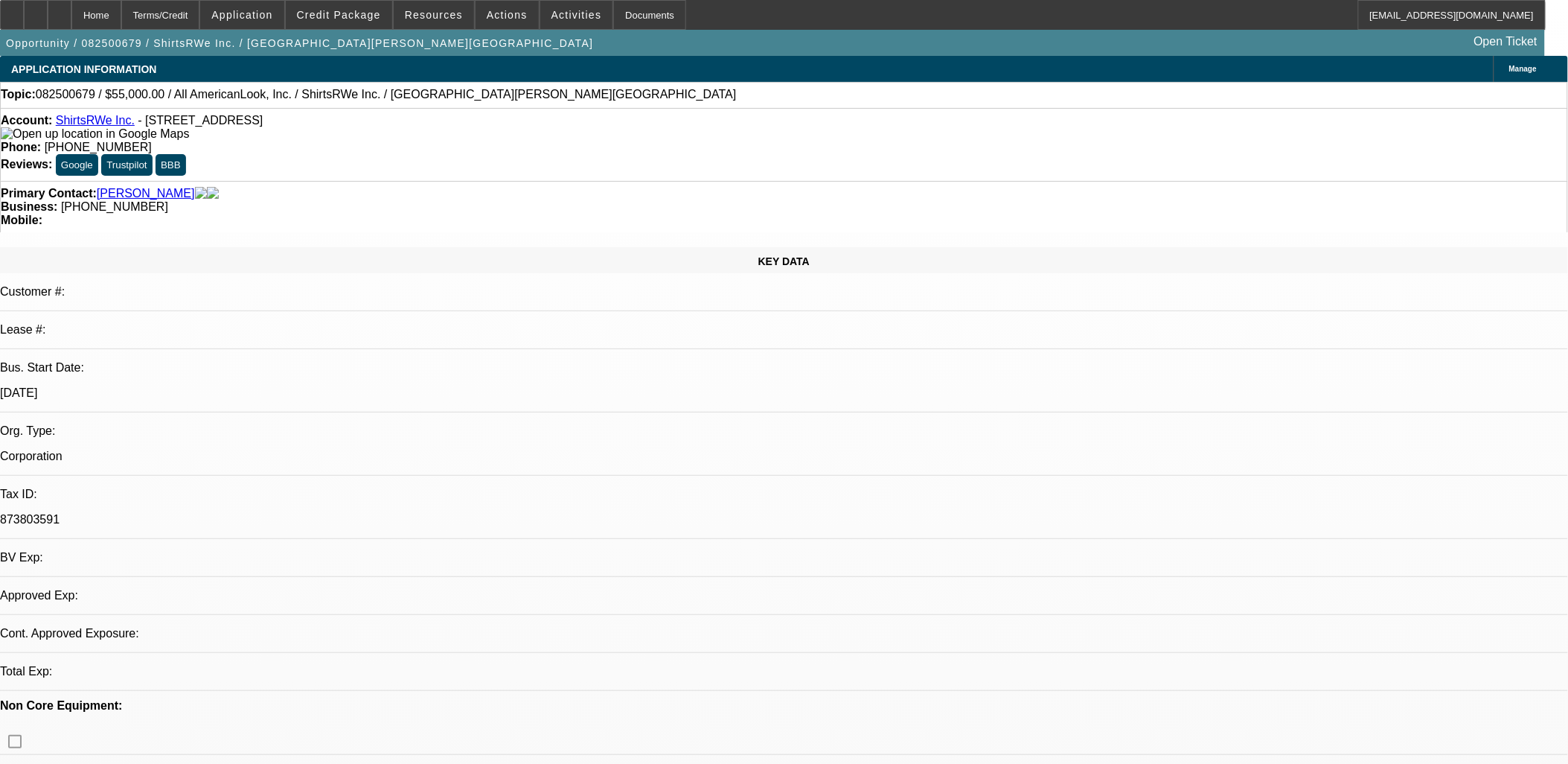
select select "0"
select select "2"
select select "0.1"
select select "4"
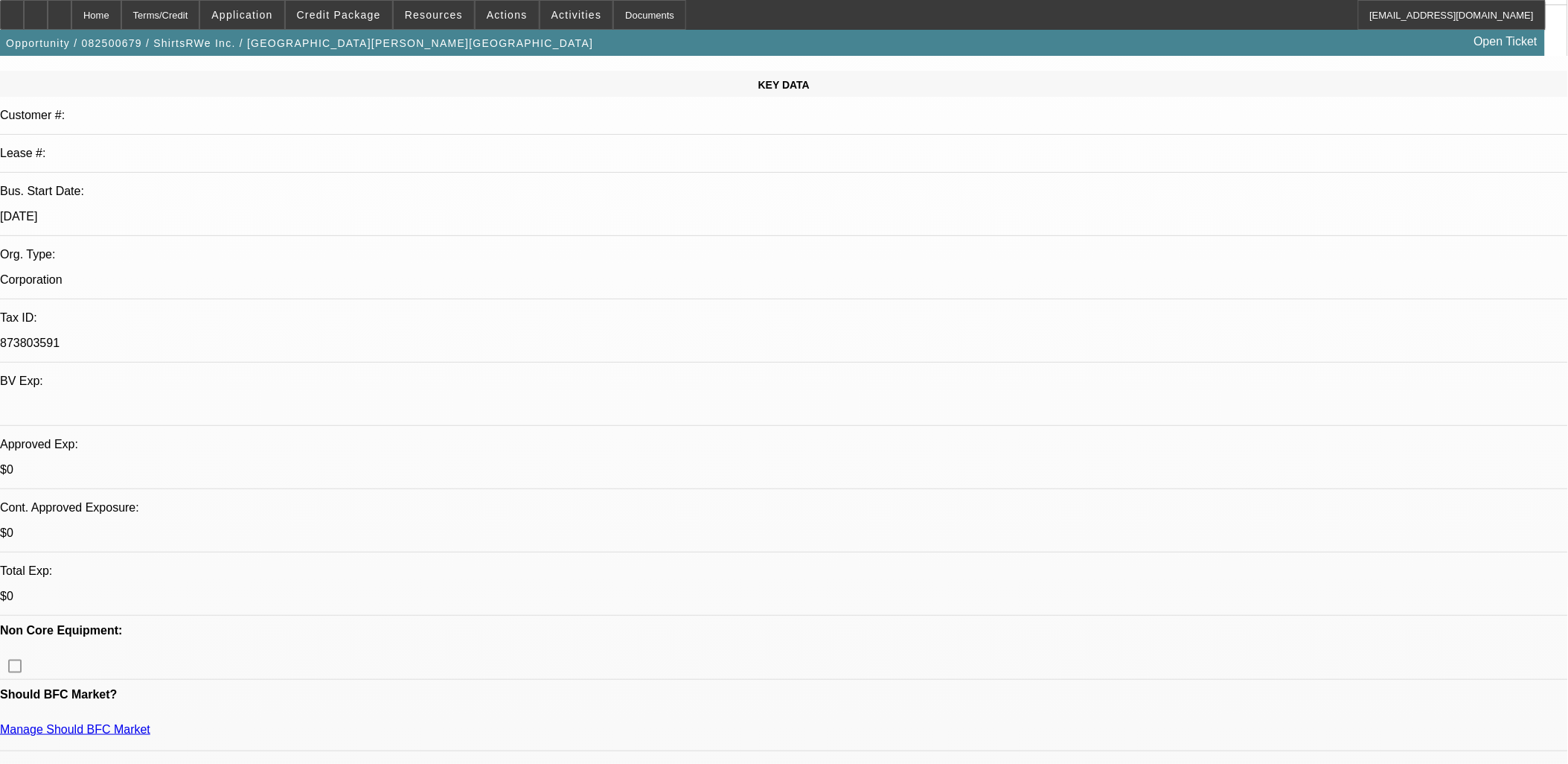
scroll to position [331, 0]
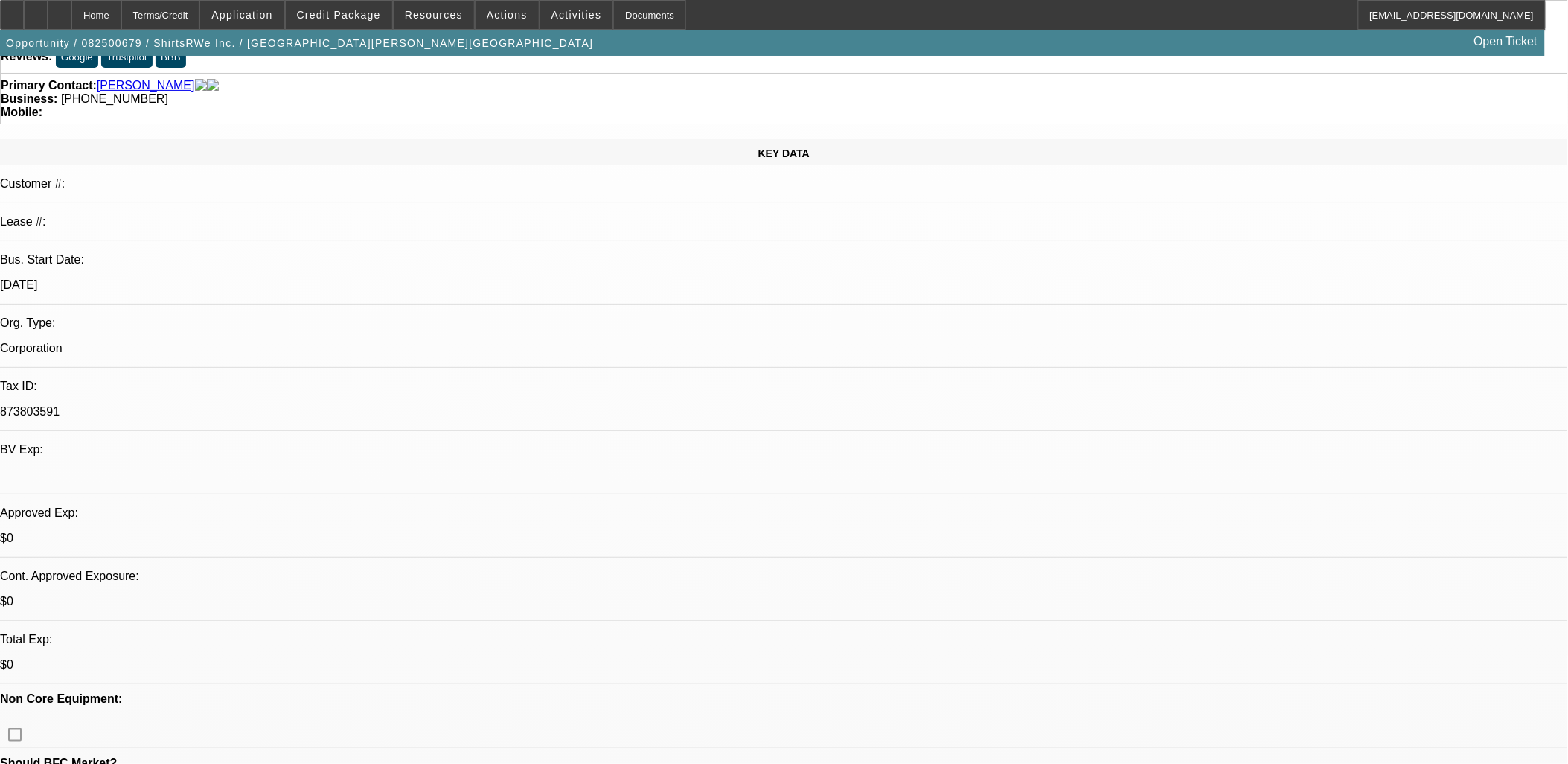
scroll to position [0, 0]
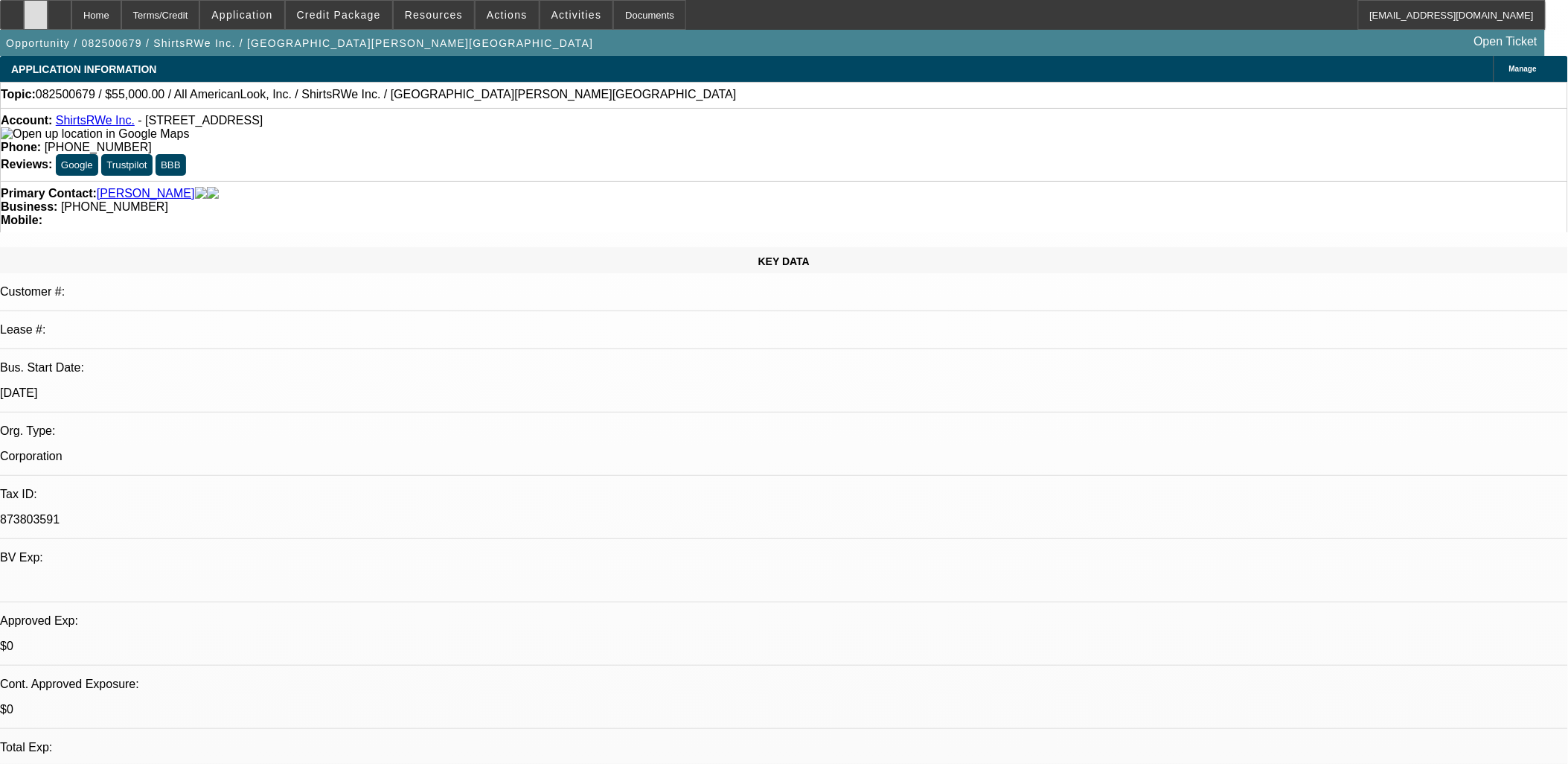
click at [35, 9] on icon at bounding box center [35, 9] width 0 height 0
click at [72, 23] on div at bounding box center [59, 15] width 24 height 30
select select "0"
select select "2"
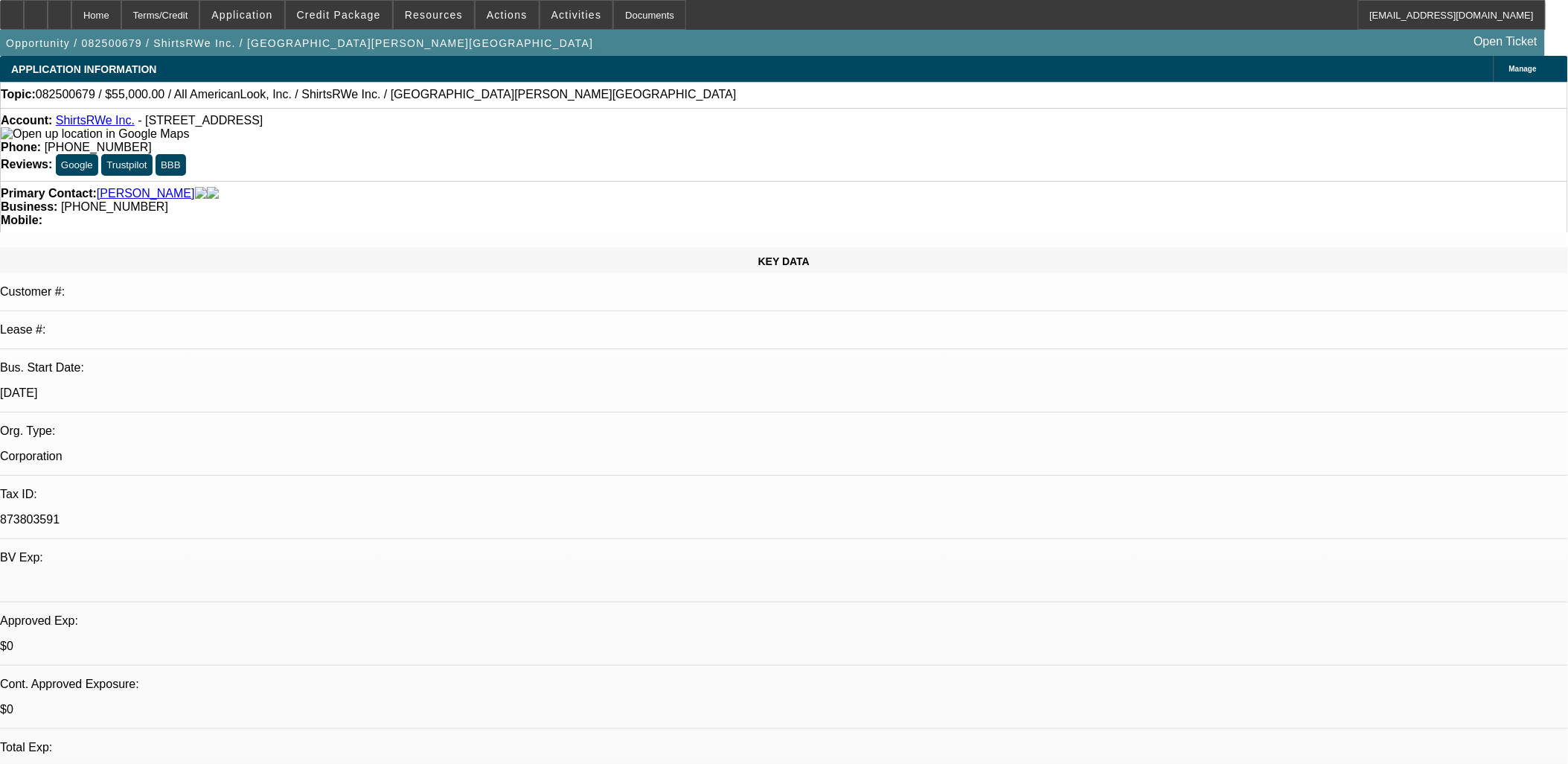
select select "0.1"
select select "4"
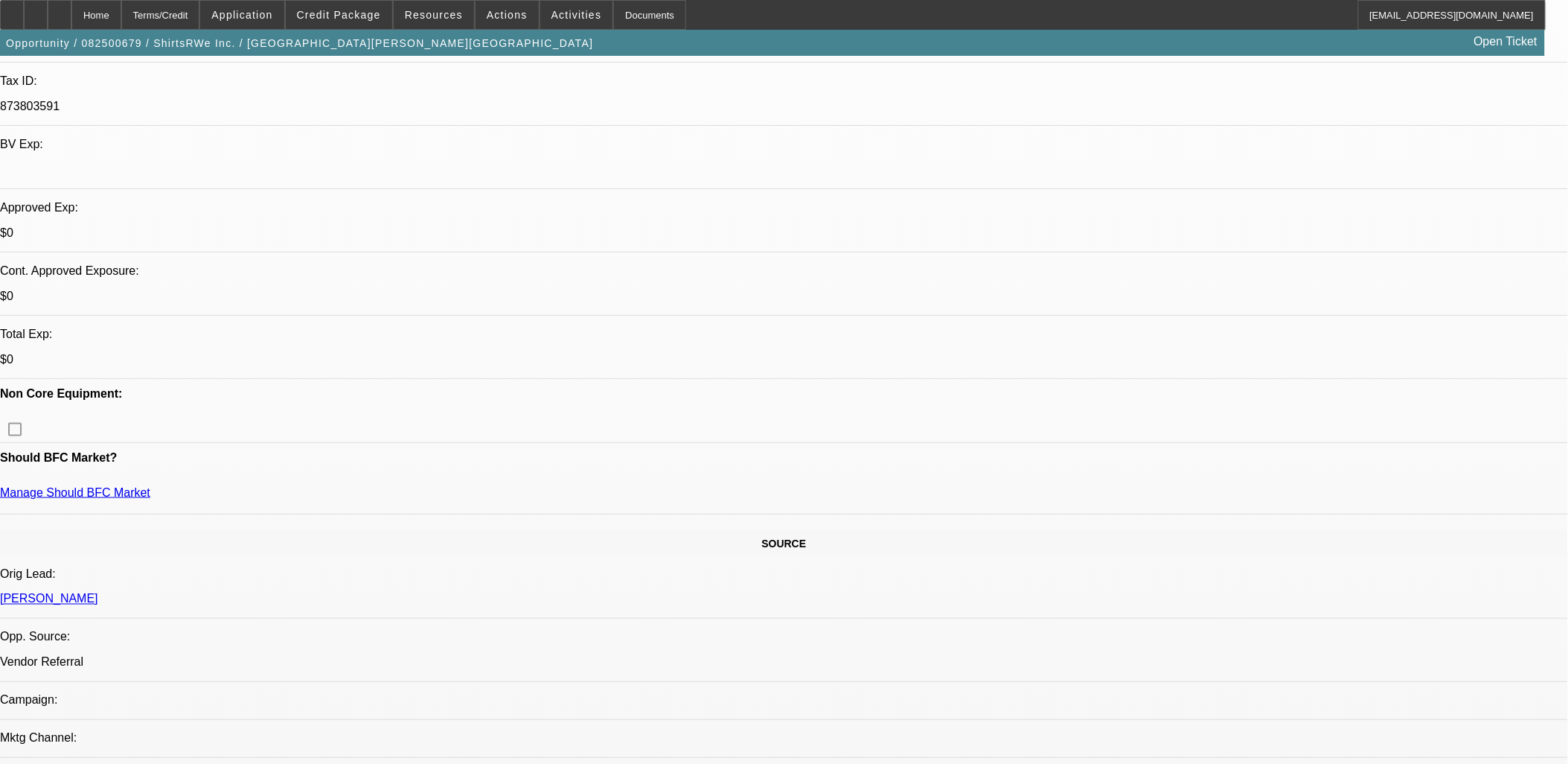
scroll to position [910, 0]
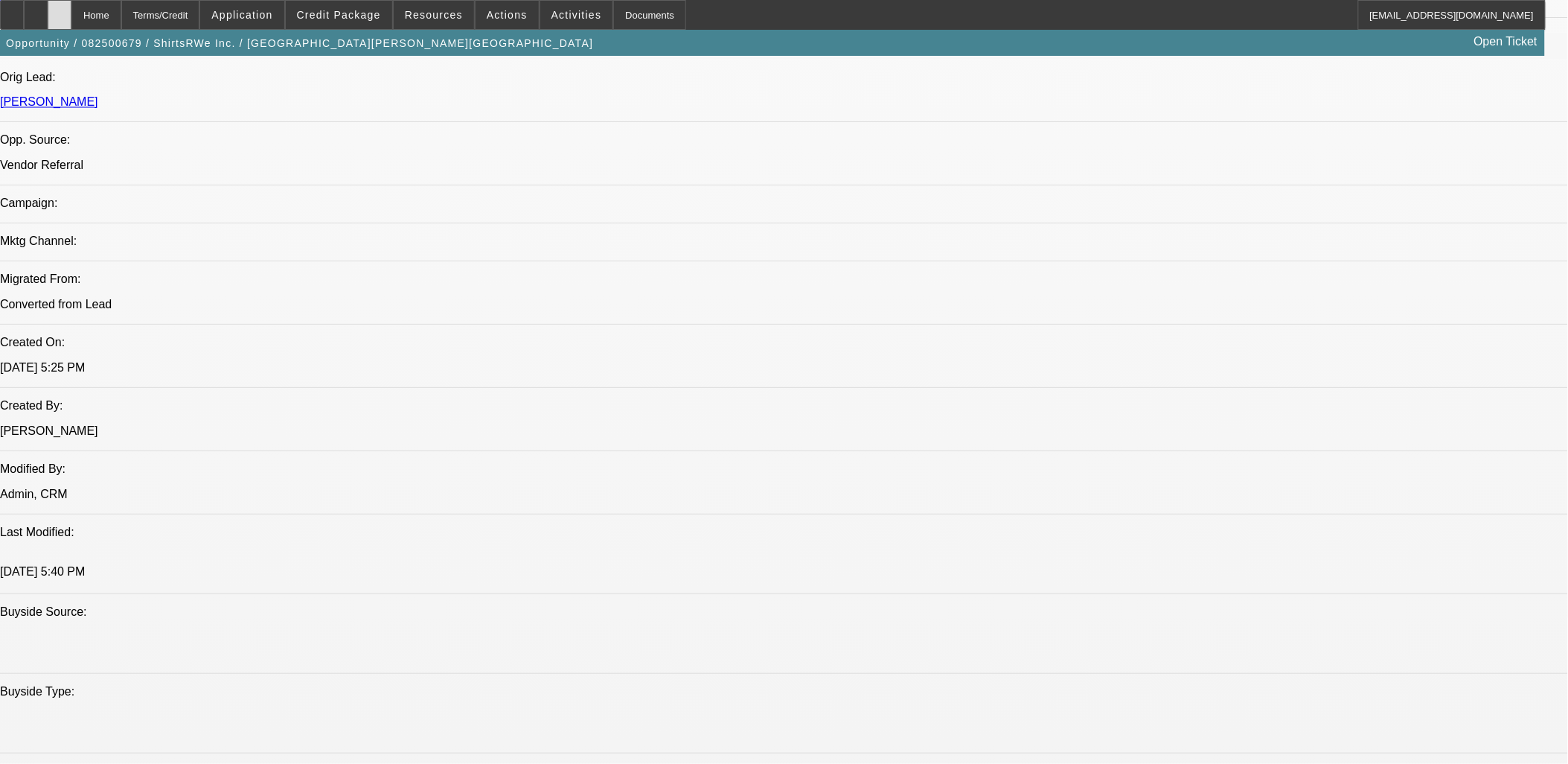
click at [72, 15] on div at bounding box center [59, 15] width 24 height 30
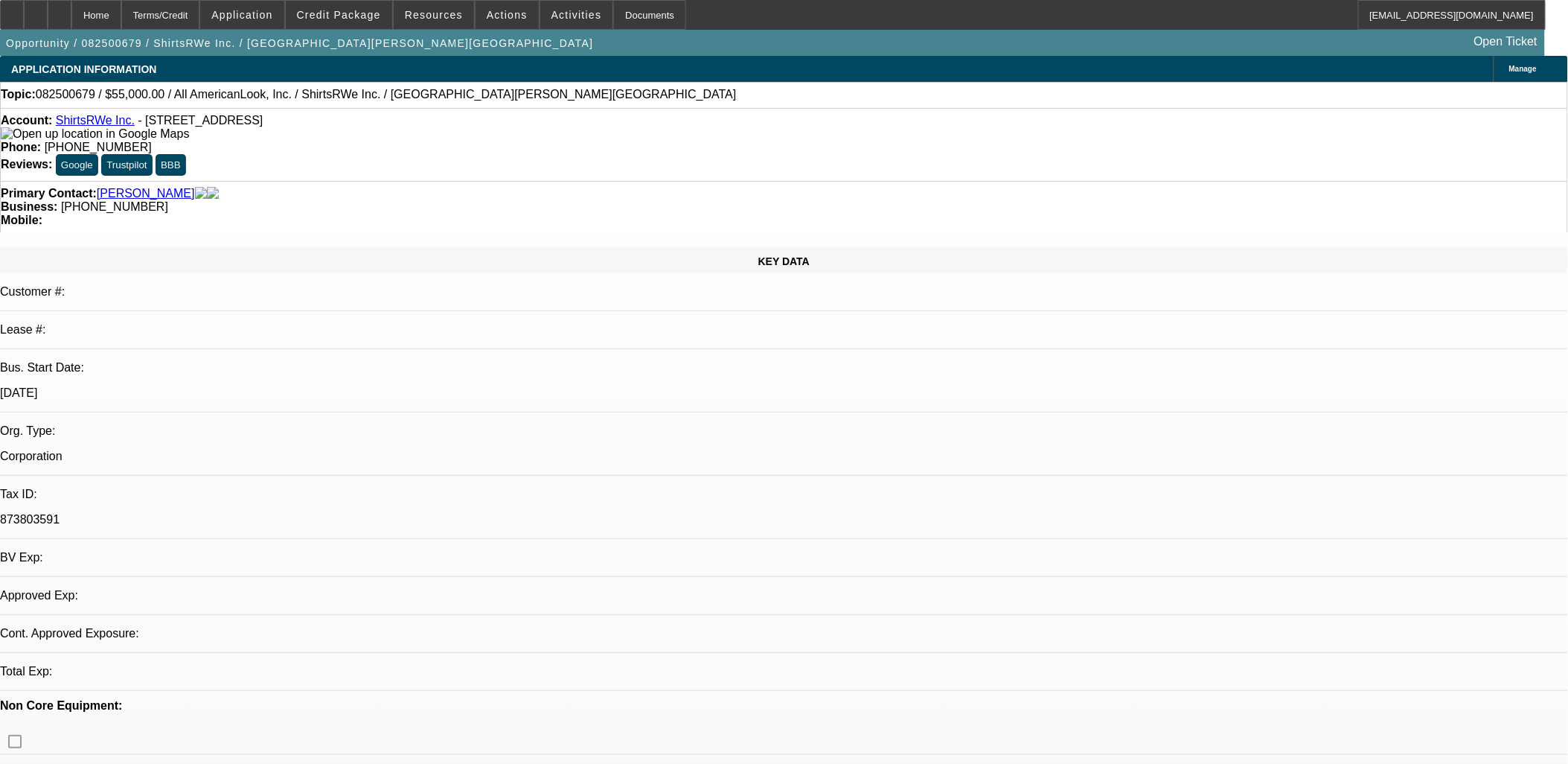
select select "0"
select select "2"
select select "0.1"
select select "1"
select select "2"
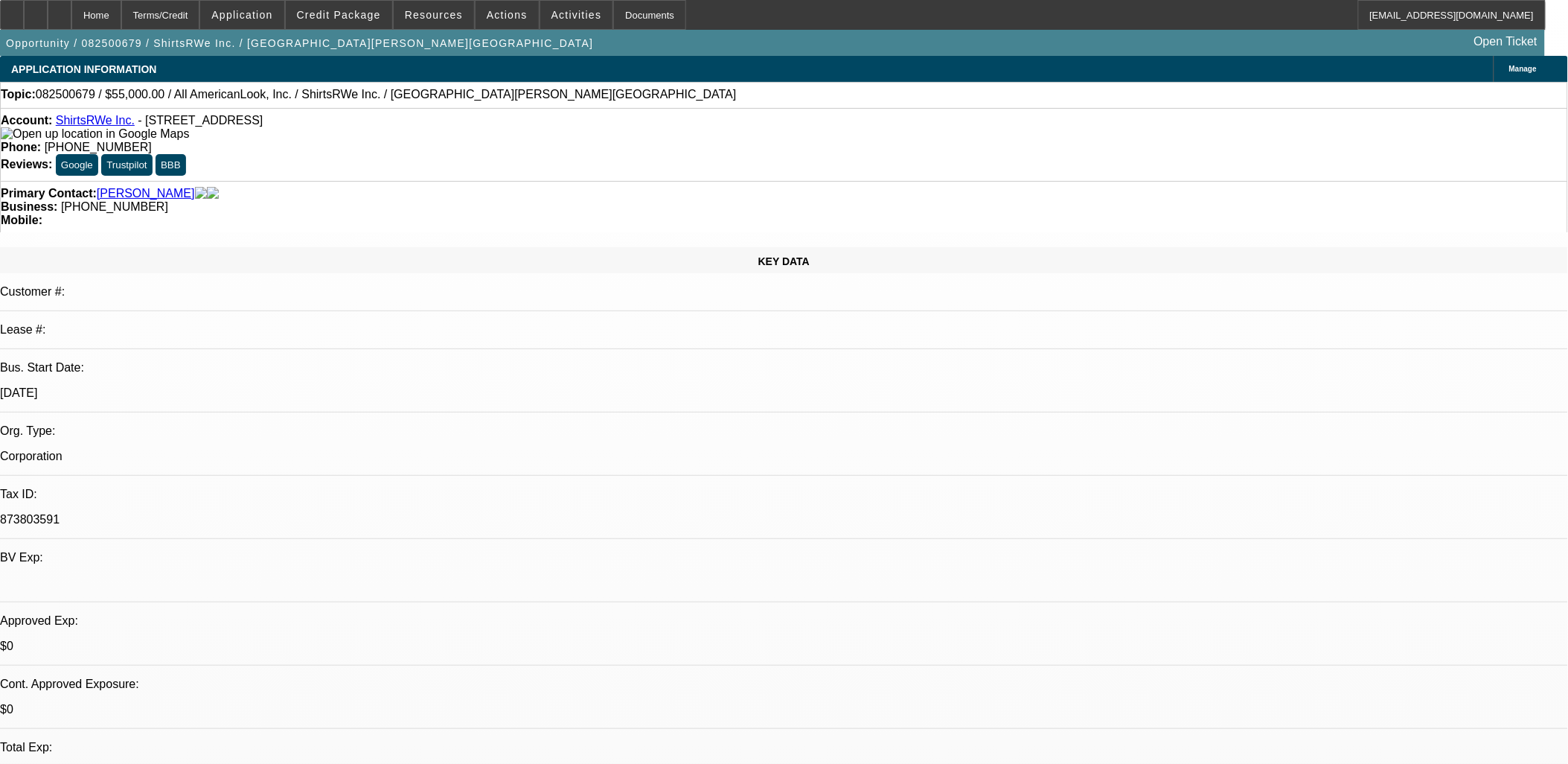
select select "4"
click at [272, 9] on span "Application" at bounding box center [242, 15] width 61 height 12
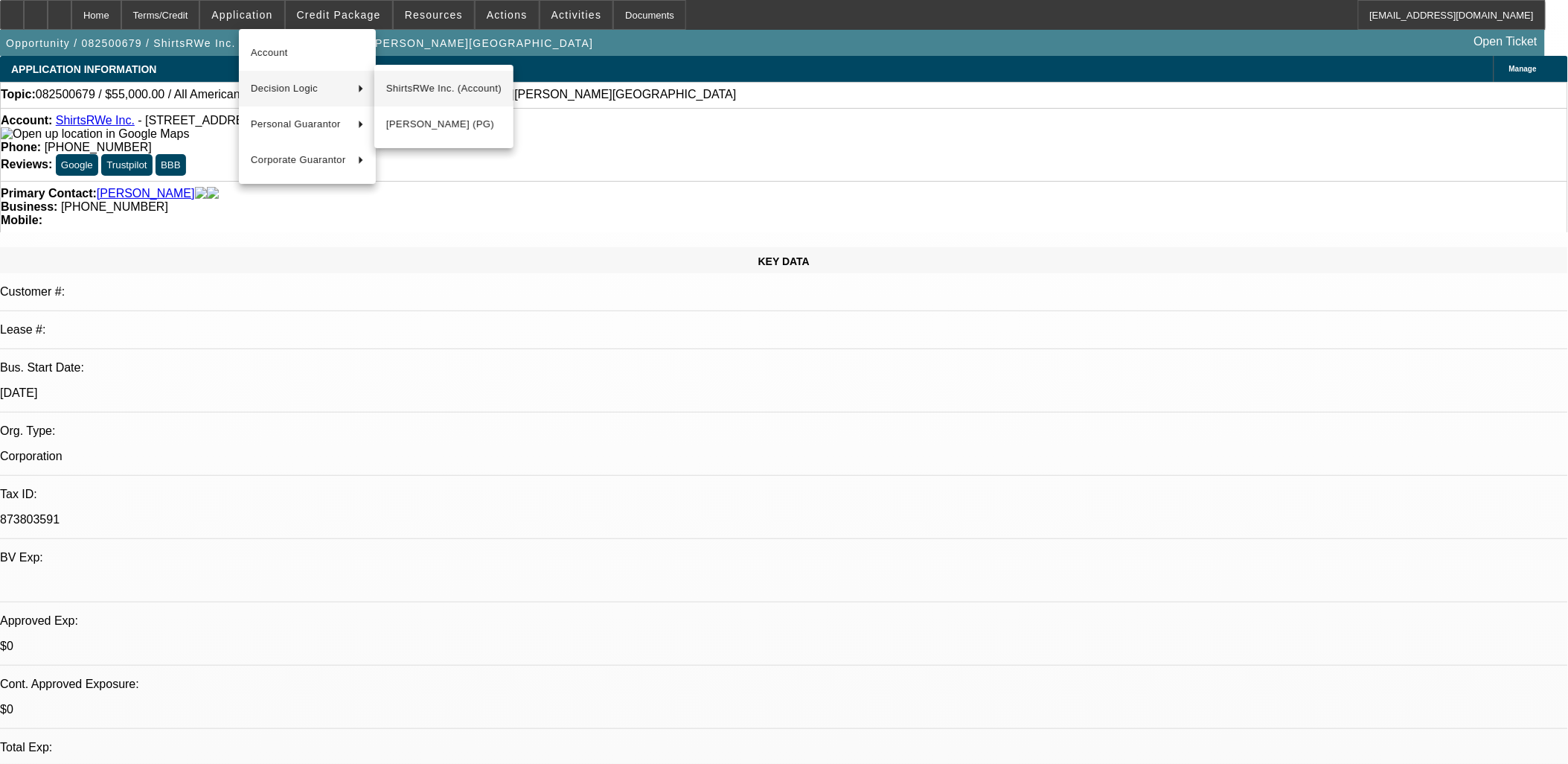
click at [412, 84] on span "ShirtsRWe Inc. (Account)" at bounding box center [444, 88] width 115 height 18
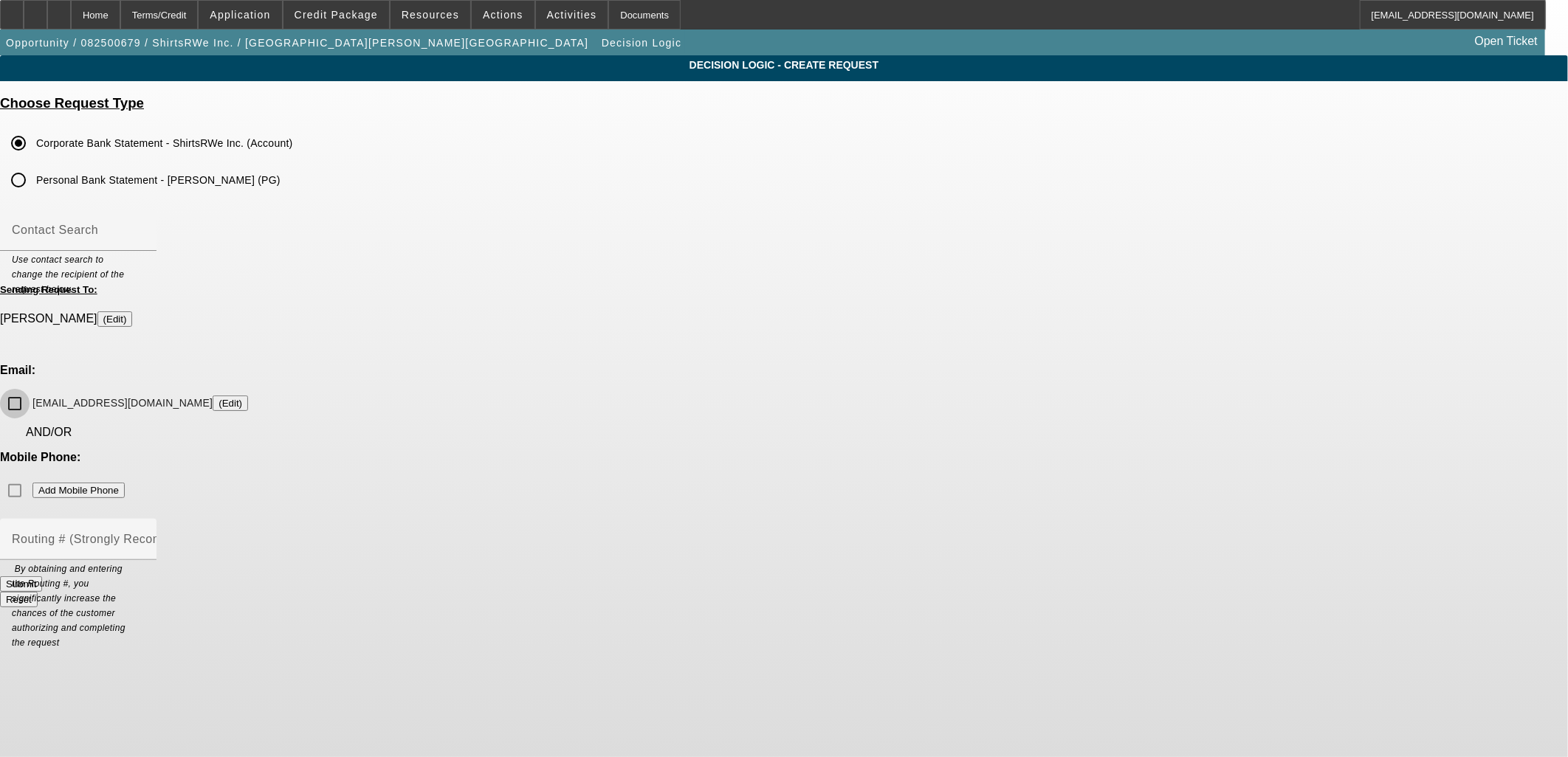
drag, startPoint x: 614, startPoint y: 373, endPoint x: 622, endPoint y: 381, distance: 11.3
click at [29, 389] on input "[EMAIL_ADDRESS][DOMAIN_NAME] (Edit)" at bounding box center [15, 403] width 29 height 29
click at [42, 576] on button "Submit" at bounding box center [21, 584] width 42 height 16
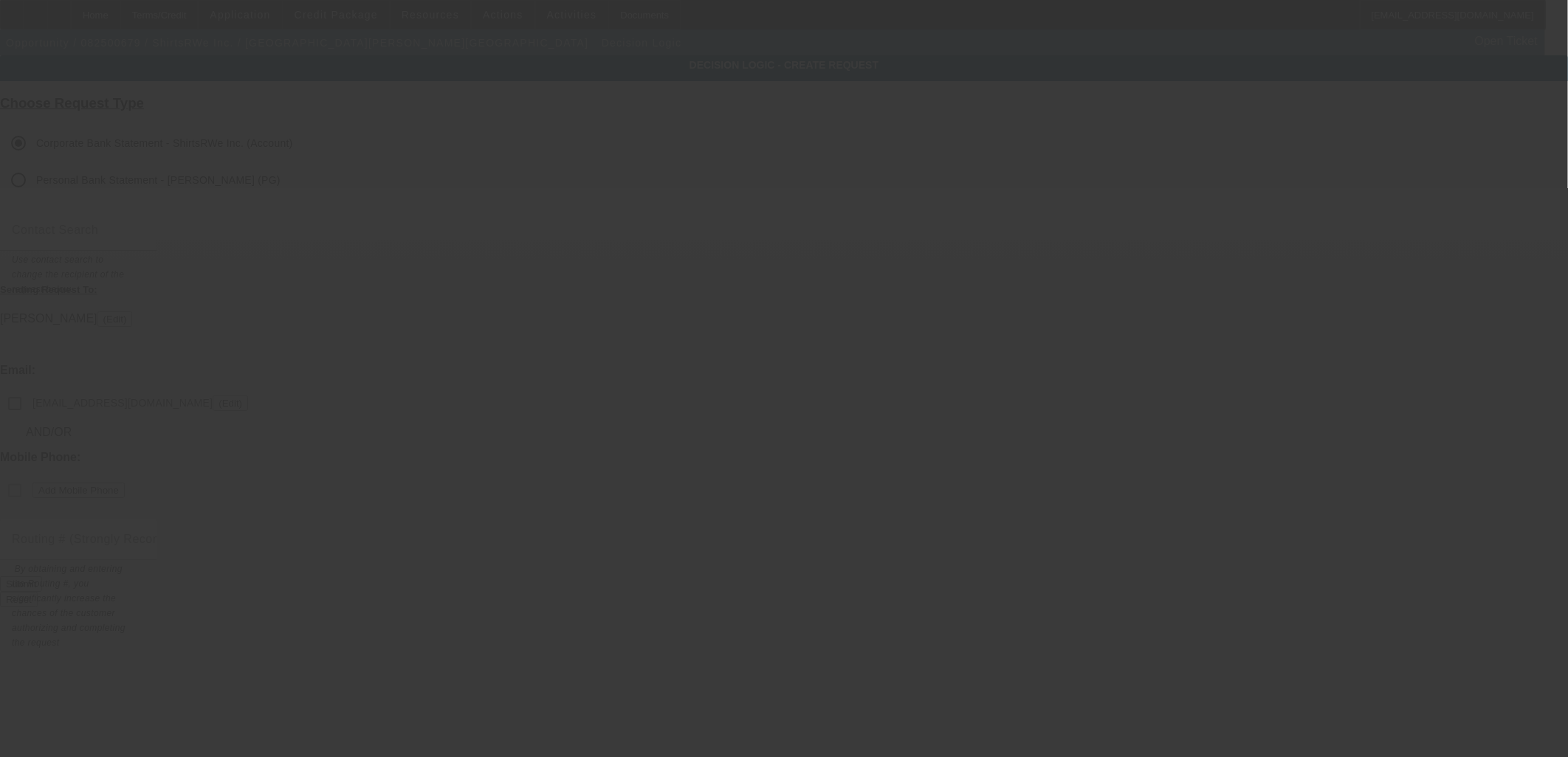
checkbox input "false"
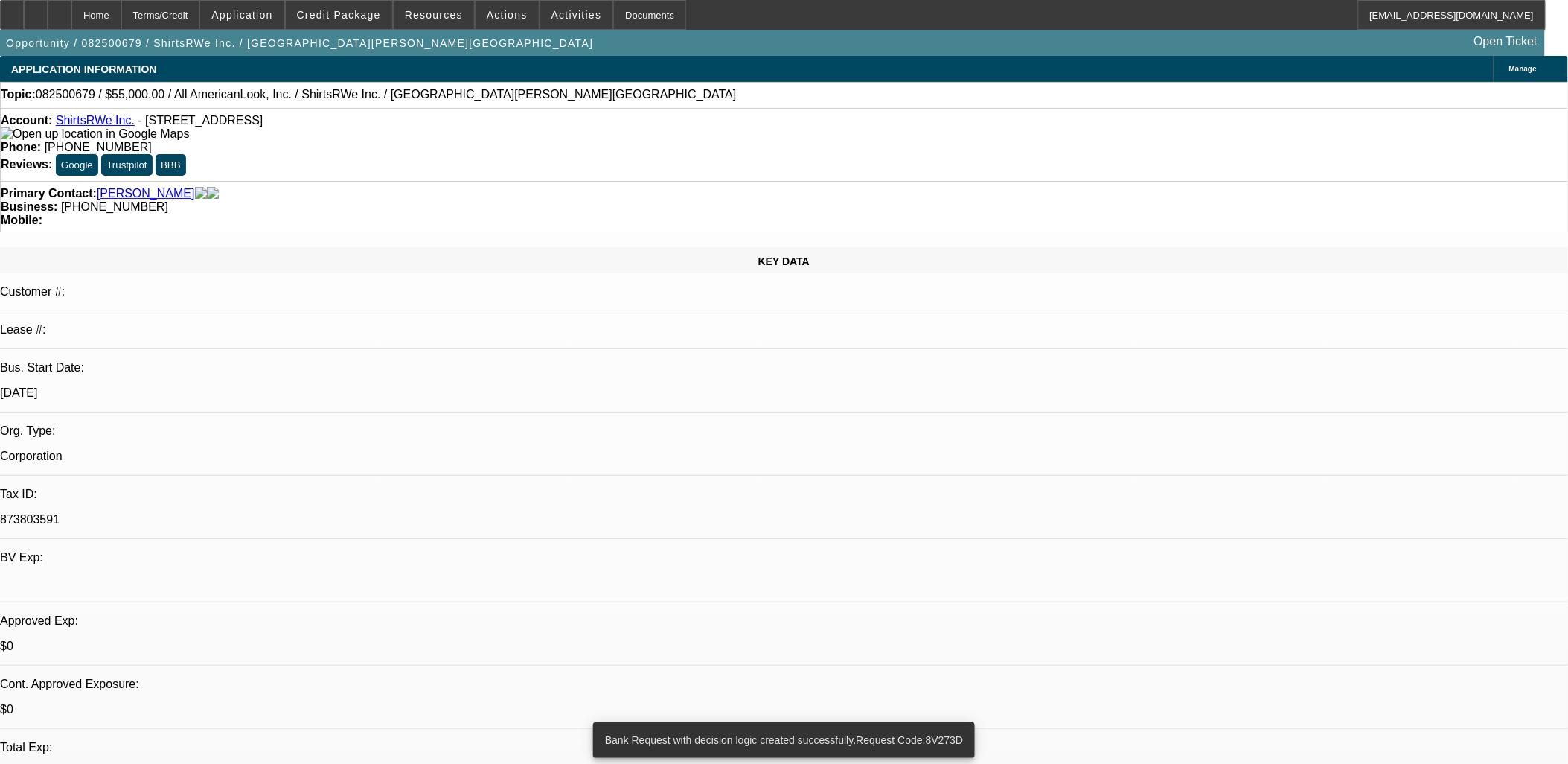
select select "0"
select select "2"
select select "0.1"
select select "4"
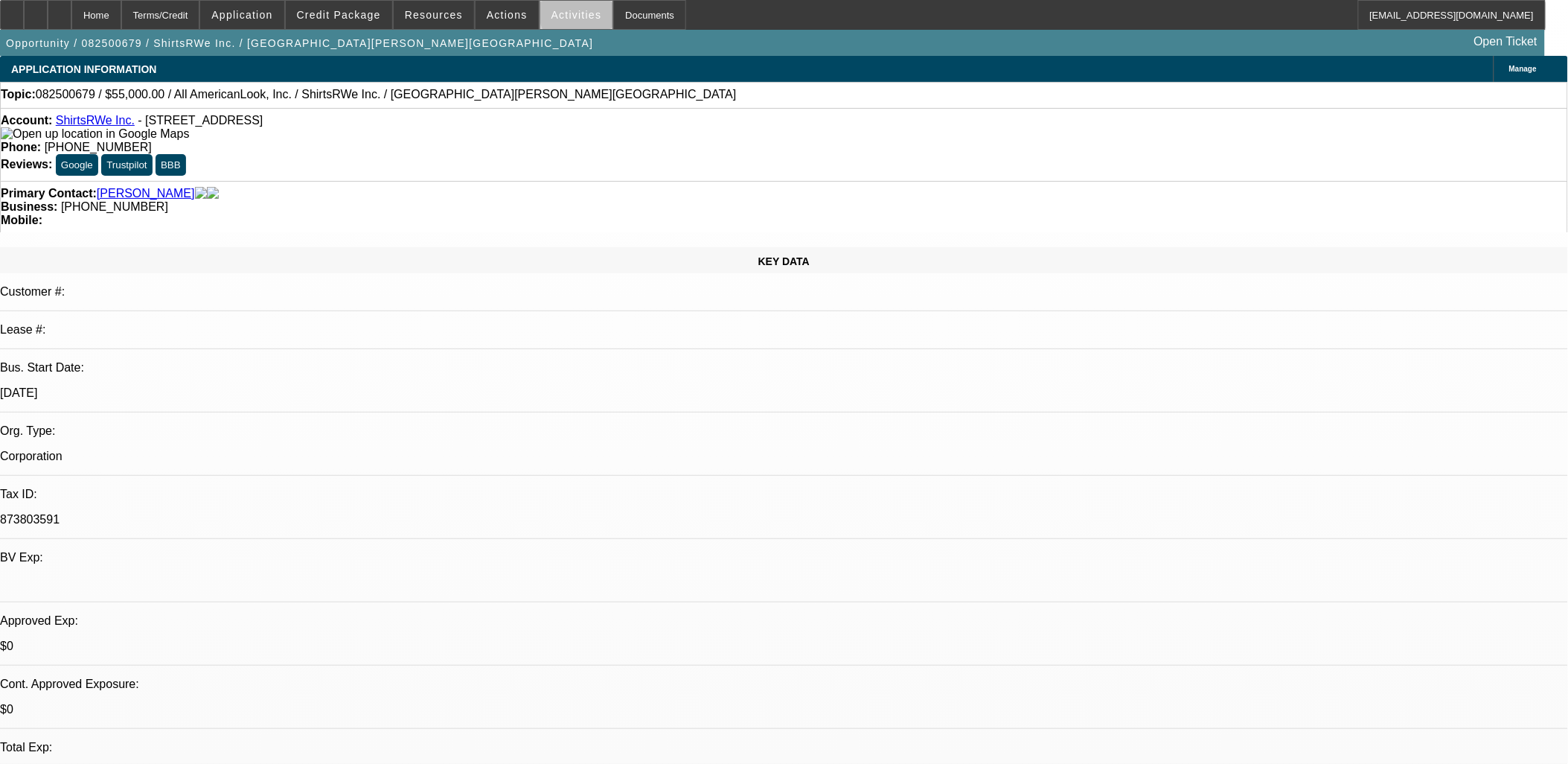
click at [573, 13] on span "Activities" at bounding box center [577, 15] width 50 height 12
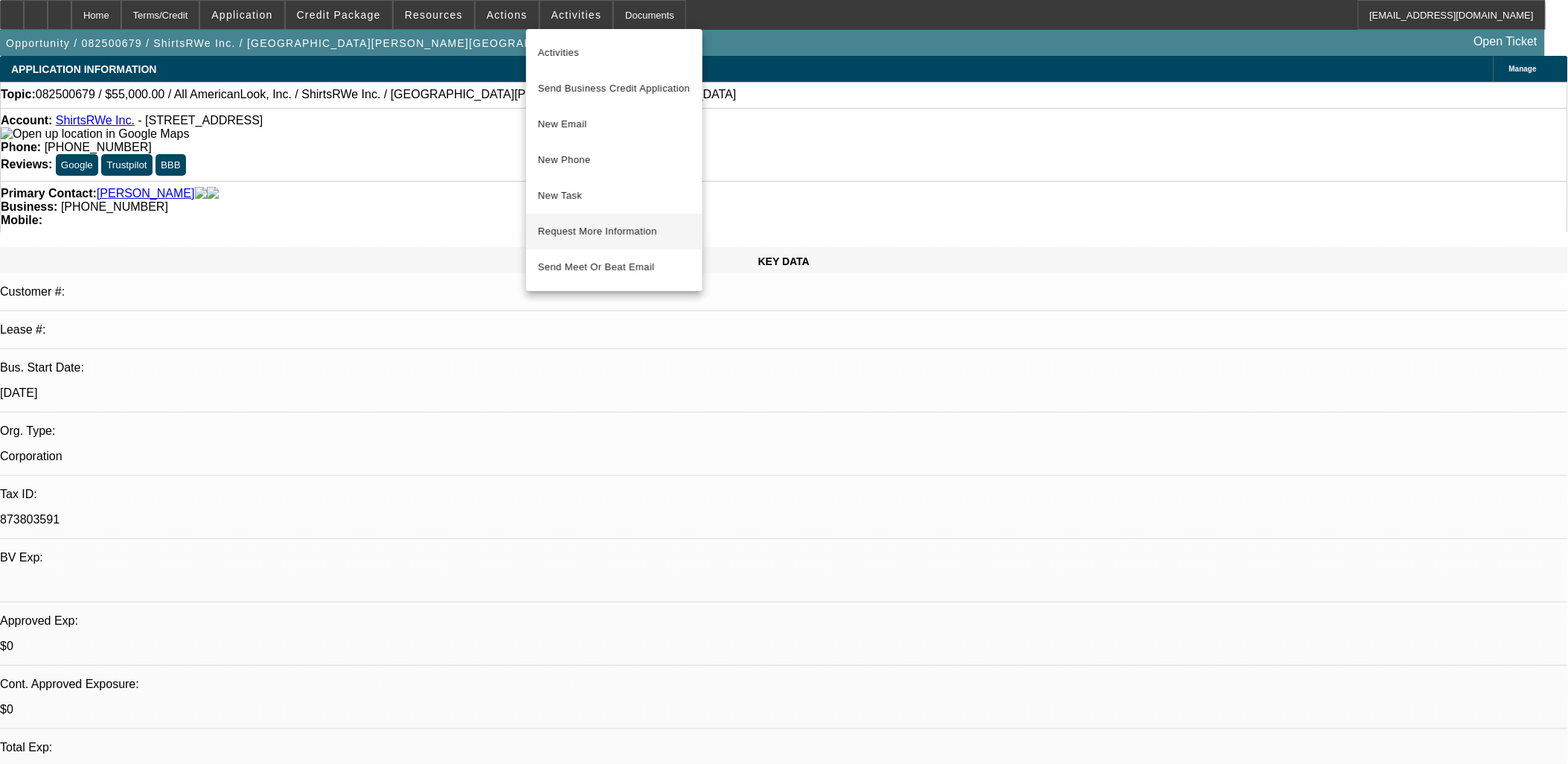
click at [581, 229] on span "Request More Information" at bounding box center [614, 231] width 152 height 18
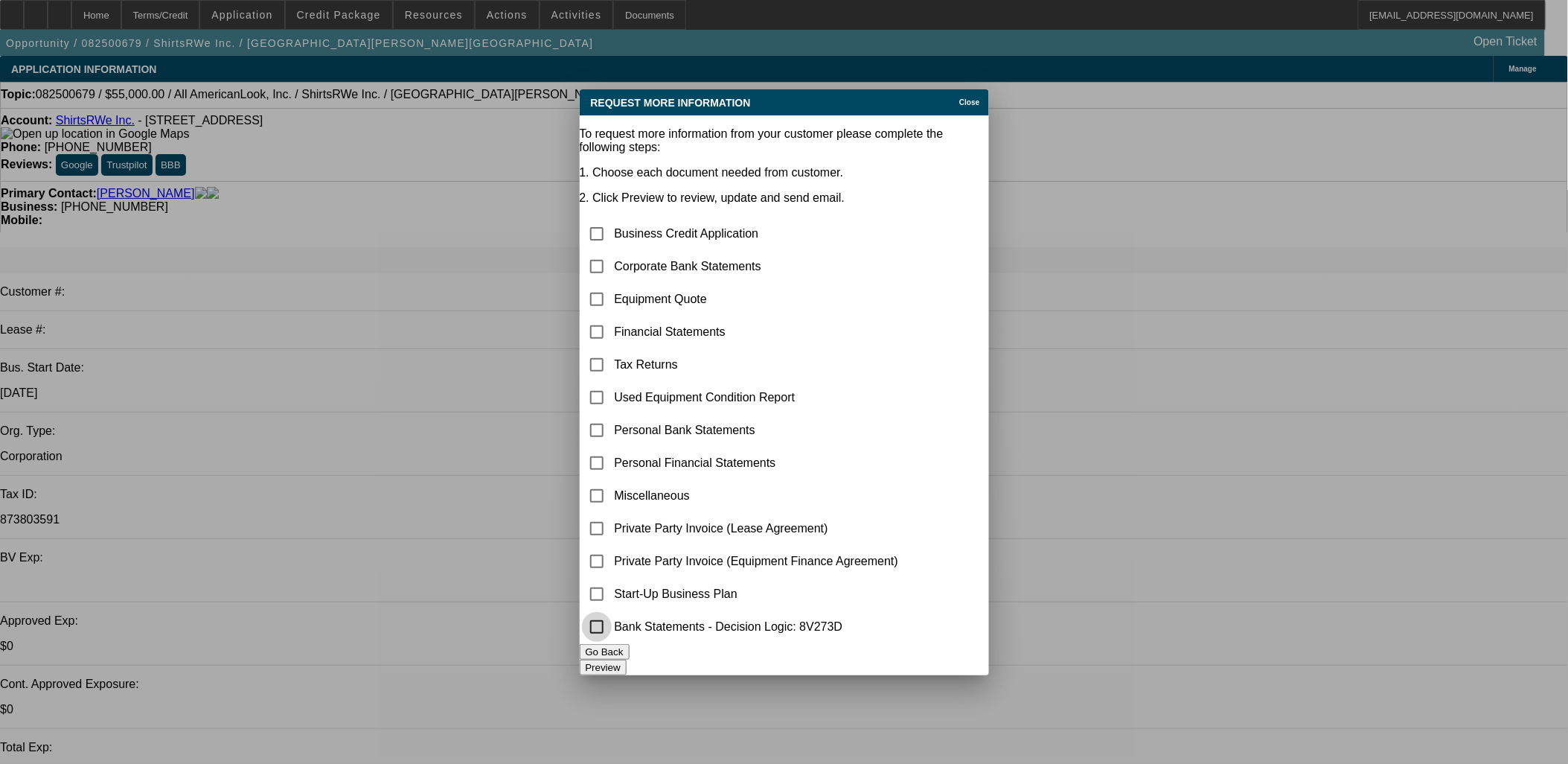
click at [612, 626] on input "checkbox" at bounding box center [596, 627] width 30 height 30
checkbox input "true"
click at [612, 284] on input "checkbox" at bounding box center [596, 299] width 30 height 30
checkbox input "true"
click at [627, 661] on button "Preview" at bounding box center [603, 667] width 46 height 16
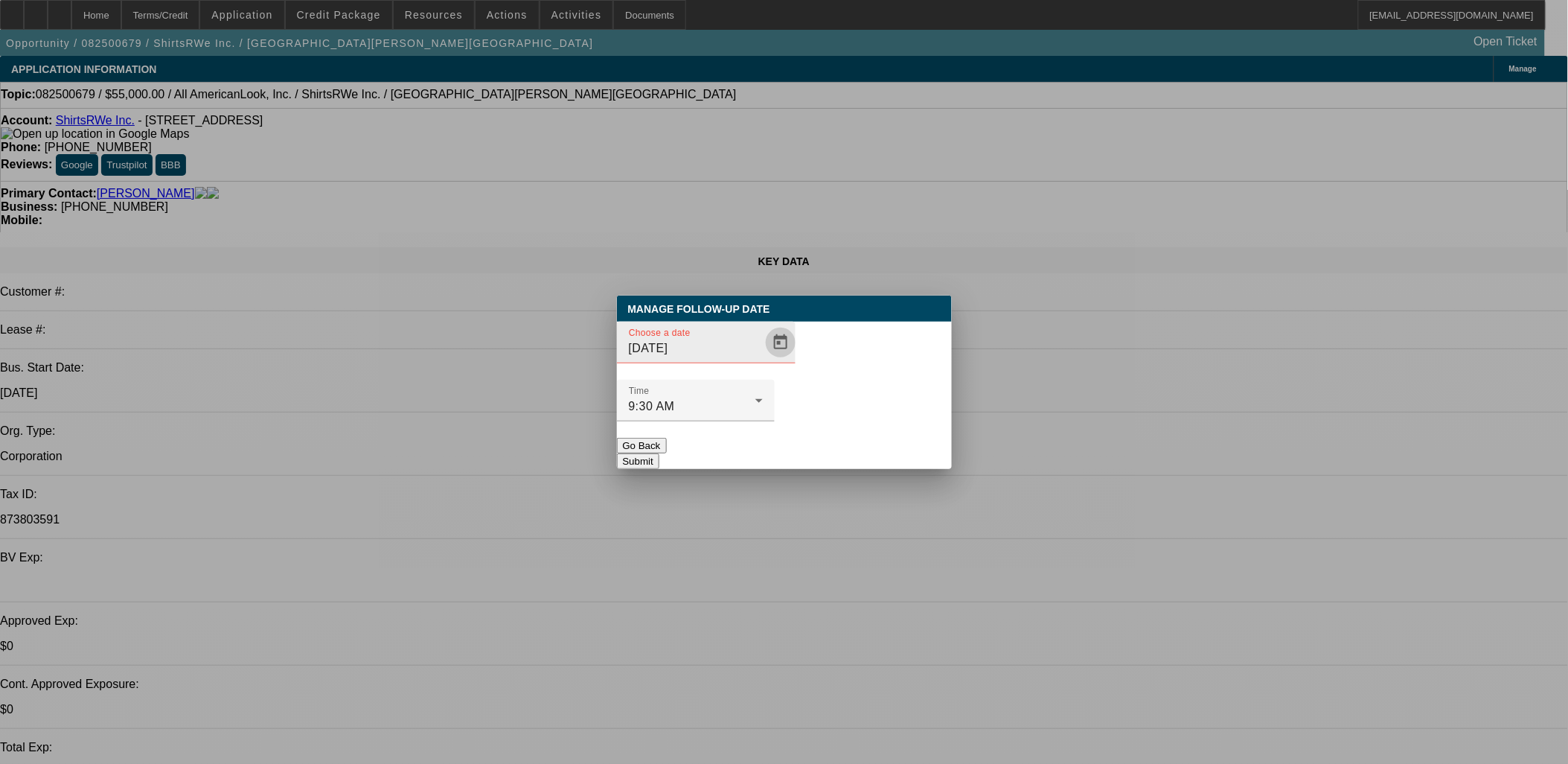
click at [763, 361] on span "Open calendar" at bounding box center [780, 342] width 35 height 35
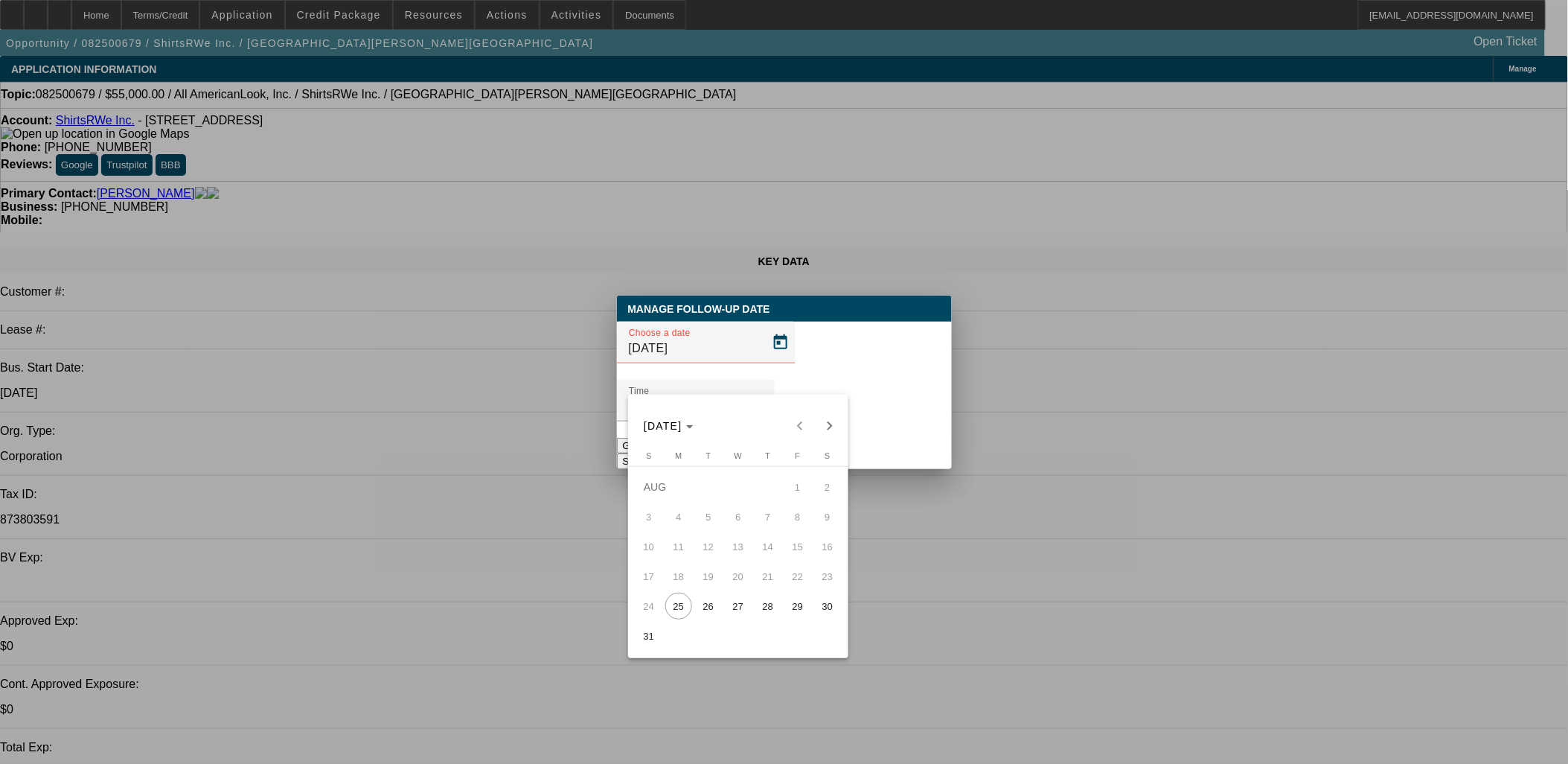
drag, startPoint x: 707, startPoint y: 609, endPoint x: 733, endPoint y: 609, distance: 26.0
click at [733, 609] on tr "24 25 26 27 28 29 30" at bounding box center [738, 606] width 208 height 30
click at [709, 609] on span "26" at bounding box center [708, 606] width 27 height 27
type input "8/26/2025"
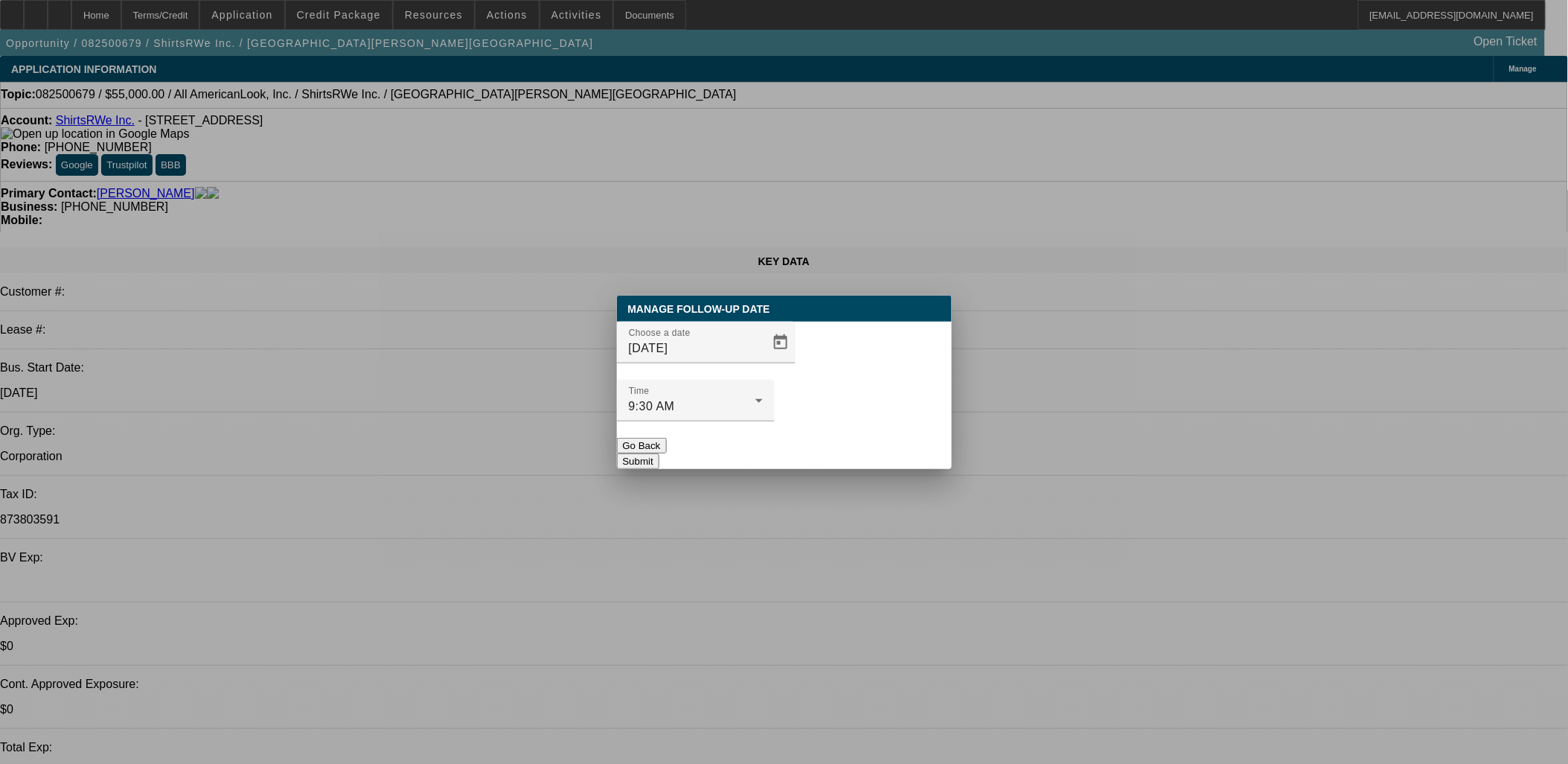
click at [660, 454] on button "Submit" at bounding box center [638, 461] width 43 height 16
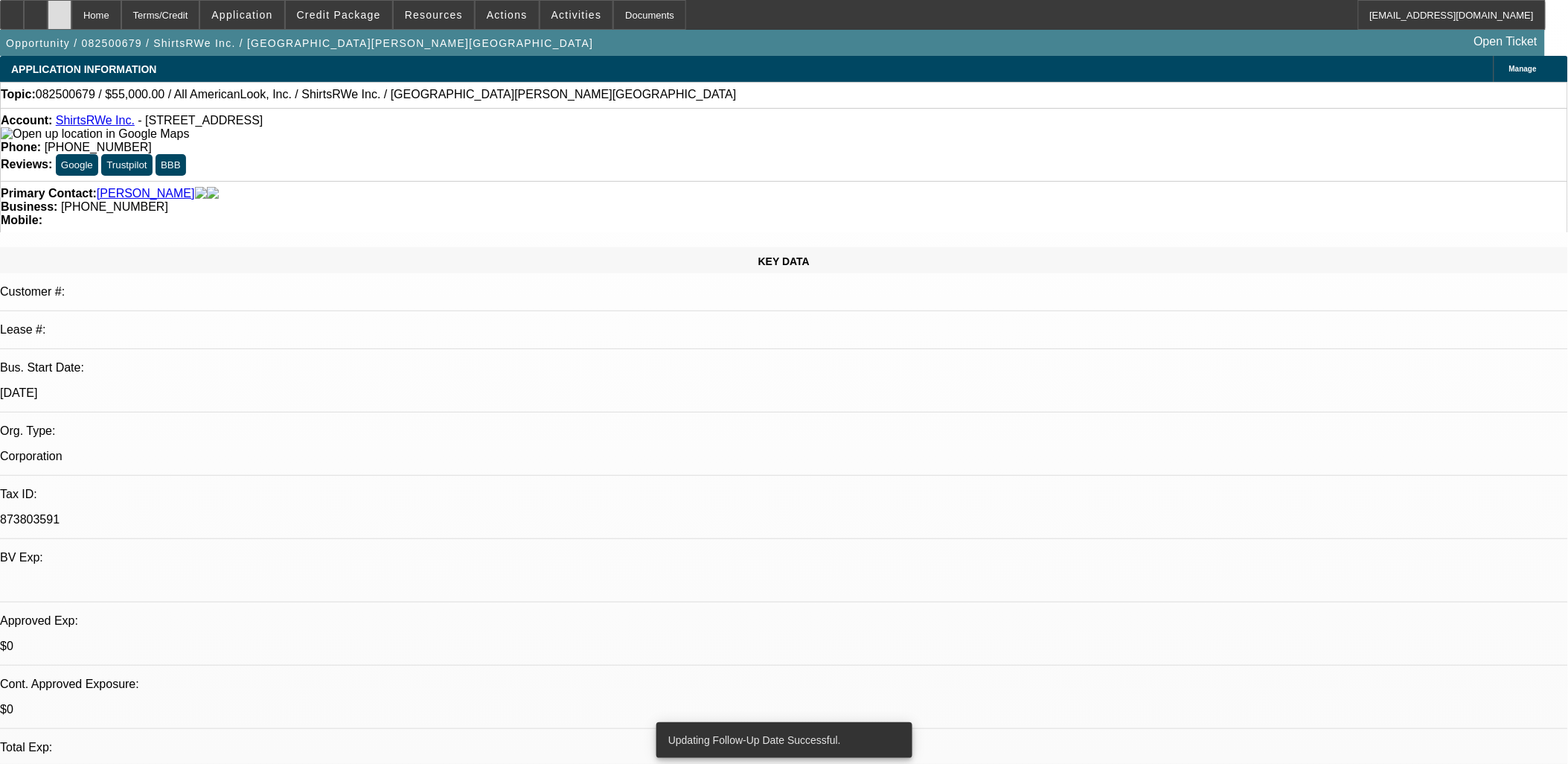
click at [72, 20] on div at bounding box center [59, 15] width 24 height 30
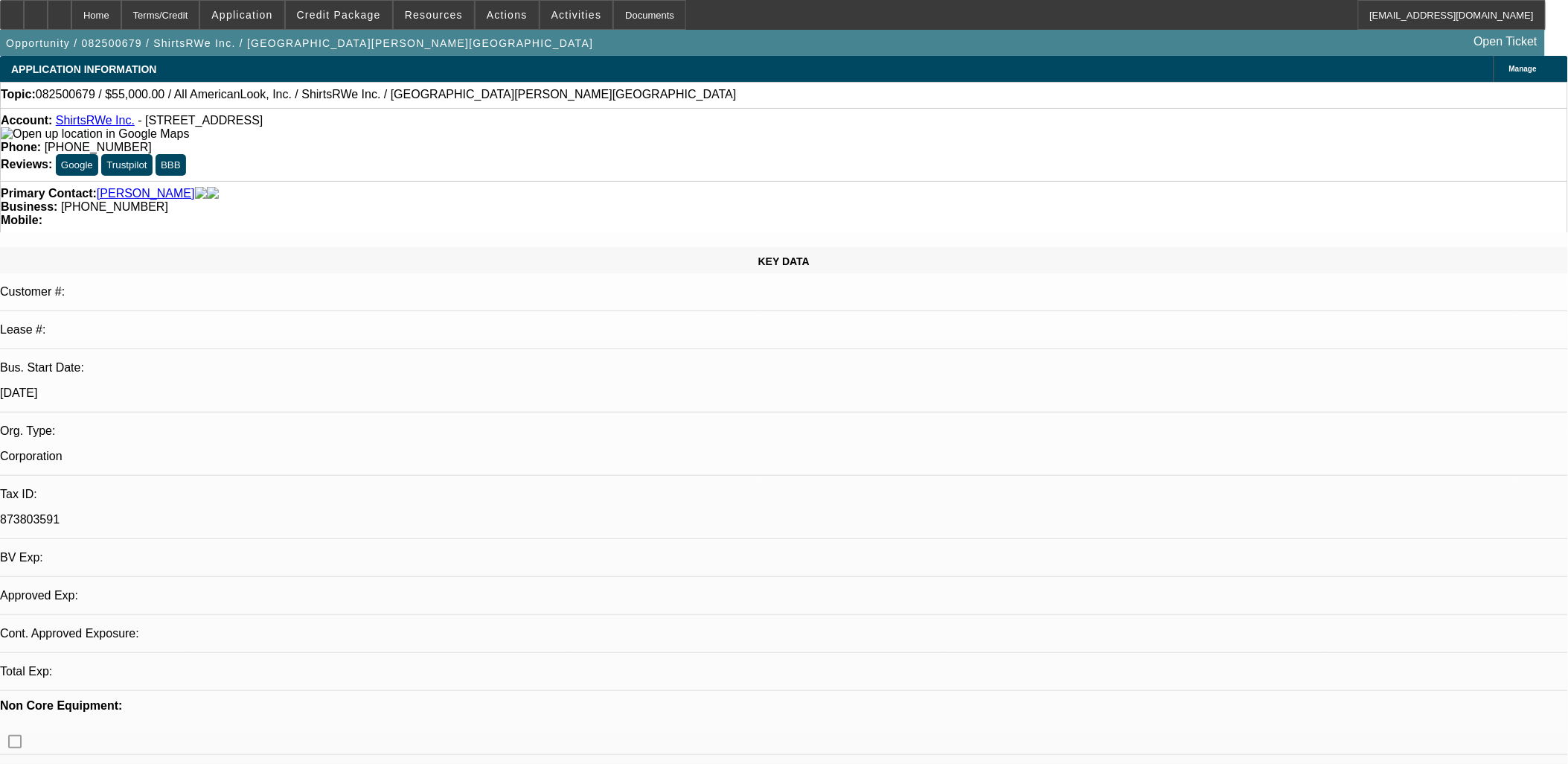
select select "0"
select select "2"
select select "0.1"
select select "4"
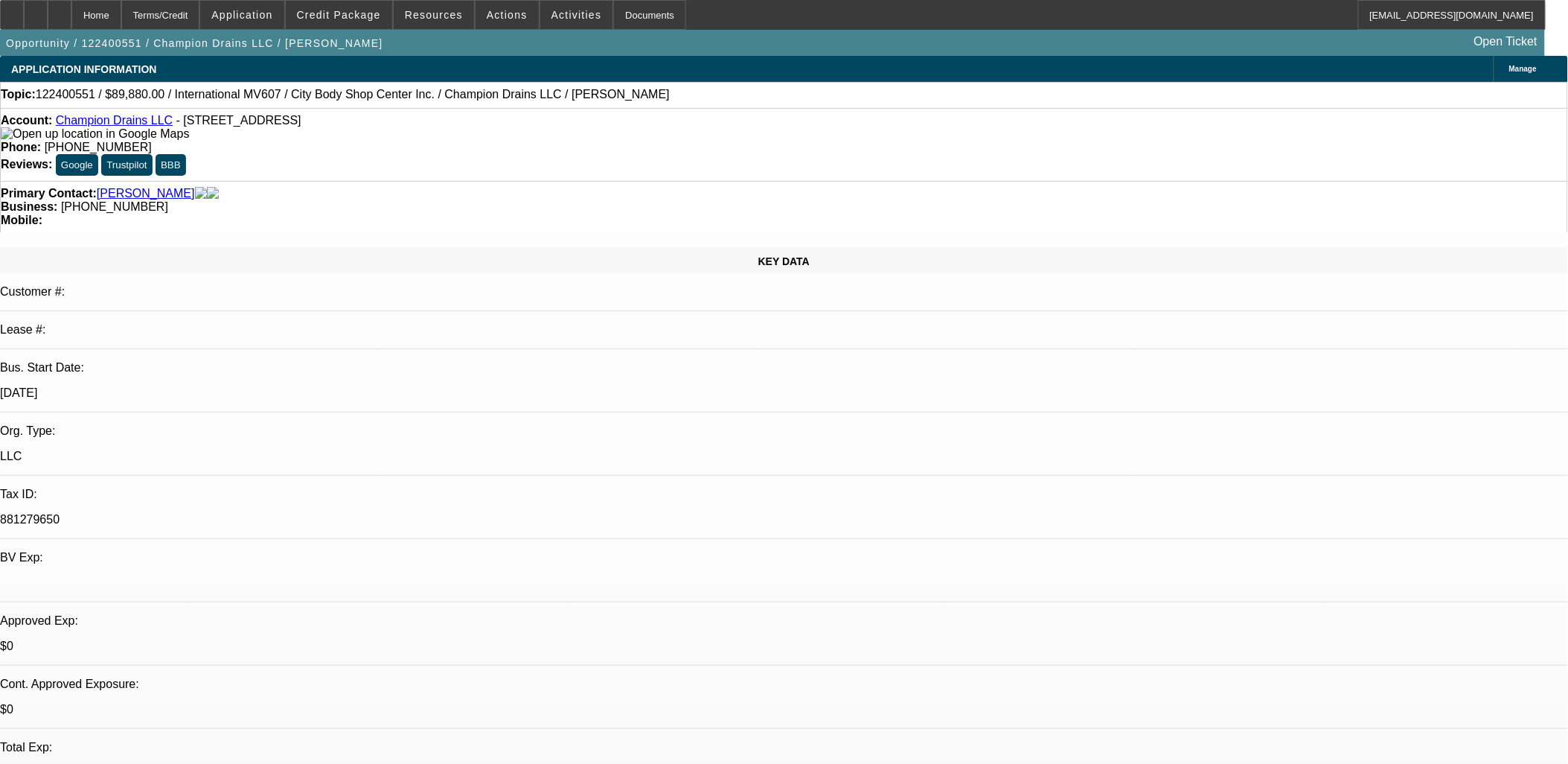
select select "0"
select select "2"
select select "0"
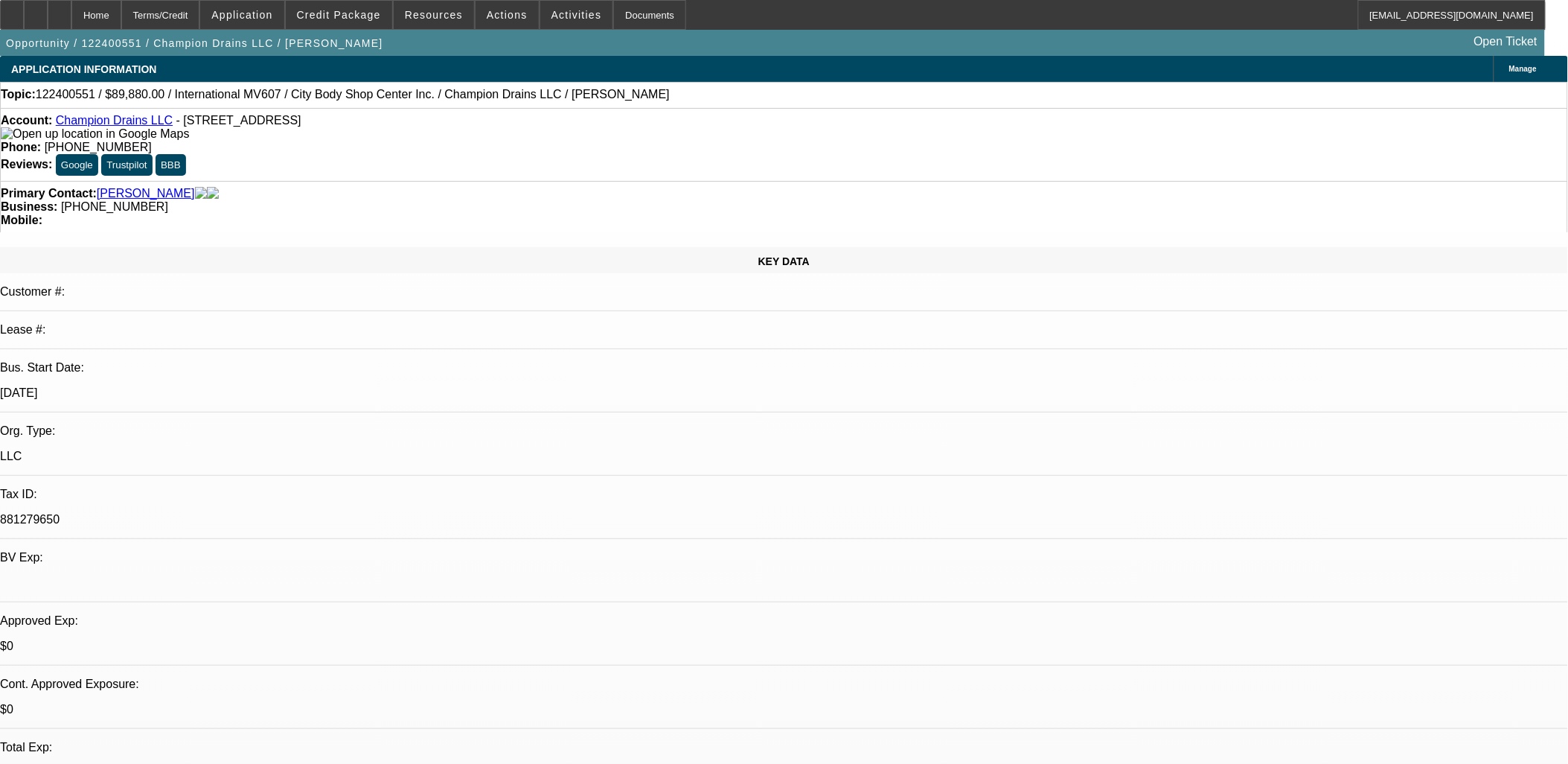
select select "0"
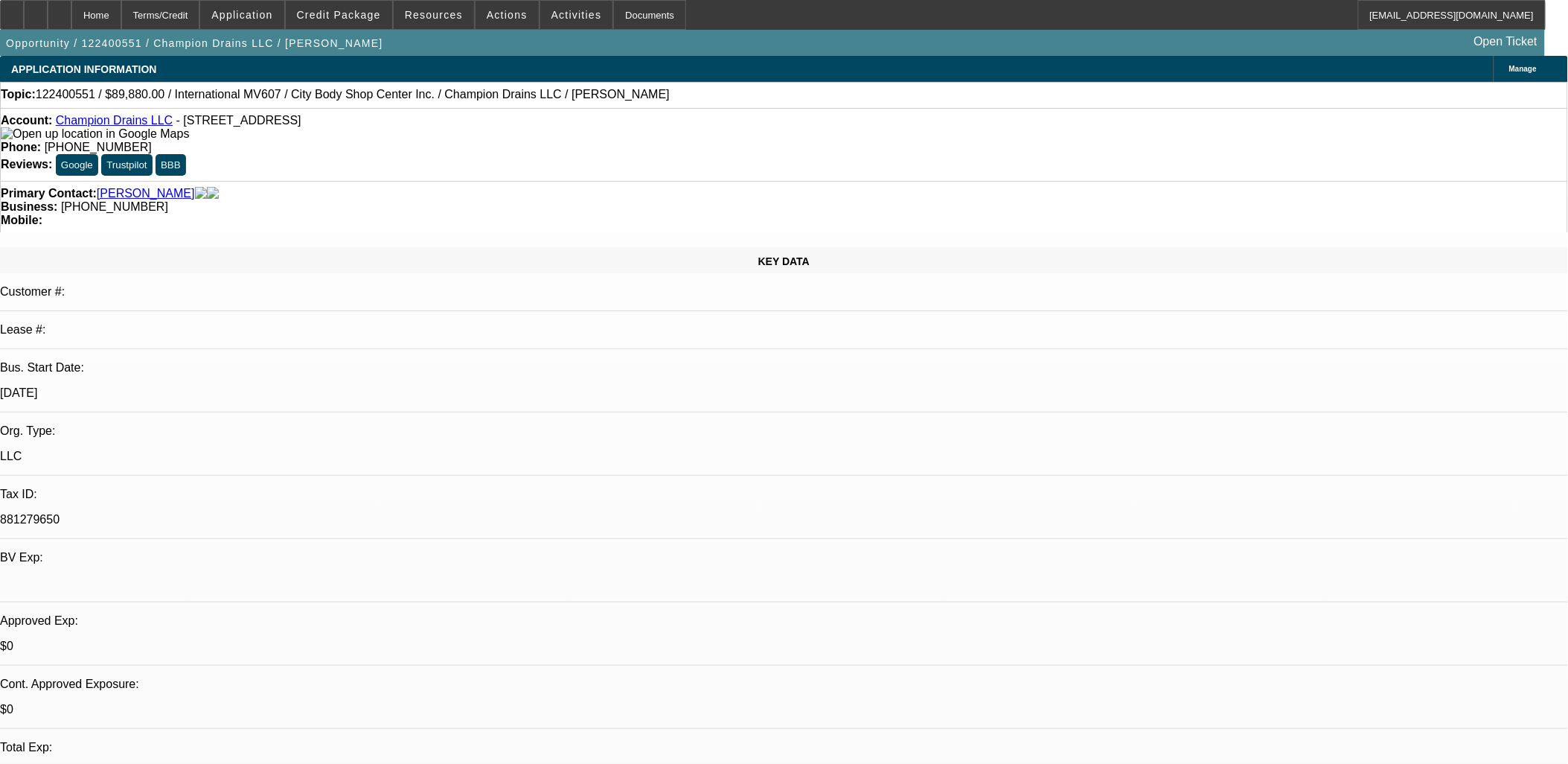
select select "0"
select select "1"
select select "2"
select select "6"
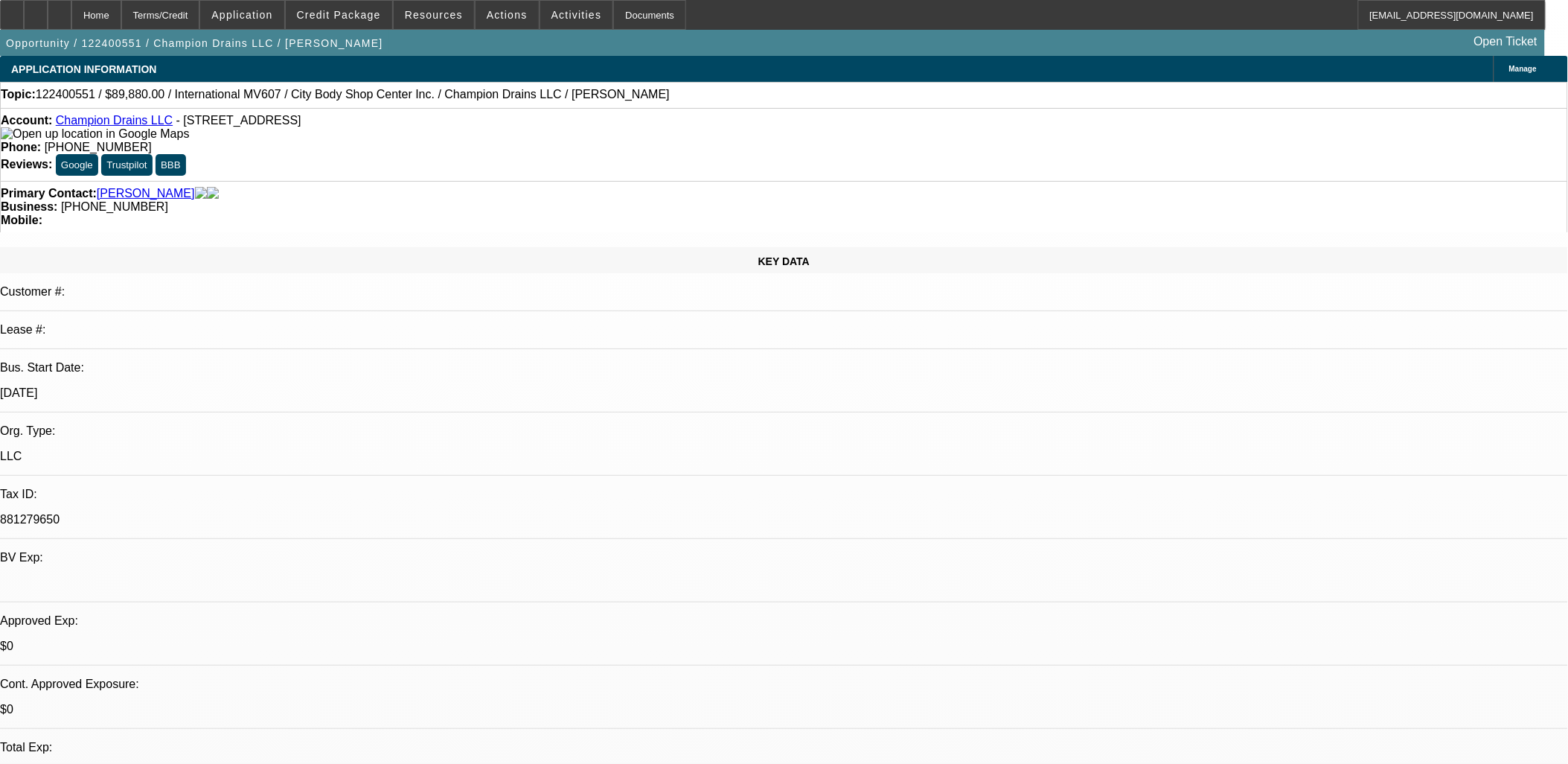
select select "1"
select select "3"
select select "6"
select select "1"
select select "3"
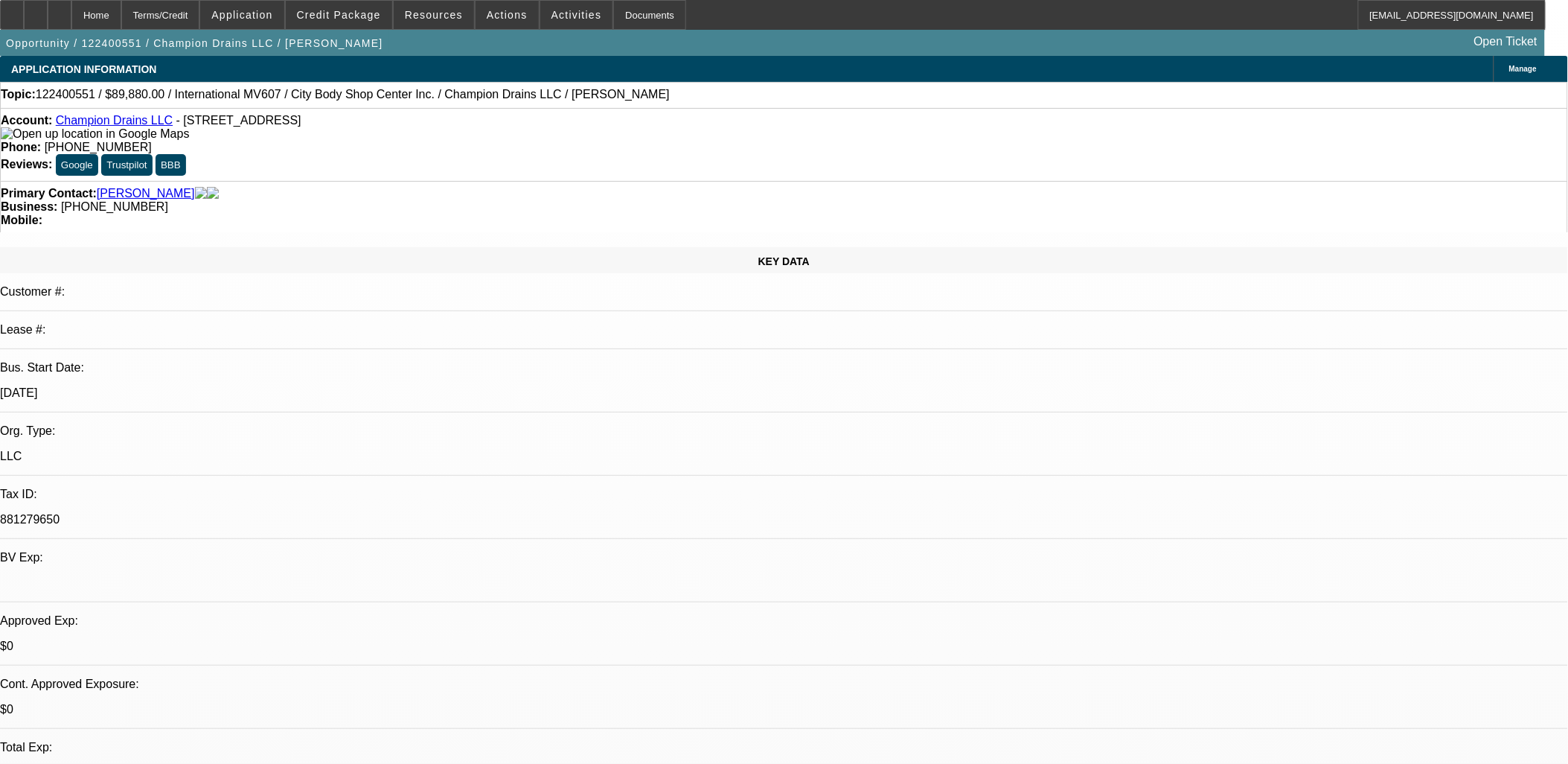
select select "6"
select select "1"
select select "2"
select select "6"
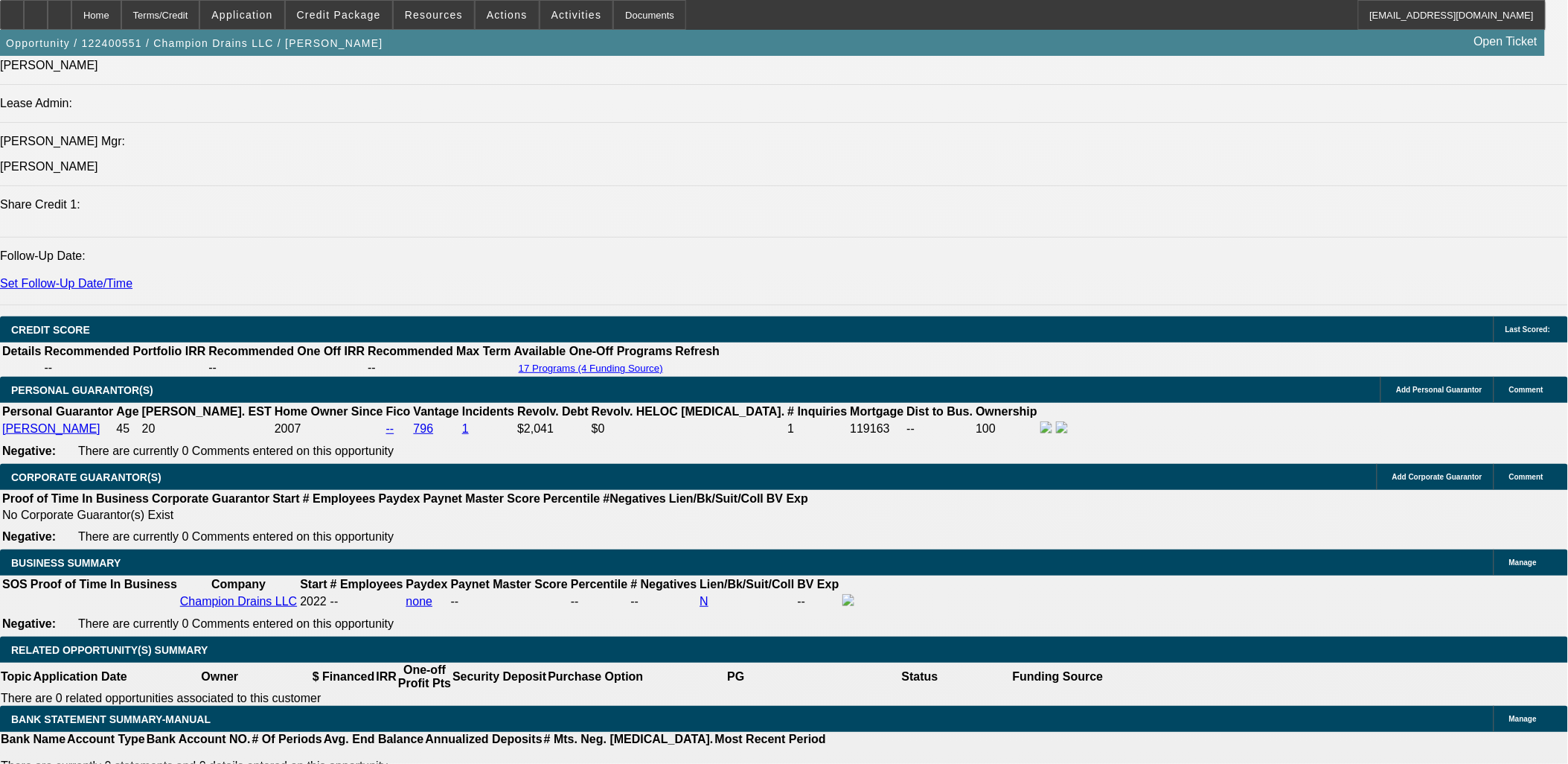
scroll to position [1820, 0]
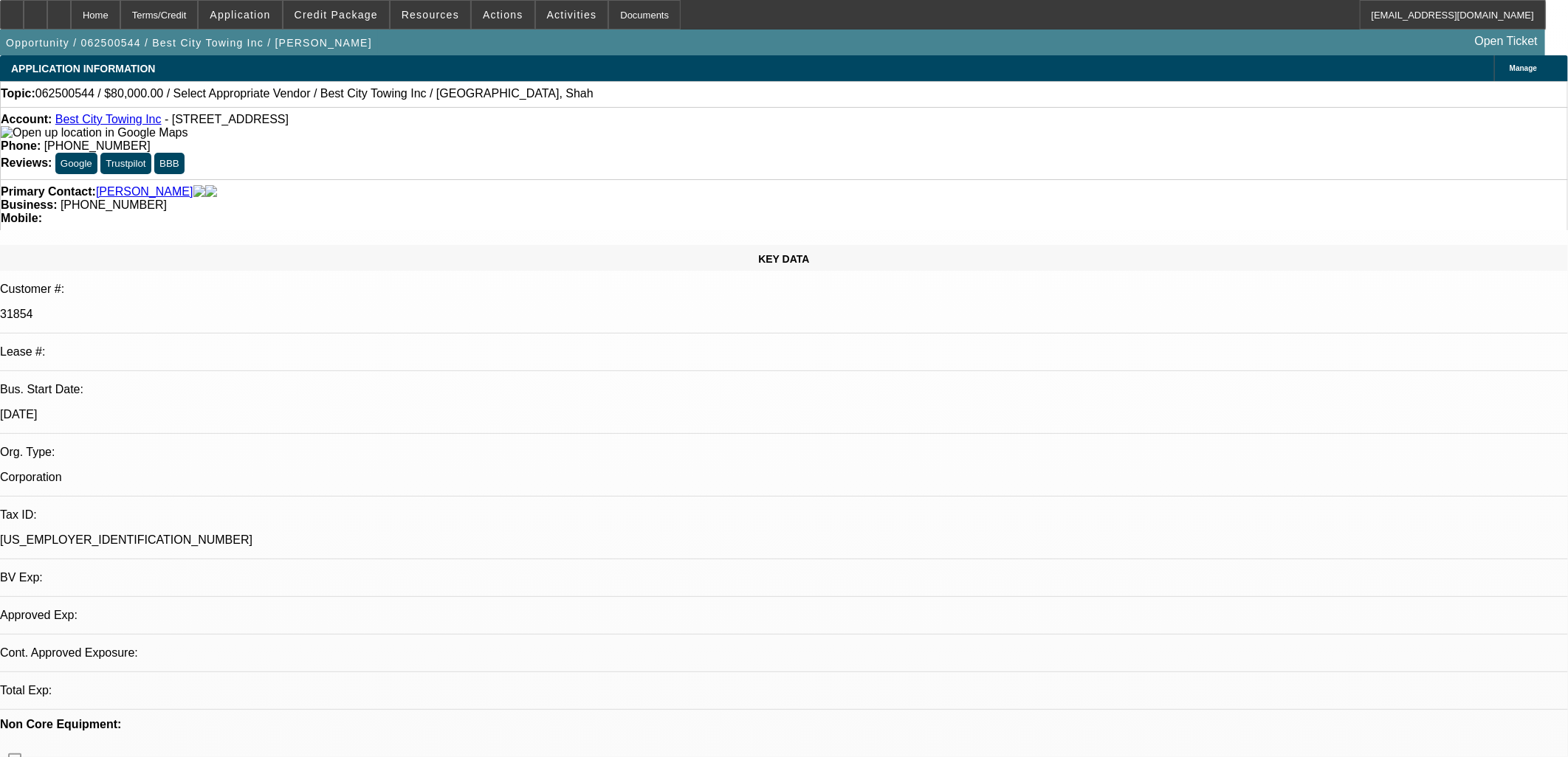
select select "0"
select select "2"
select select "0.1"
select select "4"
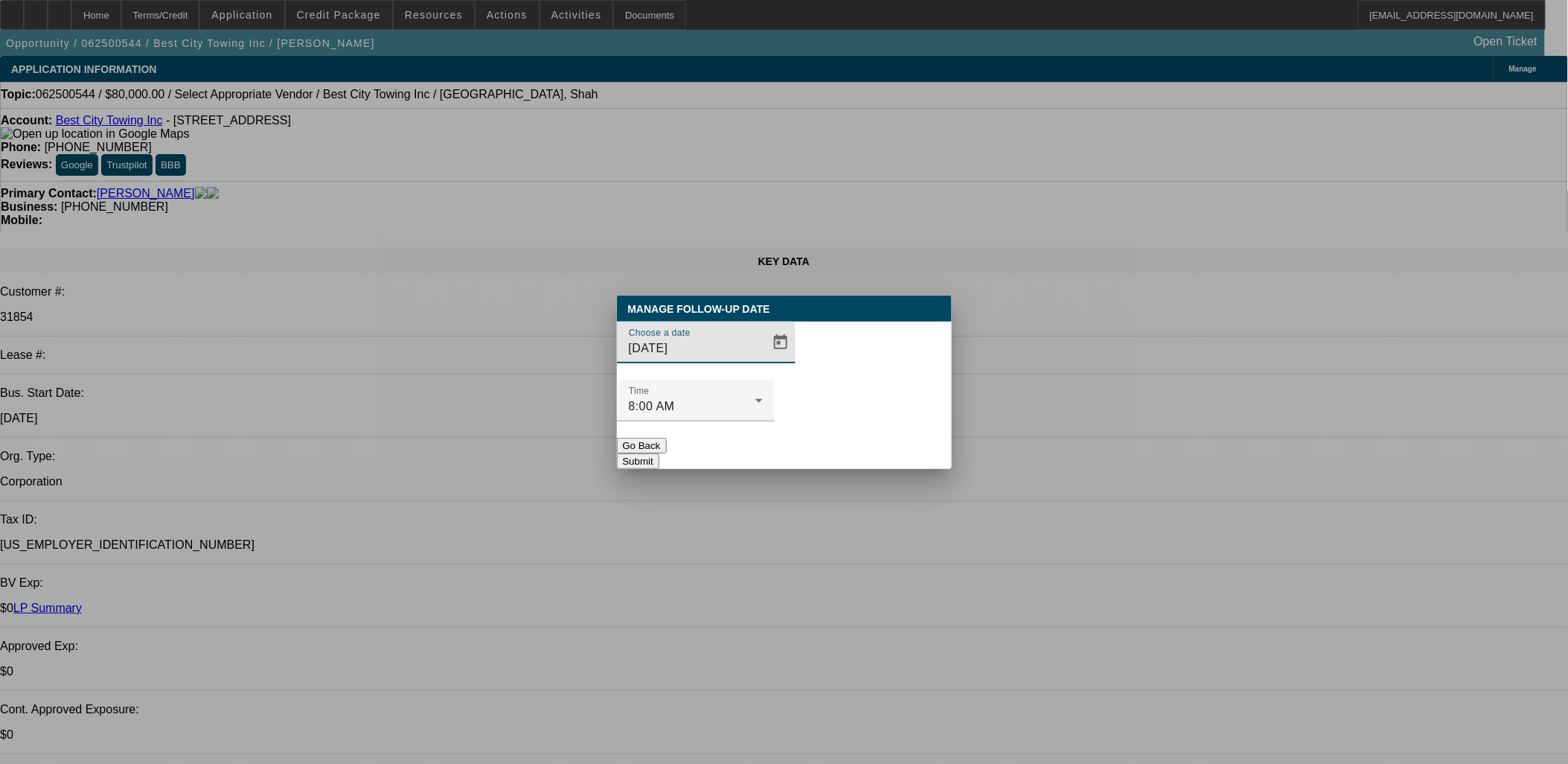
click at [763, 361] on span "Open calendar" at bounding box center [780, 342] width 35 height 35
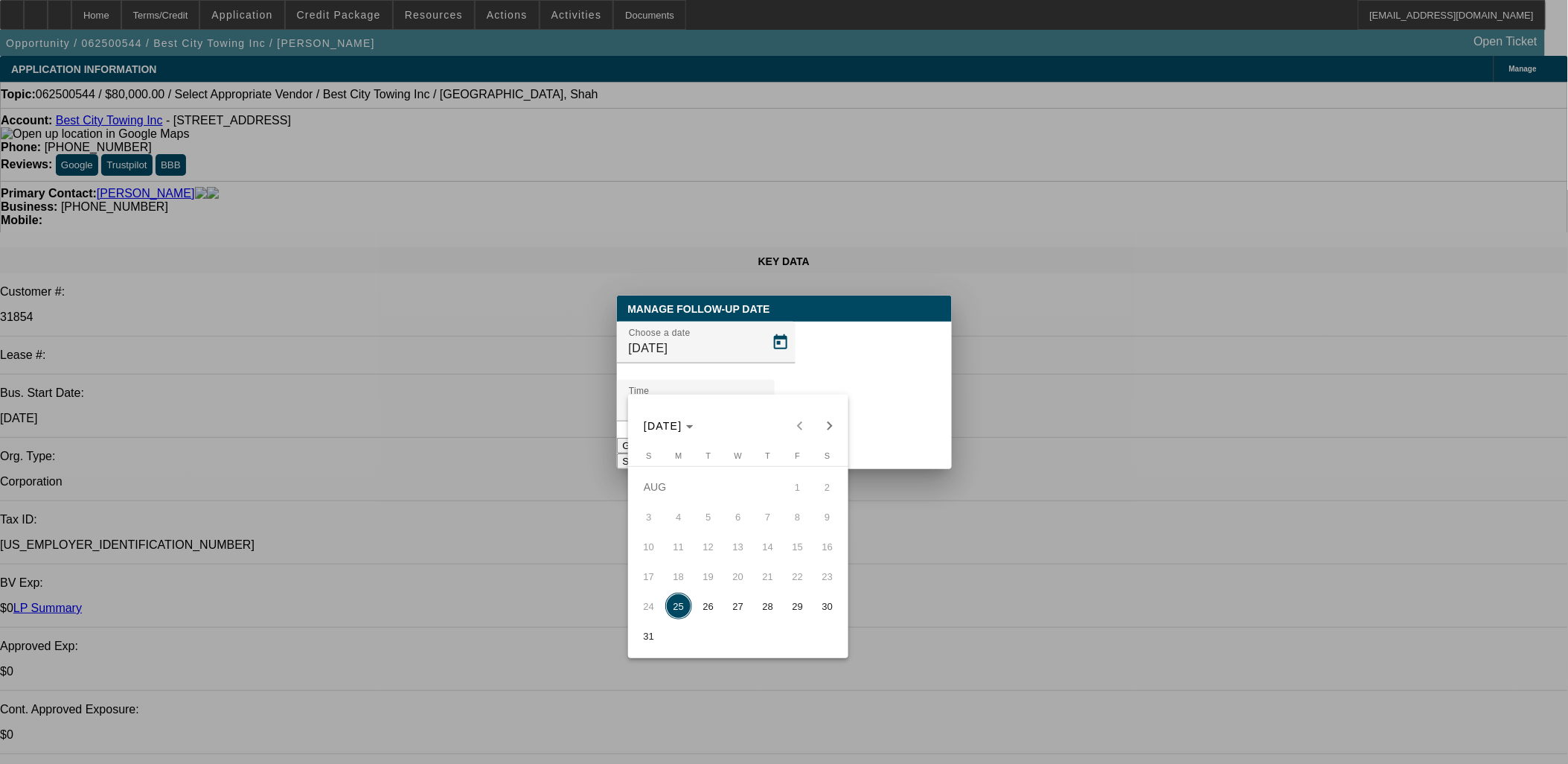
click at [715, 620] on span "26" at bounding box center [708, 606] width 27 height 27
type input "[DATE]"
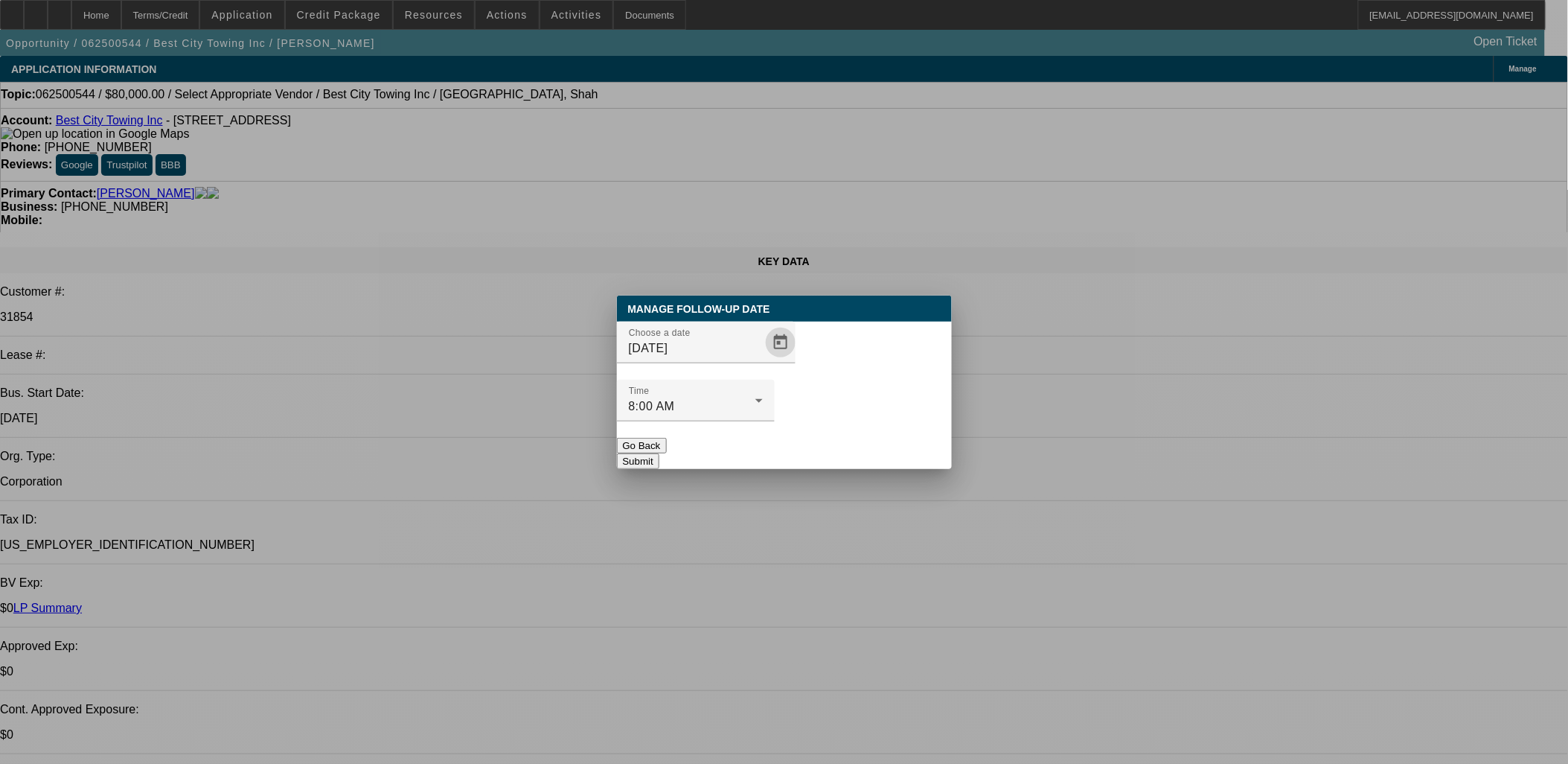
click at [660, 454] on button "Submit" at bounding box center [638, 461] width 43 height 16
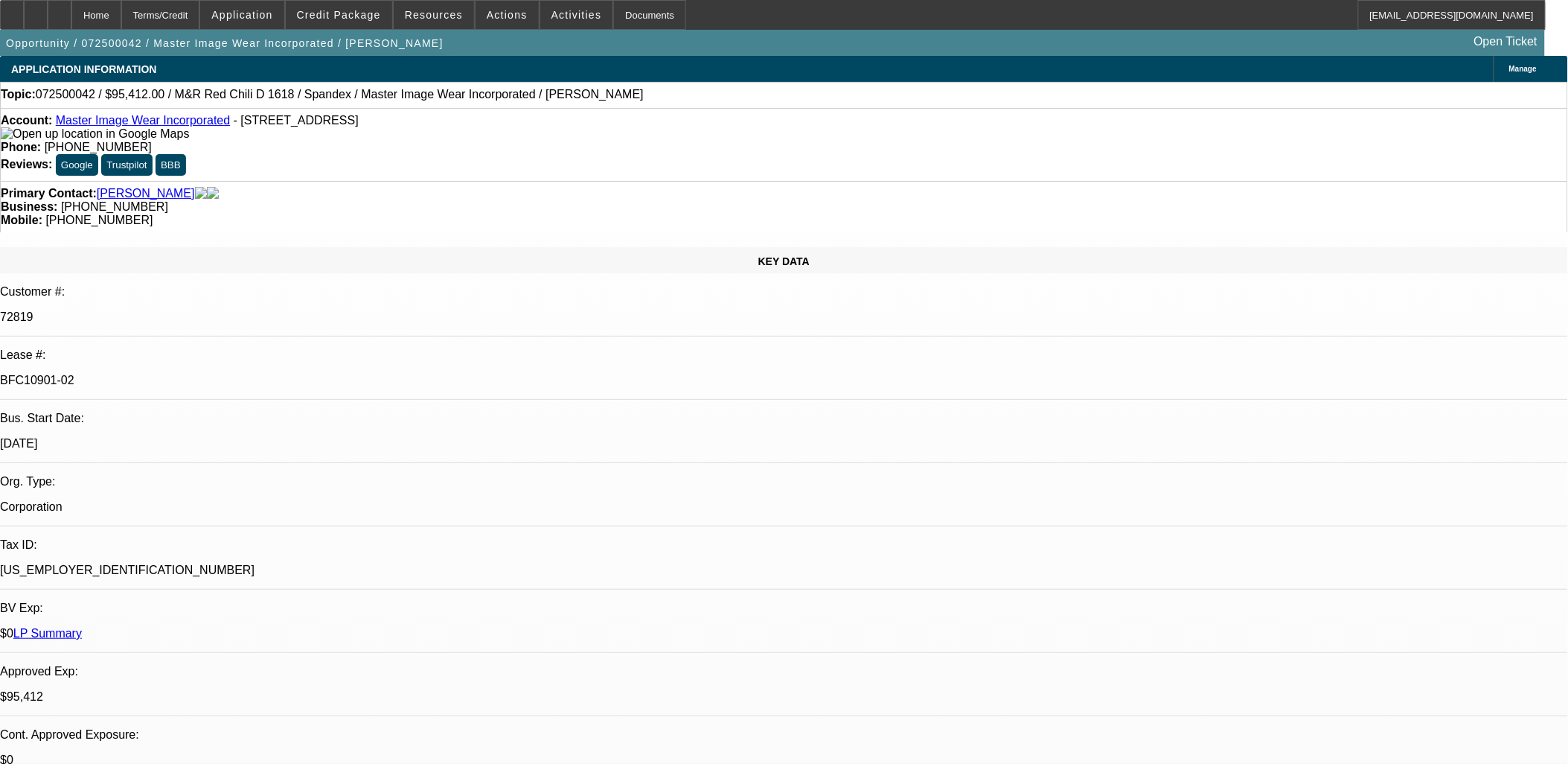
select select "0"
select select "0.1"
select select "0"
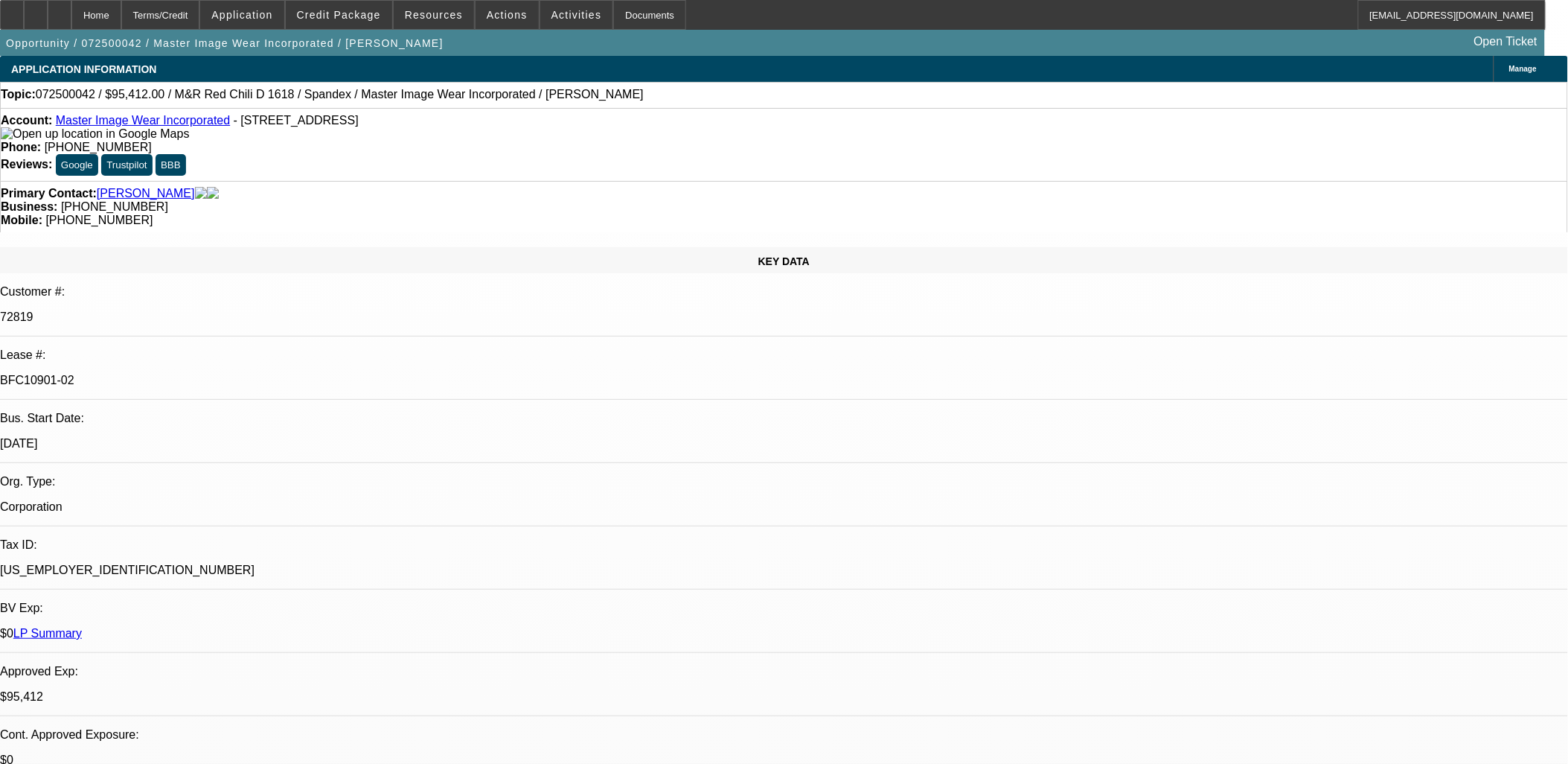
select select "0.1"
select select "0"
select select "0.1"
select select "0"
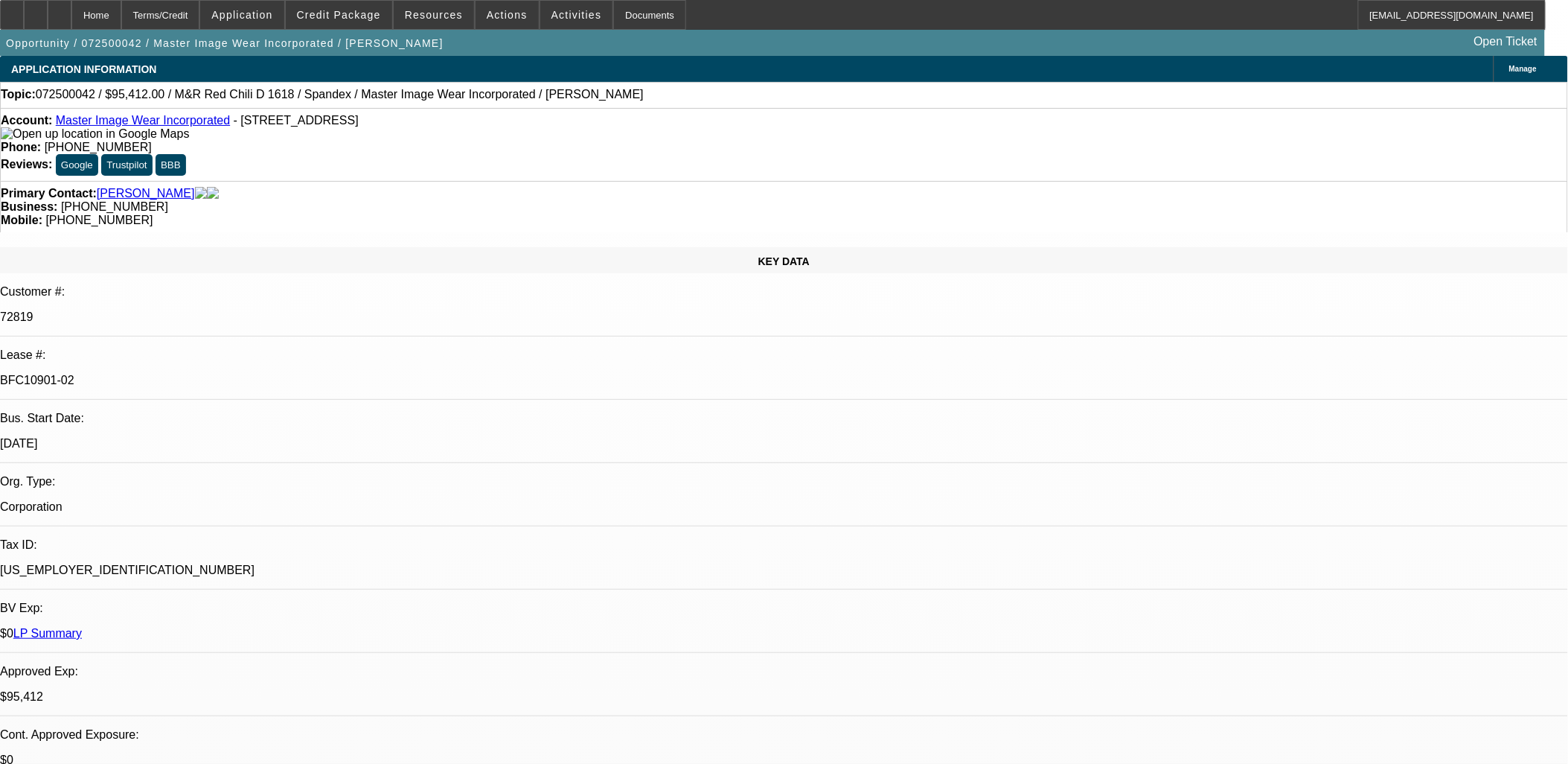
select select "0"
select select "0.1"
select select "1"
select select "4"
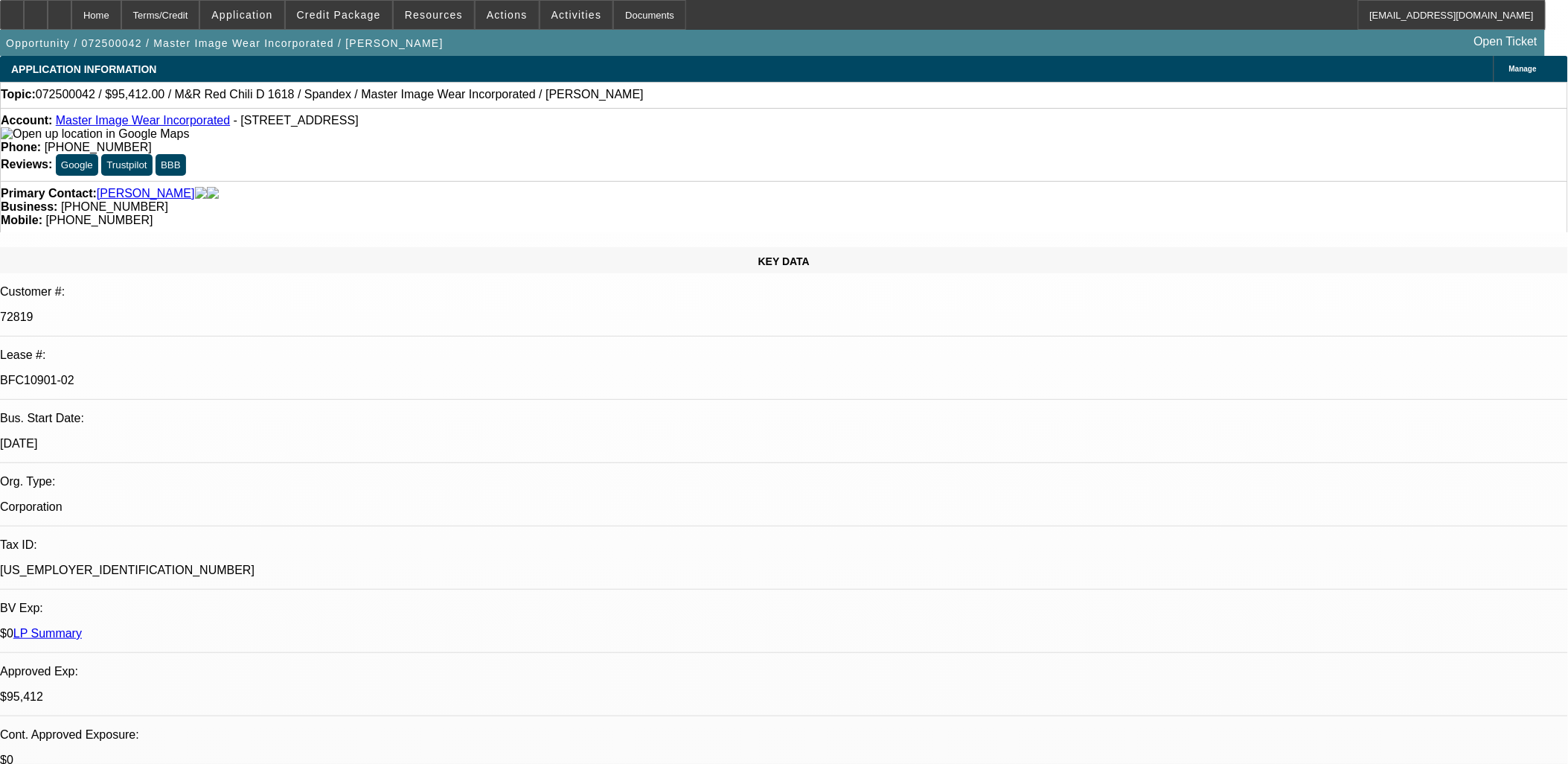
select select "1"
select select "4"
select select "1"
select select "3"
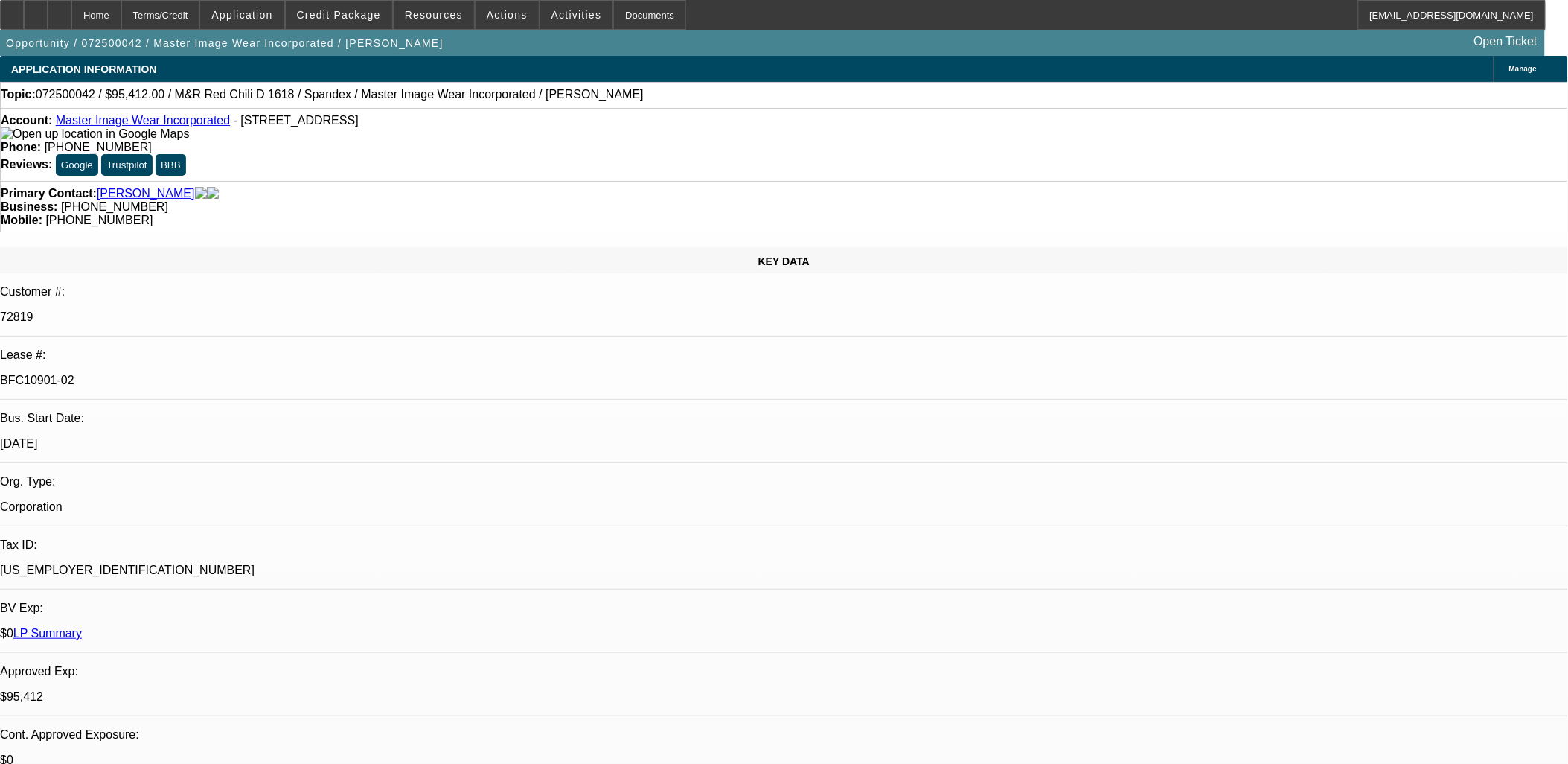
select select "4"
select select "1"
select select "3"
select select "4"
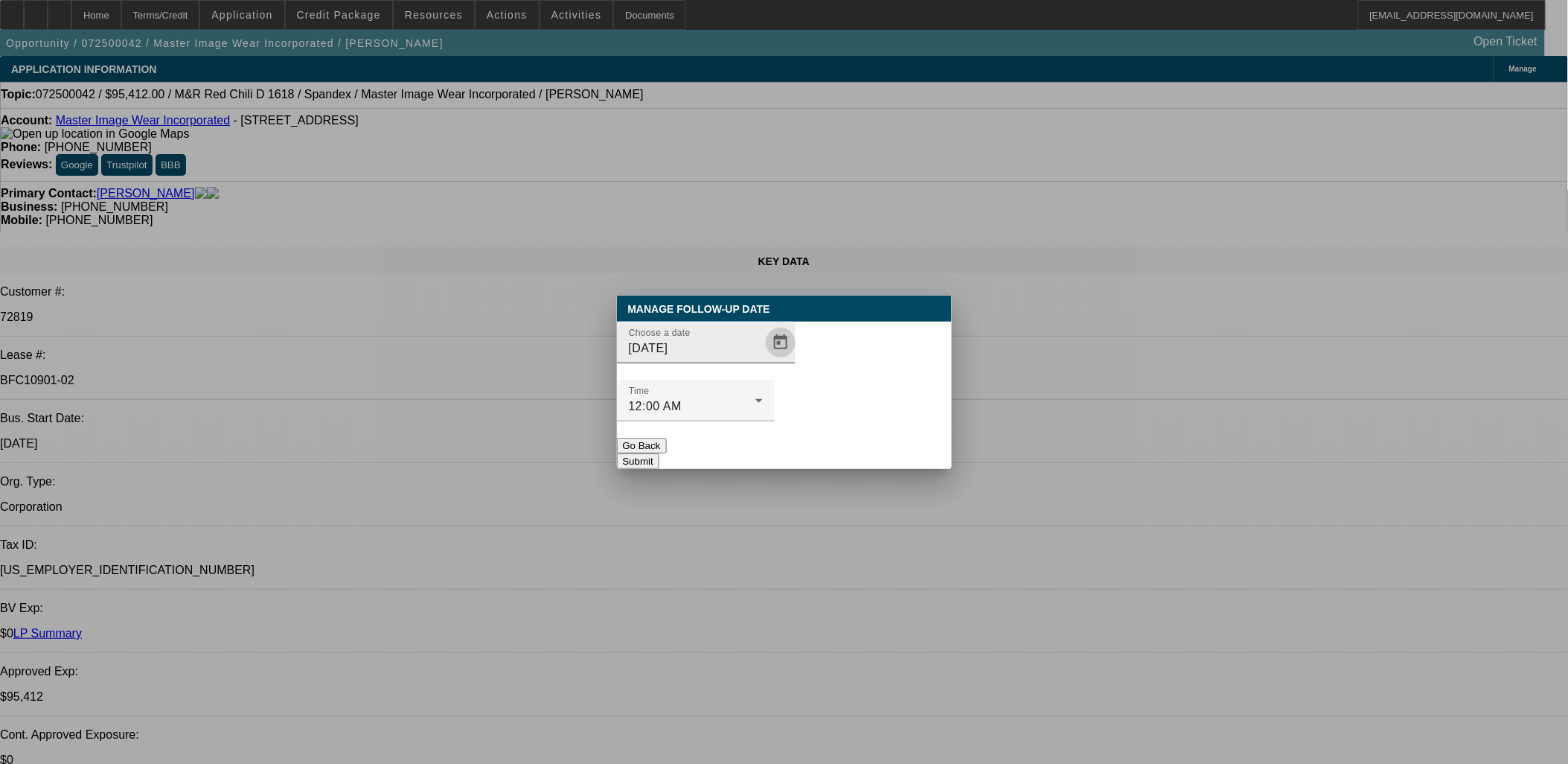
click at [763, 361] on span "Open calendar" at bounding box center [780, 342] width 35 height 35
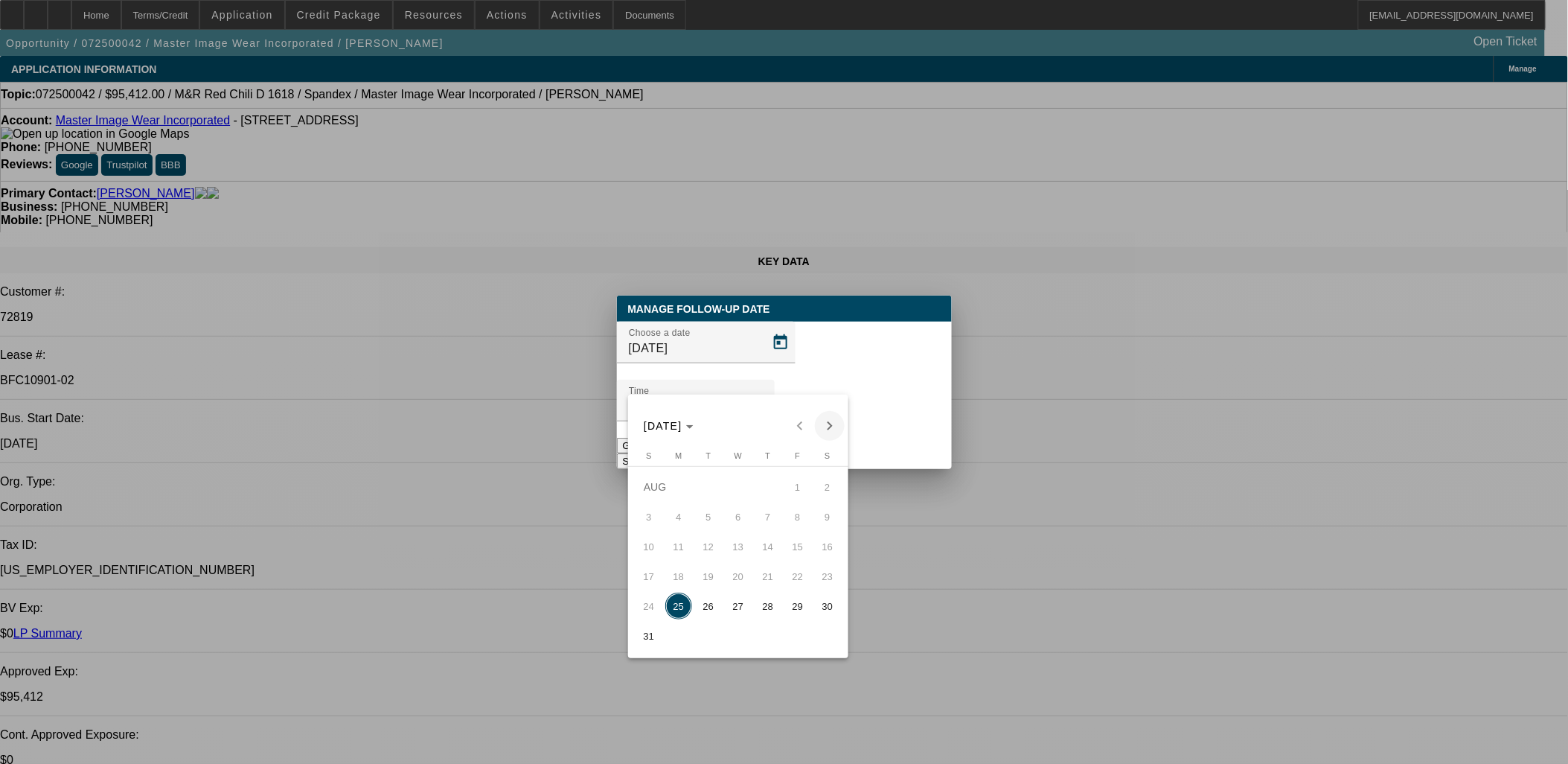
click at [826, 425] on span "Next month" at bounding box center [830, 426] width 30 height 30
click at [681, 579] on span "15" at bounding box center [678, 576] width 27 height 27
type input "9/15/2025"
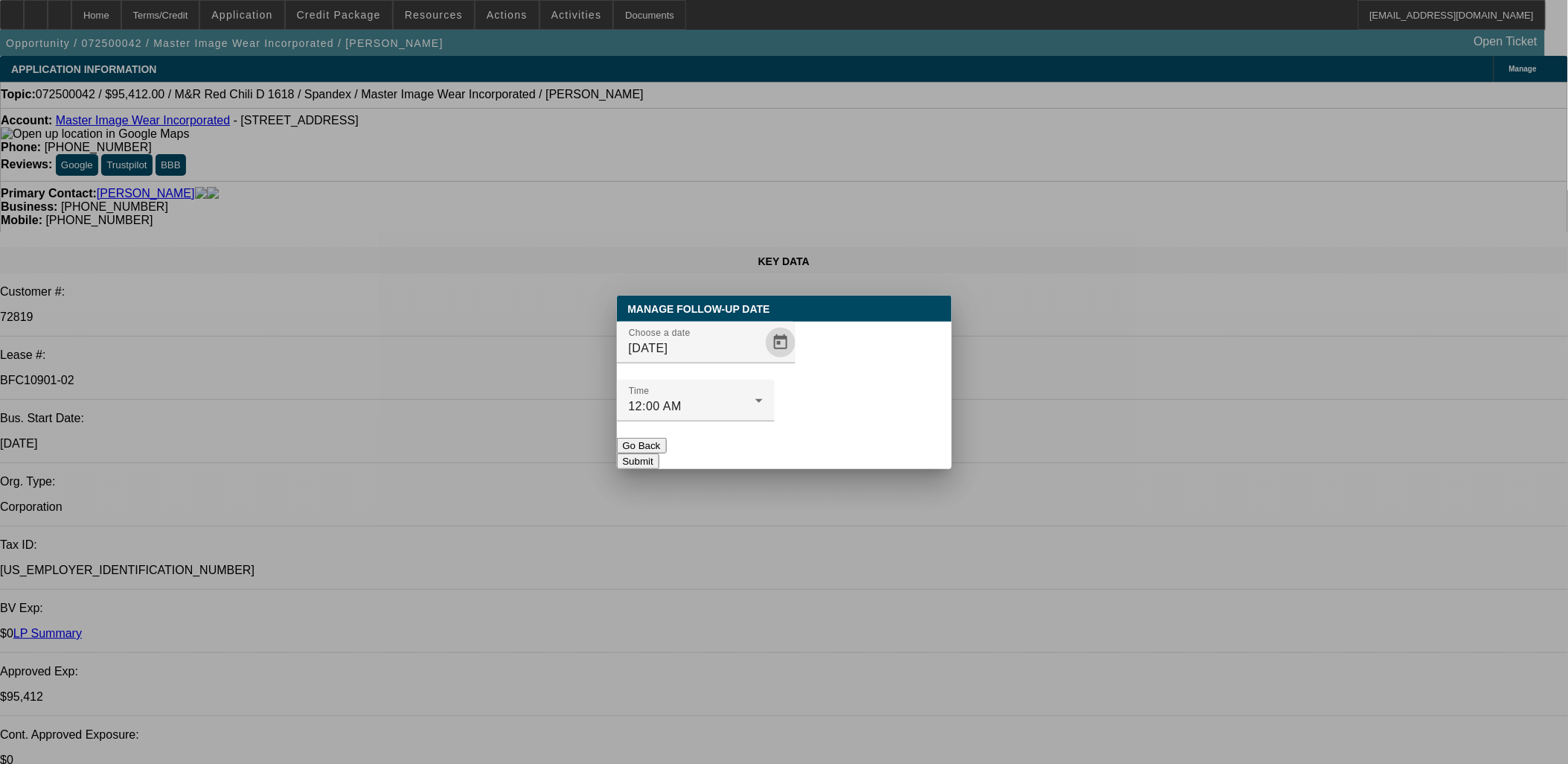
click at [660, 454] on button "Submit" at bounding box center [638, 461] width 43 height 16
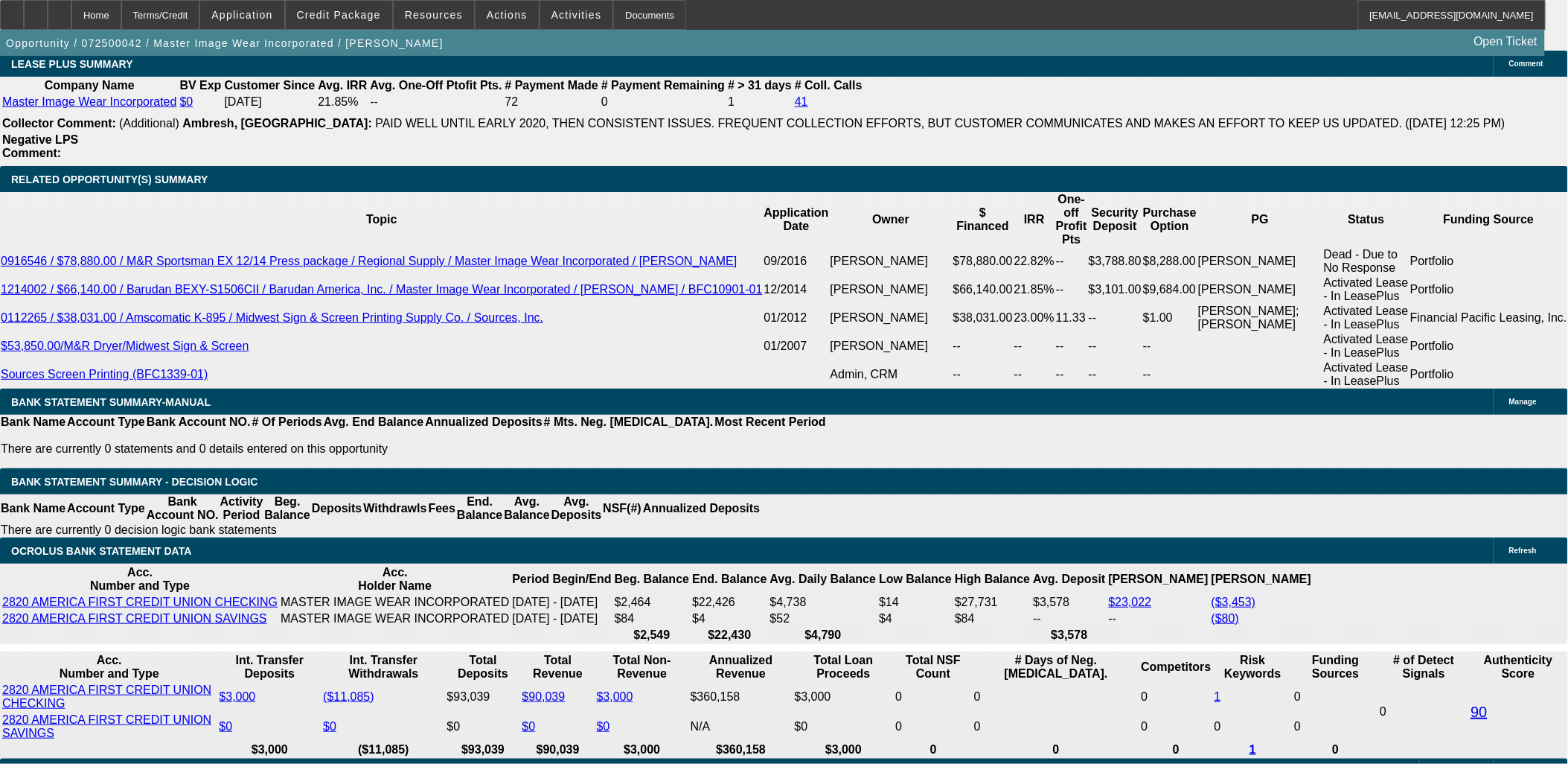
scroll to position [2511, 0]
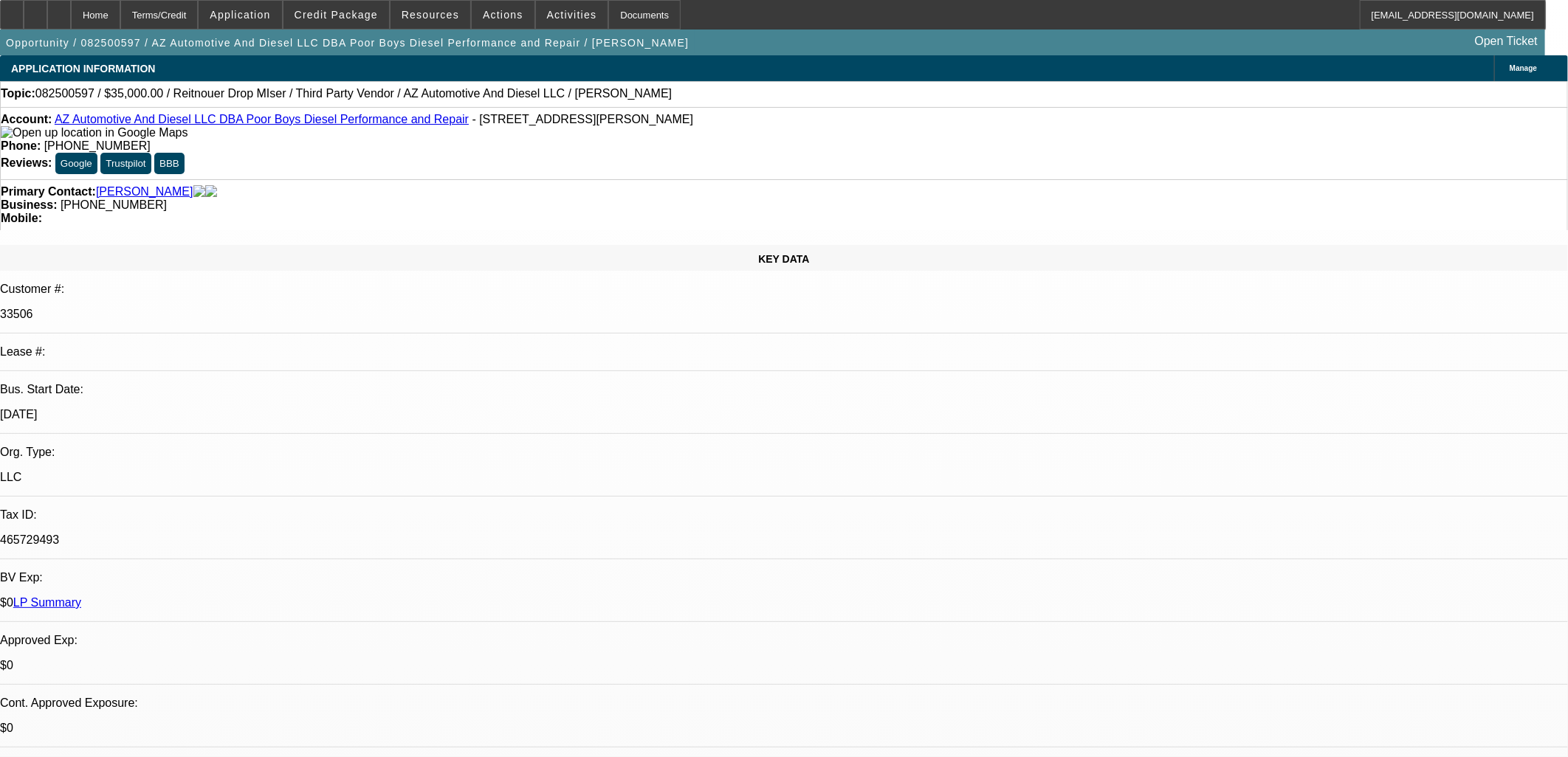
select select "0"
select select "3"
select select "0"
select select "6"
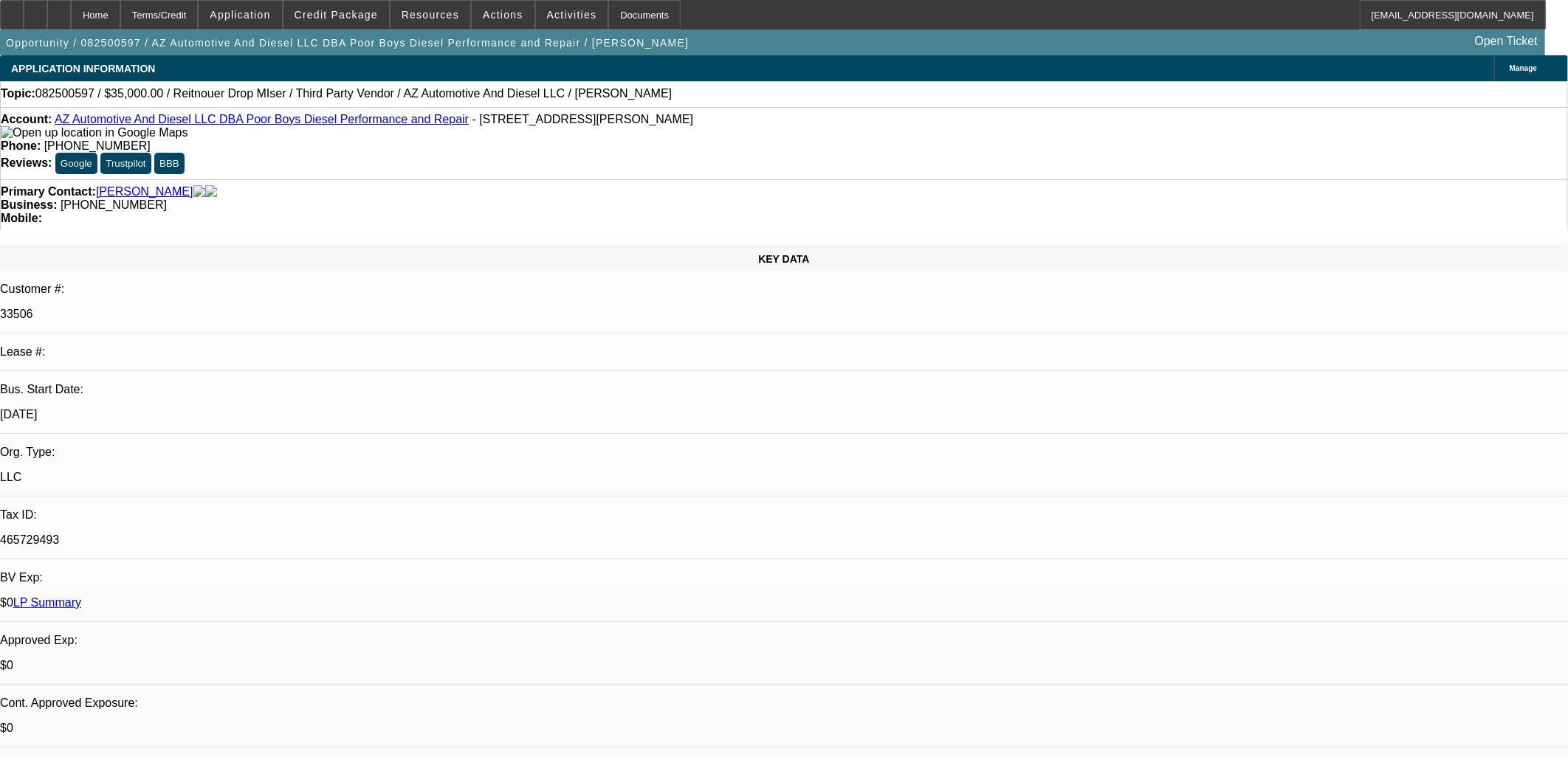
select select "0"
select select "3"
select select "0"
select select "6"
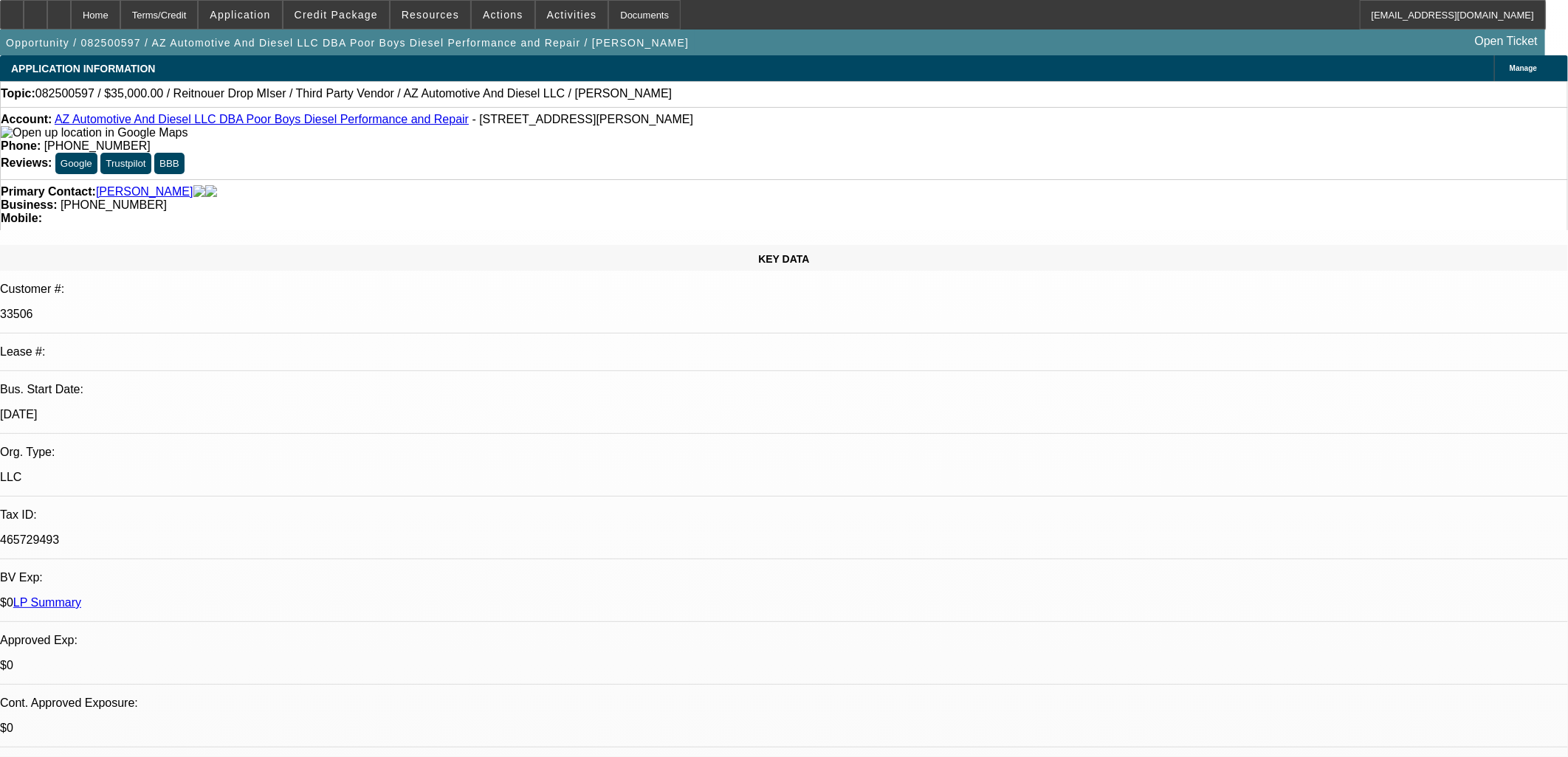
select select "0"
select select "3"
select select "0"
select select "6"
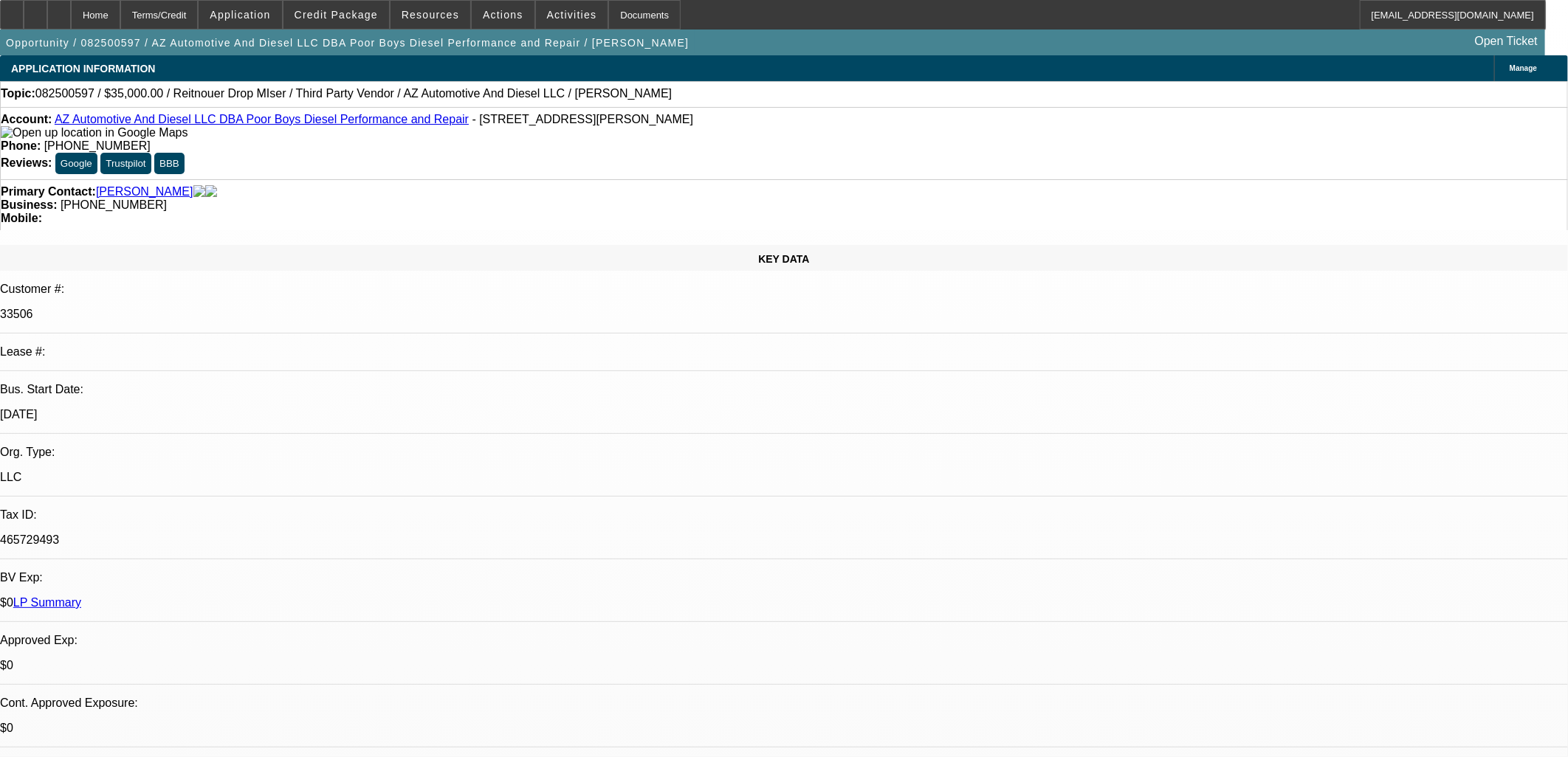
select select "0"
select select "3"
select select "0"
select select "6"
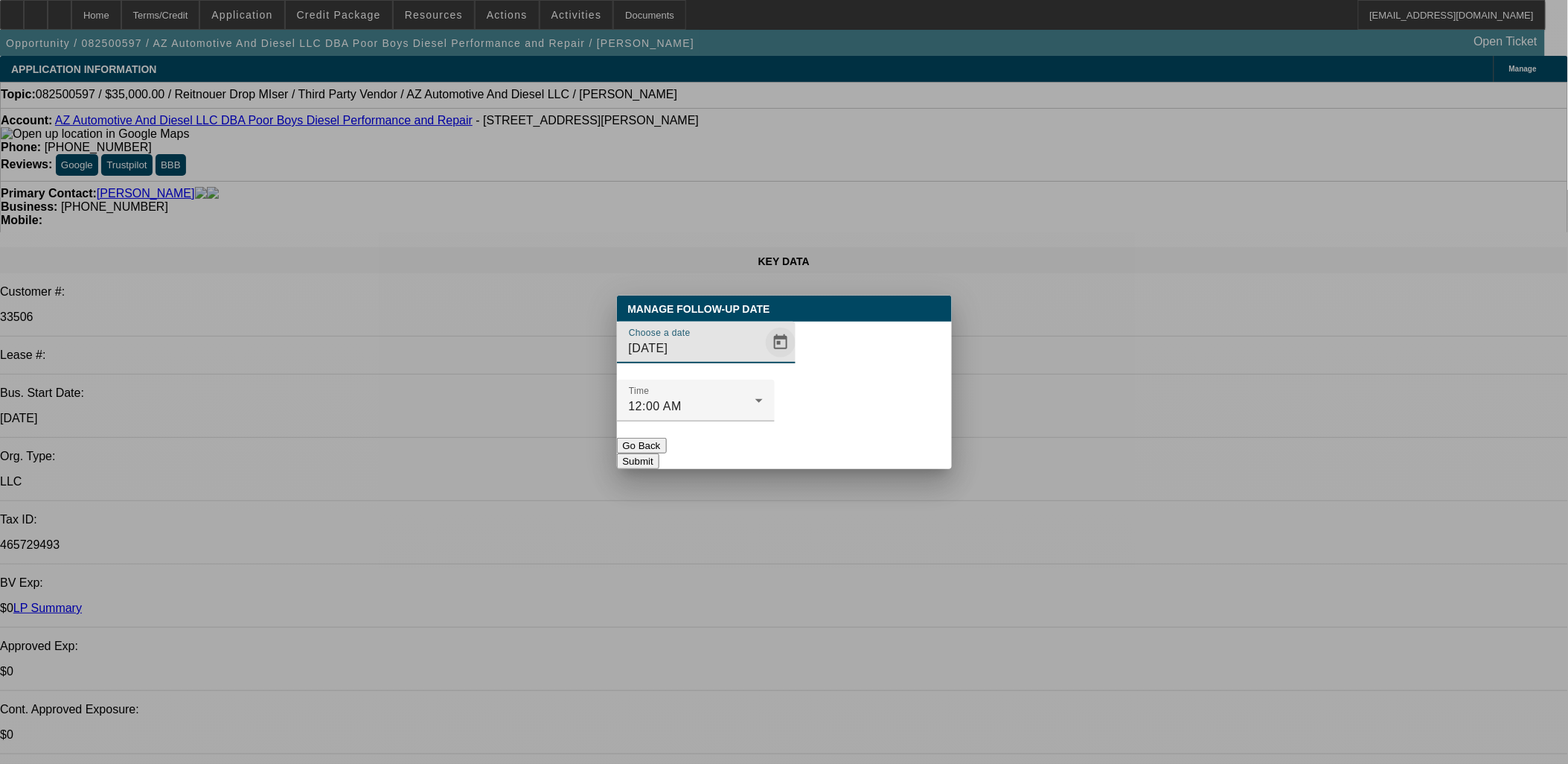
click at [763, 361] on span "Open calendar" at bounding box center [780, 342] width 35 height 35
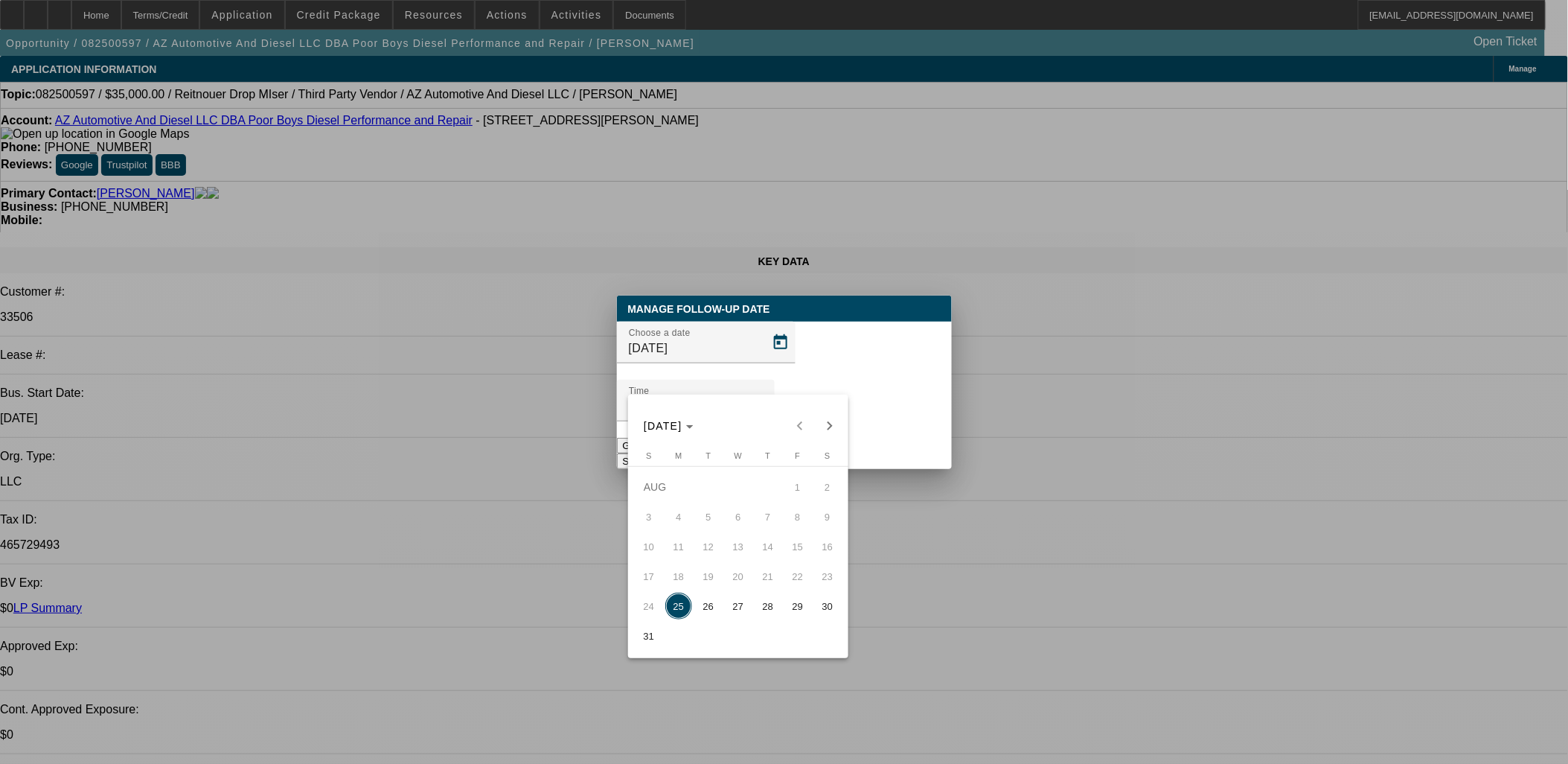
click at [704, 609] on span "26" at bounding box center [708, 606] width 27 height 27
type input "[DATE]"
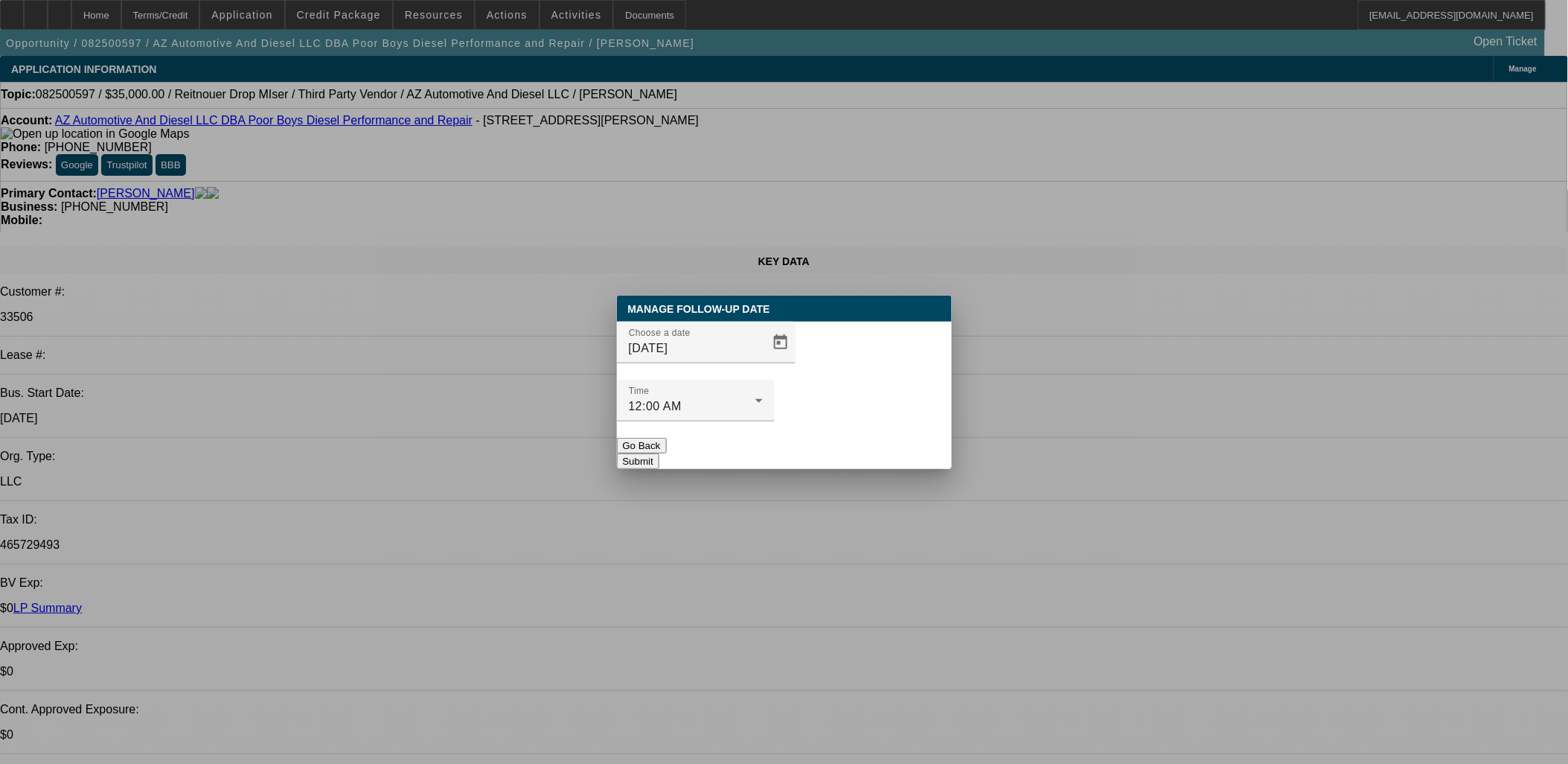
click at [660, 454] on button "Submit" at bounding box center [638, 461] width 43 height 16
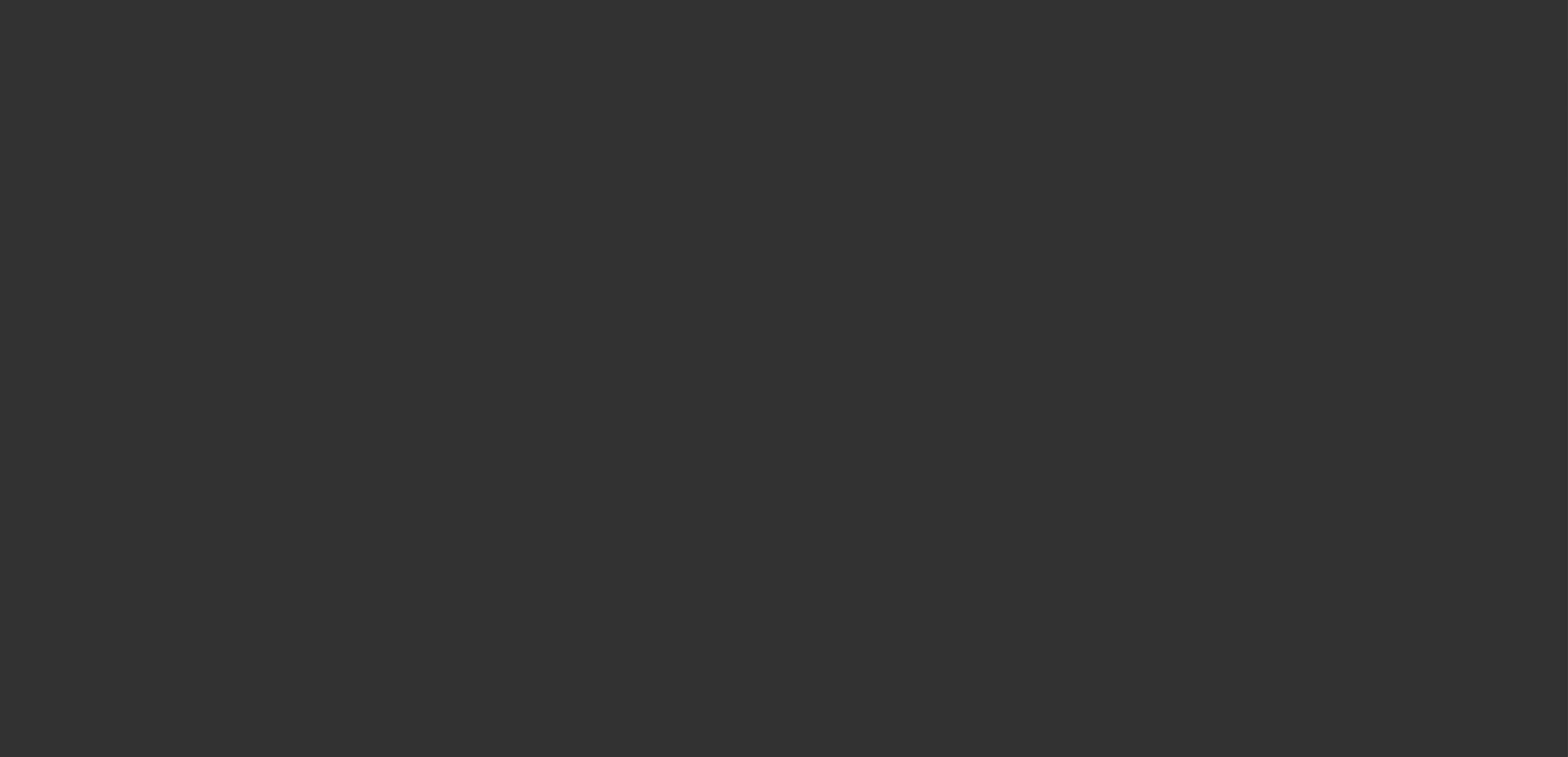
select select "0"
select select "3"
select select "0"
select select "6"
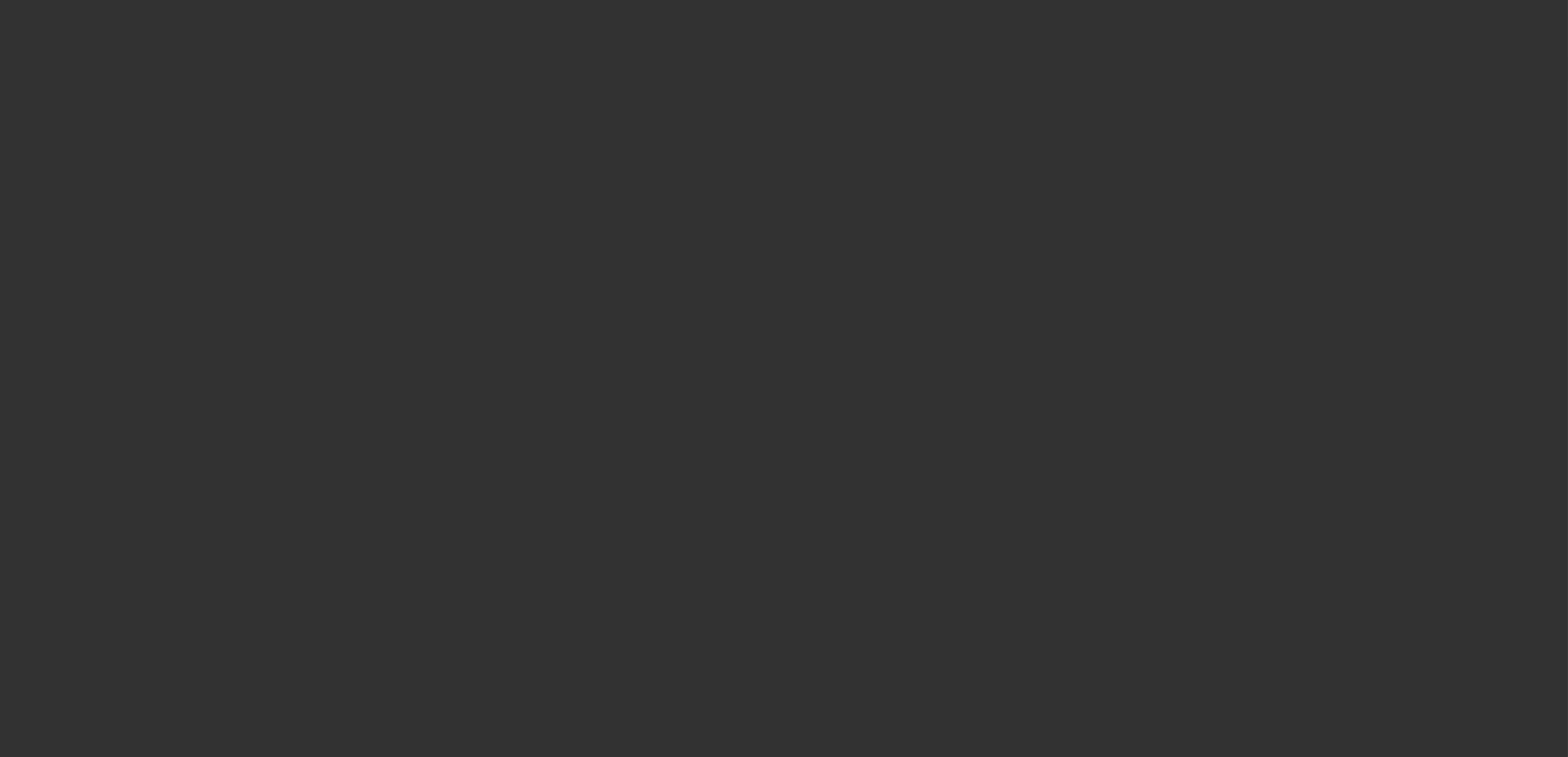
select select "0"
select select "3"
select select "0"
select select "6"
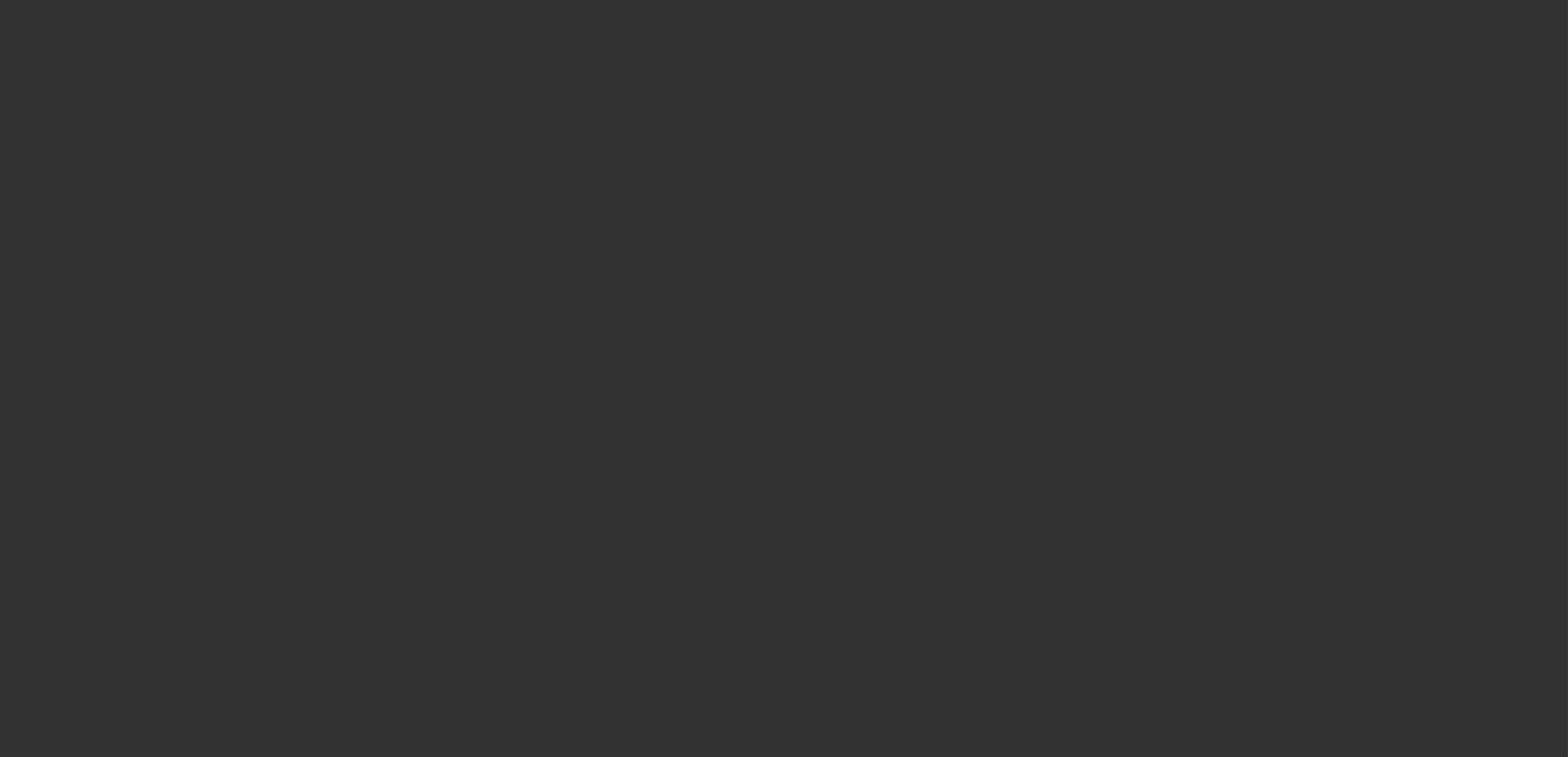
select select "0"
select select "3"
select select "0"
select select "6"
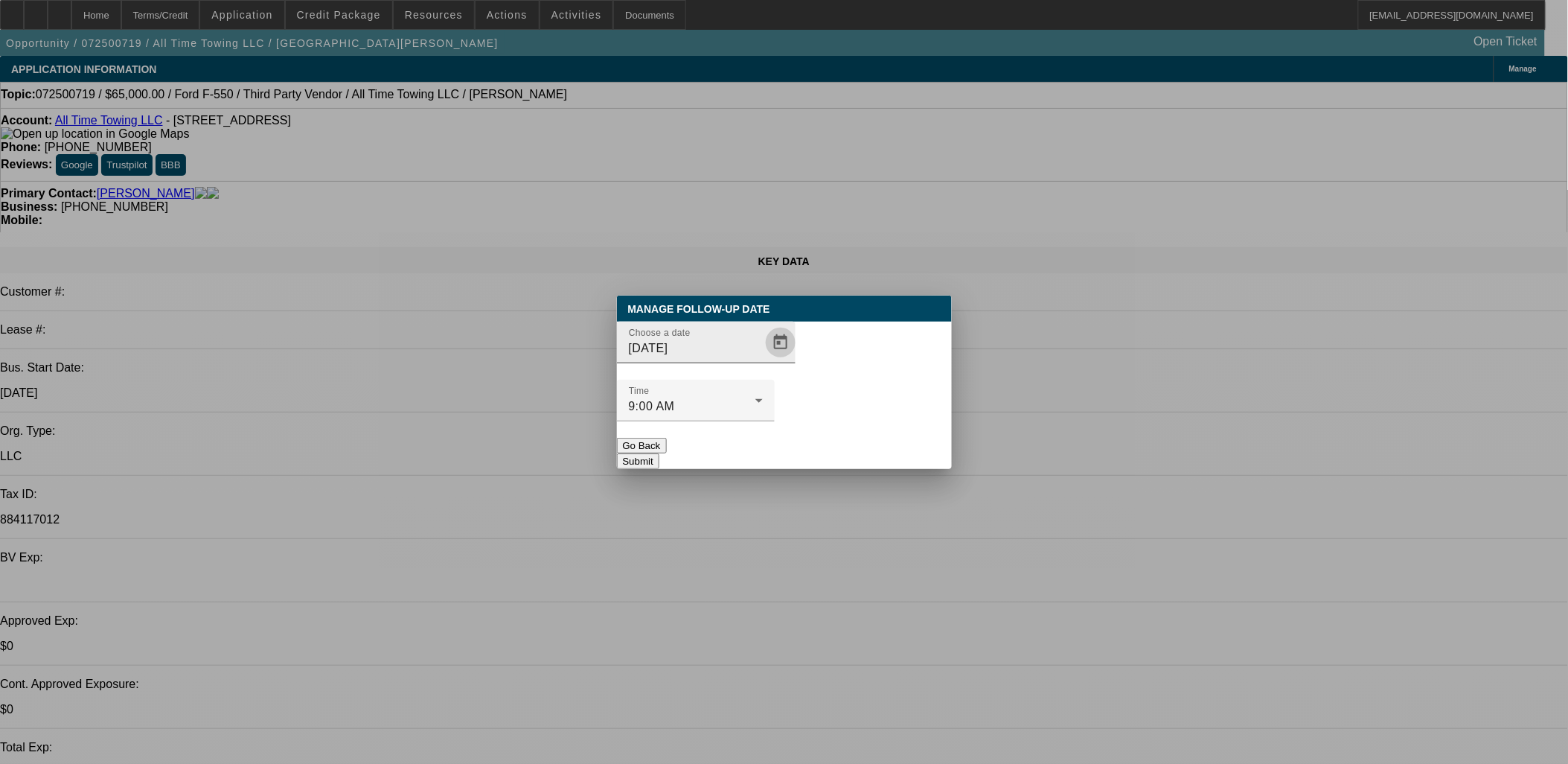
click at [763, 361] on span "Open calendar" at bounding box center [780, 342] width 35 height 35
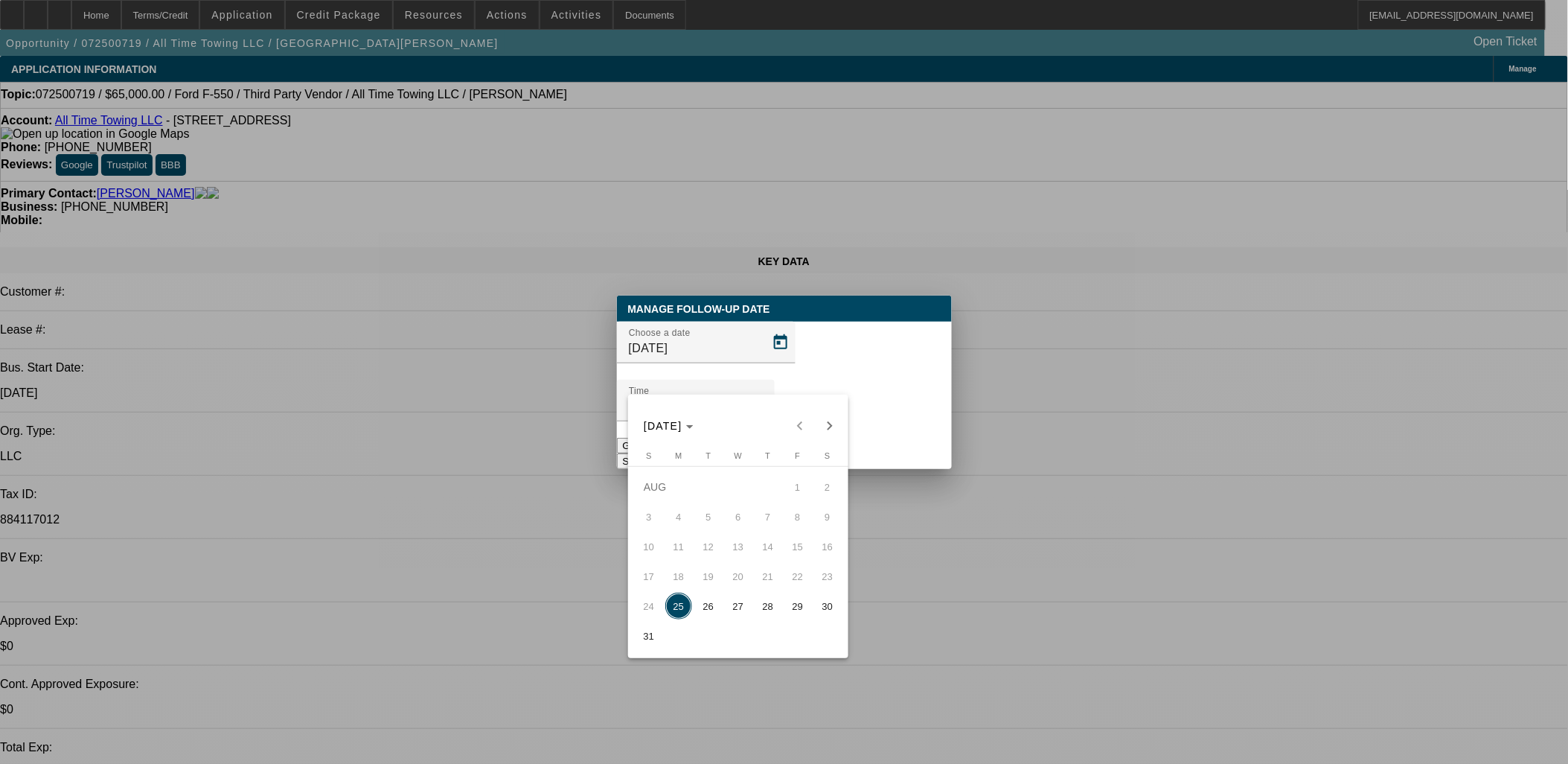
click at [712, 609] on span "26" at bounding box center [708, 606] width 27 height 27
type input "8/26/2025"
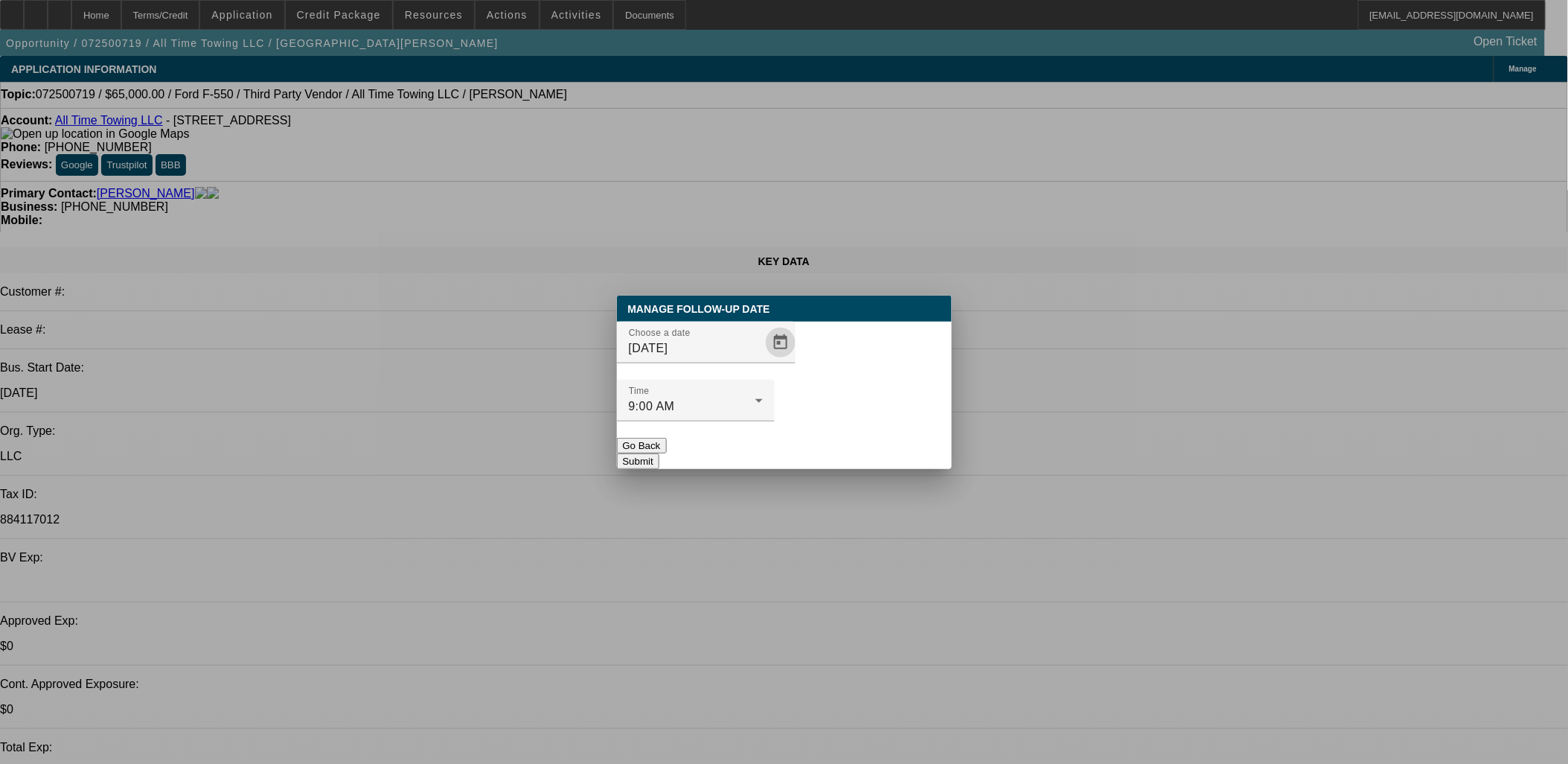
click at [660, 454] on button "Submit" at bounding box center [638, 461] width 43 height 16
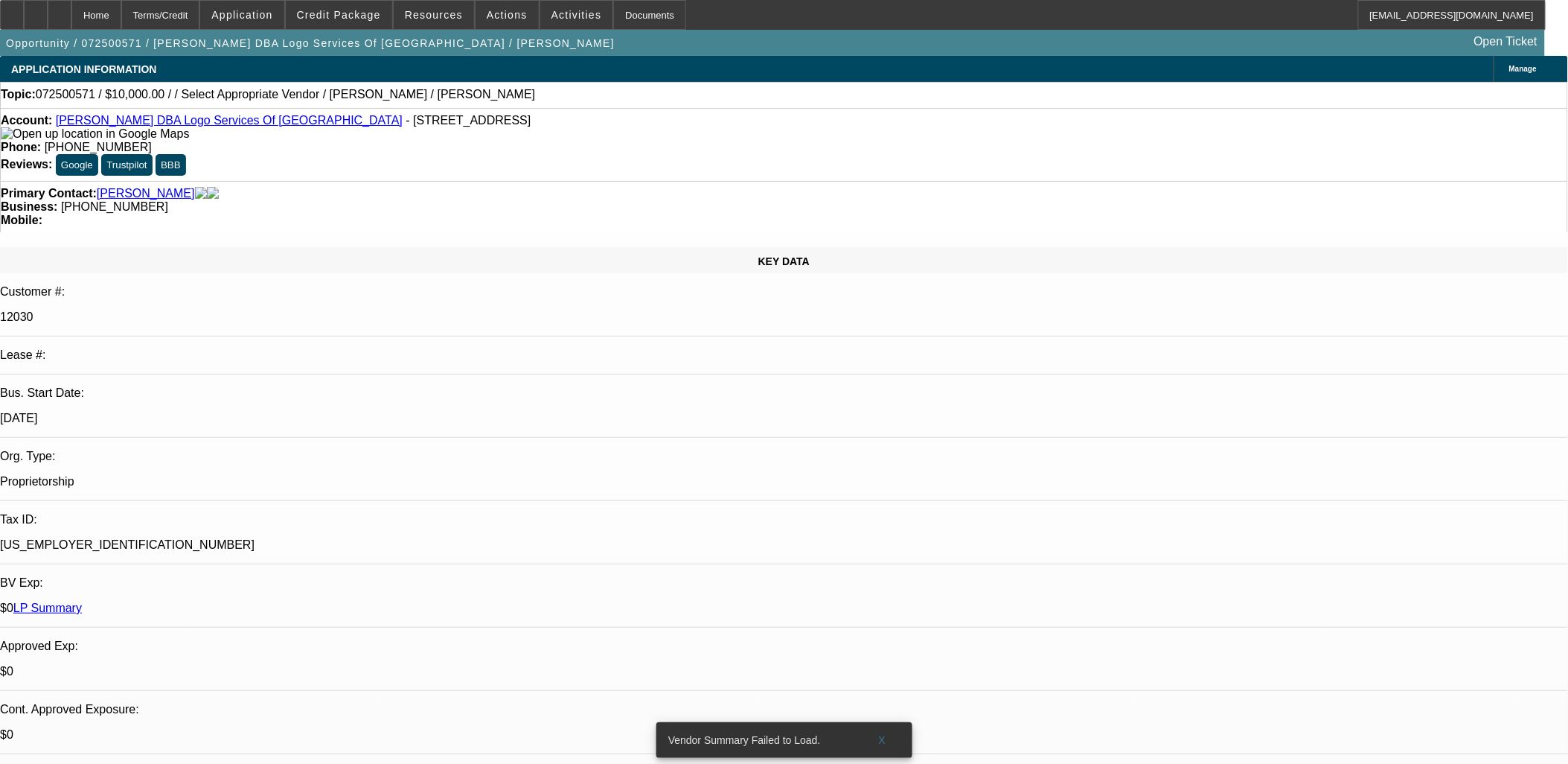
select select "0"
select select "2"
select select "0"
select select "1"
select select "2"
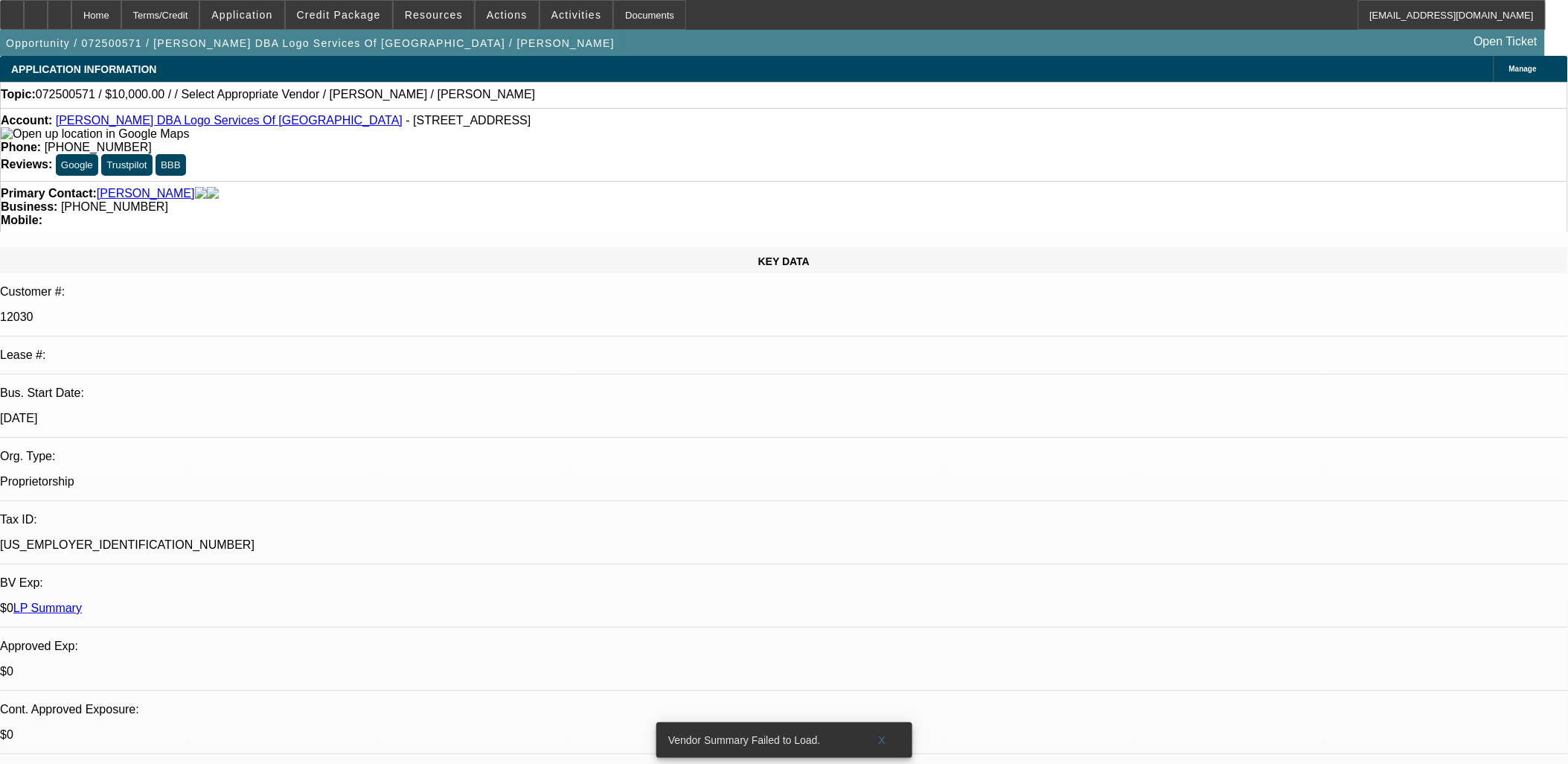
select select "2"
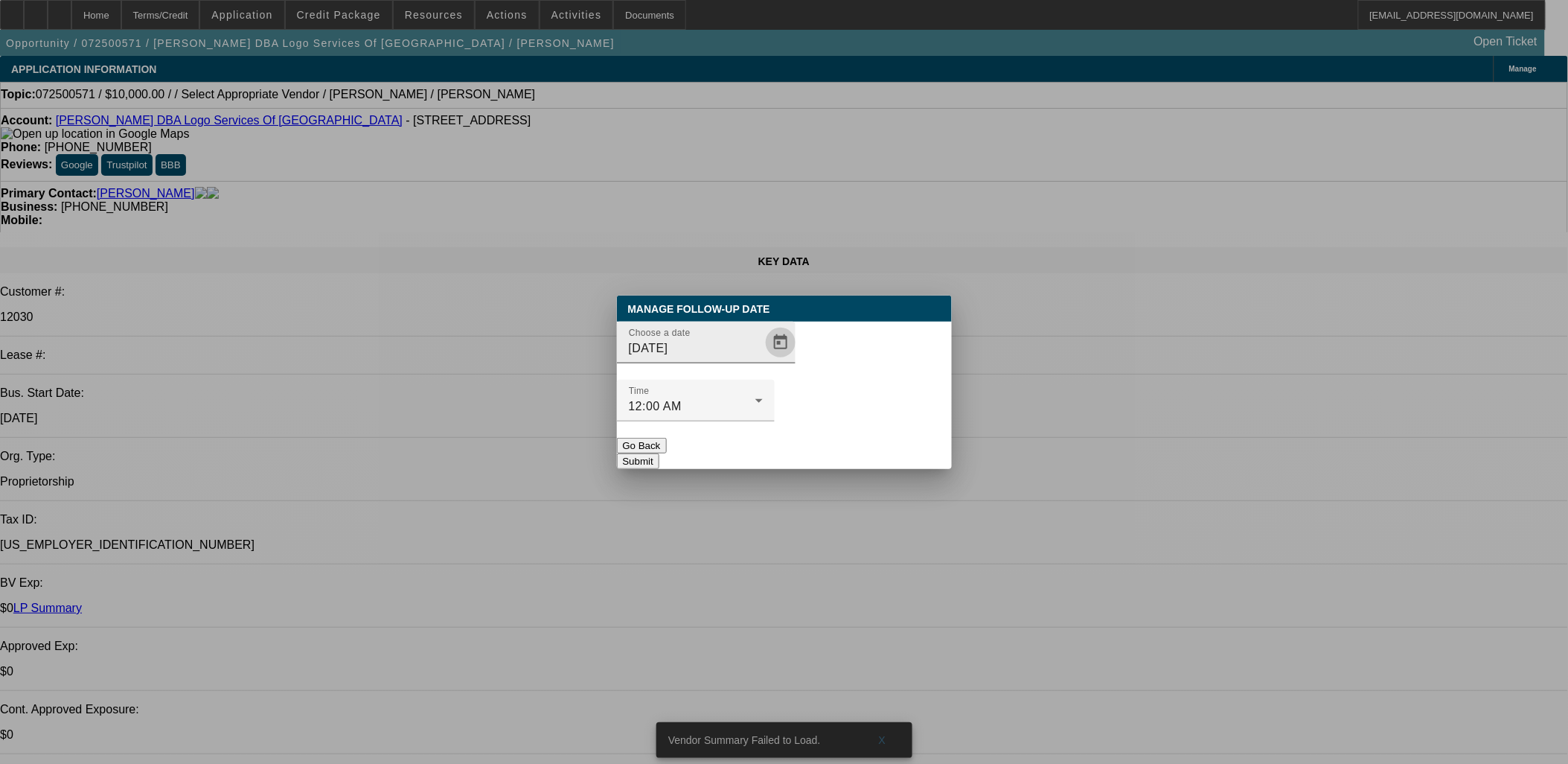
click at [763, 361] on span "Open calendar" at bounding box center [780, 342] width 35 height 35
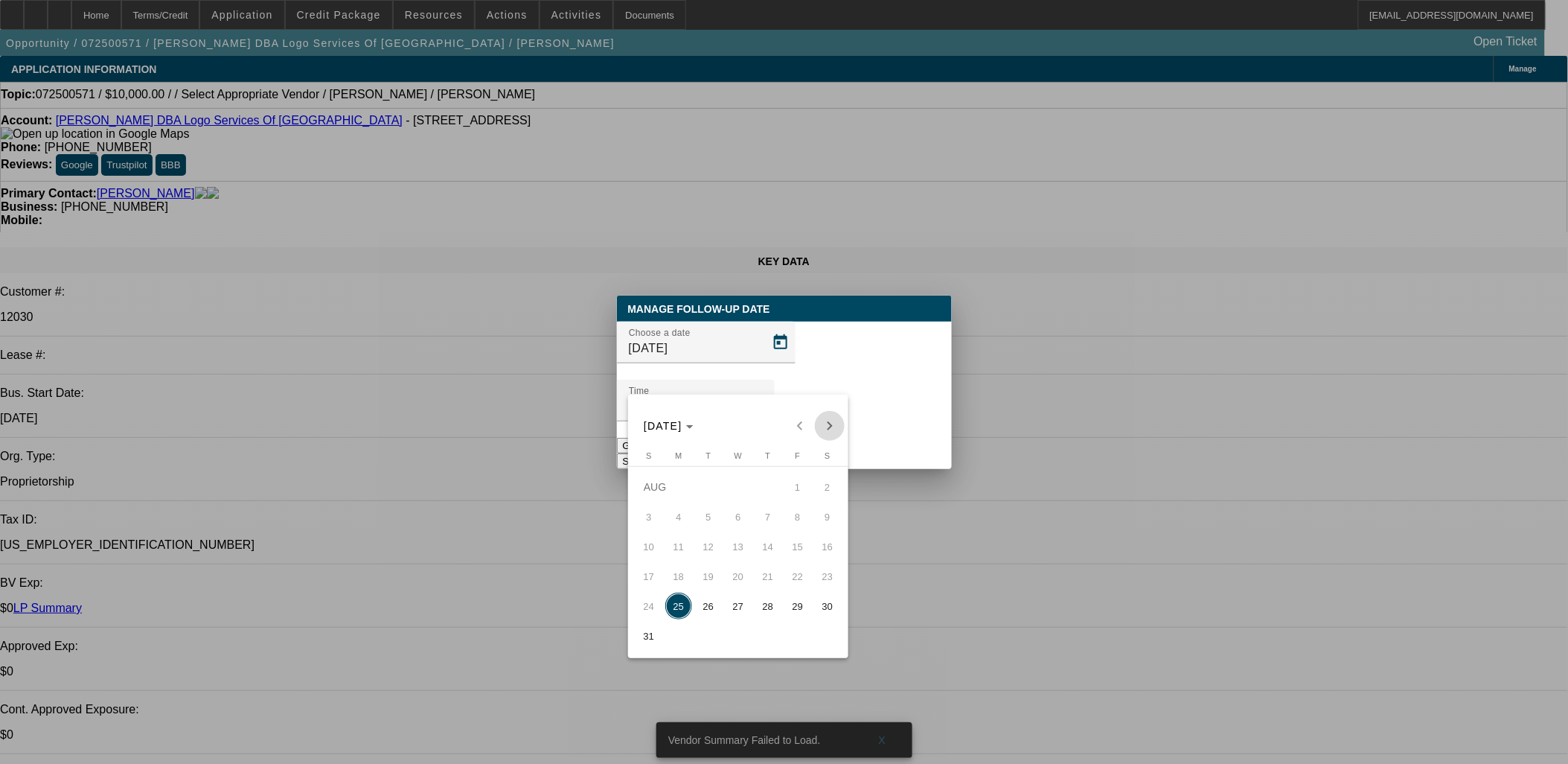
click at [822, 428] on span "Next month" at bounding box center [830, 426] width 30 height 30
click at [797, 419] on span "Previous month" at bounding box center [800, 426] width 30 height 30
drag, startPoint x: 729, startPoint y: 613, endPoint x: 735, endPoint y: 605, distance: 10.0
click at [730, 613] on span "27" at bounding box center [738, 606] width 27 height 27
type input "[DATE]"
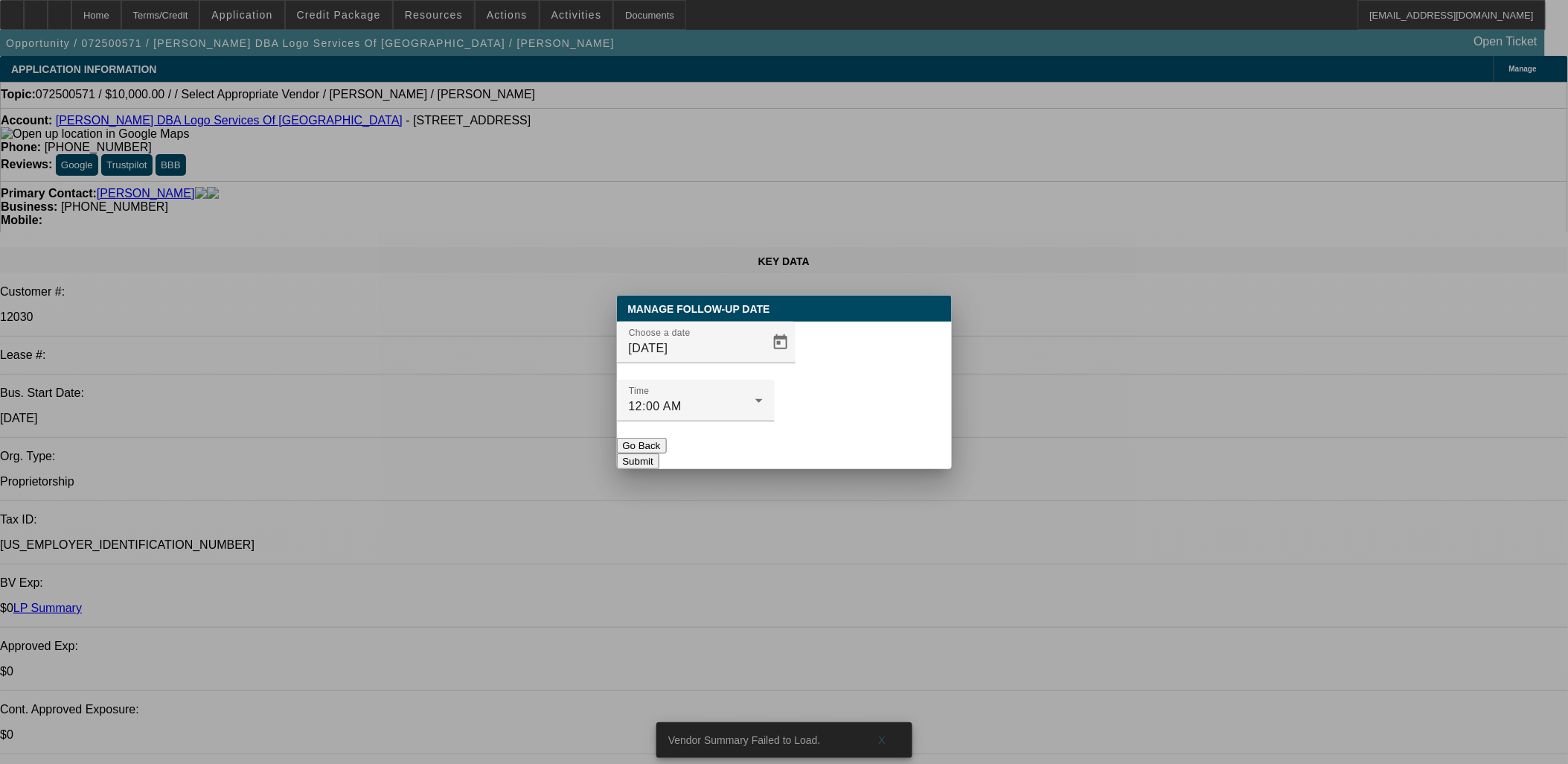
click at [660, 454] on button "Submit" at bounding box center [638, 461] width 43 height 16
